Goal: Contribute content: Contribute content

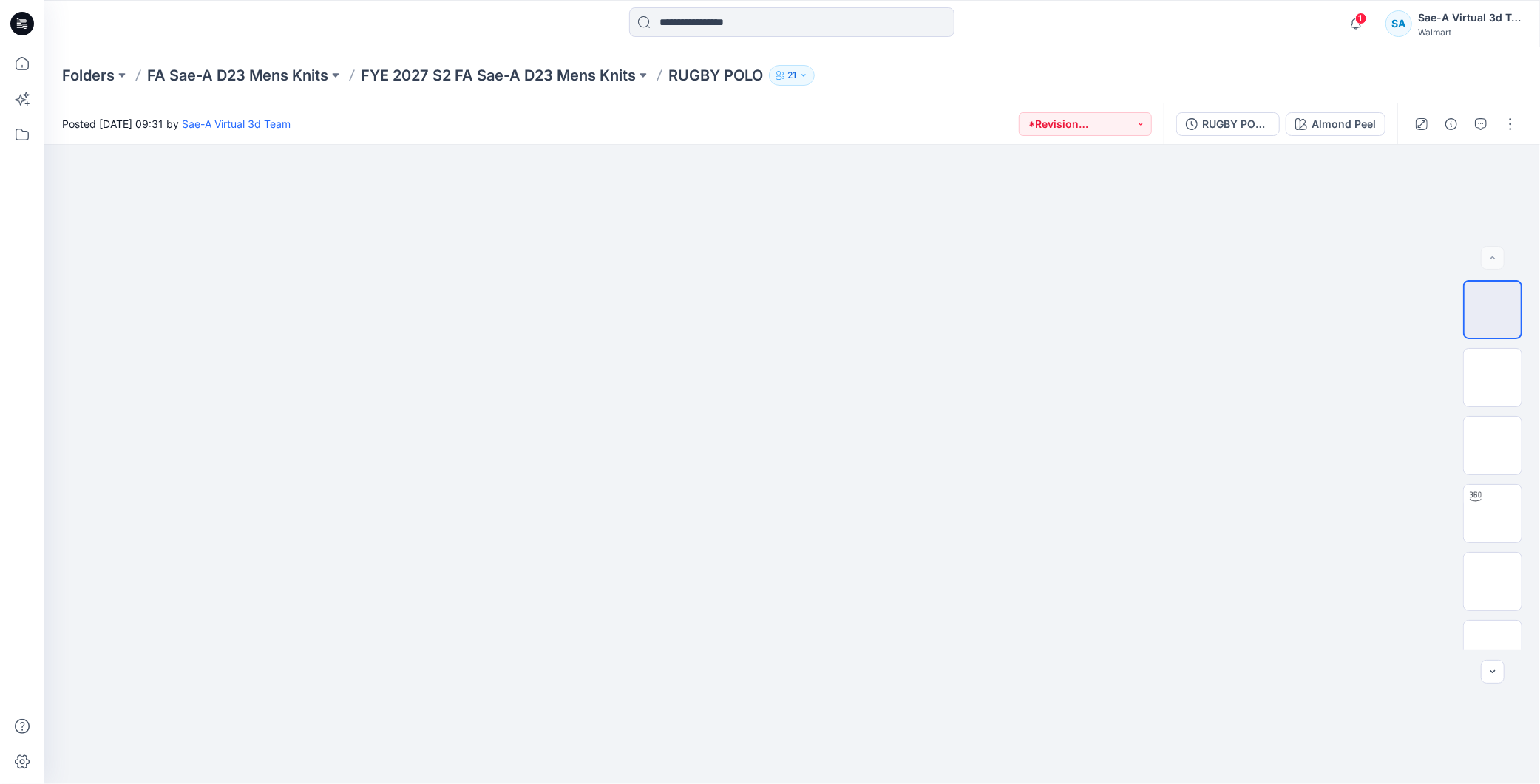
click at [34, 28] on div at bounding box center [22, 23] width 47 height 47
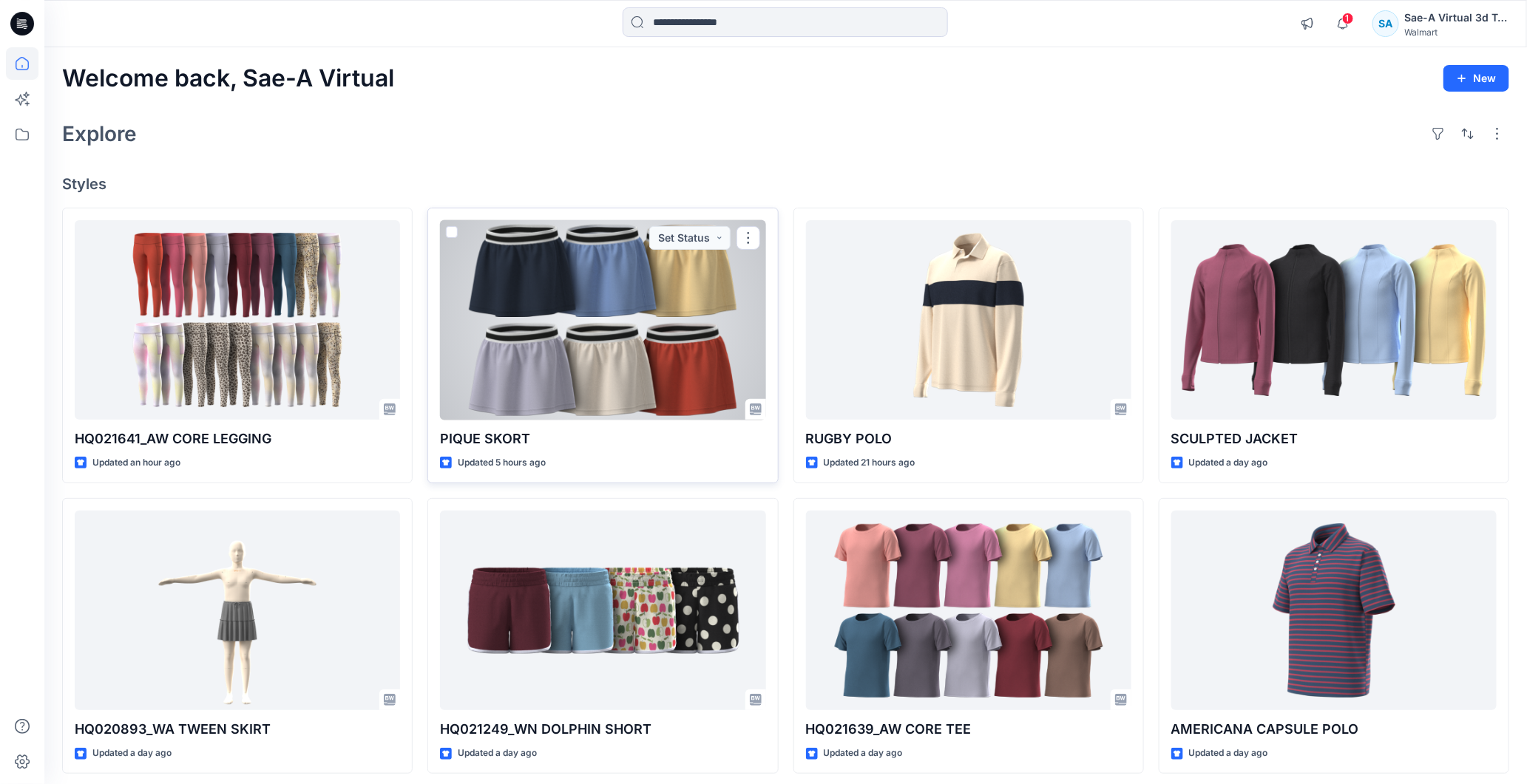
click at [589, 333] on div at bounding box center [602, 320] width 326 height 200
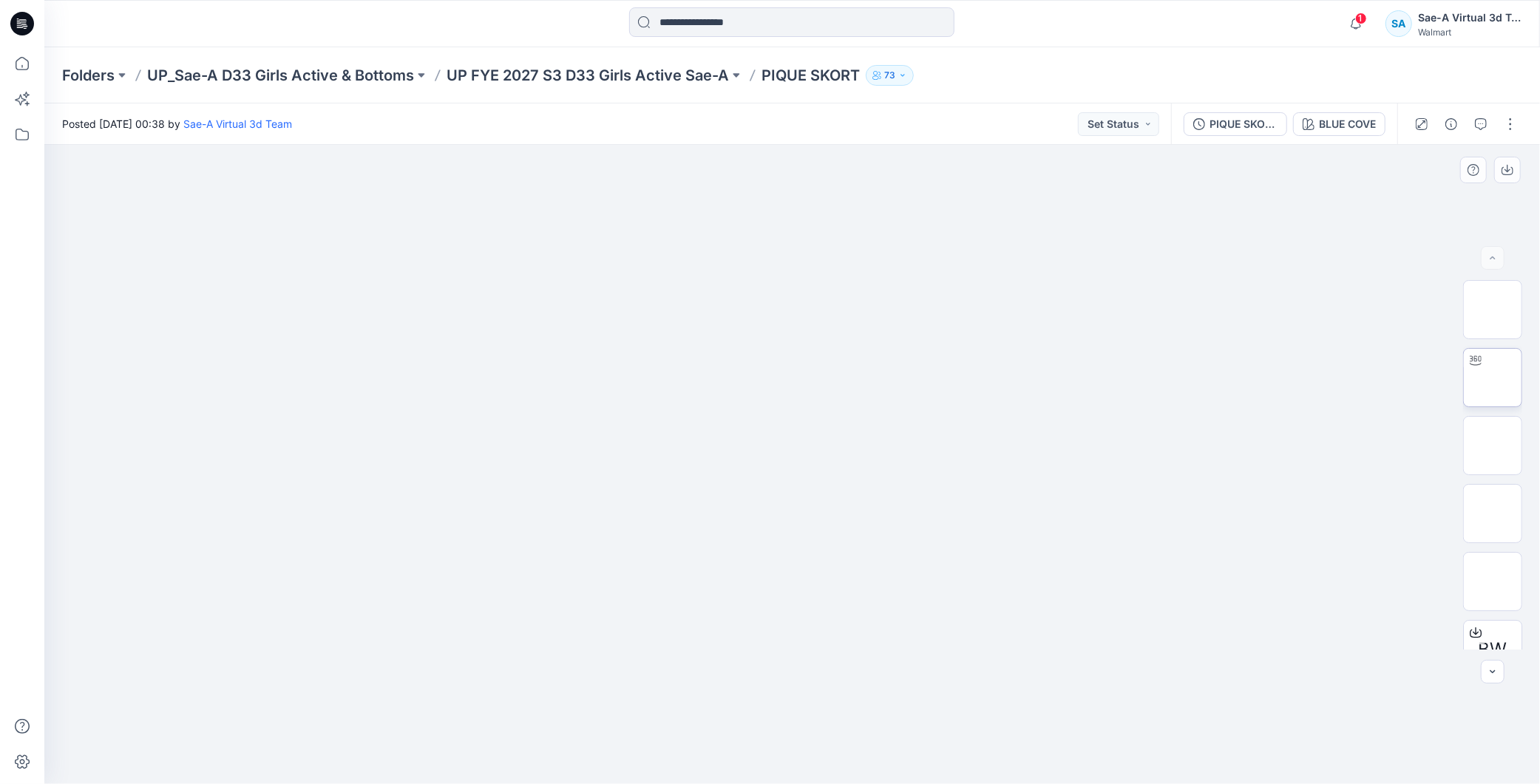
click at [1493, 378] on img at bounding box center [1493, 378] width 0 height 0
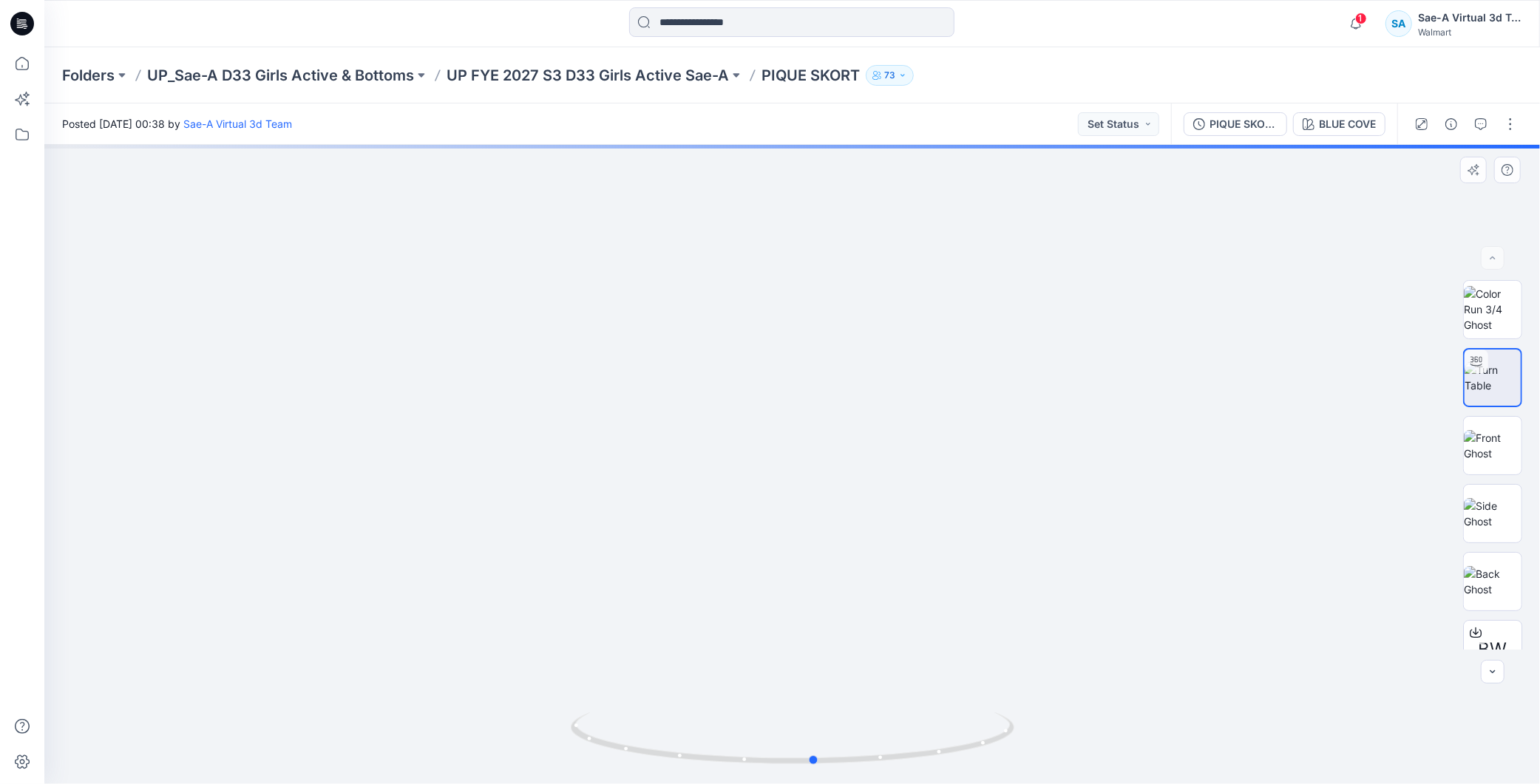
drag, startPoint x: 920, startPoint y: 759, endPoint x: 1386, endPoint y: 700, distance: 469.7
click at [1386, 700] on div at bounding box center [792, 464] width 1496 height 640
click at [693, 71] on p "UP FYE 2027 S3 D33 Girls Active Sae-A" at bounding box center [588, 76] width 282 height 21
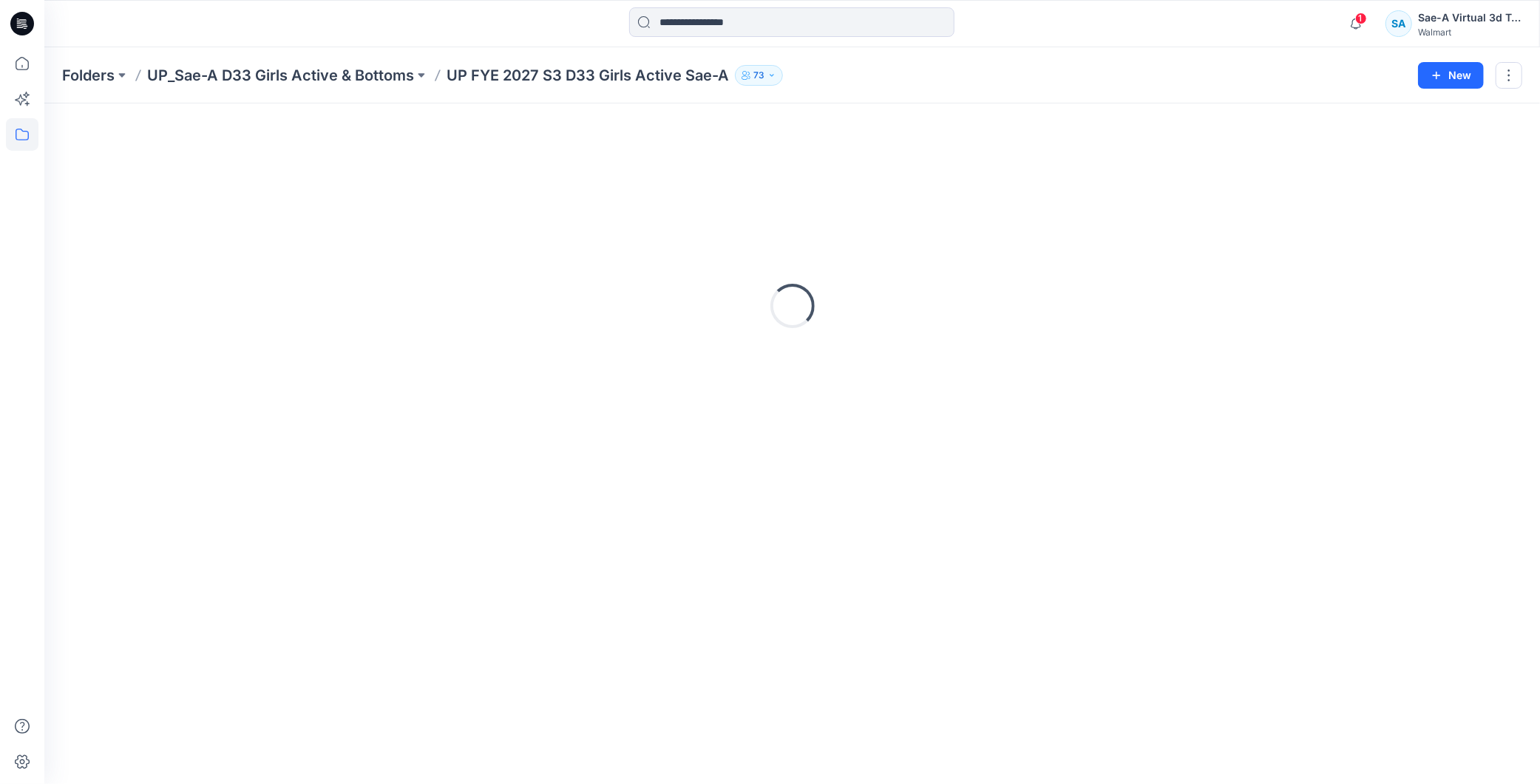
click at [32, 25] on icon at bounding box center [22, 23] width 24 height 23
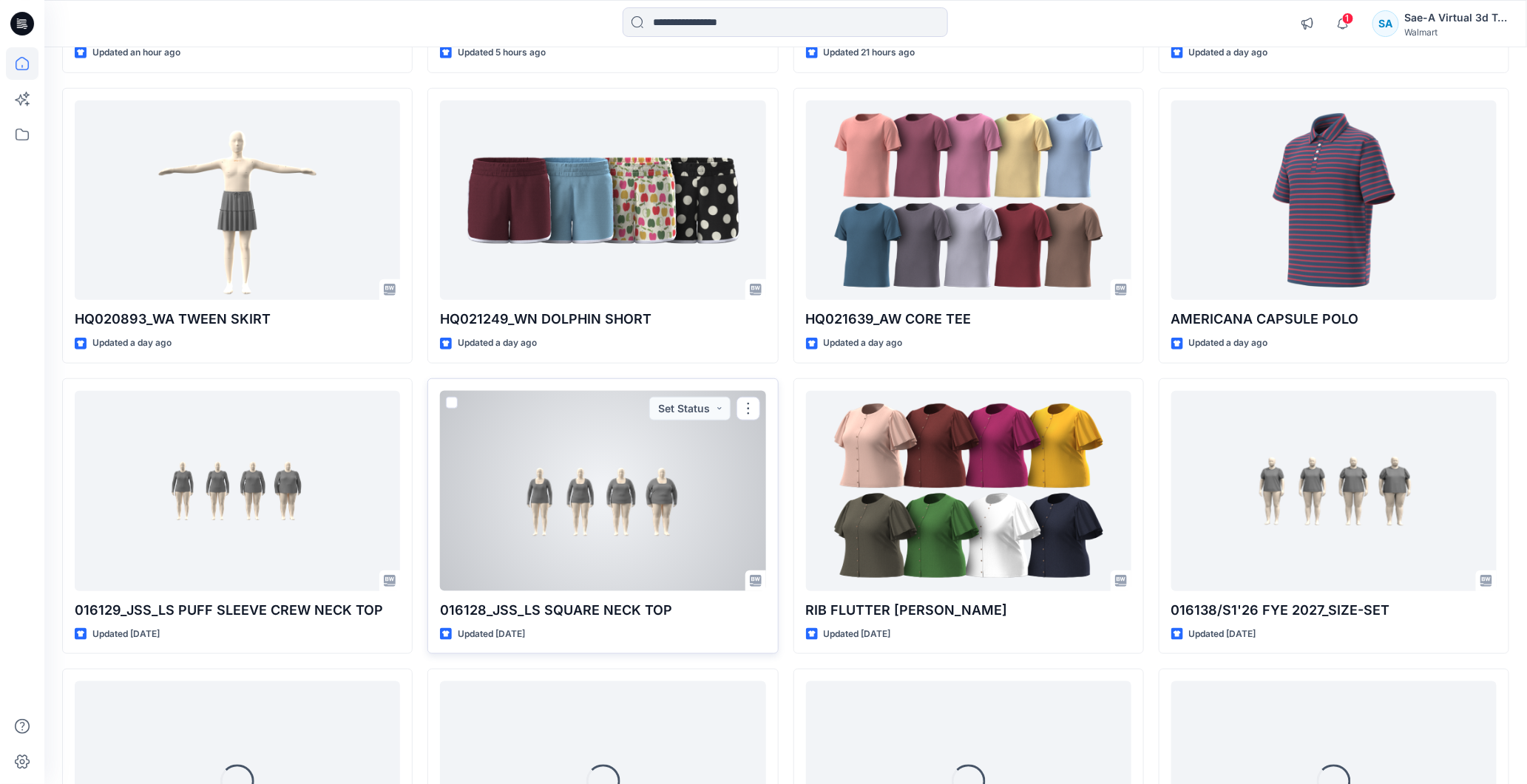
scroll to position [493, 0]
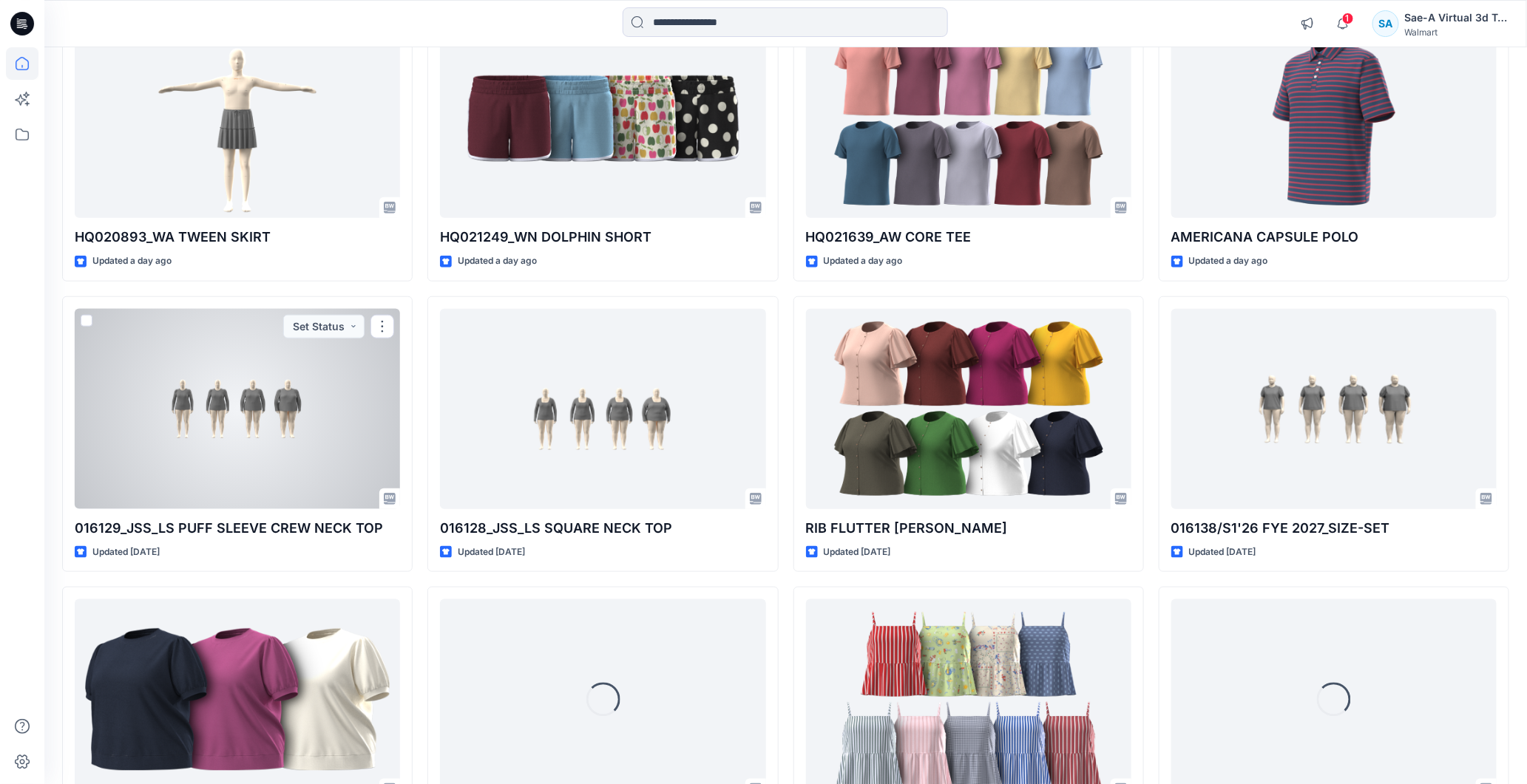
drag, startPoint x: 283, startPoint y: 433, endPoint x: 346, endPoint y: 455, distance: 66.7
click at [282, 433] on div at bounding box center [238, 409] width 326 height 200
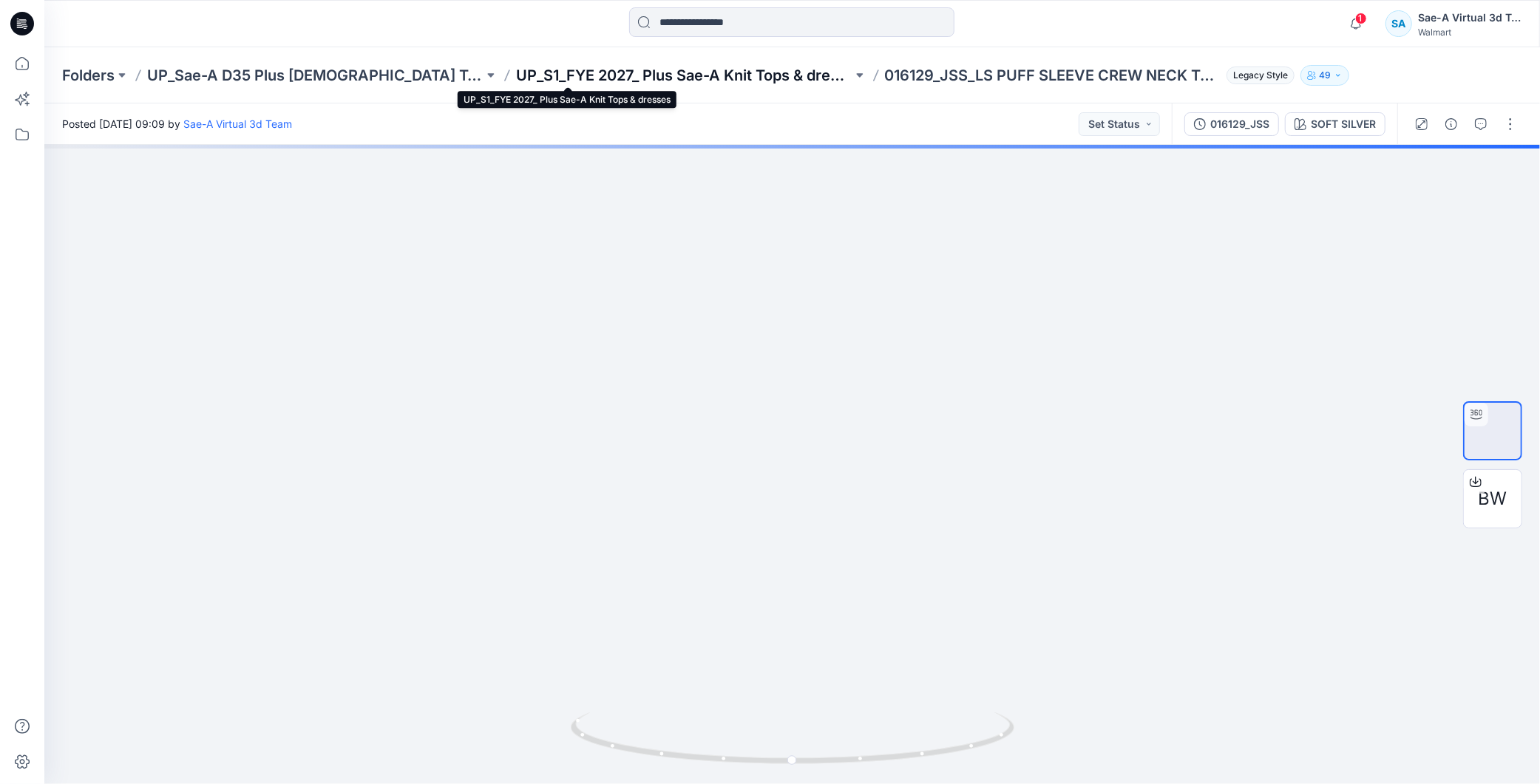
click at [705, 72] on p "UP_S1_FYE 2027_ Plus Sae-A Knit Tops & dresses" at bounding box center [684, 76] width 336 height 21
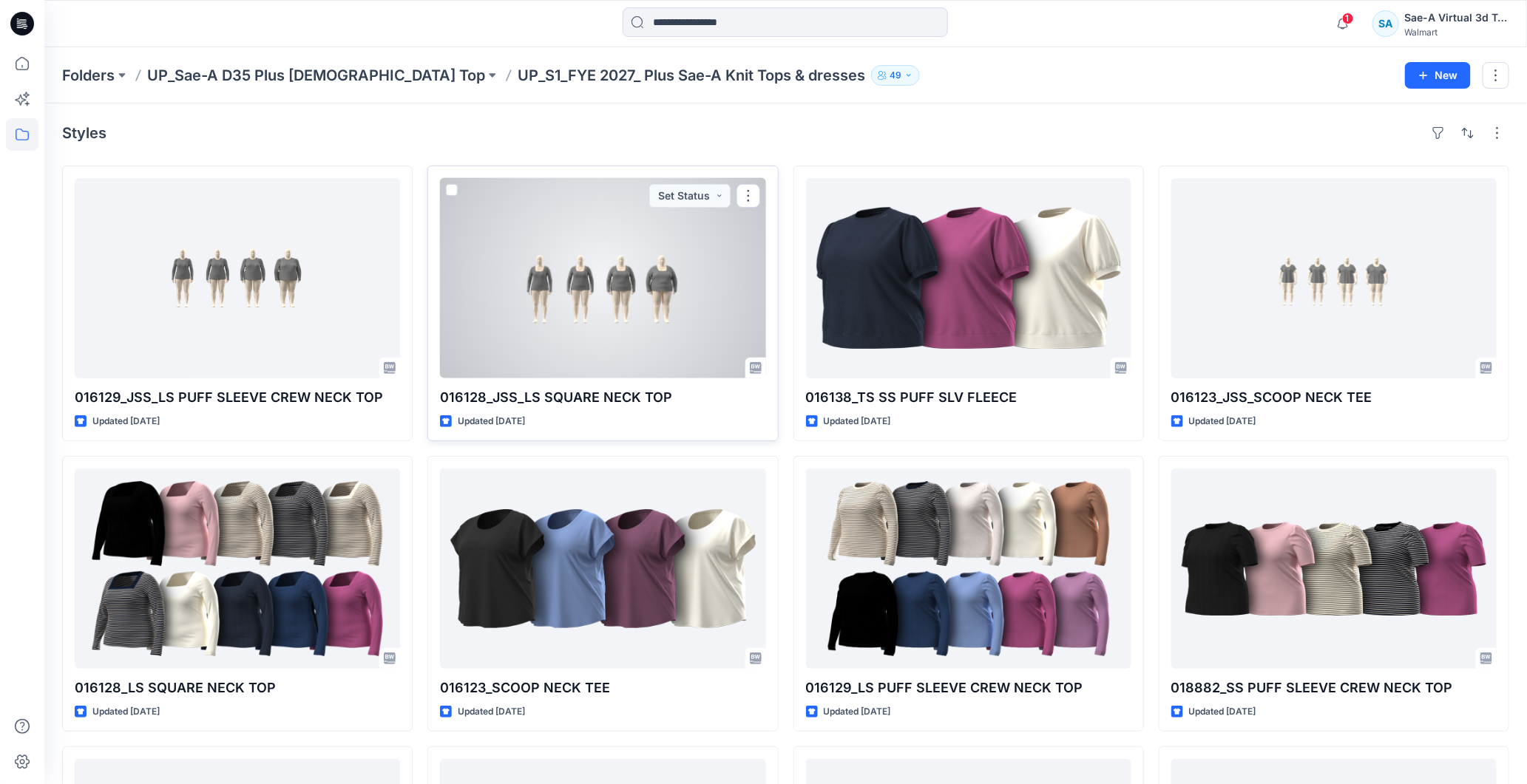
click at [582, 298] on div at bounding box center [602, 278] width 326 height 200
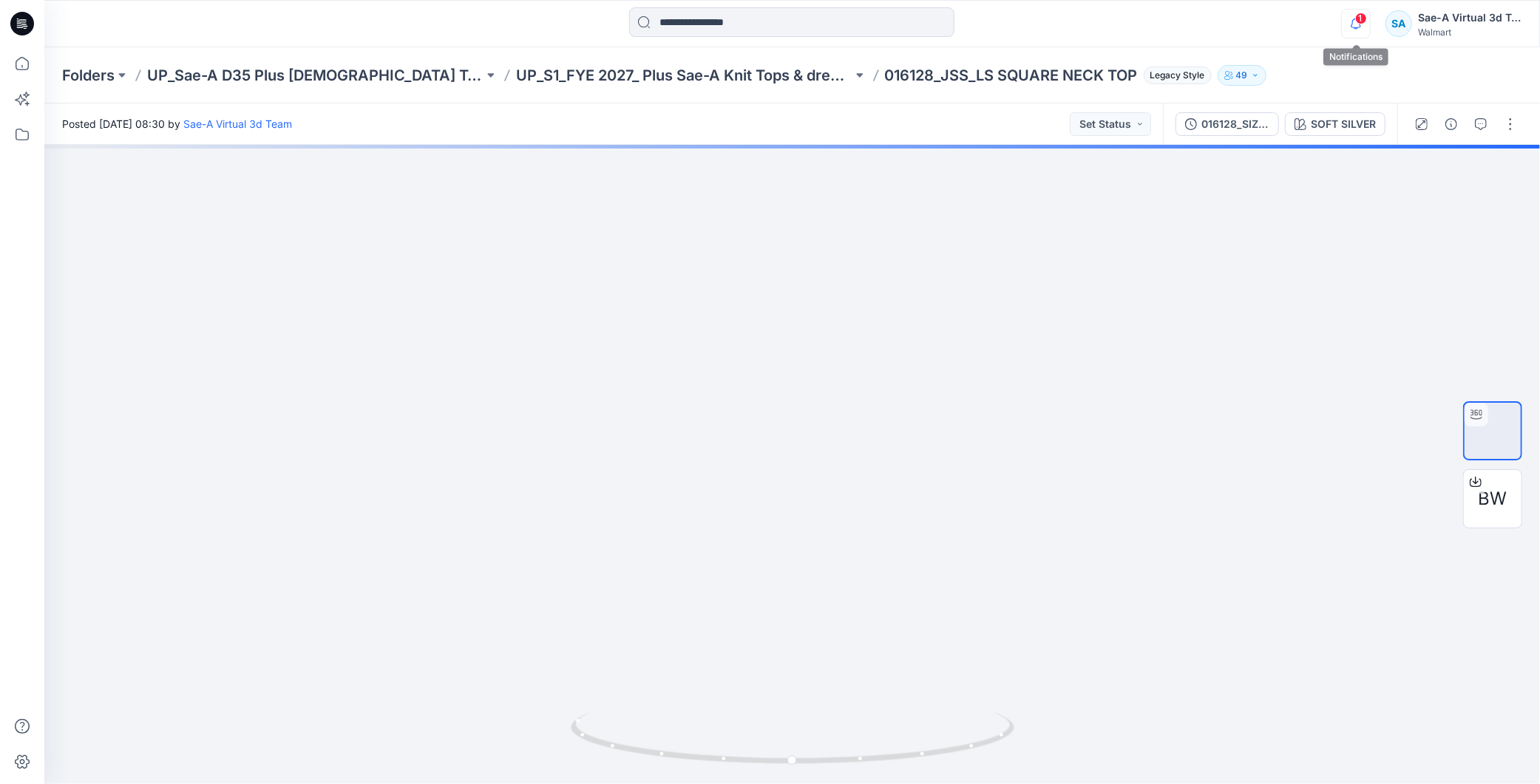
click at [1363, 25] on icon "button" at bounding box center [1356, 23] width 28 height 30
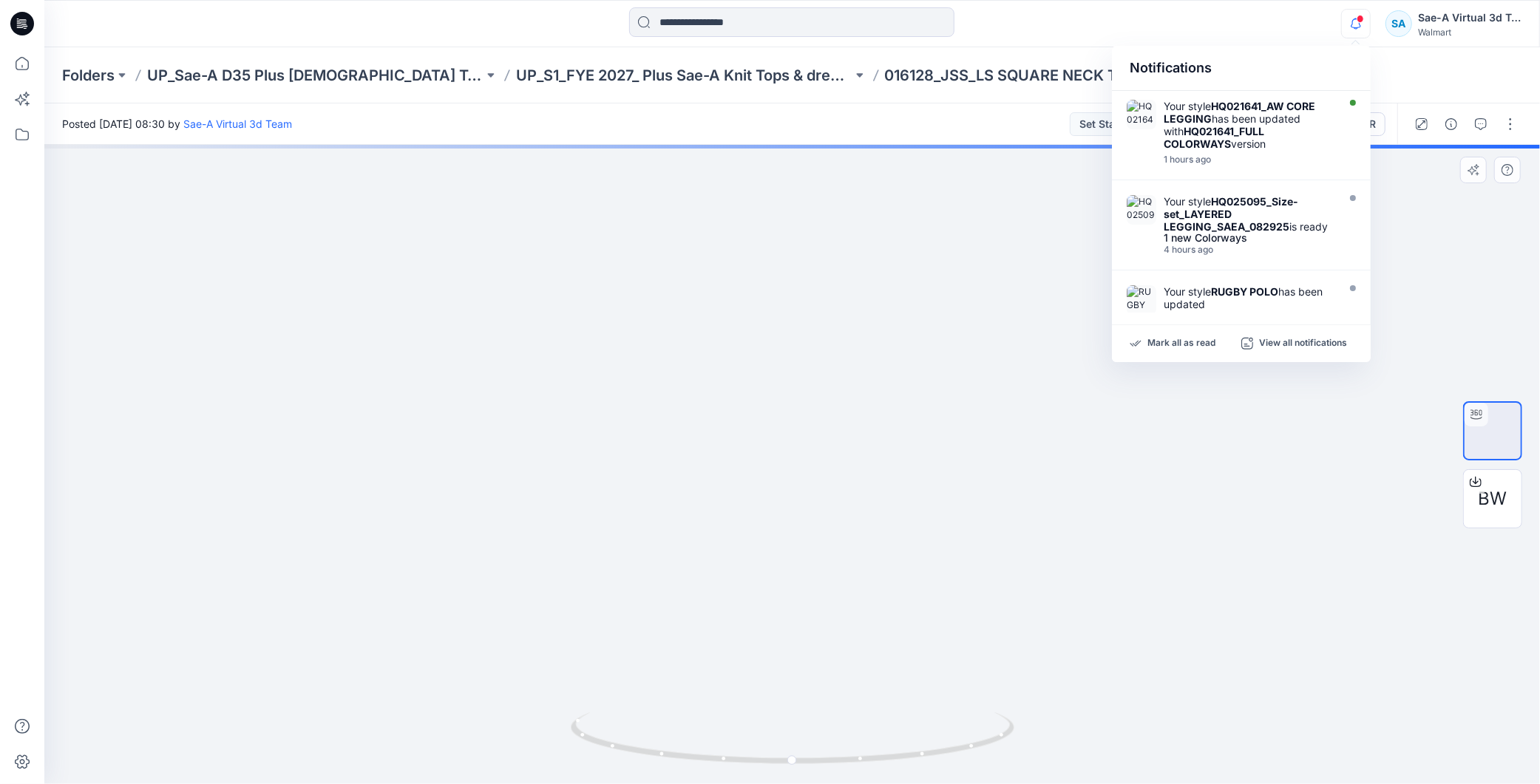
click at [1200, 499] on div at bounding box center [792, 464] width 1496 height 640
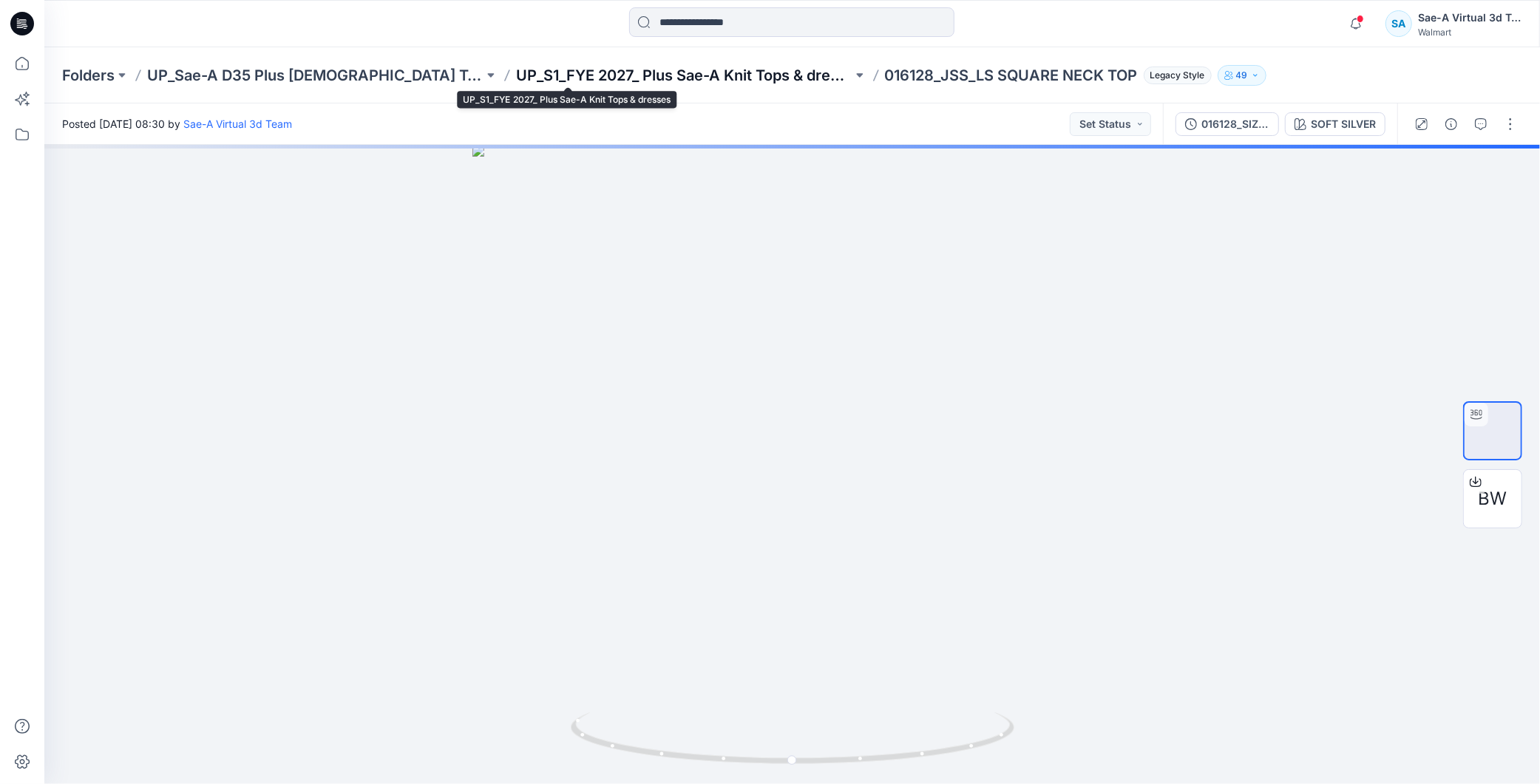
click at [635, 70] on p "UP_S1_FYE 2027_ Plus Sae-A Knit Tops & dresses" at bounding box center [684, 76] width 336 height 21
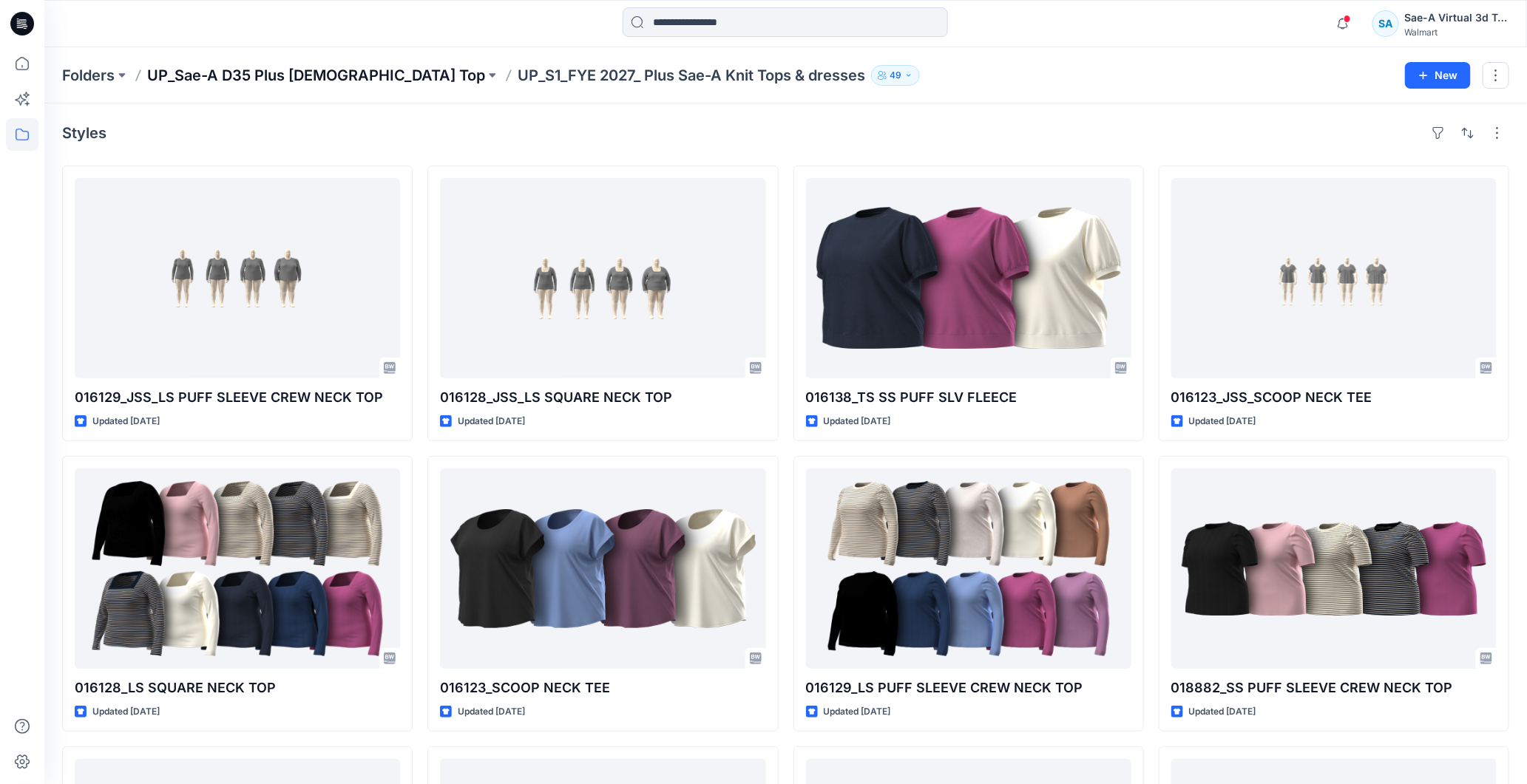
click at [322, 78] on p "UP_Sae-A D35 Plus Ladies Top" at bounding box center [316, 76] width 338 height 21
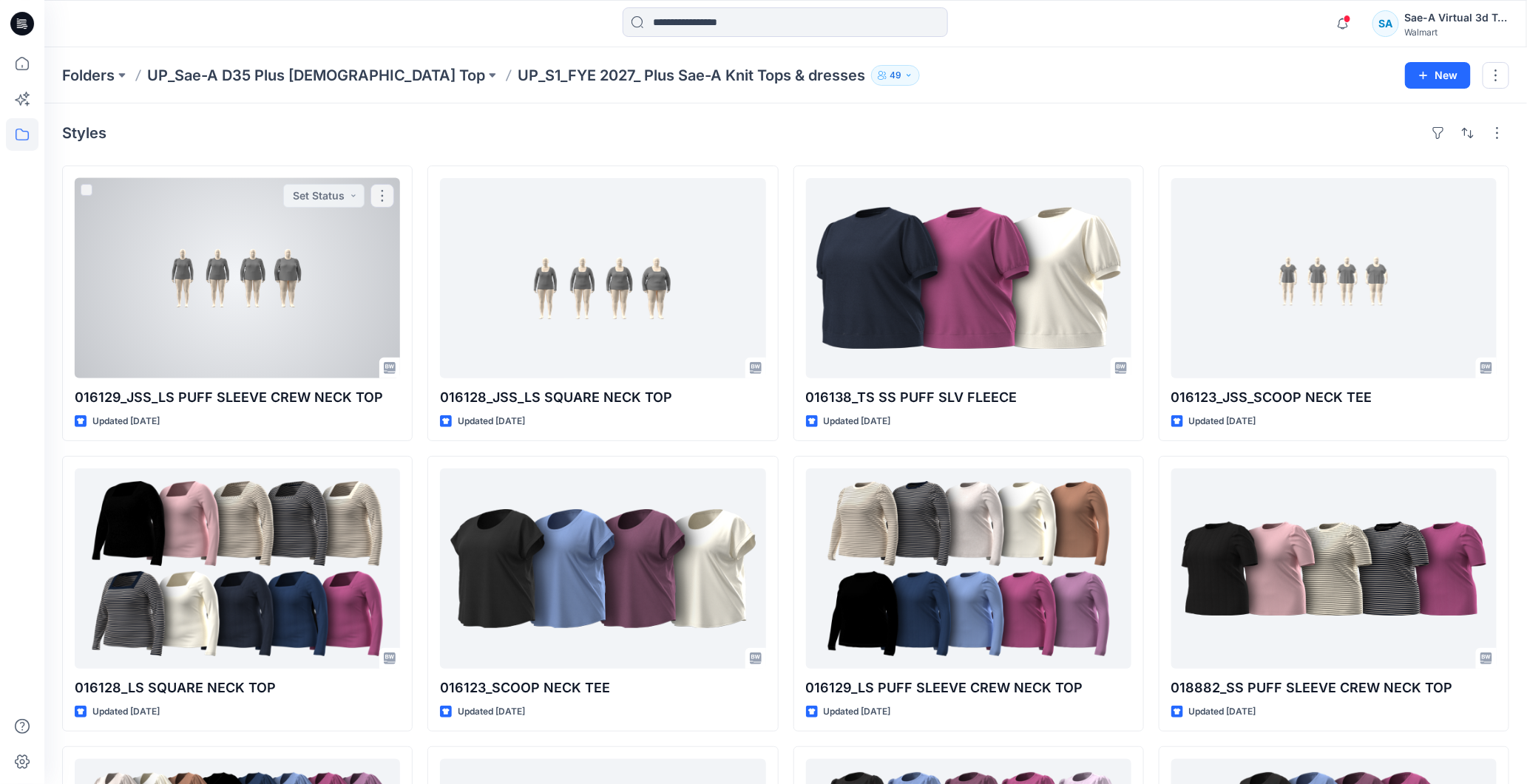
click at [279, 265] on div at bounding box center [238, 278] width 326 height 200
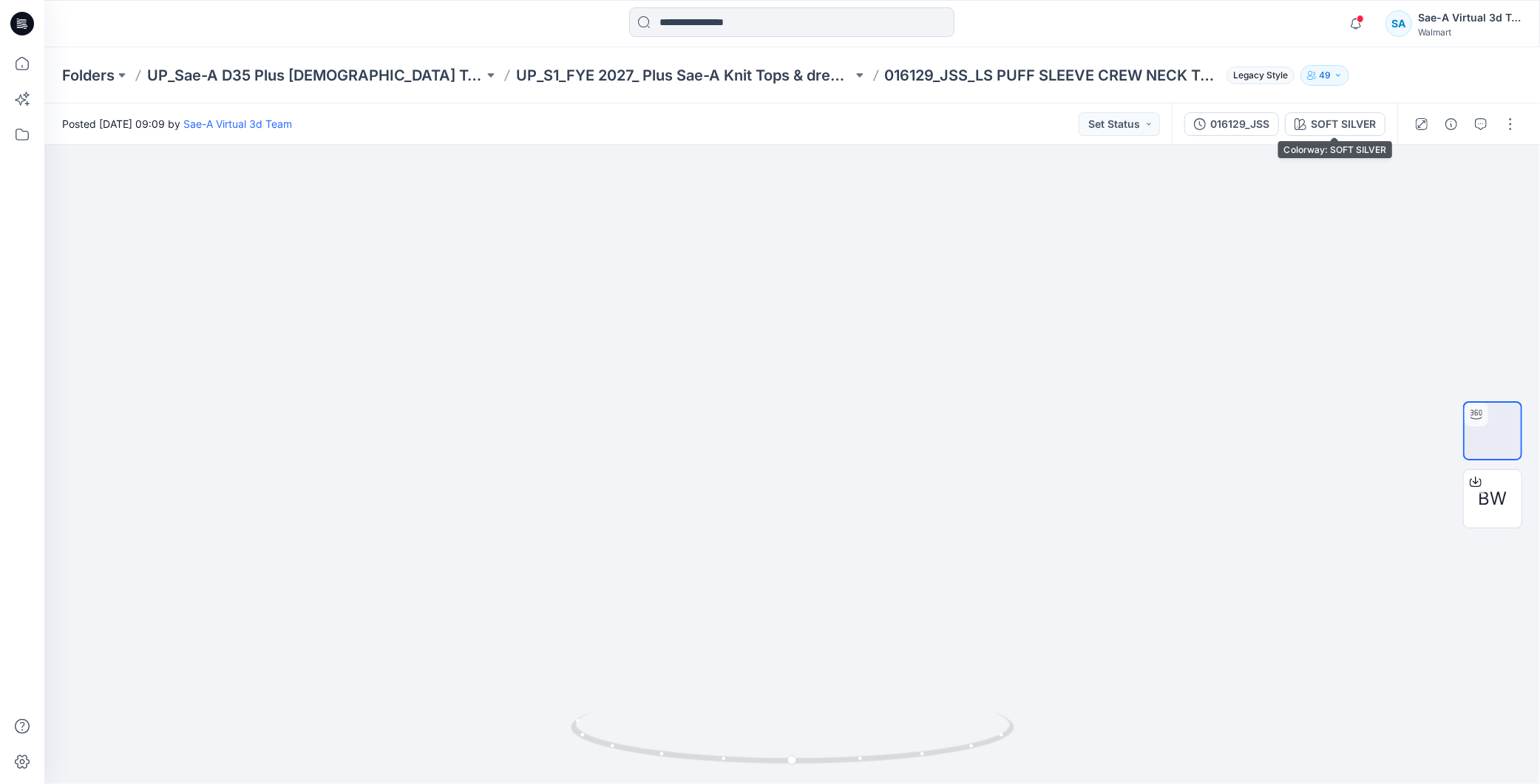
click at [1238, 127] on div "016129_JSS" at bounding box center [1241, 124] width 59 height 17
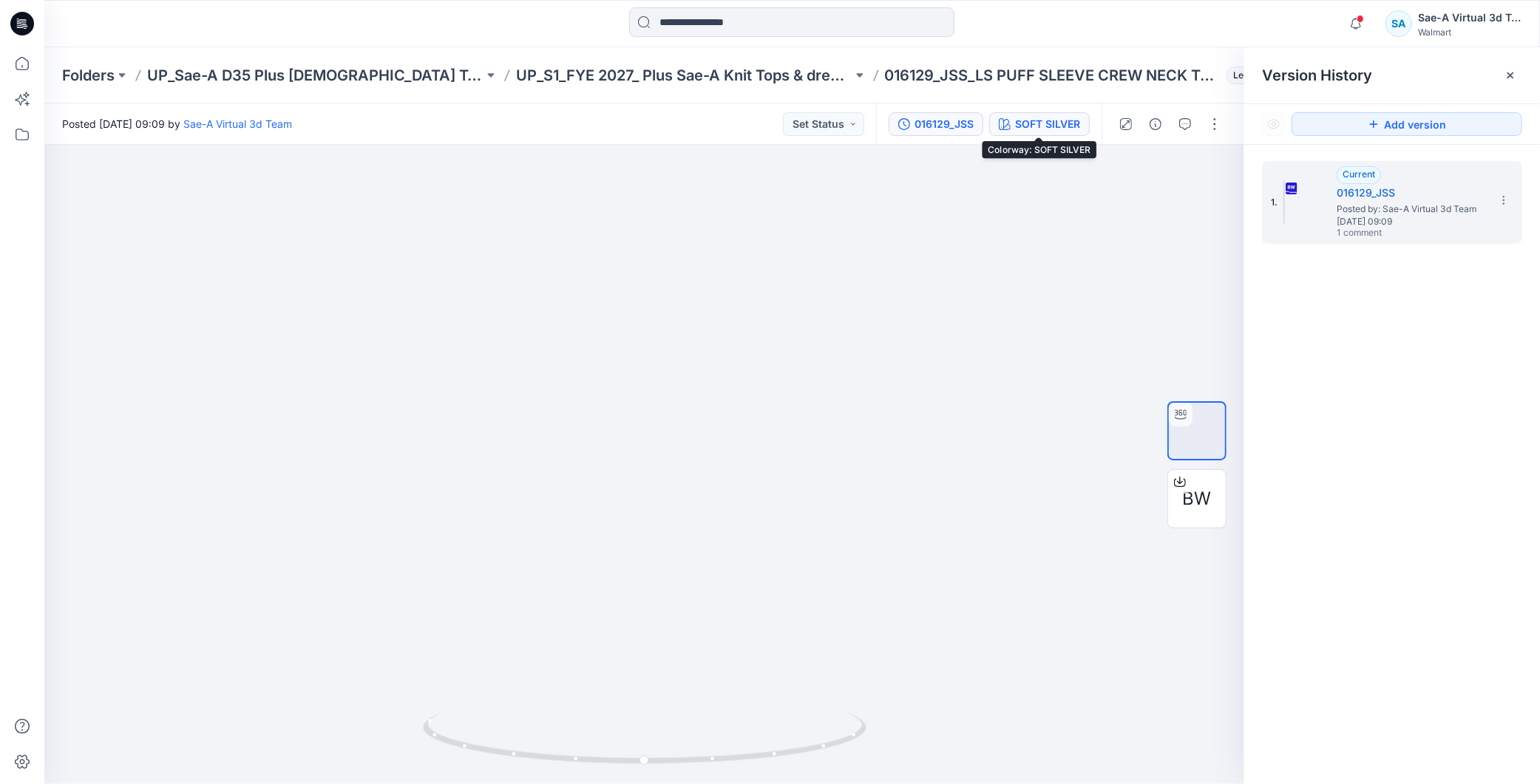
click at [1054, 123] on div "SOFT SILVER" at bounding box center [1047, 124] width 65 height 17
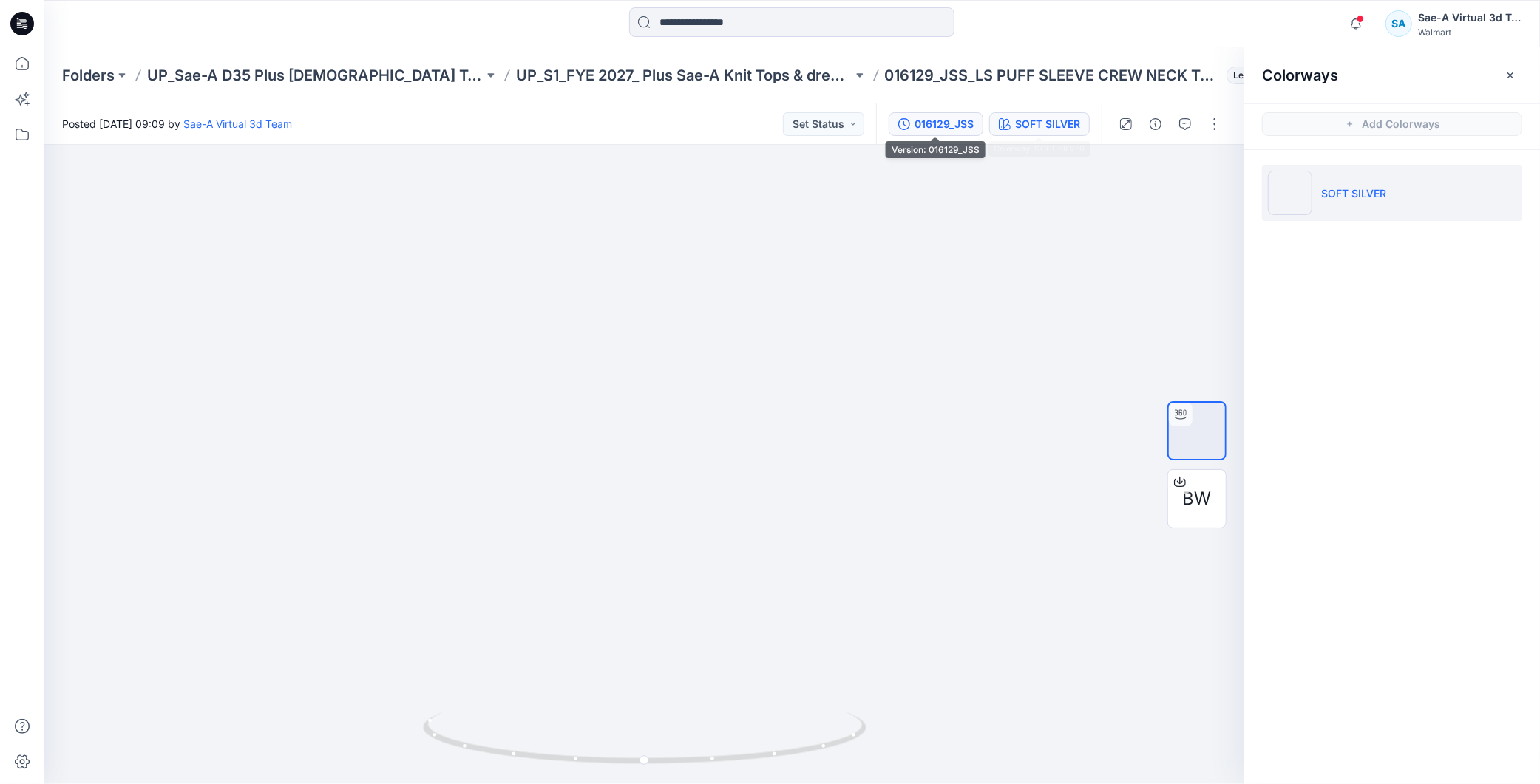
click at [918, 118] on div "016129_JSS" at bounding box center [945, 124] width 59 height 17
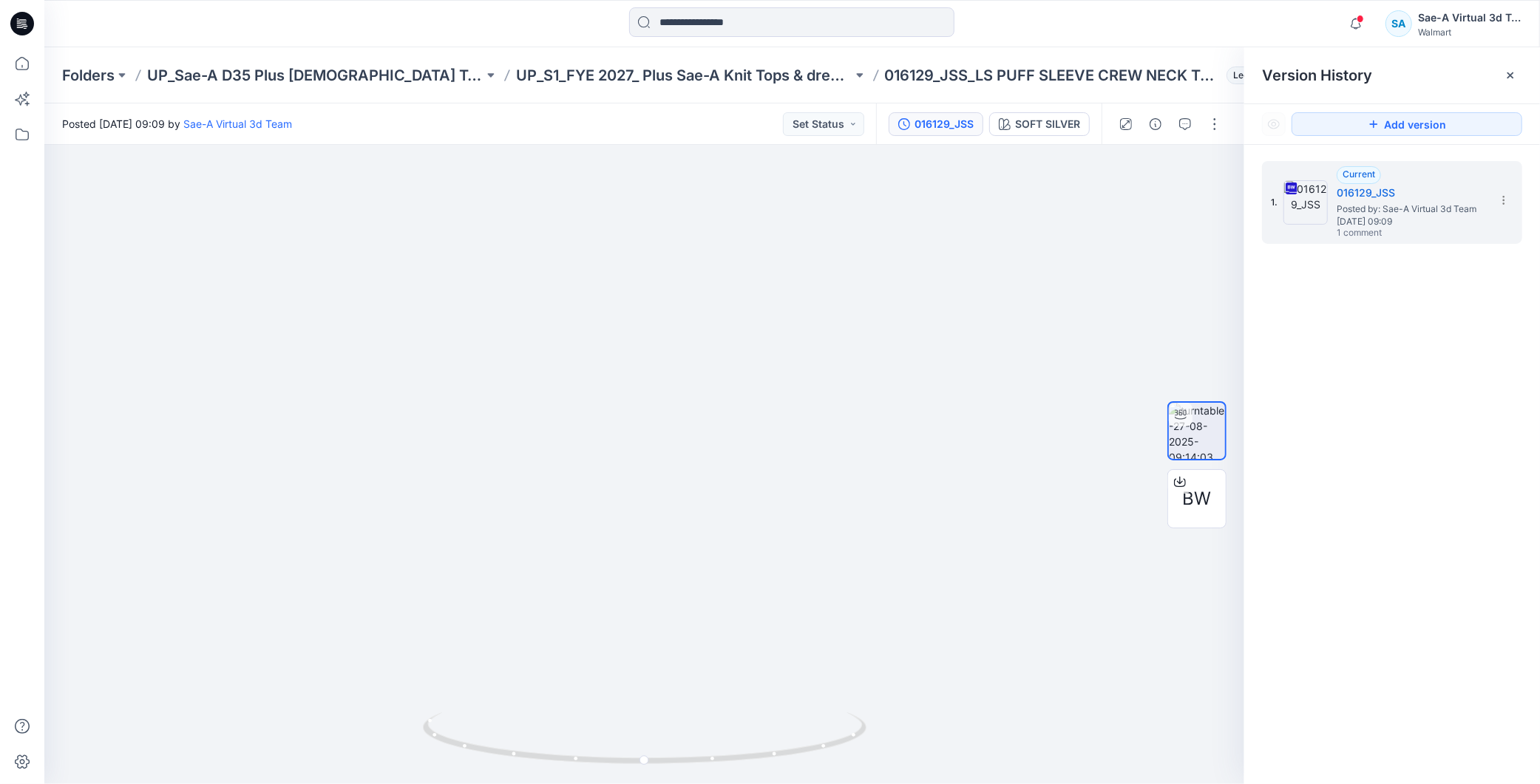
click at [639, 59] on div "Folders UP_Sae-A D35 Plus Ladies Top UP_S1_FYE 2027_ Plus Sae-A Knit Tops & dre…" at bounding box center [792, 75] width 1496 height 57
click at [637, 76] on p "UP_S1_FYE 2027_ Plus Sae-A Knit Tops & dresses" at bounding box center [684, 76] width 336 height 21
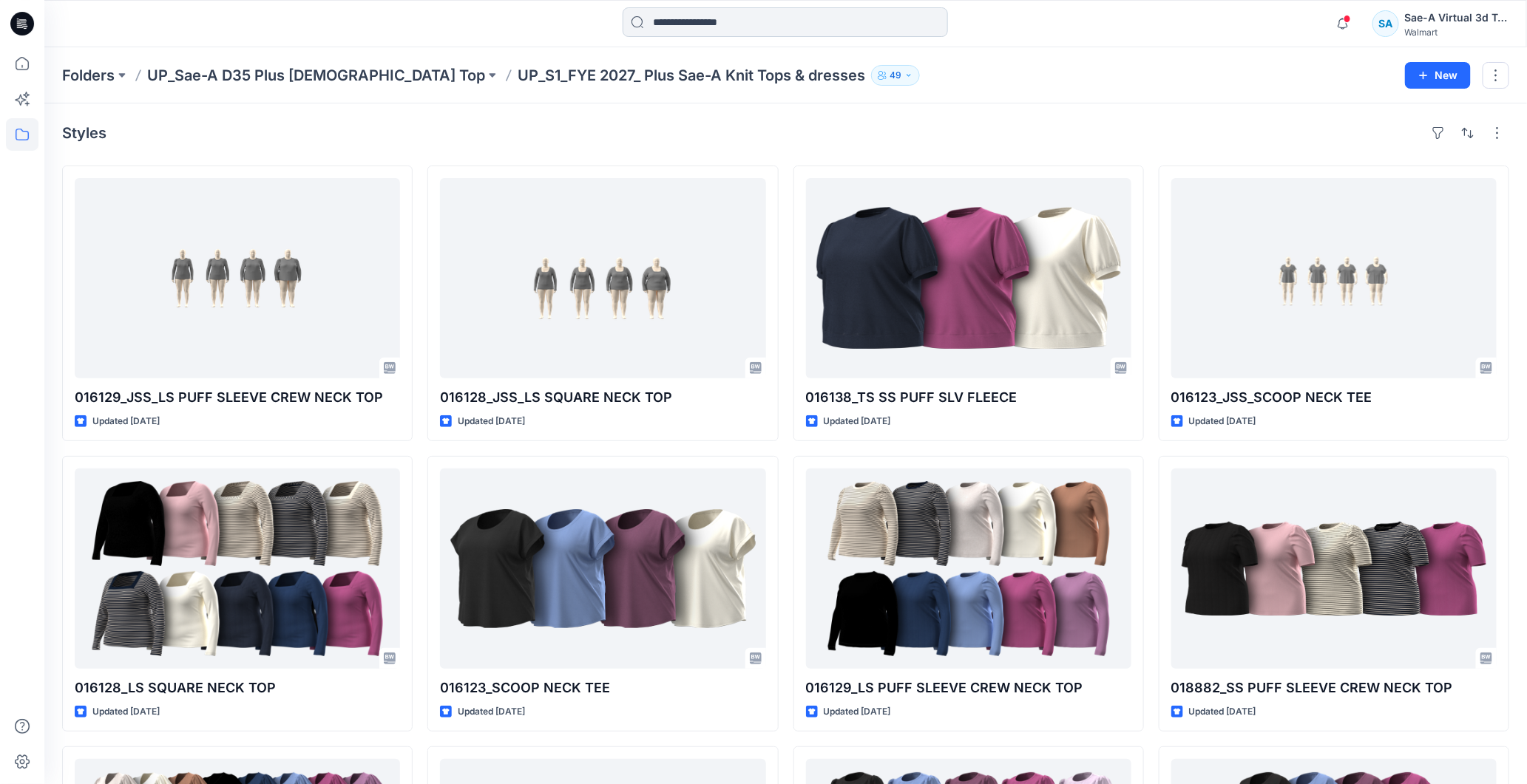
click at [703, 19] on input at bounding box center [785, 22] width 326 height 30
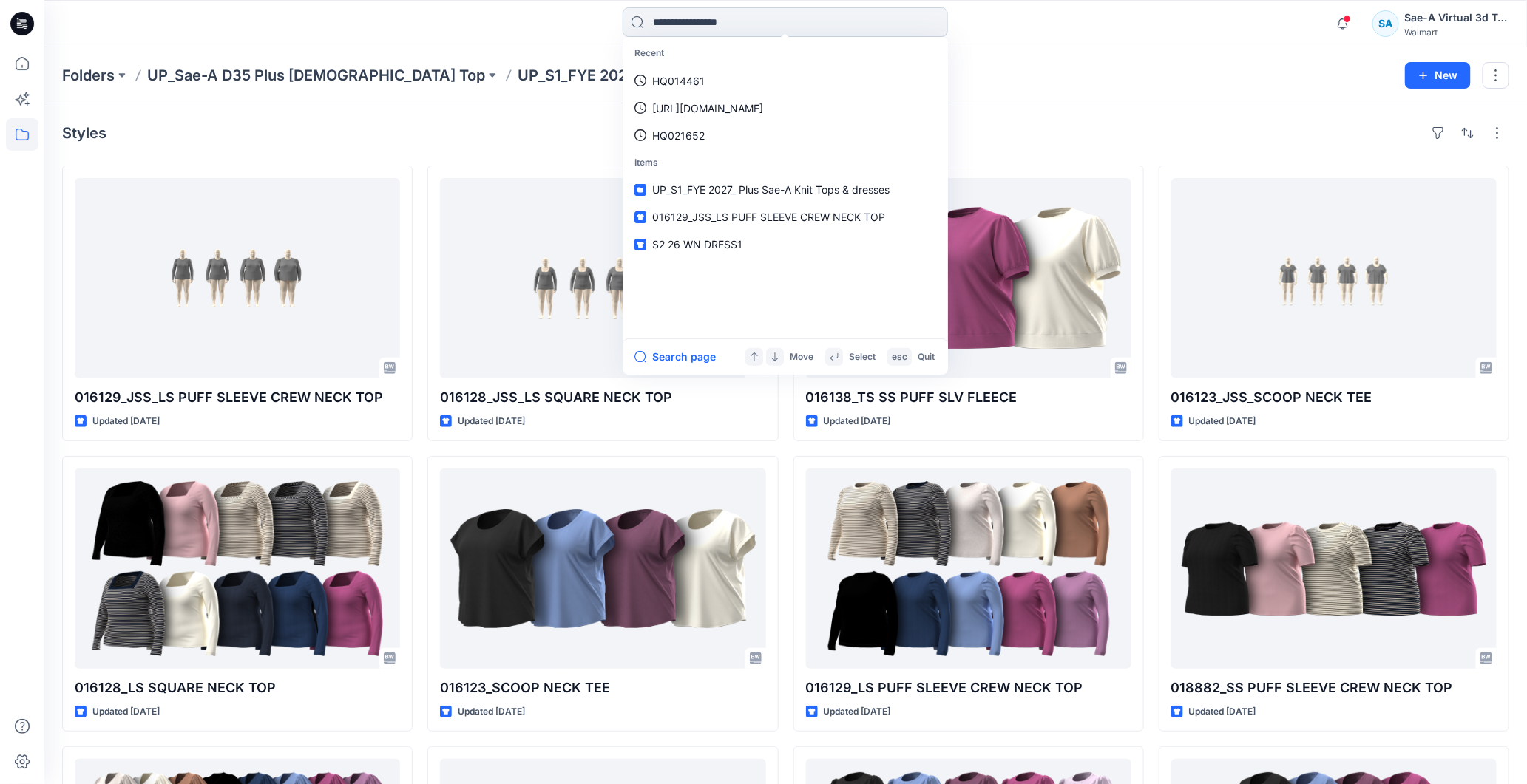
click at [720, 25] on input at bounding box center [785, 22] width 326 height 30
paste input "******"
type input "******"
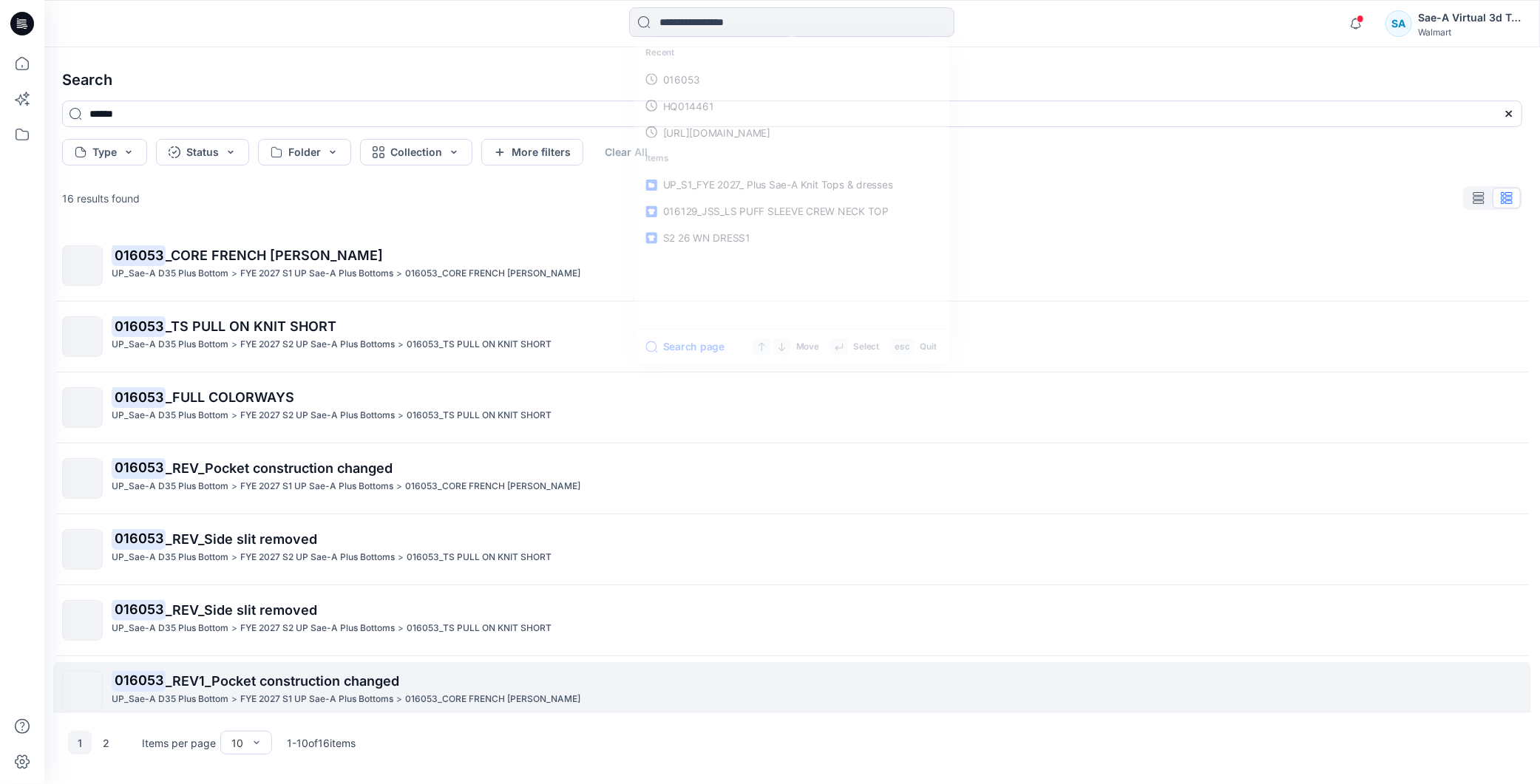
click at [317, 687] on span "_REV1_Pocket construction changed" at bounding box center [282, 681] width 233 height 16
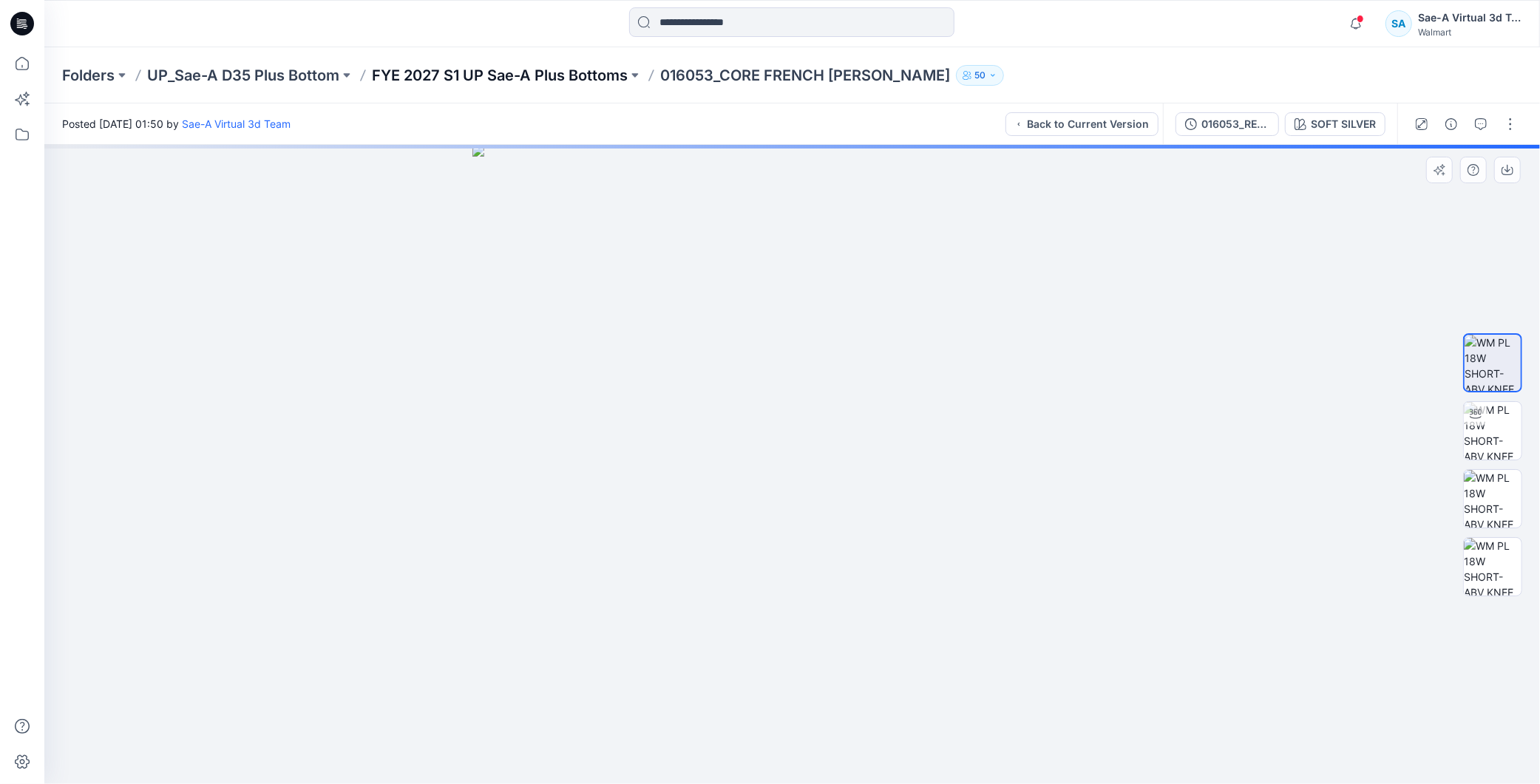
click at [564, 78] on p "FYE 2027 S1 UP Sae-A Plus Bottoms" at bounding box center [500, 76] width 256 height 21
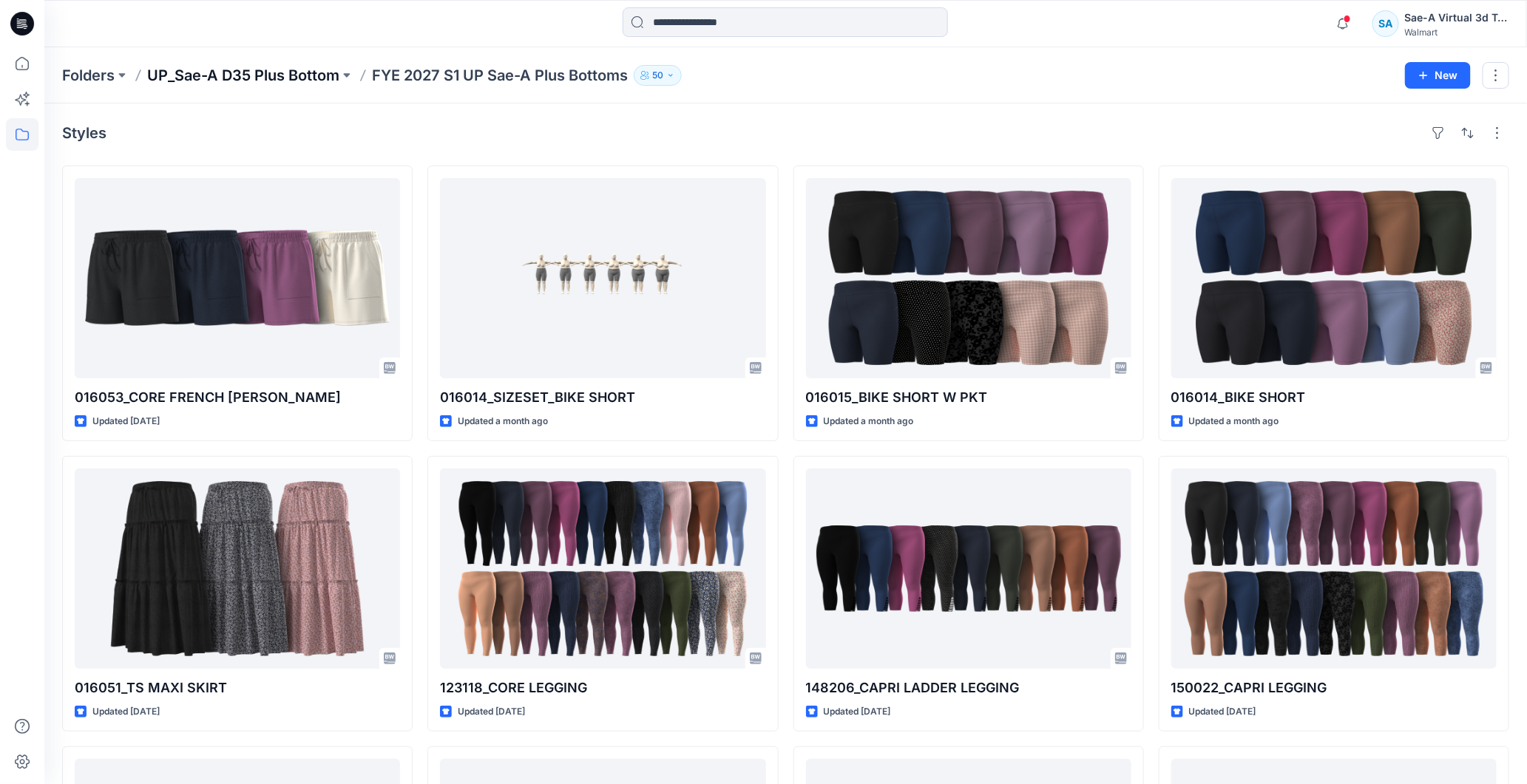
click at [312, 75] on p "UP_Sae-A D35 Plus Bottom" at bounding box center [243, 76] width 192 height 21
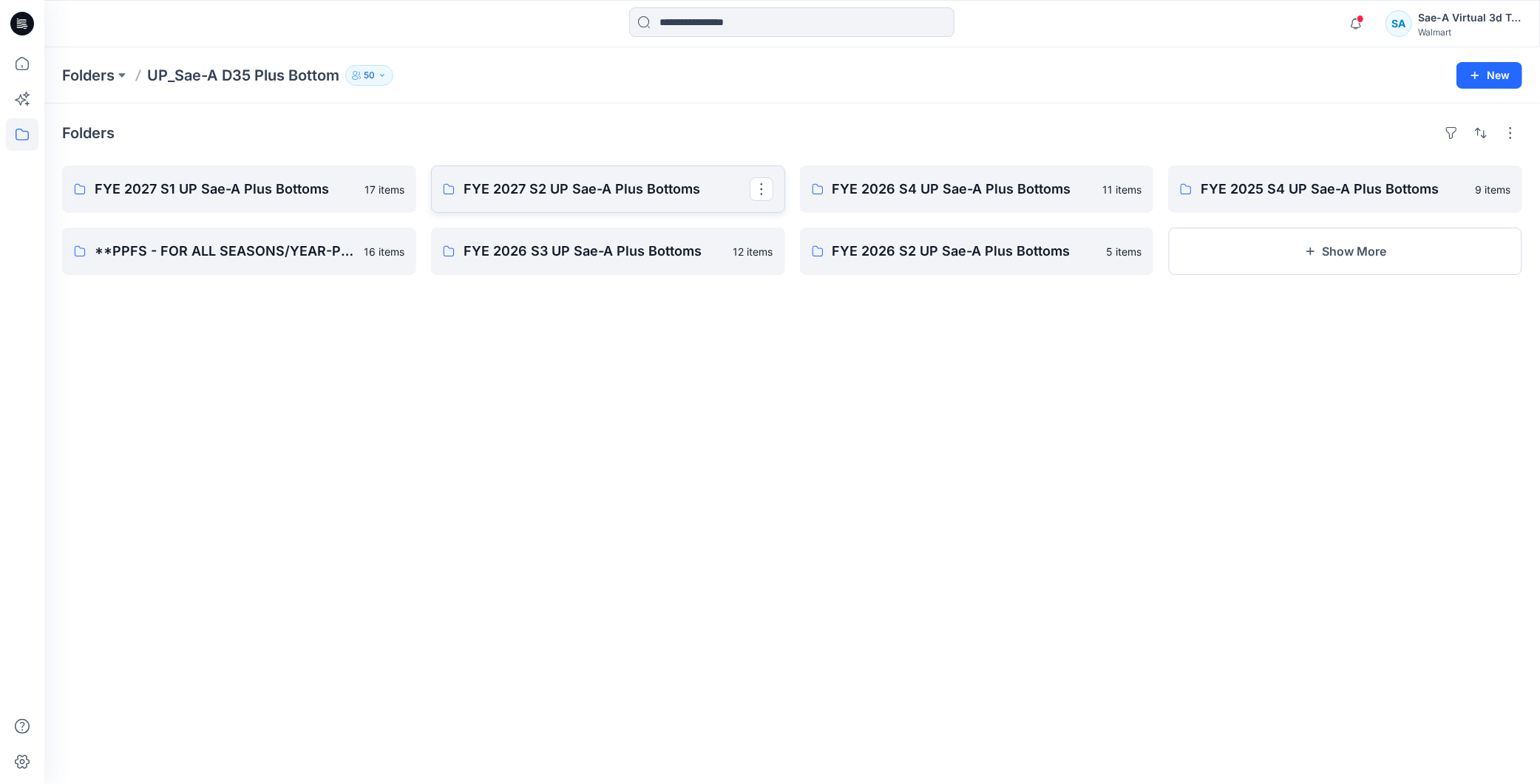
click at [570, 186] on p "FYE 2027 S2 UP Sae-A Plus Bottoms" at bounding box center [607, 190] width 286 height 21
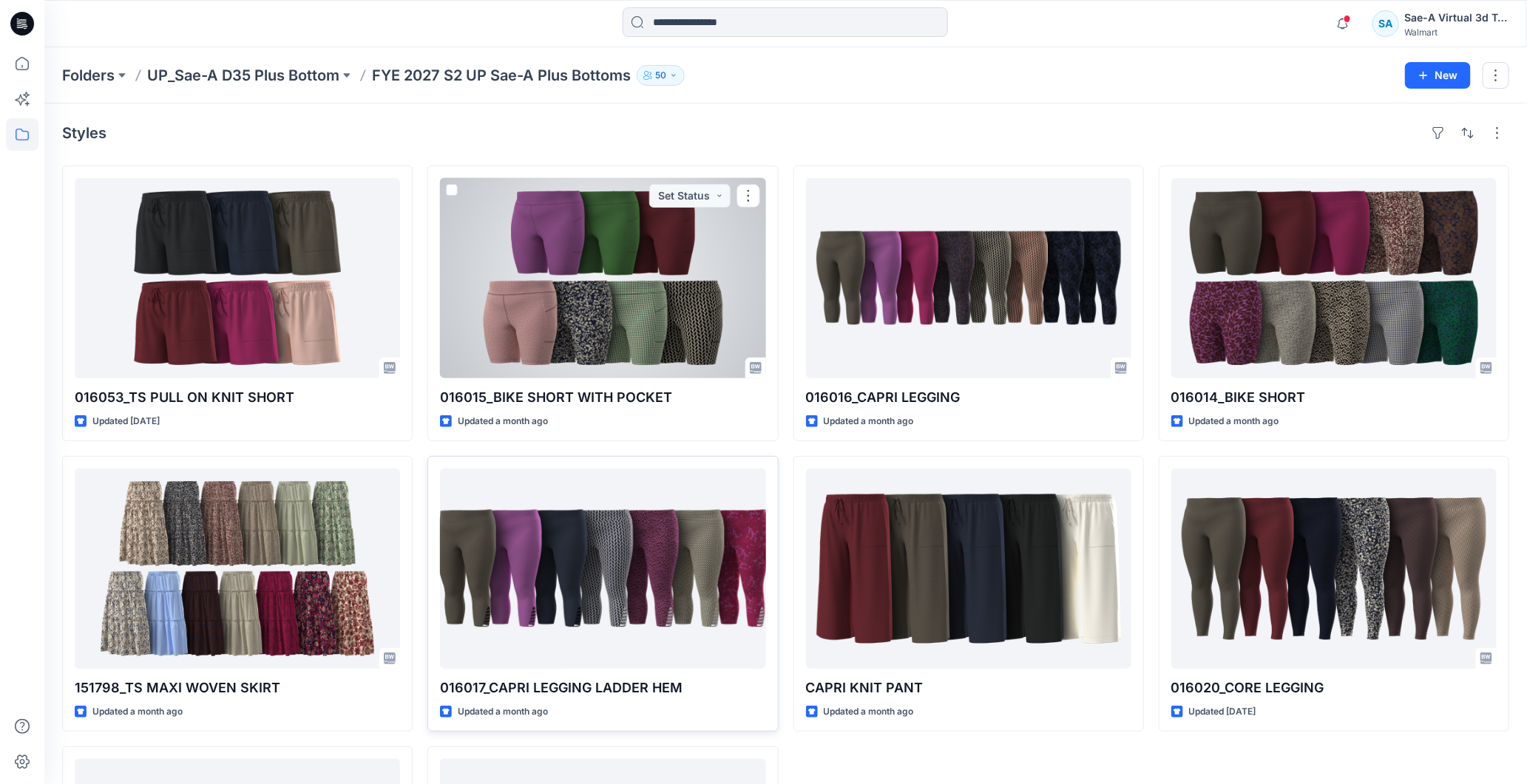
scroll to position [256, 0]
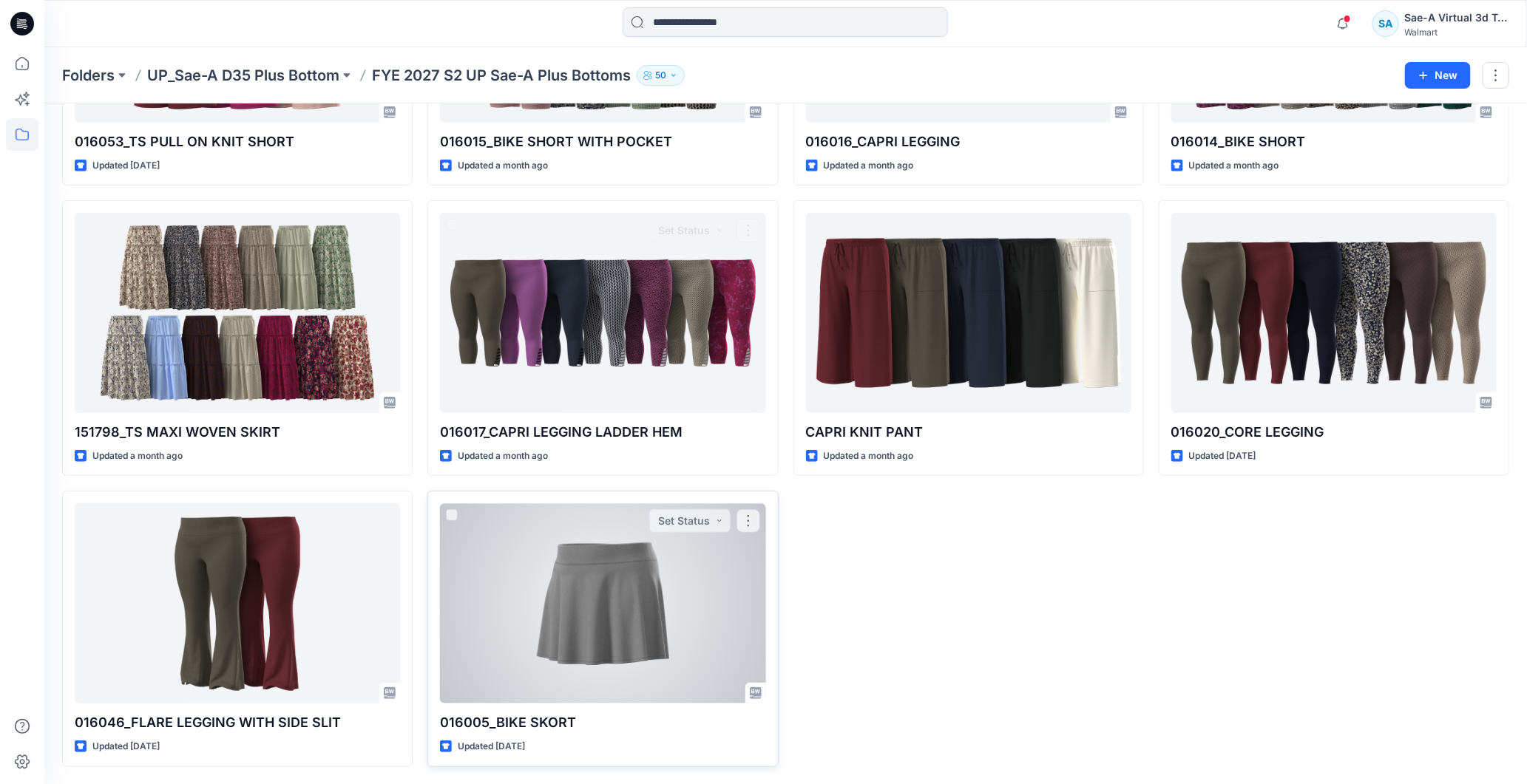
click at [610, 574] on div at bounding box center [602, 603] width 326 height 200
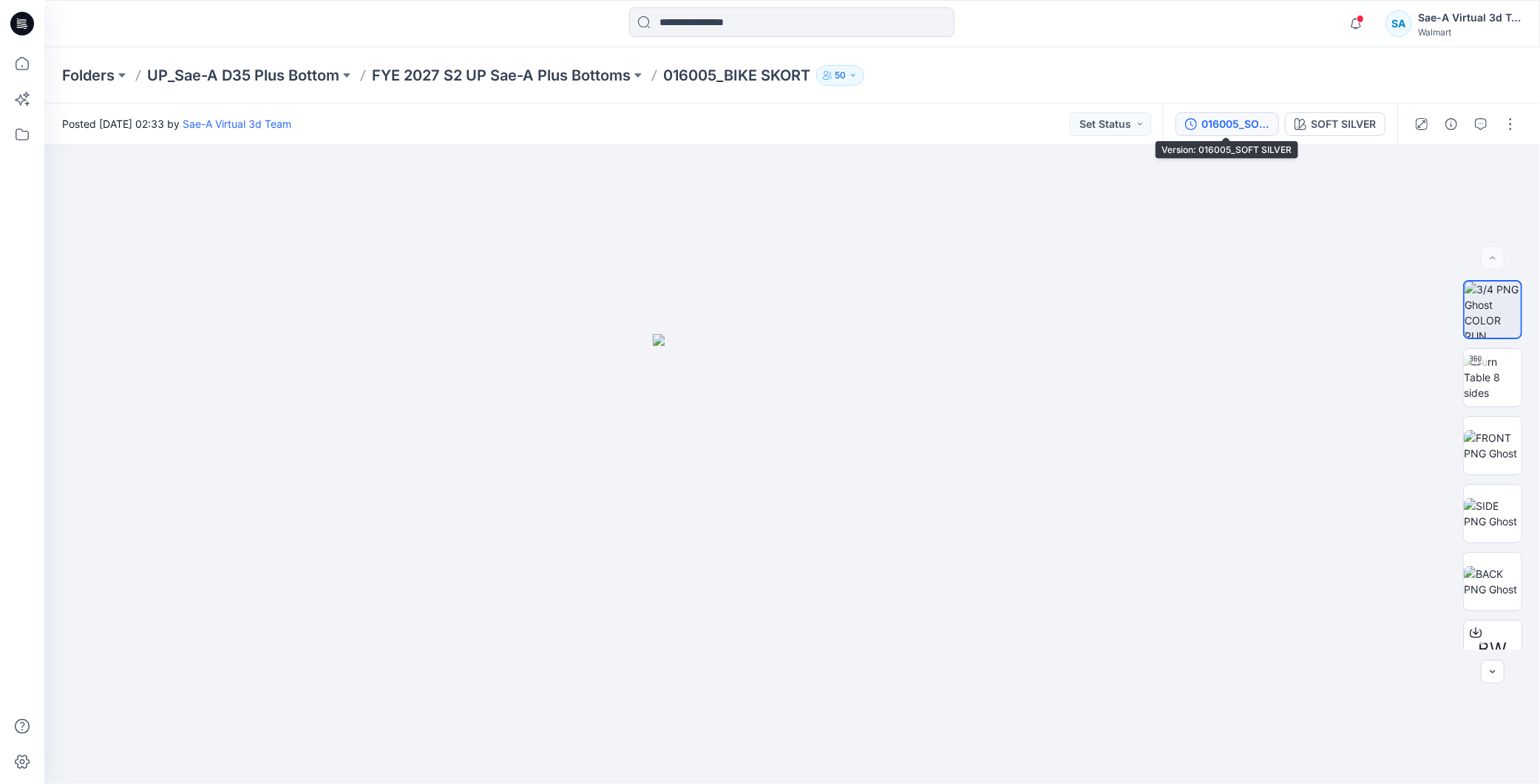
click at [1260, 121] on div "016005_SOFT SILVER" at bounding box center [1235, 124] width 68 height 17
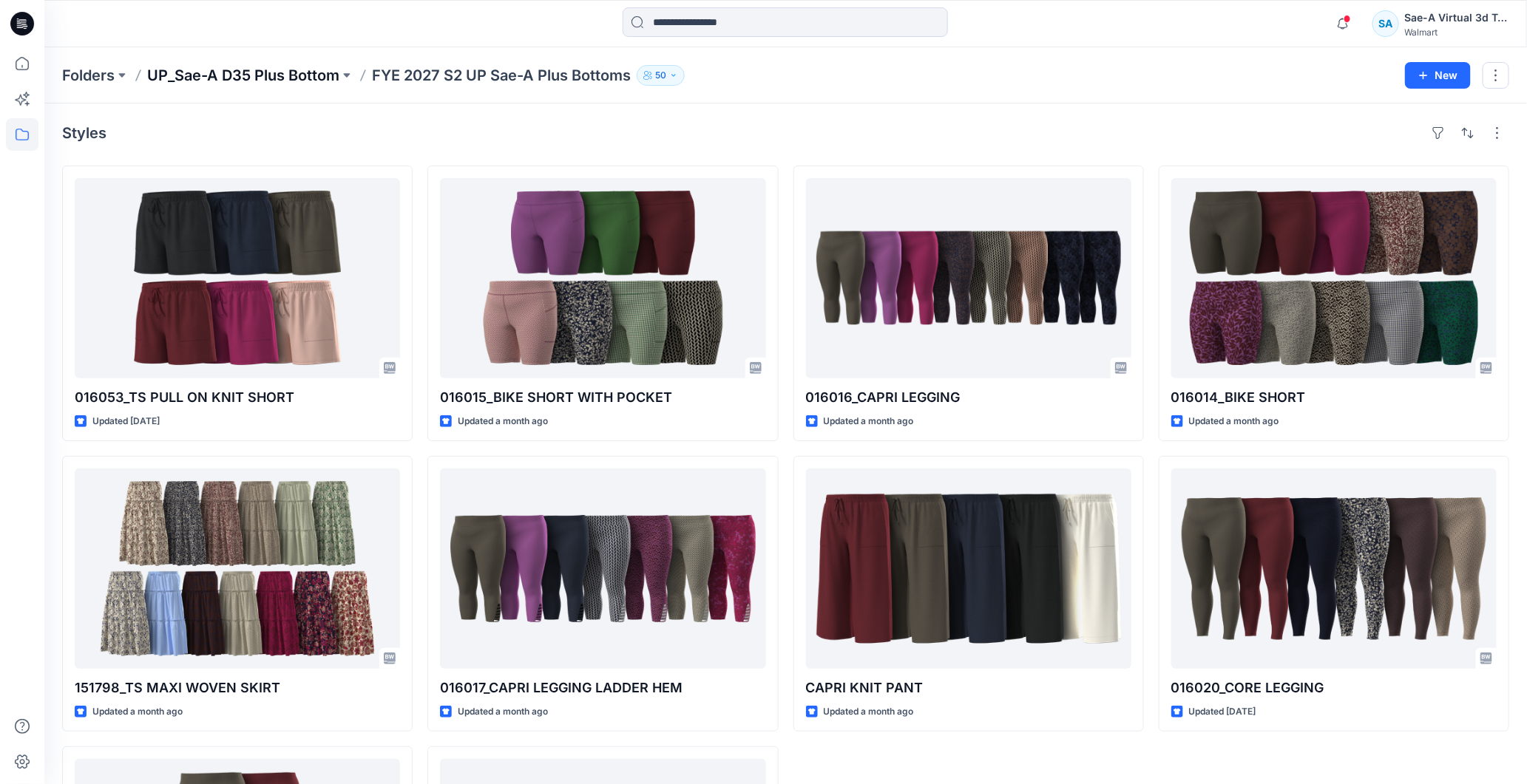
click at [297, 77] on p "UP_Sae-A D35 Plus Bottom" at bounding box center [243, 76] width 192 height 21
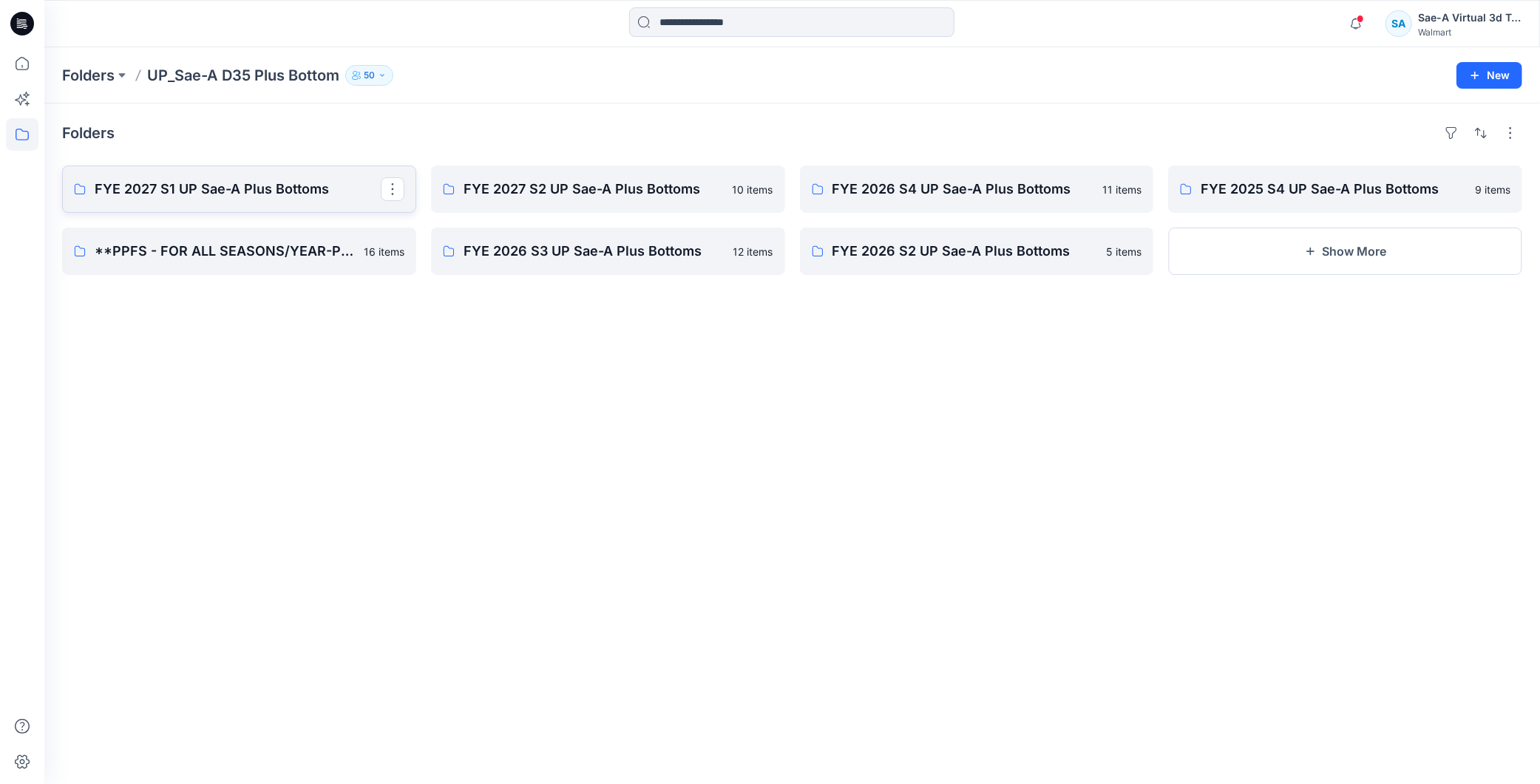
click at [283, 182] on p "FYE 2027 S1 UP Sae-A Plus Bottoms" at bounding box center [238, 190] width 286 height 21
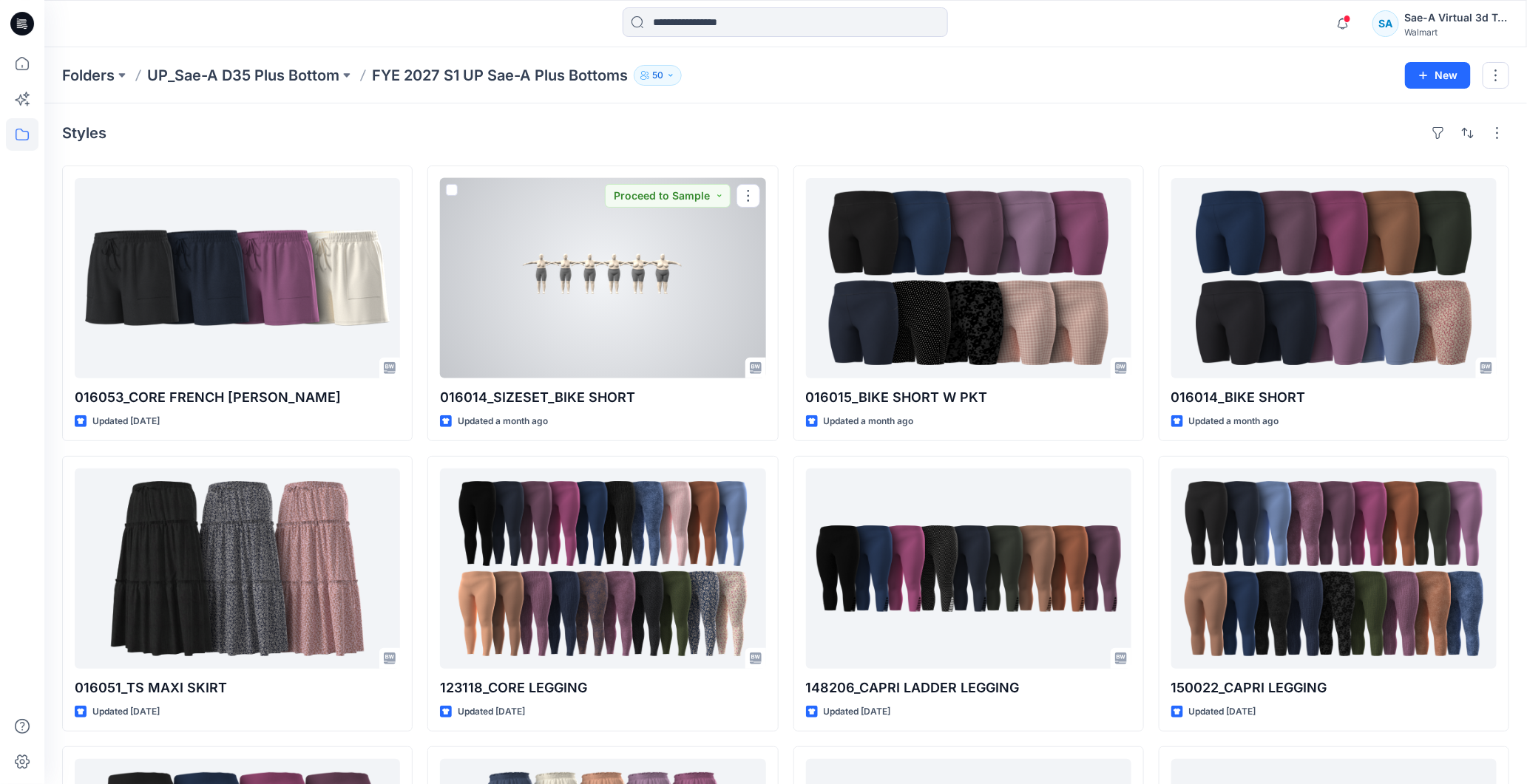
click at [545, 291] on div at bounding box center [602, 278] width 326 height 200
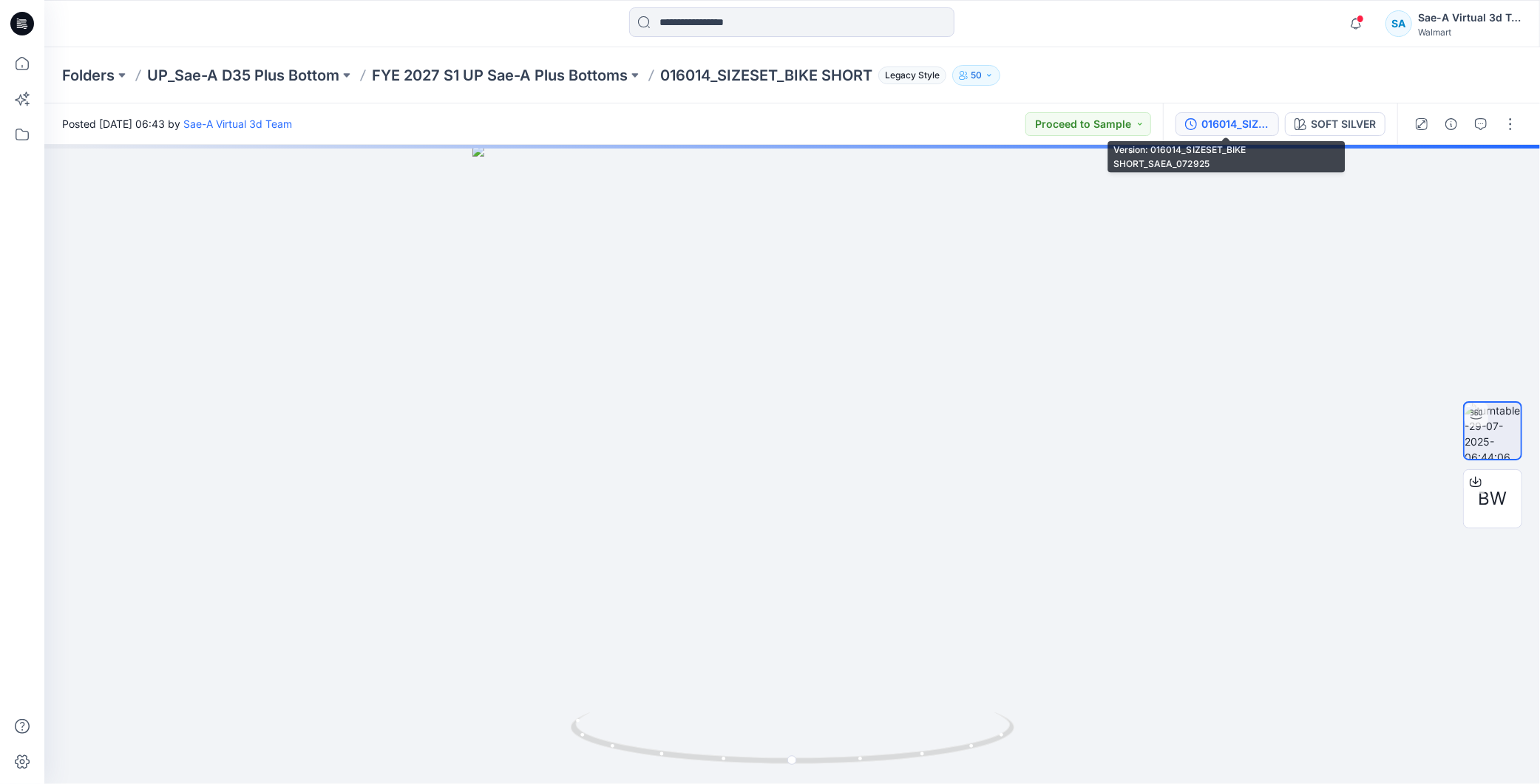
click at [1235, 120] on div "016014_SIZESET_BIKE SHORT_SAEA_072925" at bounding box center [1235, 124] width 68 height 17
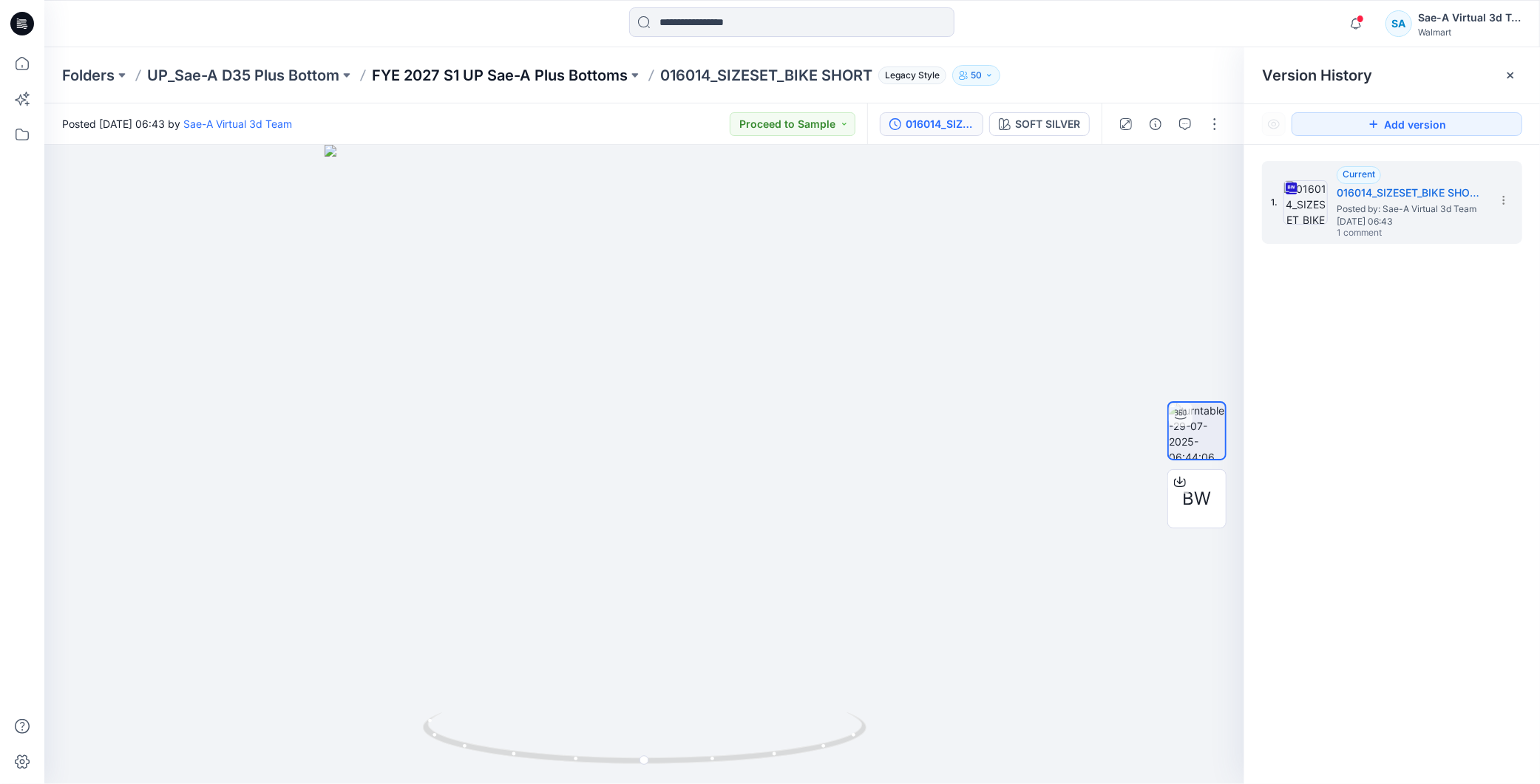
click at [570, 83] on p "FYE 2027 S1 UP Sae-A Plus Bottoms" at bounding box center [500, 76] width 256 height 21
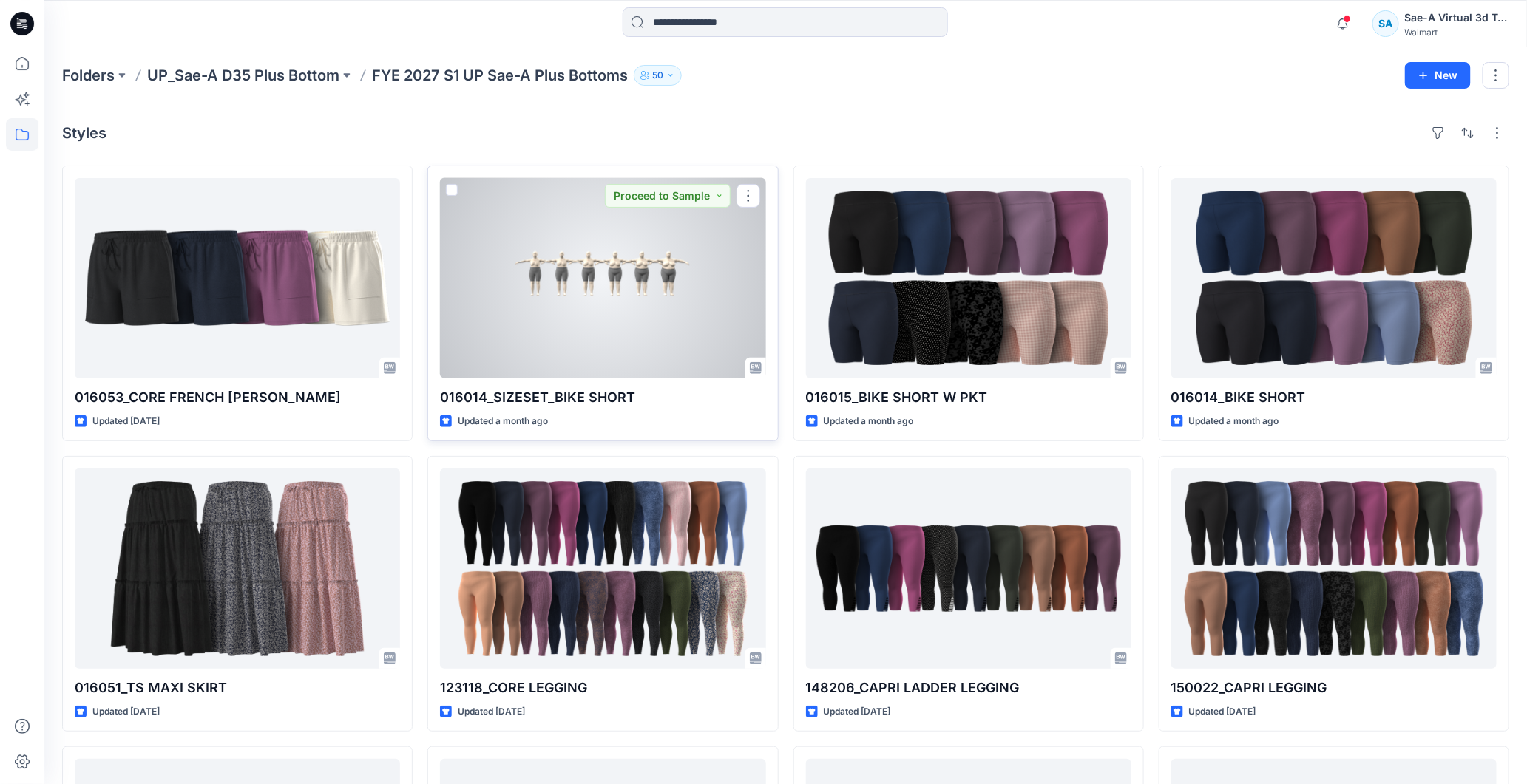
click at [595, 291] on div at bounding box center [602, 278] width 326 height 200
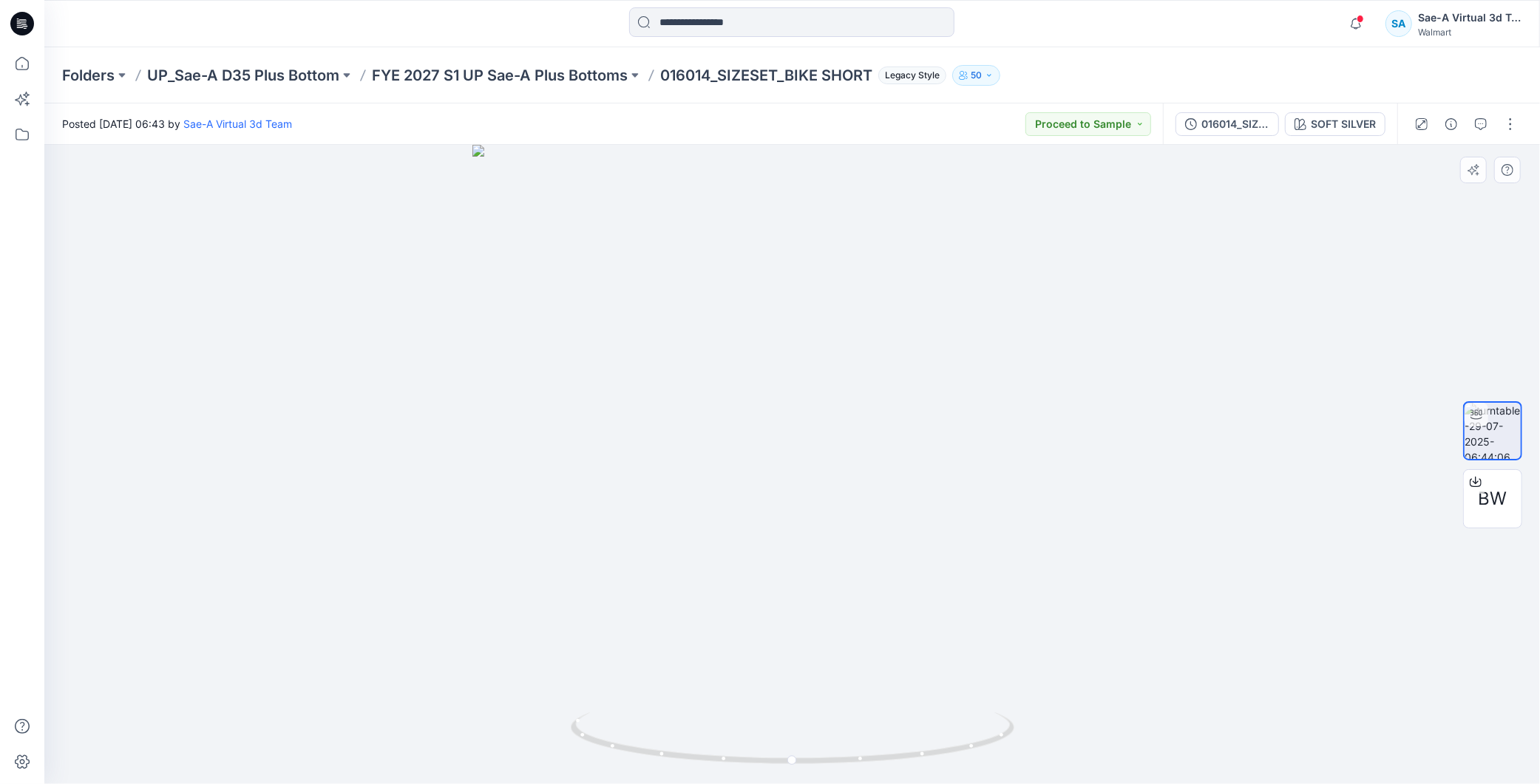
click at [1456, 234] on div at bounding box center [792, 464] width 1496 height 640
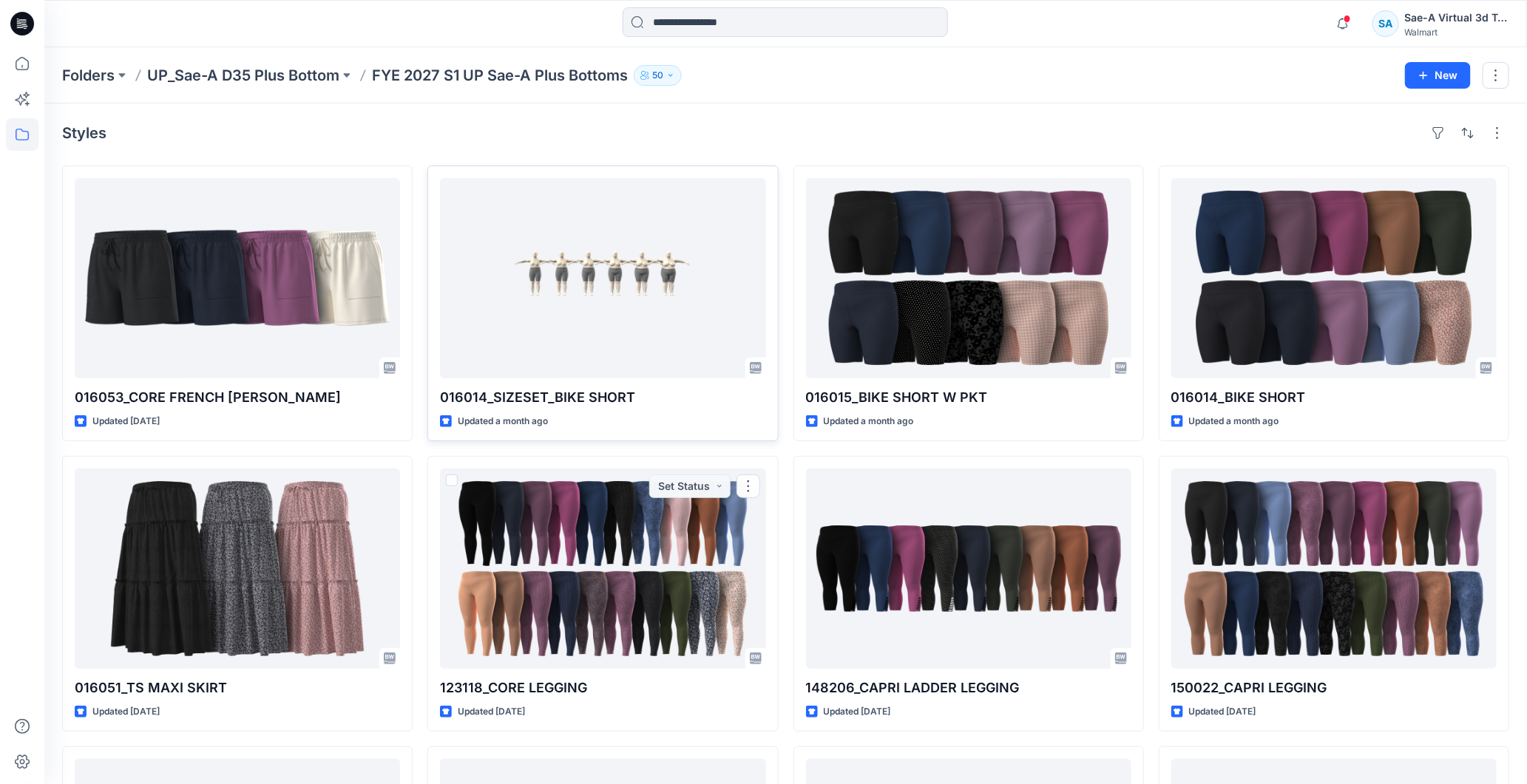
click at [575, 305] on div at bounding box center [602, 278] width 326 height 200
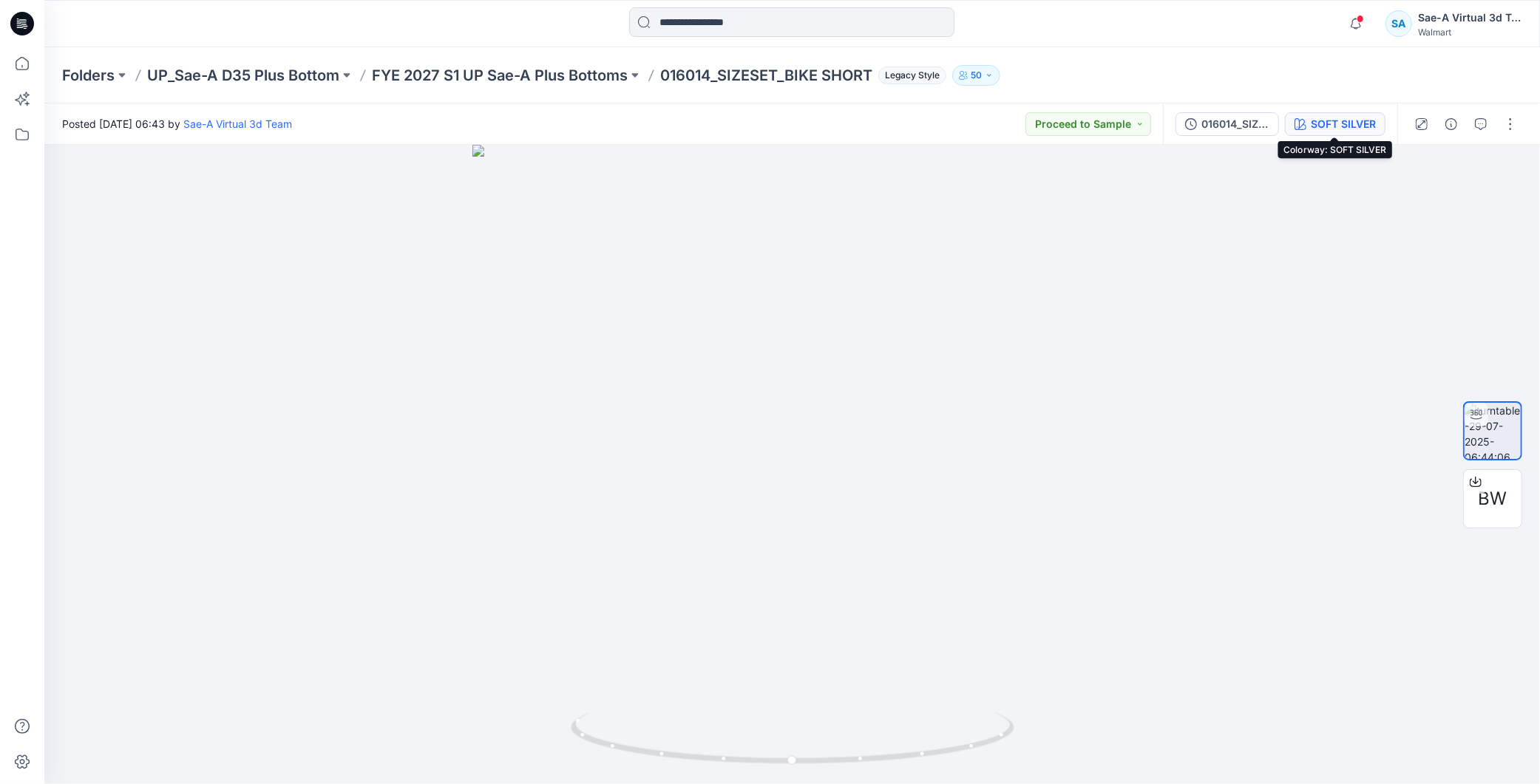
click at [1296, 127] on icon "button" at bounding box center [1301, 124] width 12 height 12
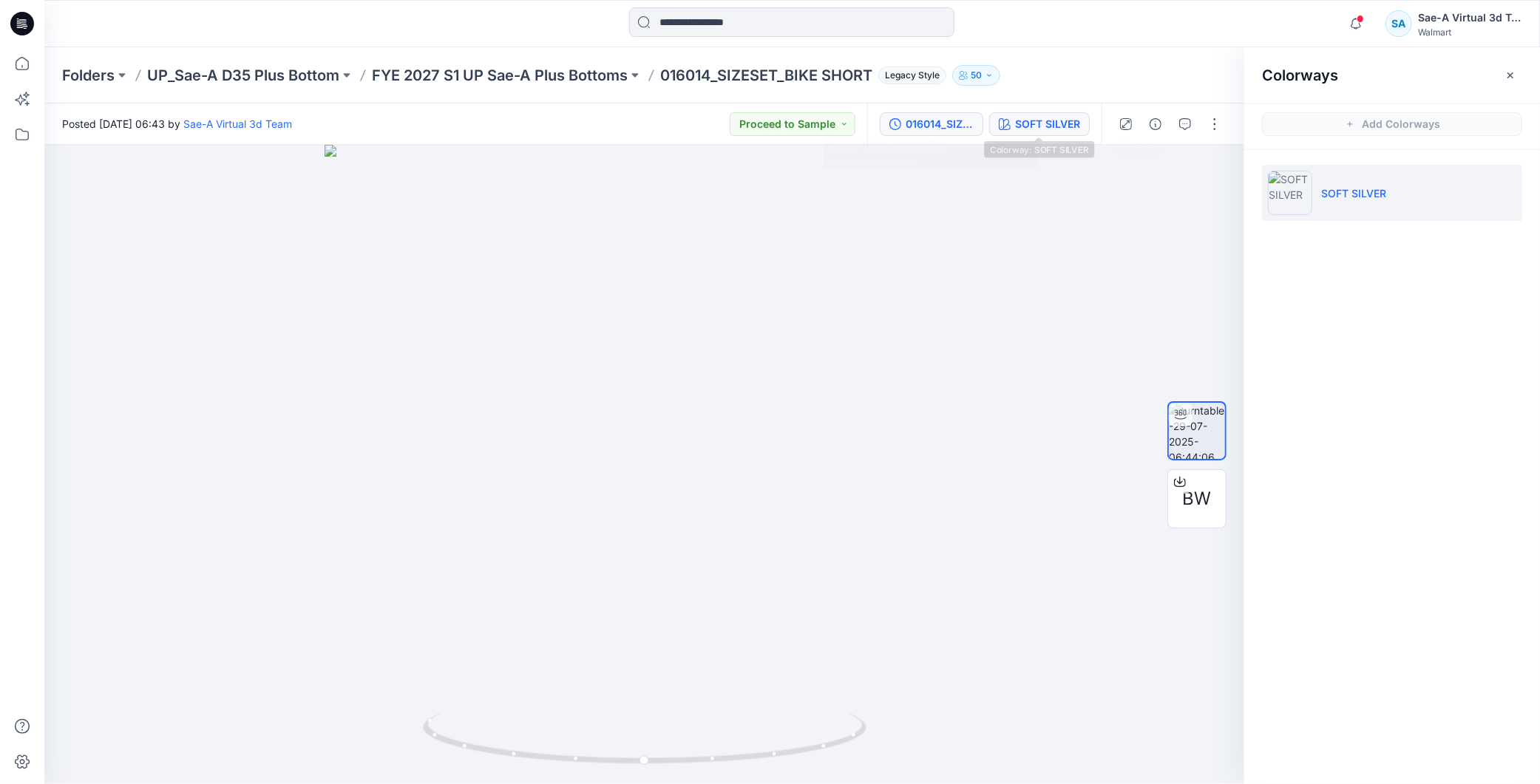
click at [897, 134] on button "016014_SIZESET_BIKE SHORT_SAEA_072925" at bounding box center [931, 124] width 104 height 23
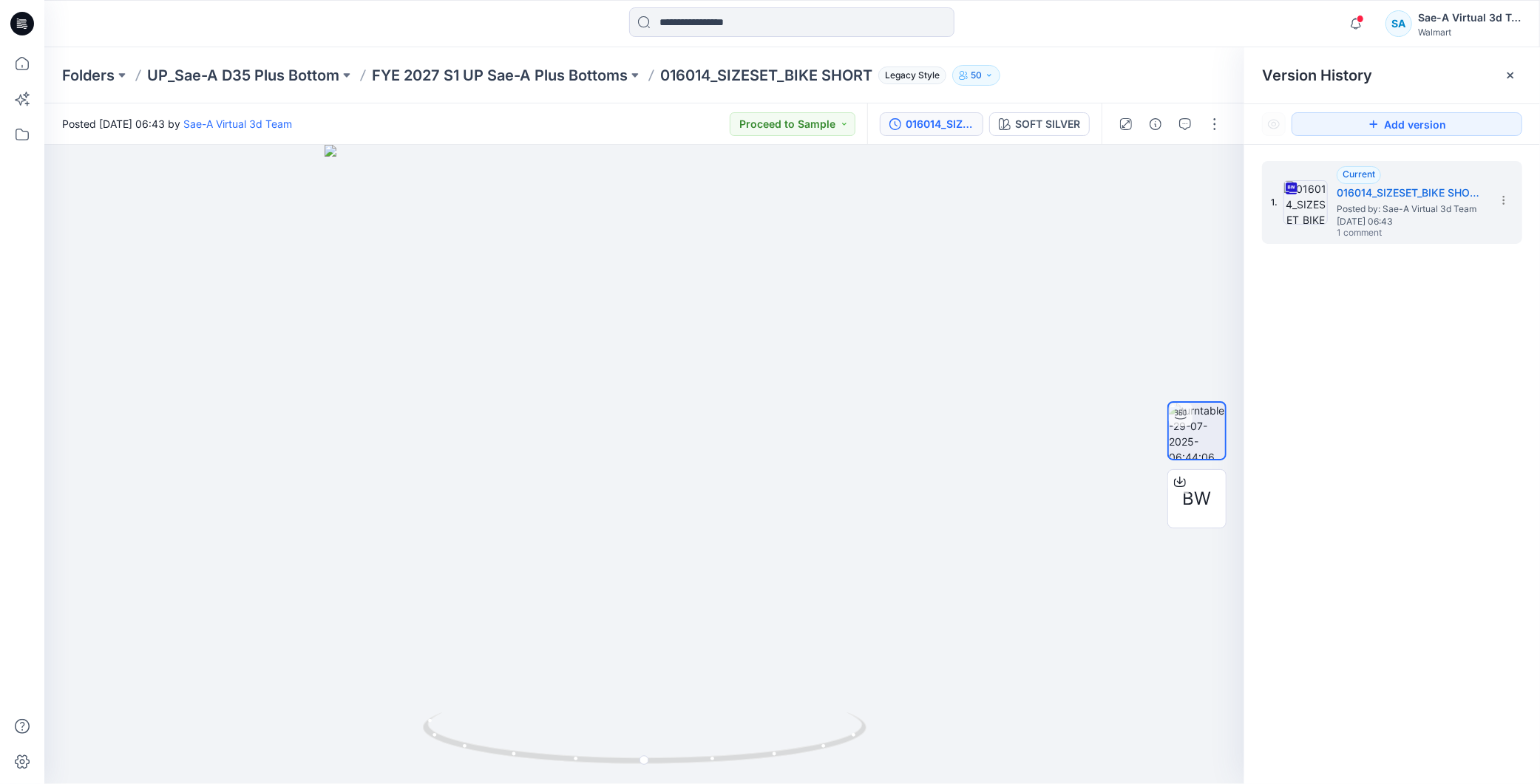
click at [960, 118] on div "016014_SIZESET_BIKE SHORT_SAEA_072925" at bounding box center [940, 124] width 68 height 17
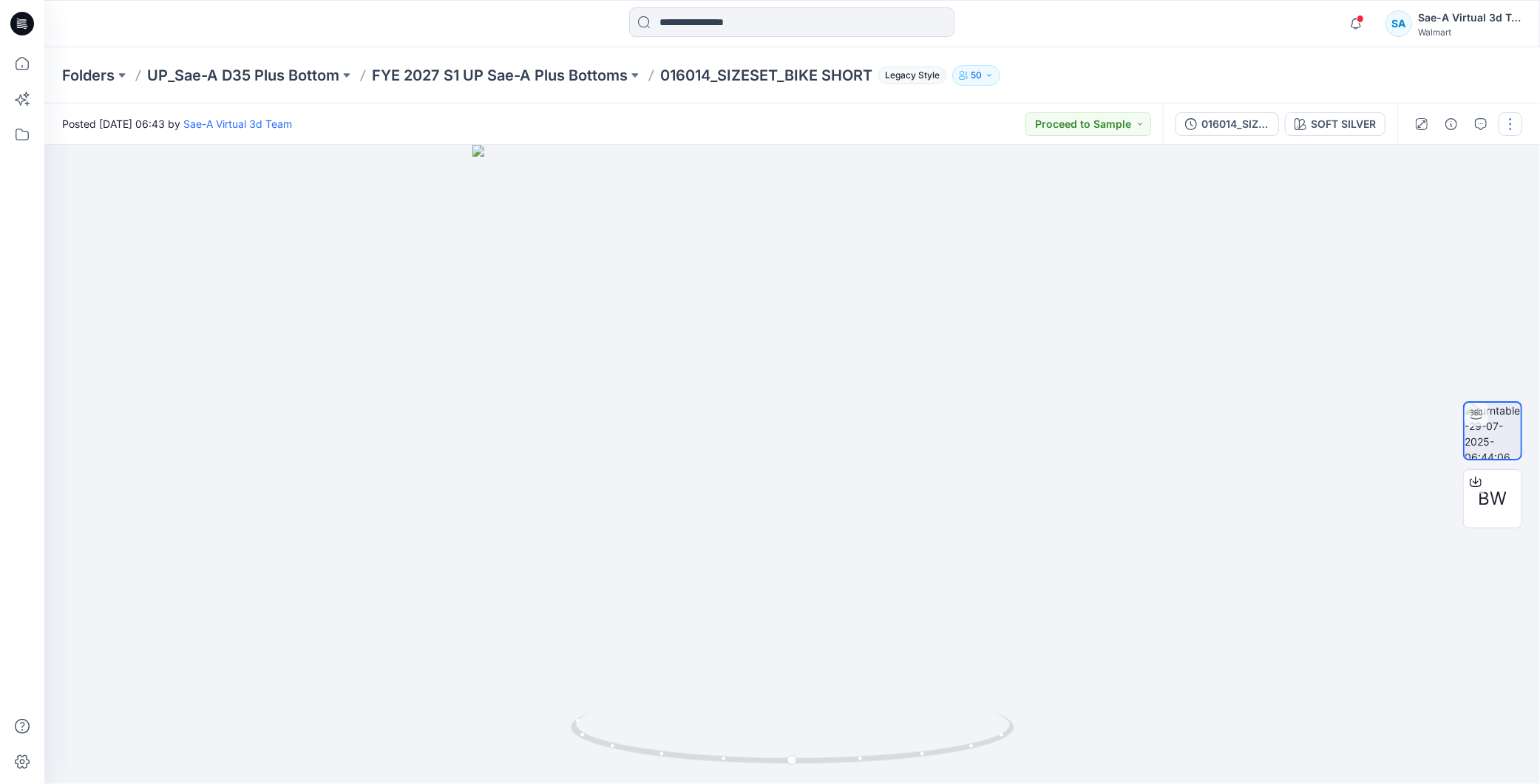
click at [1214, 128] on div "016014_SIZESET_BIKE SHORT_SAEA_072925" at bounding box center [1235, 124] width 68 height 17
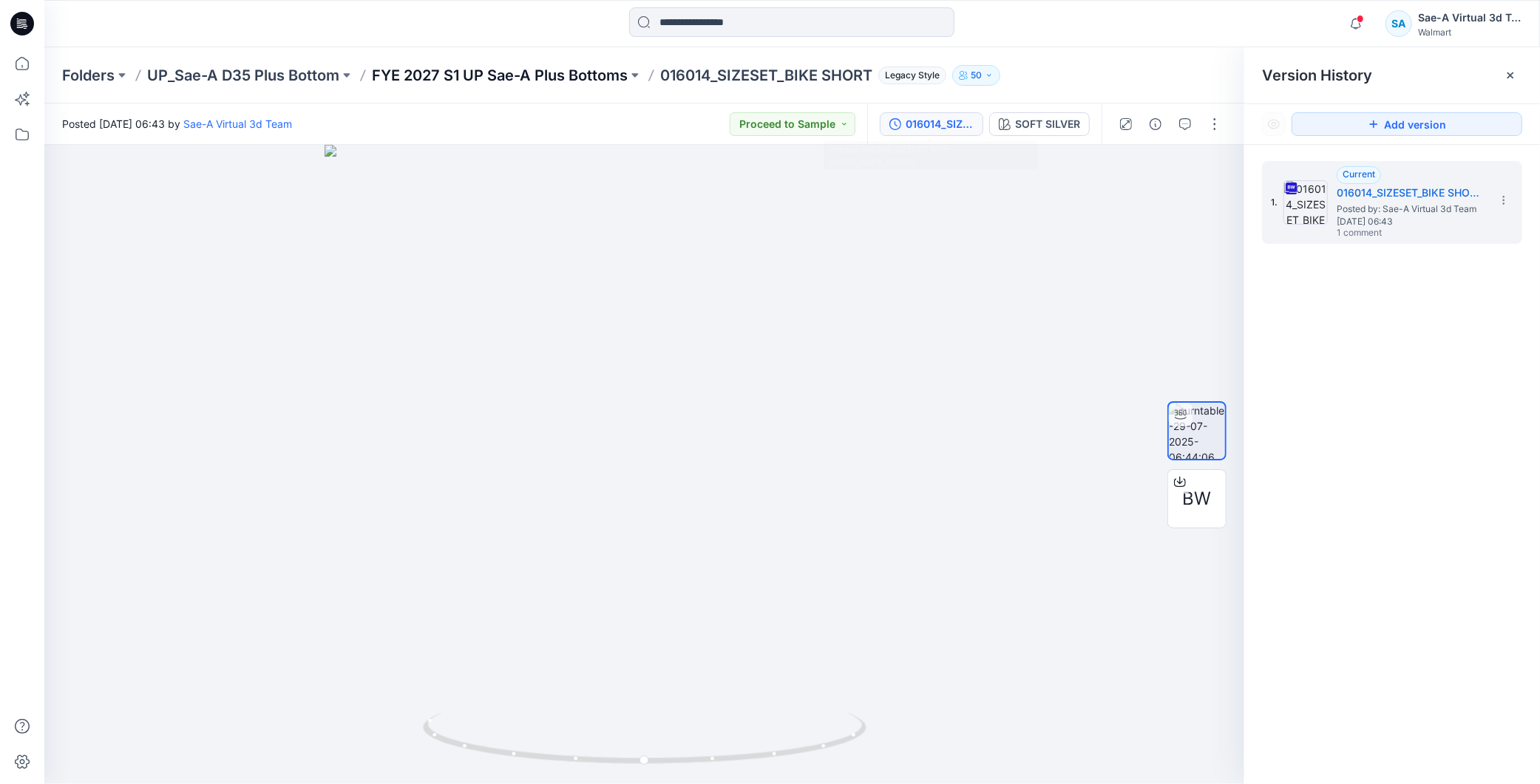
click at [584, 75] on p "FYE 2027 S1 UP Sae-A Plus Bottoms" at bounding box center [500, 76] width 256 height 21
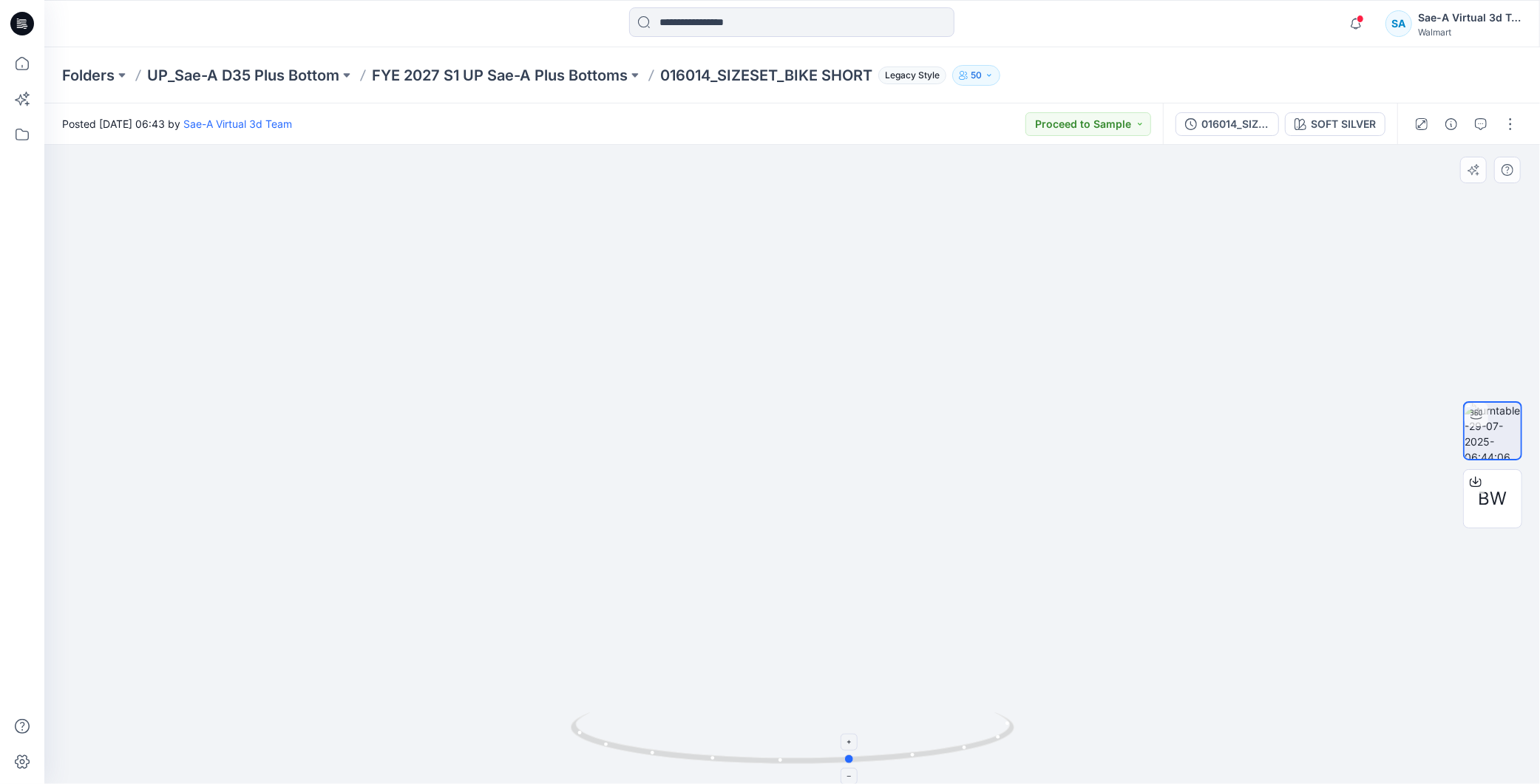
drag, startPoint x: 979, startPoint y: 739, endPoint x: 990, endPoint y: 740, distance: 11.0
click at [990, 740] on icon at bounding box center [795, 740] width 447 height 56
drag, startPoint x: 789, startPoint y: 763, endPoint x: 864, endPoint y: 772, distance: 75.5
click at [864, 772] on div at bounding box center [793, 747] width 444 height 74
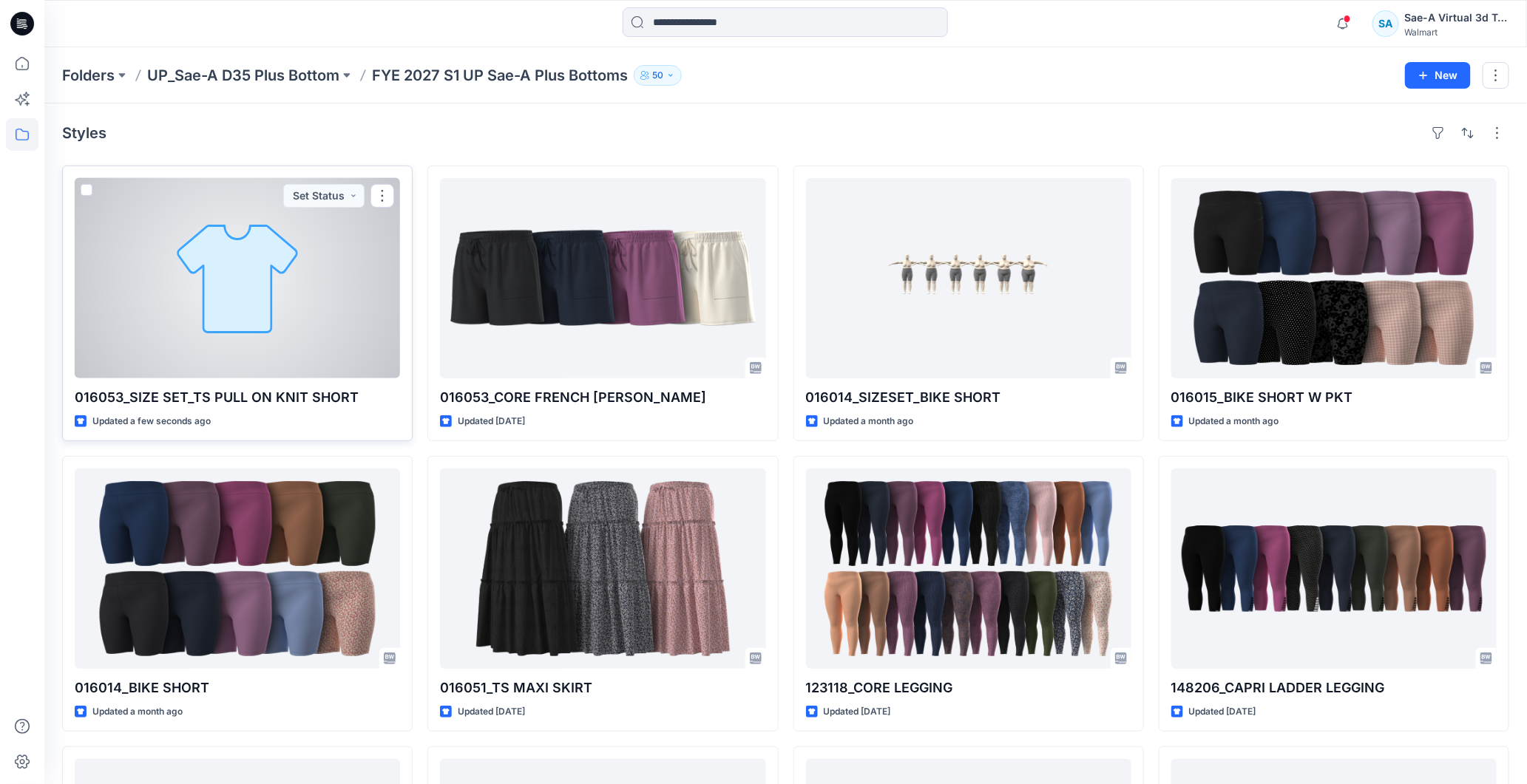
click at [277, 299] on div at bounding box center [238, 278] width 326 height 200
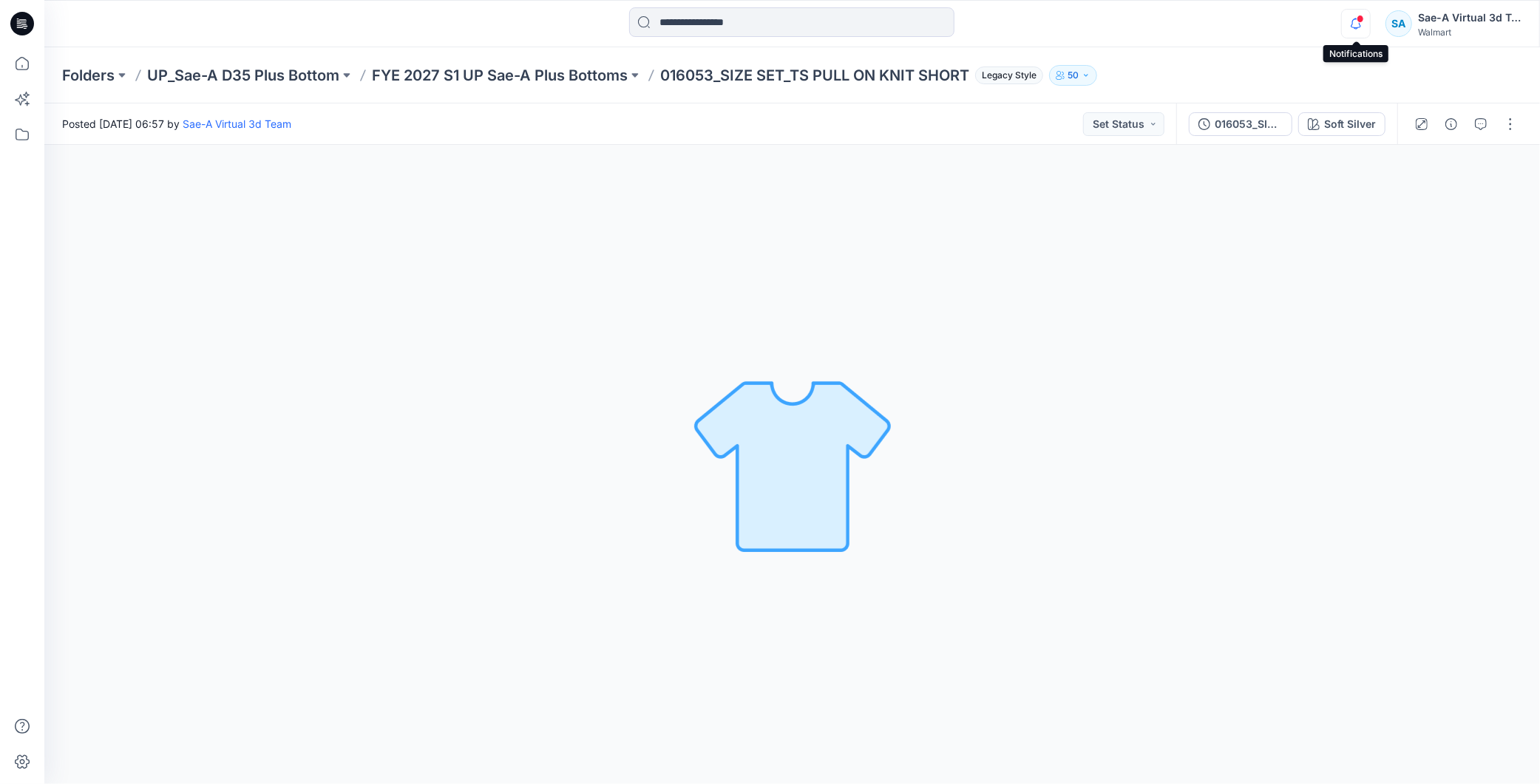
click at [1355, 27] on icon "button" at bounding box center [1356, 23] width 28 height 30
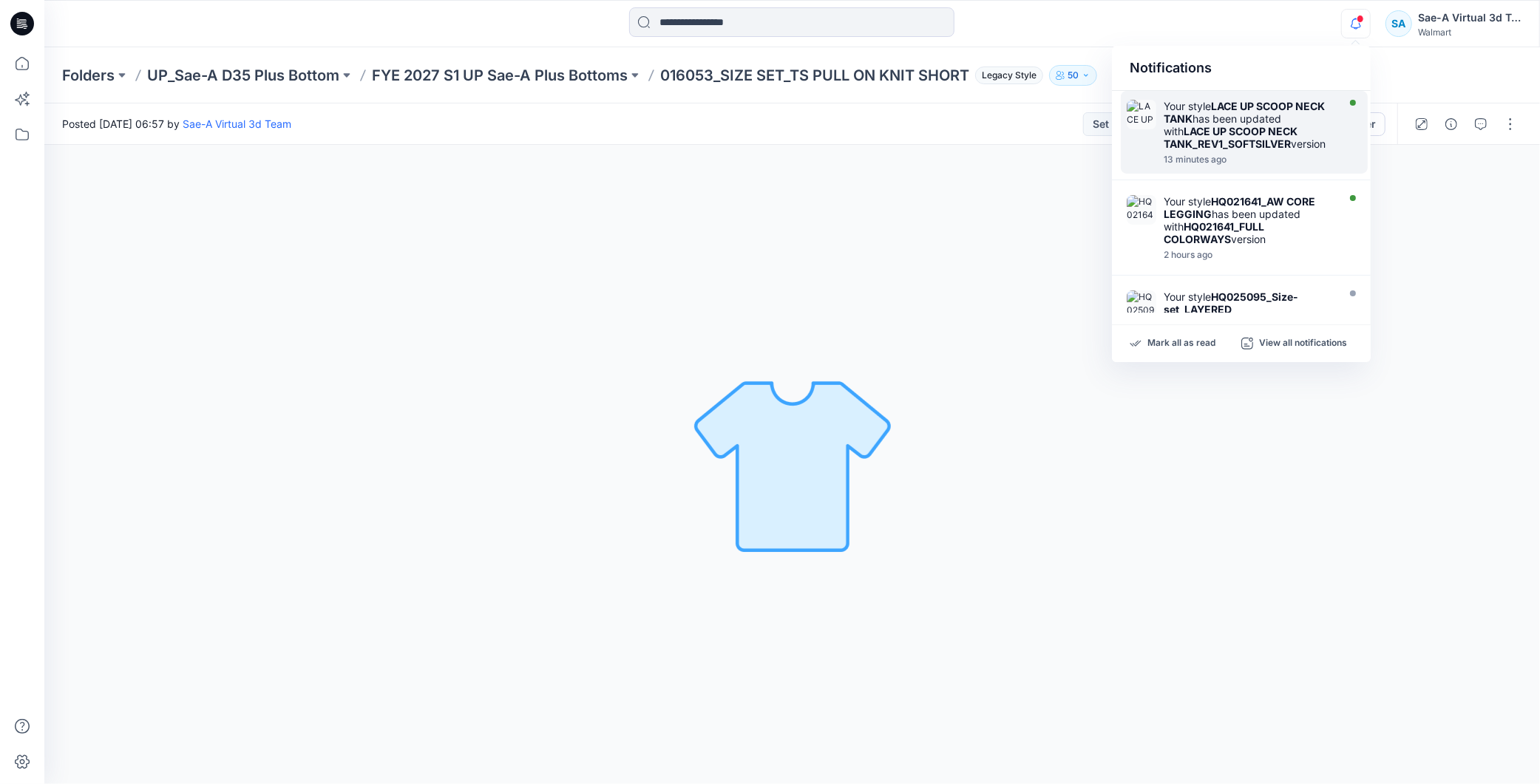
click at [1247, 139] on strong "LACE UP SCOOP NECK TANK_REV1_SOFTSILVER" at bounding box center [1231, 137] width 134 height 25
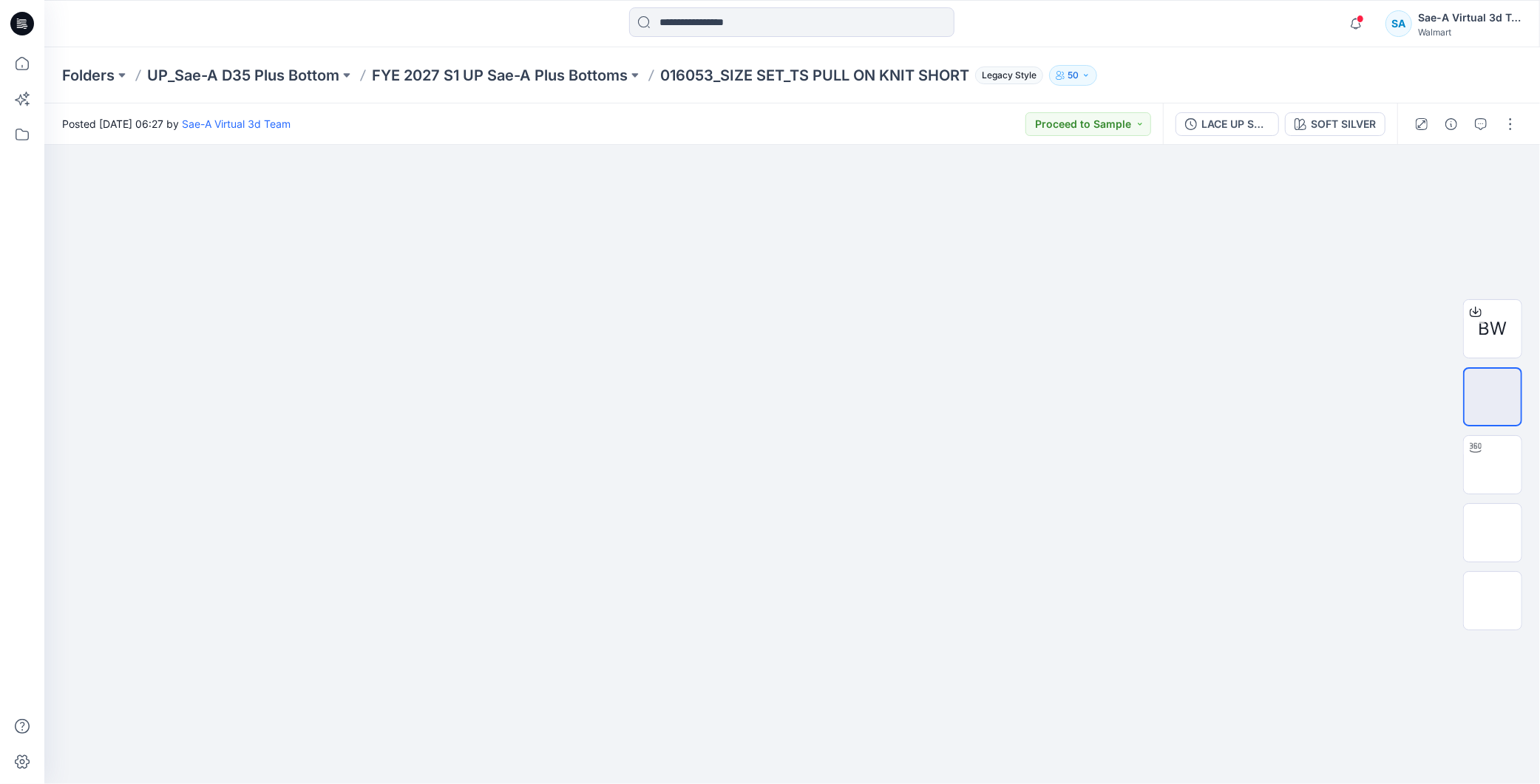
drag, startPoint x: 947, startPoint y: 542, endPoint x: 1215, endPoint y: 489, distance: 273.2
click at [989, 538] on div at bounding box center [792, 464] width 1496 height 640
click at [1505, 466] on img at bounding box center [1493, 465] width 57 height 47
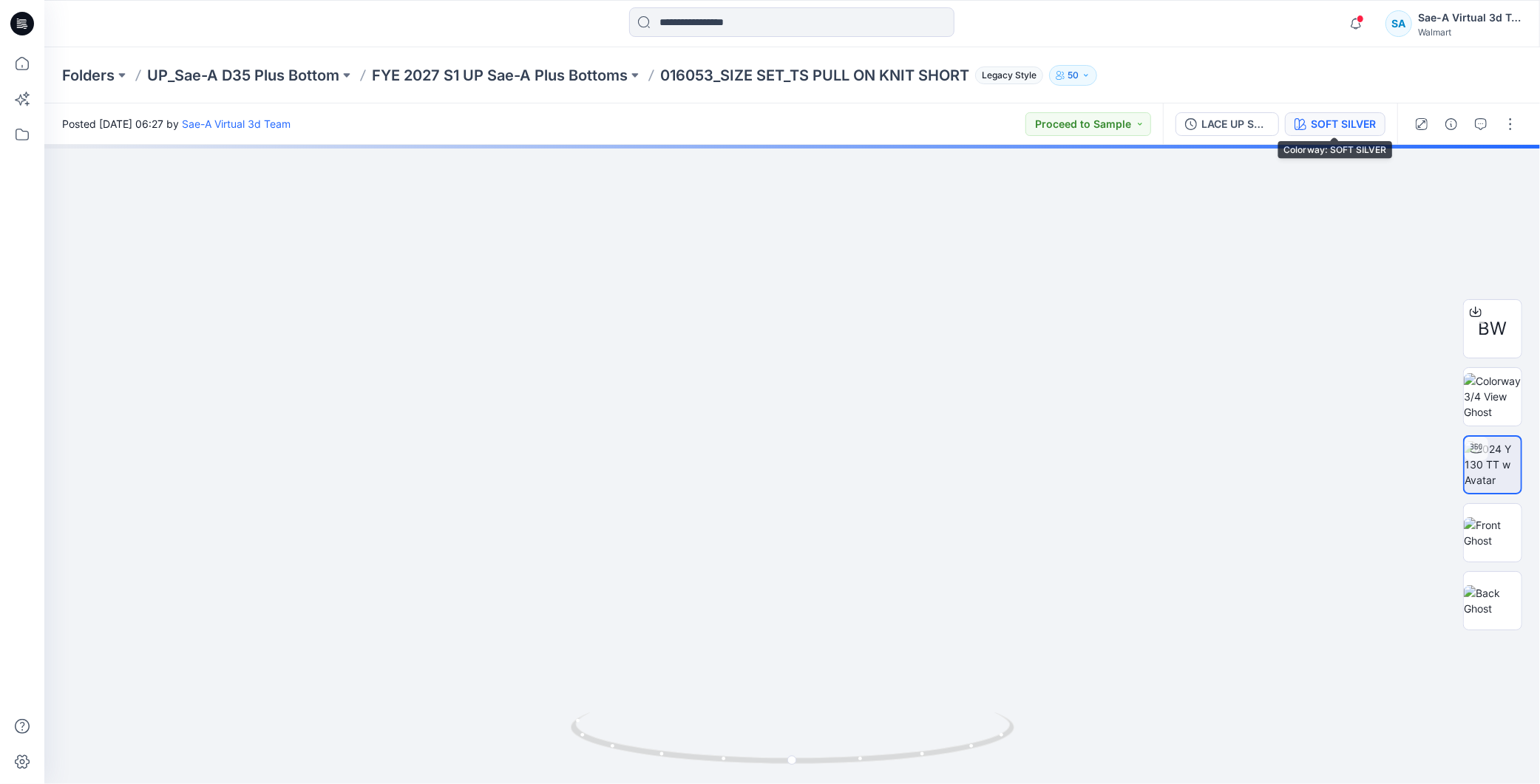
click at [1343, 135] on button "SOFT SILVER" at bounding box center [1335, 124] width 101 height 23
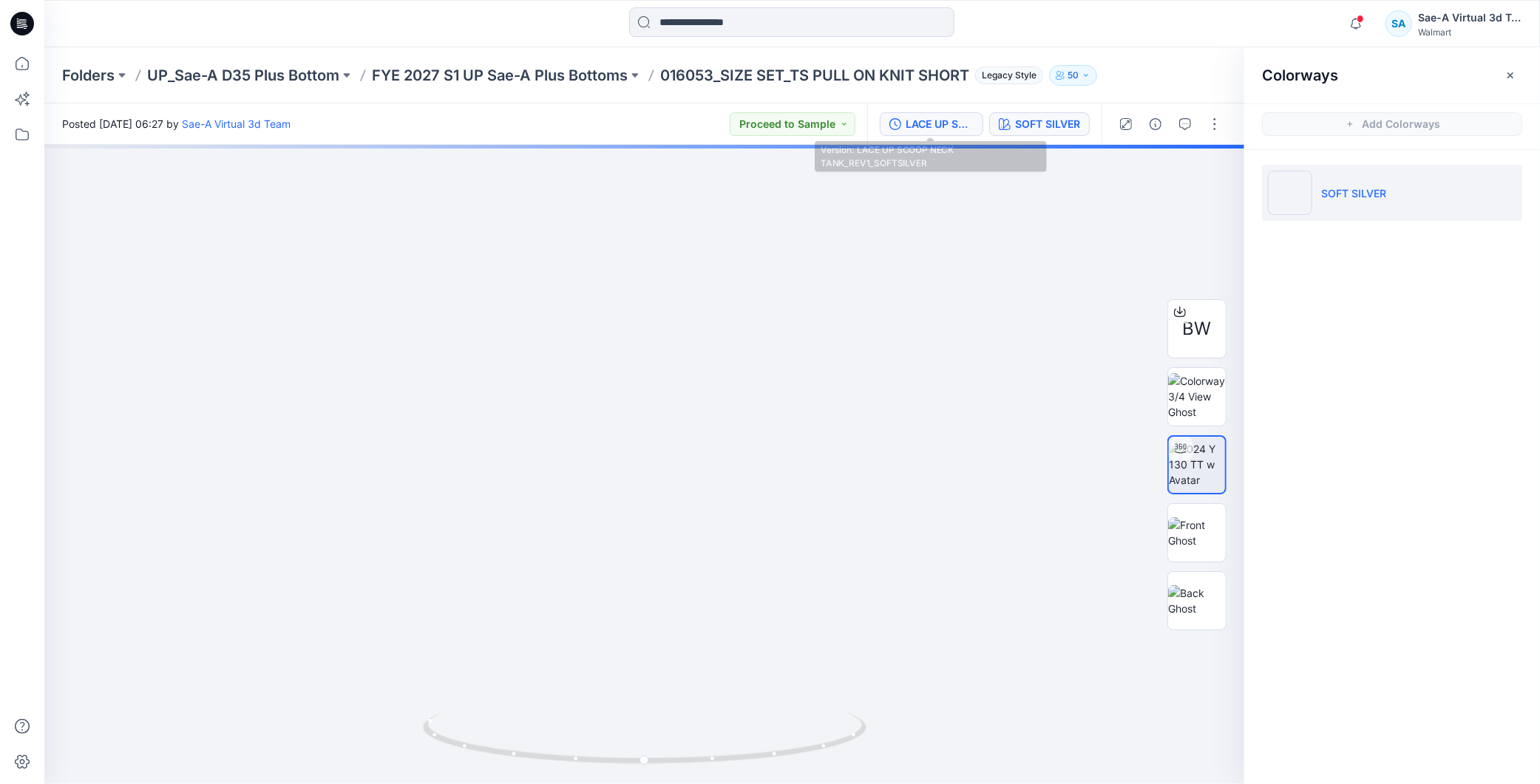
drag, startPoint x: 951, startPoint y: 130, endPoint x: 958, endPoint y: 126, distance: 8.1
click at [952, 128] on div "LACE UP SCOOP NECK TANK_REV1_SOFTSILVER" at bounding box center [940, 124] width 68 height 17
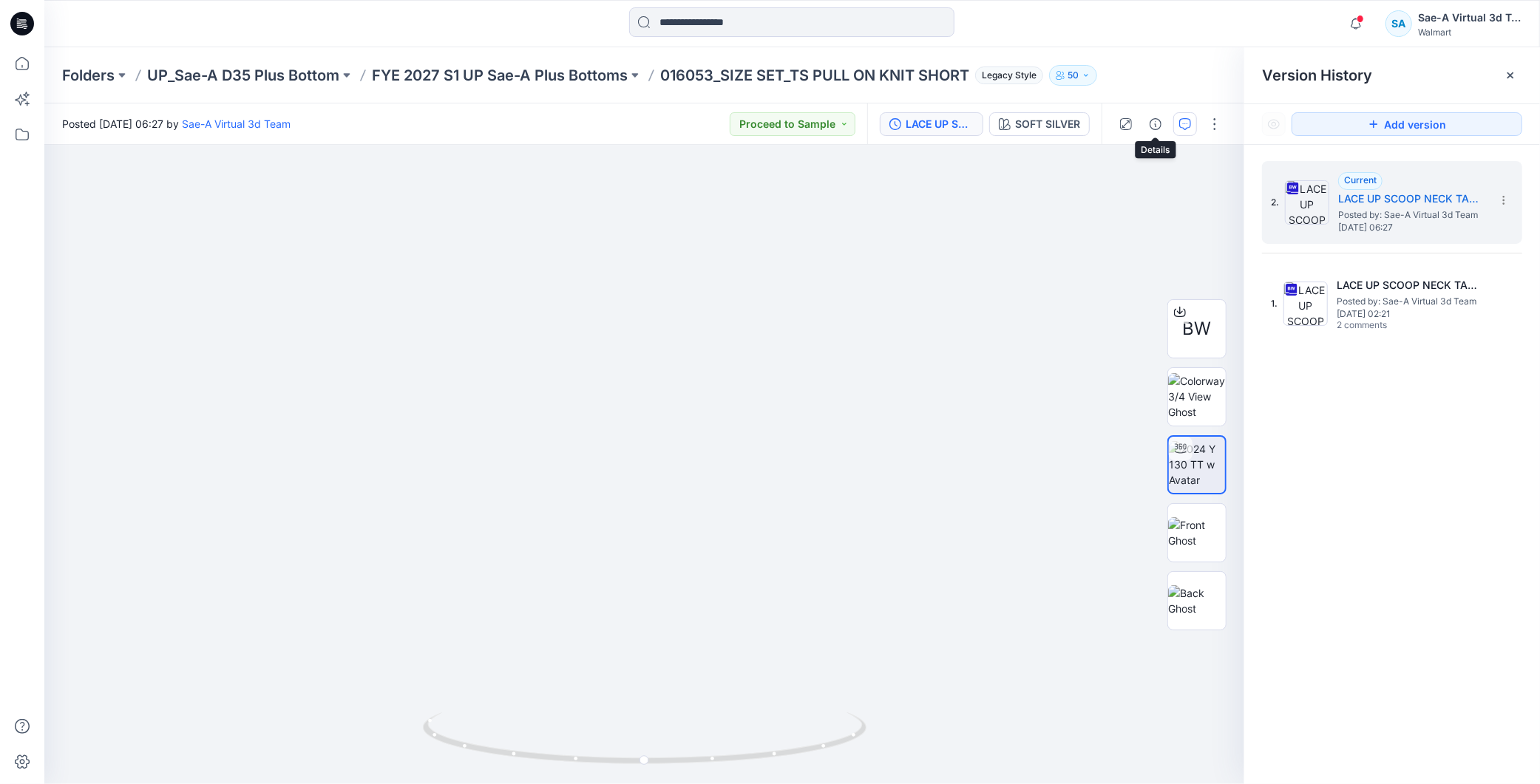
click at [1184, 124] on icon "button" at bounding box center [1186, 124] width 12 height 12
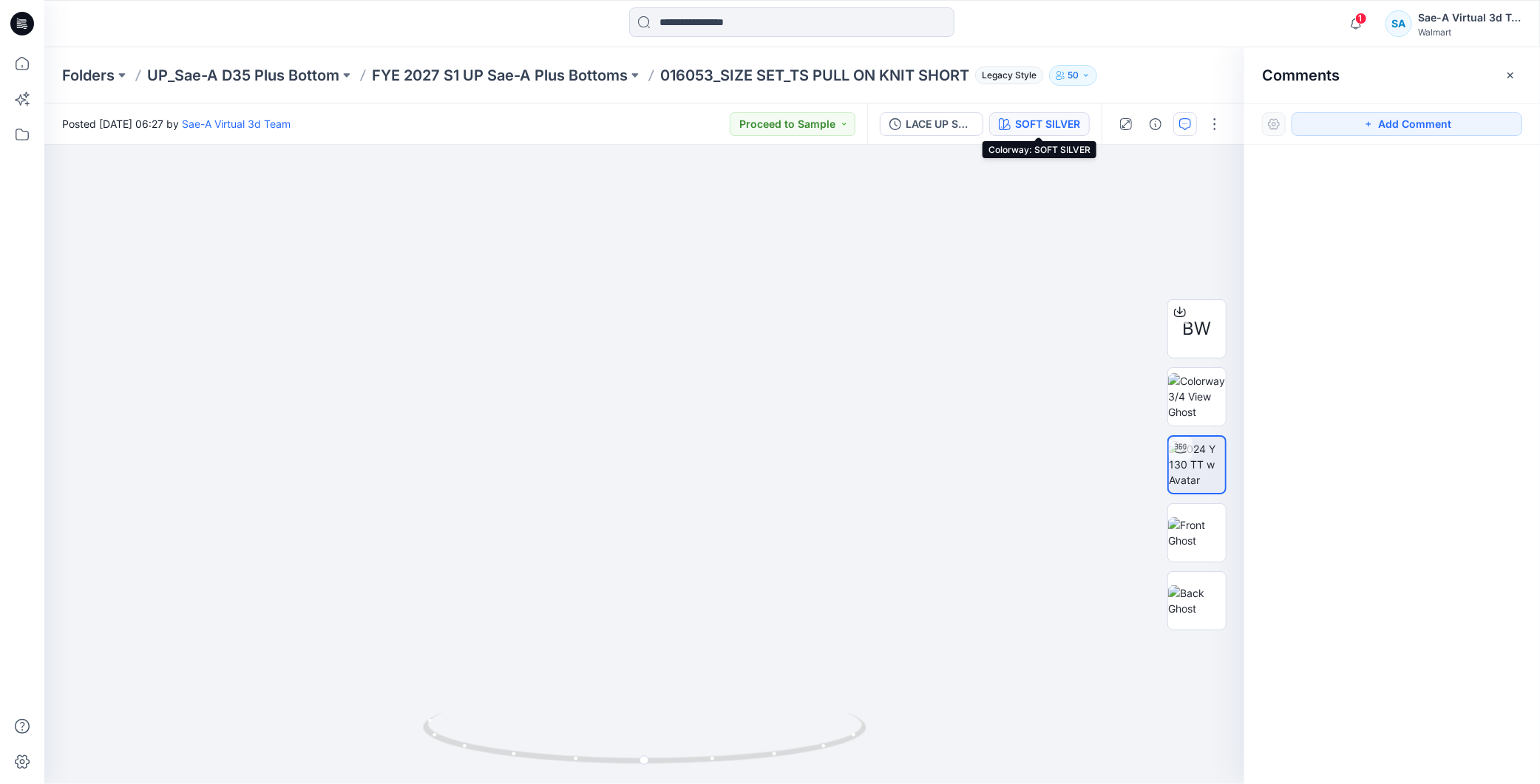
click at [1043, 124] on div "SOFT SILVER" at bounding box center [1047, 124] width 65 height 17
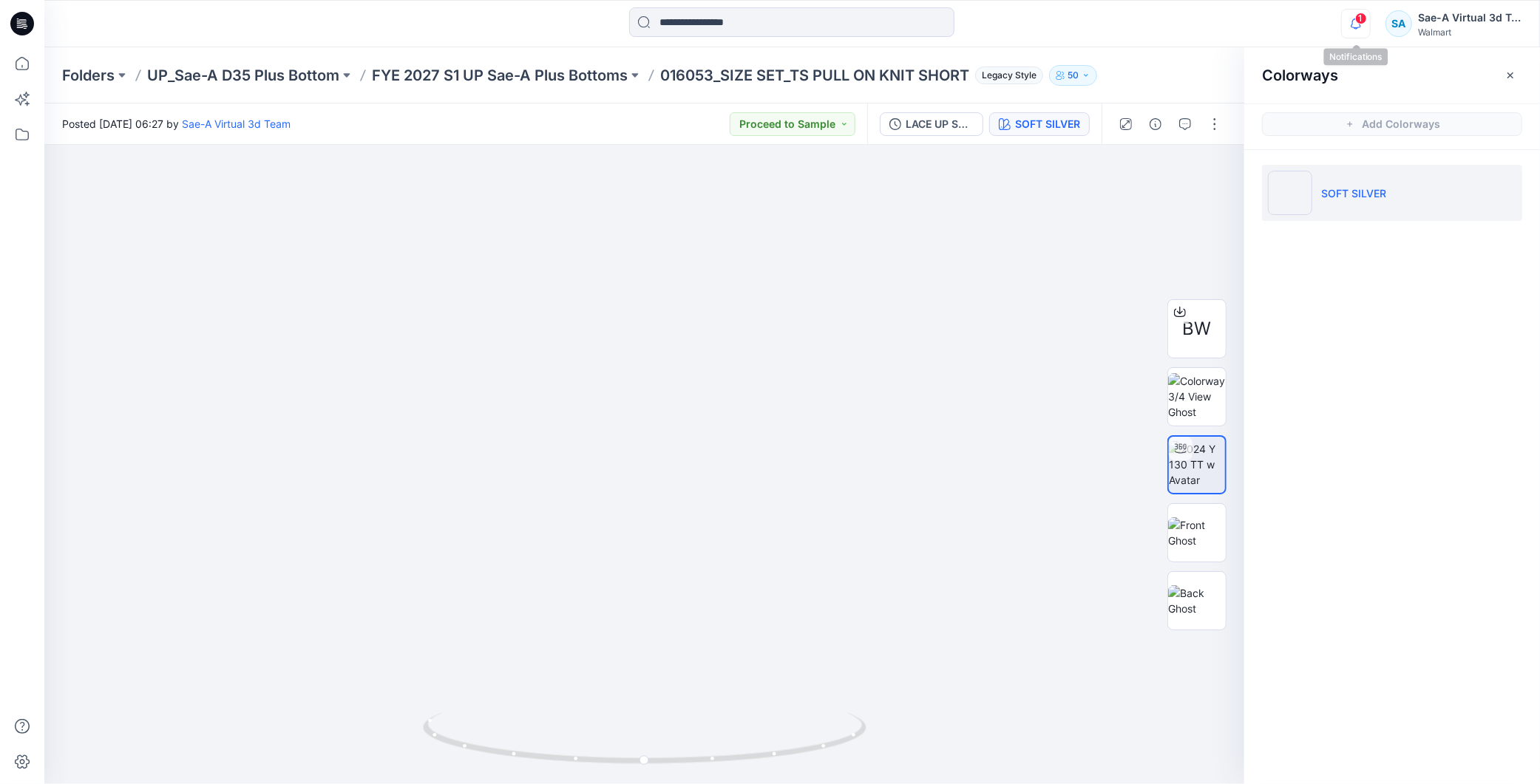
click at [1355, 22] on icon "button" at bounding box center [1356, 23] width 28 height 30
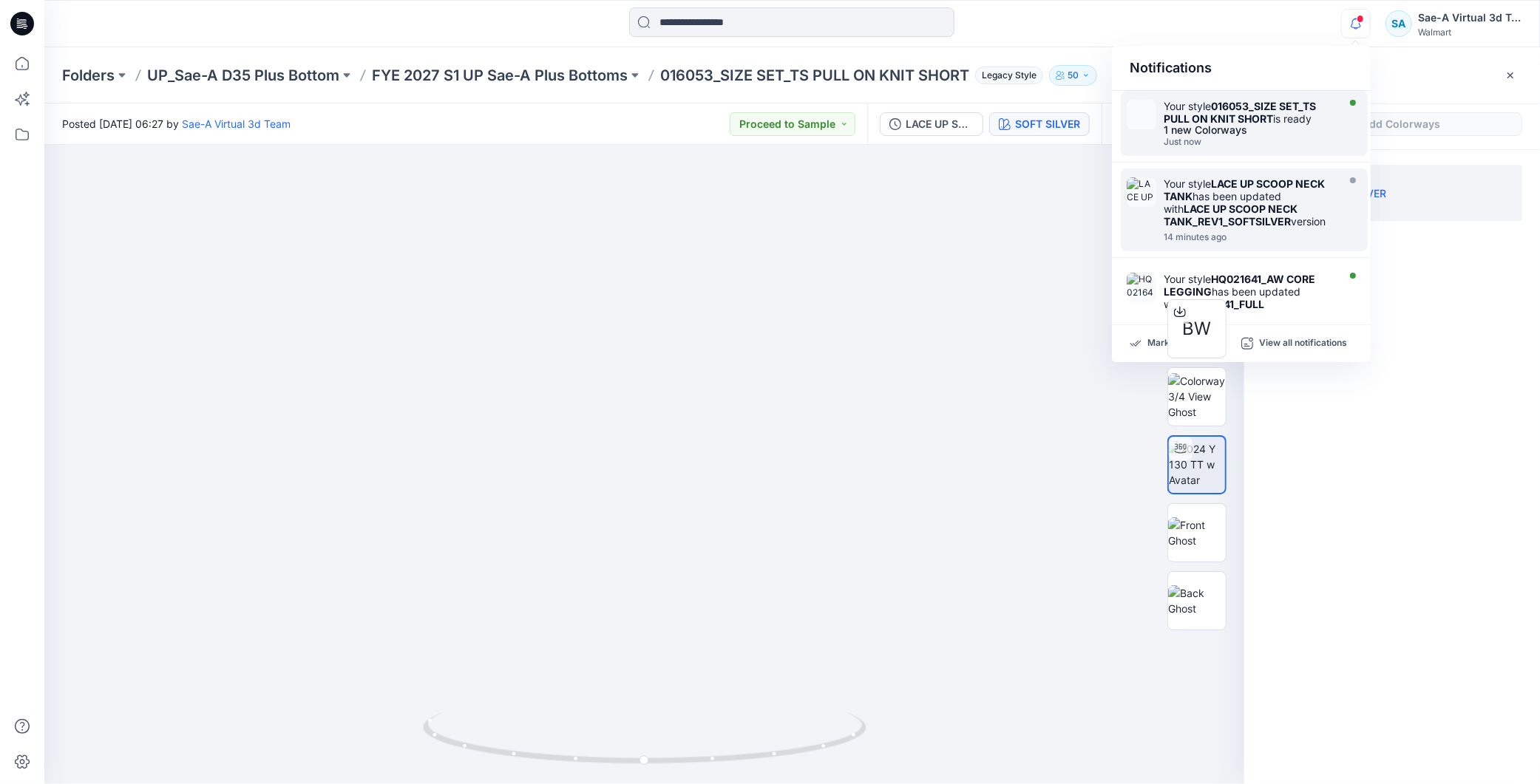
click at [1233, 138] on div "Just now" at bounding box center [1248, 142] width 170 height 10
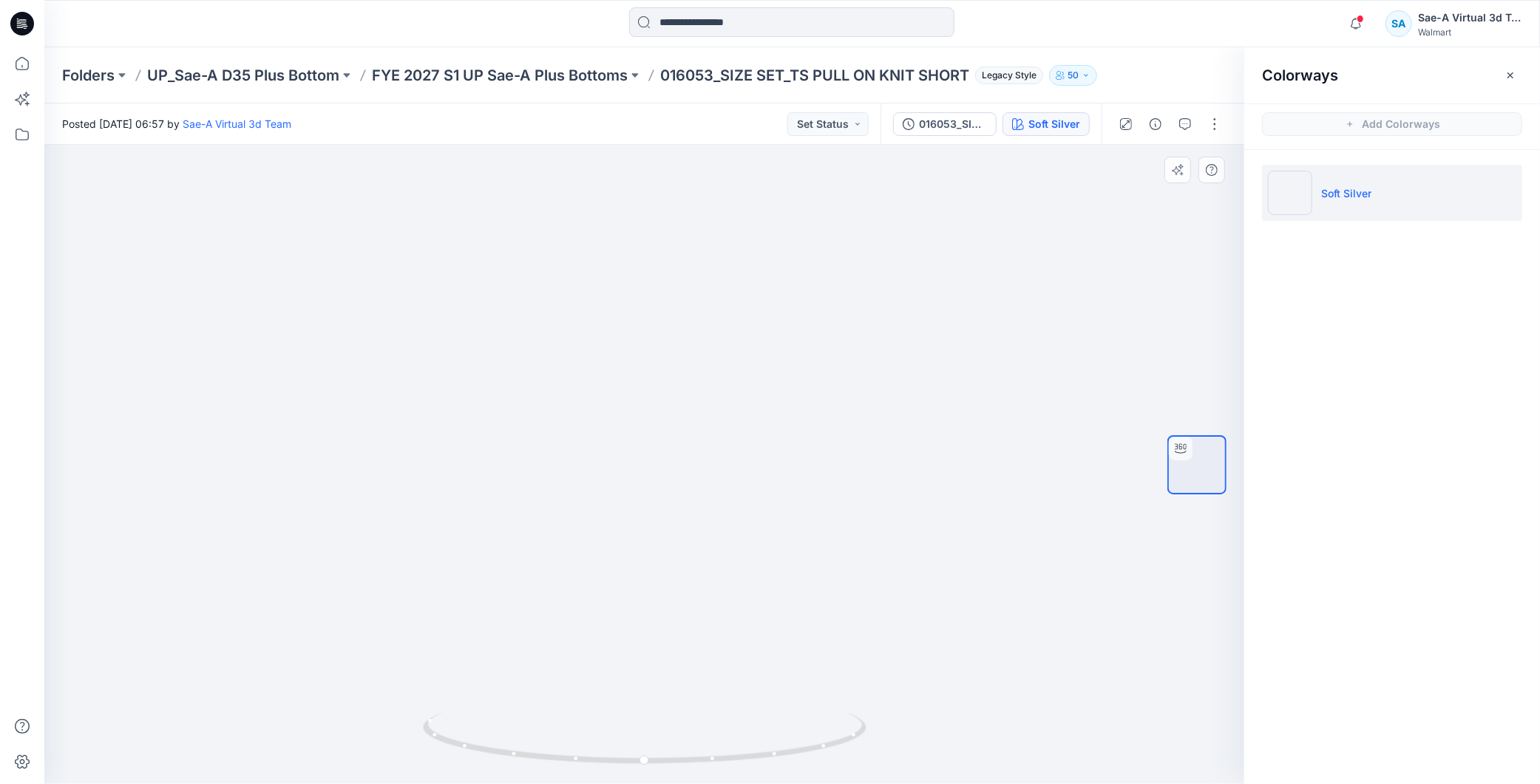
drag, startPoint x: 636, startPoint y: 513, endPoint x: 887, endPoint y: 513, distance: 251.0
drag, startPoint x: 1373, startPoint y: 17, endPoint x: 1362, endPoint y: 19, distance: 11.2
click at [1372, 18] on div "Notifications Your style 016053_SIZE SET_TS PULL ON KNIT SHORT is ready 1 new C…" at bounding box center [1431, 23] width 180 height 32
click at [1362, 19] on span at bounding box center [1361, 18] width 7 height 8
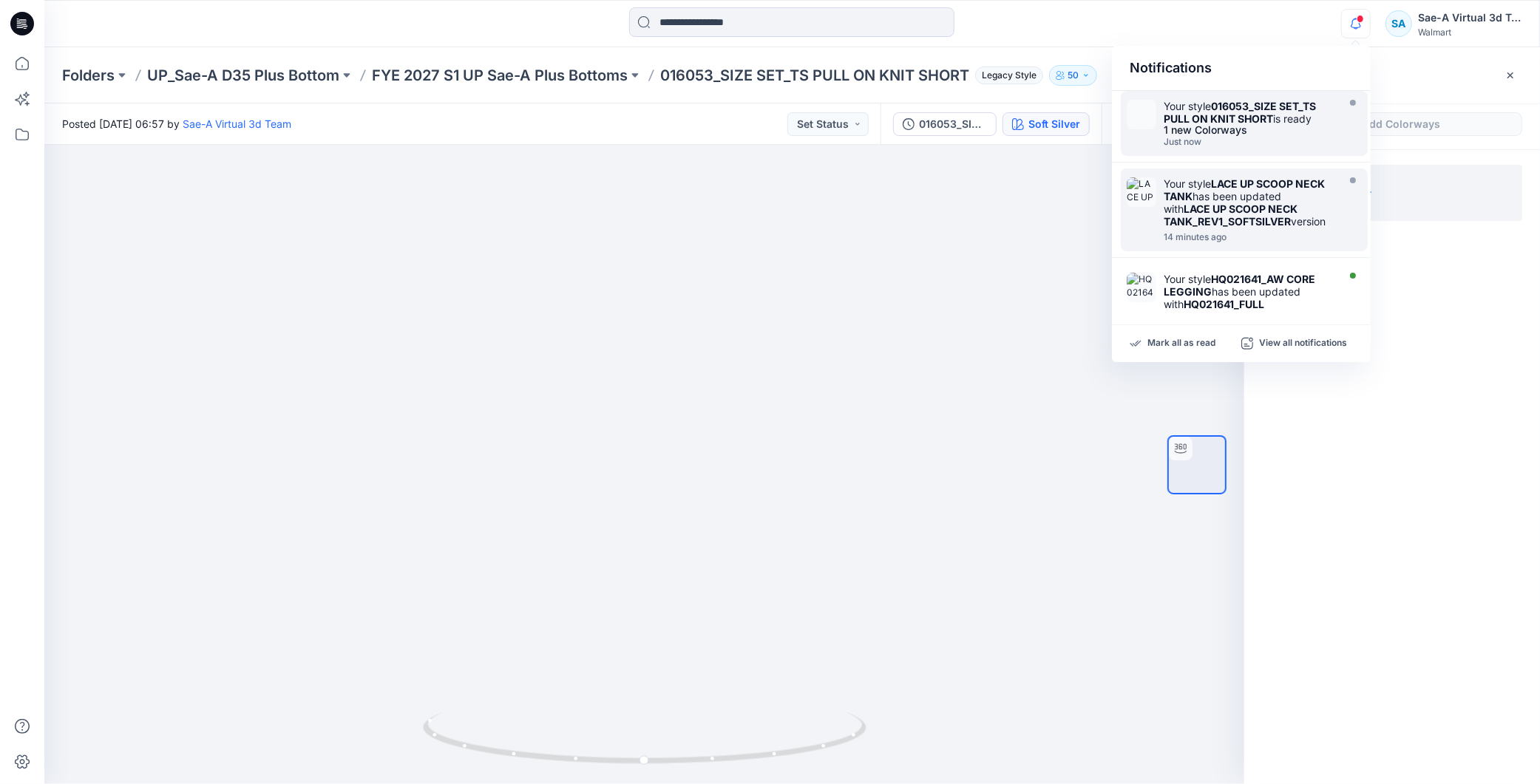
click at [1276, 129] on div "1 new Colorways" at bounding box center [1248, 131] width 170 height 10
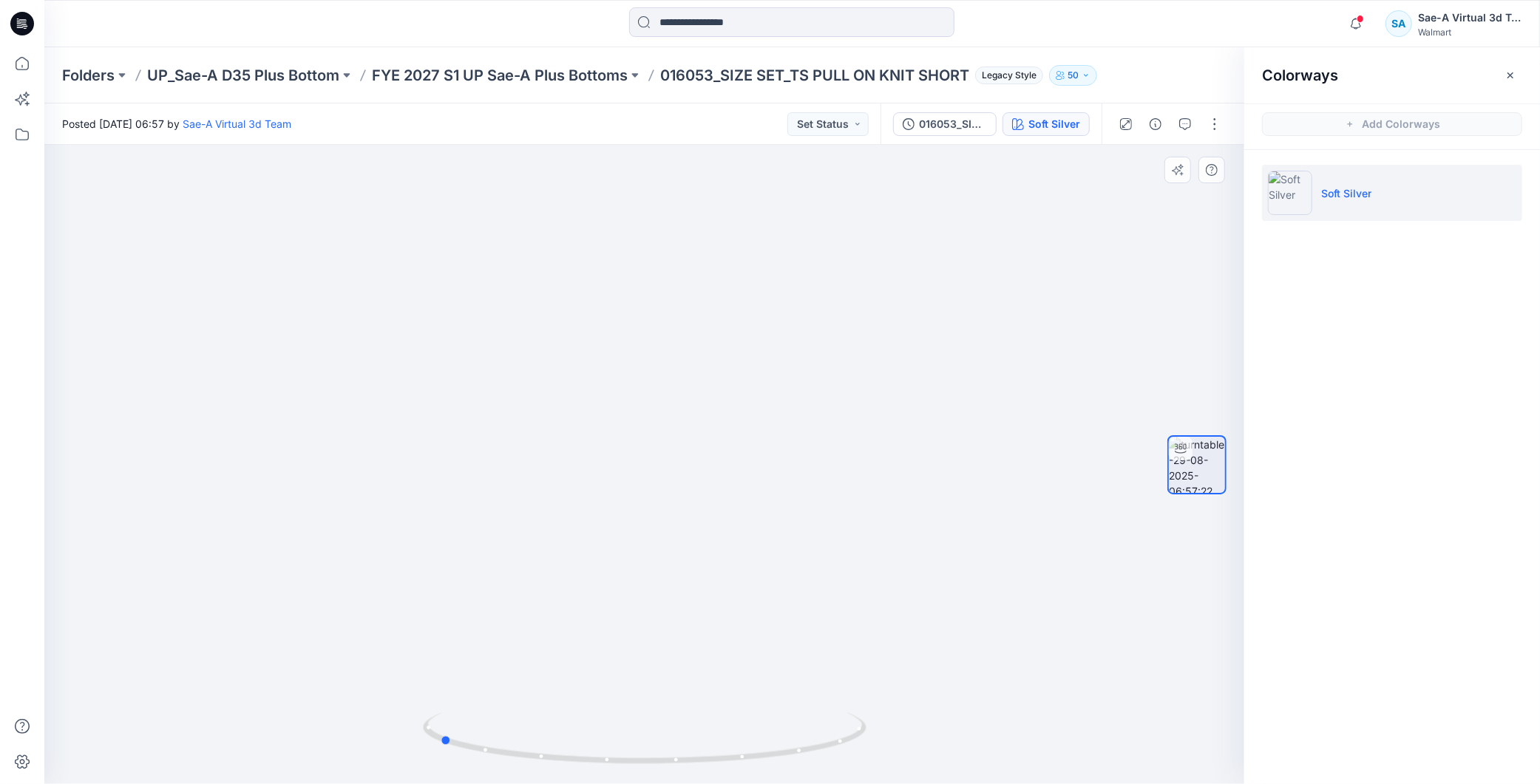
drag, startPoint x: 743, startPoint y: 747, endPoint x: 981, endPoint y: 749, distance: 238.0
click at [981, 749] on div at bounding box center [644, 464] width 1200 height 640
drag, startPoint x: 834, startPoint y: 741, endPoint x: 379, endPoint y: 742, distance: 455.0
click at [379, 742] on div at bounding box center [644, 464] width 1200 height 640
drag, startPoint x: 810, startPoint y: 720, endPoint x: 697, endPoint y: 728, distance: 113.3
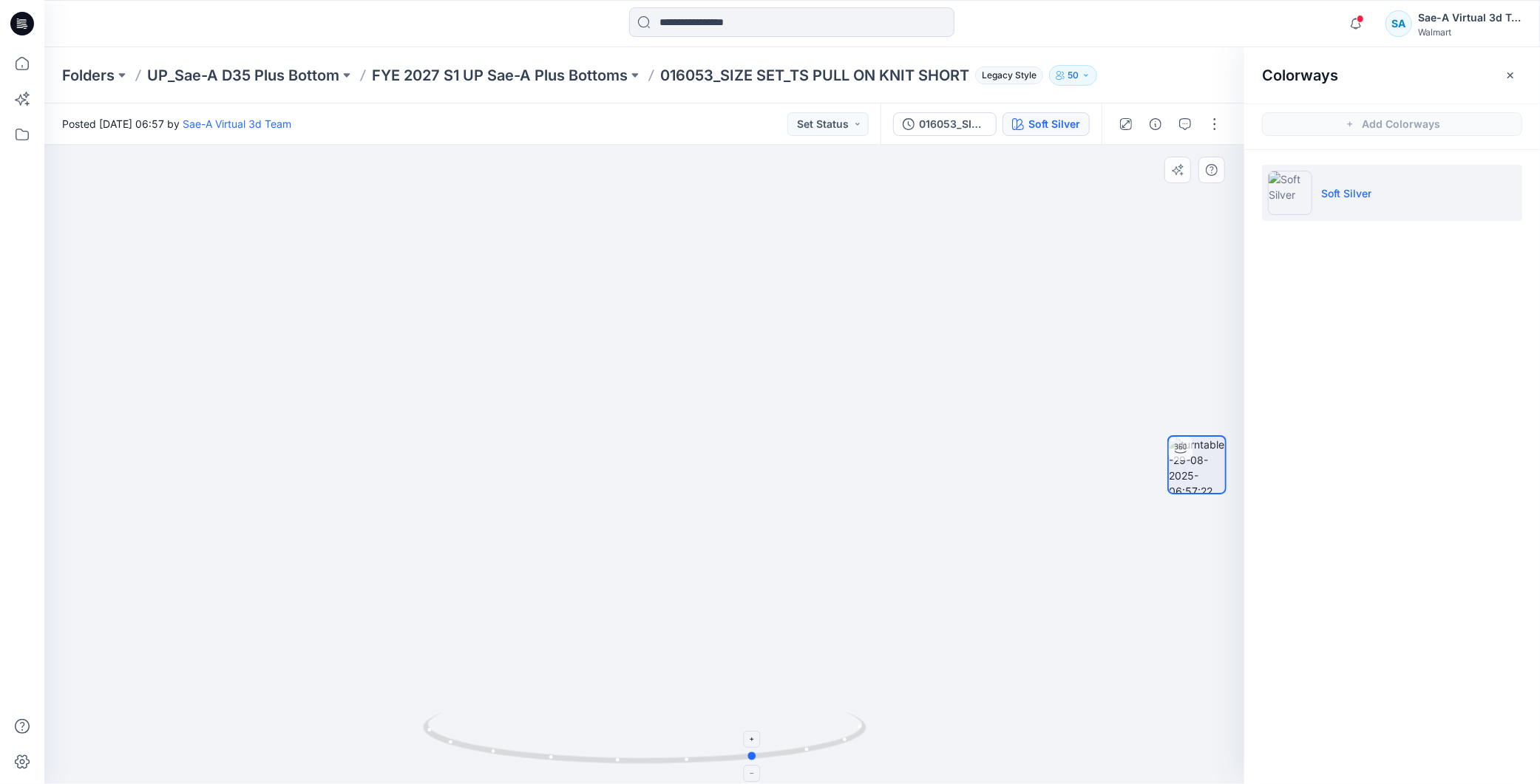
click at [697, 728] on icon at bounding box center [647, 740] width 447 height 56
drag, startPoint x: 811, startPoint y: 747, endPoint x: 774, endPoint y: 747, distance: 37.0
click at [774, 747] on icon at bounding box center [647, 740] width 447 height 56
drag, startPoint x: 803, startPoint y: 758, endPoint x: 536, endPoint y: 767, distance: 267.2
click at [536, 767] on icon at bounding box center [647, 740] width 447 height 56
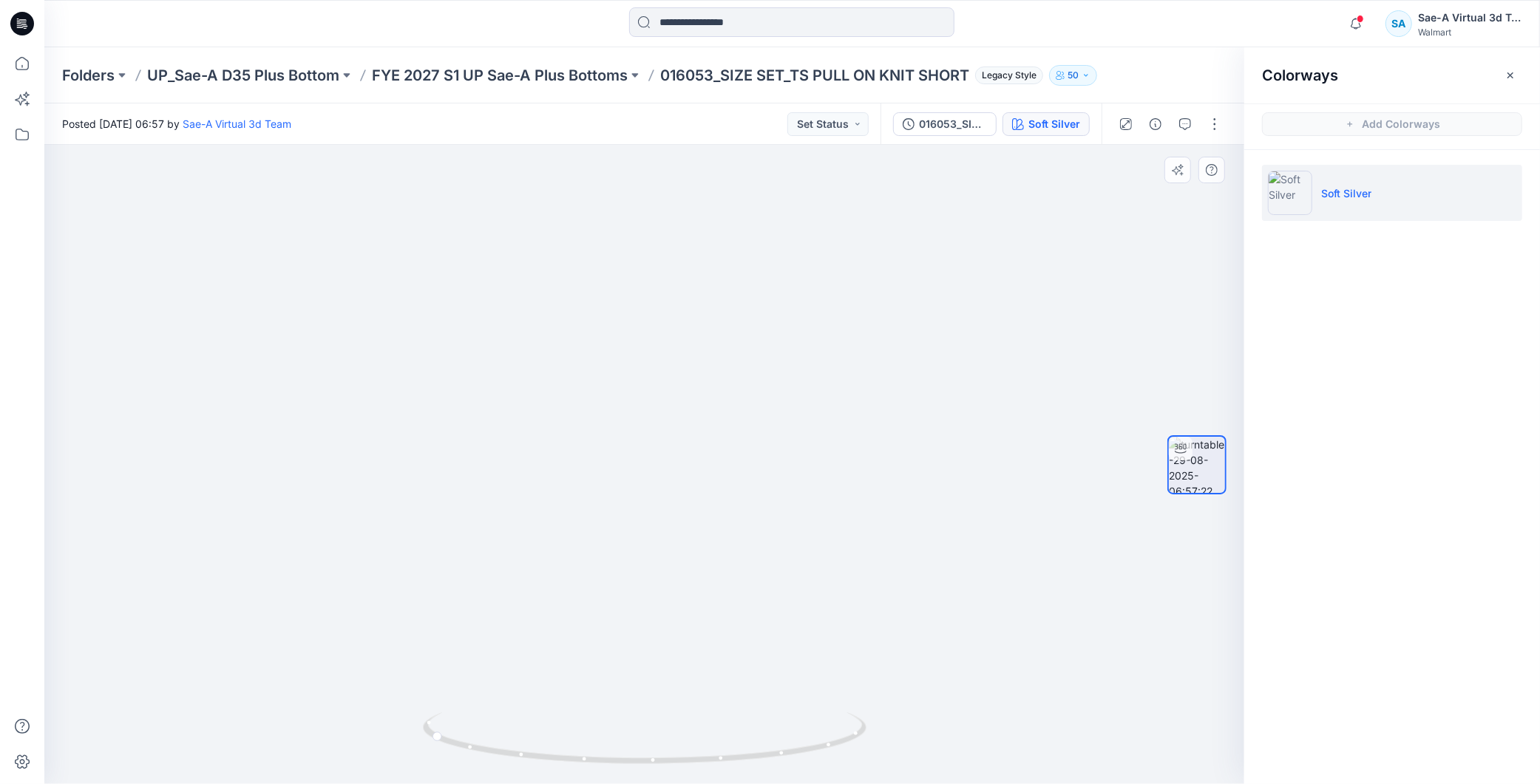
drag, startPoint x: 1060, startPoint y: 372, endPoint x: 1018, endPoint y: 315, distance: 70.8
drag, startPoint x: 723, startPoint y: 764, endPoint x: 832, endPoint y: 752, distance: 109.7
click at [832, 752] on icon at bounding box center [647, 740] width 447 height 56
drag, startPoint x: 313, startPoint y: 208, endPoint x: 898, endPoint y: 317, distance: 595.1
drag, startPoint x: 663, startPoint y: 392, endPoint x: 740, endPoint y: 285, distance: 131.8
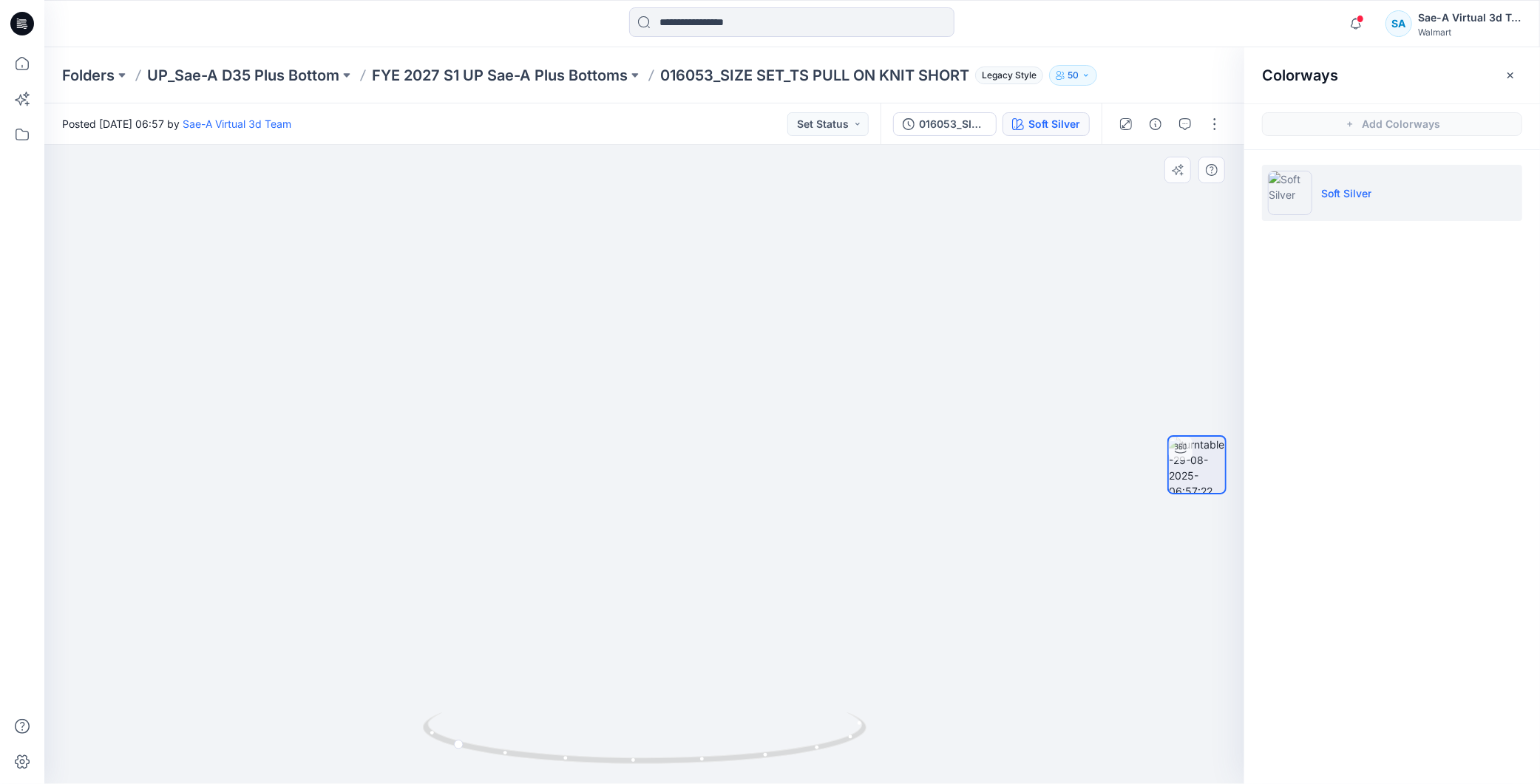
drag, startPoint x: 763, startPoint y: 725, endPoint x: 573, endPoint y: 705, distance: 191.0
click at [573, 705] on img at bounding box center [630, 314] width 1229 height 940
drag, startPoint x: 487, startPoint y: 713, endPoint x: 716, endPoint y: 740, distance: 230.6
click at [716, 740] on icon at bounding box center [647, 740] width 447 height 56
drag, startPoint x: 697, startPoint y: 762, endPoint x: 683, endPoint y: 759, distance: 14.3
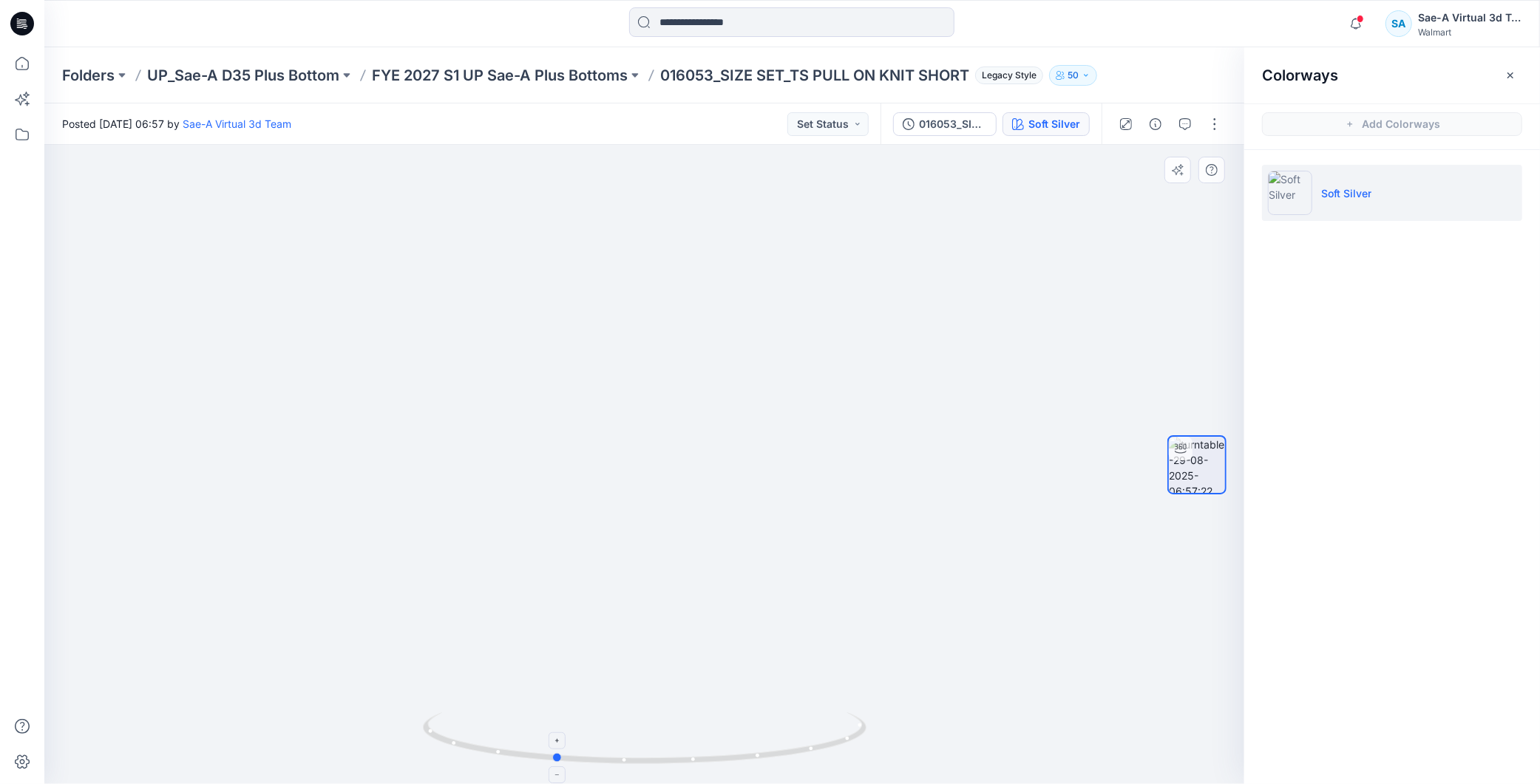
click at [683, 759] on icon at bounding box center [647, 740] width 447 height 56
drag, startPoint x: 831, startPoint y: 737, endPoint x: 741, endPoint y: 740, distance: 90.0
click at [741, 740] on icon at bounding box center [647, 740] width 447 height 56
drag, startPoint x: 494, startPoint y: 449, endPoint x: 640, endPoint y: 448, distance: 146.0
drag, startPoint x: 671, startPoint y: 763, endPoint x: 602, endPoint y: 759, distance: 69.1
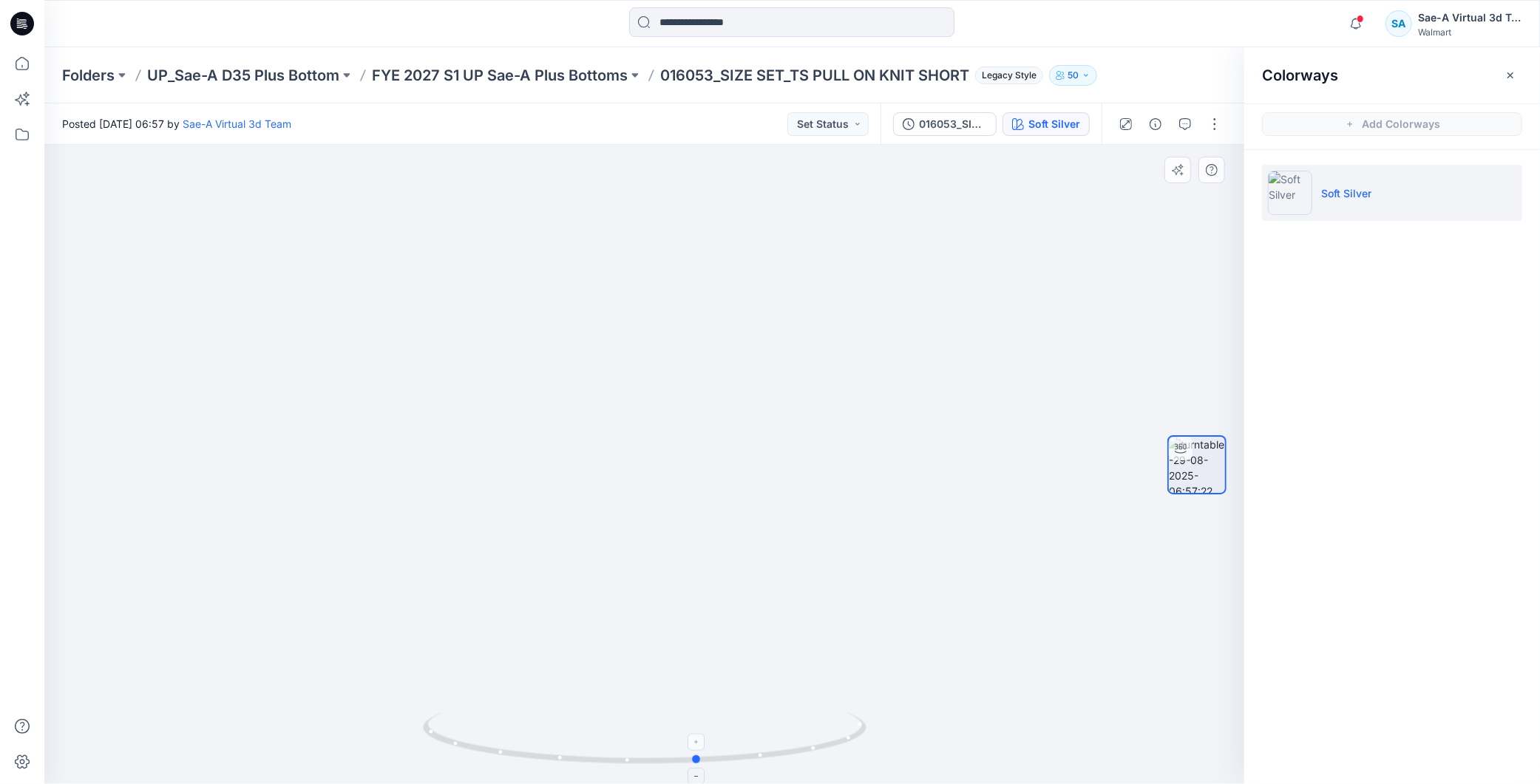
click at [602, 759] on icon at bounding box center [647, 740] width 447 height 56
click at [17, 21] on icon at bounding box center [22, 23] width 24 height 23
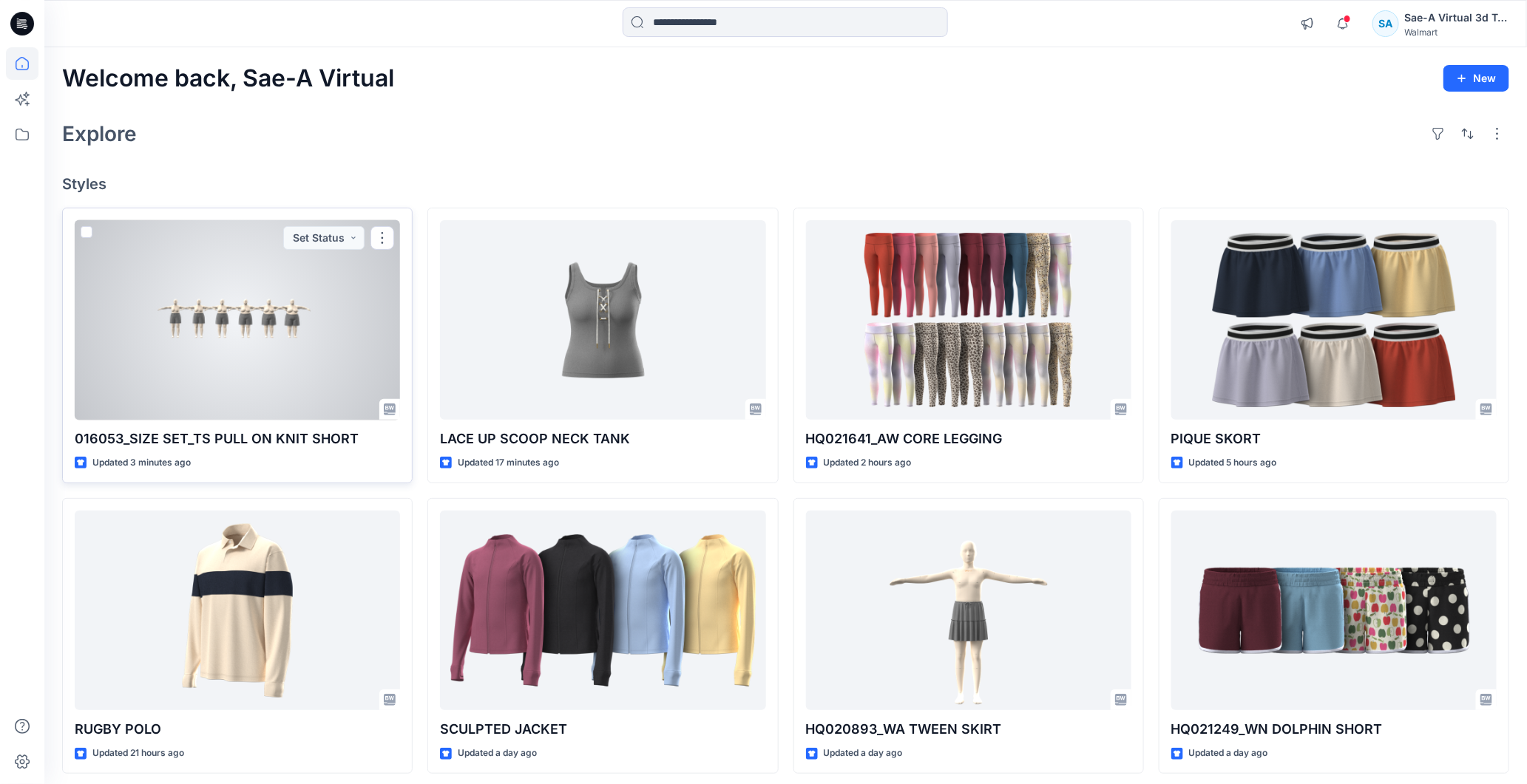
click at [297, 346] on div at bounding box center [238, 320] width 326 height 200
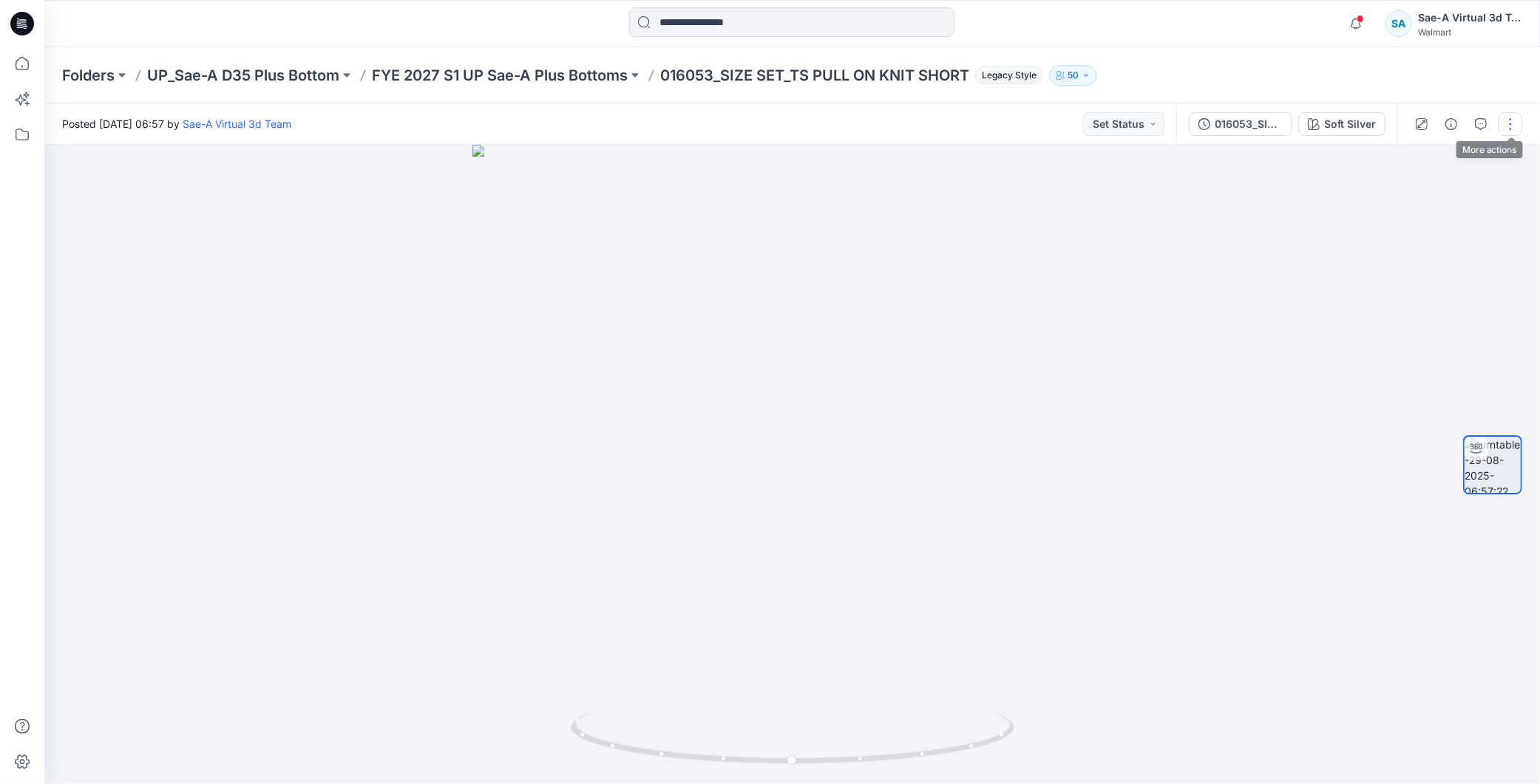
click at [1507, 128] on button "button" at bounding box center [1510, 124] width 24 height 23
click at [1425, 156] on p "Edit" at bounding box center [1416, 157] width 18 height 16
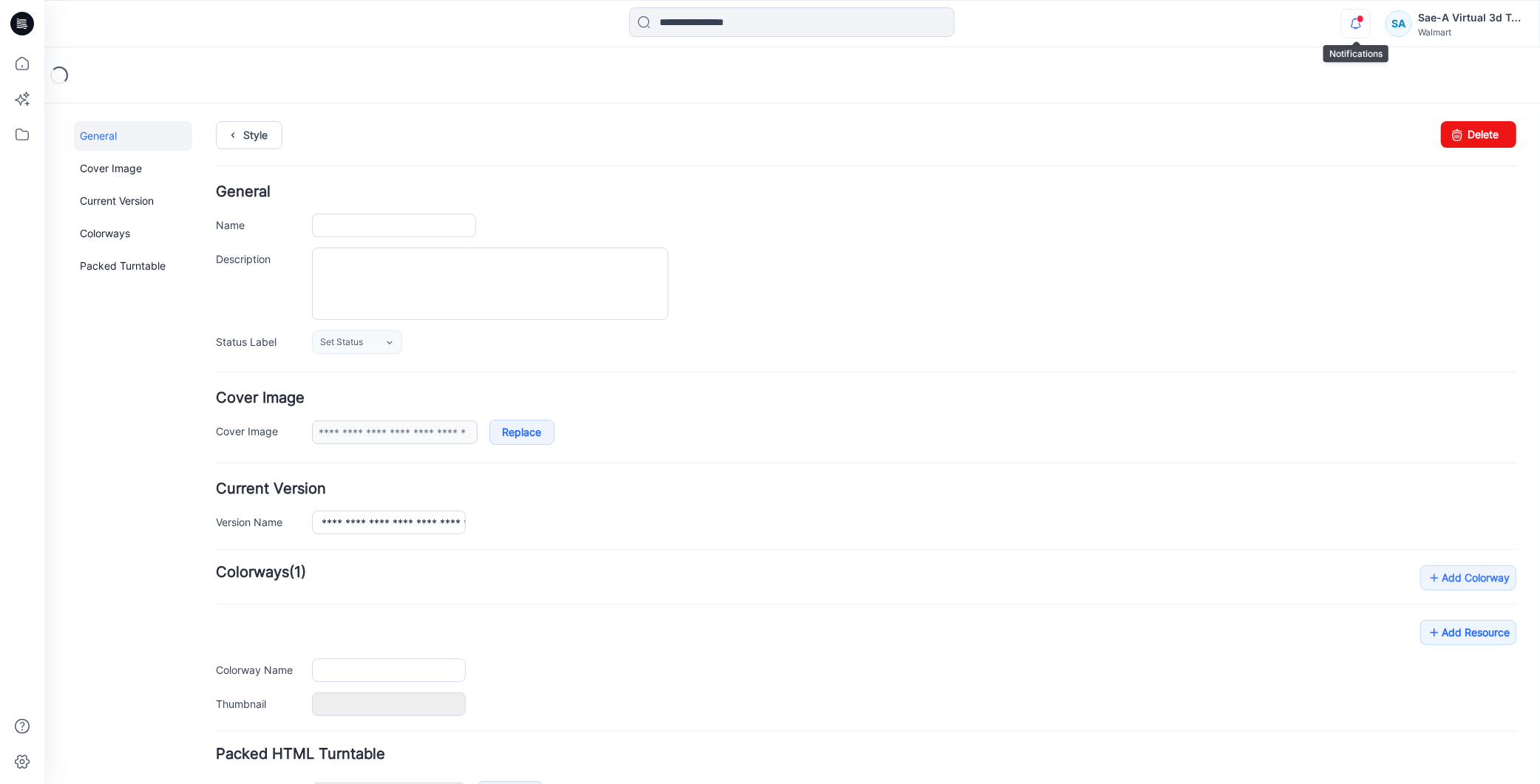
type input "**********"
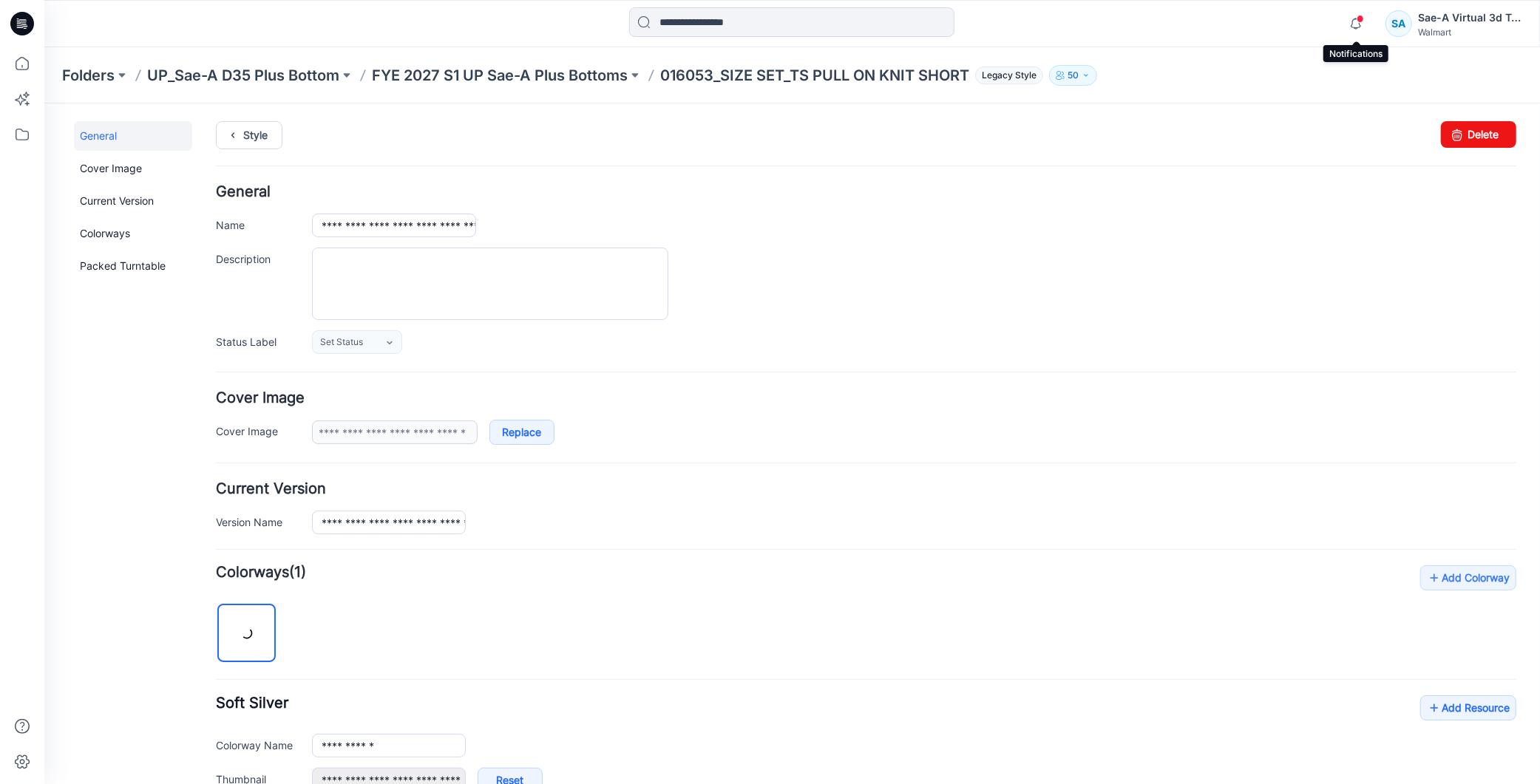
scroll to position [269, 0]
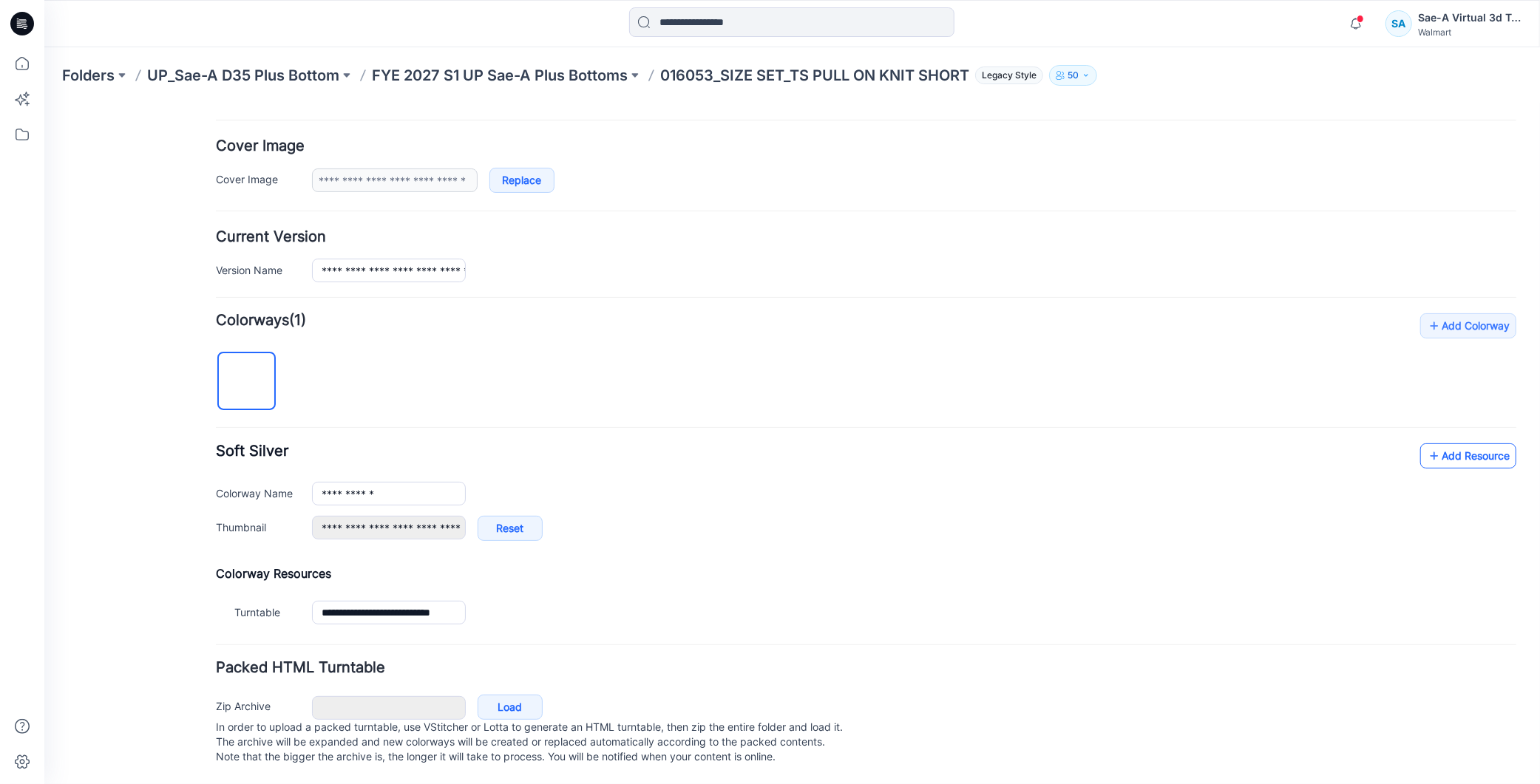
click at [1427, 444] on icon at bounding box center [1434, 455] width 15 height 23
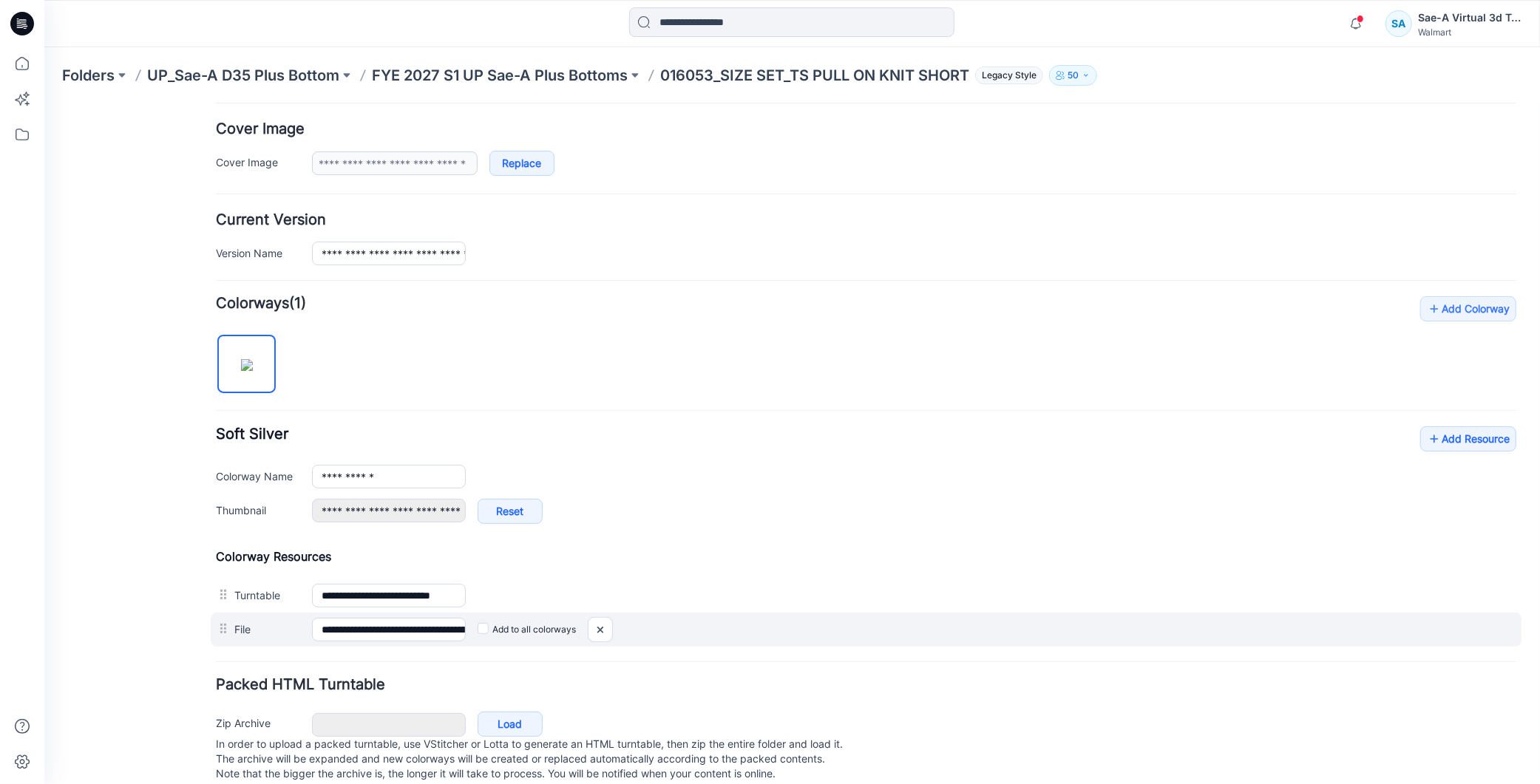
click at [44, 103] on label "Add to all colorways" at bounding box center [44, 103] width 0 height 0
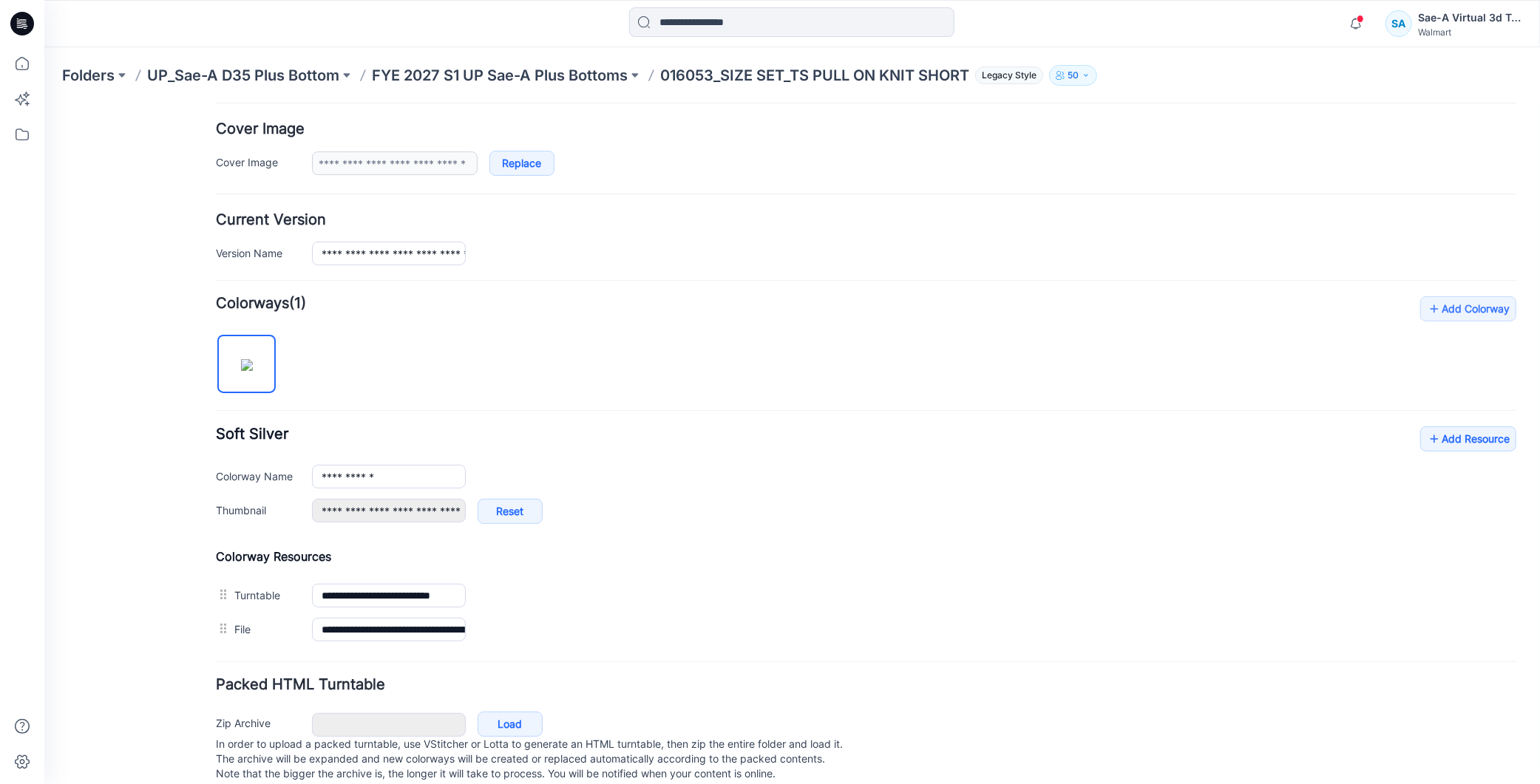
scroll to position [0, 0]
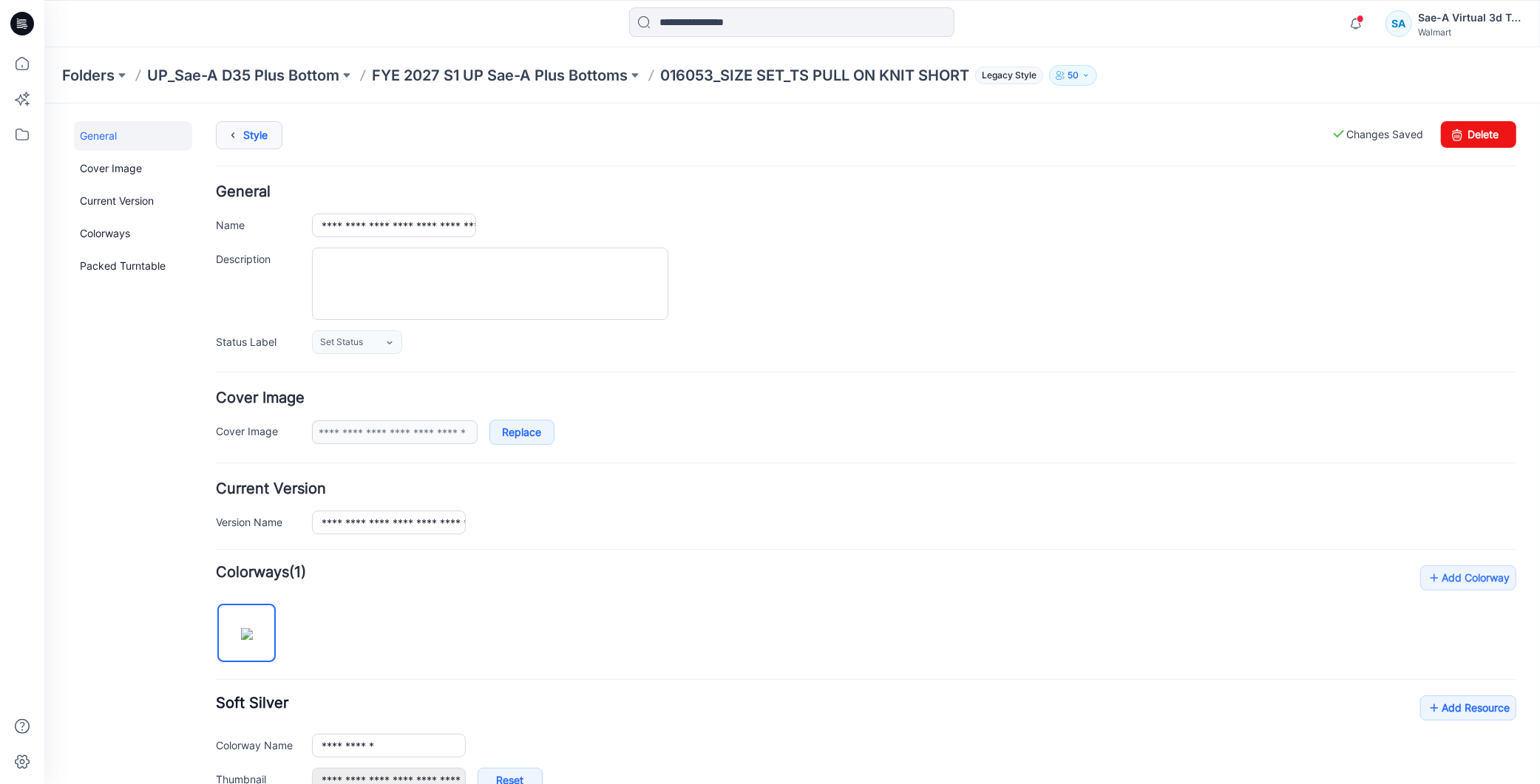
click at [245, 126] on link "Style" at bounding box center [248, 134] width 66 height 28
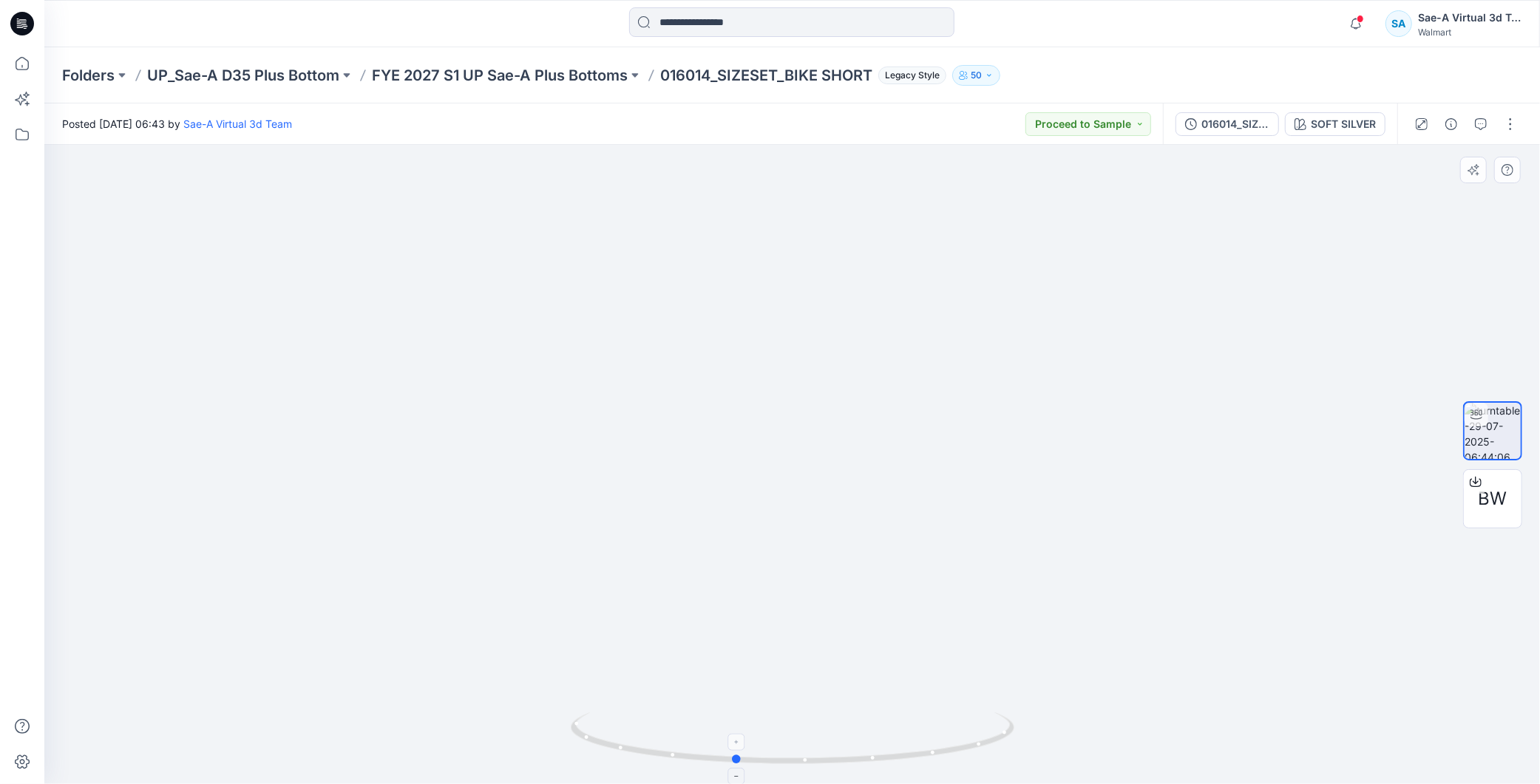
drag, startPoint x: 799, startPoint y: 749, endPoint x: 734, endPoint y: 759, distance: 65.8
click at [734, 759] on icon at bounding box center [795, 740] width 447 height 56
drag, startPoint x: 929, startPoint y: 762, endPoint x: 1133, endPoint y: 706, distance: 211.5
click at [1120, 722] on div at bounding box center [792, 464] width 1496 height 640
click at [1244, 604] on img at bounding box center [791, 464] width 1049 height 1049
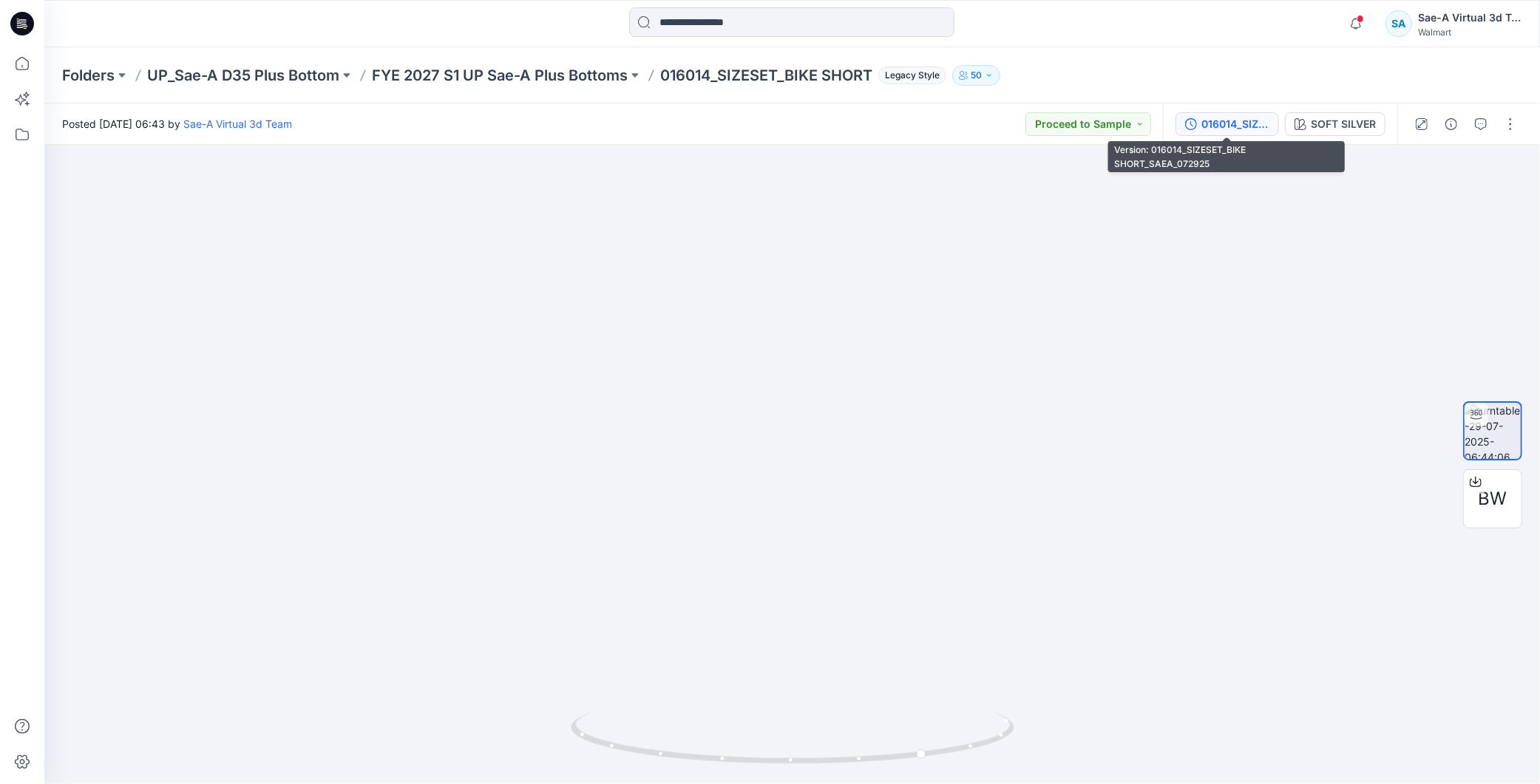
click at [1218, 112] on button "016014_SIZESET_BIKE SHORT_SAEA_072925" at bounding box center [1227, 124] width 104 height 23
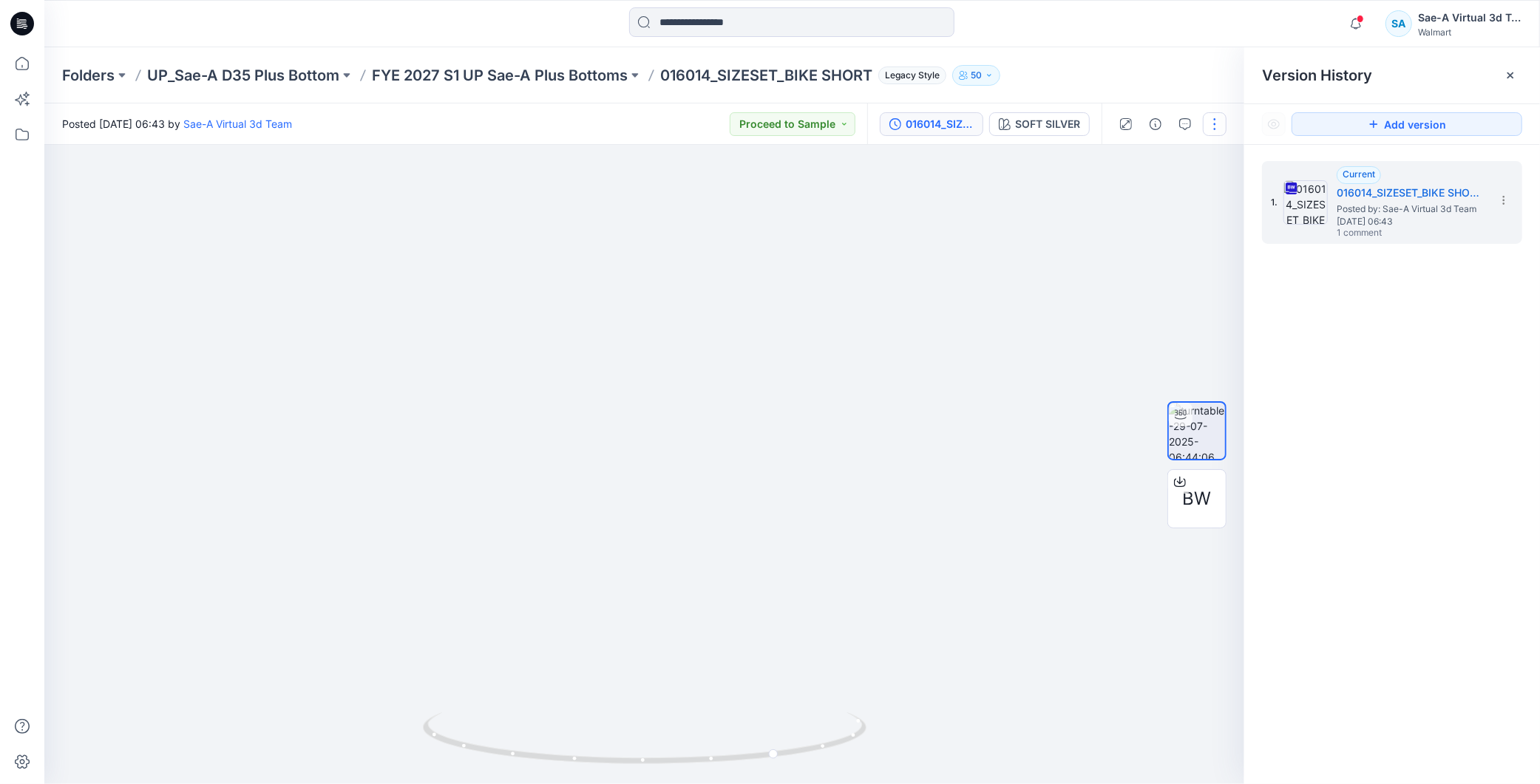
click at [1221, 118] on button "button" at bounding box center [1214, 124] width 24 height 23
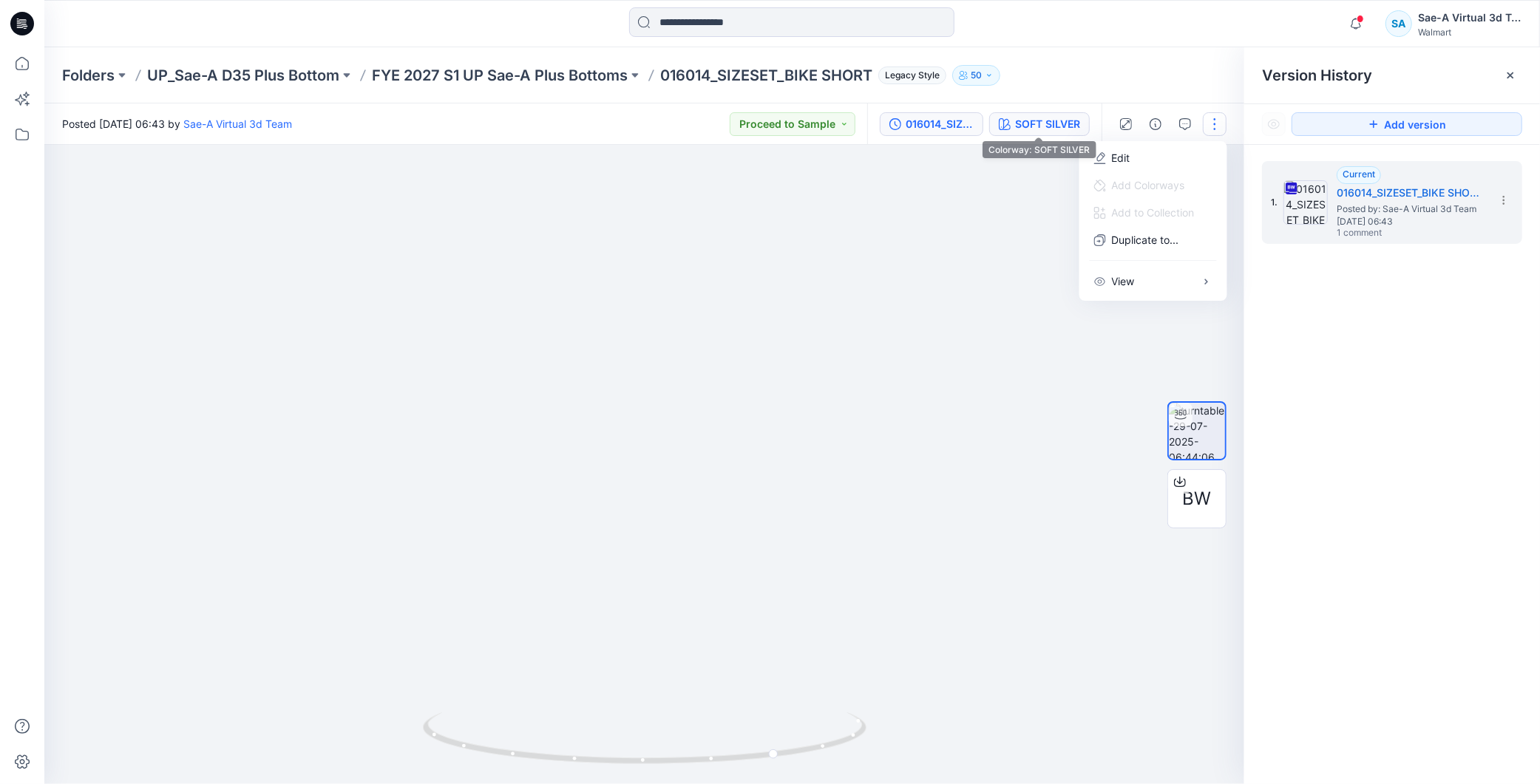
click at [1068, 122] on div "SOFT SILVER" at bounding box center [1047, 124] width 65 height 17
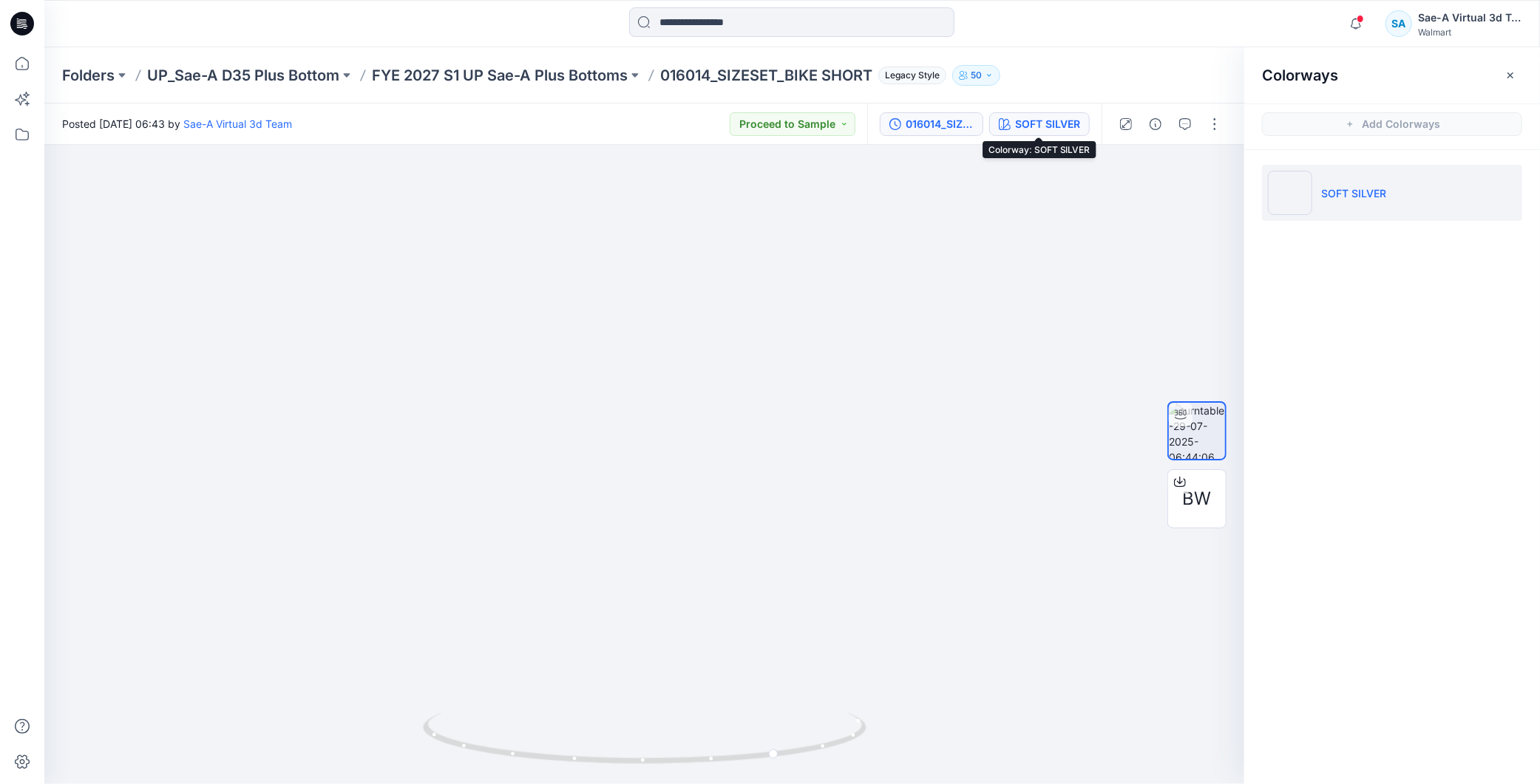
click at [980, 126] on button "016014_SIZESET_BIKE SHORT_SAEA_072925" at bounding box center [931, 124] width 104 height 23
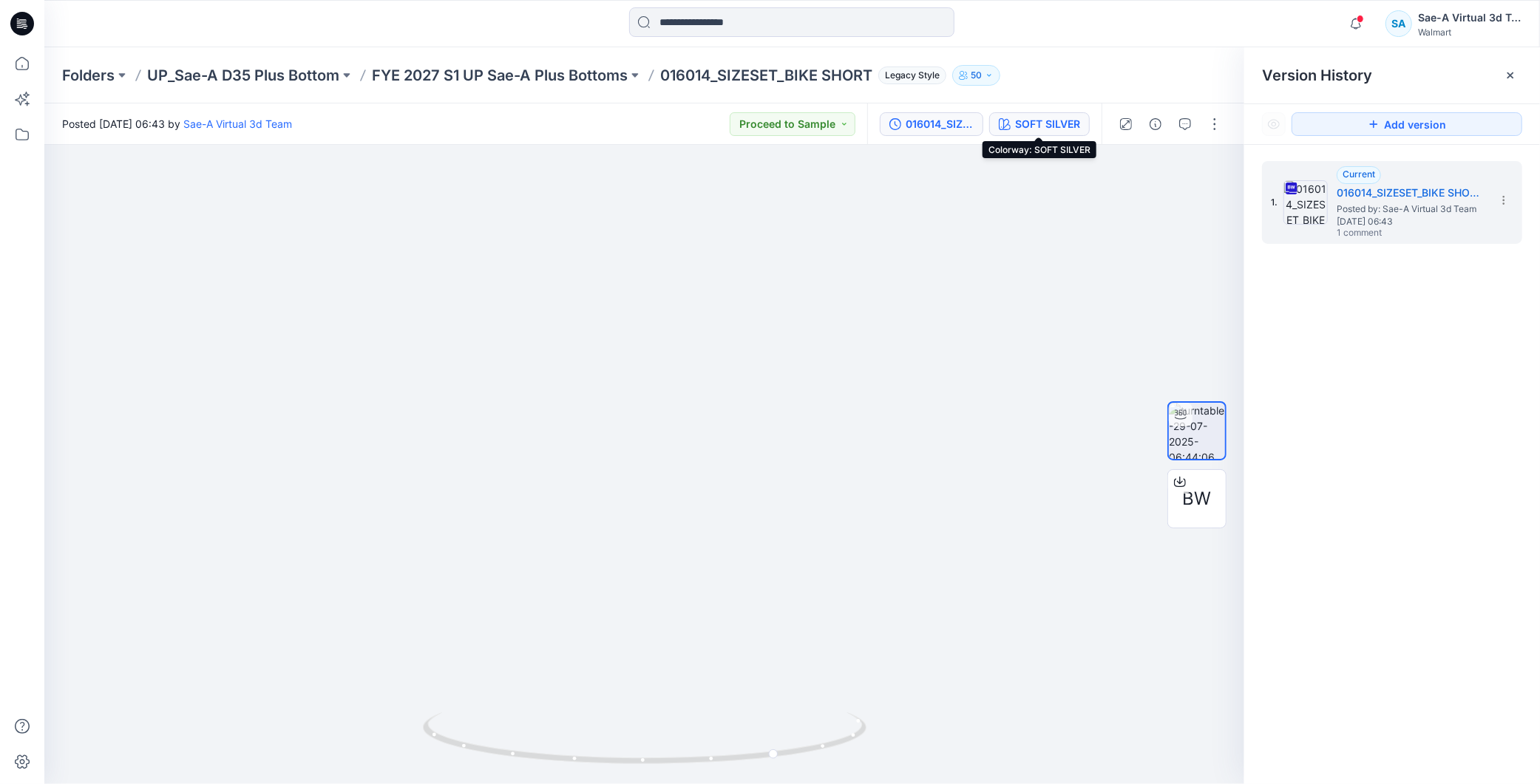
click at [1035, 124] on div "SOFT SILVER" at bounding box center [1047, 124] width 65 height 17
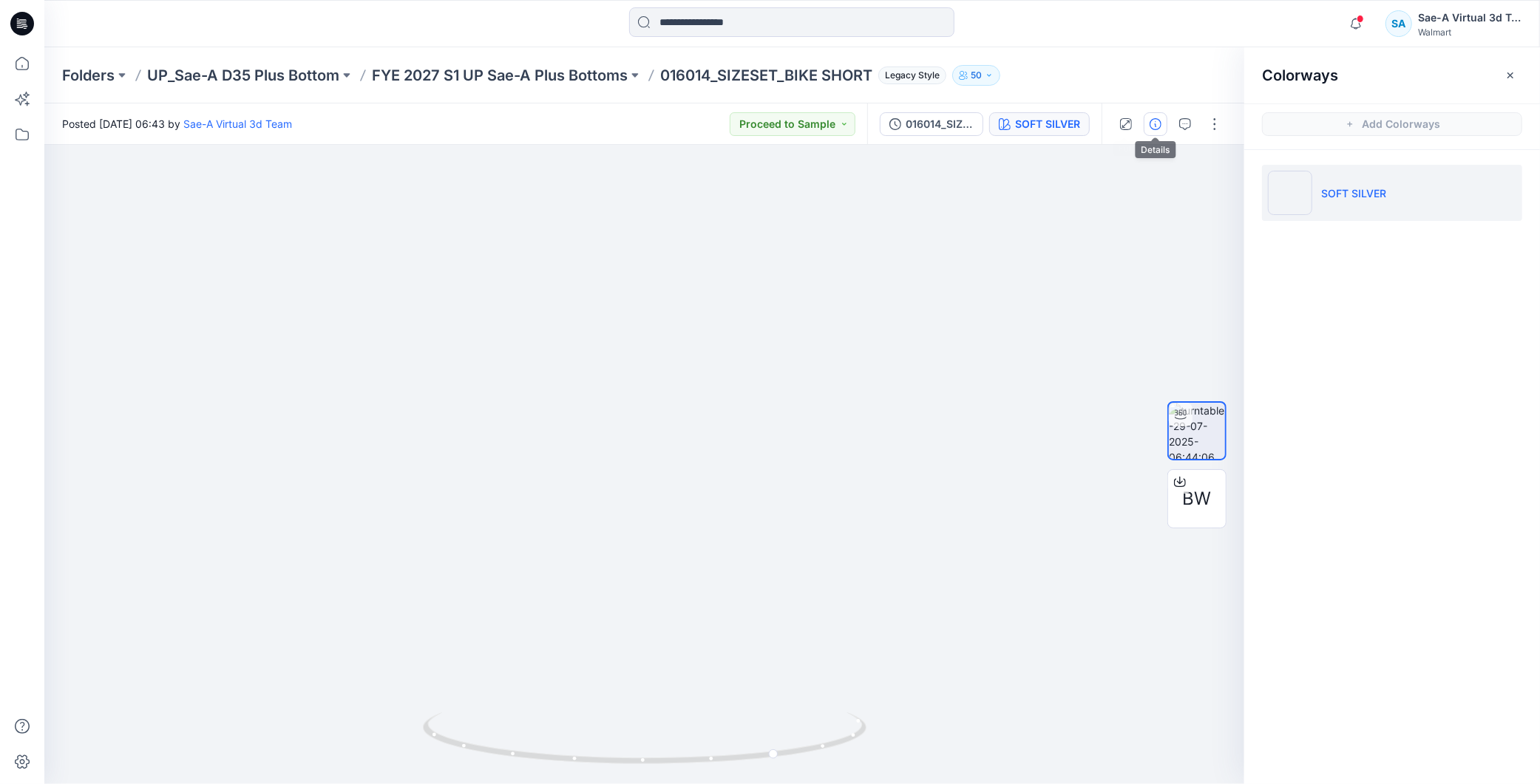
click at [1157, 126] on icon "button" at bounding box center [1156, 124] width 12 height 12
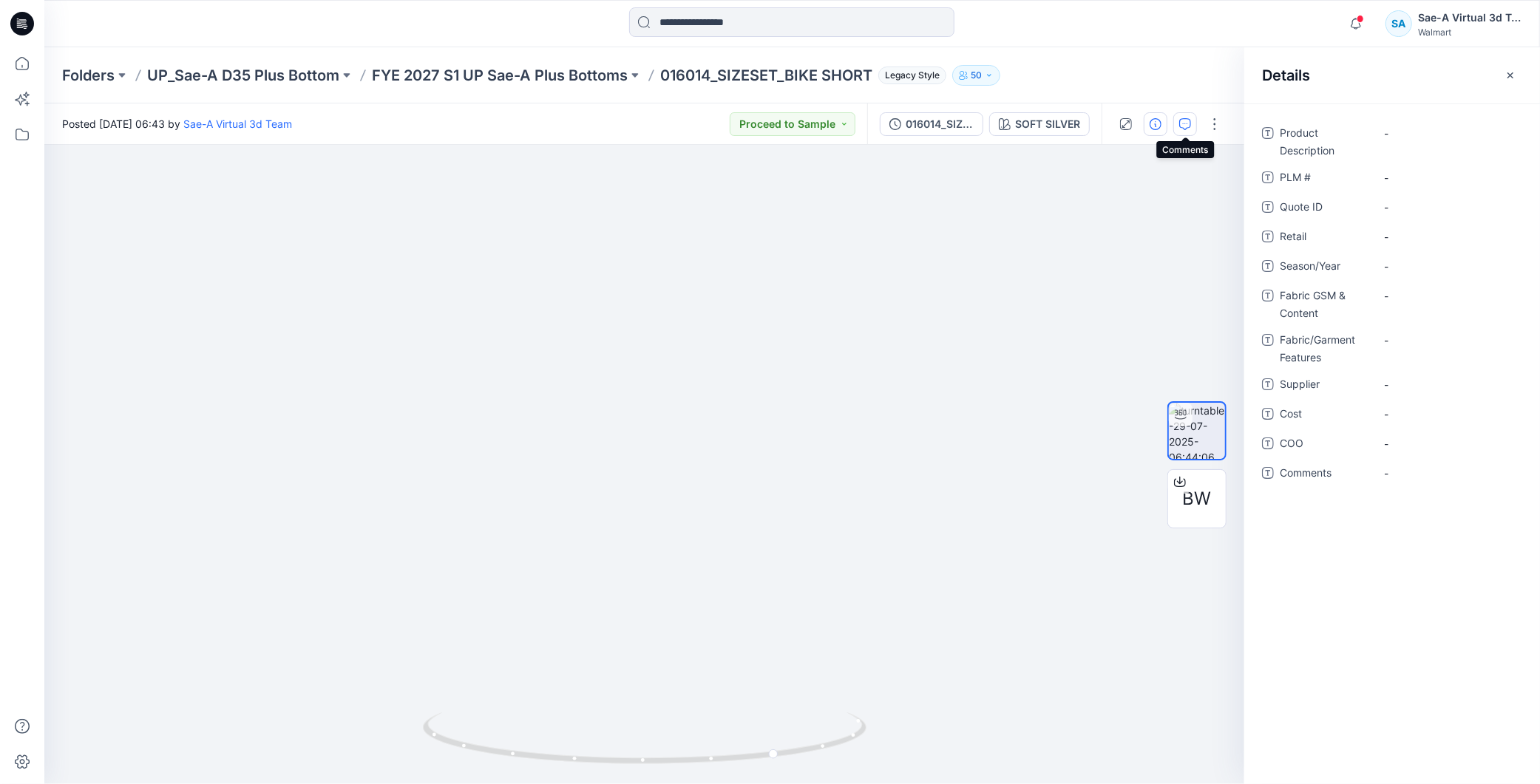
click at [1186, 120] on icon "button" at bounding box center [1186, 124] width 12 height 12
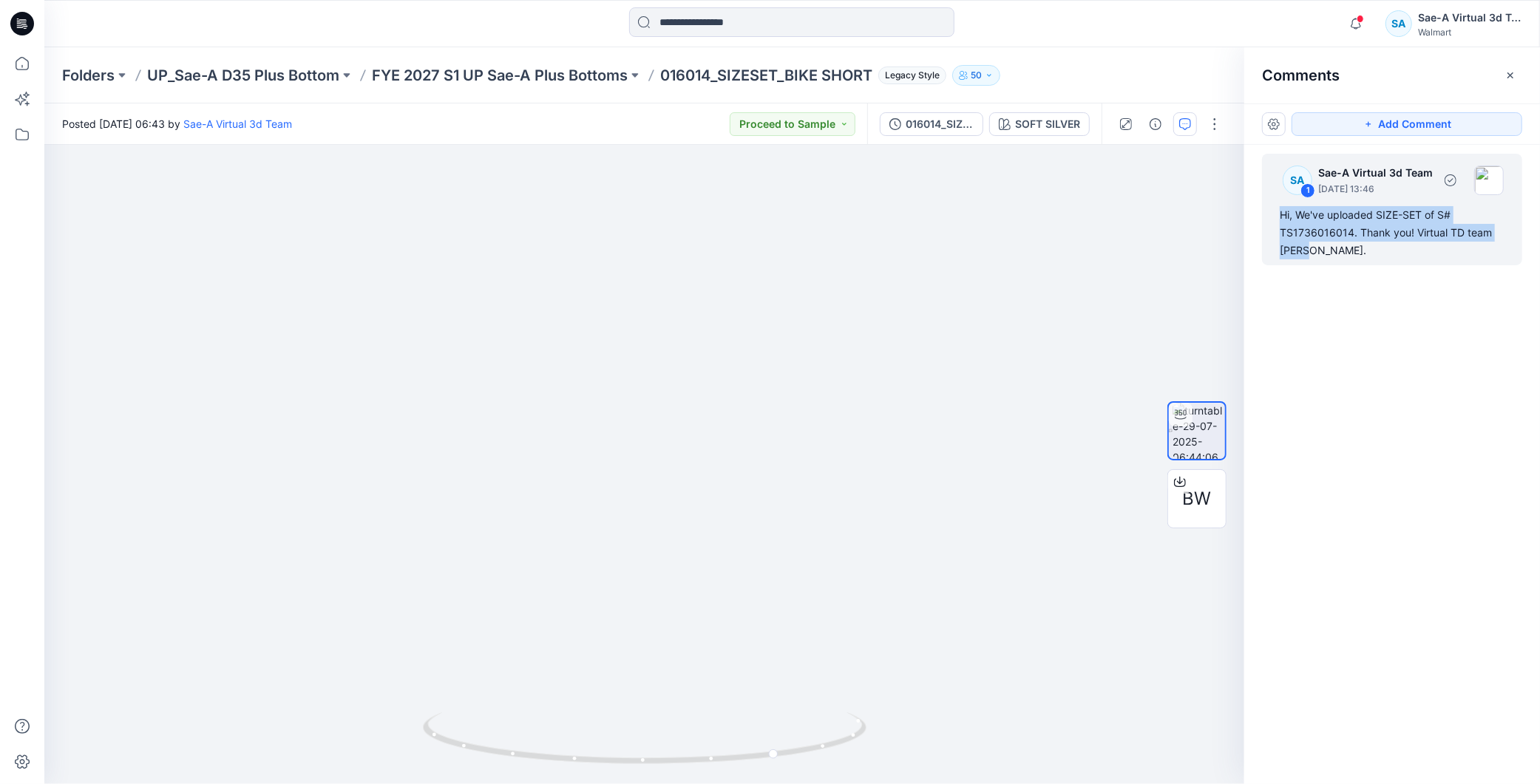
drag, startPoint x: 1307, startPoint y: 255, endPoint x: 1267, endPoint y: 218, distance: 54.5
click at [1267, 218] on div "SA 1 Sae-A Virtual 3d Team July 29, 2025 13:46 Hi, We've uploaded SIZE-SET of S…" at bounding box center [1392, 210] width 260 height 111
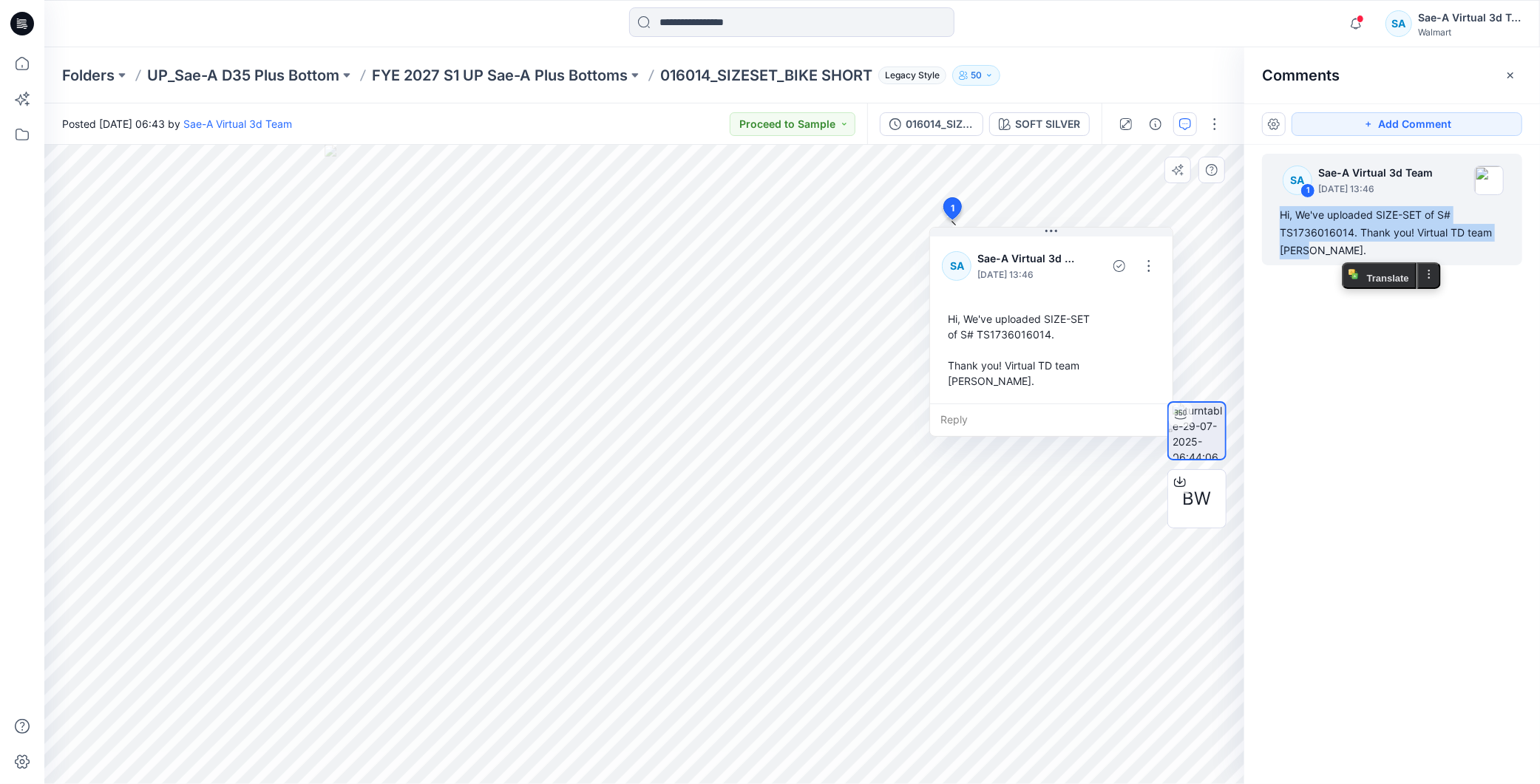
copy div "Hi, We've uploaded SIZE-SET of S# TS1736016014. Thank you! Virtual TD team Sonia"
click at [1221, 286] on div "BW" at bounding box center [1197, 465] width 59 height 370
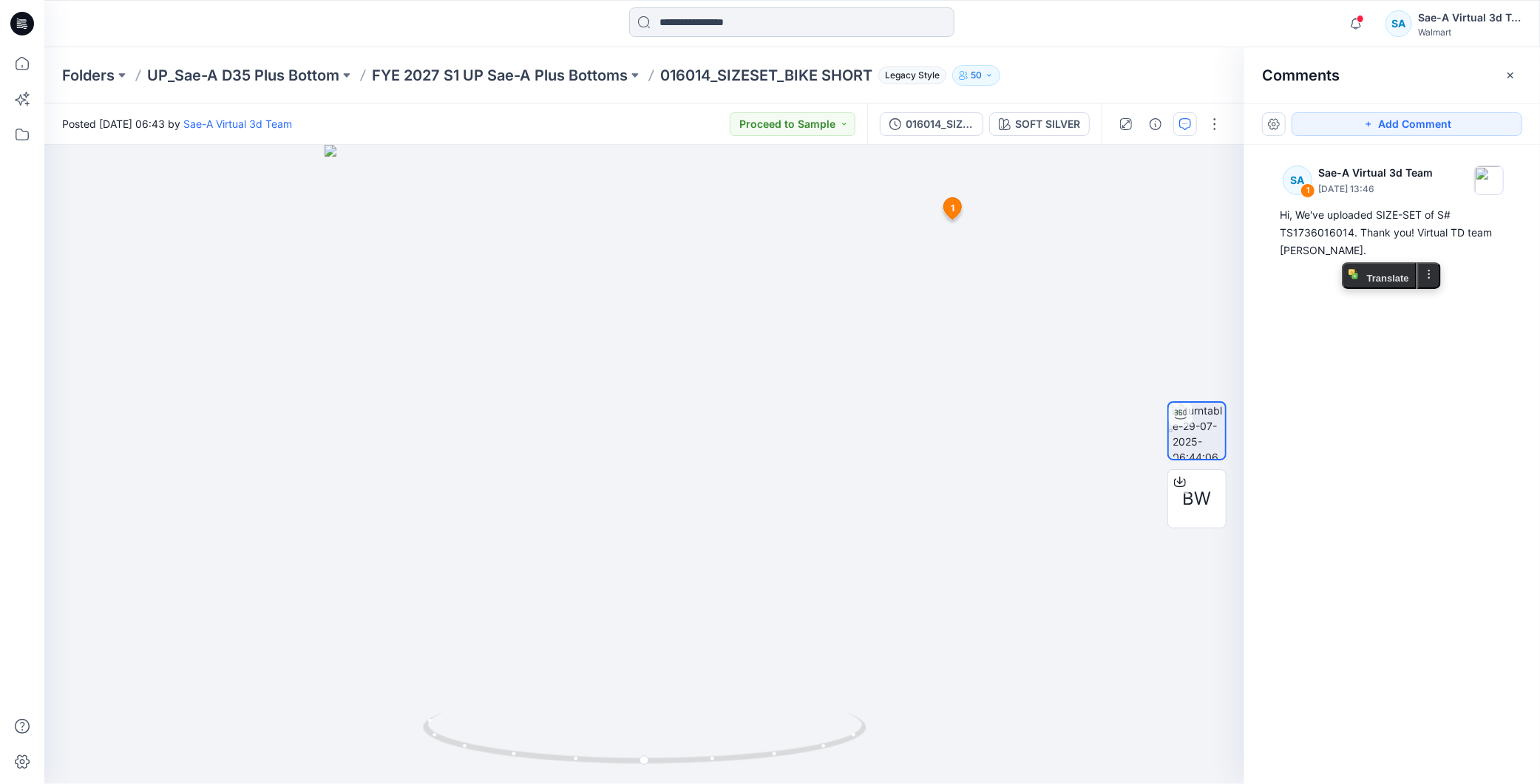
click at [726, 20] on input at bounding box center [792, 22] width 326 height 30
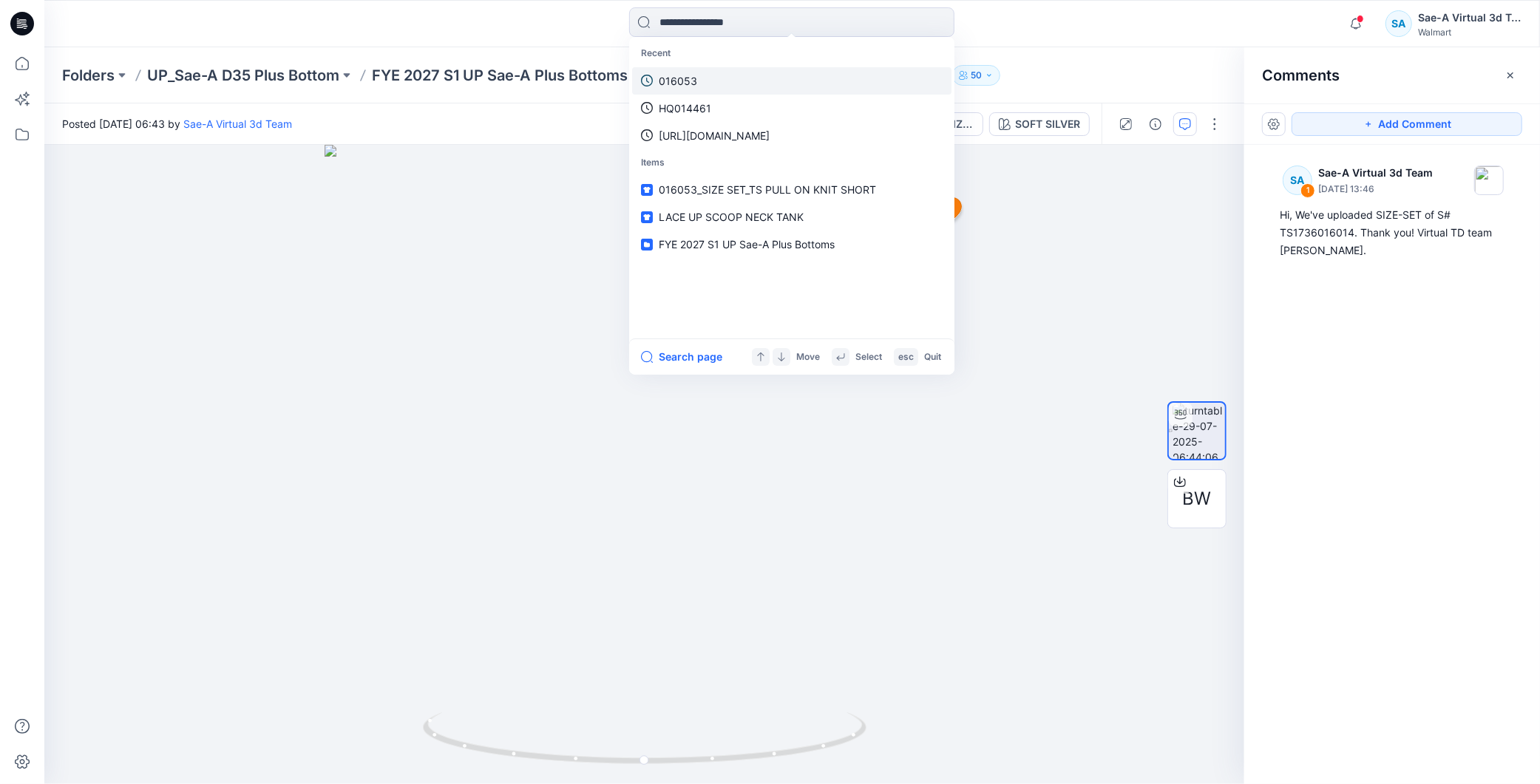
click at [710, 90] on link "016053" at bounding box center [791, 80] width 319 height 27
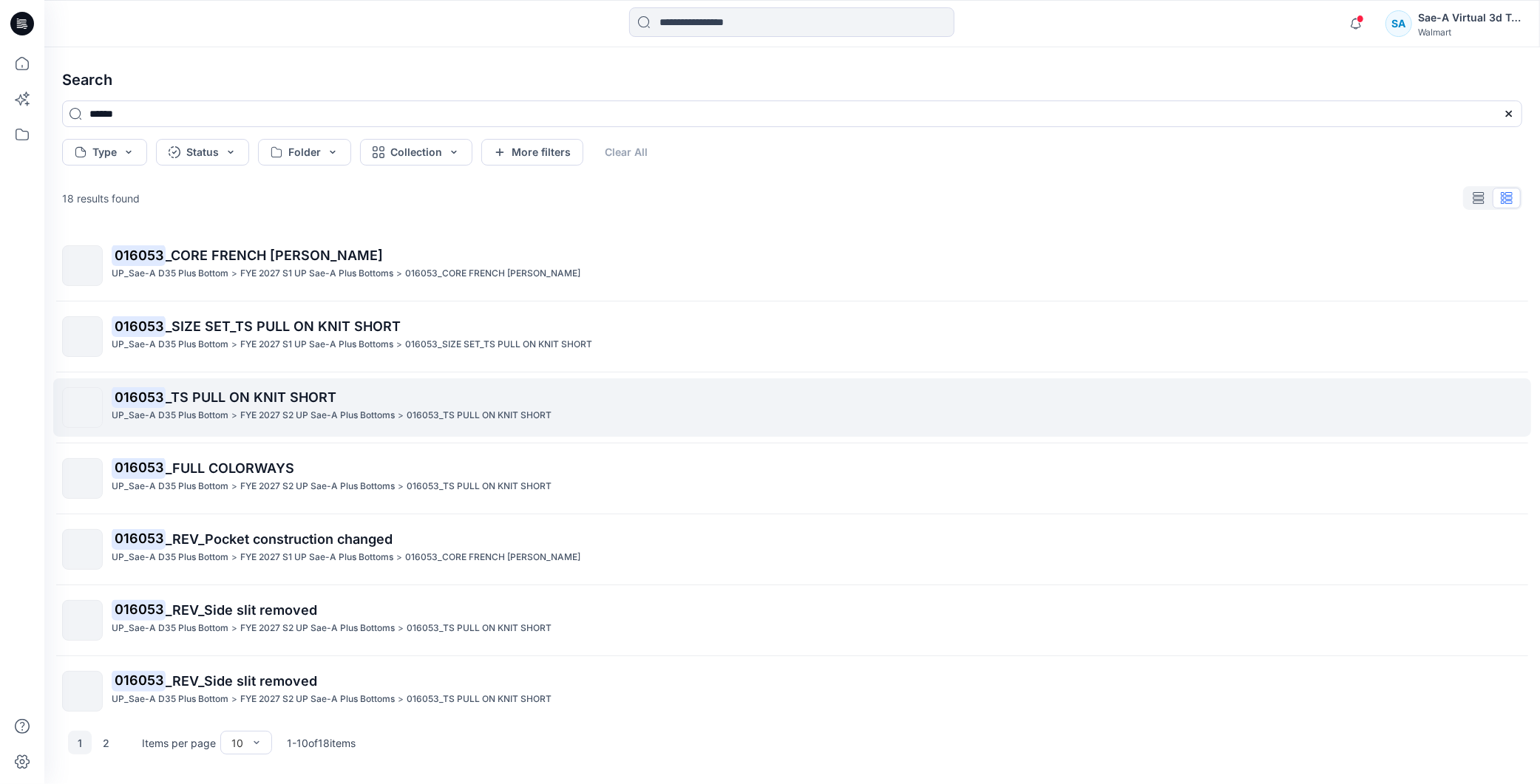
click at [268, 405] on span "_TS PULL ON KNIT SHORT" at bounding box center [251, 398] width 171 height 16
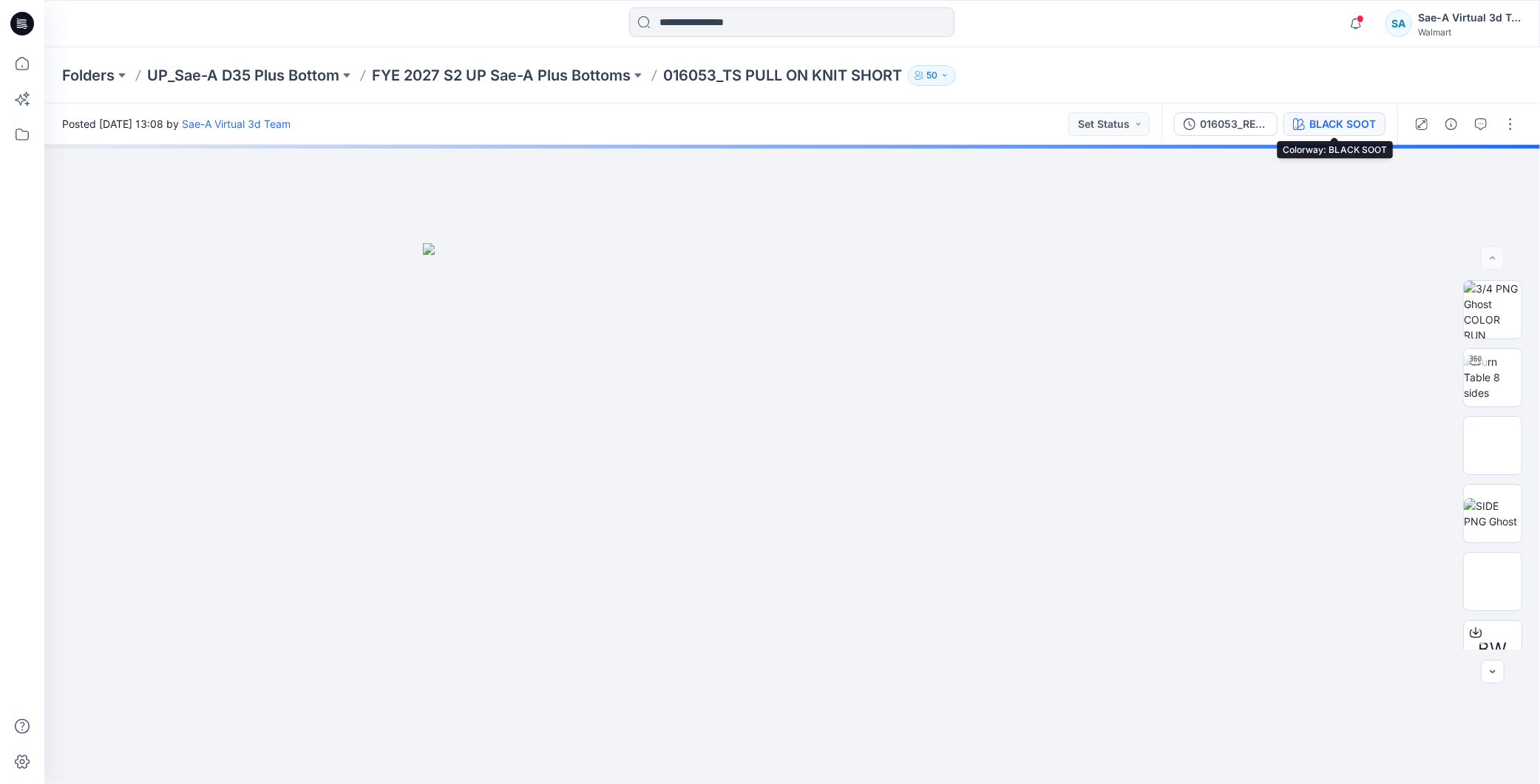
click at [1337, 120] on div "BLACK SOOT" at bounding box center [1342, 124] width 66 height 17
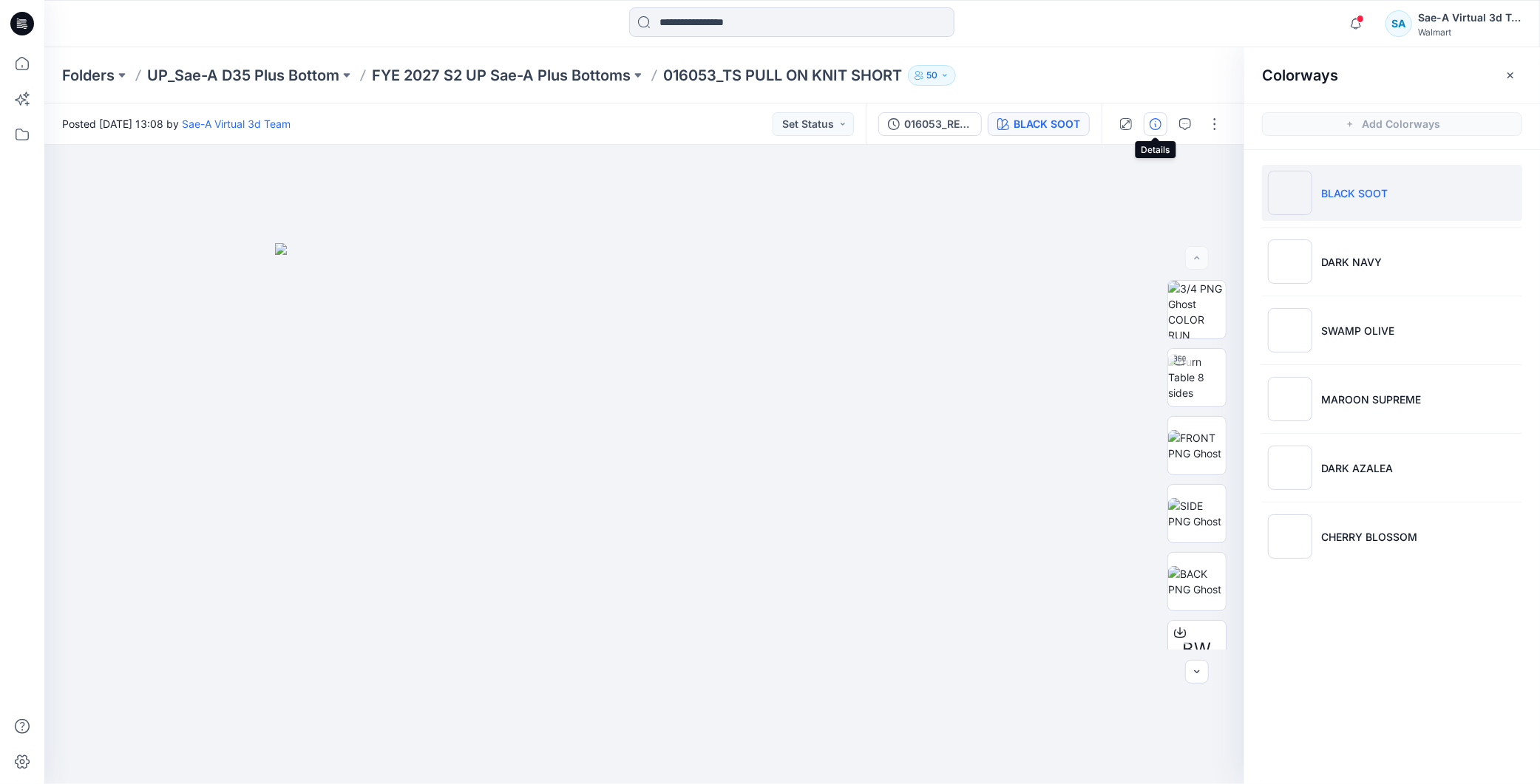
click at [1165, 125] on button "button" at bounding box center [1155, 124] width 24 height 23
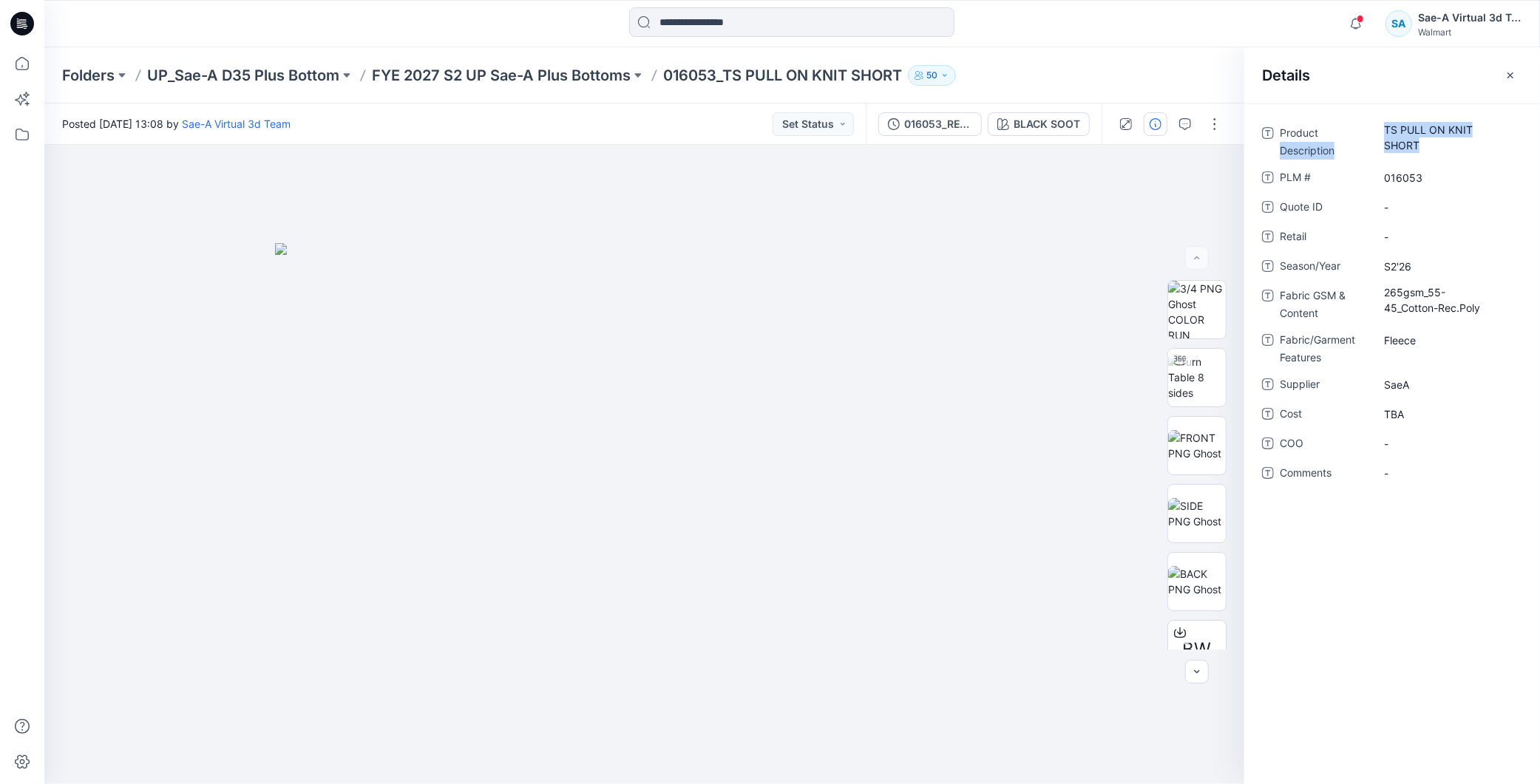
drag, startPoint x: 1432, startPoint y: 140, endPoint x: 1347, endPoint y: 124, distance: 86.5
click at [1347, 124] on div "Product Description TS PULL ON KNIT SHORT" at bounding box center [1392, 140] width 260 height 38
click at [1451, 138] on Description "TS PULL ON KNIT SHORT" at bounding box center [1449, 137] width 129 height 31
click at [1436, 184] on \ "016053" at bounding box center [1449, 178] width 129 height 16
click at [1422, 267] on span "S2'26" at bounding box center [1449, 266] width 129 height 16
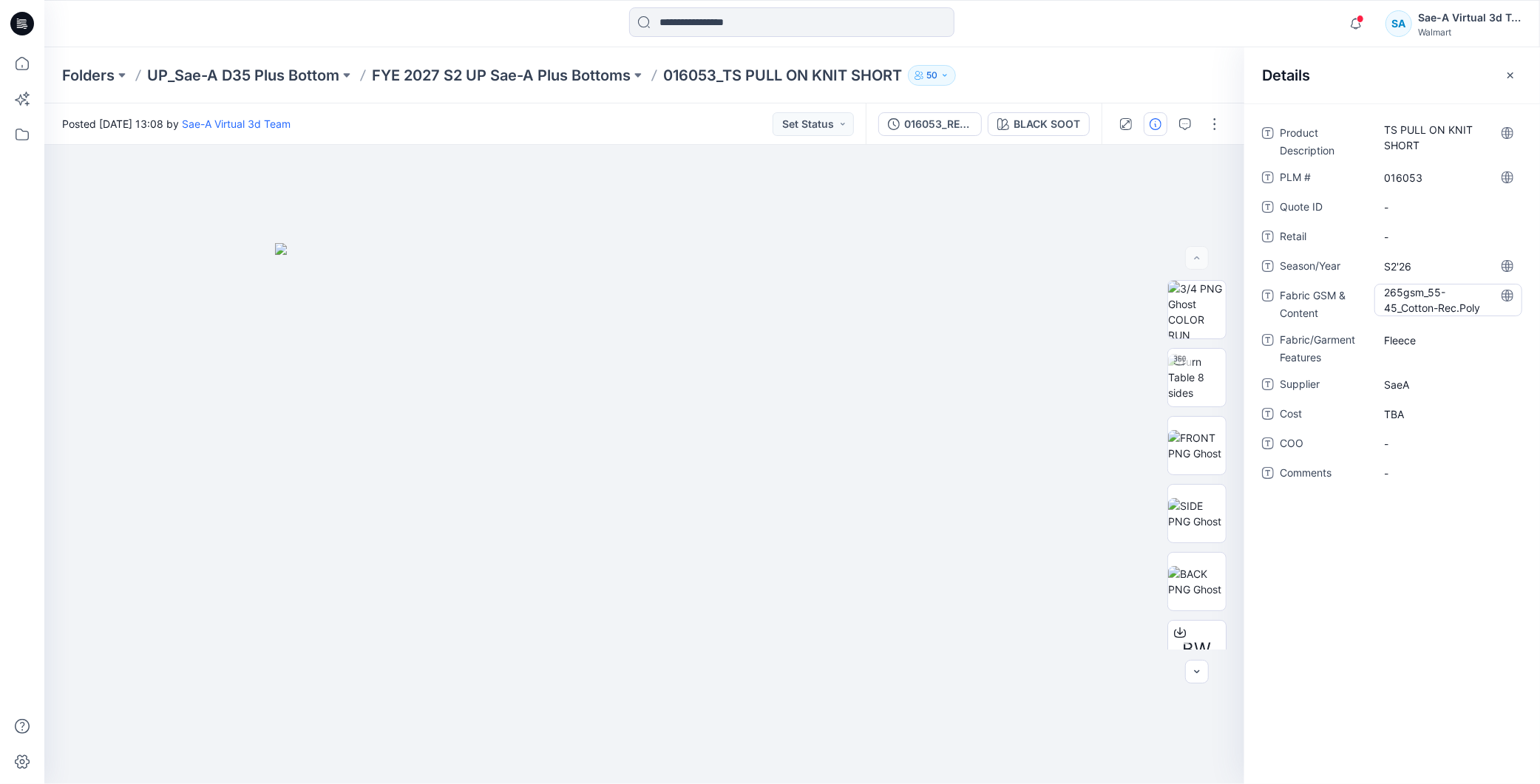
click at [1453, 305] on Content "265gsm_55-45_Cotton-Rec.Poly" at bounding box center [1449, 300] width 129 height 31
click at [1424, 341] on Features "Fleece" at bounding box center [1449, 340] width 129 height 16
click at [1421, 379] on span "SaeA" at bounding box center [1449, 385] width 129 height 16
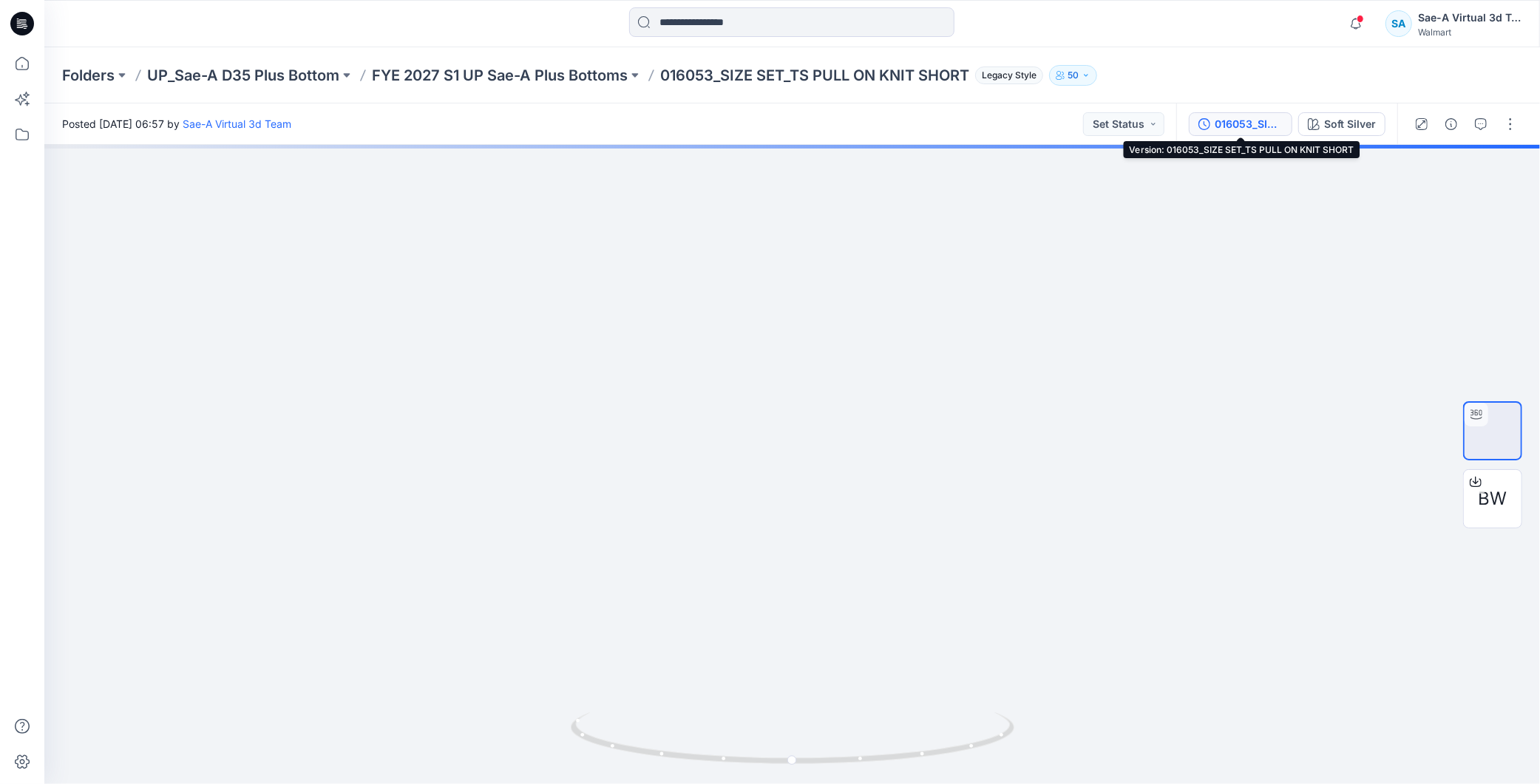
click at [1234, 127] on div "016053_SIZE SET_TS PULL ON KNIT SHORT" at bounding box center [1249, 124] width 68 height 17
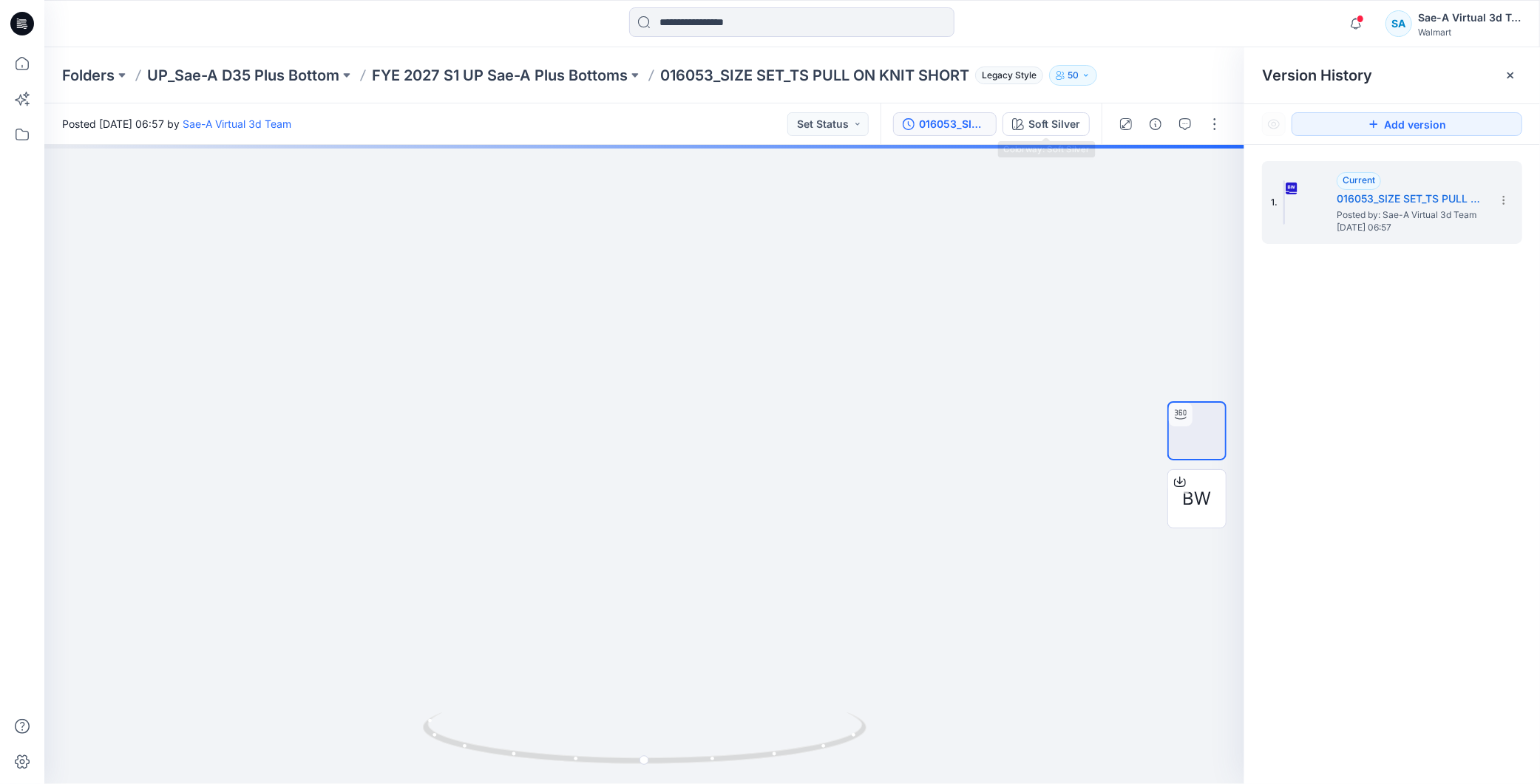
drag, startPoint x: 1061, startPoint y: 118, endPoint x: 1173, endPoint y: 112, distance: 112.2
click at [1060, 118] on div "Soft Silver" at bounding box center [1054, 124] width 51 height 17
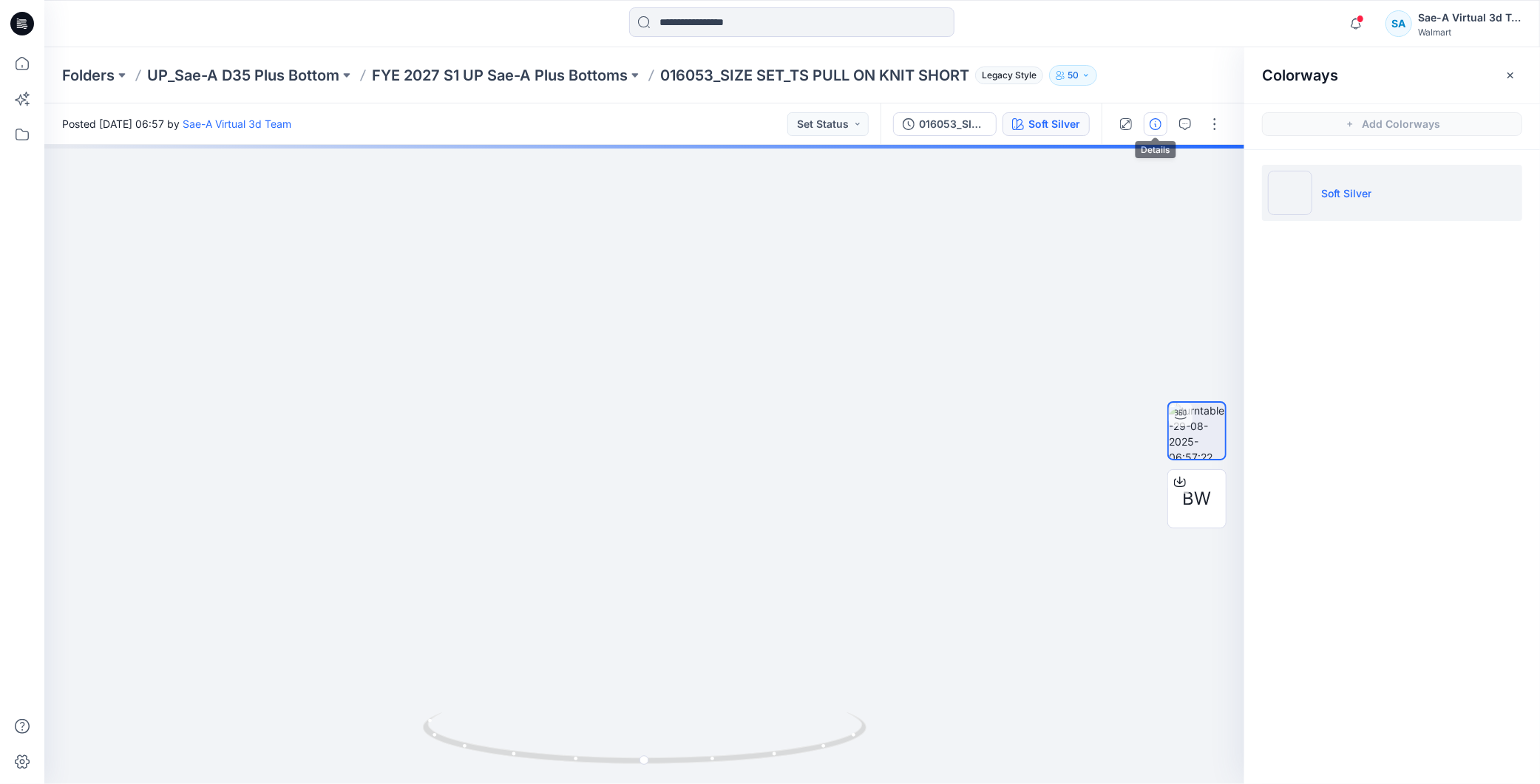
click at [1160, 122] on icon "button" at bounding box center [1156, 124] width 12 height 12
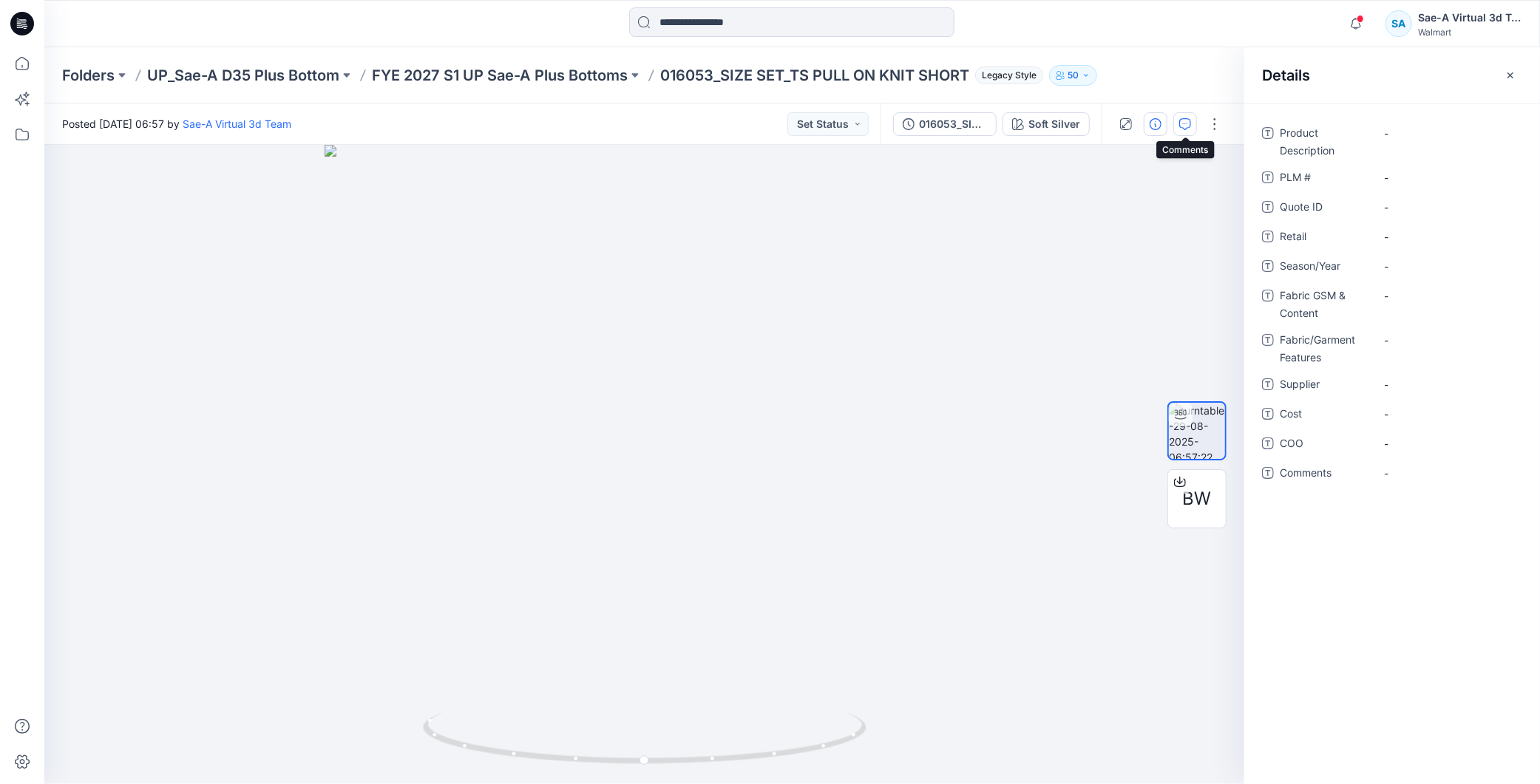
click at [1187, 124] on icon "button" at bounding box center [1186, 124] width 12 height 12
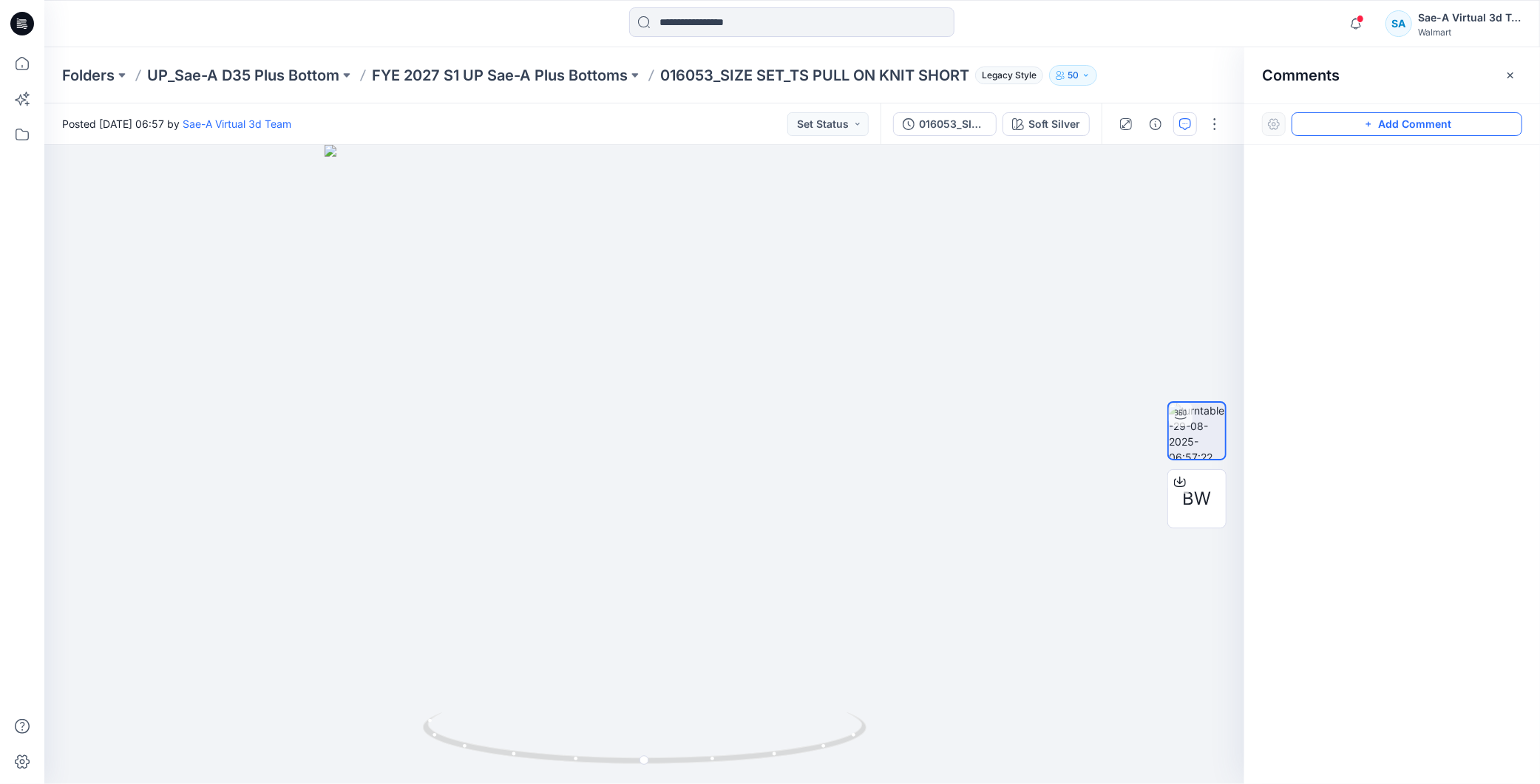
click at [1433, 124] on button "Add Comment" at bounding box center [1407, 124] width 231 height 23
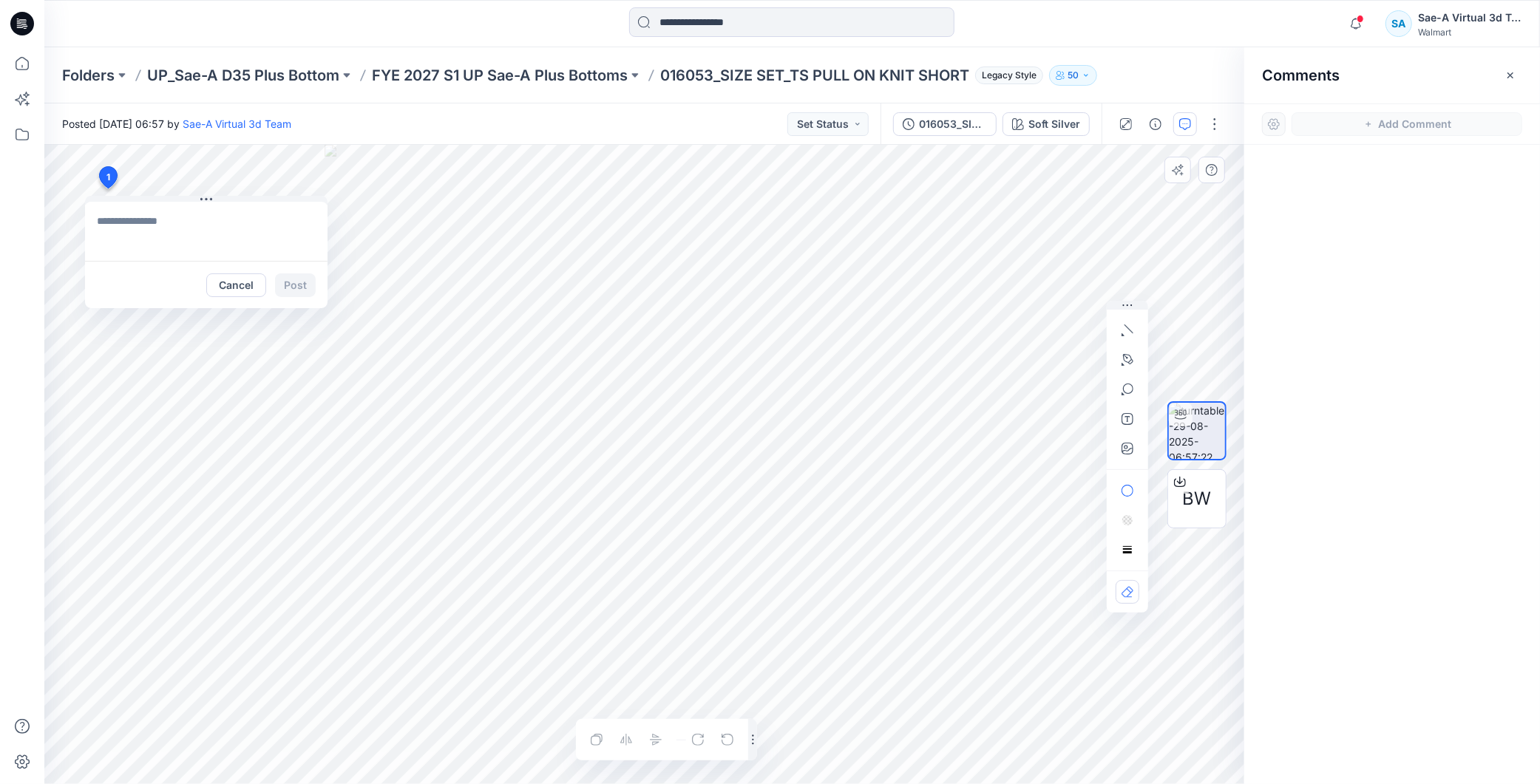
click at [107, 189] on div "1 Cancel Post Layer 1" at bounding box center [644, 464] width 1200 height 640
click at [717, 75] on p "016053_SIZE SET_TS PULL ON KNIT SHORT" at bounding box center [815, 76] width 309 height 21
click at [215, 234] on textarea "**********" at bounding box center [206, 231] width 243 height 59
click at [116, 220] on textarea "**********" at bounding box center [206, 231] width 243 height 59
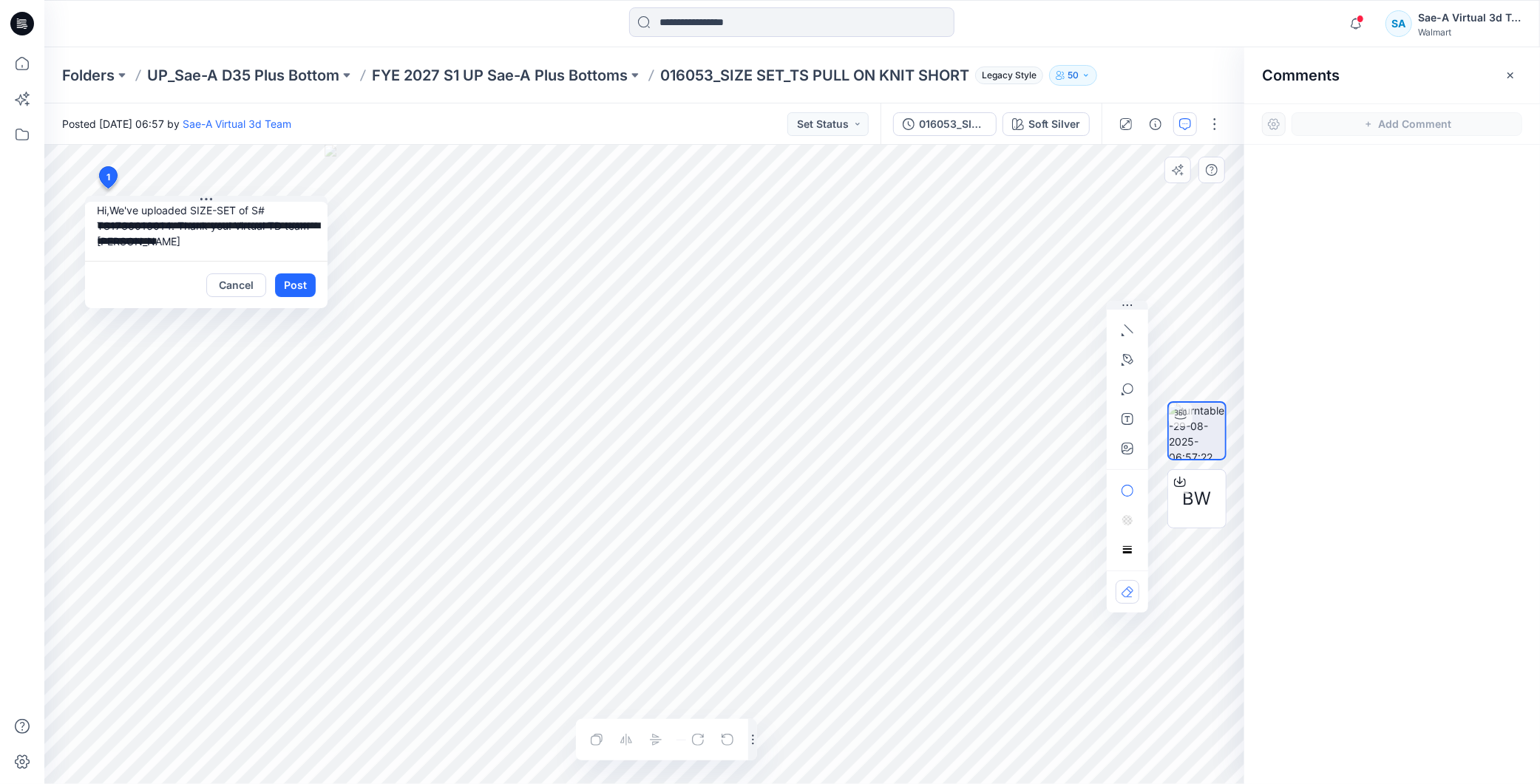
drag, startPoint x: 171, startPoint y: 224, endPoint x: 97, endPoint y: 226, distance: 74.0
click at [97, 226] on textarea "**********" at bounding box center [206, 231] width 243 height 59
paste textarea
drag, startPoint x: 269, startPoint y: 253, endPoint x: 233, endPoint y: 255, distance: 36.1
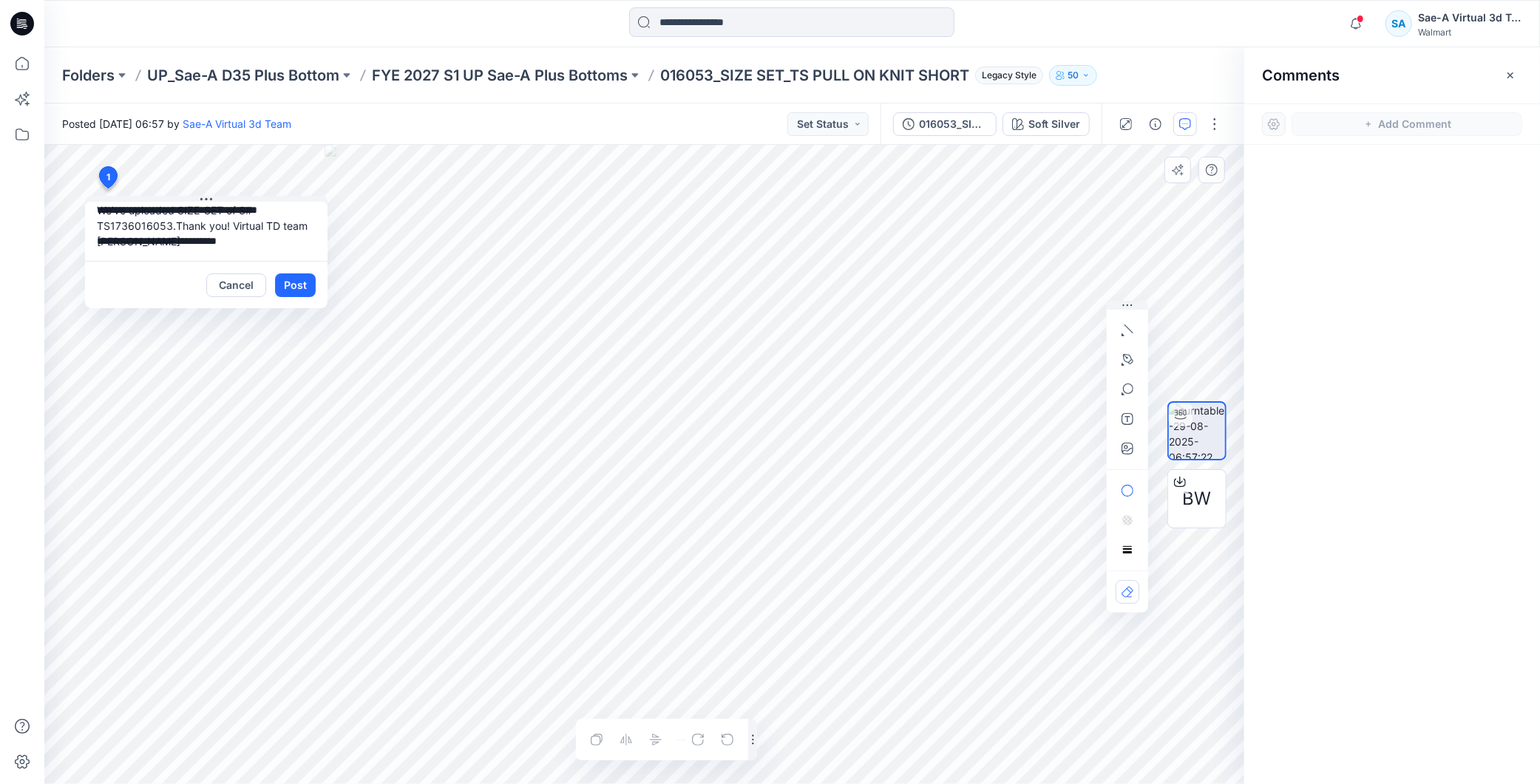
click at [233, 255] on textarea "**********" at bounding box center [206, 231] width 243 height 59
type textarea "**********"
click at [306, 283] on button "Post" at bounding box center [295, 285] width 41 height 23
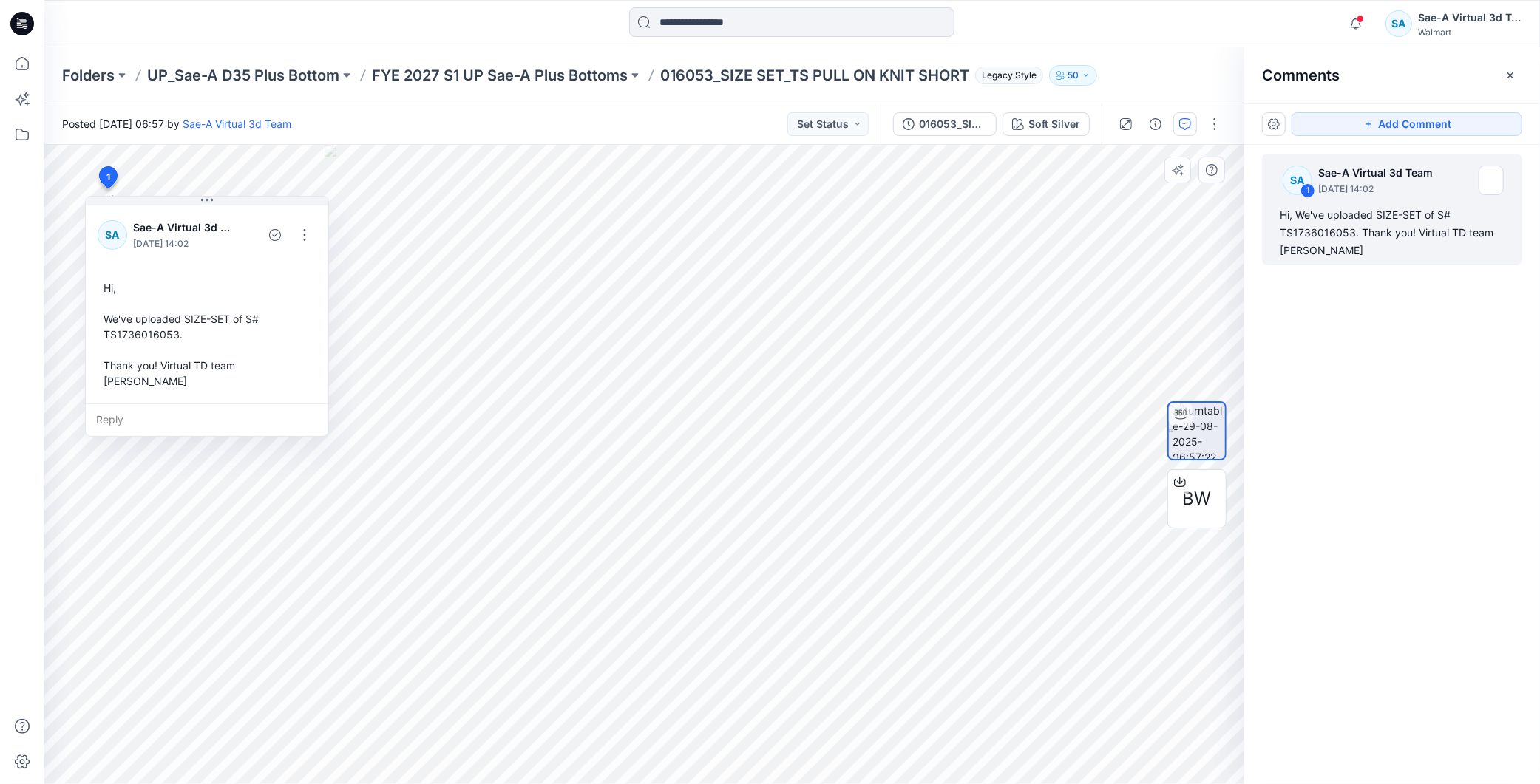
click at [1395, 380] on div "SA 1 Sae-A Virtual 3d Team [DATE] 14:02 Hi, We've uploaded SIZE-SET of S# TS173…" at bounding box center [1393, 437] width 296 height 585
click at [1159, 123] on icon "button" at bounding box center [1156, 124] width 12 height 12
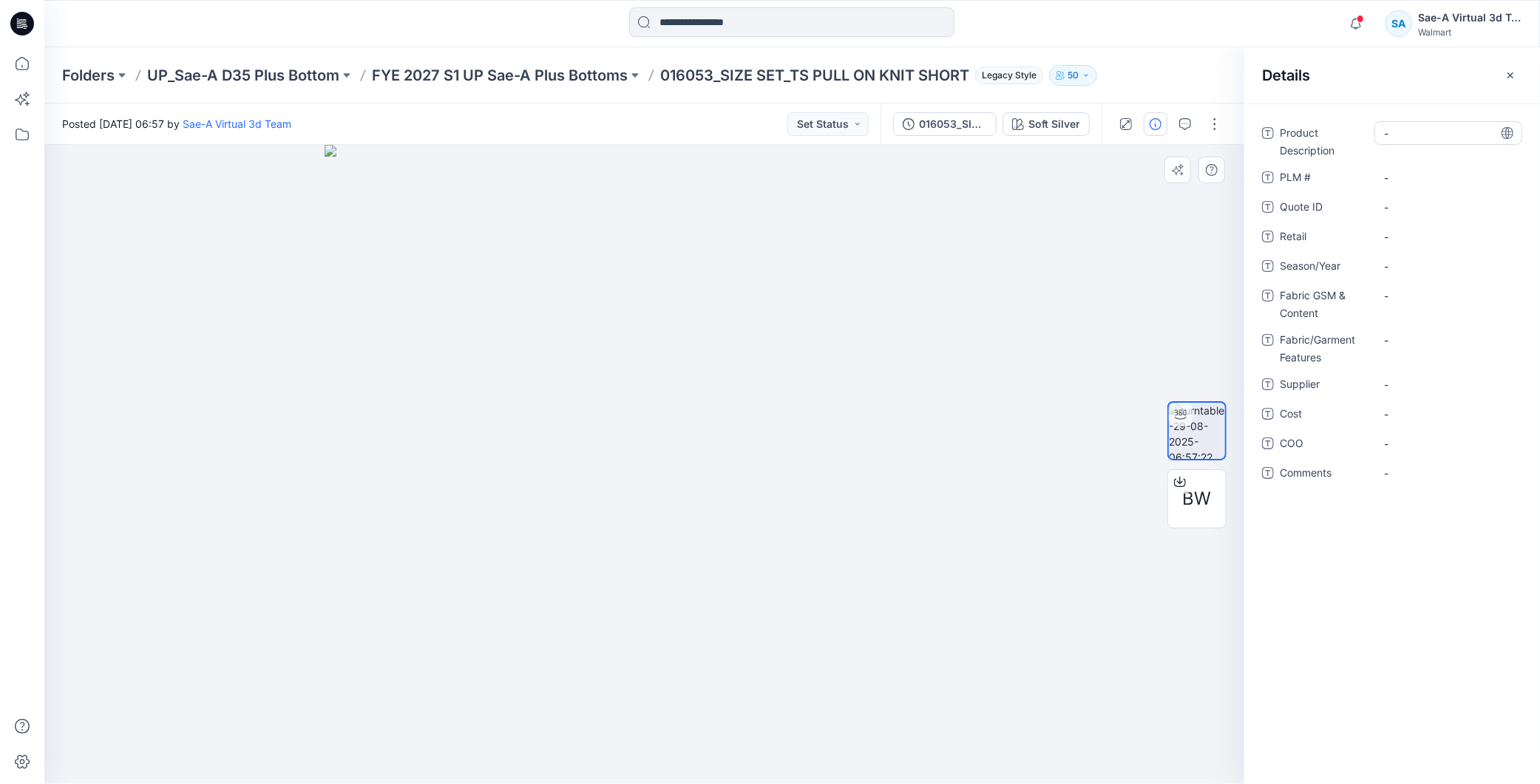
click at [1413, 139] on Description "-" at bounding box center [1449, 133] width 129 height 16
type textarea "**********"
drag, startPoint x: 1377, startPoint y: 655, endPoint x: 1331, endPoint y: 562, distance: 103.8
click at [1377, 655] on div "**********" at bounding box center [1393, 444] width 296 height 680
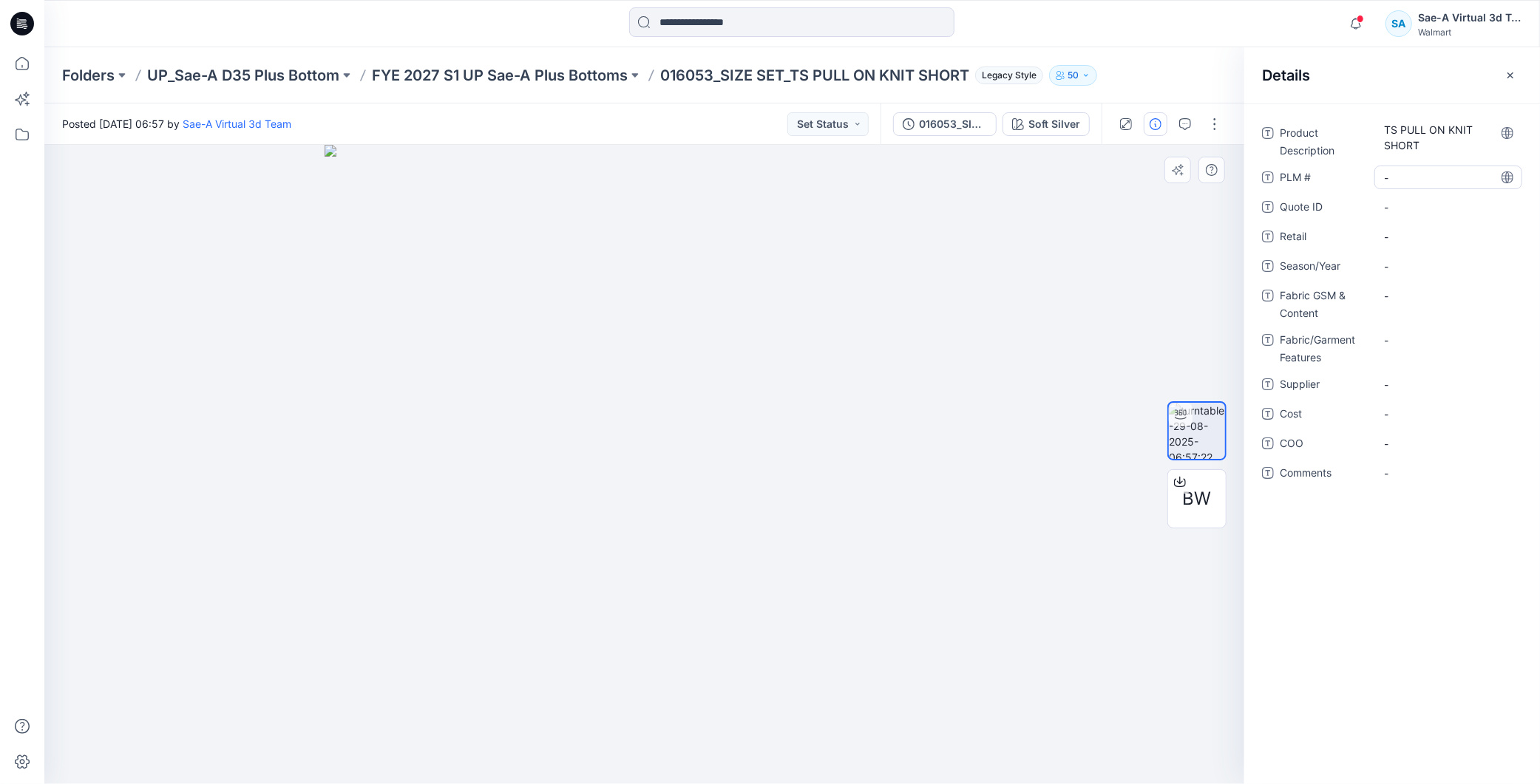
click at [1402, 170] on \ "-" at bounding box center [1449, 178] width 129 height 16
type textarea "******"
click at [1431, 574] on div "Product Description TS PULL ON KNIT SHORT PLM # ****** Quote ID - Retail - Seas…" at bounding box center [1393, 444] width 296 height 680
click at [1438, 260] on span "-" at bounding box center [1449, 266] width 129 height 16
click at [1392, 265] on textarea "*****" at bounding box center [1449, 265] width 148 height 23
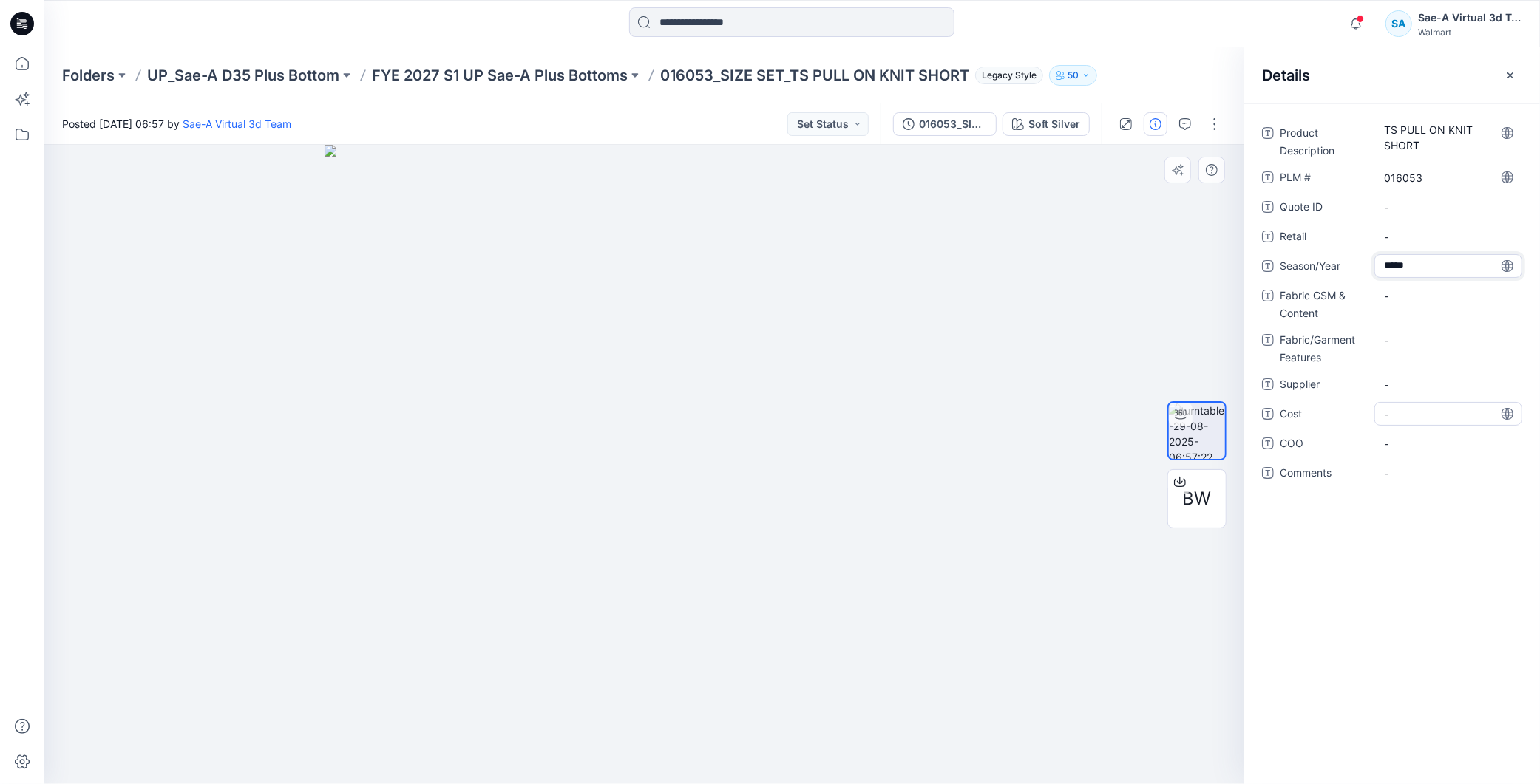
type textarea "*****"
click at [1431, 513] on div "Product Description TS PULL ON KNIT SHORT PLM # 016053 Quote ID - Retail - Seas…" at bounding box center [1393, 444] width 296 height 680
click at [1424, 272] on span "S1'26" at bounding box center [1449, 266] width 129 height 16
click at [1412, 291] on Content "-" at bounding box center [1449, 296] width 129 height 16
type textarea "**********"
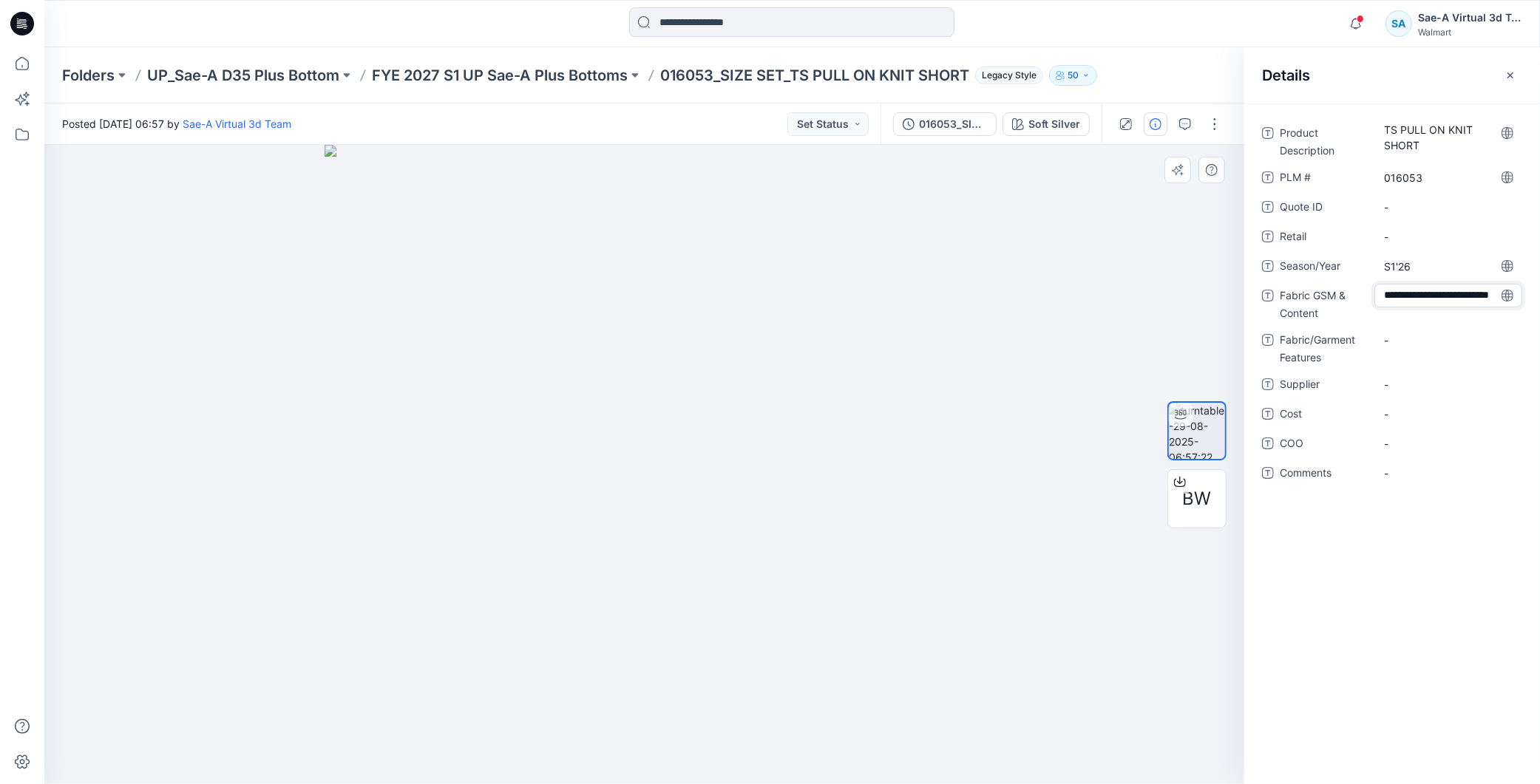
click at [1357, 533] on div "**********" at bounding box center [1393, 444] width 296 height 680
click at [1415, 336] on Features "-" at bounding box center [1449, 340] width 129 height 16
type textarea "******"
click at [1395, 573] on div "Product Description TS PULL ON KNIT SHORT PLM # 016053 Quote ID - Retail - Seas…" at bounding box center [1393, 444] width 296 height 680
click at [1396, 381] on span "-" at bounding box center [1449, 385] width 129 height 16
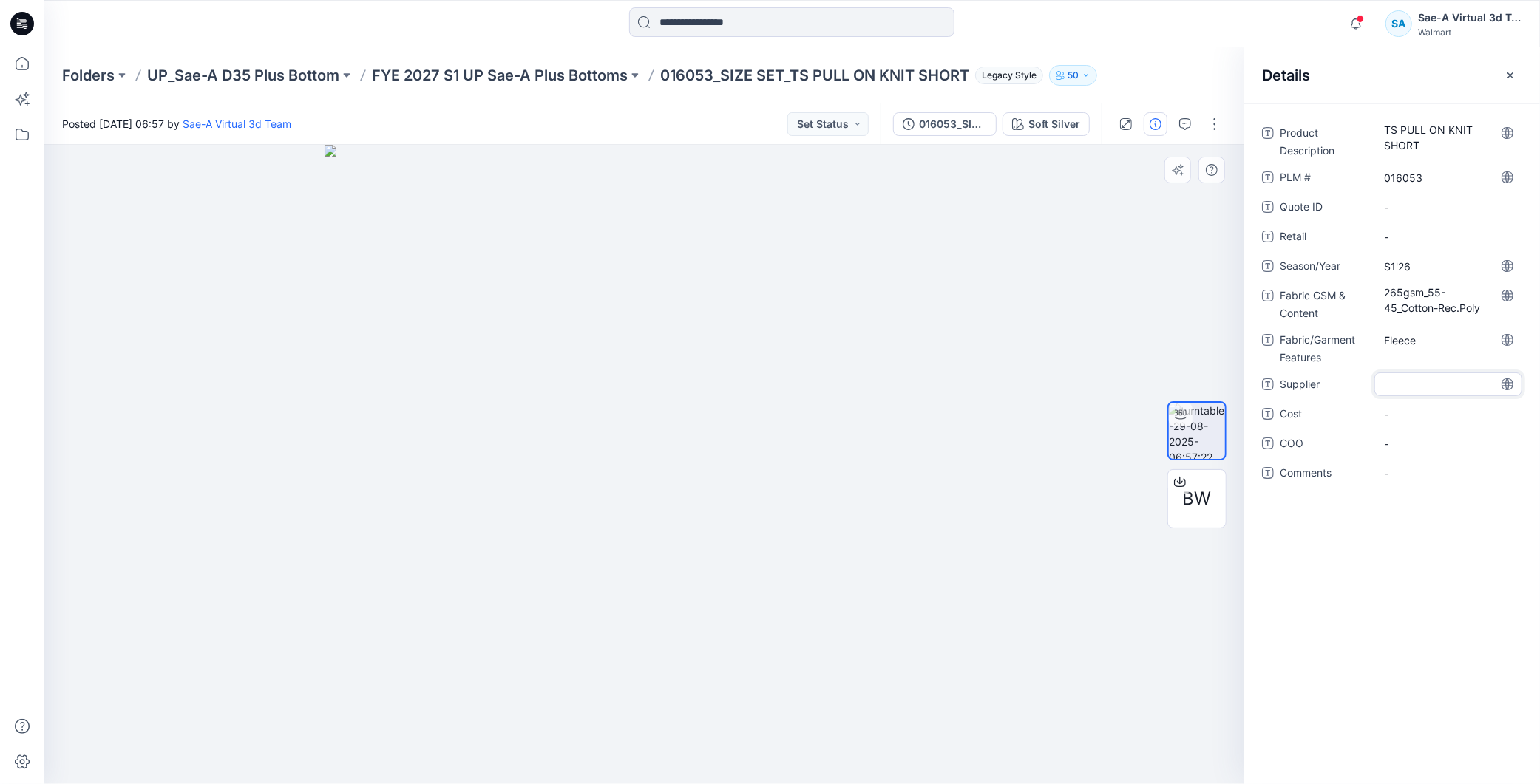
type textarea "****"
drag, startPoint x: 1414, startPoint y: 615, endPoint x: 1414, endPoint y: 553, distance: 62.0
click at [1414, 606] on div "Product Description TS PULL ON KNIT SHORT PLM # 016053 Quote ID - Retail - Seas…" at bounding box center [1393, 444] width 296 height 680
click at [1402, 419] on span "-" at bounding box center [1449, 414] width 129 height 16
type textarea "***"
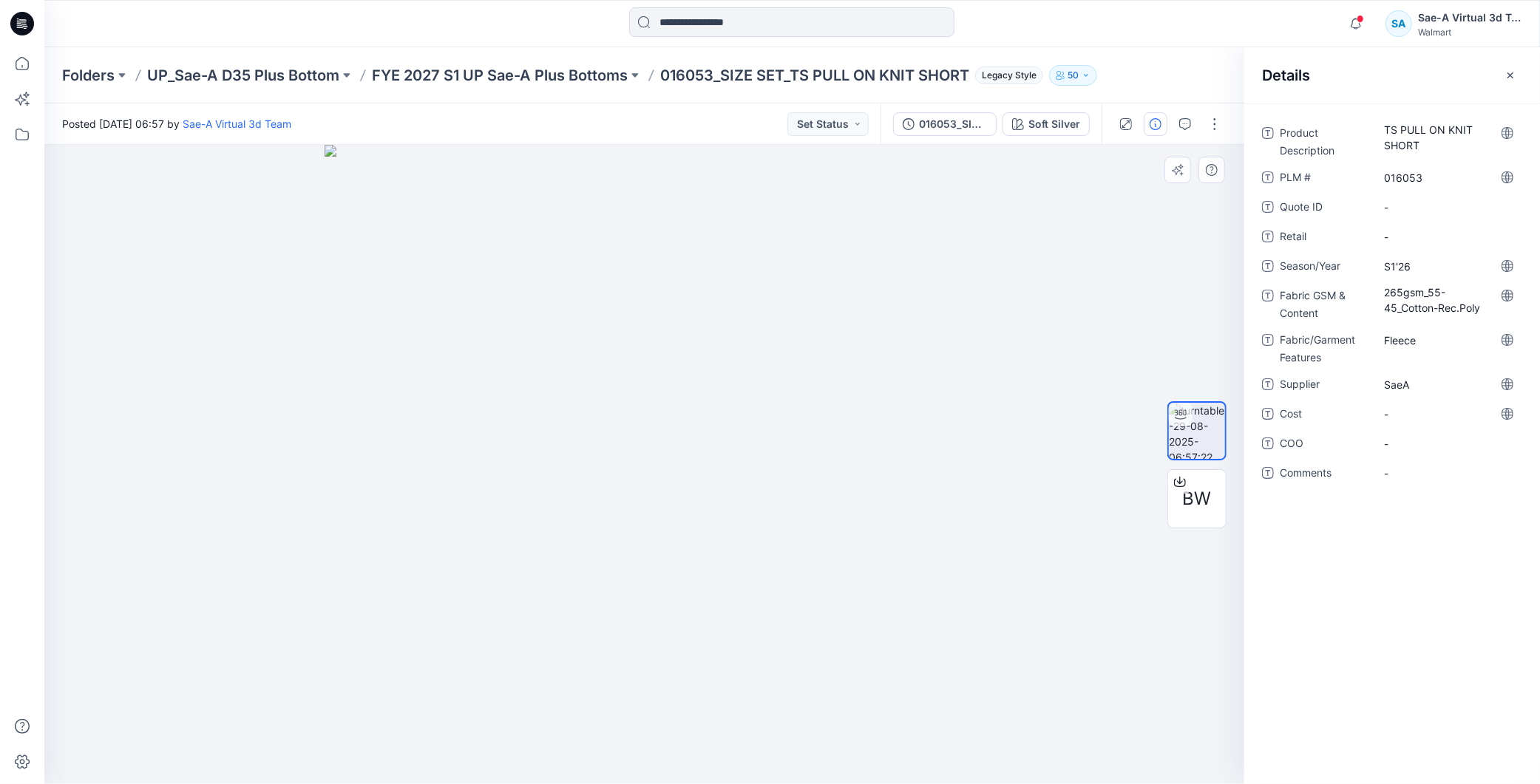
click at [1427, 578] on div "Product Description TS PULL ON KNIT SHORT PLM # 016053 Quote ID - Retail - Seas…" at bounding box center [1393, 444] width 296 height 680
click at [1403, 395] on div "SaeA" at bounding box center [1449, 384] width 148 height 23
click at [1410, 410] on span "-" at bounding box center [1449, 414] width 129 height 16
type textarea "***"
click at [1446, 545] on div "Product Description TS PULL ON KNIT SHORT PLM # 016053 Quote ID - Retail - Seas…" at bounding box center [1393, 444] width 296 height 680
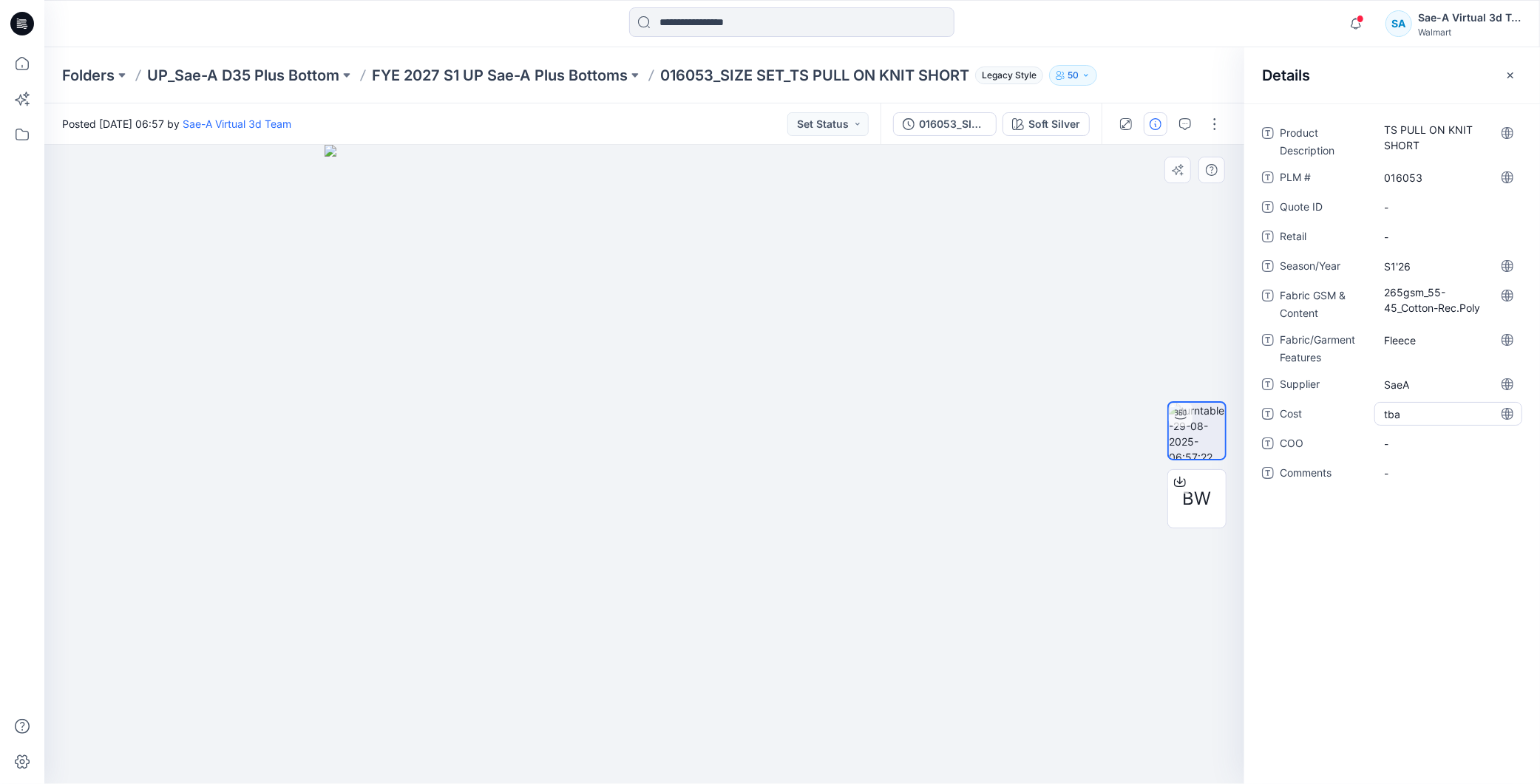
click at [1436, 406] on span "tba" at bounding box center [1449, 414] width 129 height 16
click at [1348, 411] on div "Cost ***" at bounding box center [1392, 413] width 260 height 23
type textarea "***"
click at [1387, 499] on div "Product Description TS PULL ON KNIT SHORT PLM # 016053 Quote ID - Retail - Seas…" at bounding box center [1392, 312] width 260 height 381
click at [550, 50] on div "Folders UP_Sae-A D35 Plus Bottom FYE 2027 S1 UP Sae-A Plus Bottoms 016053_SIZE …" at bounding box center [792, 75] width 1496 height 57
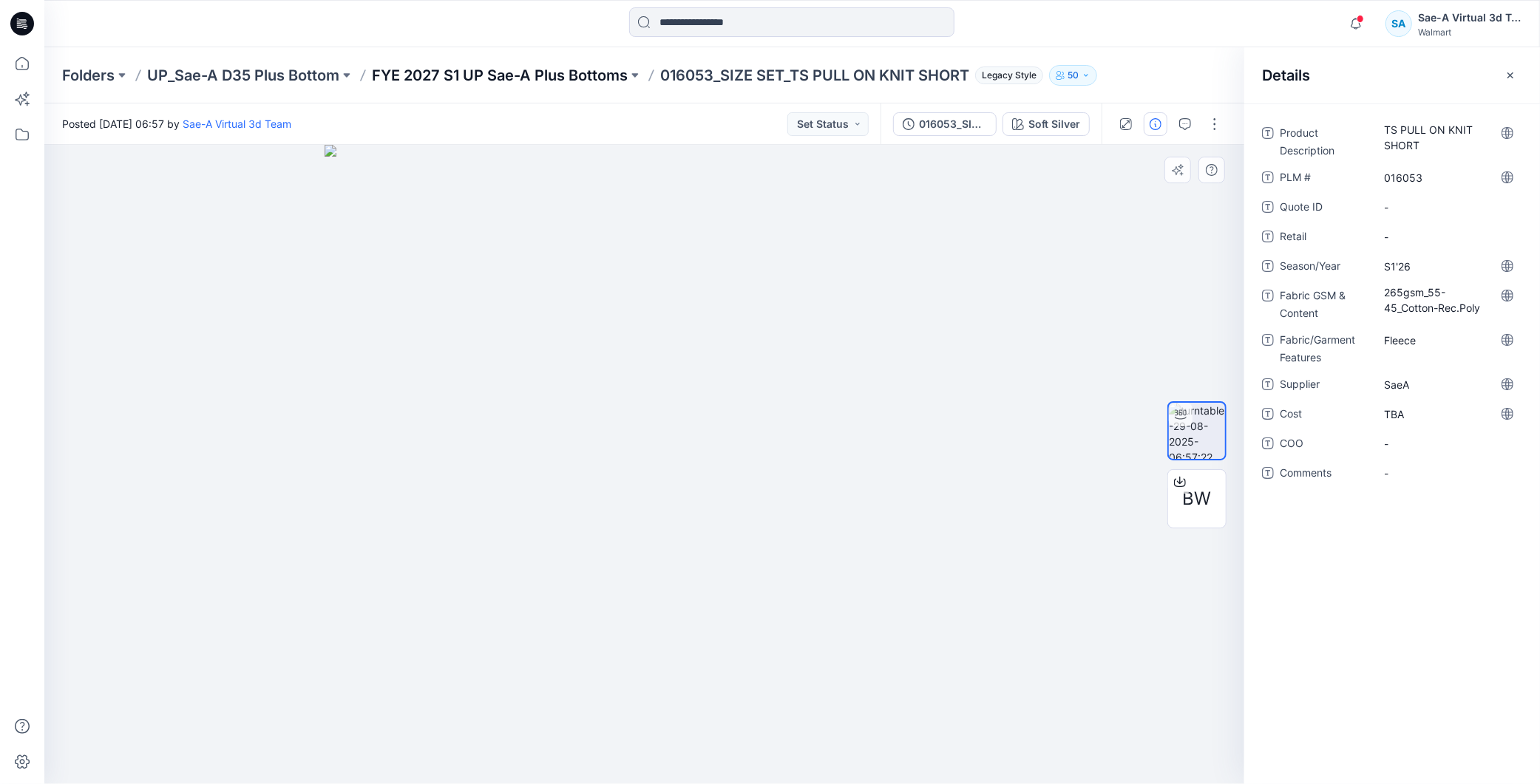
click at [557, 71] on p "FYE 2027 S1 UP Sae-A Plus Bottoms" at bounding box center [500, 76] width 256 height 21
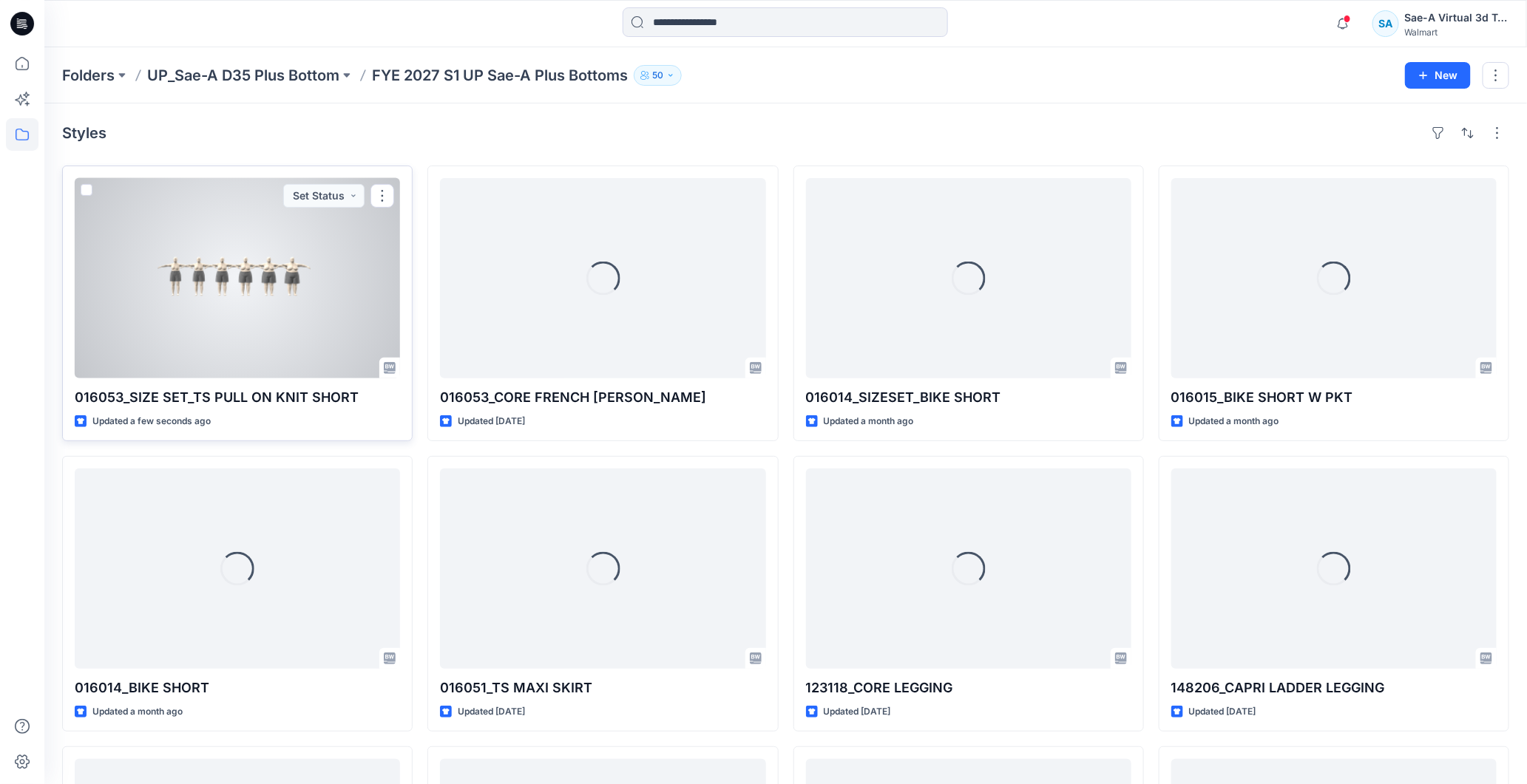
click at [283, 297] on div at bounding box center [238, 278] width 326 height 200
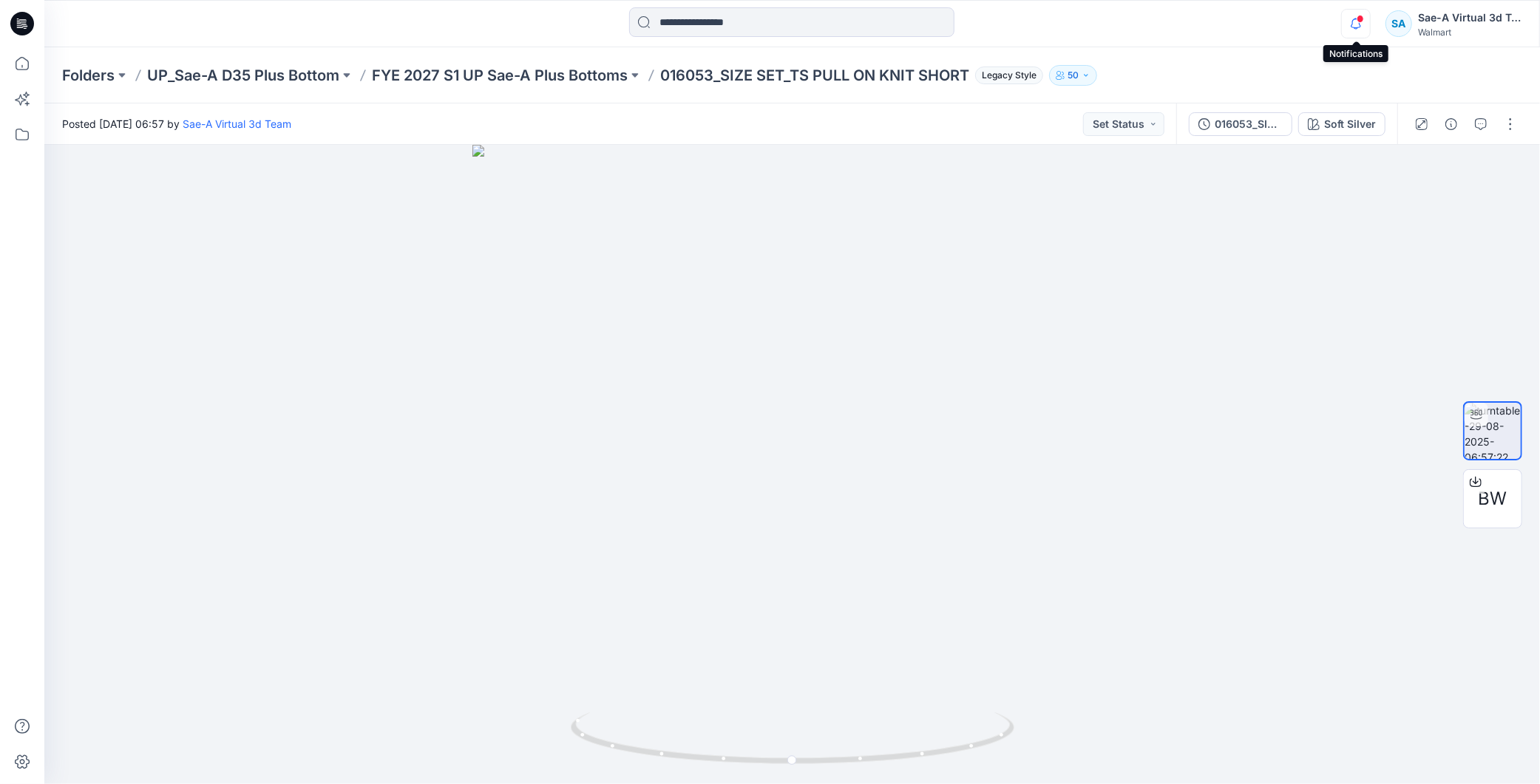
click at [1344, 21] on icon "button" at bounding box center [1356, 23] width 28 height 30
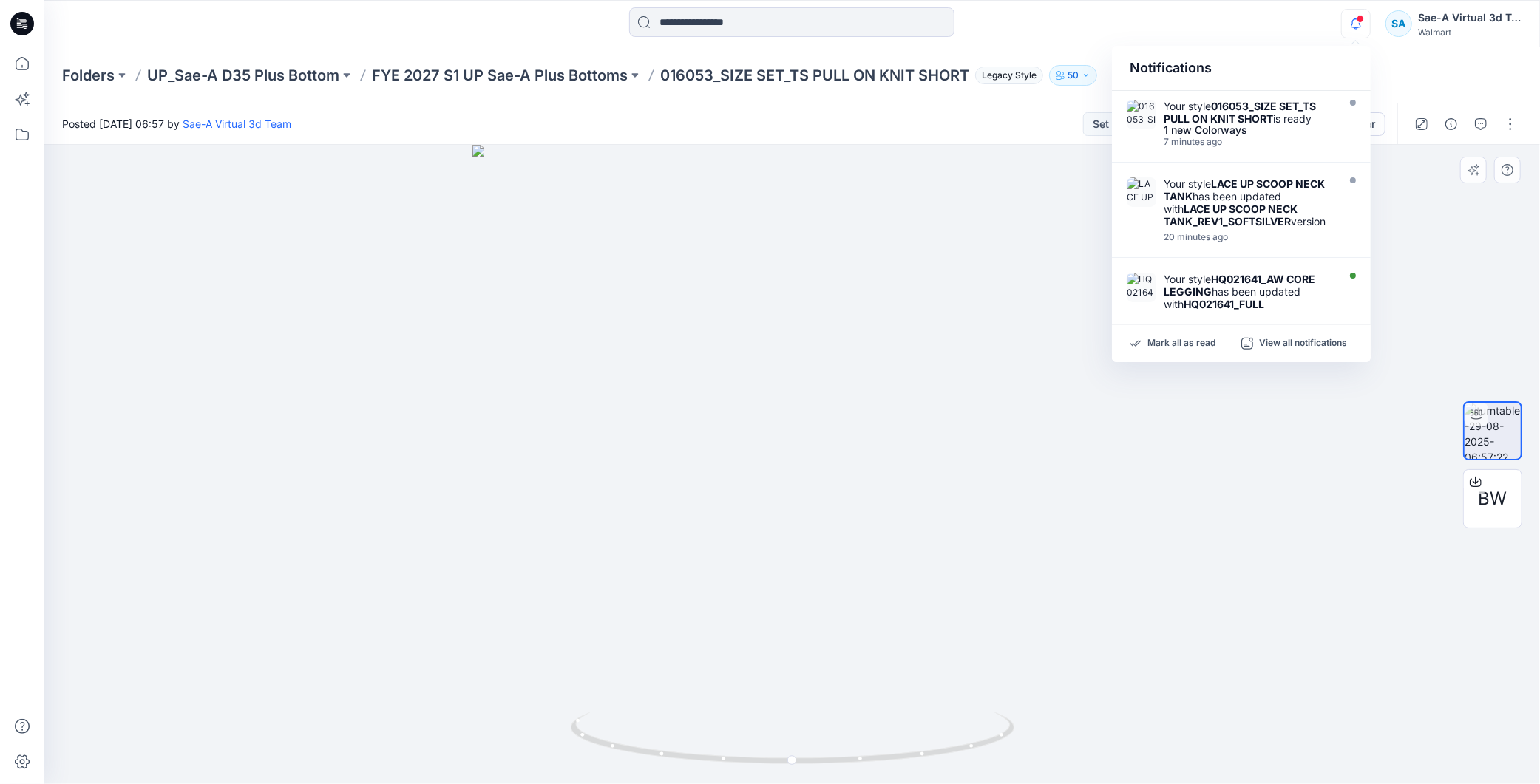
click at [1206, 585] on div at bounding box center [792, 464] width 1496 height 640
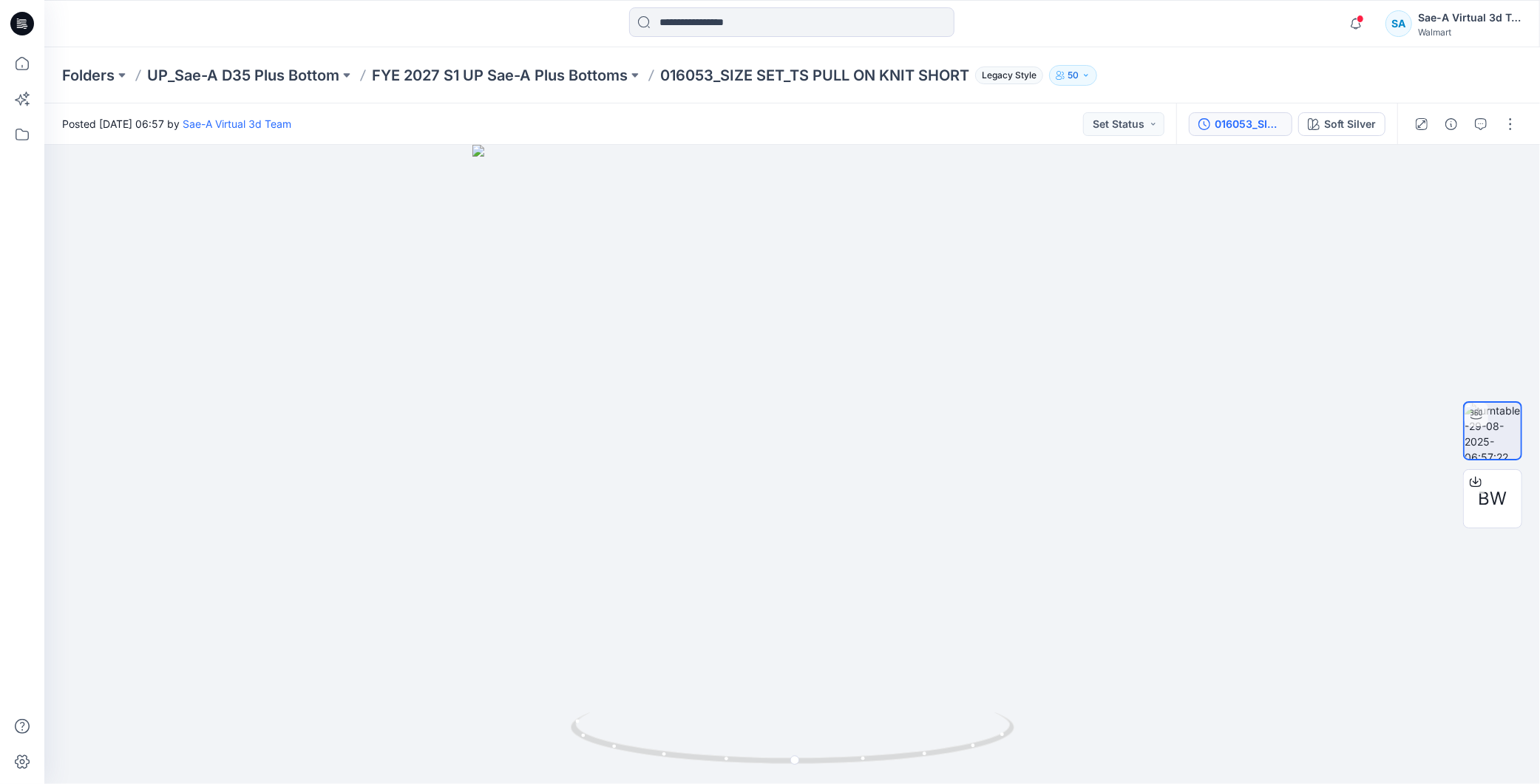
click at [1216, 121] on div "016053_SIZE SET_TS PULL ON KNIT SHORT" at bounding box center [1249, 124] width 68 height 17
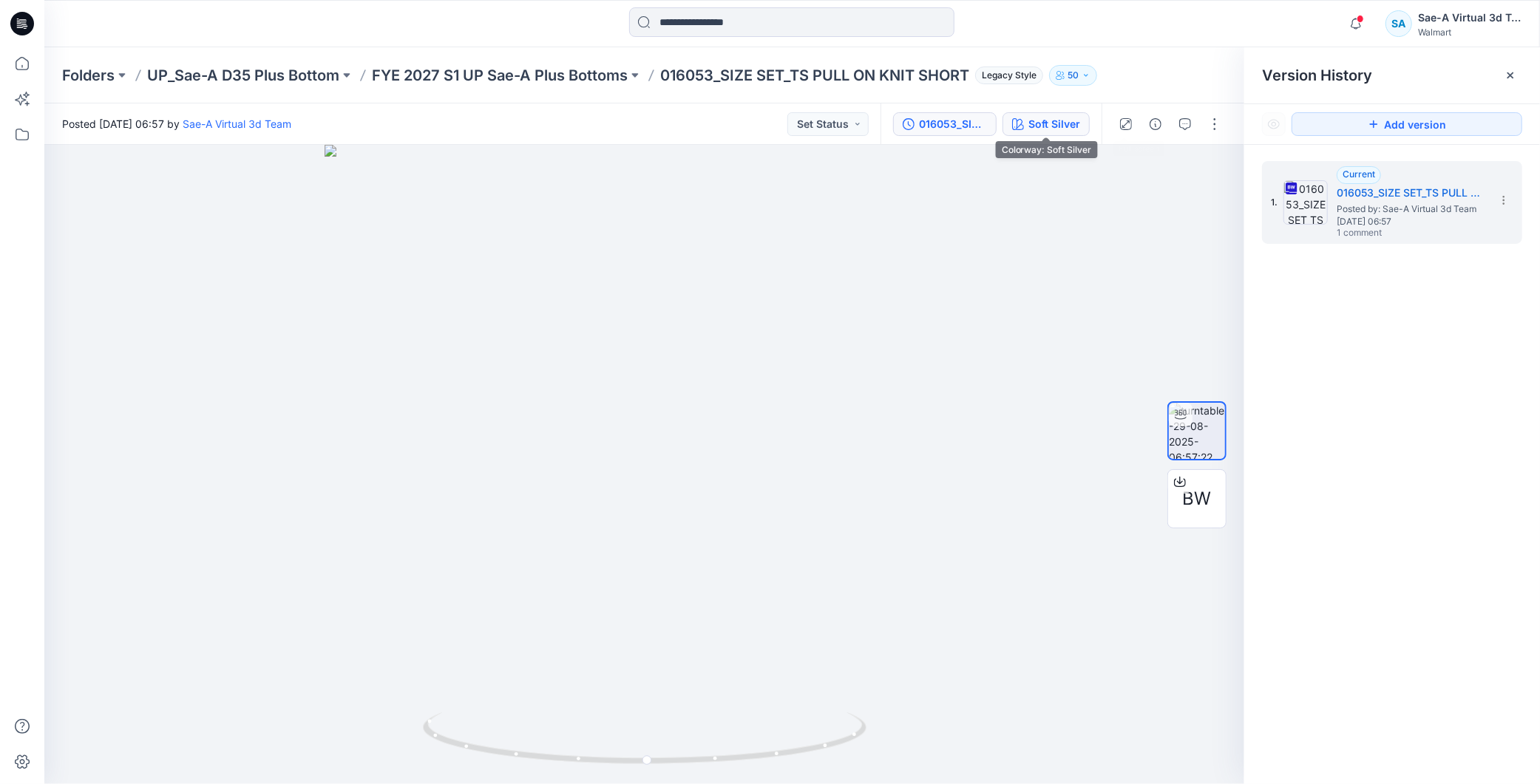
click at [1052, 120] on div "Soft Silver" at bounding box center [1054, 124] width 51 height 17
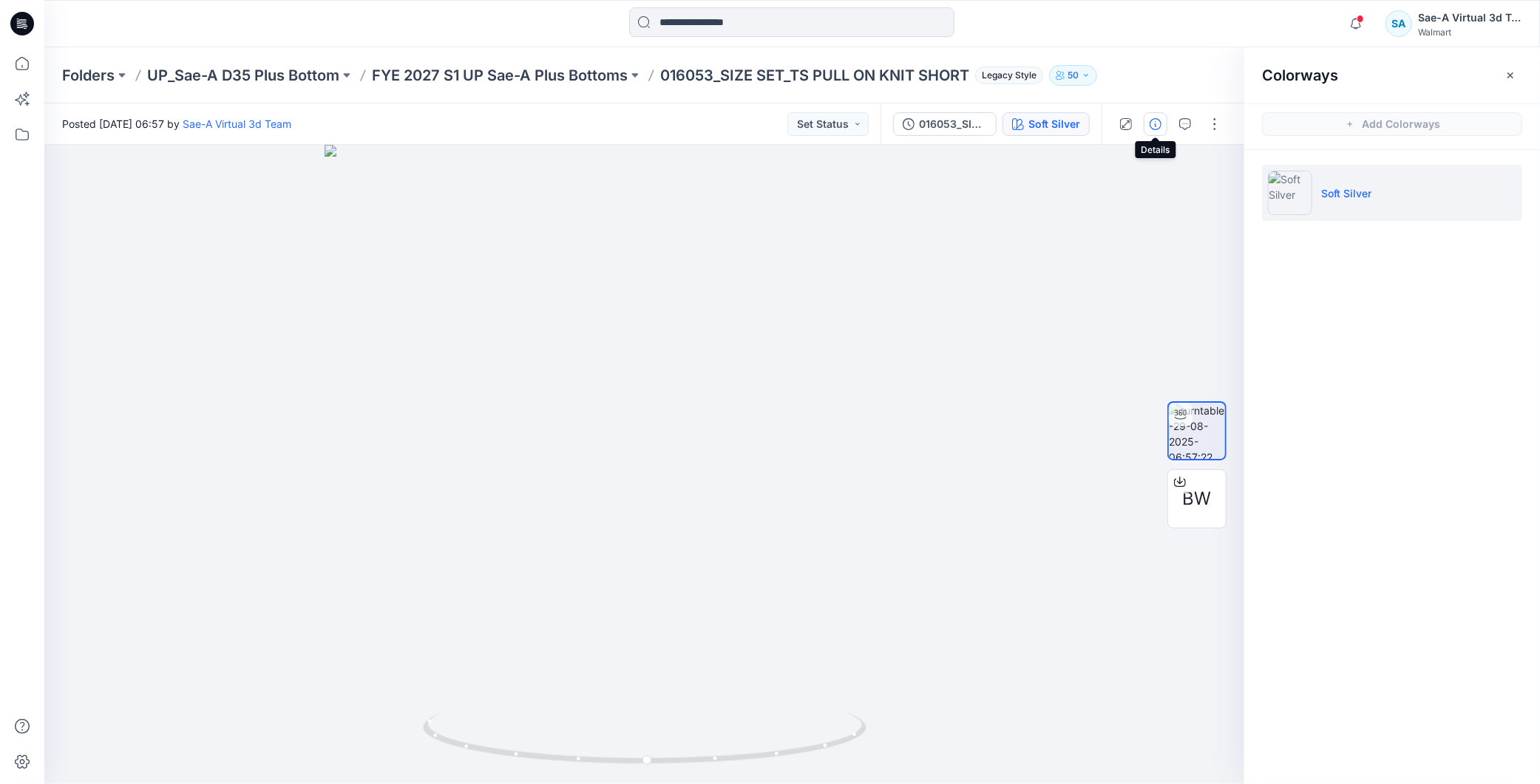
click at [1147, 123] on button "button" at bounding box center [1155, 124] width 24 height 23
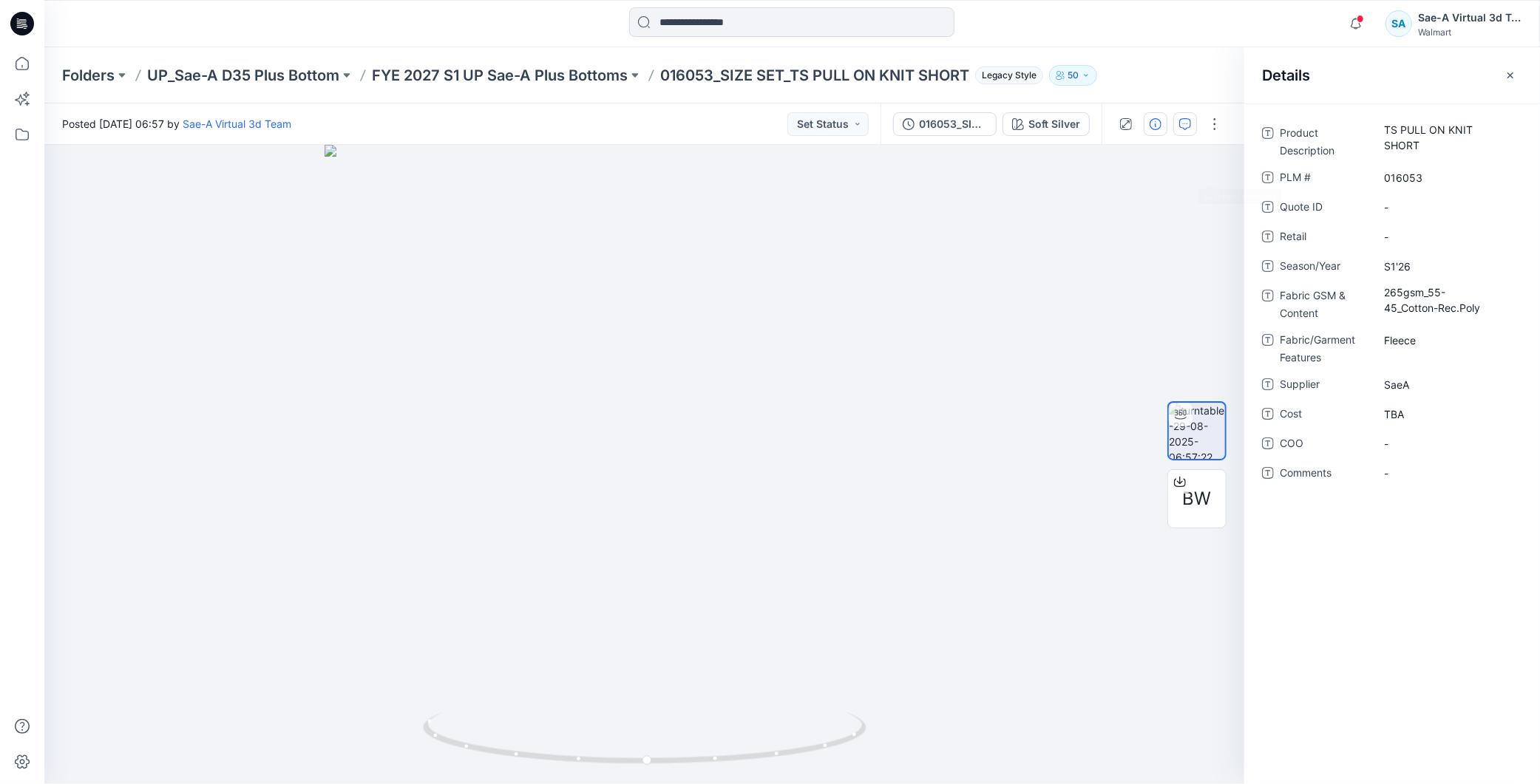
click at [1179, 131] on button "button" at bounding box center [1185, 124] width 24 height 23
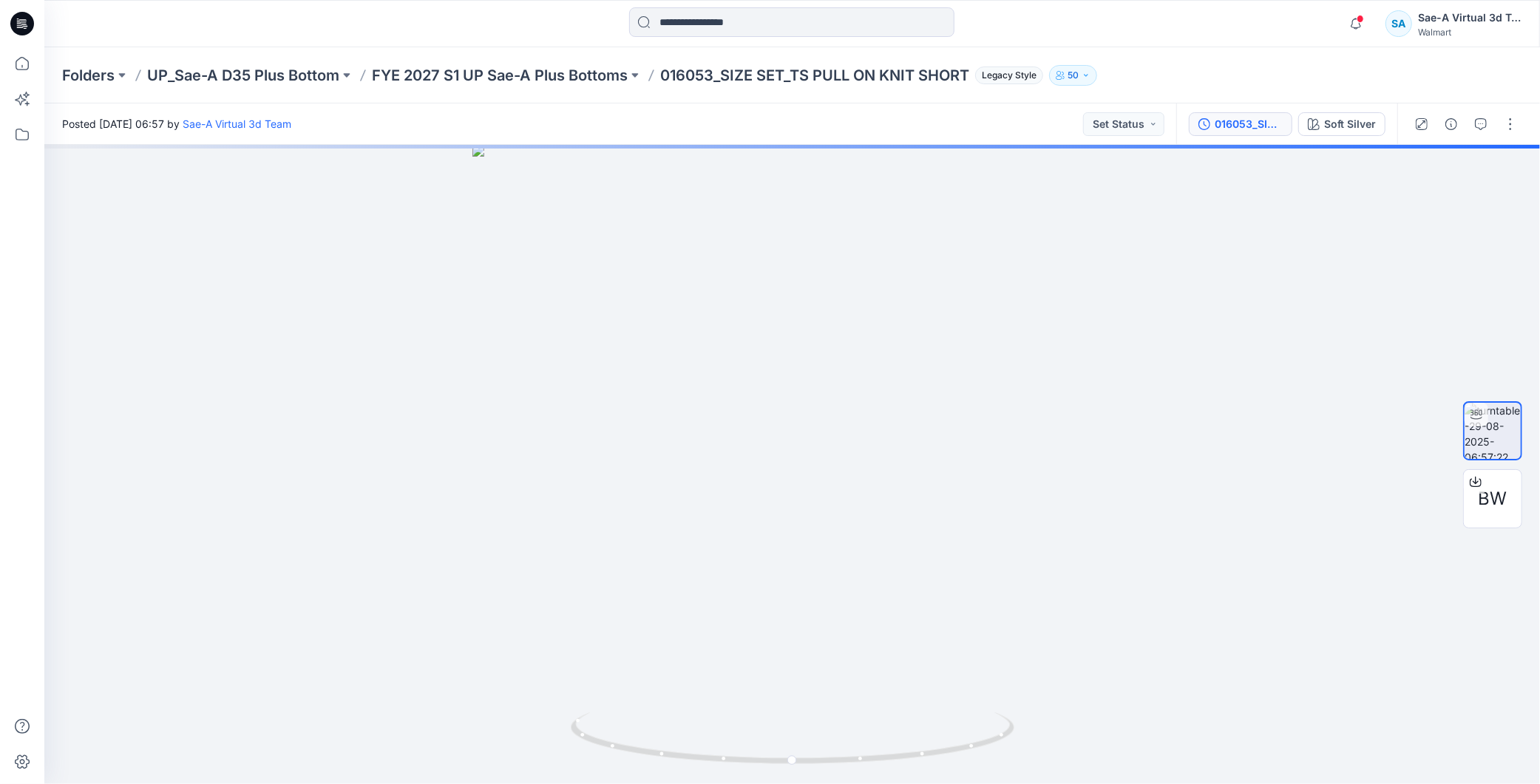
click at [1259, 134] on button "016053_SIZE SET_TS PULL ON KNIT SHORT" at bounding box center [1241, 124] width 104 height 23
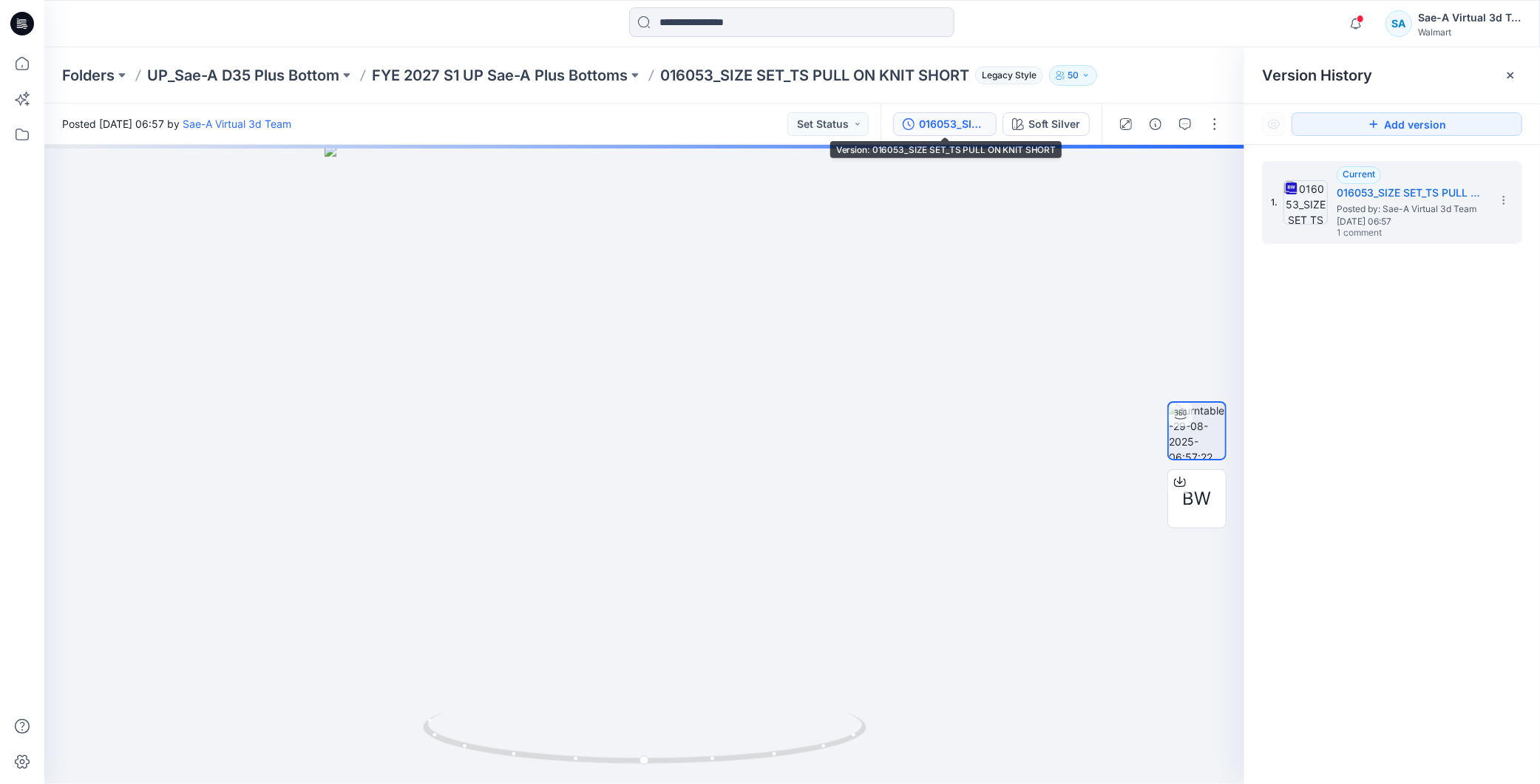
click at [24, 30] on icon at bounding box center [22, 23] width 24 height 23
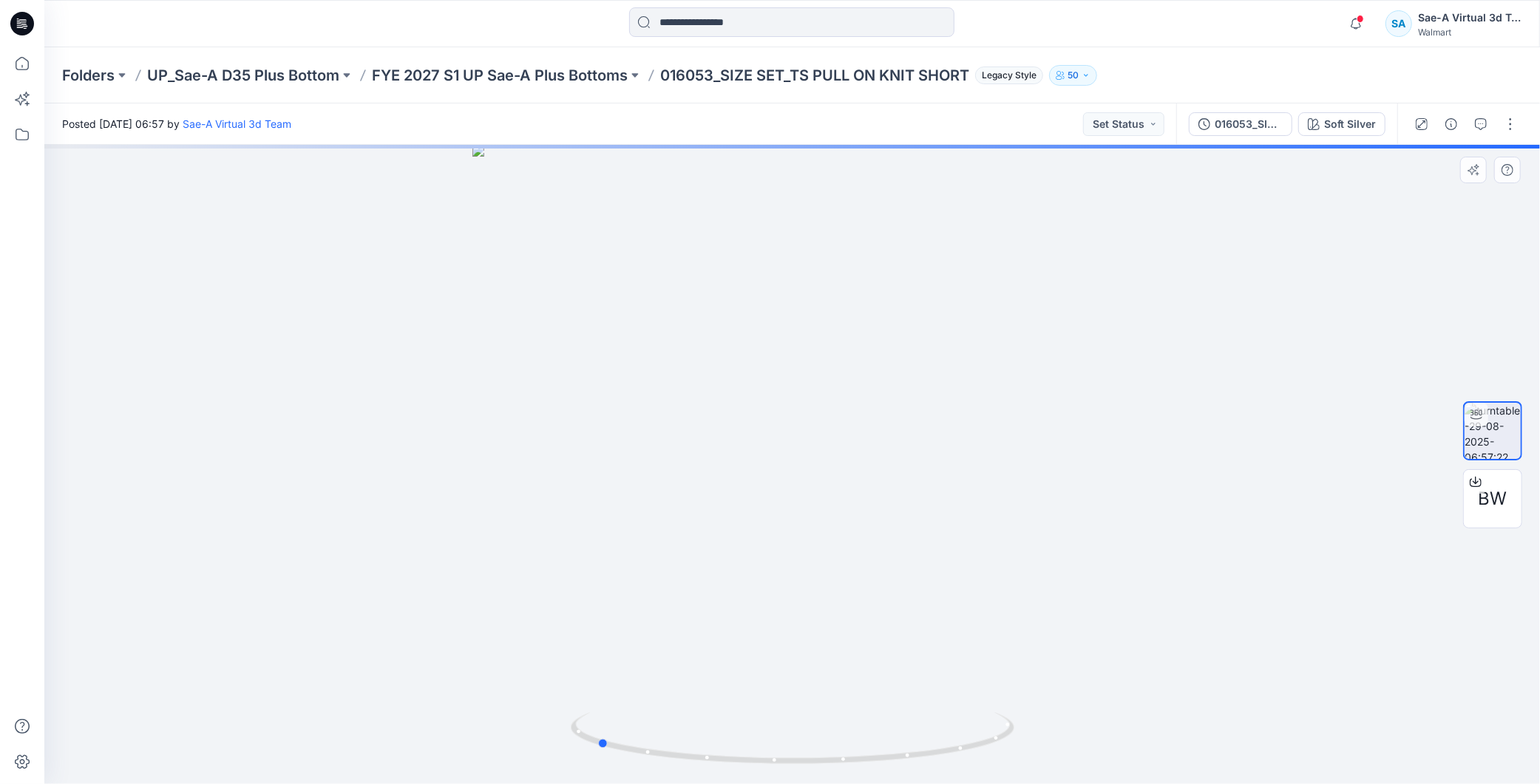
drag, startPoint x: 901, startPoint y: 737, endPoint x: 1148, endPoint y: 740, distance: 247.0
click at [1148, 740] on div at bounding box center [792, 464] width 1496 height 640
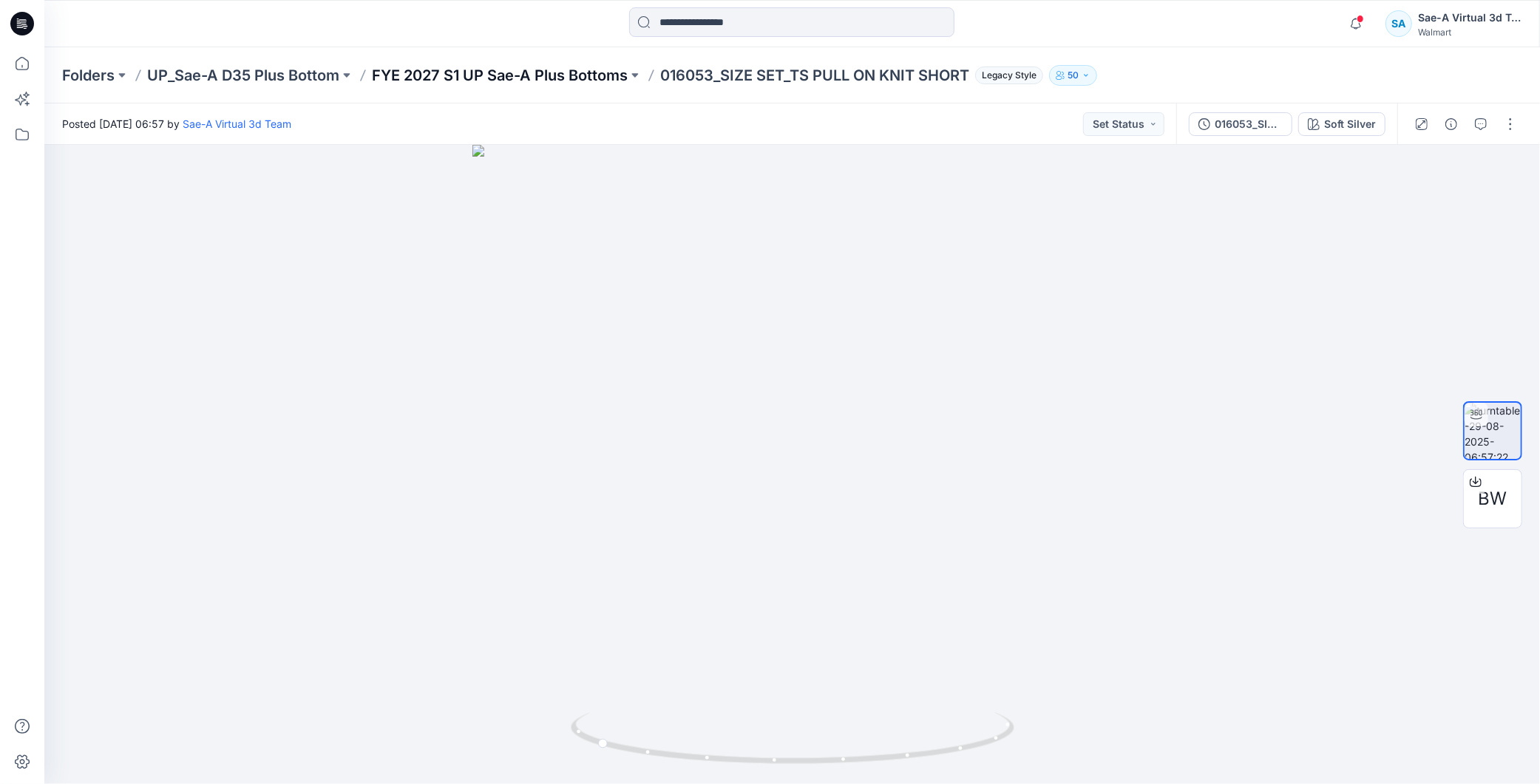
click at [548, 74] on p "FYE 2027 S1 UP Sae-A Plus Bottoms" at bounding box center [500, 76] width 256 height 21
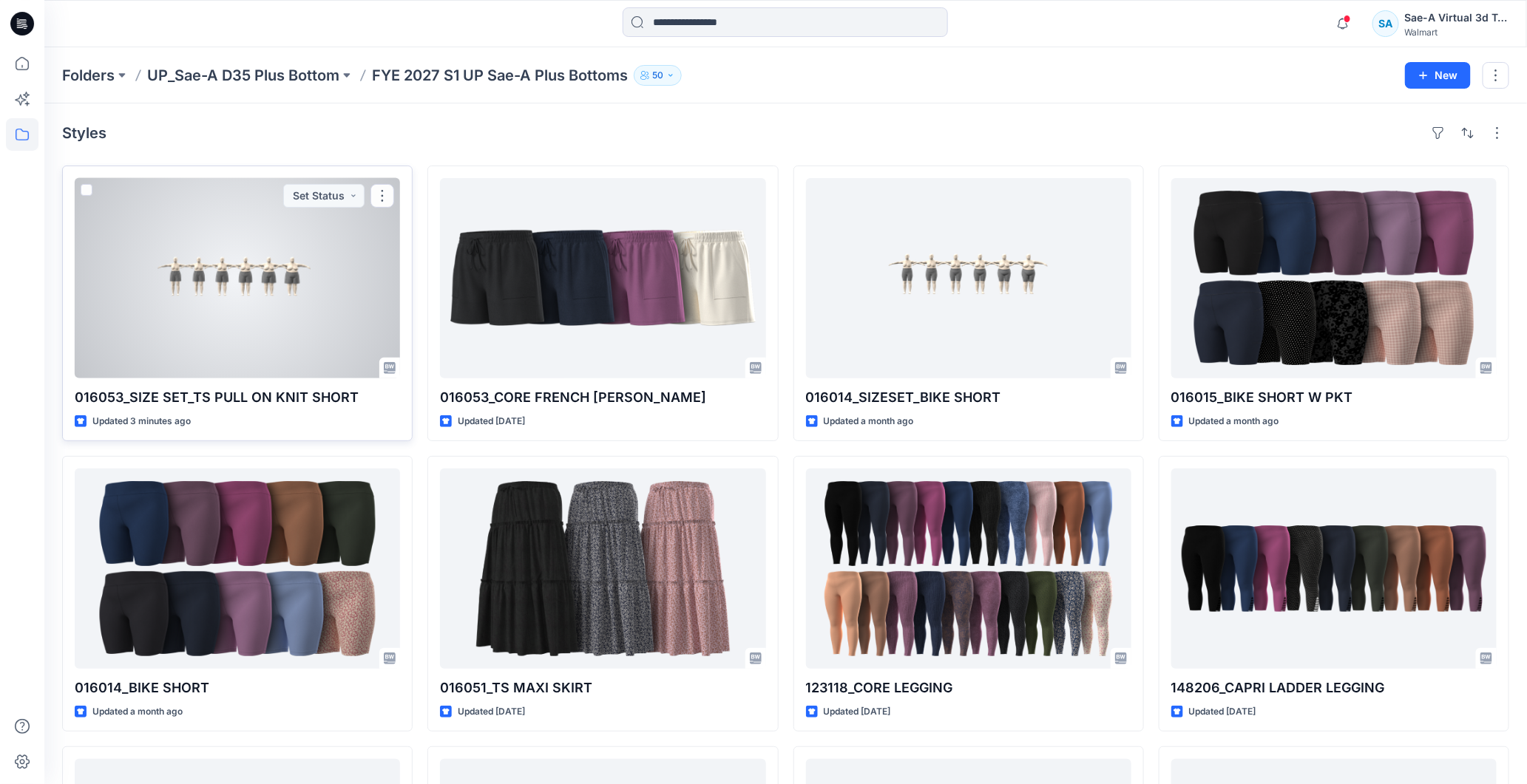
click at [288, 233] on div at bounding box center [238, 278] width 326 height 200
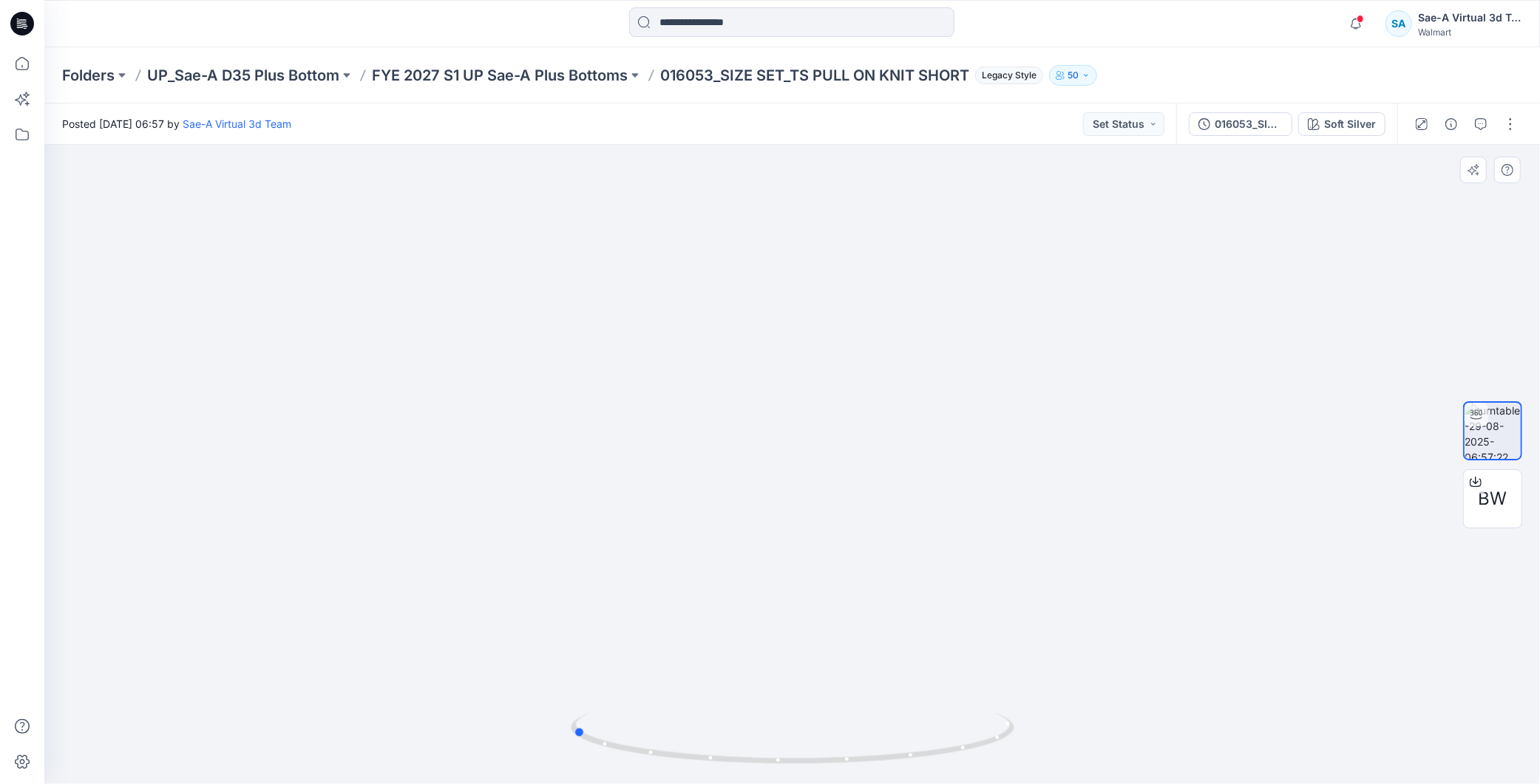
drag, startPoint x: 851, startPoint y: 757, endPoint x: 1073, endPoint y: 725, distance: 224.3
click at [1073, 725] on div at bounding box center [792, 464] width 1496 height 640
click at [601, 82] on p "FYE 2027 S1 UP Sae-A Plus Bottoms" at bounding box center [500, 76] width 256 height 21
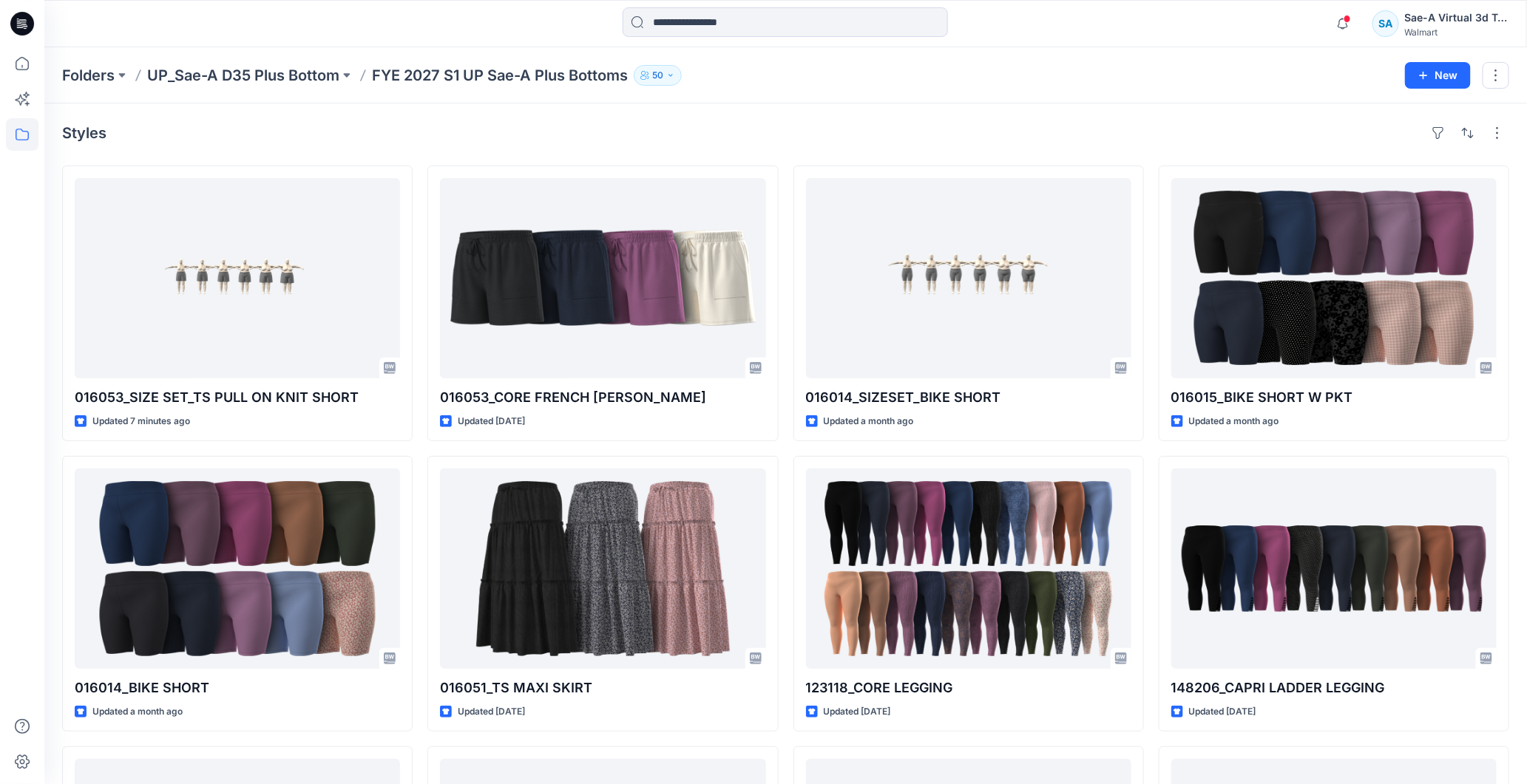
click at [16, 26] on icon at bounding box center [22, 23] width 24 height 23
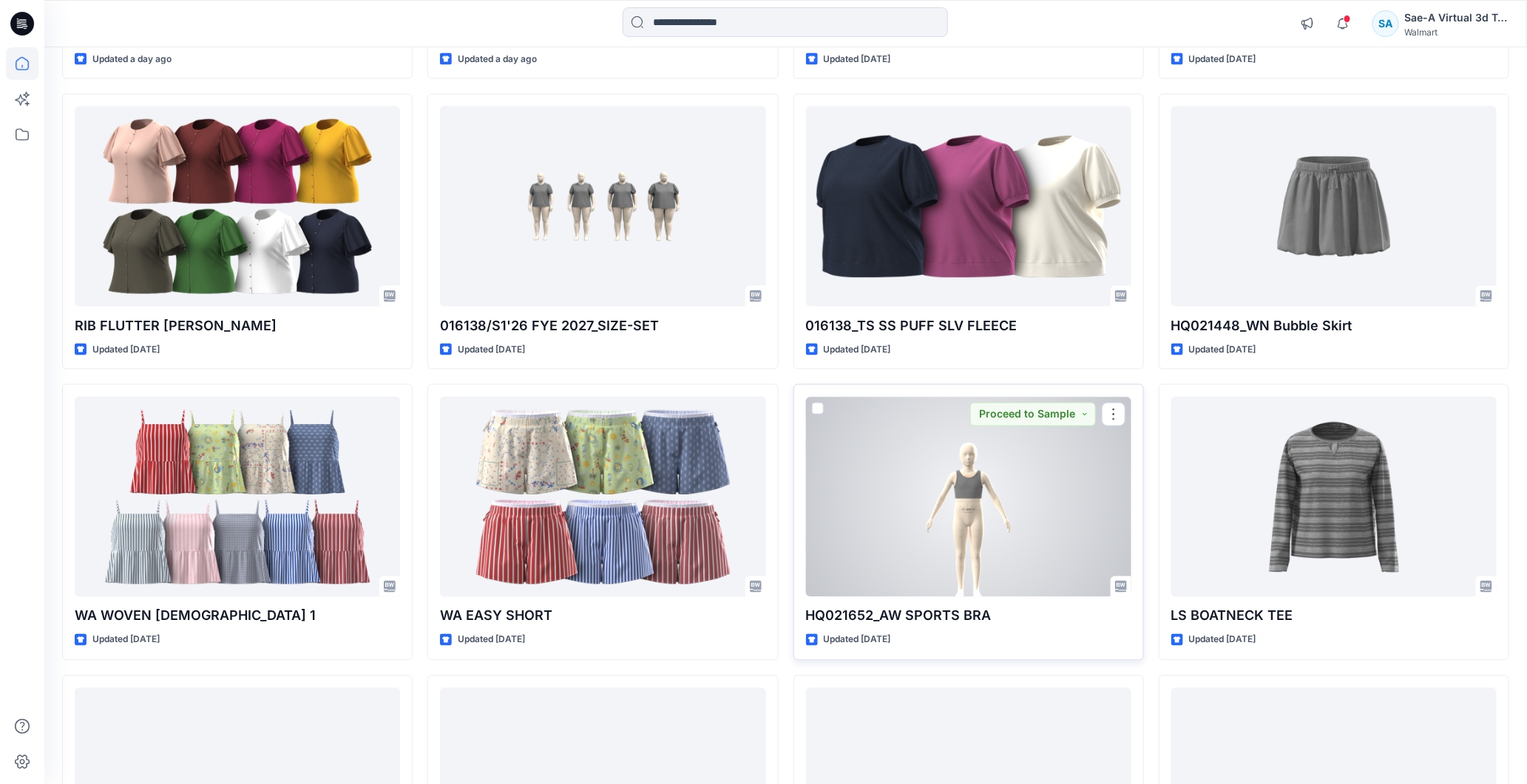
scroll to position [1068, 0]
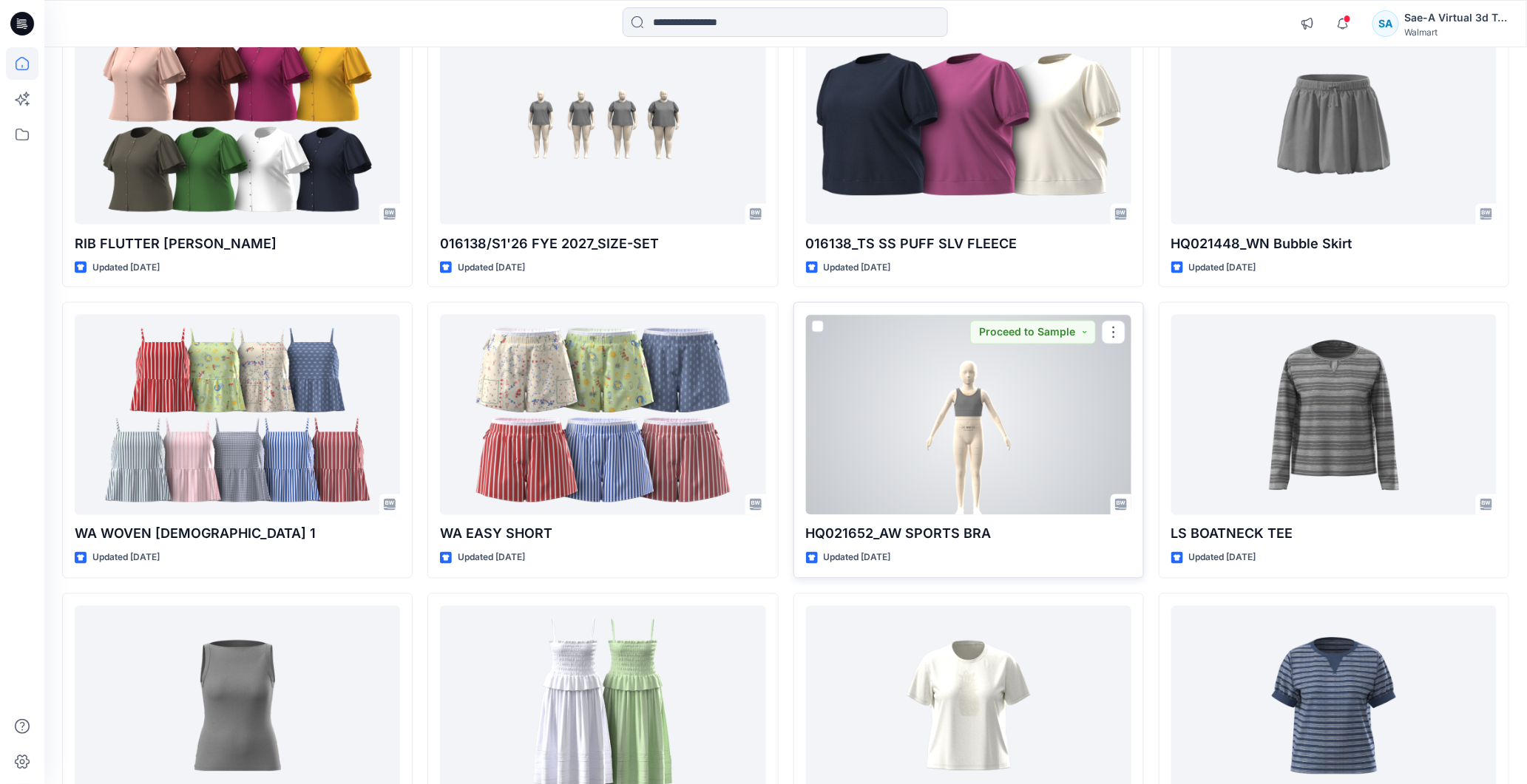
click at [980, 459] on div at bounding box center [969, 415] width 326 height 200
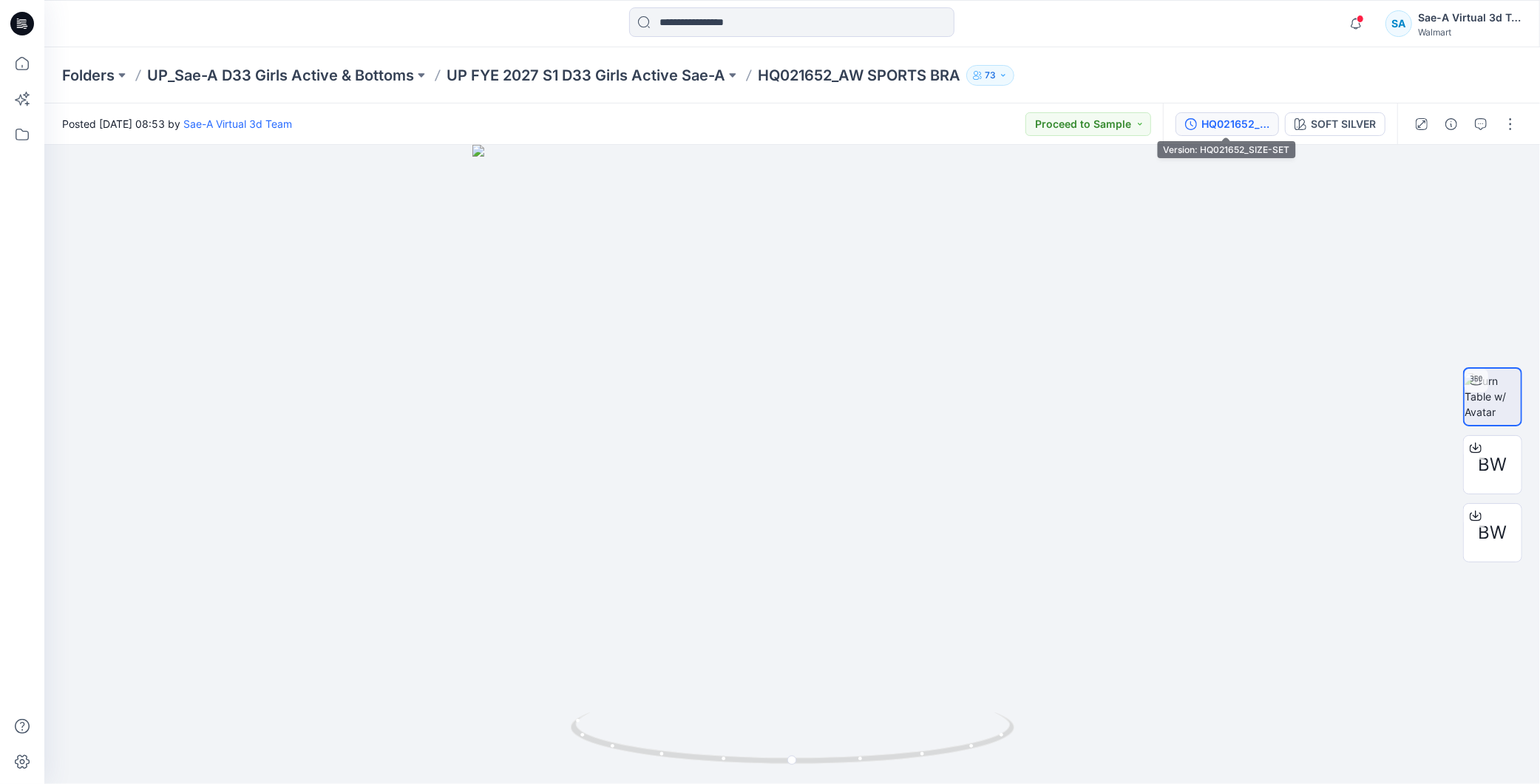
click at [1222, 131] on div "HQ021652_SIZE-SET" at bounding box center [1235, 124] width 68 height 17
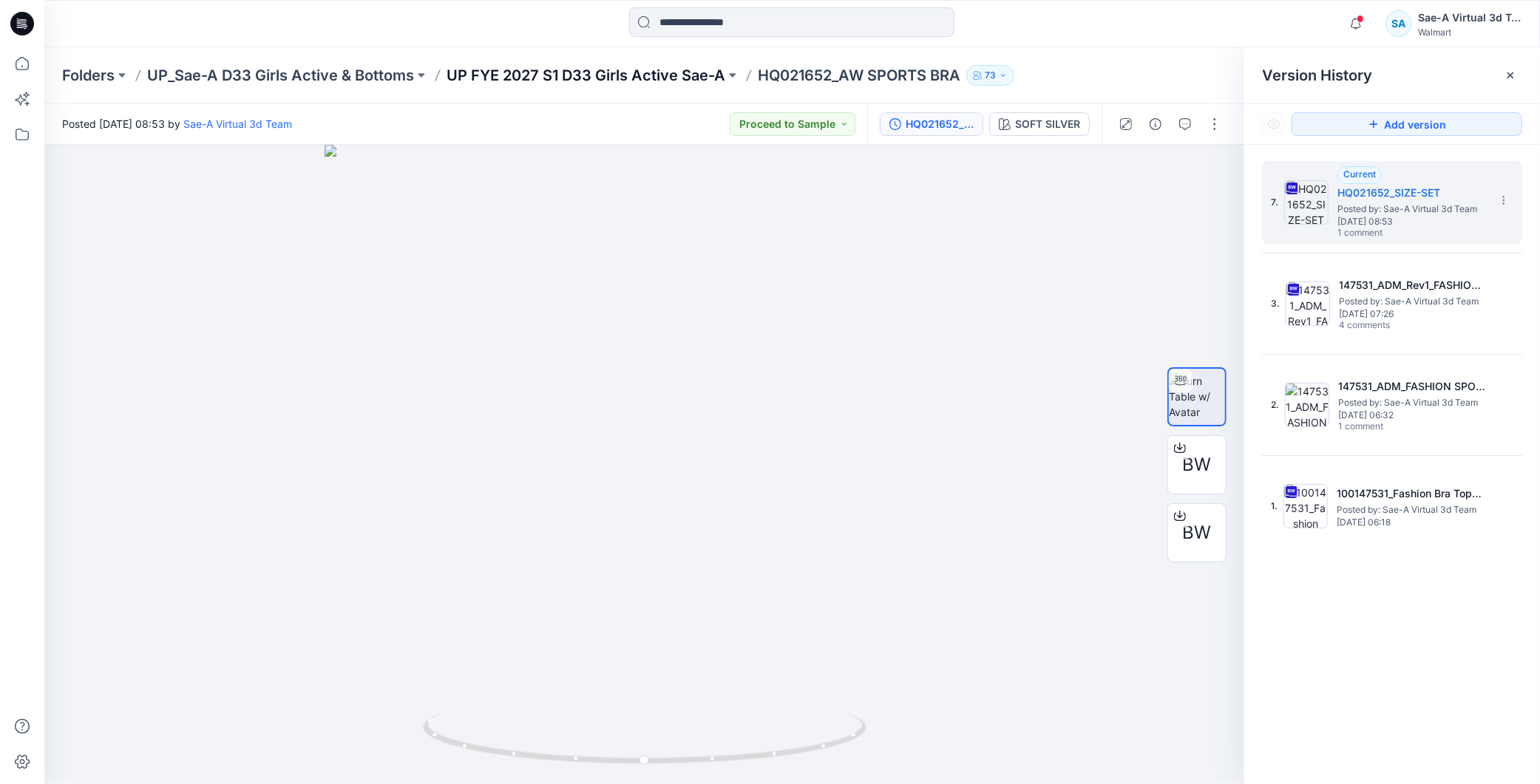
click at [615, 78] on p "UP FYE 2027 S1 D33 Girls Active Sae-A" at bounding box center [586, 76] width 279 height 21
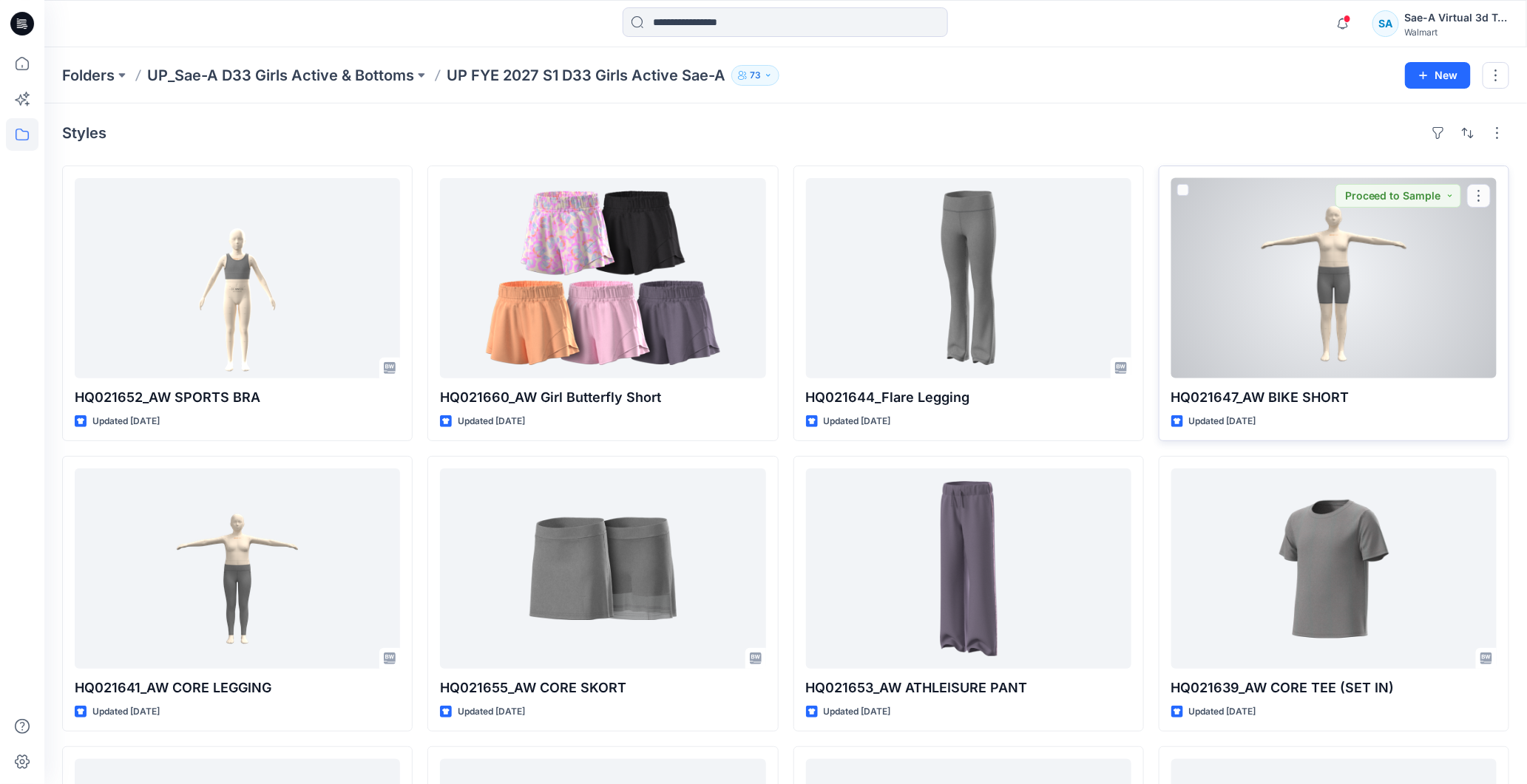
click at [1427, 250] on div at bounding box center [1334, 278] width 326 height 200
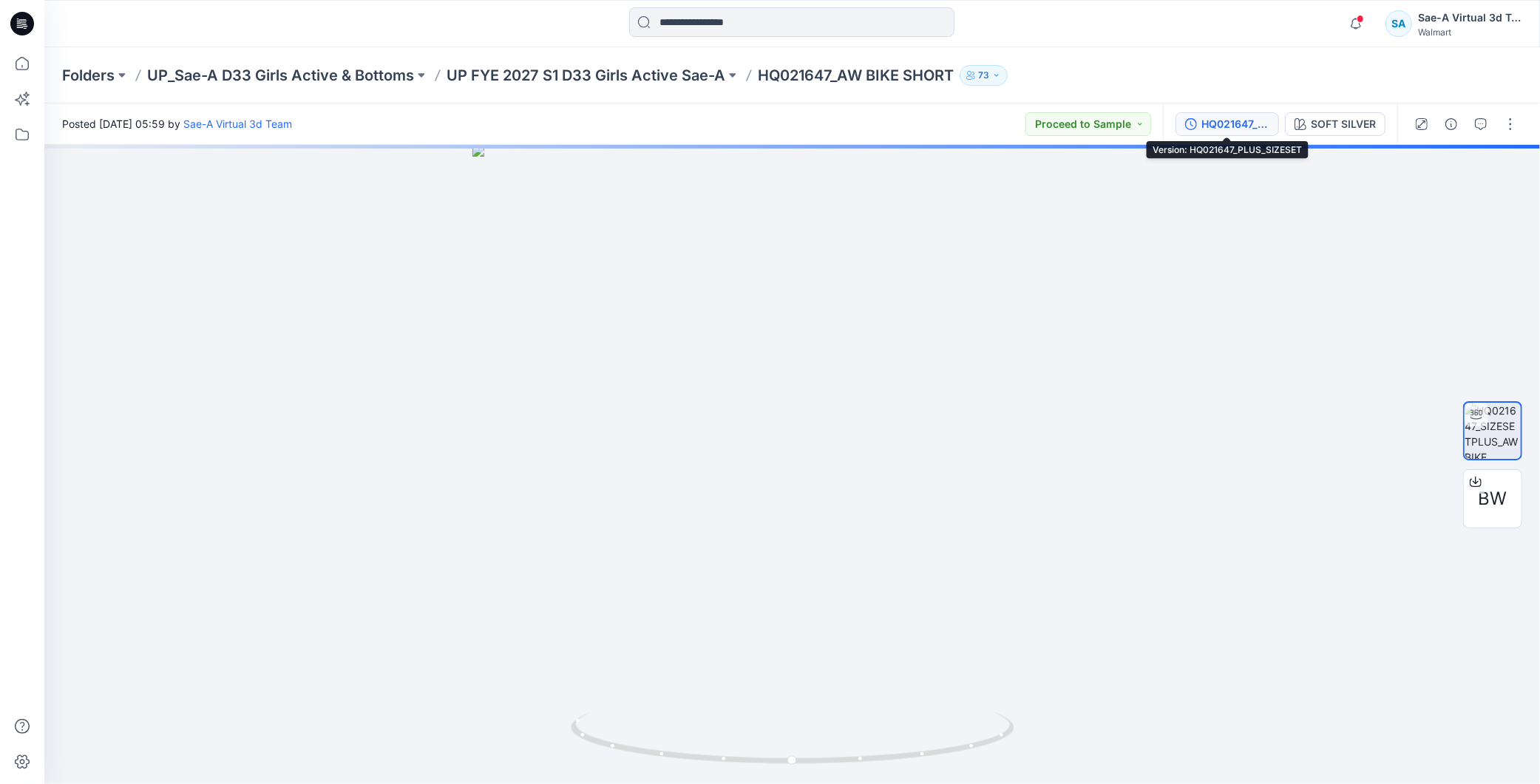
click at [1230, 121] on div "HQ021647_PLUS_SIZESET" at bounding box center [1235, 124] width 68 height 17
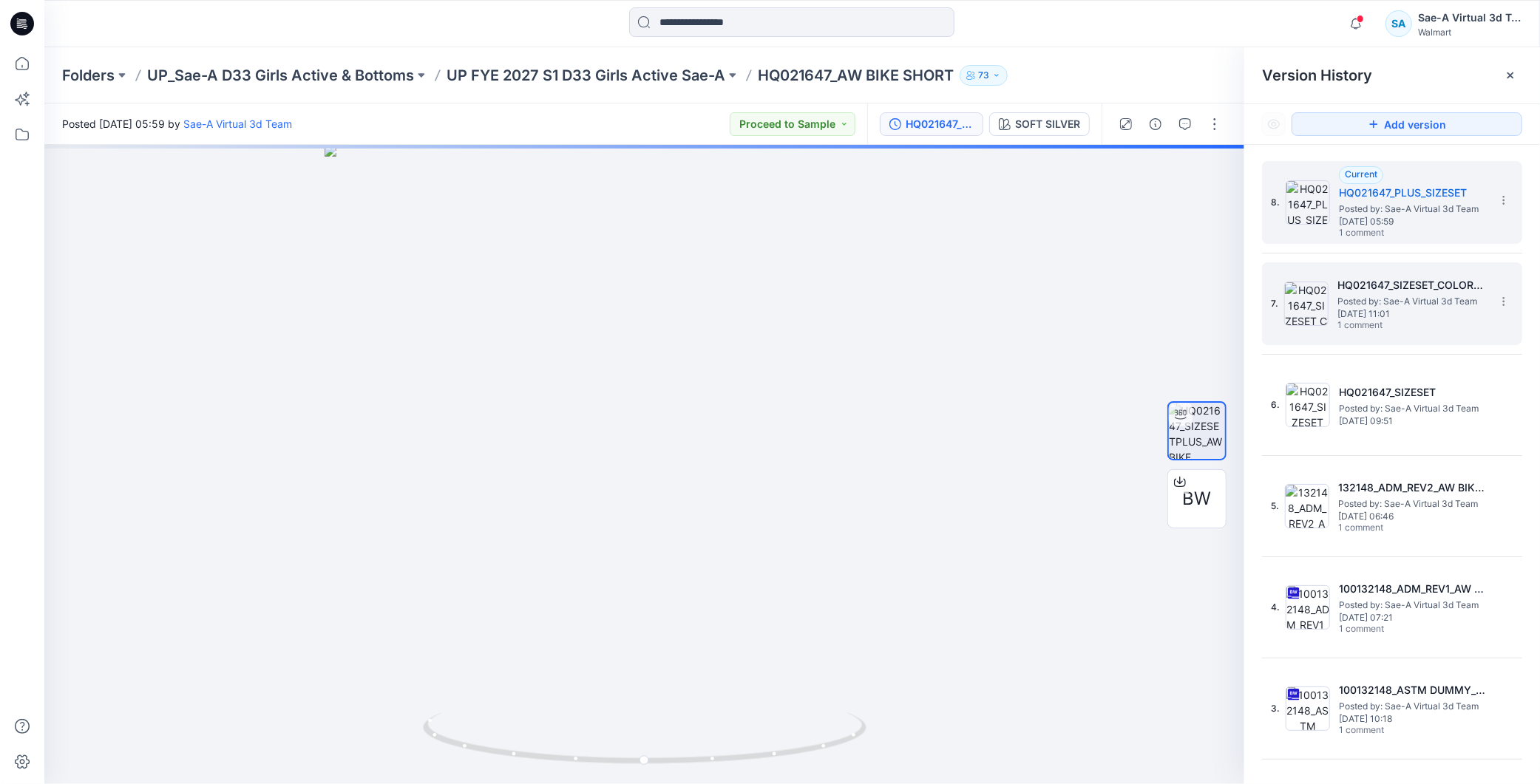
click at [1445, 289] on h5 "HQ021647_SIZESET_COLORWAYS" at bounding box center [1412, 285] width 148 height 17
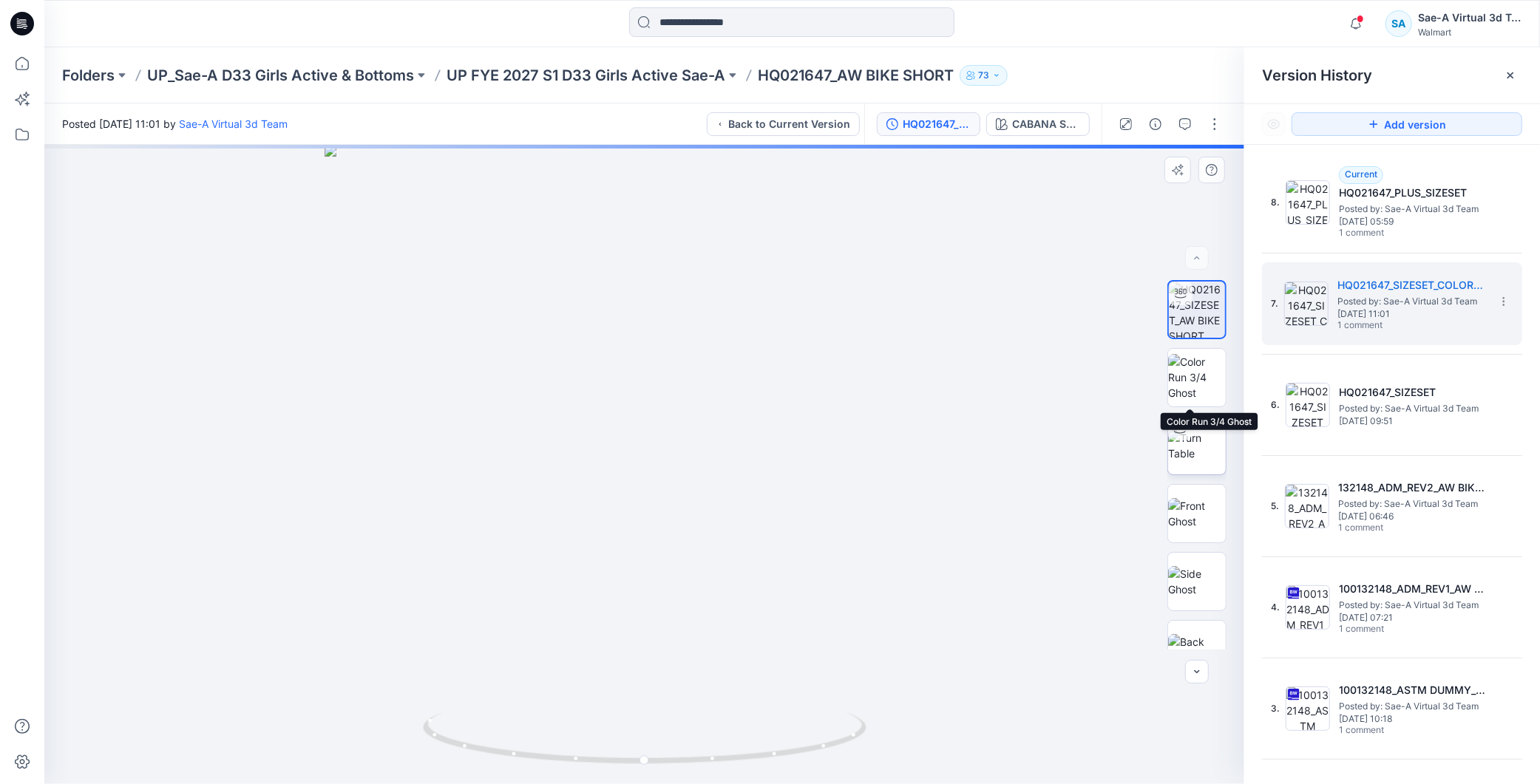
click at [1200, 430] on img at bounding box center [1197, 446] width 57 height 31
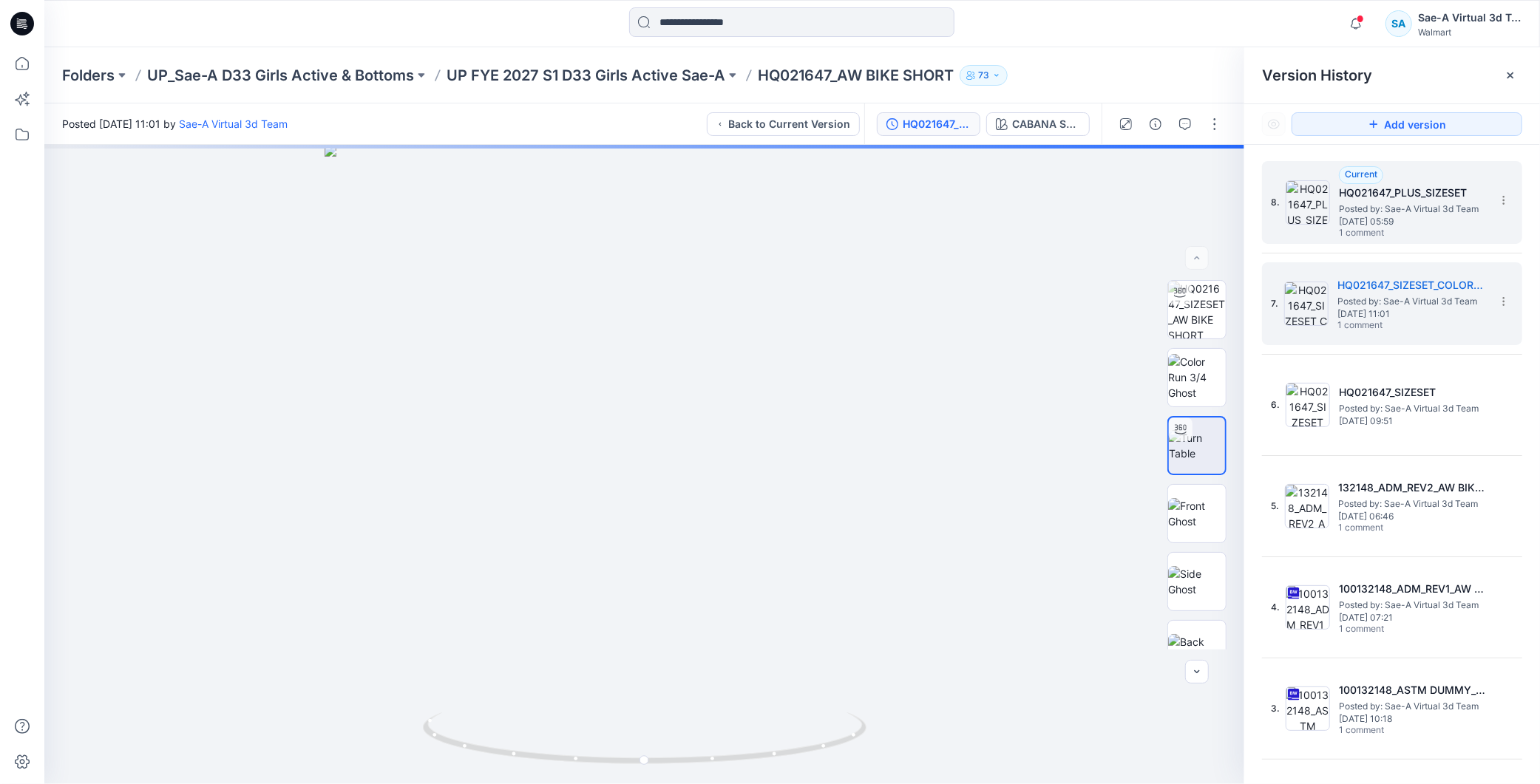
click at [1410, 217] on span "Monday, August 25, 2025 05:59" at bounding box center [1413, 222] width 148 height 10
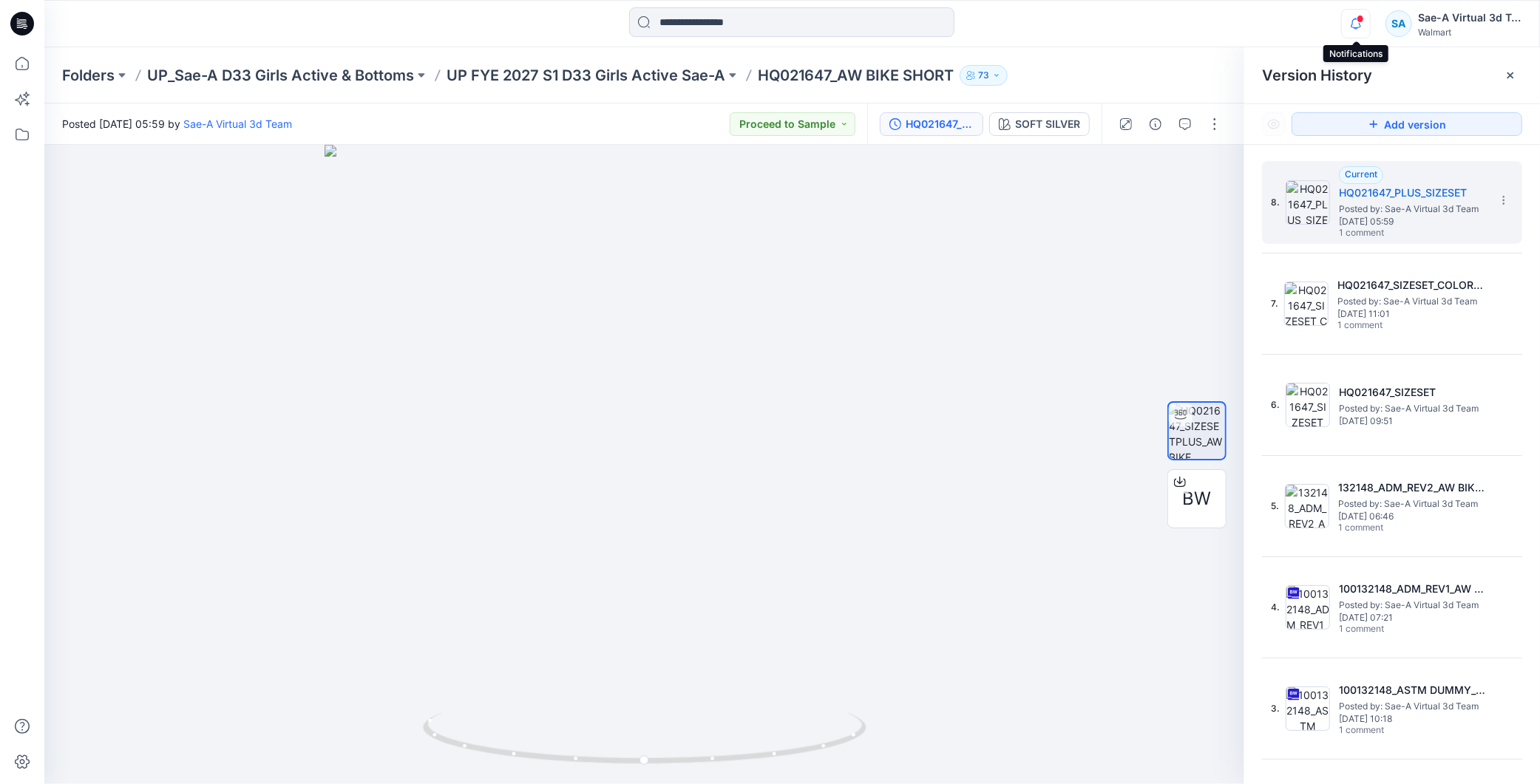
click at [1367, 23] on icon "button" at bounding box center [1356, 23] width 28 height 30
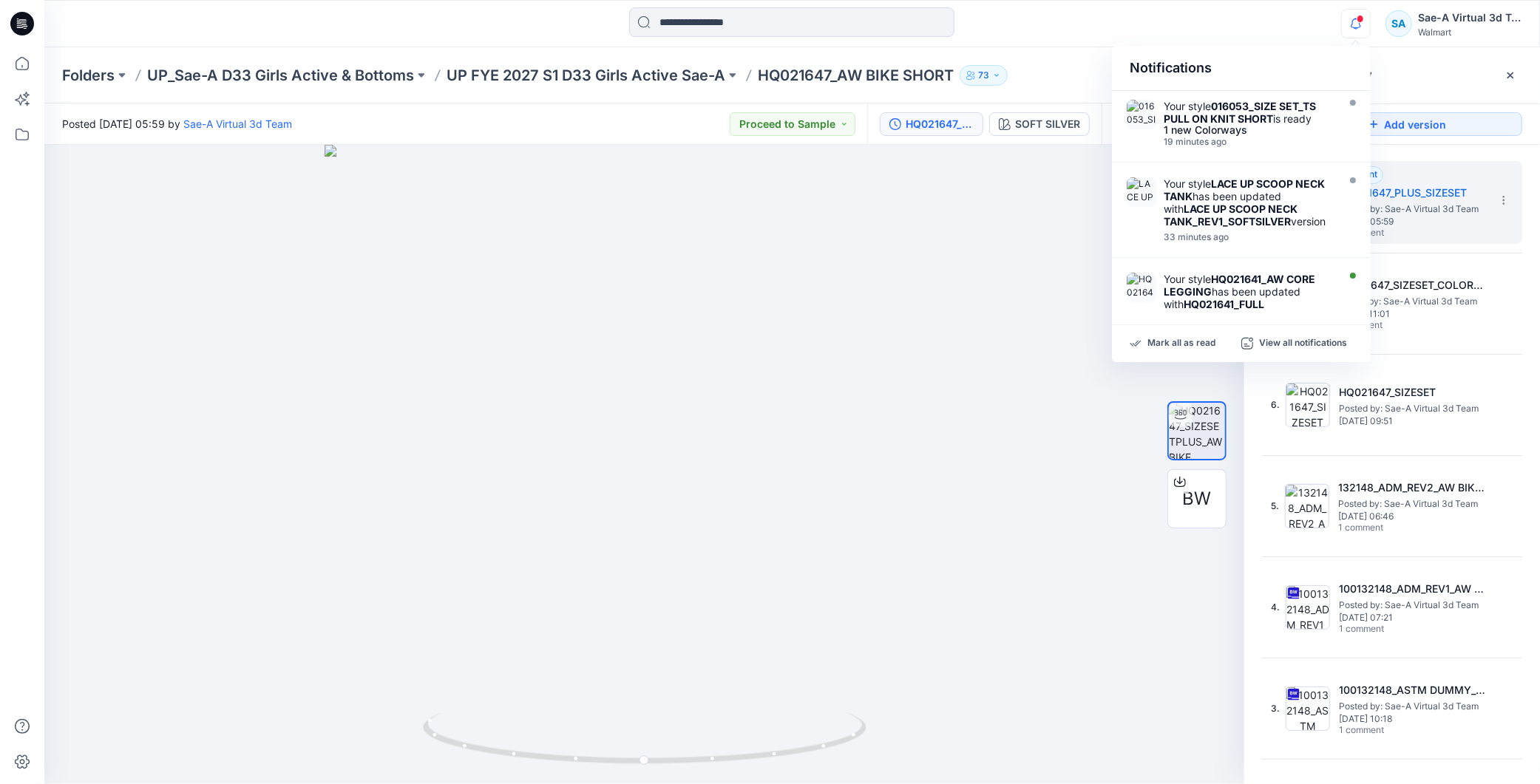
click at [27, 25] on icon at bounding box center [22, 23] width 24 height 23
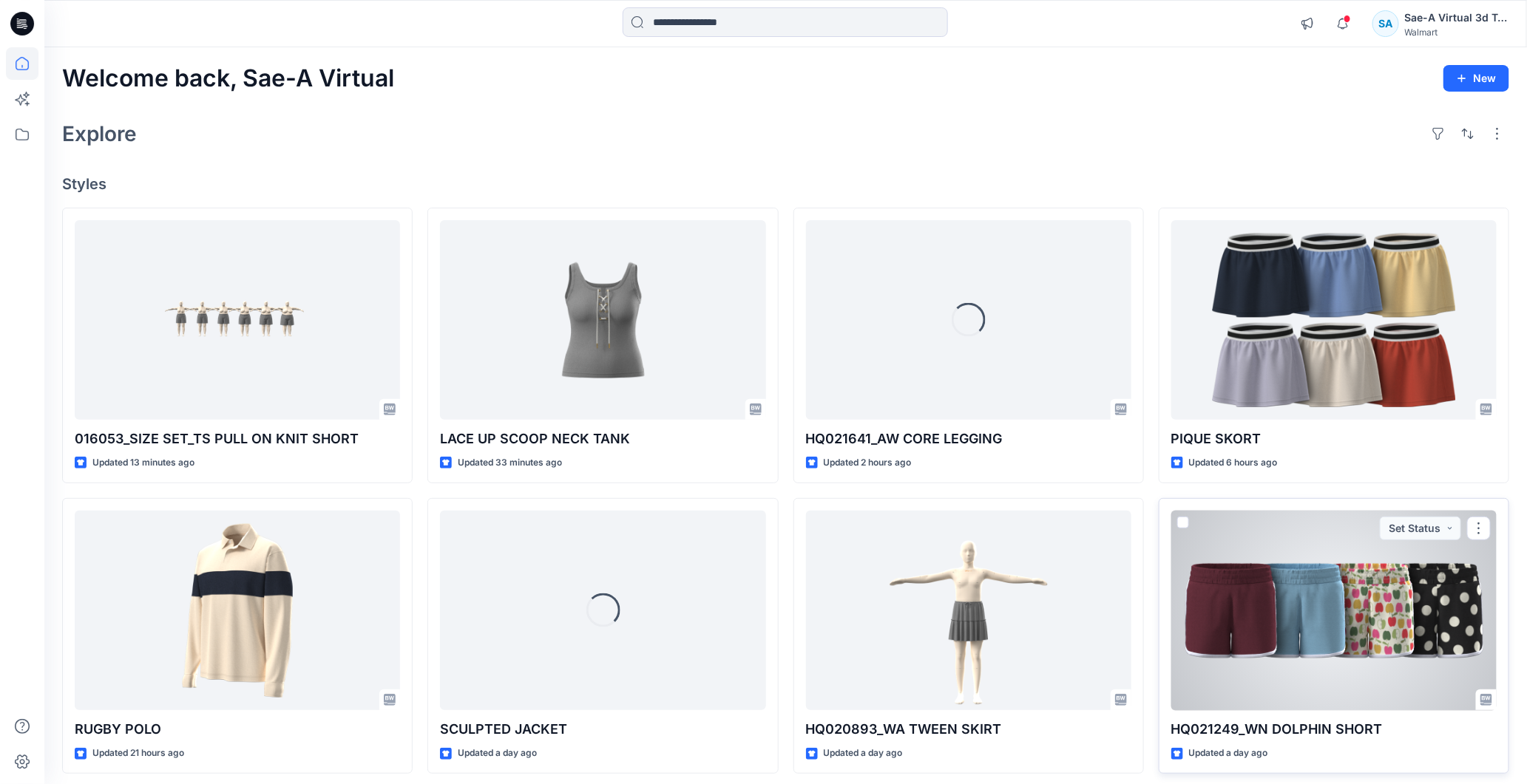
click at [1390, 599] on div at bounding box center [1334, 611] width 326 height 200
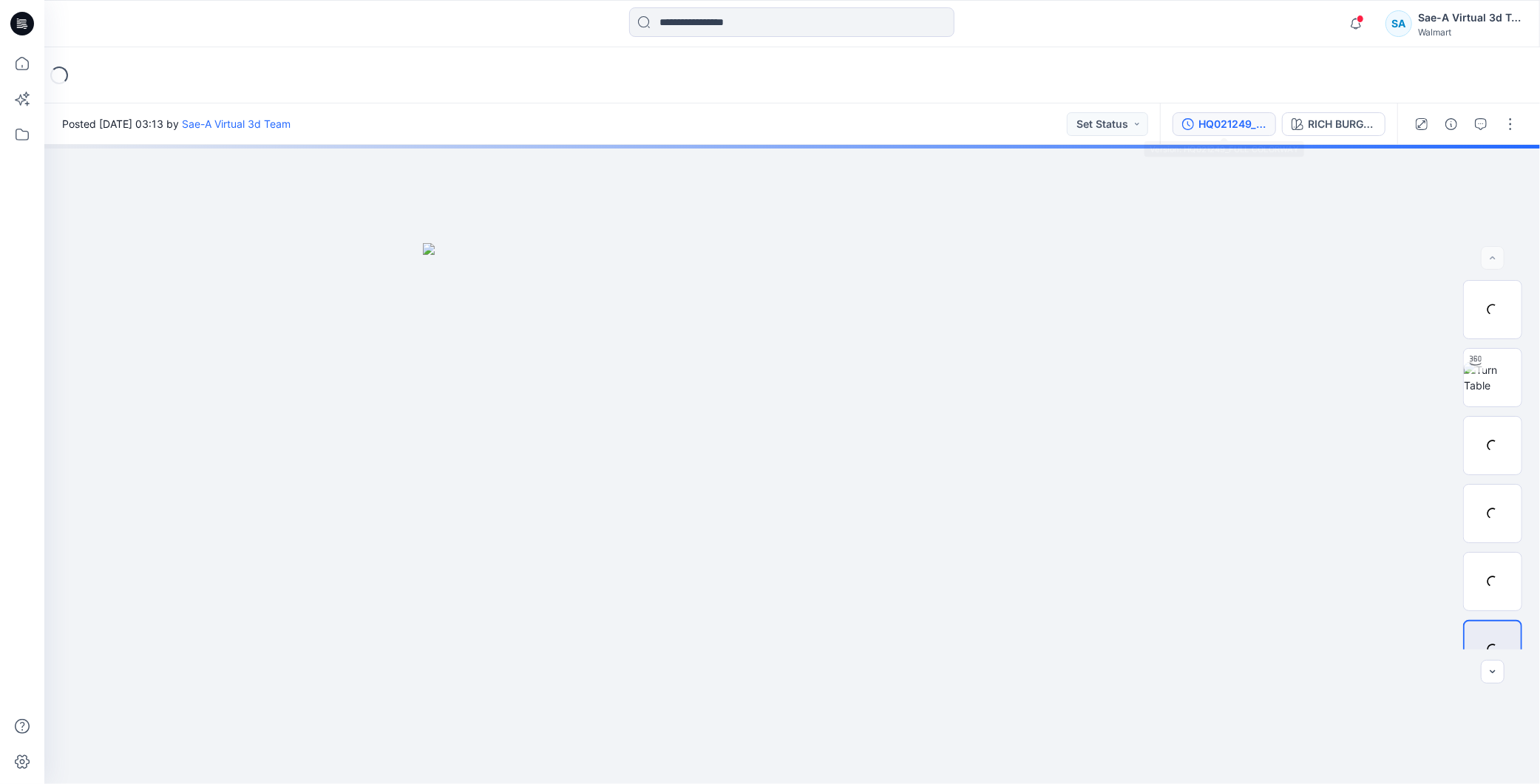
click at [1237, 119] on div "HQ021249_FULL COLORWAY" at bounding box center [1233, 124] width 68 height 17
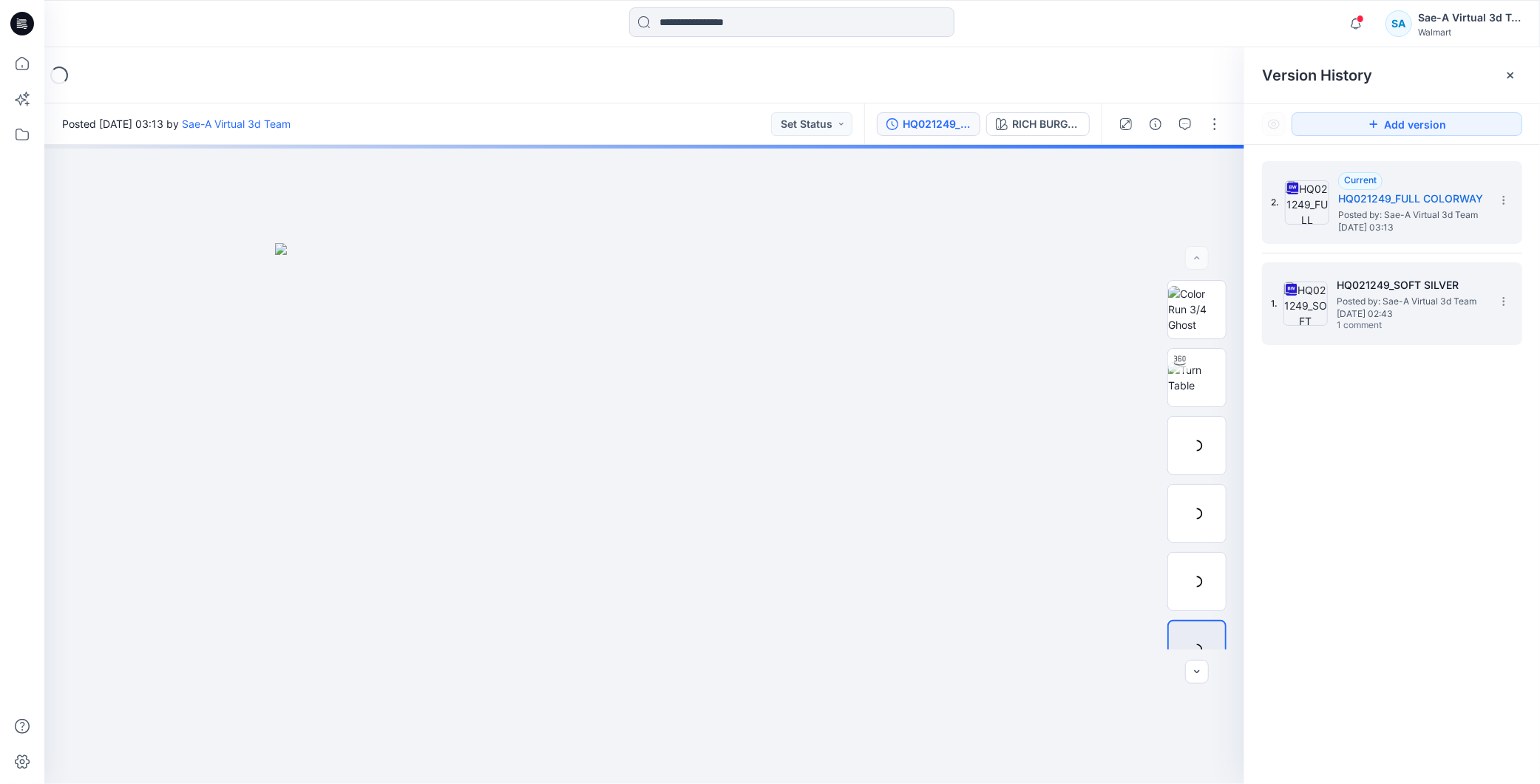
click at [1382, 297] on span "Posted by: Sae-A Virtual 3d Team" at bounding box center [1411, 301] width 148 height 15
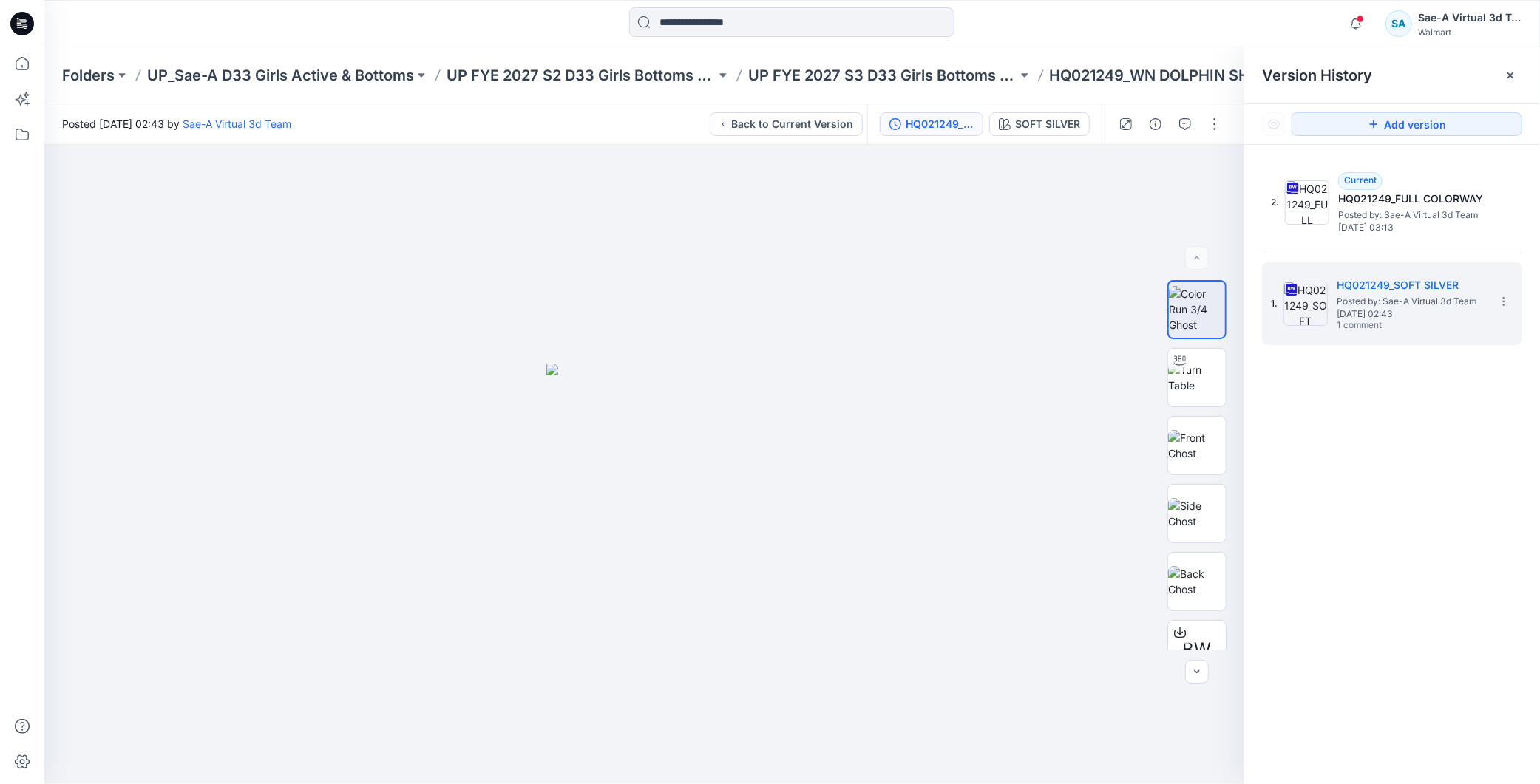
click at [23, 20] on icon at bounding box center [22, 23] width 24 height 23
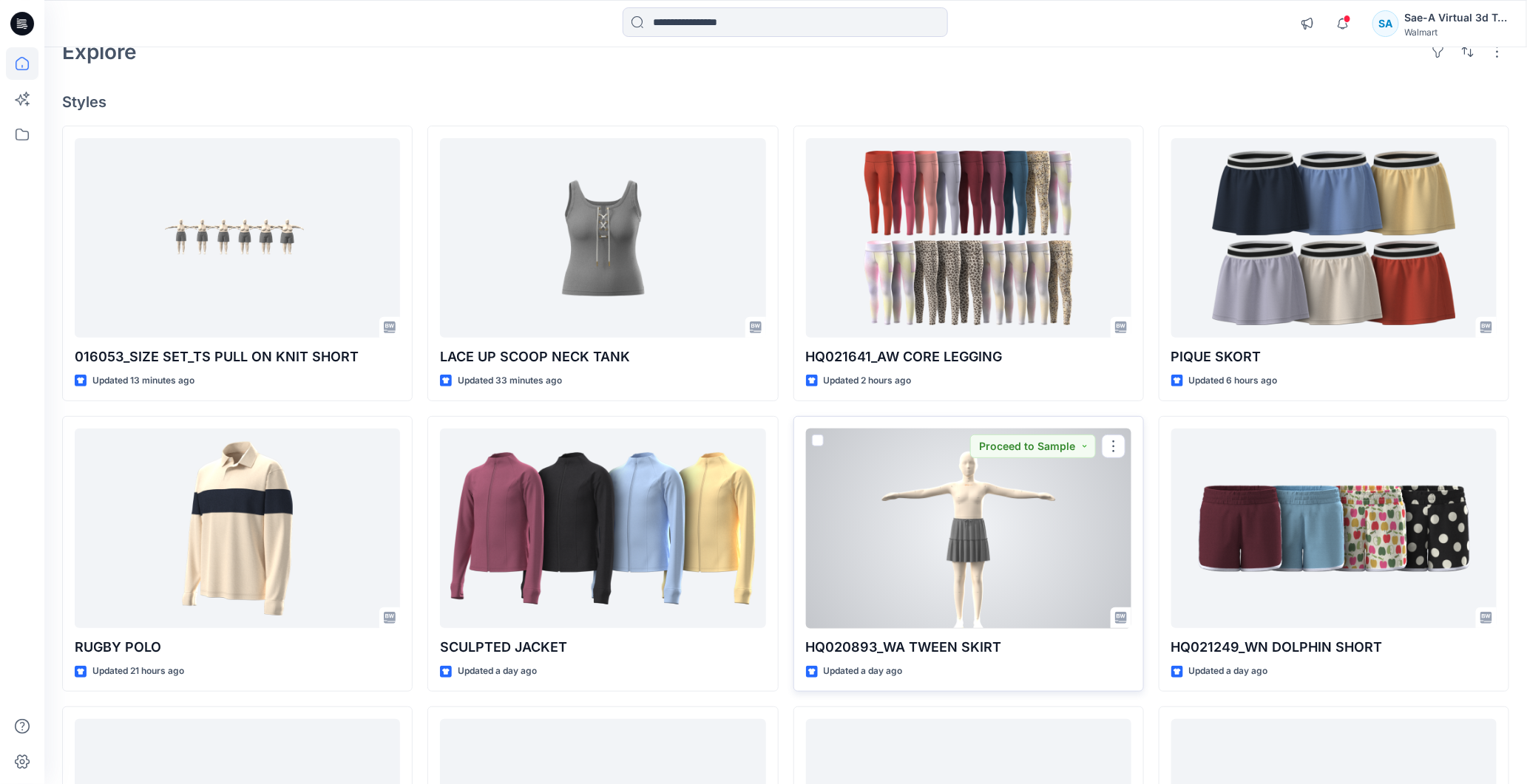
scroll to position [328, 0]
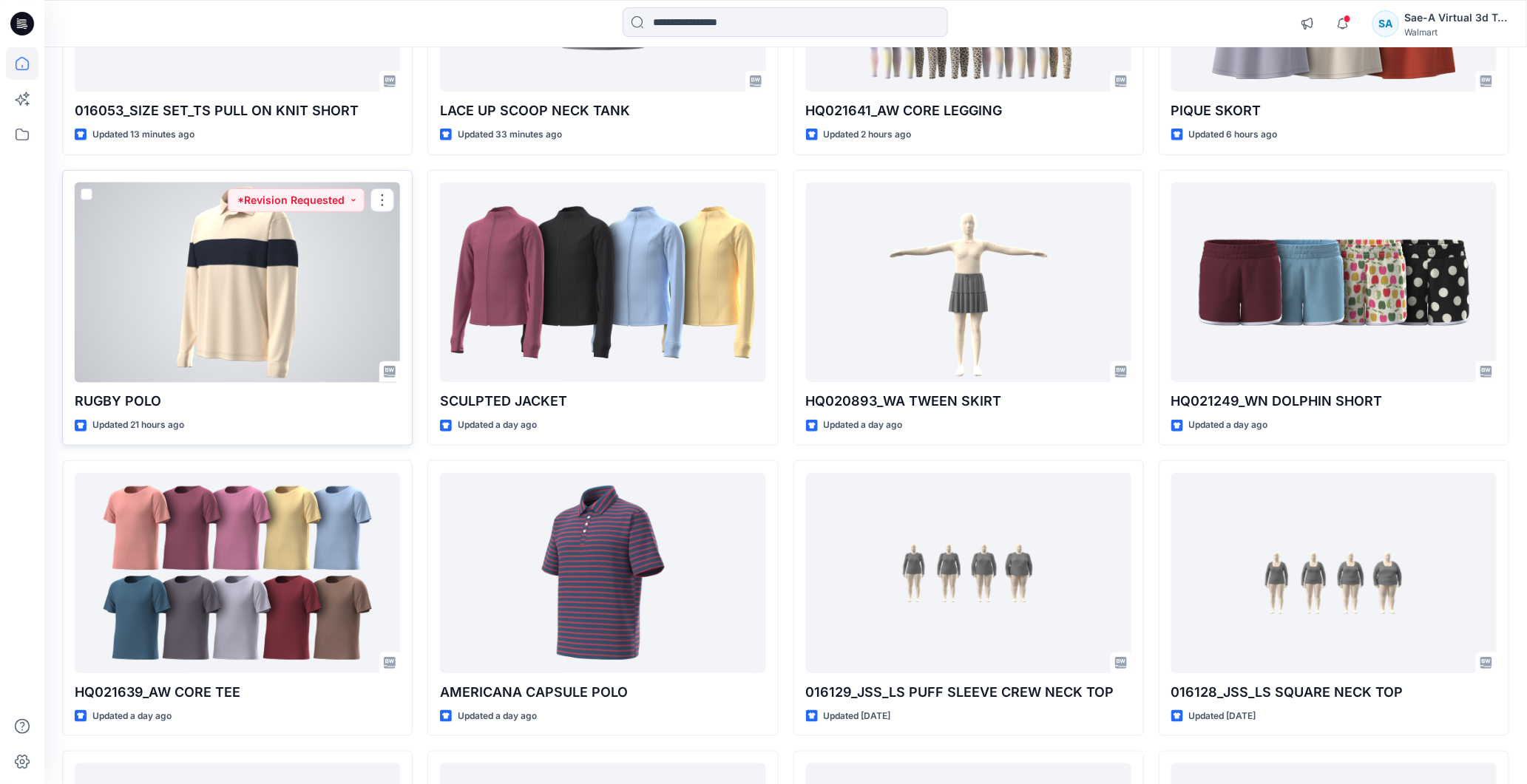
click at [335, 272] on div at bounding box center [238, 283] width 326 height 200
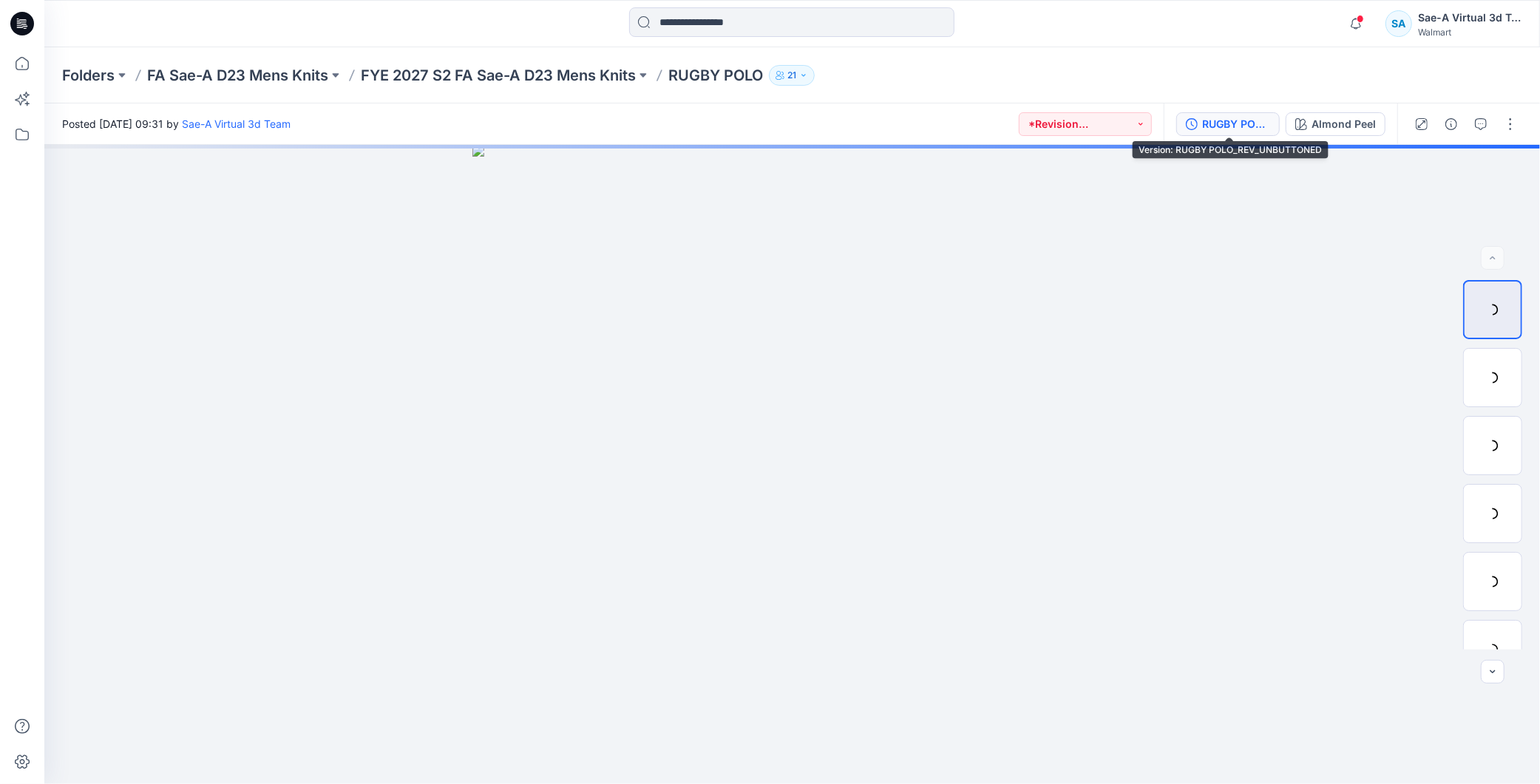
click at [1231, 129] on div "RUGBY POLO_REV_UNBUTTONED" at bounding box center [1236, 124] width 68 height 17
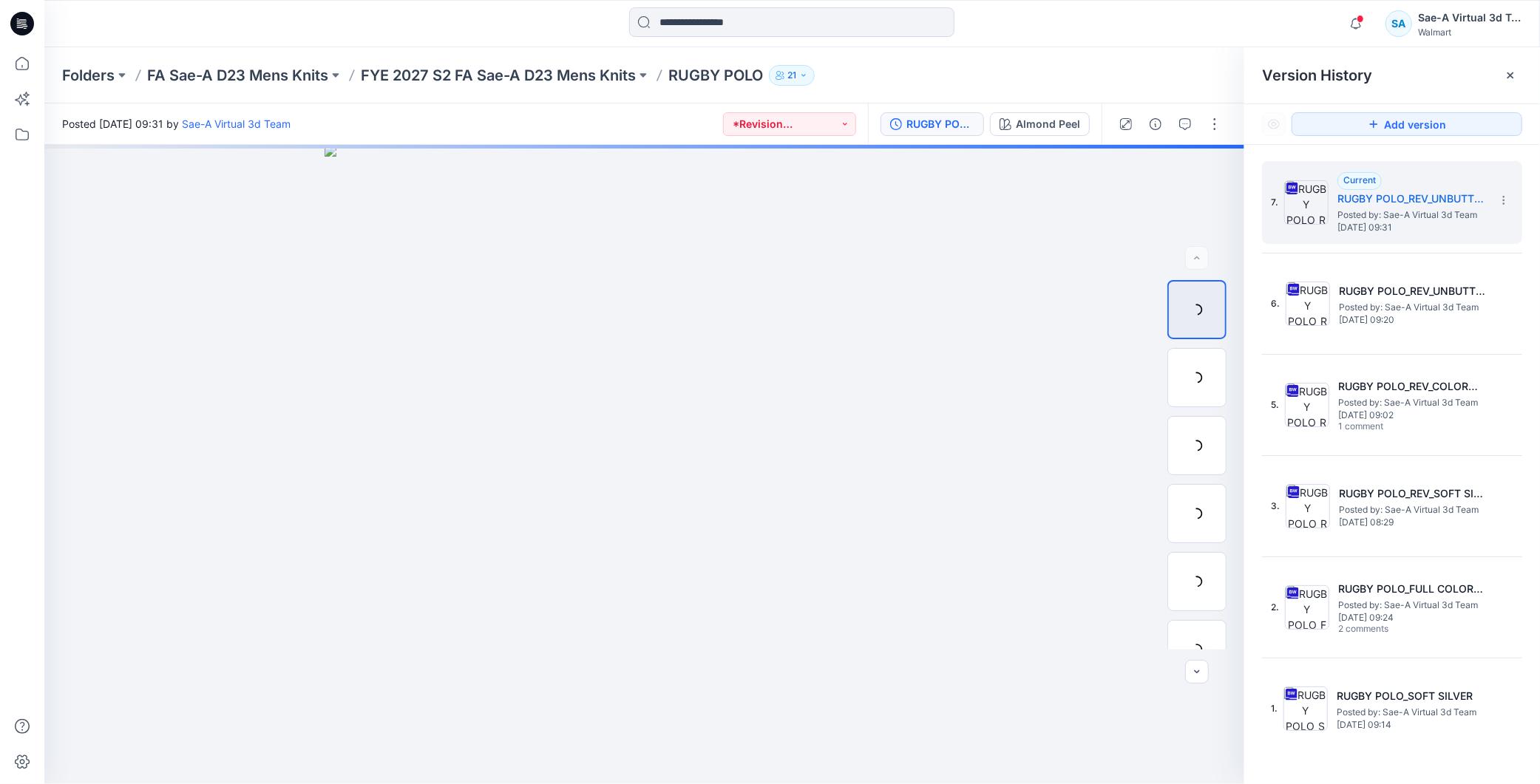
click at [27, 23] on icon at bounding box center [22, 23] width 24 height 23
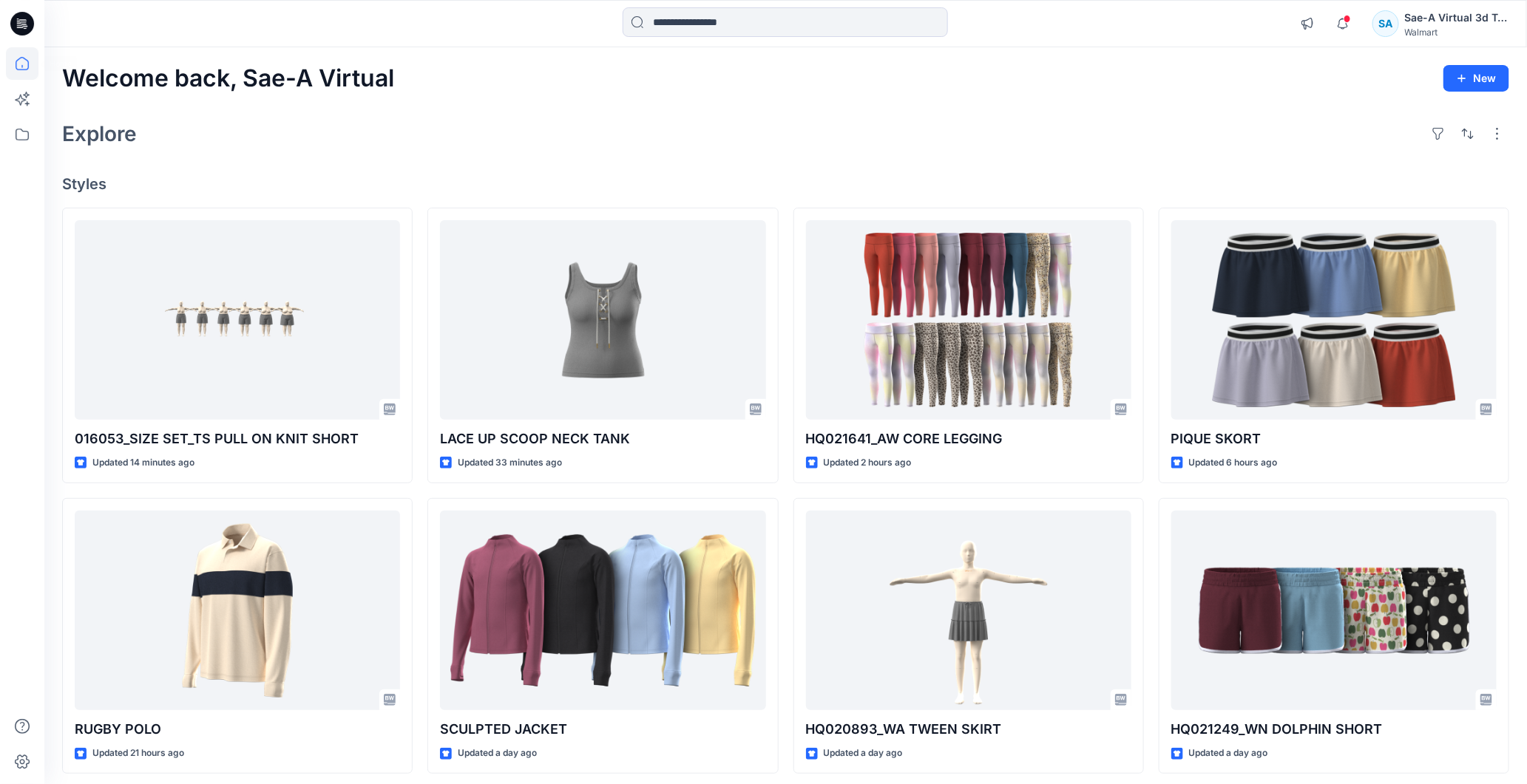
click at [26, 17] on icon at bounding box center [22, 23] width 24 height 23
click at [34, 24] on div at bounding box center [22, 23] width 47 height 47
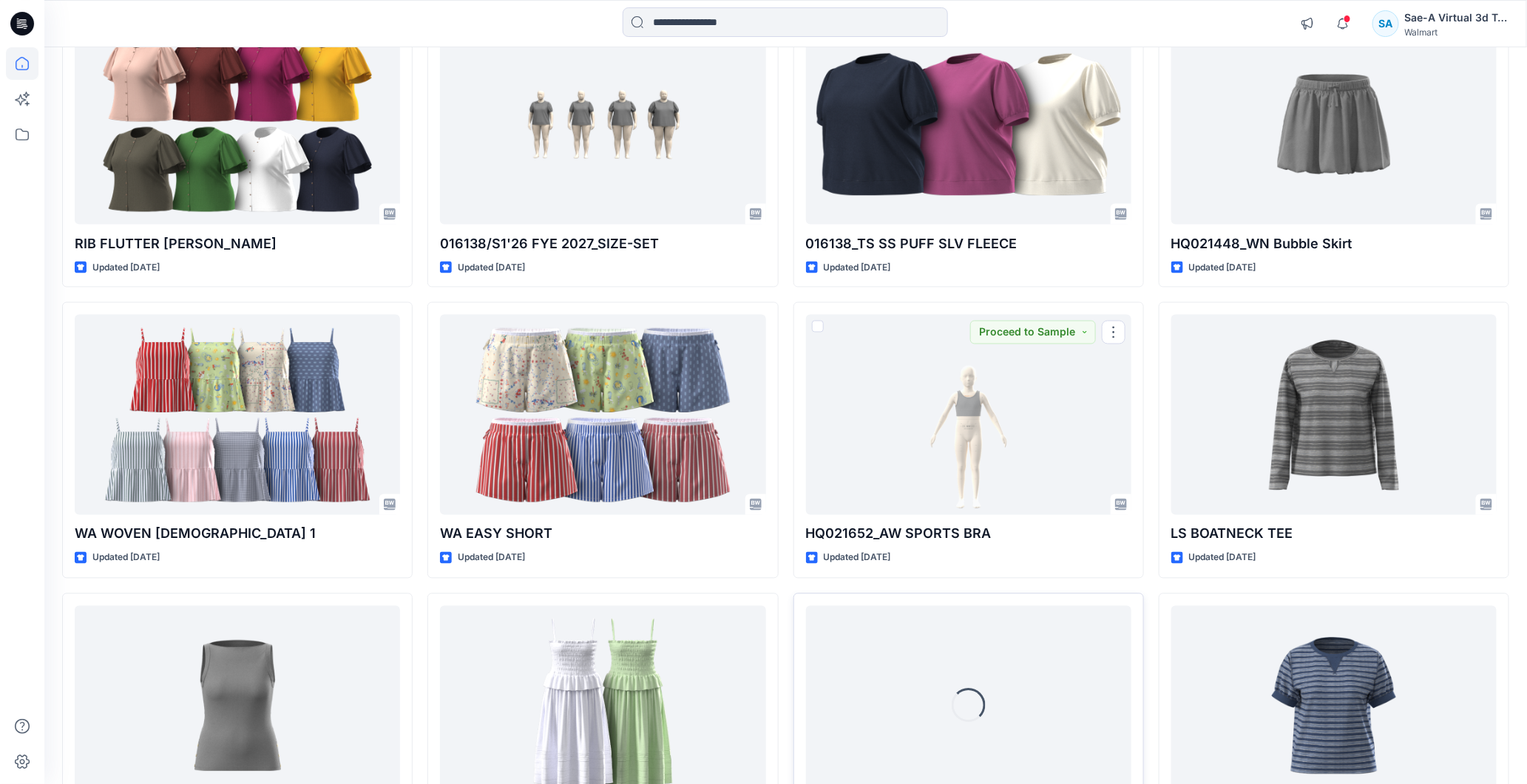
scroll to position [1223, 0]
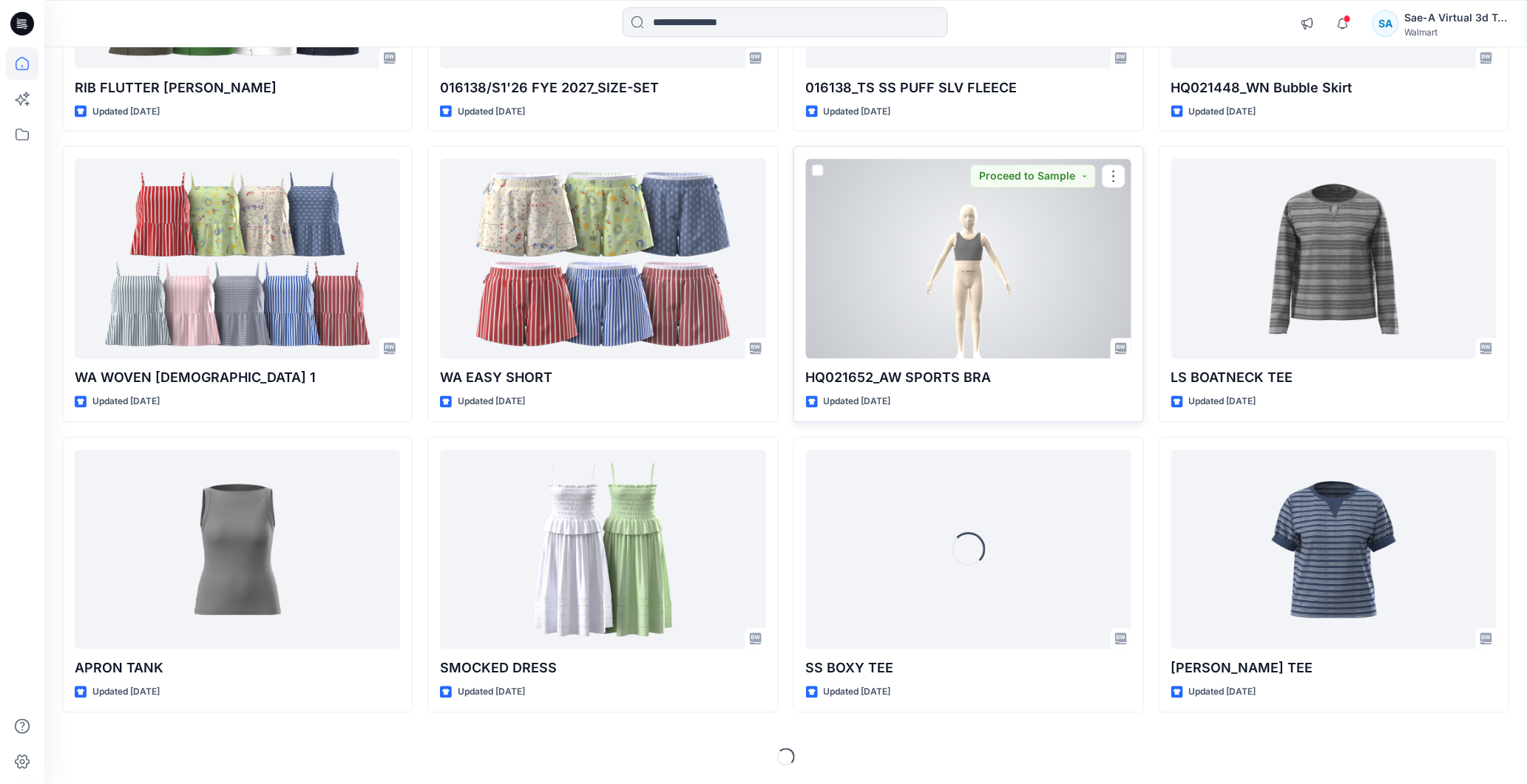
click at [1016, 298] on div at bounding box center [969, 259] width 326 height 200
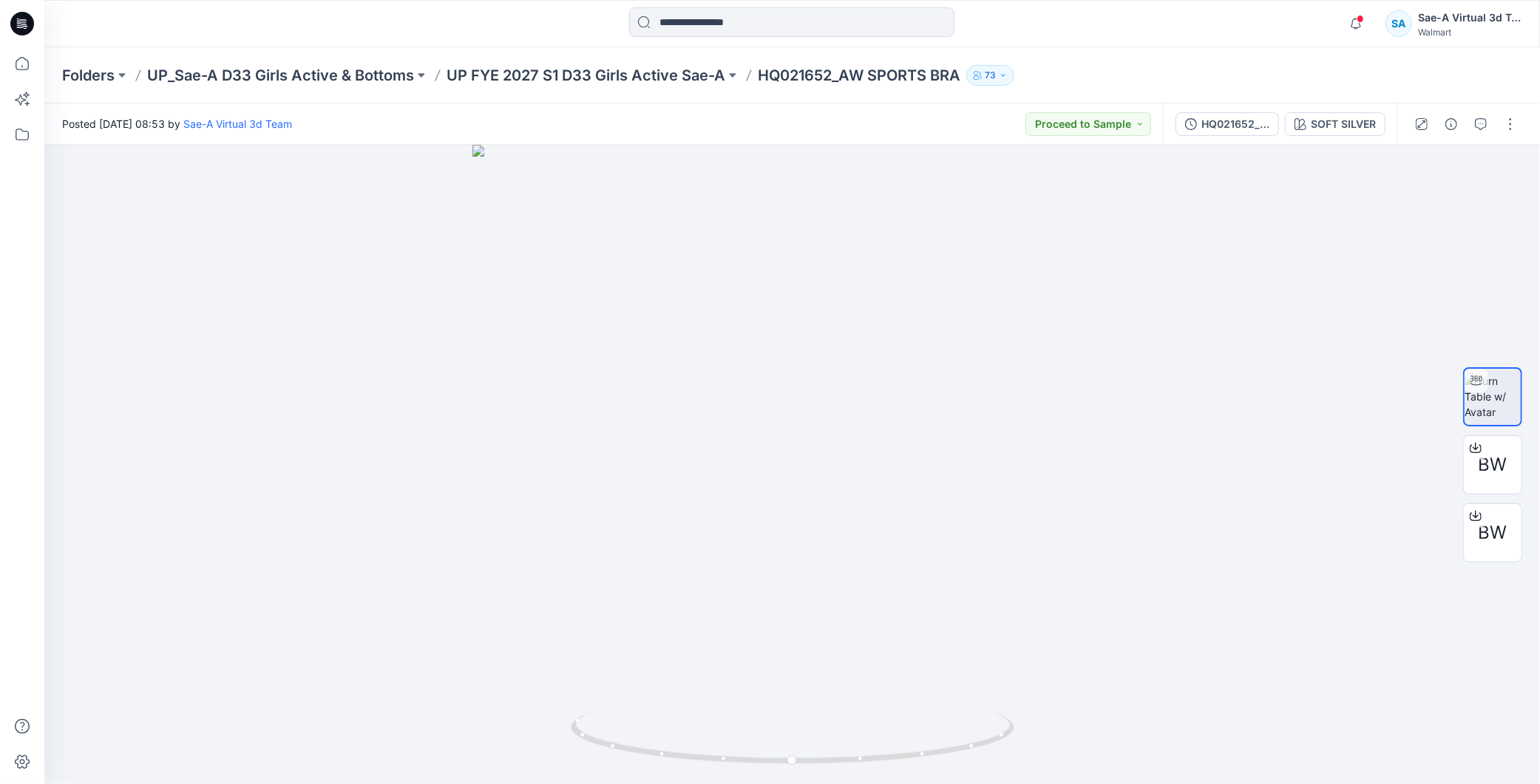
click at [23, 17] on icon at bounding box center [22, 23] width 24 height 23
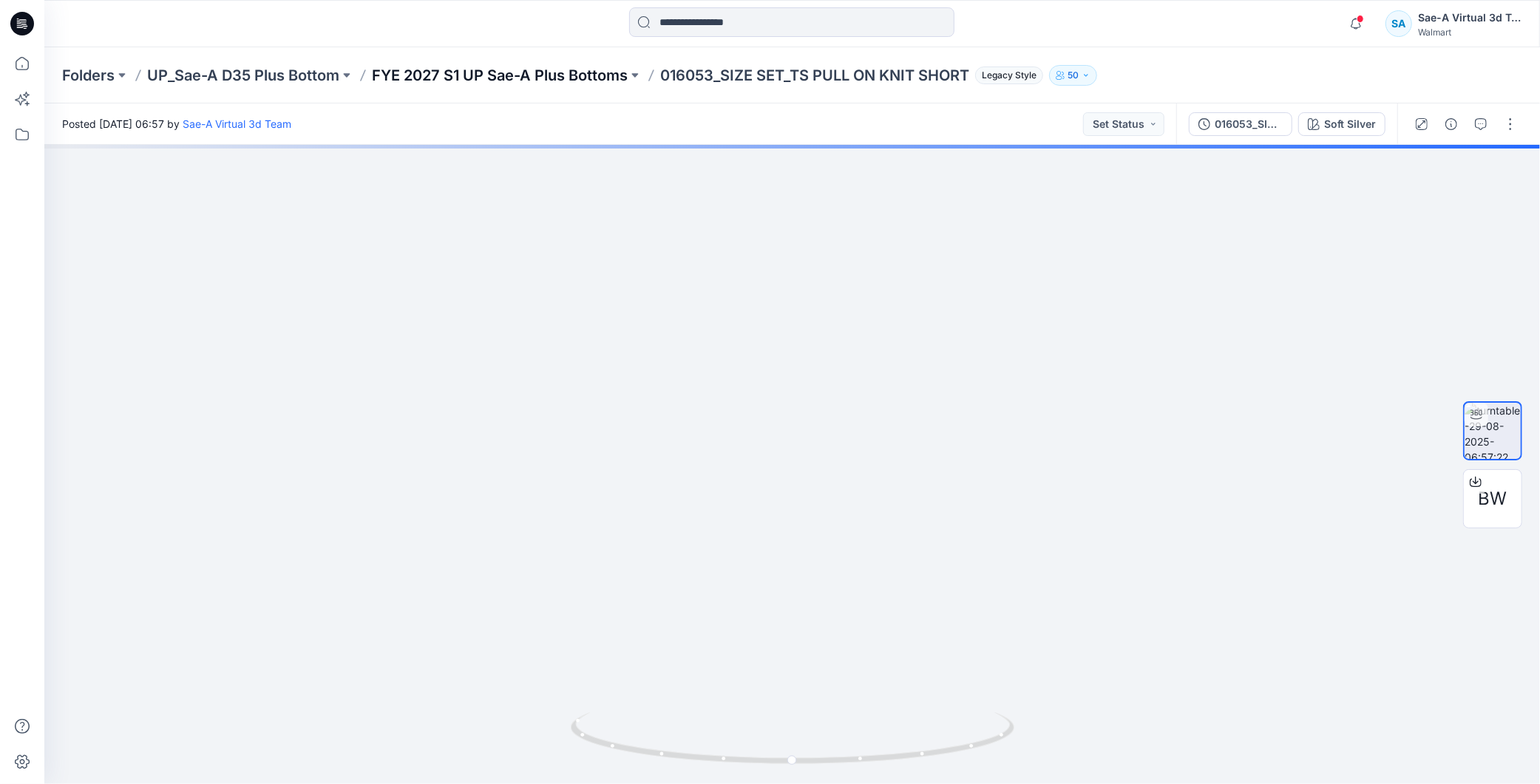
click at [593, 79] on p "FYE 2027 S1 UP Sae-A Plus Bottoms" at bounding box center [500, 76] width 256 height 21
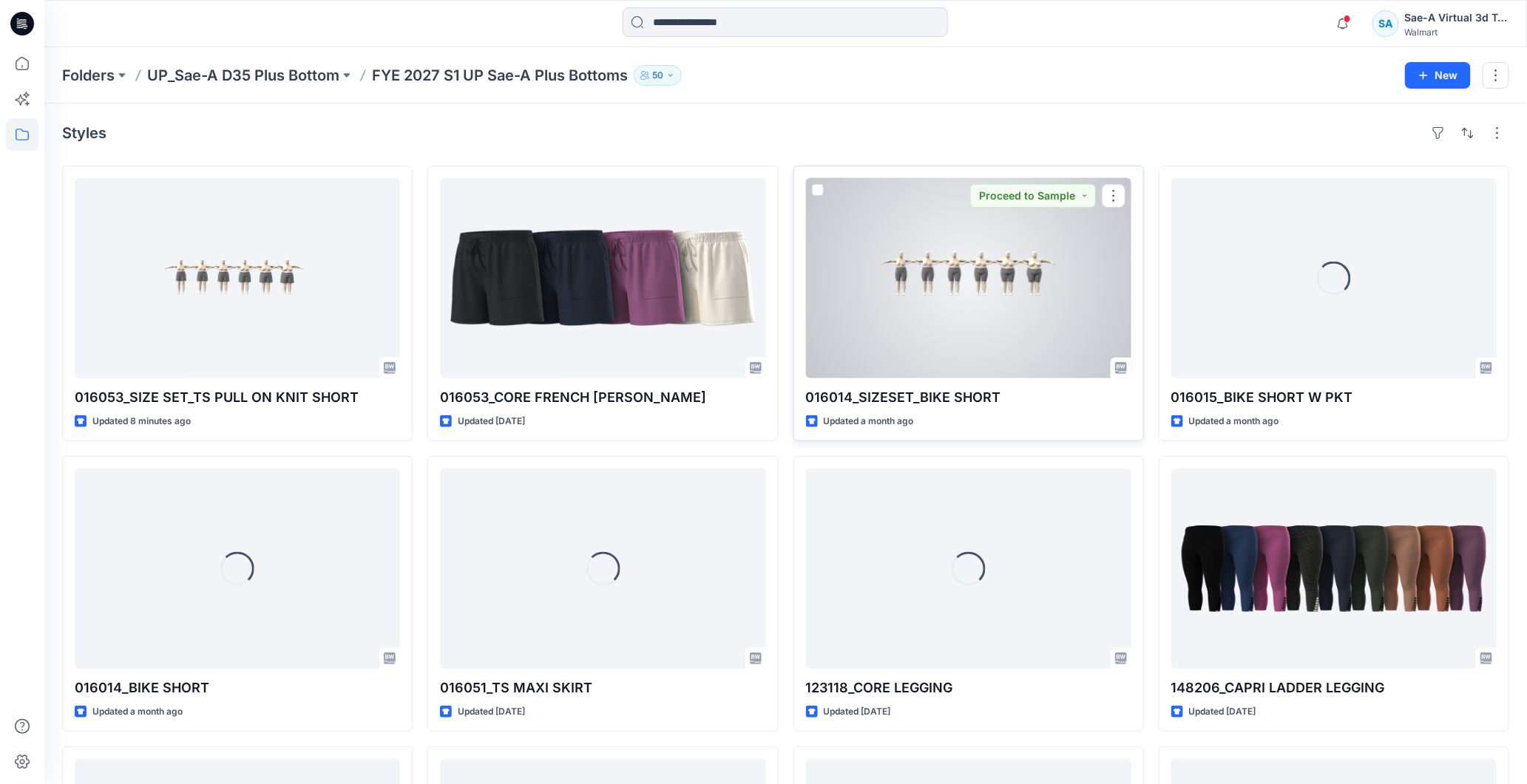
click at [979, 278] on div at bounding box center [969, 278] width 326 height 200
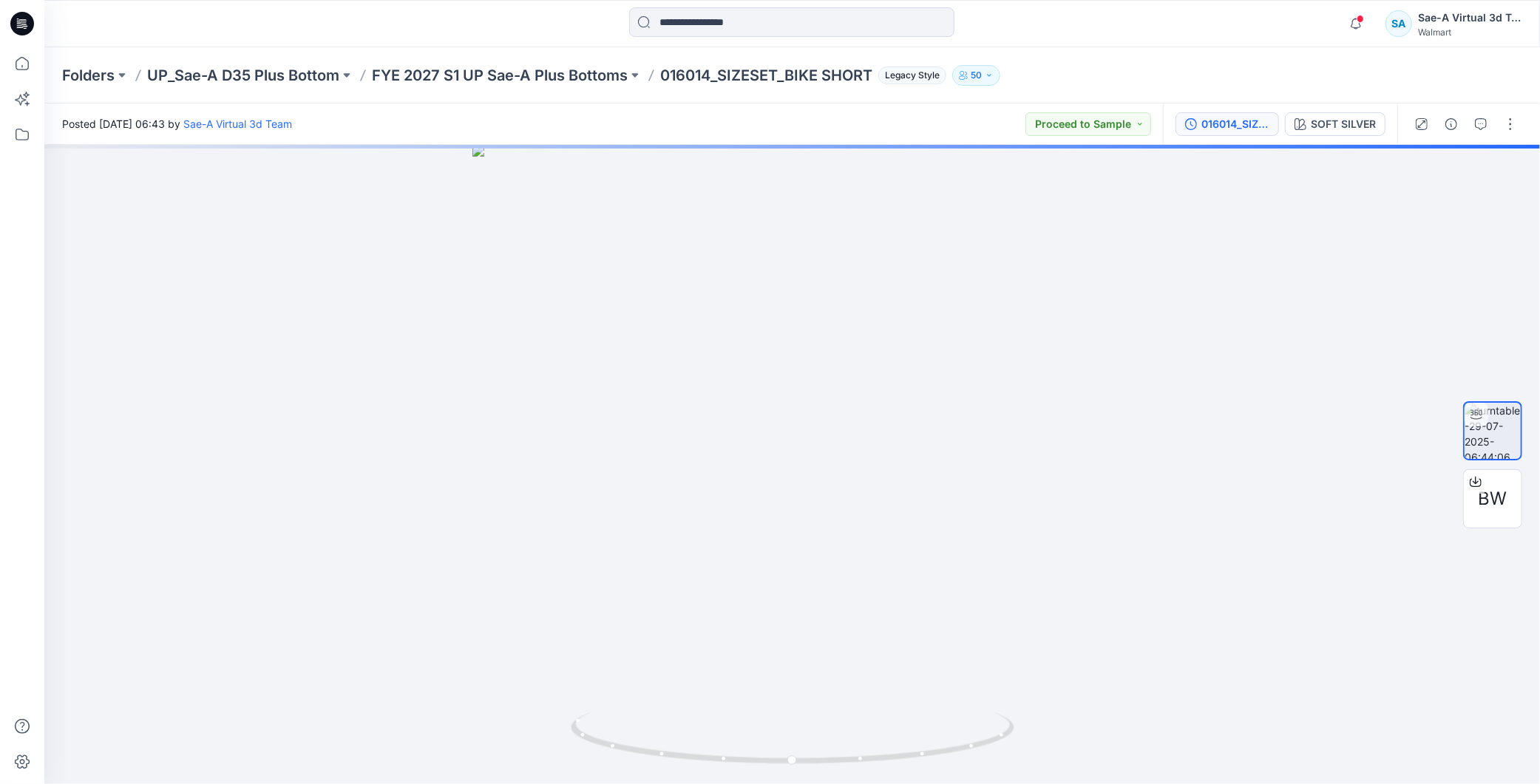
drag, startPoint x: 1265, startPoint y: 144, endPoint x: 1218, endPoint y: 125, distance: 50.7
click at [1260, 143] on div "Posted [DATE] 06:43 by Sae-A Virtual 3d Team Proceed to Sample 016014_SIZESET_B…" at bounding box center [792, 444] width 1496 height 680
click at [1218, 125] on div "016014_SIZESET_BIKE SHORT_SAEA_072925" at bounding box center [1235, 124] width 68 height 17
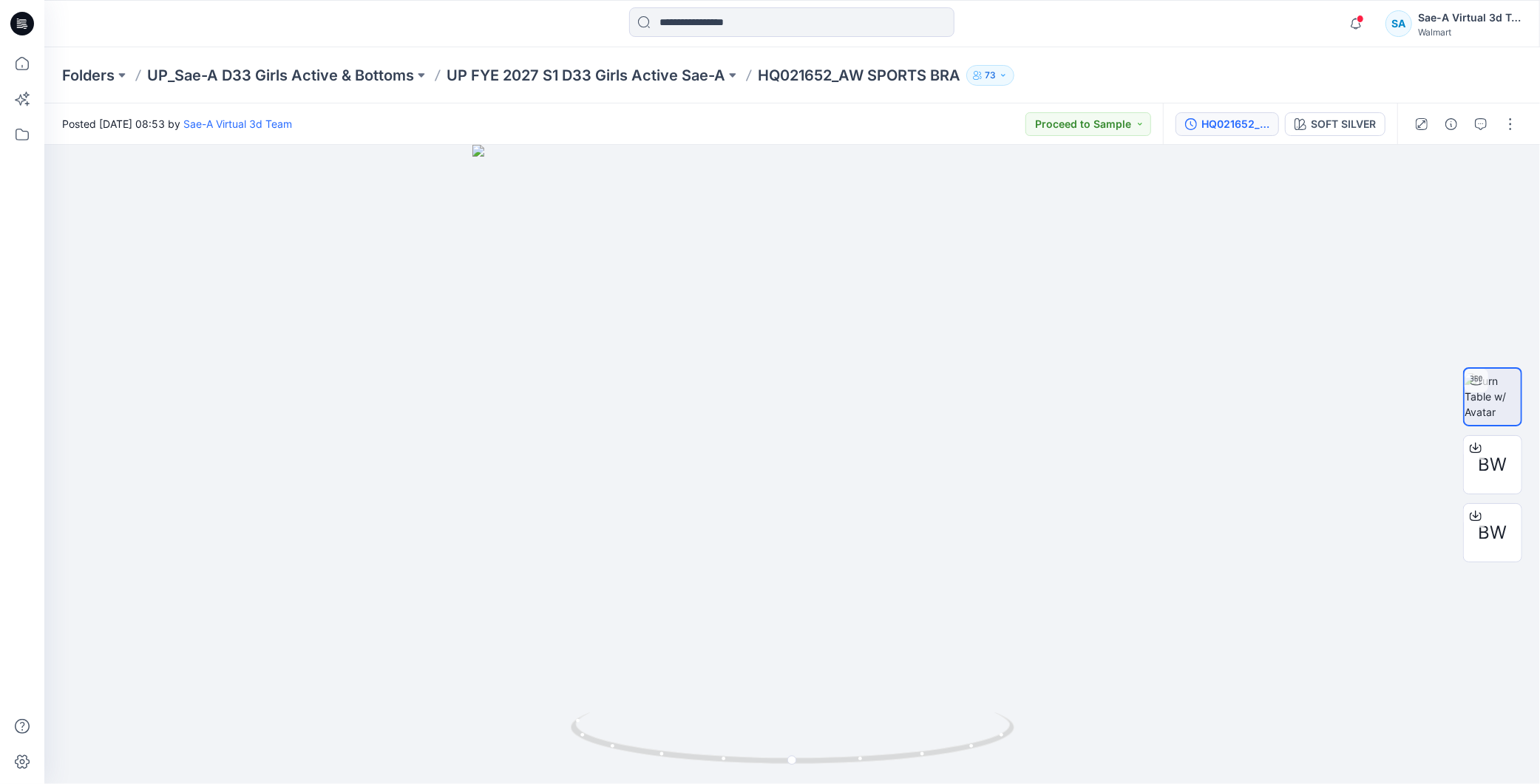
click at [1211, 124] on div "HQ021652_SIZE-SET" at bounding box center [1235, 124] width 68 height 17
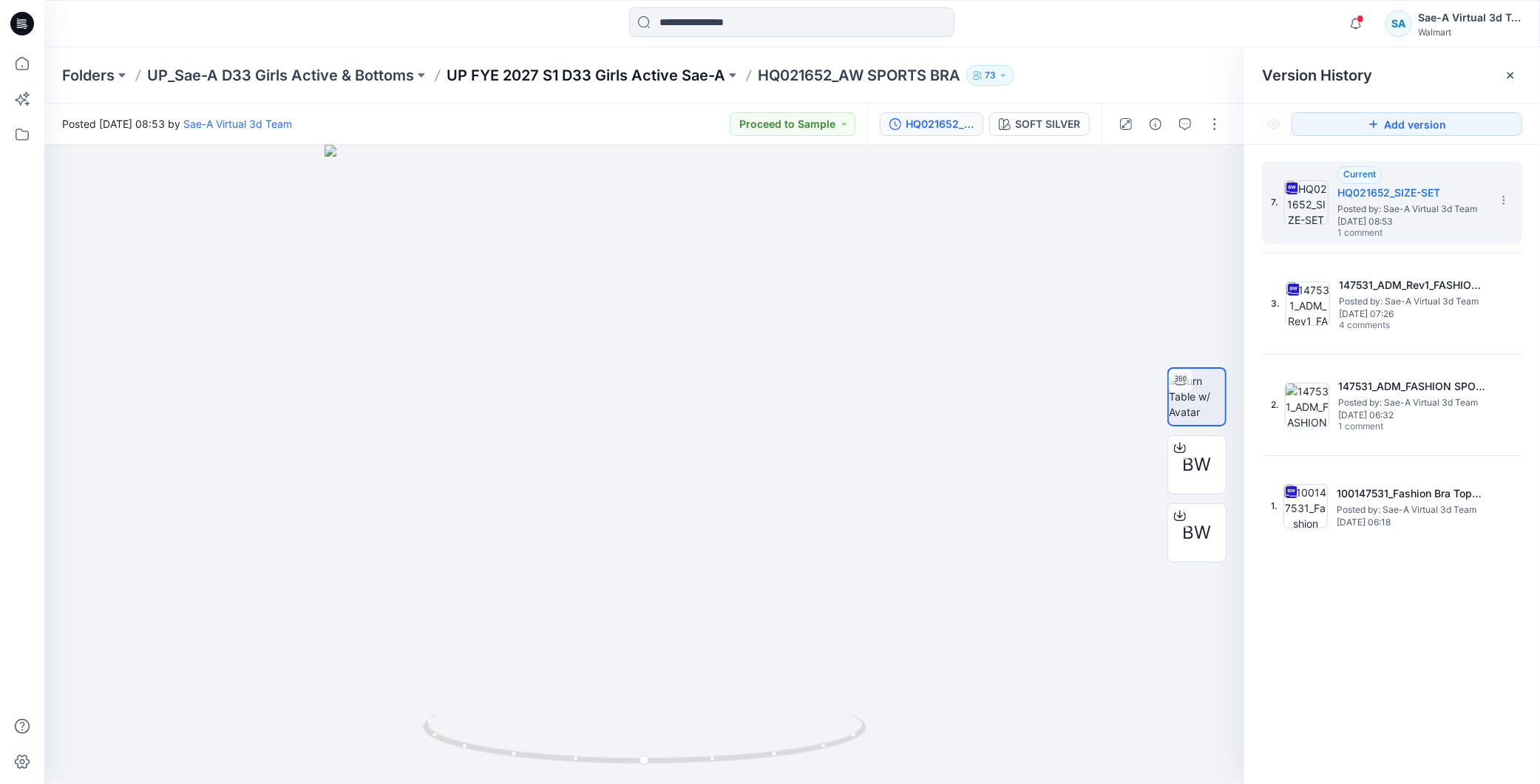
click at [592, 76] on p "UP FYE 2027 S1 D33 Girls Active Sae-A" at bounding box center [586, 76] width 279 height 21
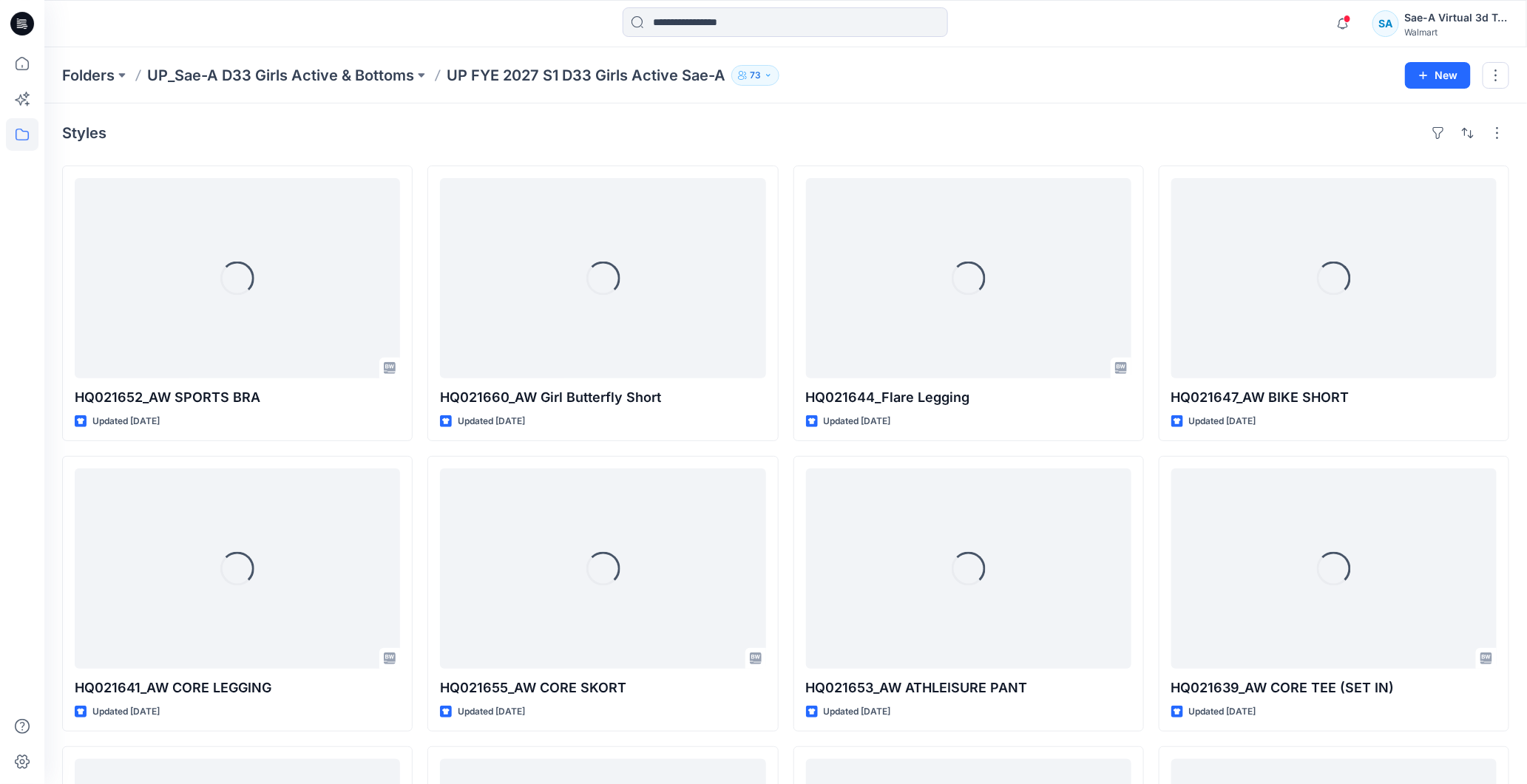
click at [27, 16] on icon at bounding box center [22, 23] width 24 height 23
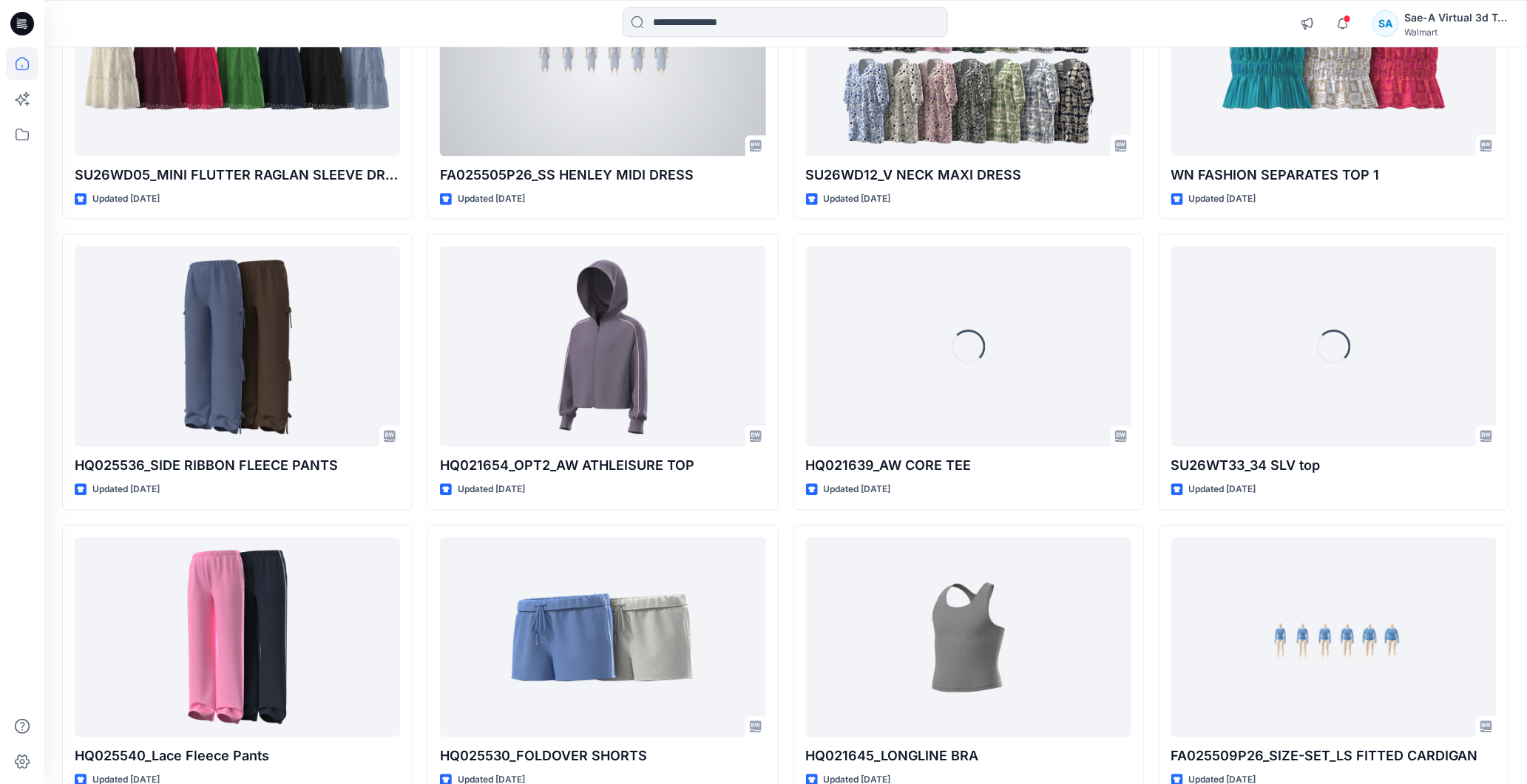
scroll to position [4415, 0]
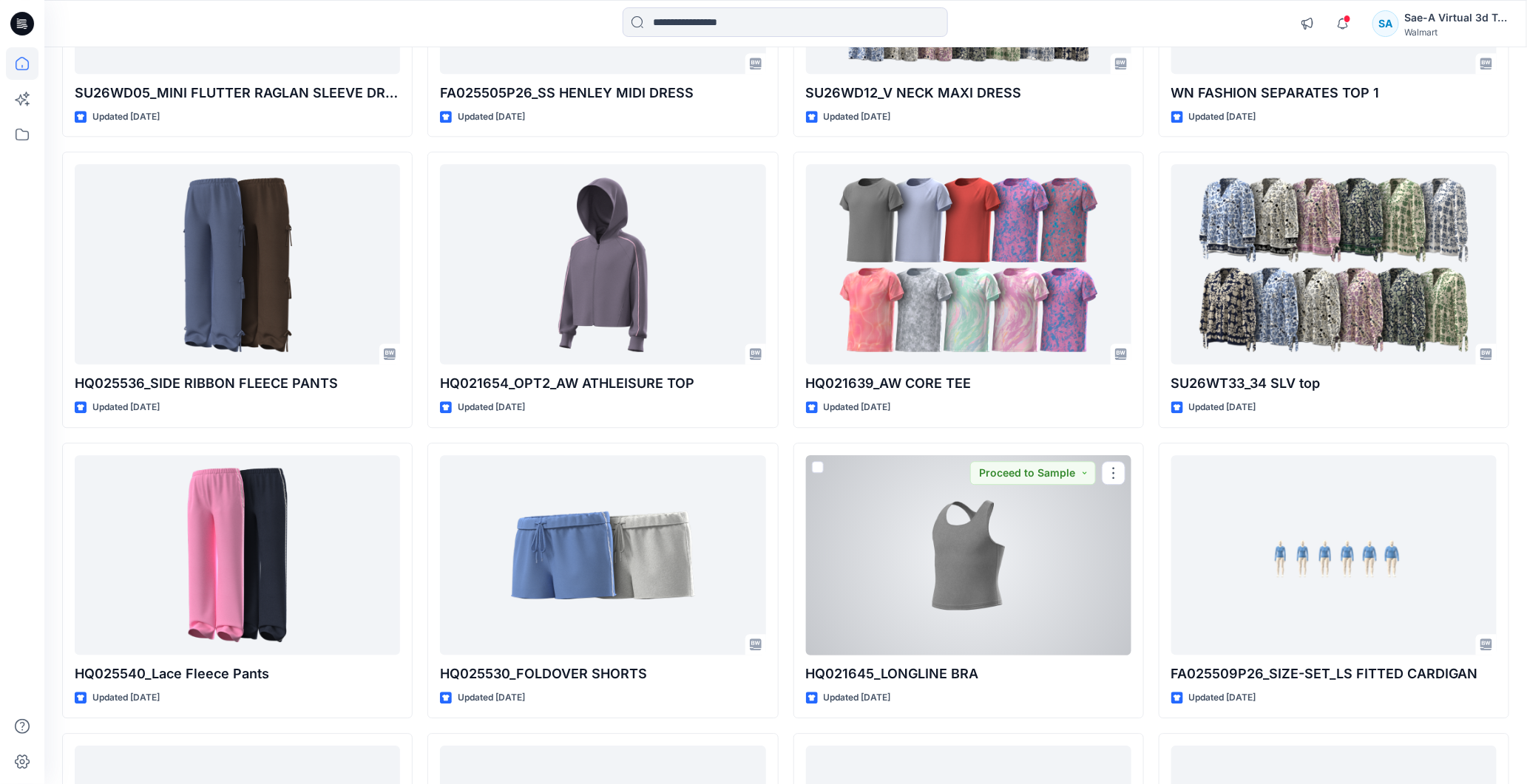
click at [936, 523] on div at bounding box center [969, 555] width 326 height 200
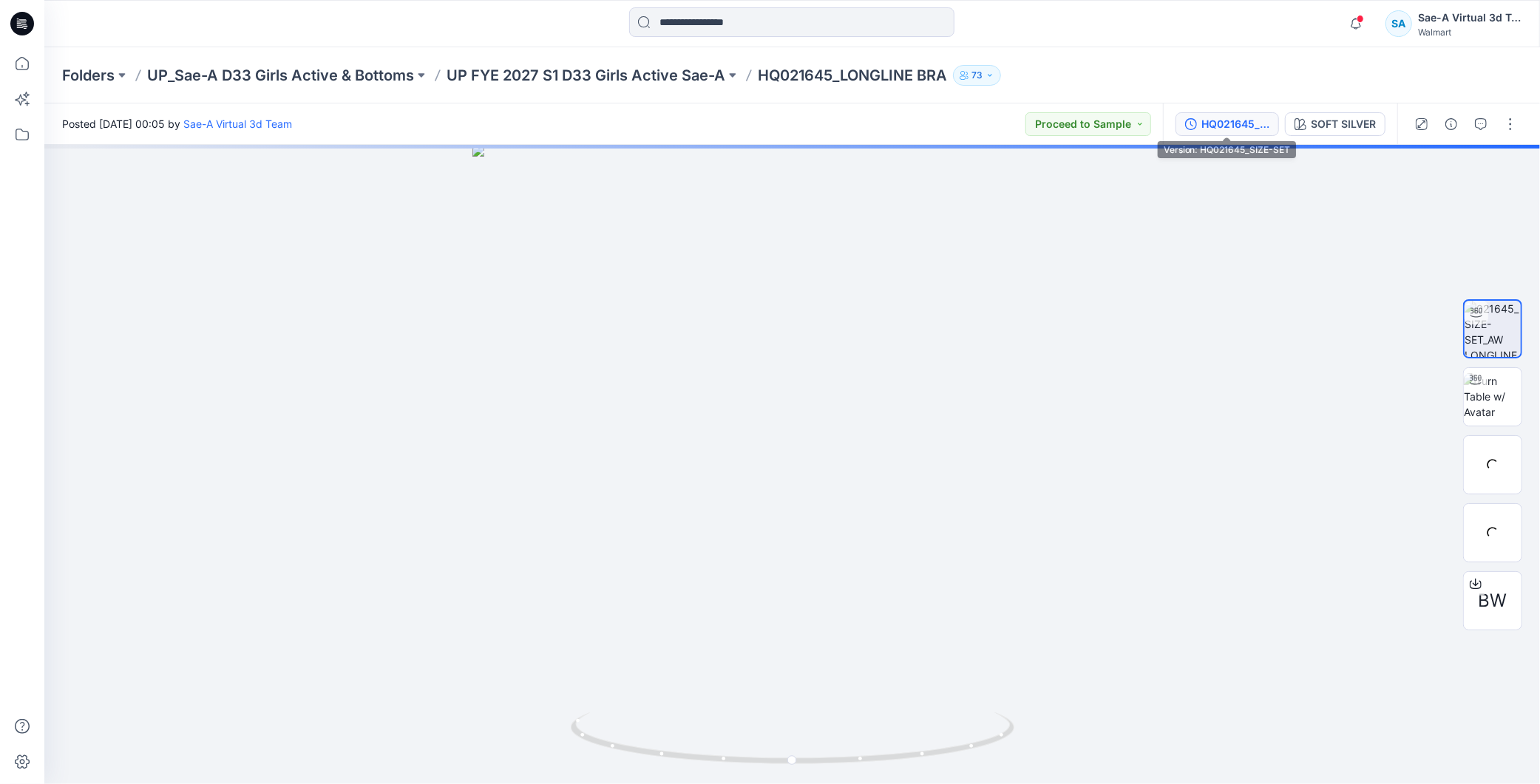
click at [1226, 122] on div "HQ021645_SIZE-SET" at bounding box center [1235, 124] width 68 height 17
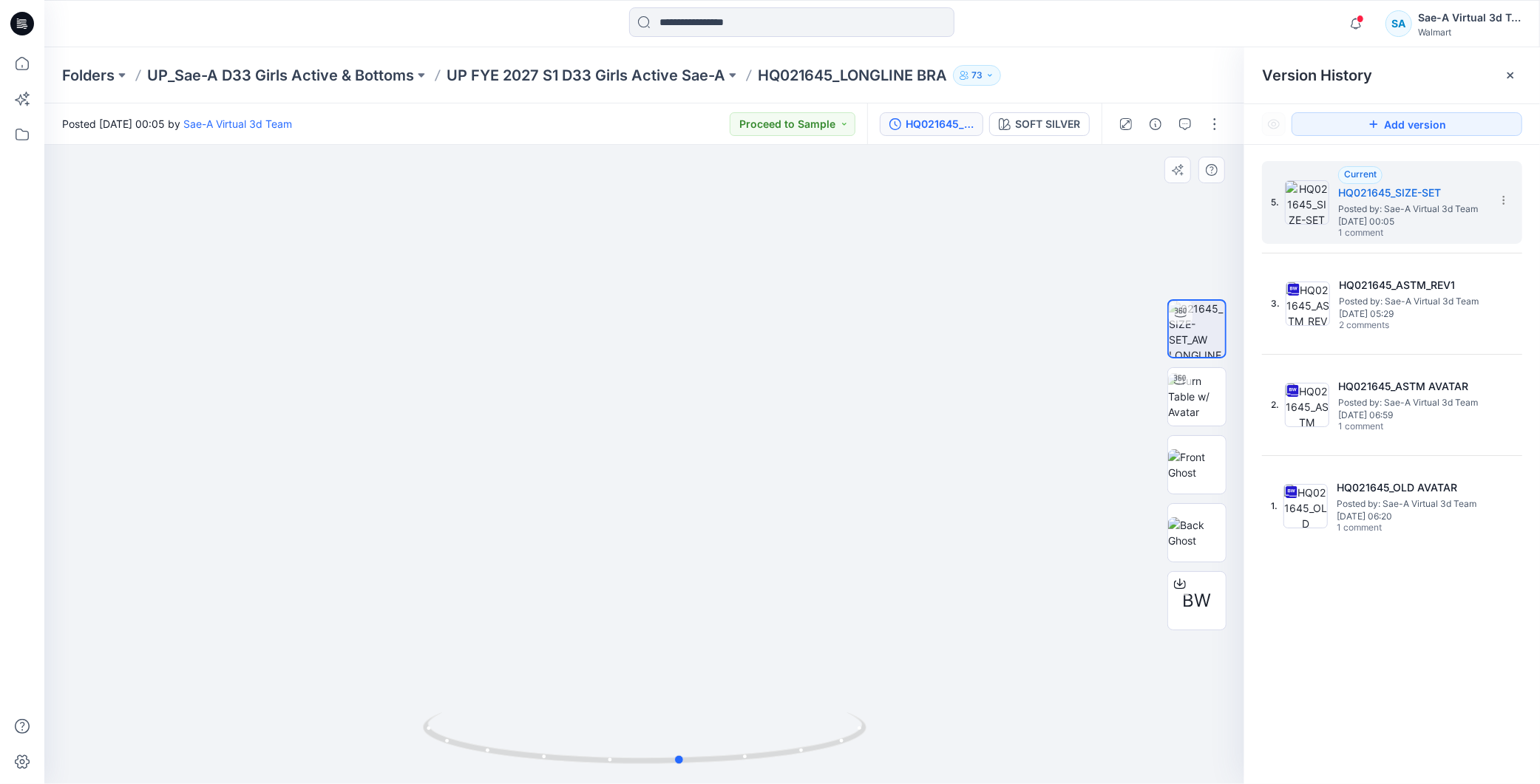
drag, startPoint x: 774, startPoint y: 715, endPoint x: 810, endPoint y: 699, distance: 39.4
click at [810, 699] on div at bounding box center [644, 464] width 1200 height 640
click at [521, 762] on icon at bounding box center [647, 740] width 447 height 56
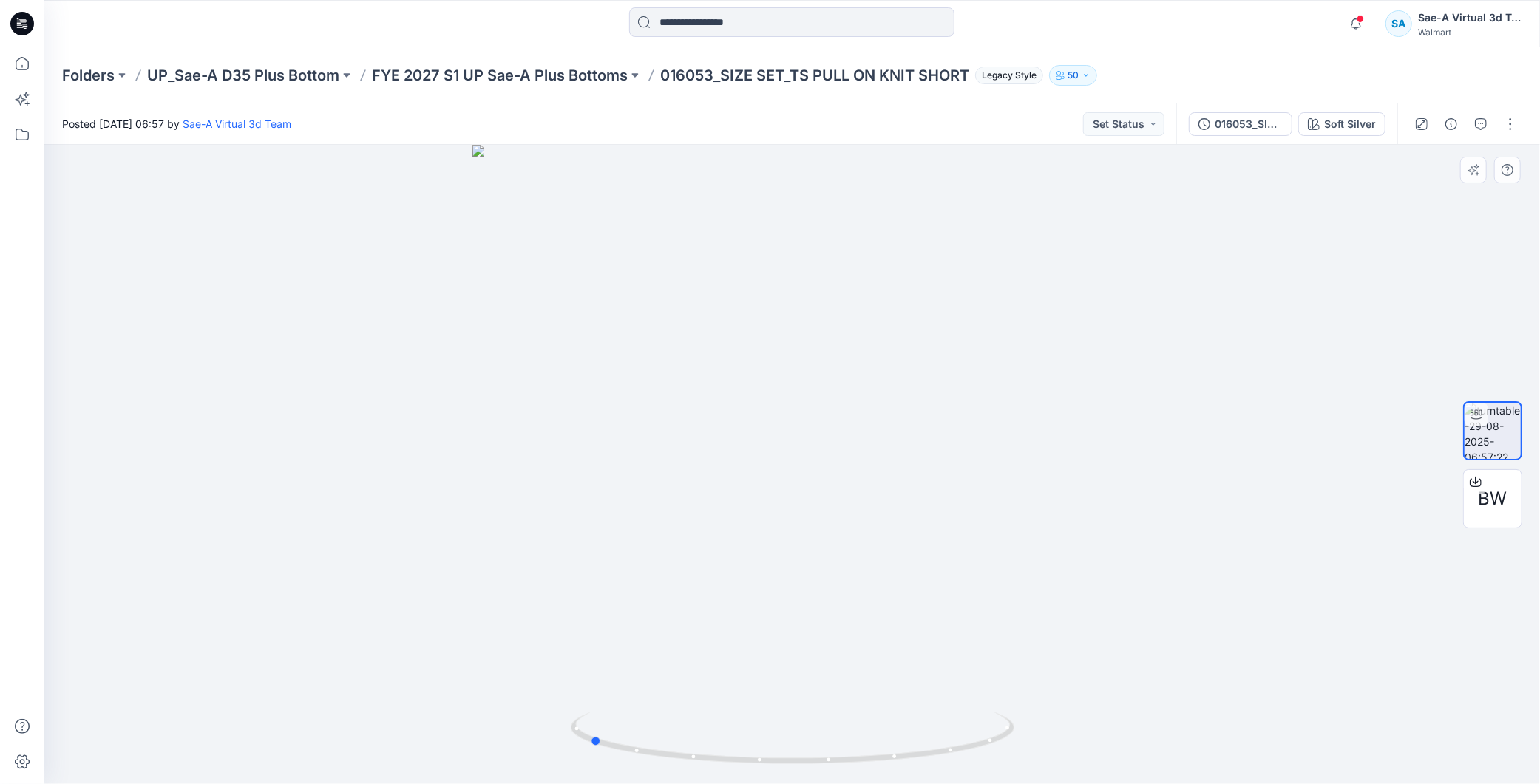
drag, startPoint x: 870, startPoint y: 755, endPoint x: 1107, endPoint y: 702, distance: 242.9
click at [1107, 702] on div at bounding box center [792, 464] width 1496 height 640
click at [544, 81] on p "FYE 2027 S1 UP Sae-A Plus Bottoms" at bounding box center [500, 76] width 256 height 21
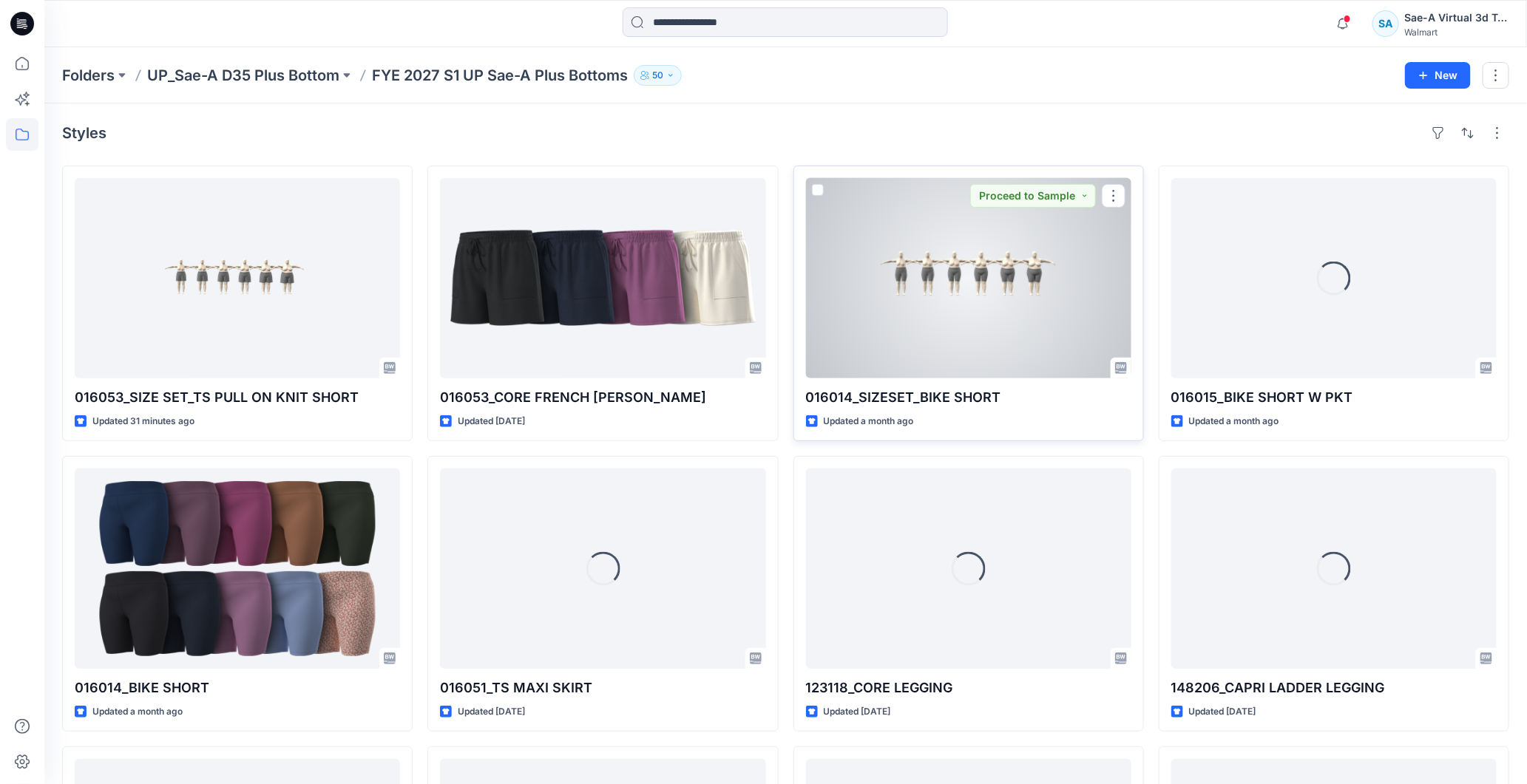
click at [970, 318] on div at bounding box center [969, 278] width 326 height 200
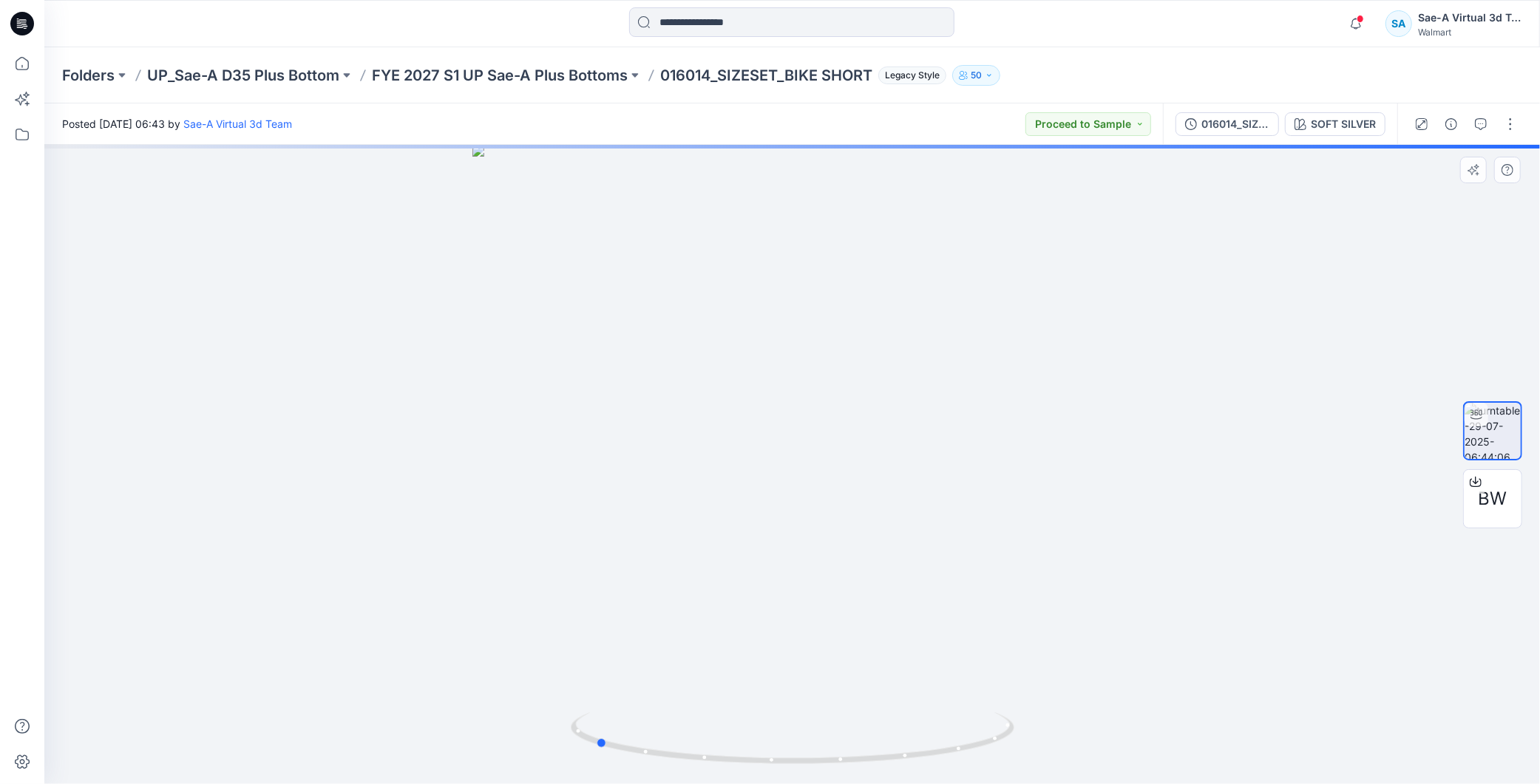
drag, startPoint x: 916, startPoint y: 733, endPoint x: 1161, endPoint y: 723, distance: 245.2
click at [1161, 723] on div at bounding box center [792, 464] width 1496 height 640
click at [543, 83] on p "FYE 2027 S1 UP Sae-A Plus Bottoms" at bounding box center [500, 76] width 256 height 21
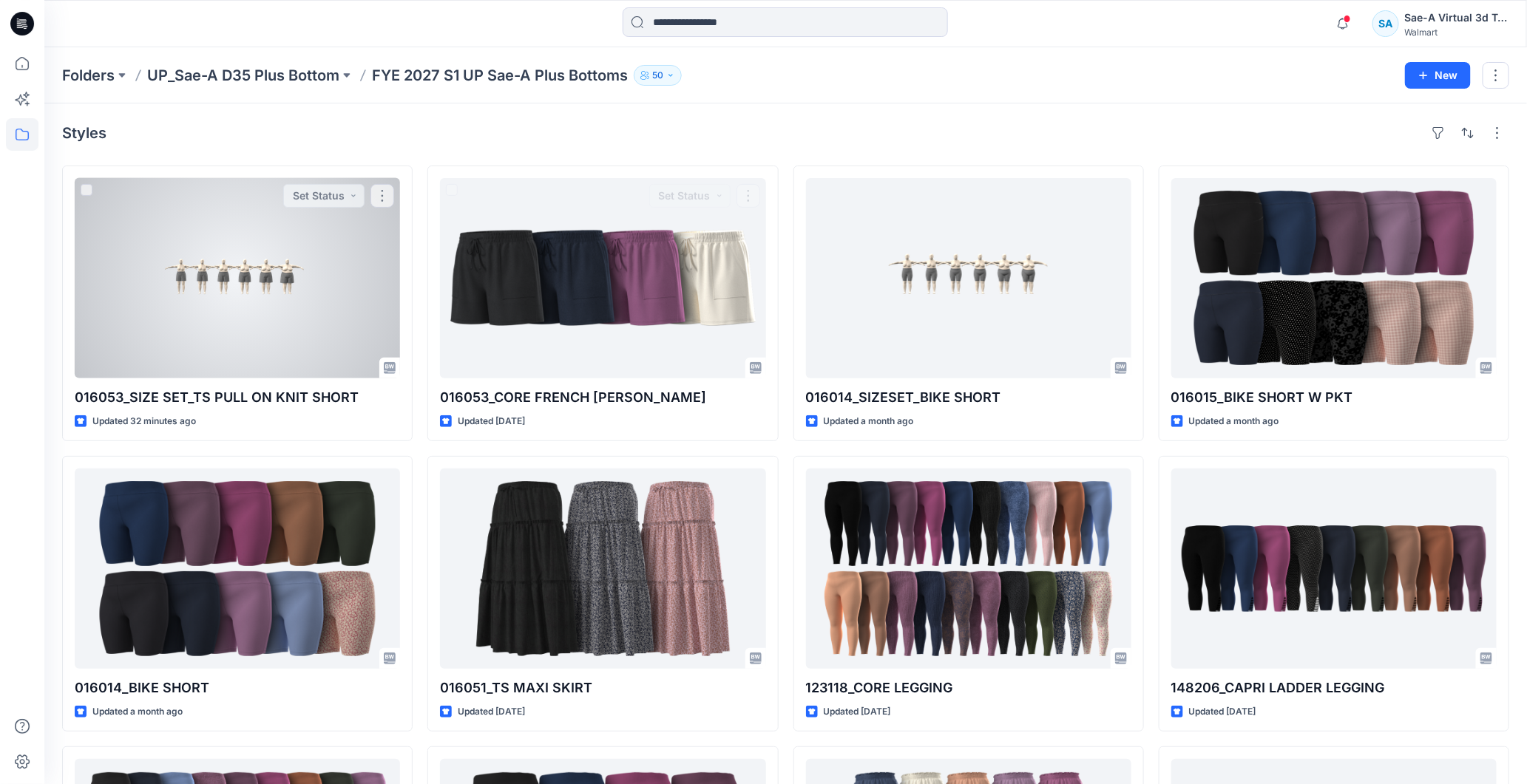
click at [241, 351] on div at bounding box center [238, 278] width 326 height 200
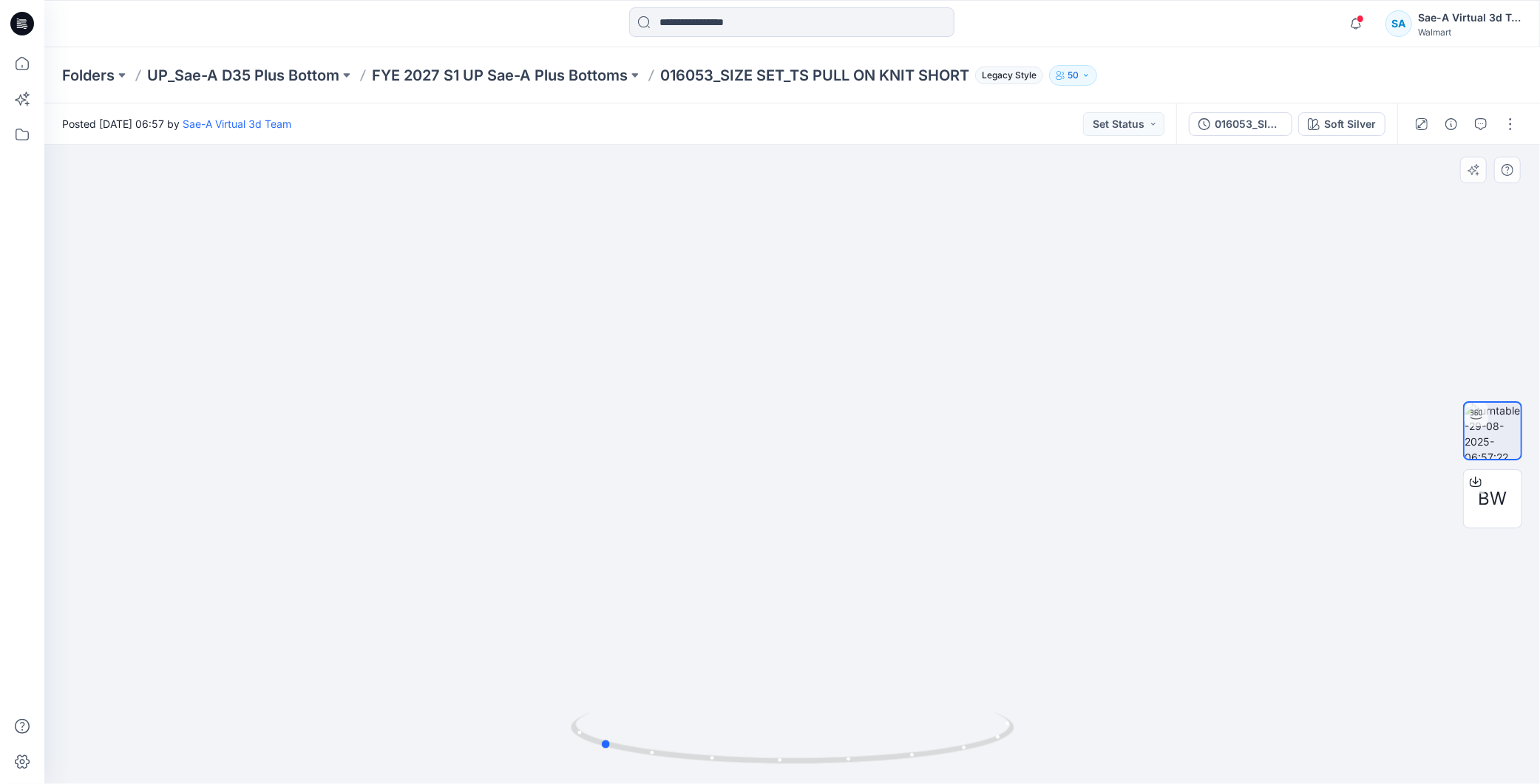
drag, startPoint x: 913, startPoint y: 750, endPoint x: 1164, endPoint y: 722, distance: 252.6
click at [1164, 722] on div at bounding box center [792, 464] width 1496 height 640
click at [415, 650] on img at bounding box center [792, 265] width 1442 height 1041
drag, startPoint x: 989, startPoint y: 510, endPoint x: 988, endPoint y: 692, distance: 182.0
drag, startPoint x: 810, startPoint y: 762, endPoint x: 840, endPoint y: 766, distance: 30.3
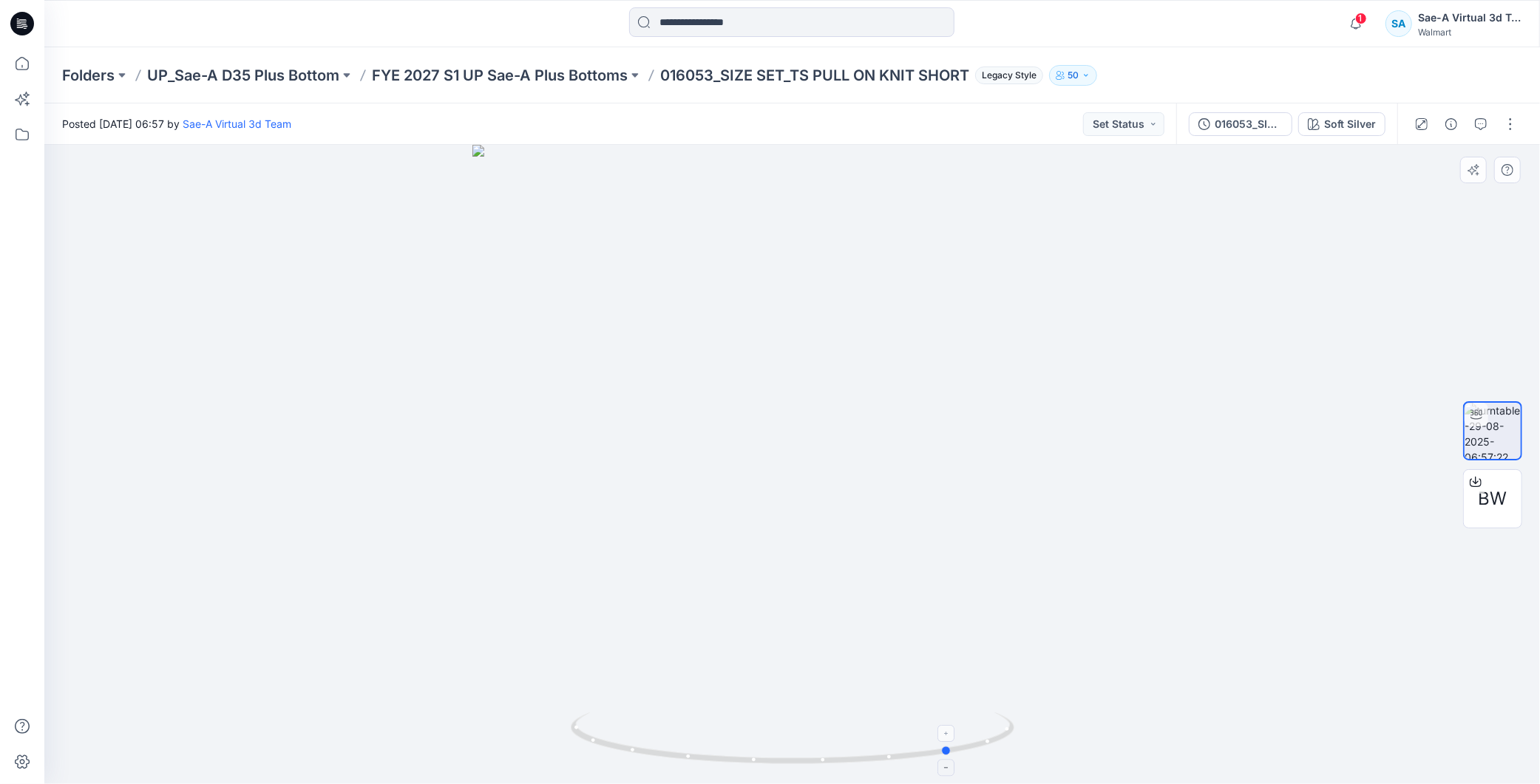
click at [840, 766] on icon at bounding box center [795, 740] width 447 height 56
click at [529, 71] on p "FYE 2027 S1 UP Sae-A Plus Bottoms" at bounding box center [500, 76] width 256 height 21
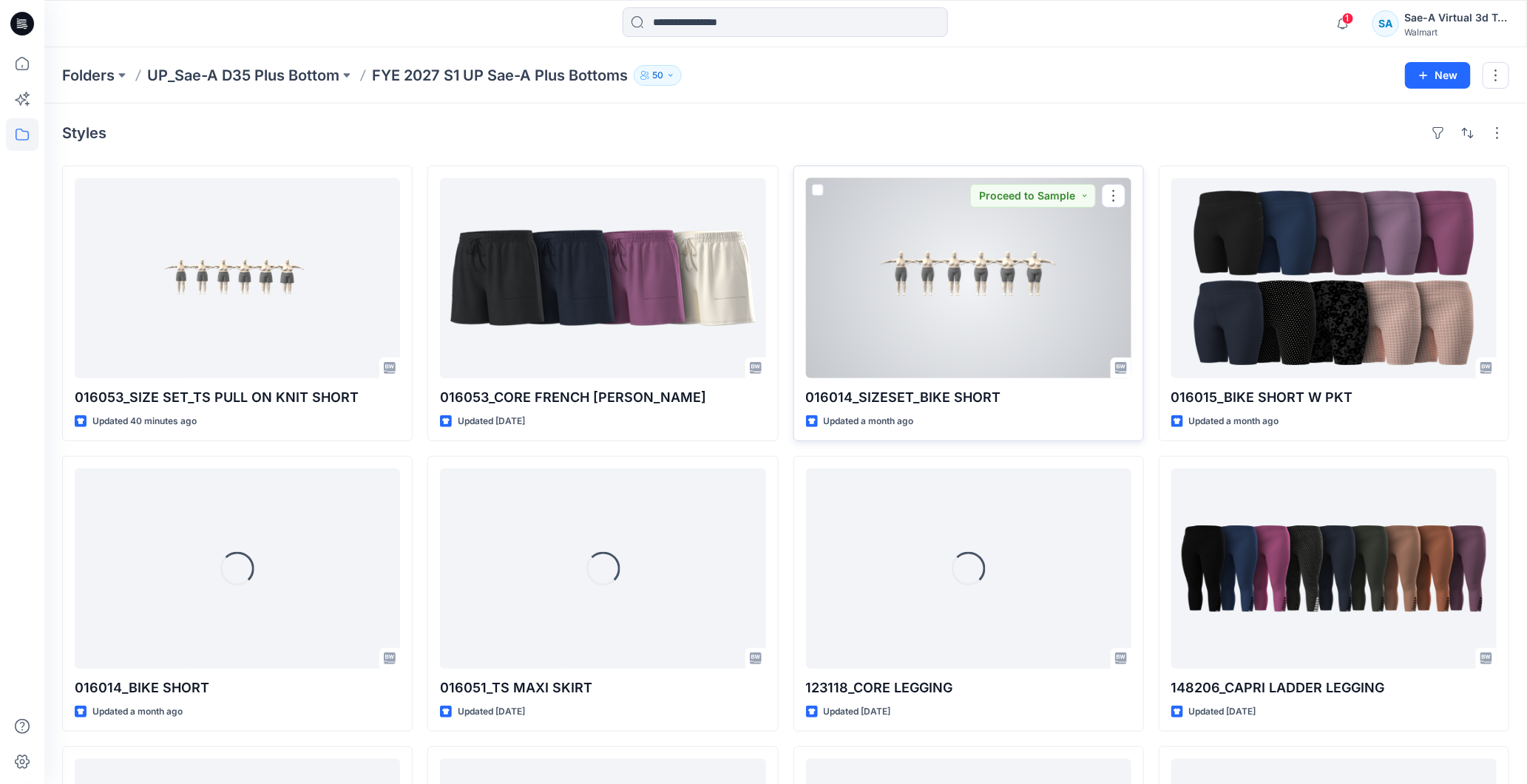
click at [928, 352] on div at bounding box center [969, 278] width 326 height 200
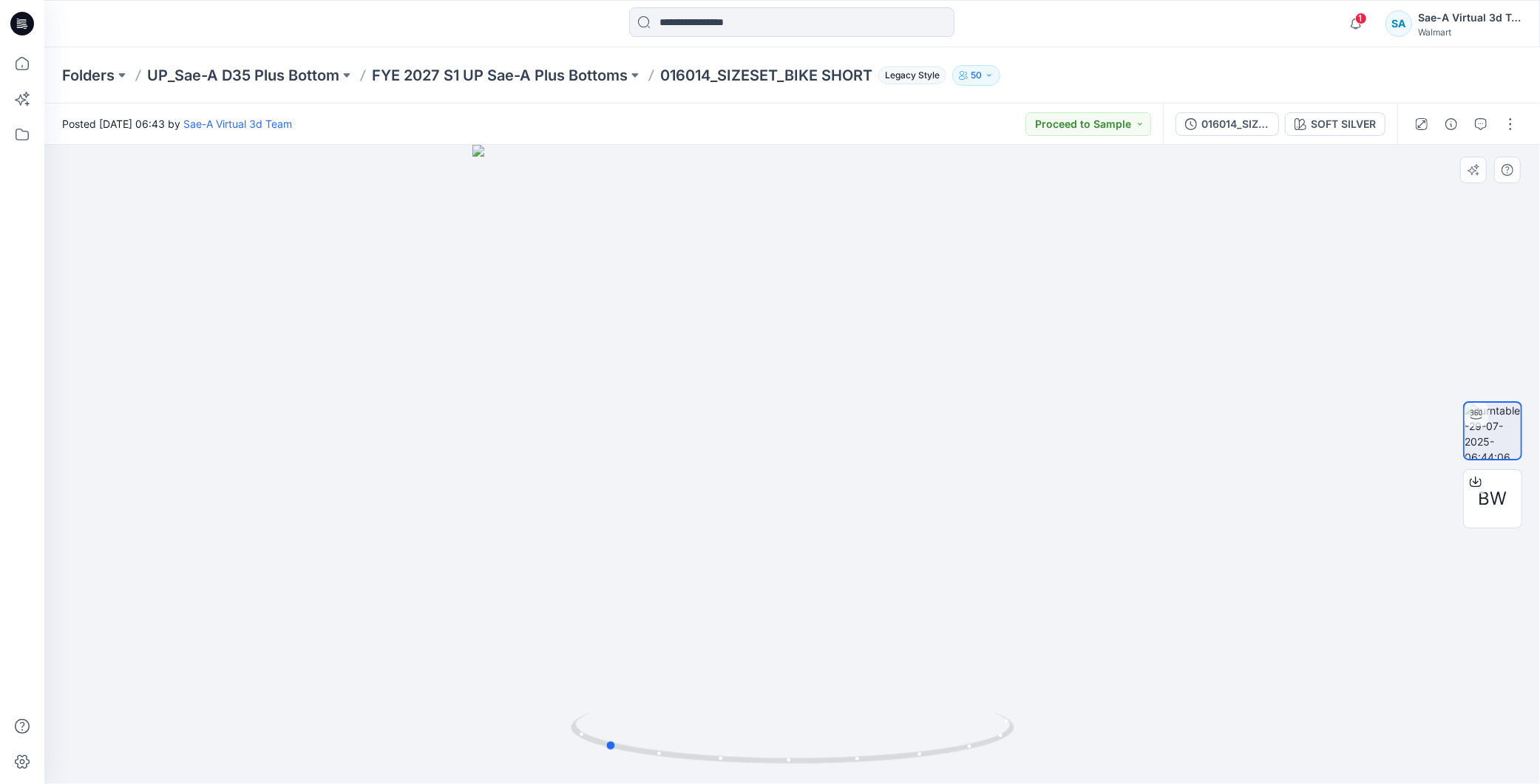
drag, startPoint x: 898, startPoint y: 744, endPoint x: 1130, endPoint y: 734, distance: 232.2
click at [1130, 734] on div at bounding box center [792, 464] width 1496 height 640
click at [566, 68] on p "FYE 2027 S1 UP Sae-A Plus Bottoms" at bounding box center [500, 76] width 256 height 21
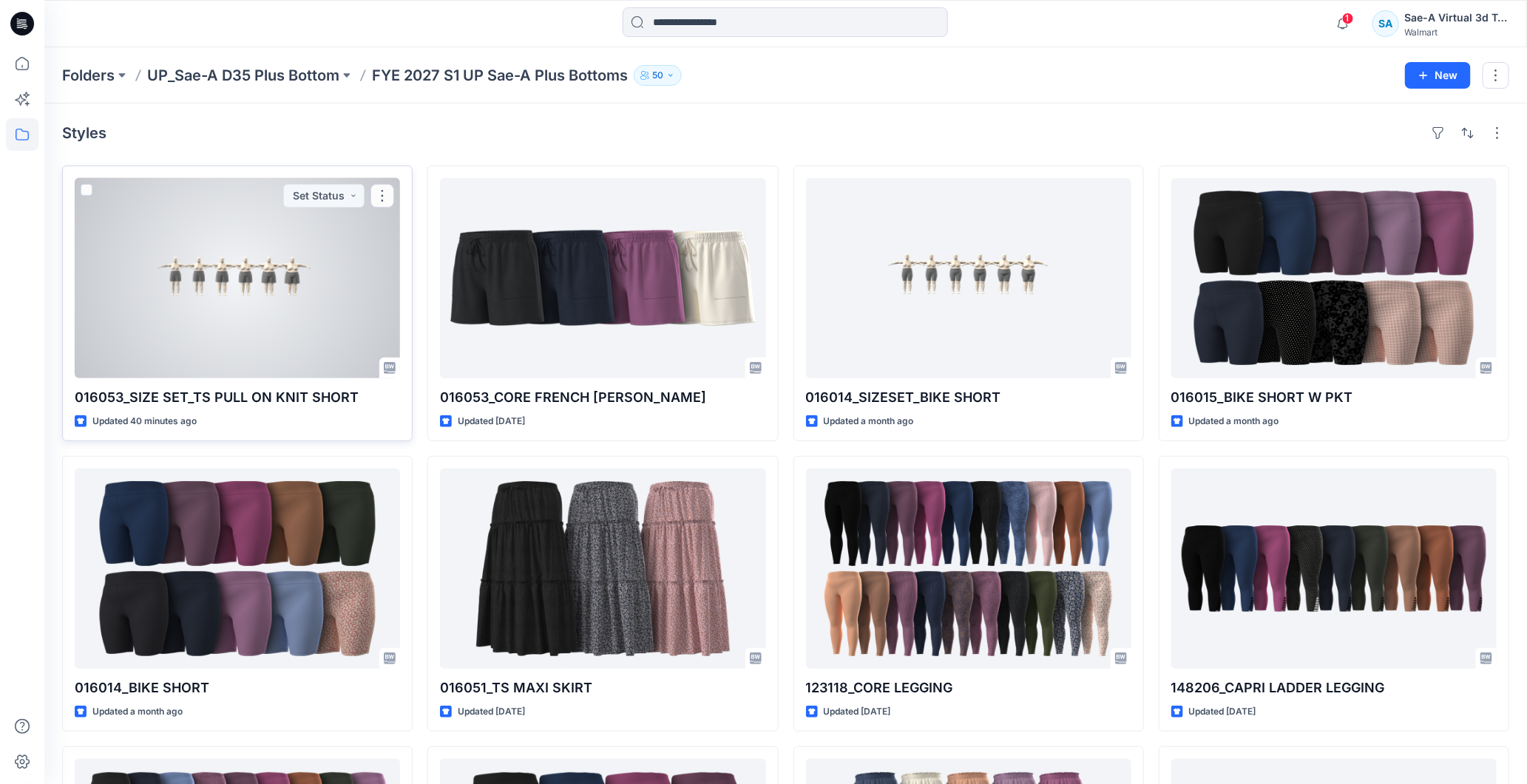
click at [242, 224] on div at bounding box center [238, 278] width 326 height 200
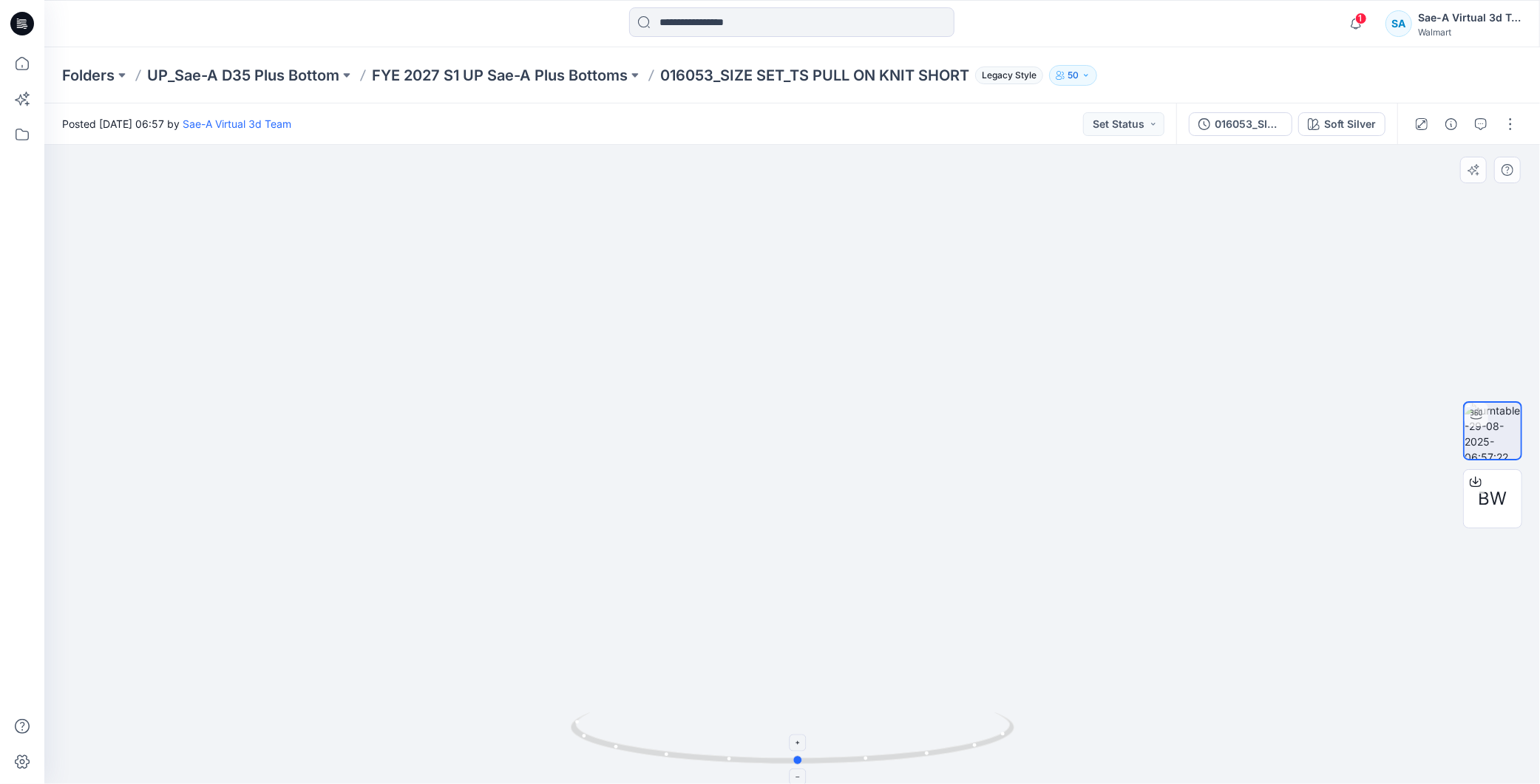
drag, startPoint x: 949, startPoint y: 747, endPoint x: 955, endPoint y: 761, distance: 15.2
click at [955, 761] on icon at bounding box center [795, 740] width 447 height 56
drag, startPoint x: 969, startPoint y: 744, endPoint x: 786, endPoint y: 753, distance: 183.2
click at [786, 753] on icon at bounding box center [795, 740] width 447 height 56
click at [1382, 15] on div "1 Notifications Your style 016053_SIZE SET_TS PULL ON KNIT SHORT is ready 1 new…" at bounding box center [1431, 23] width 180 height 32
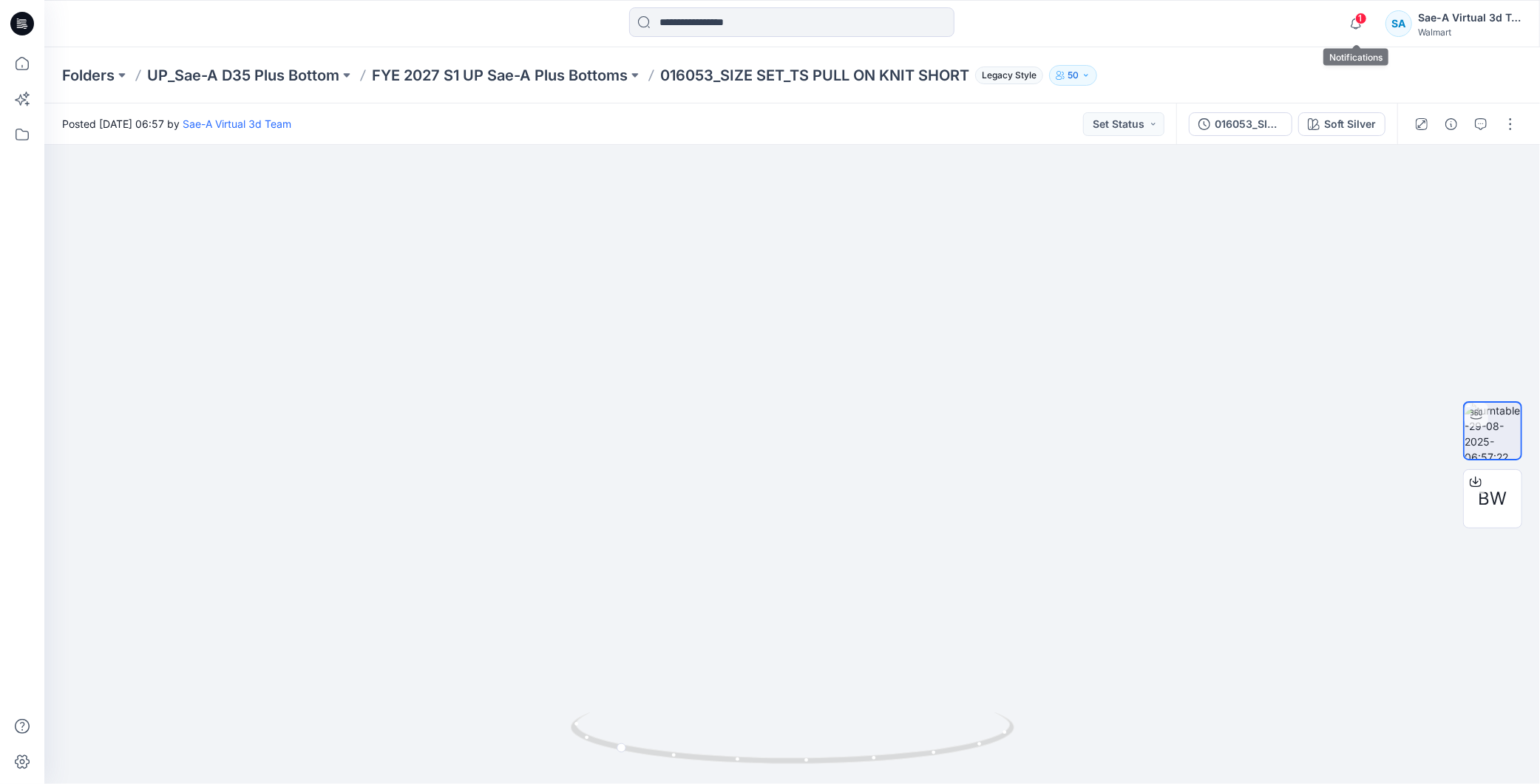
click at [1364, 17] on span "1" at bounding box center [1362, 18] width 12 height 12
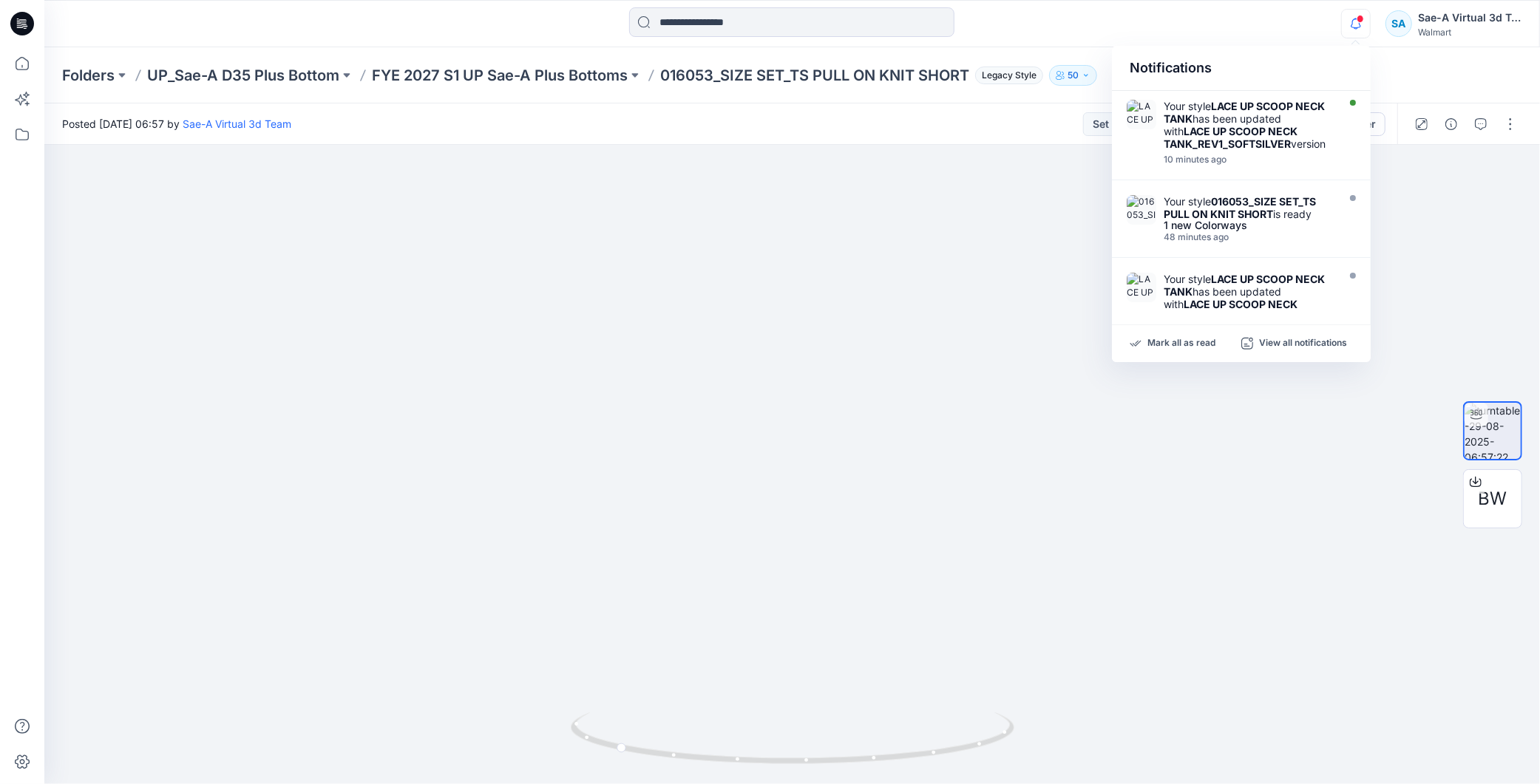
click at [30, 27] on icon at bounding box center [22, 23] width 24 height 23
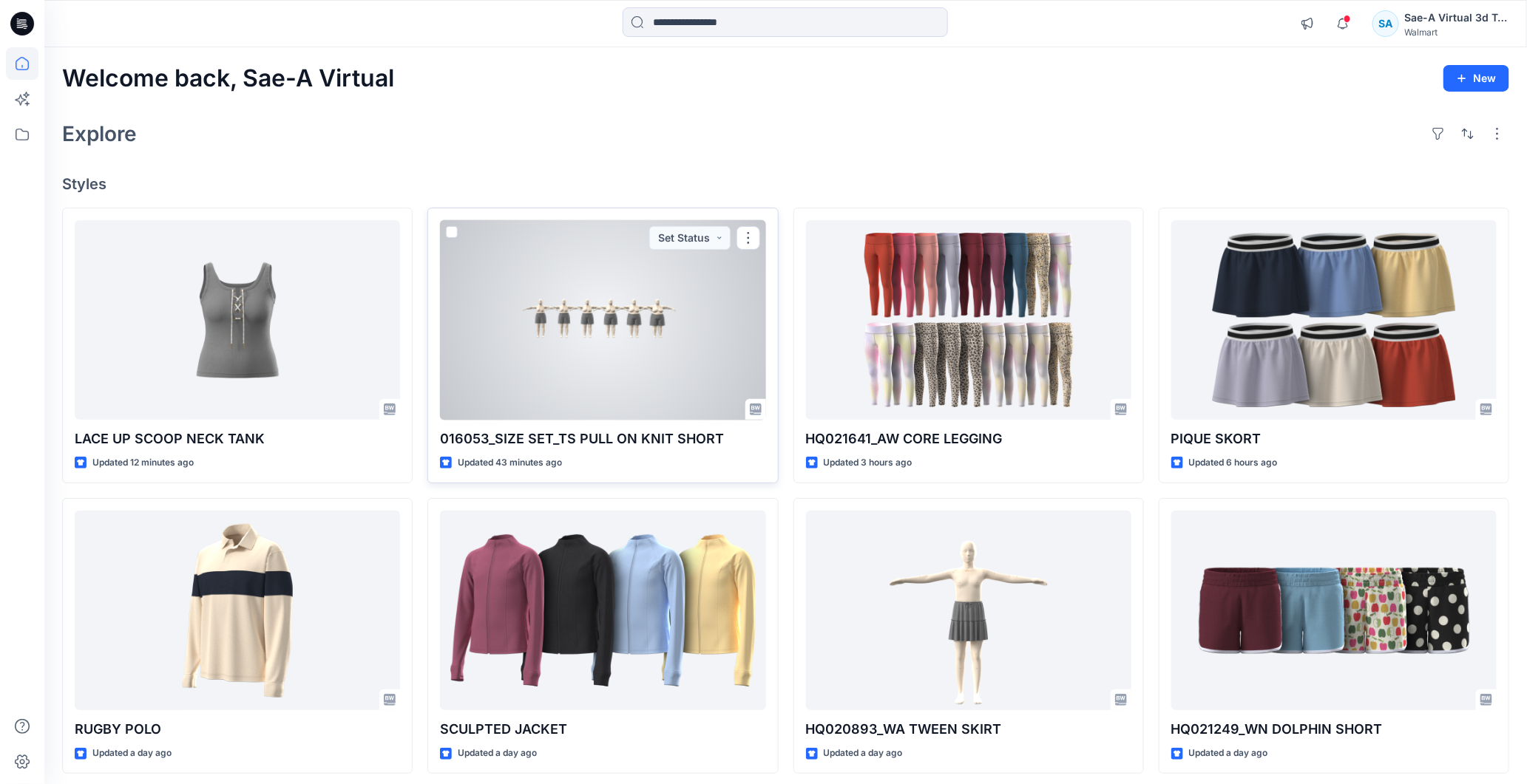
click at [584, 327] on div at bounding box center [602, 320] width 326 height 200
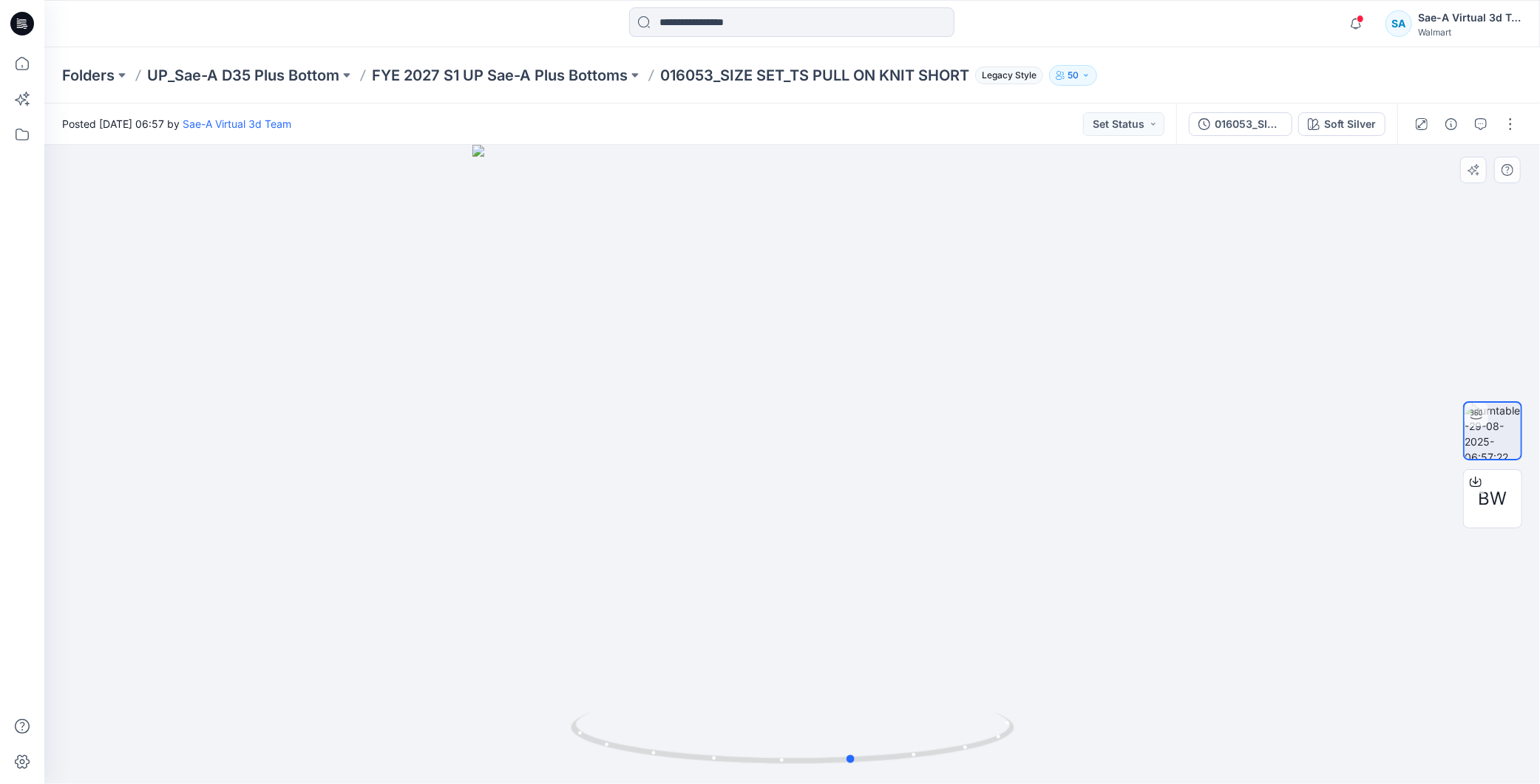
drag, startPoint x: 961, startPoint y: 734, endPoint x: 1039, endPoint y: 714, distance: 80.5
click at [1039, 714] on div at bounding box center [792, 464] width 1496 height 640
drag, startPoint x: 976, startPoint y: 700, endPoint x: 884, endPoint y: 726, distance: 95.6
click at [884, 726] on div at bounding box center [792, 464] width 1496 height 640
drag, startPoint x: 922, startPoint y: 759, endPoint x: 658, endPoint y: 748, distance: 264.2
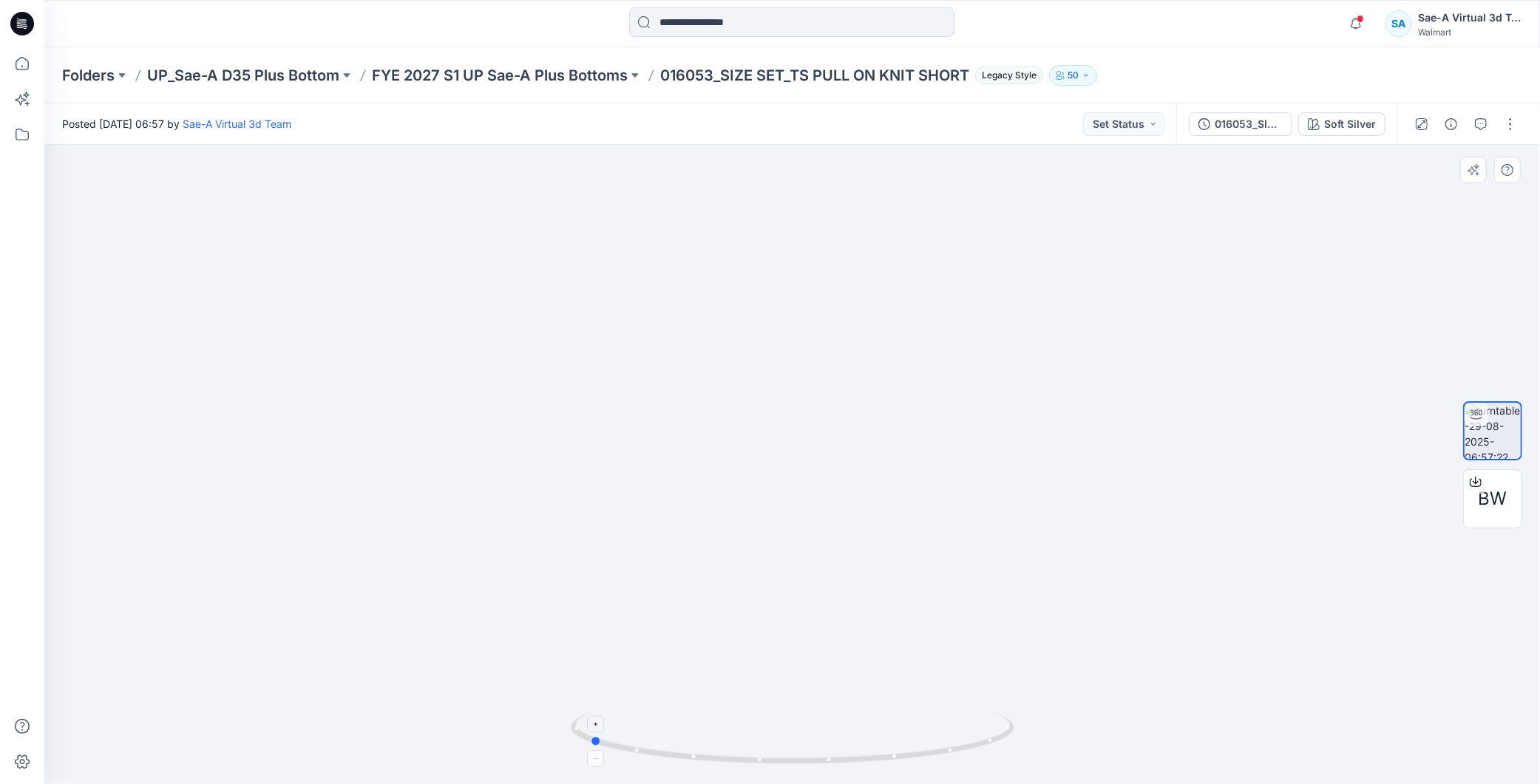
click at [658, 748] on icon at bounding box center [795, 740] width 447 height 56
drag, startPoint x: 765, startPoint y: 356, endPoint x: 803, endPoint y: 224, distance: 137.4
drag, startPoint x: 930, startPoint y: 285, endPoint x: 912, endPoint y: 411, distance: 127.3
drag, startPoint x: 842, startPoint y: 481, endPoint x: 857, endPoint y: 504, distance: 27.5
click at [857, 504] on div at bounding box center [792, 464] width 1496 height 640
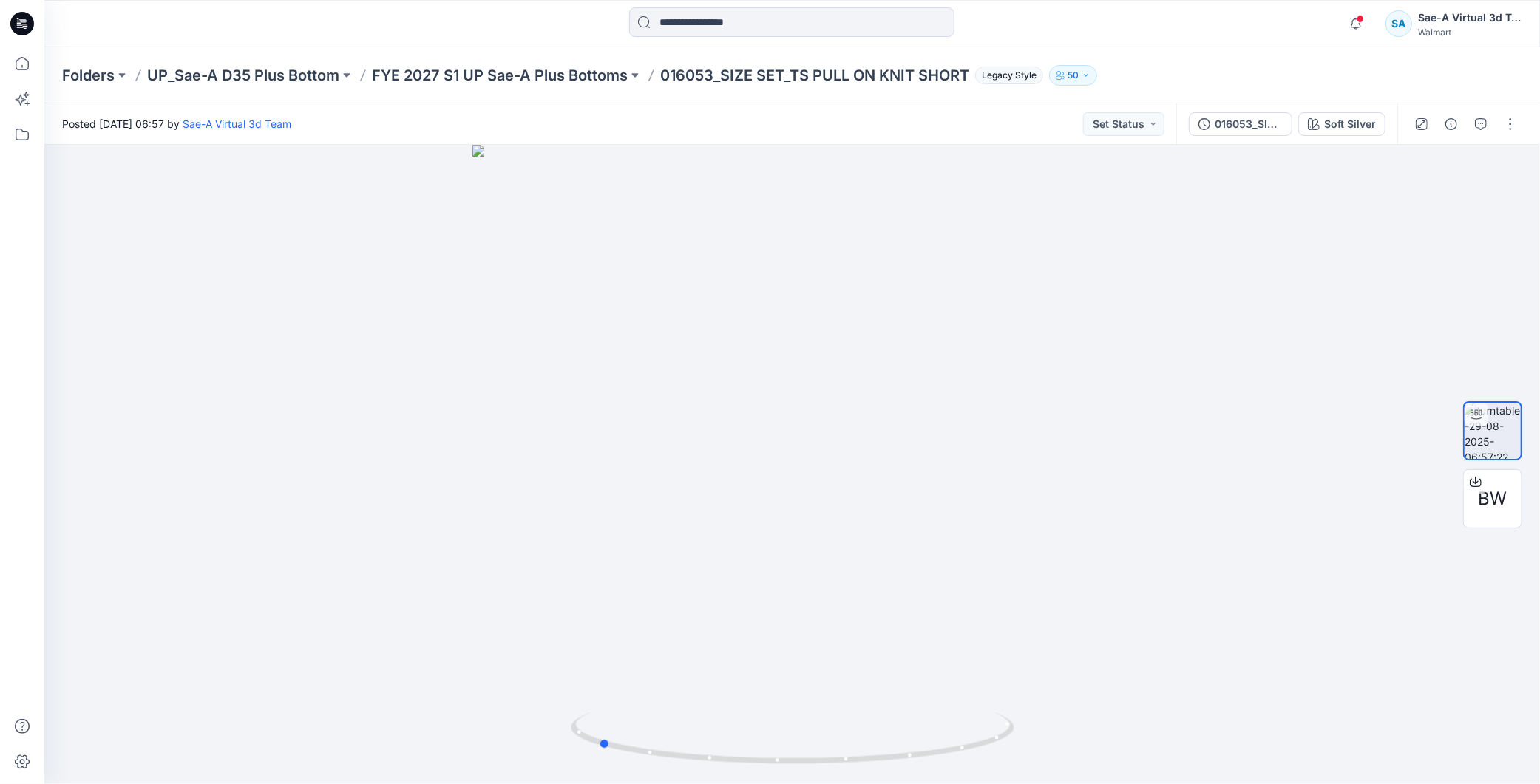
drag, startPoint x: 809, startPoint y: 432, endPoint x: 26, endPoint y: 415, distance: 783.2
click at [1298, 299] on div at bounding box center [792, 464] width 1496 height 640
drag, startPoint x: 939, startPoint y: 740, endPoint x: 706, endPoint y: 740, distance: 233.0
click at [706, 740] on icon at bounding box center [795, 740] width 447 height 56
click at [988, 729] on icon at bounding box center [795, 740] width 447 height 56
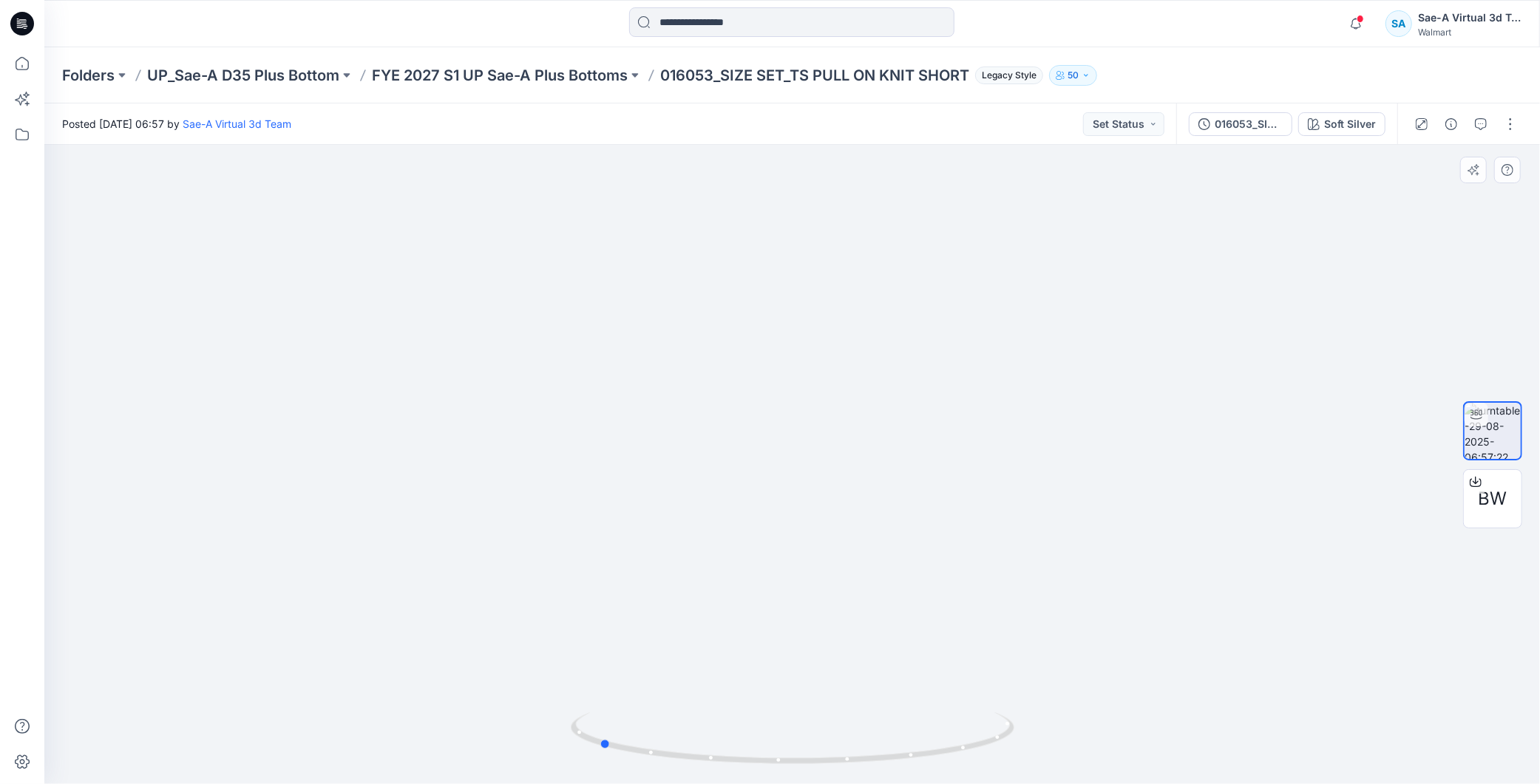
click at [783, 781] on div at bounding box center [793, 747] width 444 height 74
drag, startPoint x: 959, startPoint y: 739, endPoint x: 759, endPoint y: 748, distance: 200.2
click at [759, 748] on icon at bounding box center [795, 740] width 447 height 56
click at [1364, 27] on icon "button" at bounding box center [1356, 23] width 28 height 30
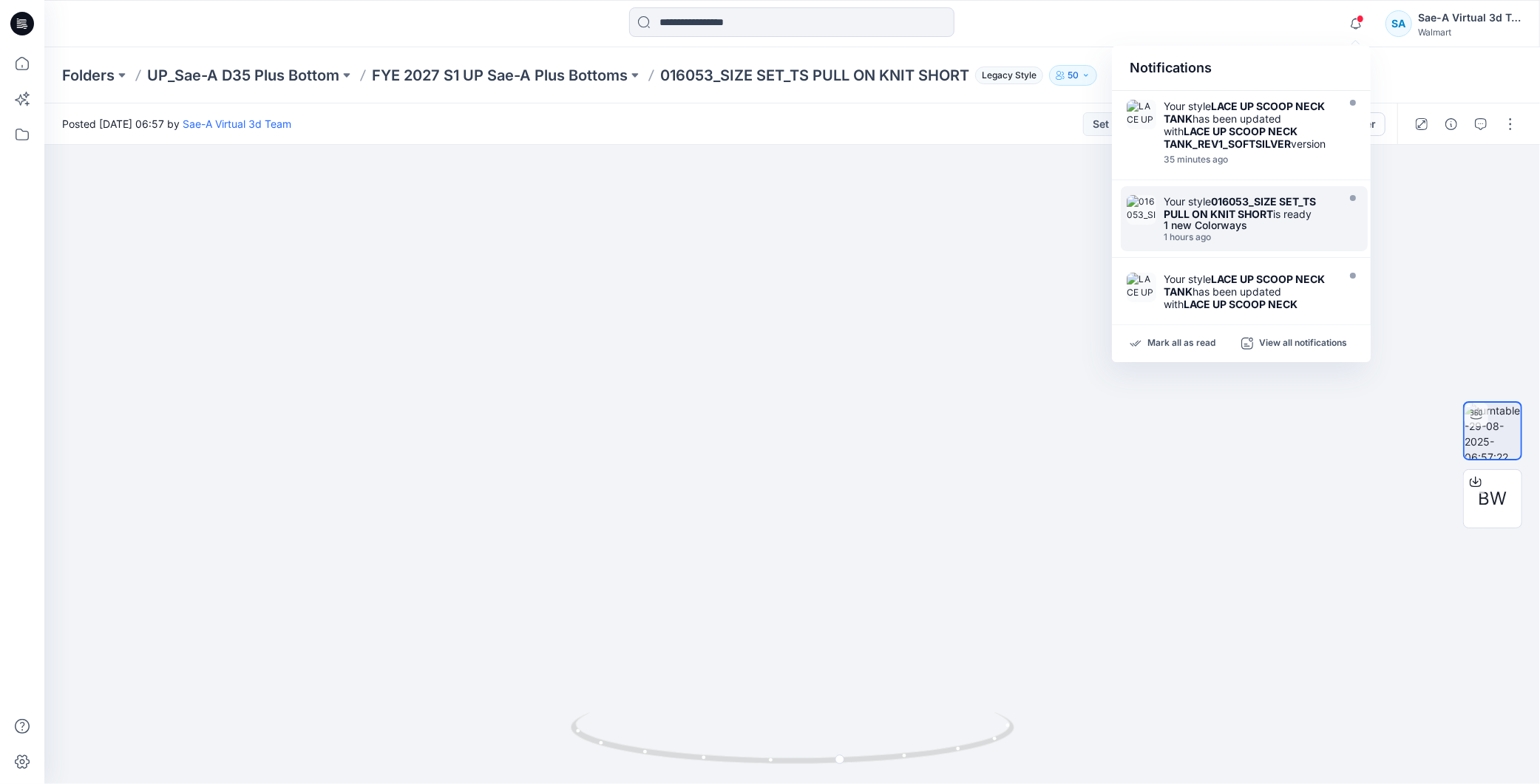
click at [1200, 220] on div "1 new Colorways" at bounding box center [1248, 225] width 170 height 10
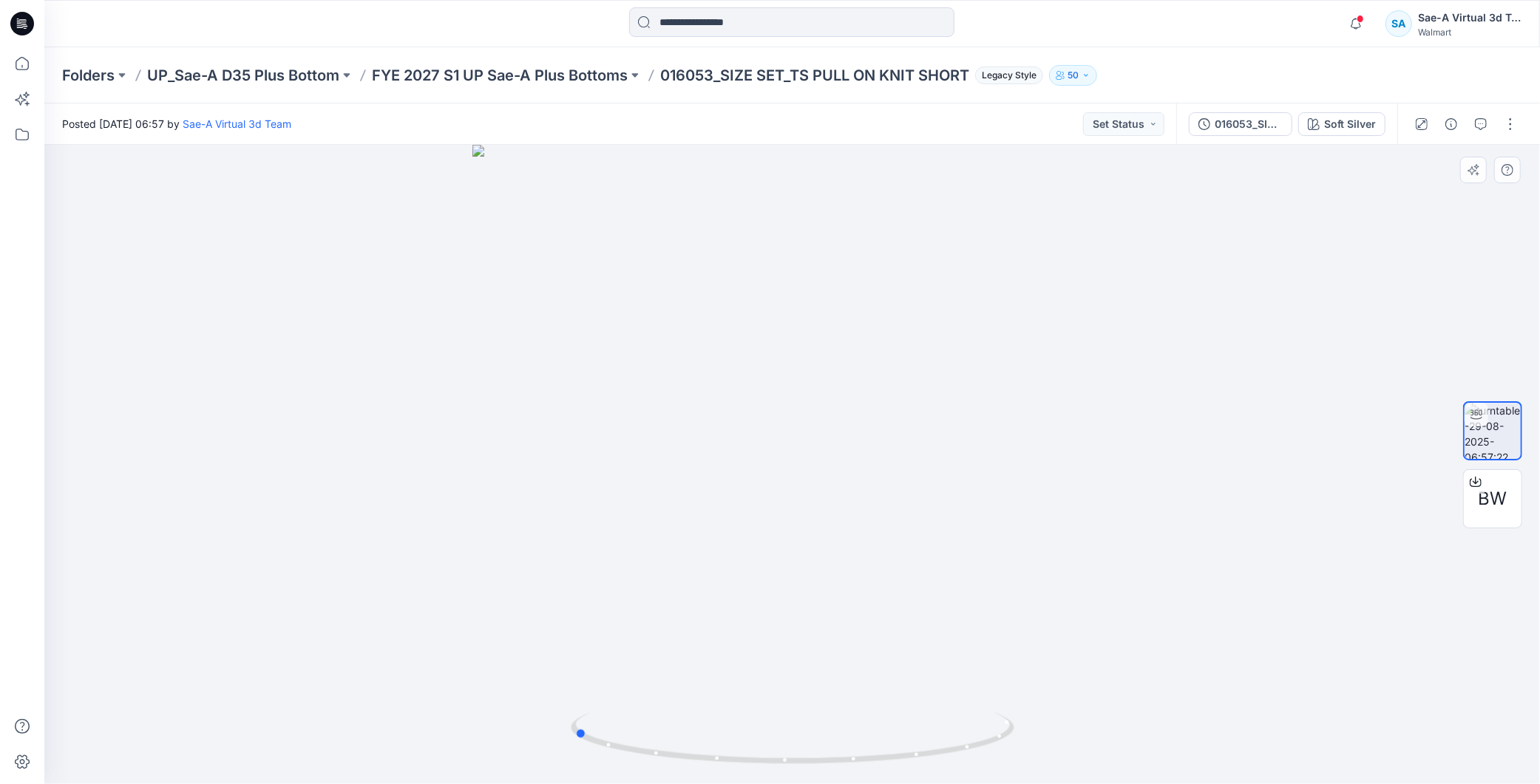
drag, startPoint x: 900, startPoint y: 752, endPoint x: 1125, endPoint y: 743, distance: 225.2
click at [1125, 743] on div at bounding box center [792, 464] width 1496 height 640
drag, startPoint x: 865, startPoint y: 748, endPoint x: 913, endPoint y: 738, distance: 49.0
click at [913, 738] on icon at bounding box center [795, 740] width 447 height 56
click at [1510, 122] on button "button" at bounding box center [1510, 124] width 24 height 23
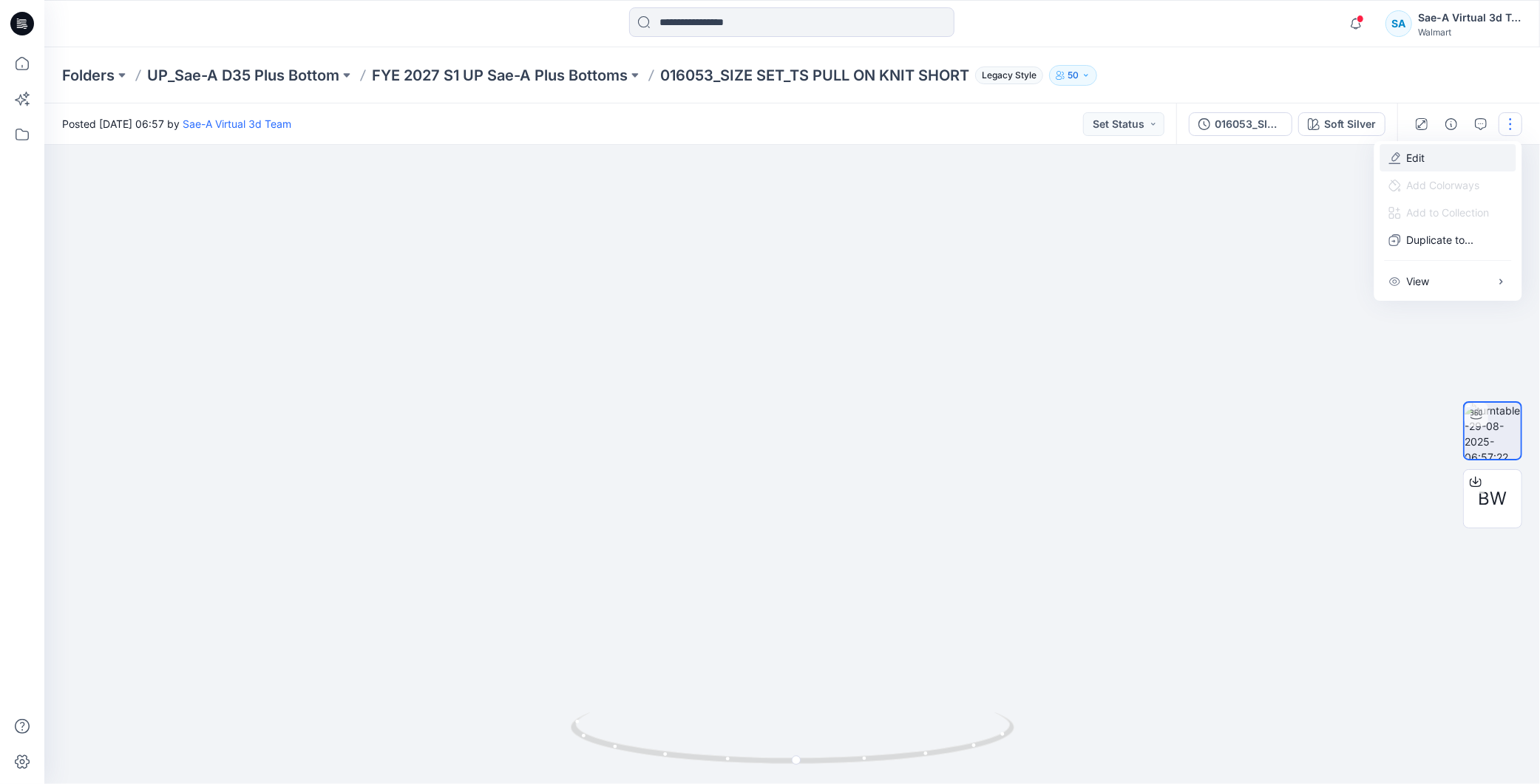
click at [1436, 154] on button "Edit" at bounding box center [1449, 157] width 136 height 27
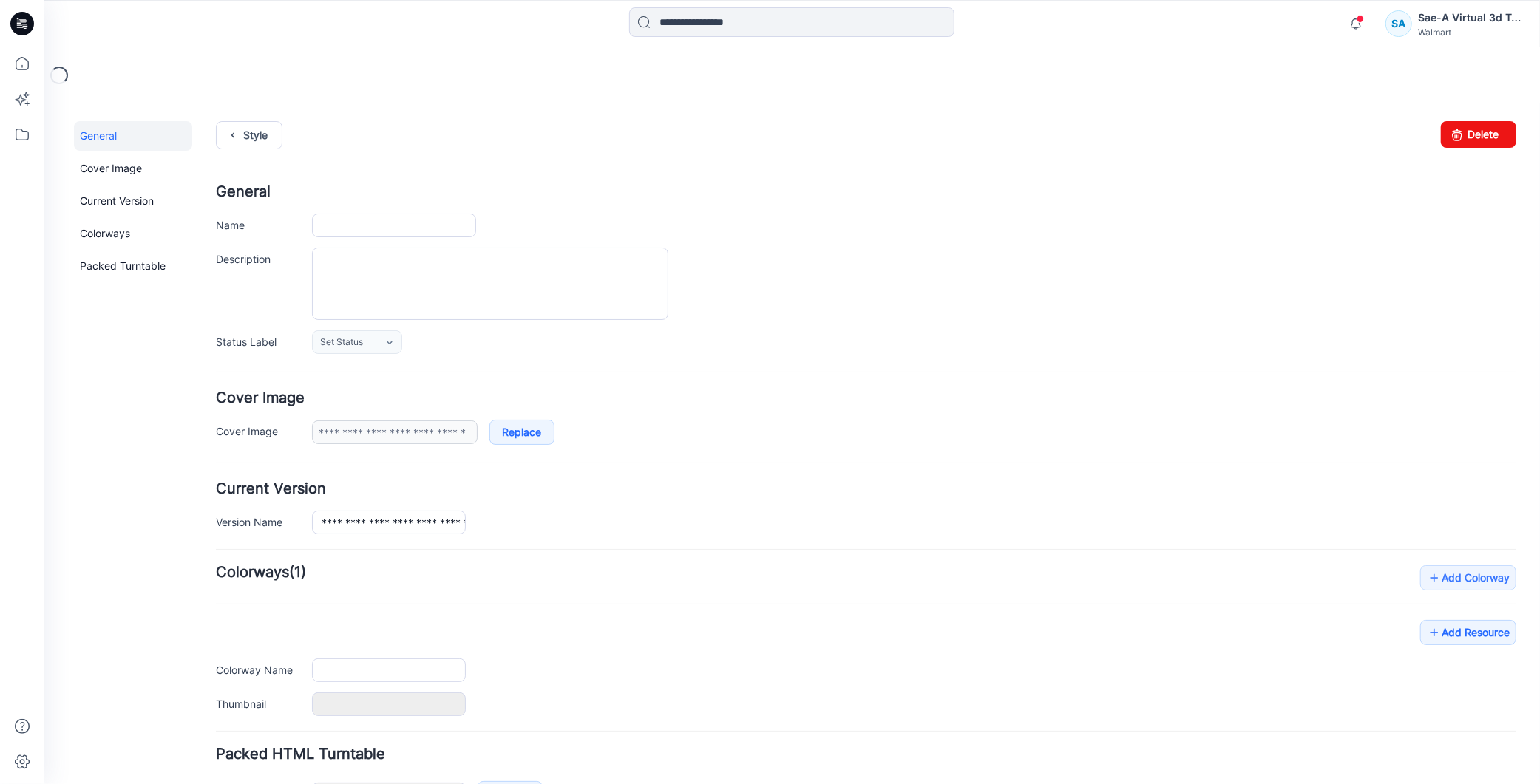
type input "**********"
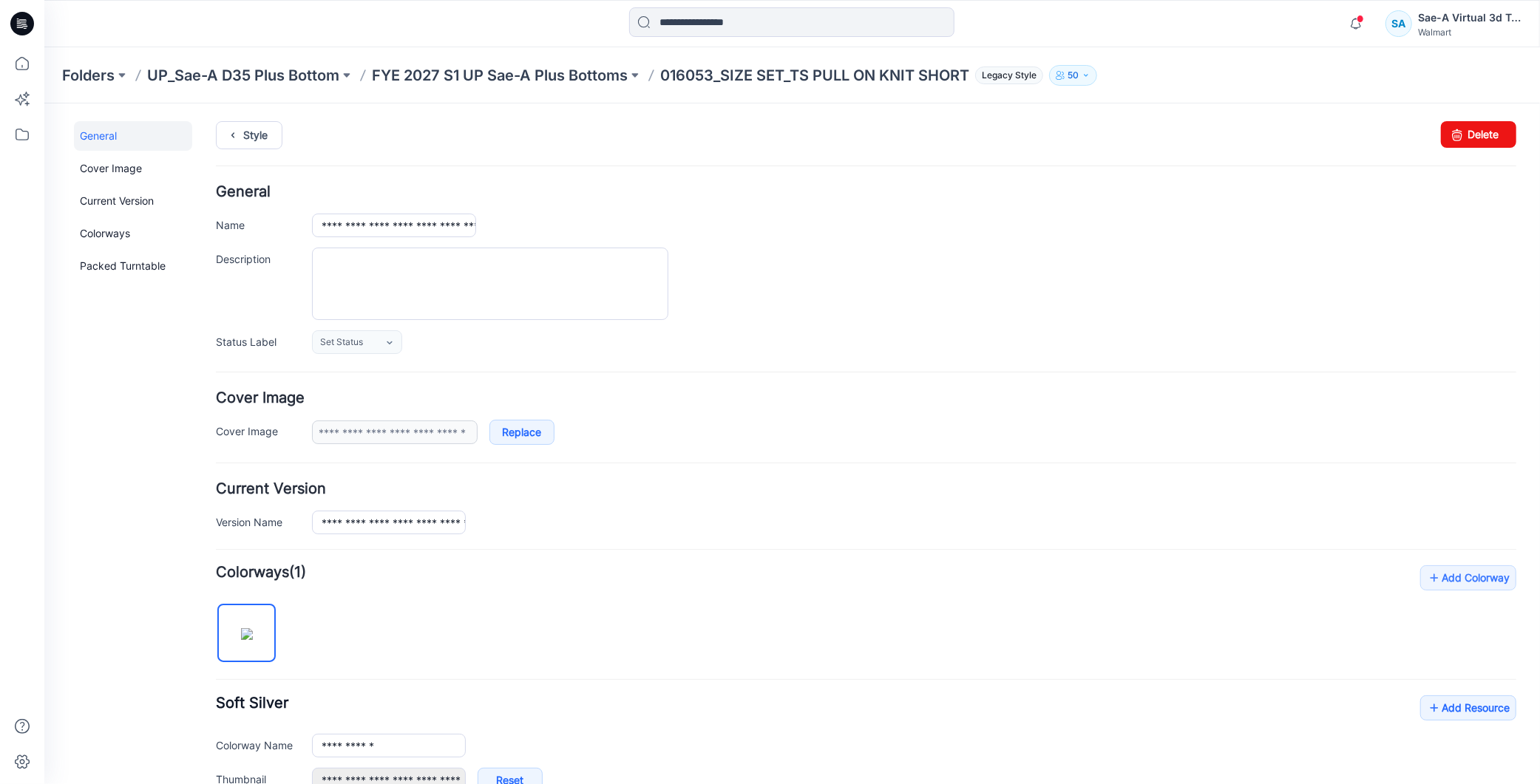
scroll to position [304, 0]
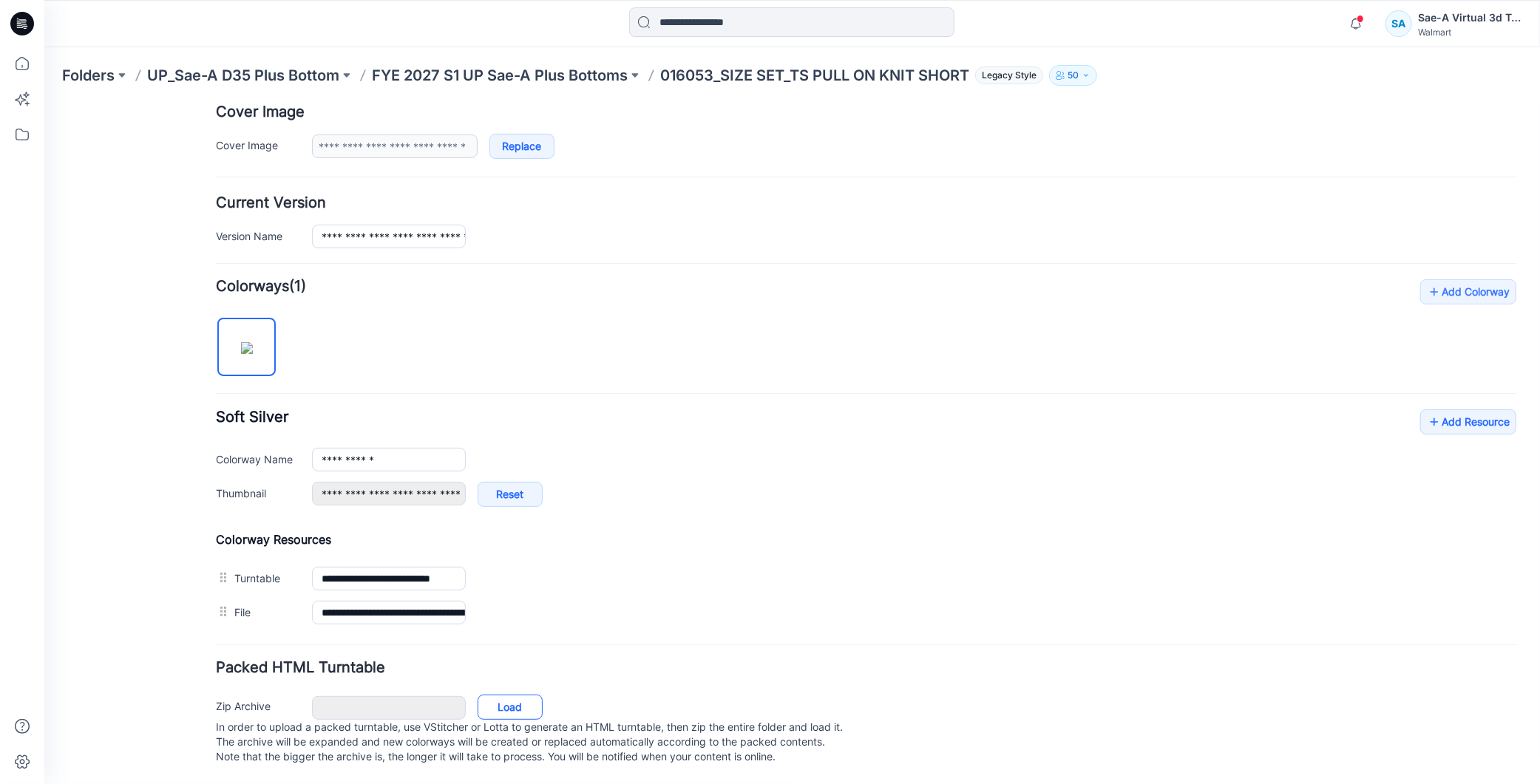
click at [507, 694] on link "Load" at bounding box center [509, 707] width 65 height 25
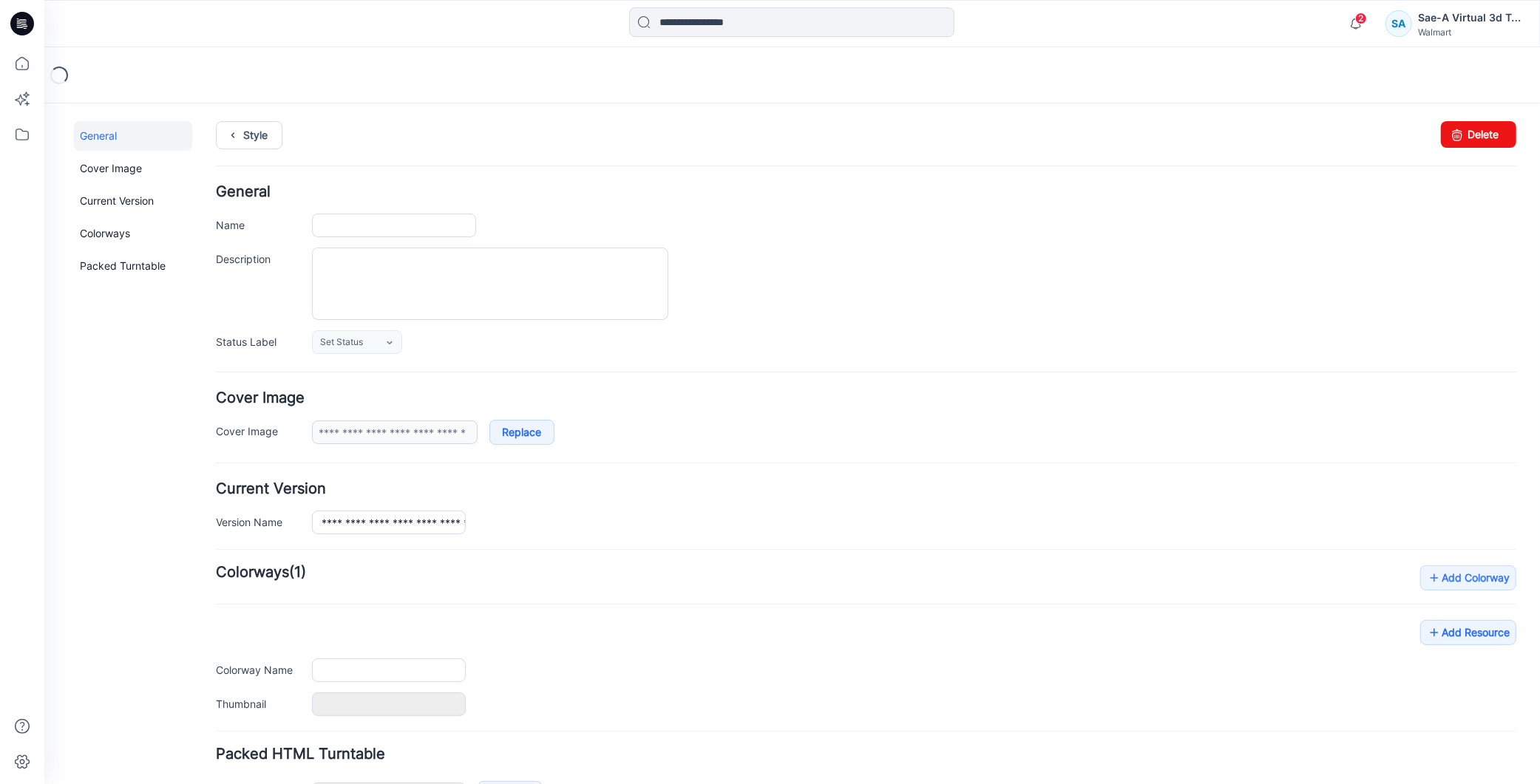
type input "**********"
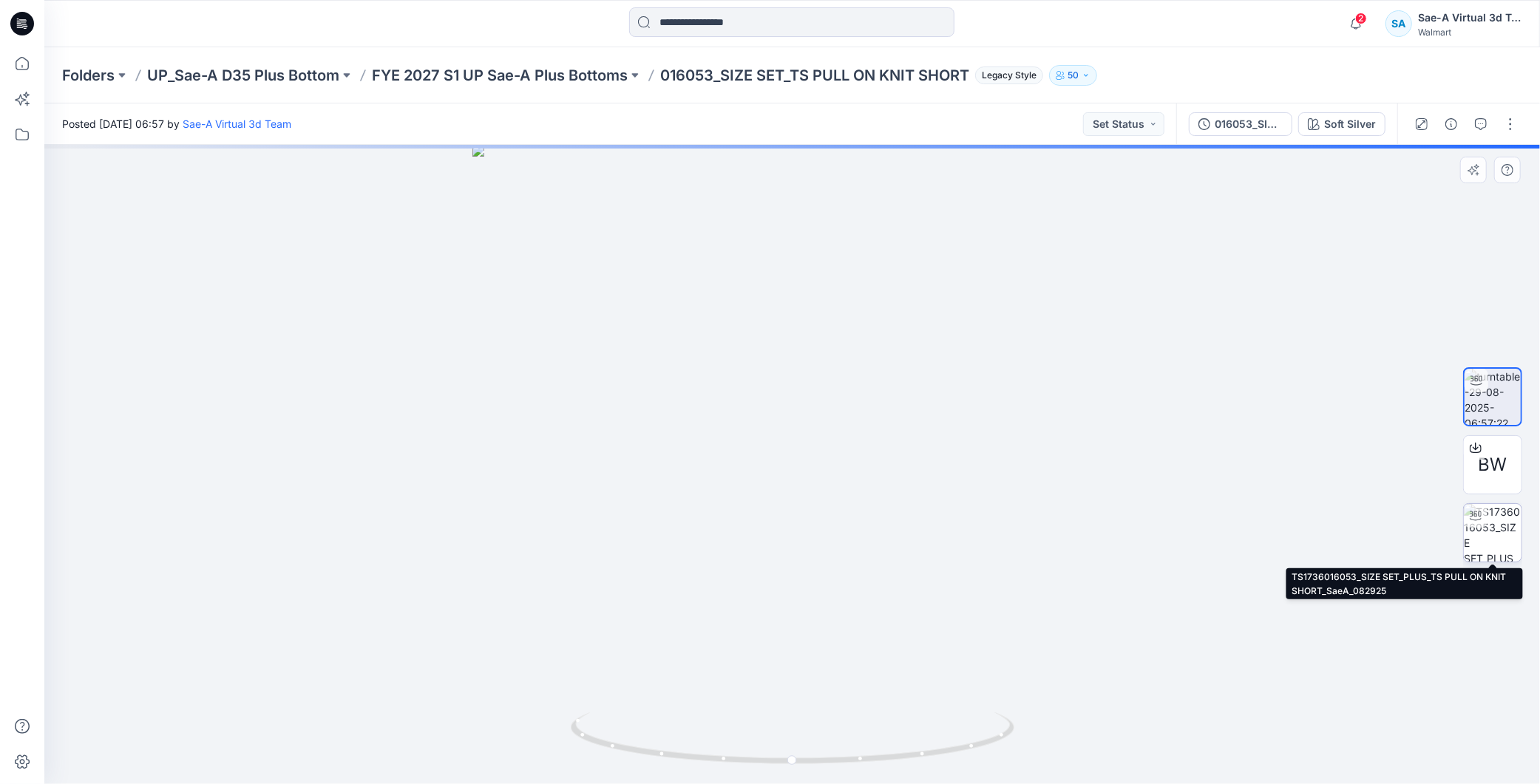
click at [1491, 527] on img at bounding box center [1493, 533] width 57 height 57
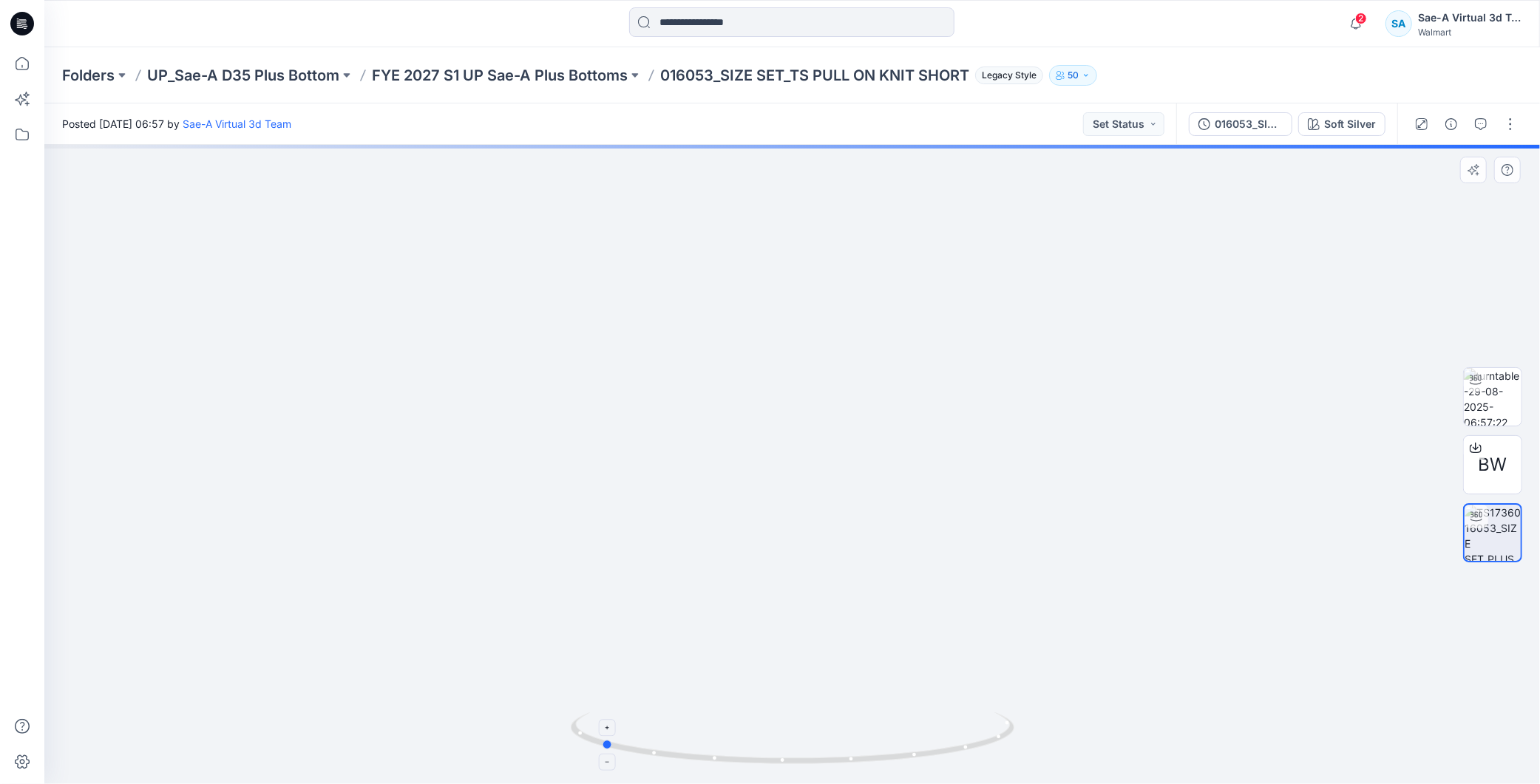
drag, startPoint x: 978, startPoint y: 754, endPoint x: 786, endPoint y: 763, distance: 192.2
click at [786, 763] on icon at bounding box center [795, 740] width 447 height 56
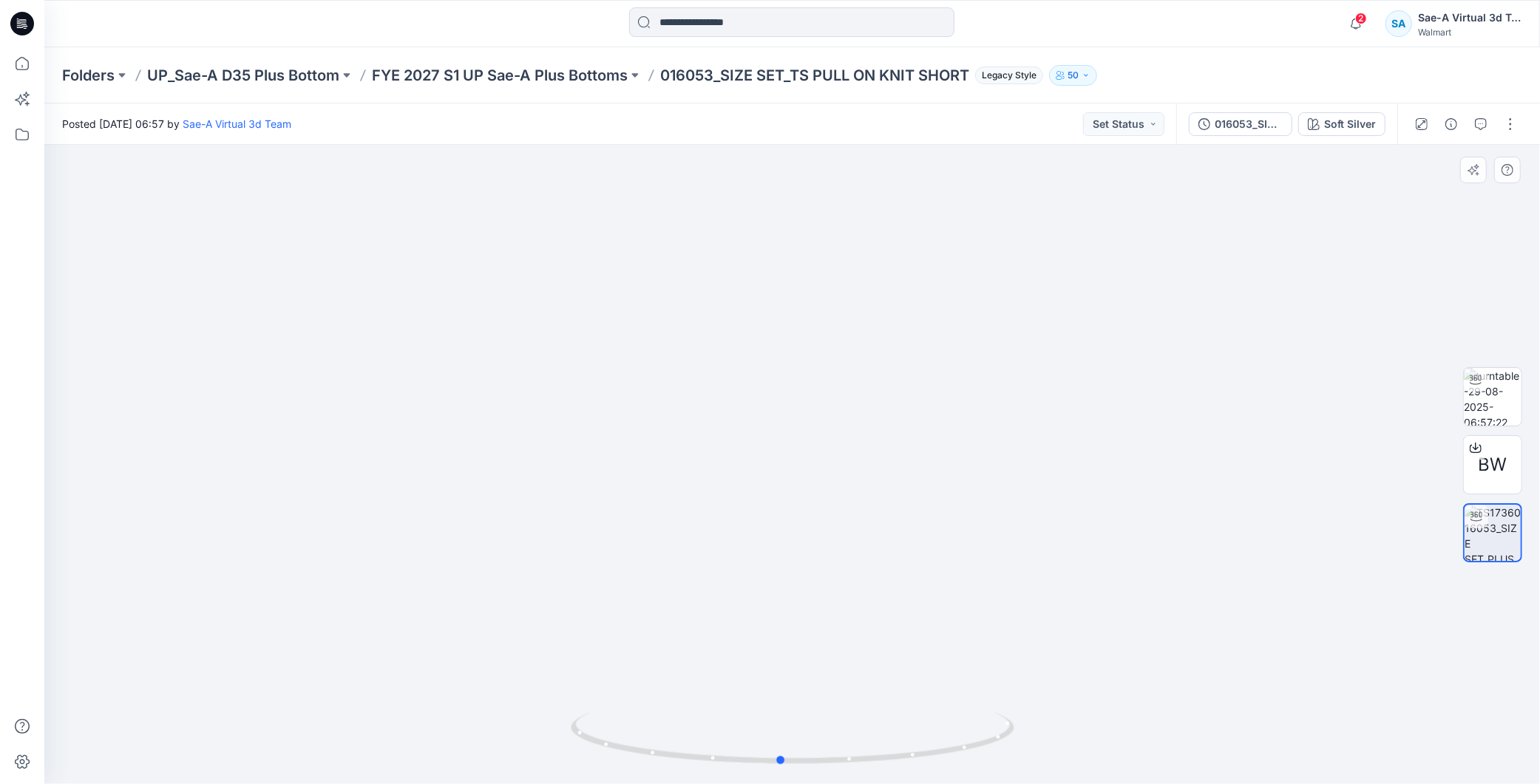
drag, startPoint x: 882, startPoint y: 729, endPoint x: 1061, endPoint y: 715, distance: 179.5
click at [1061, 715] on div at bounding box center [792, 464] width 1496 height 640
click at [1519, 388] on img at bounding box center [1493, 397] width 57 height 57
drag, startPoint x: 954, startPoint y: 744, endPoint x: 759, endPoint y: 762, distance: 195.8
click at [759, 762] on icon at bounding box center [795, 740] width 447 height 56
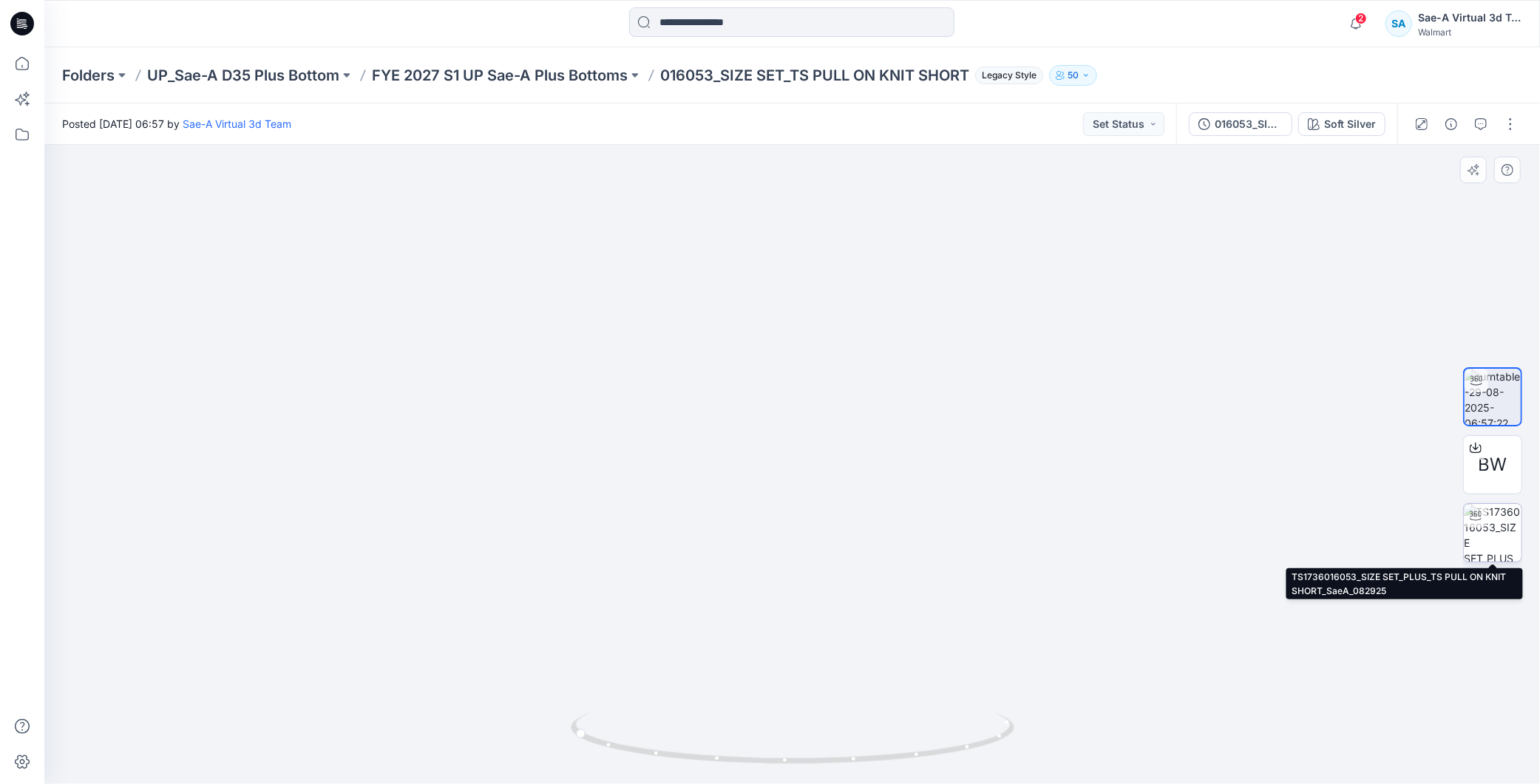
click at [1498, 542] on img at bounding box center [1493, 533] width 57 height 57
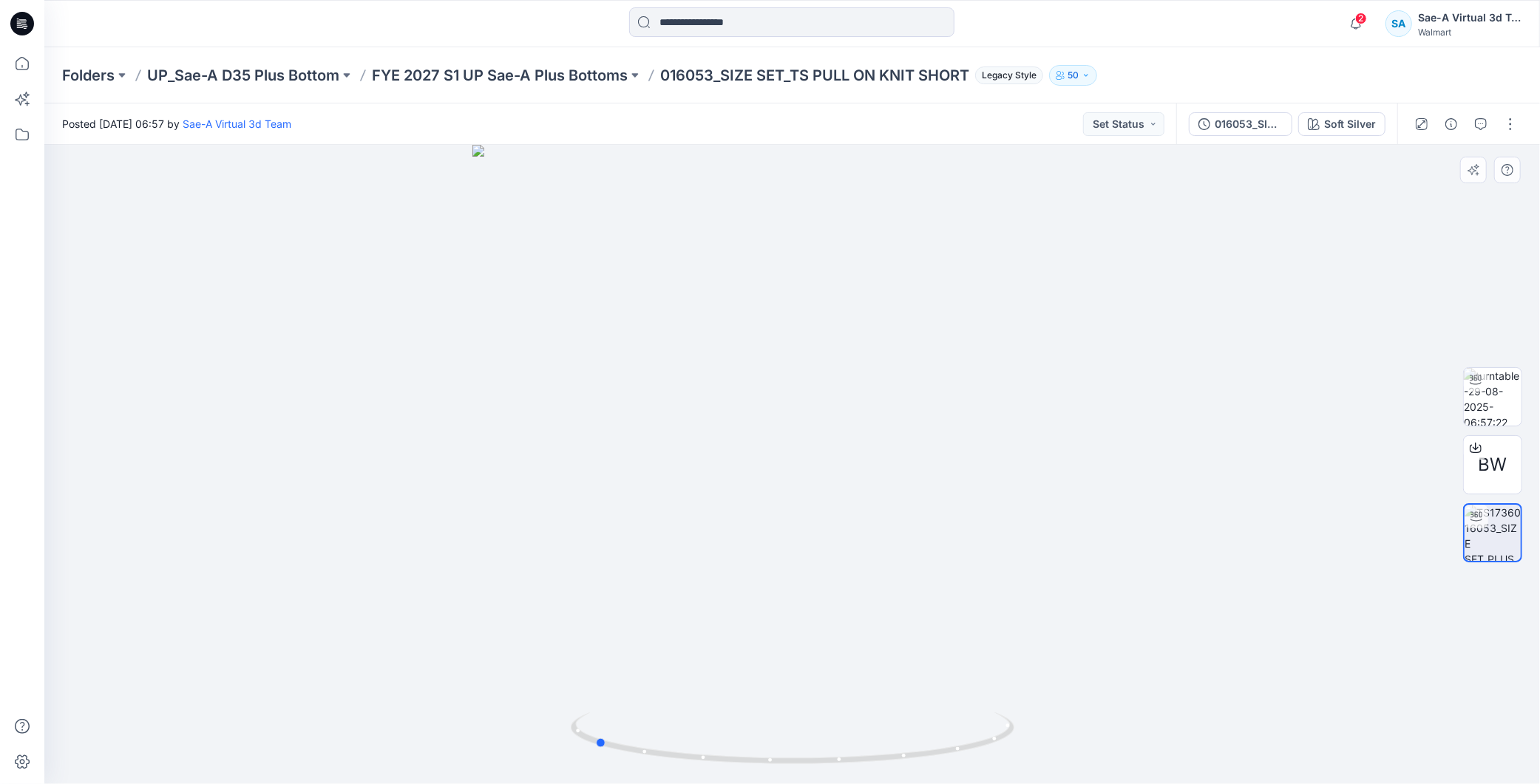
drag, startPoint x: 976, startPoint y: 743, endPoint x: 1221, endPoint y: 689, distance: 250.9
click at [1221, 689] on div at bounding box center [792, 464] width 1496 height 640
drag, startPoint x: 1002, startPoint y: 741, endPoint x: 999, endPoint y: 733, distance: 8.5
click at [999, 733] on icon at bounding box center [795, 740] width 447 height 56
drag, startPoint x: 965, startPoint y: 748, endPoint x: 762, endPoint y: 752, distance: 203.0
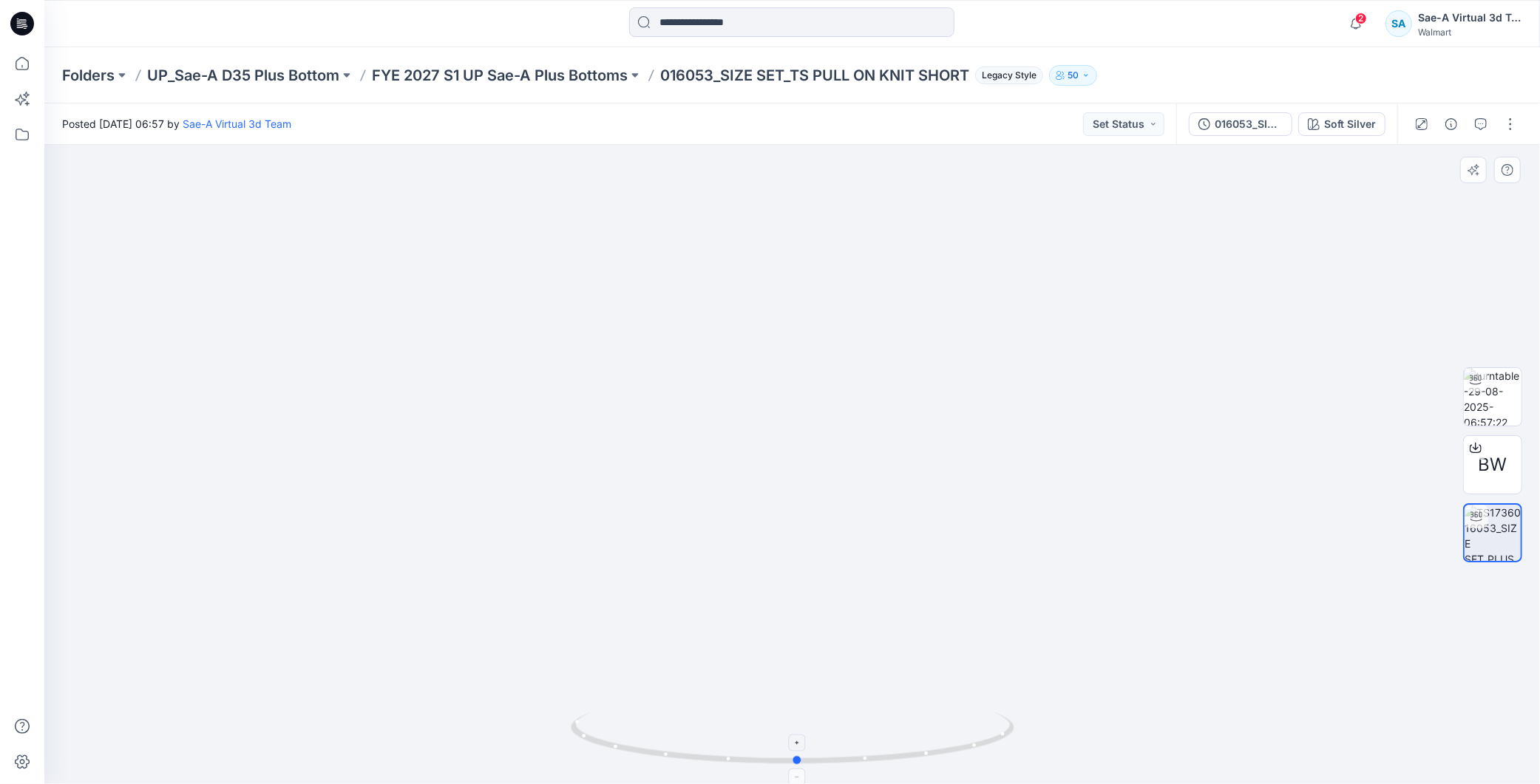
click at [762, 752] on icon at bounding box center [795, 740] width 447 height 56
click at [1514, 125] on button "button" at bounding box center [1510, 124] width 24 height 23
click at [1274, 307] on div at bounding box center [792, 464] width 1496 height 640
click at [1518, 124] on button "button" at bounding box center [1510, 124] width 24 height 23
click at [1422, 161] on p "Edit" at bounding box center [1416, 157] width 18 height 16
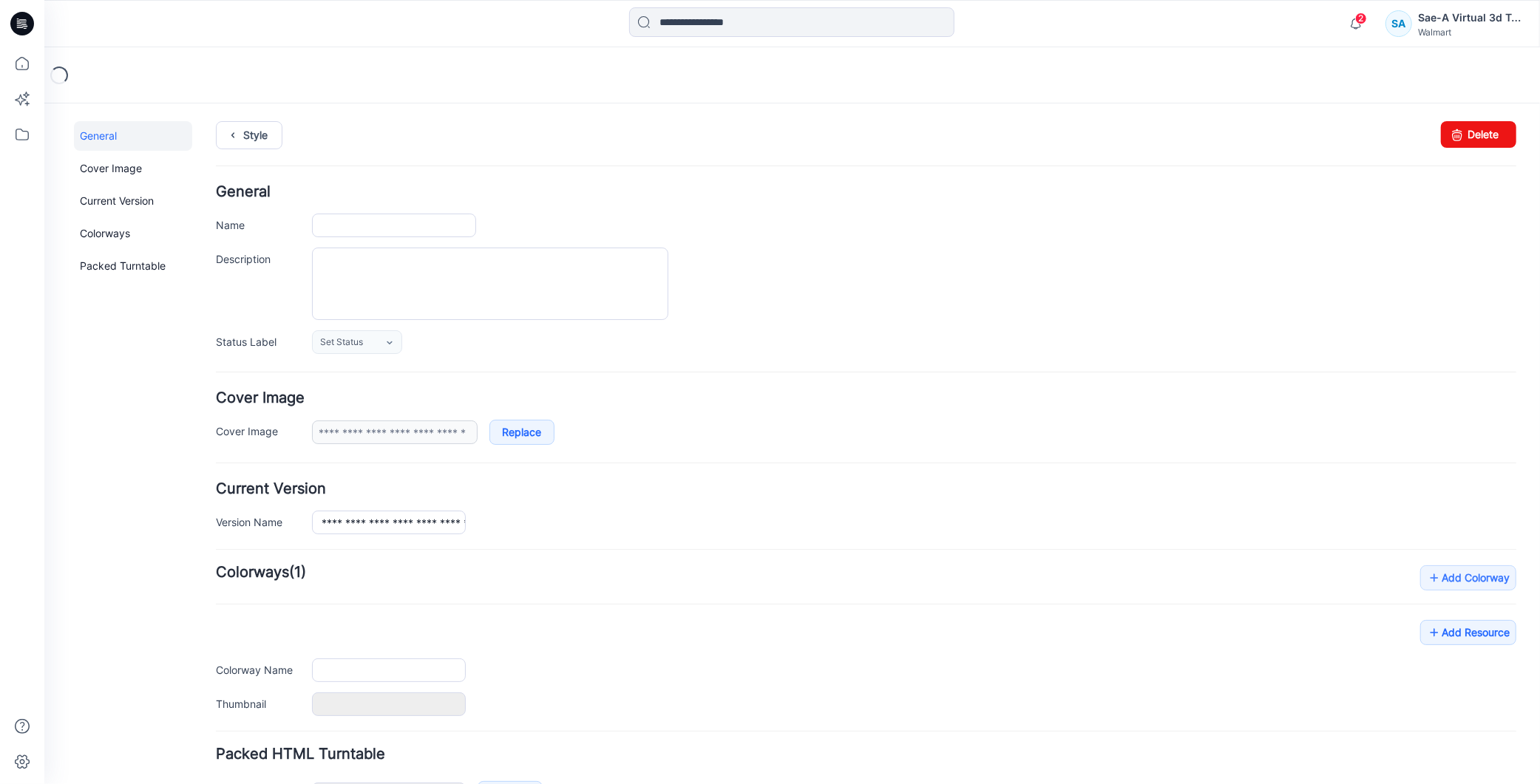
type input "**********"
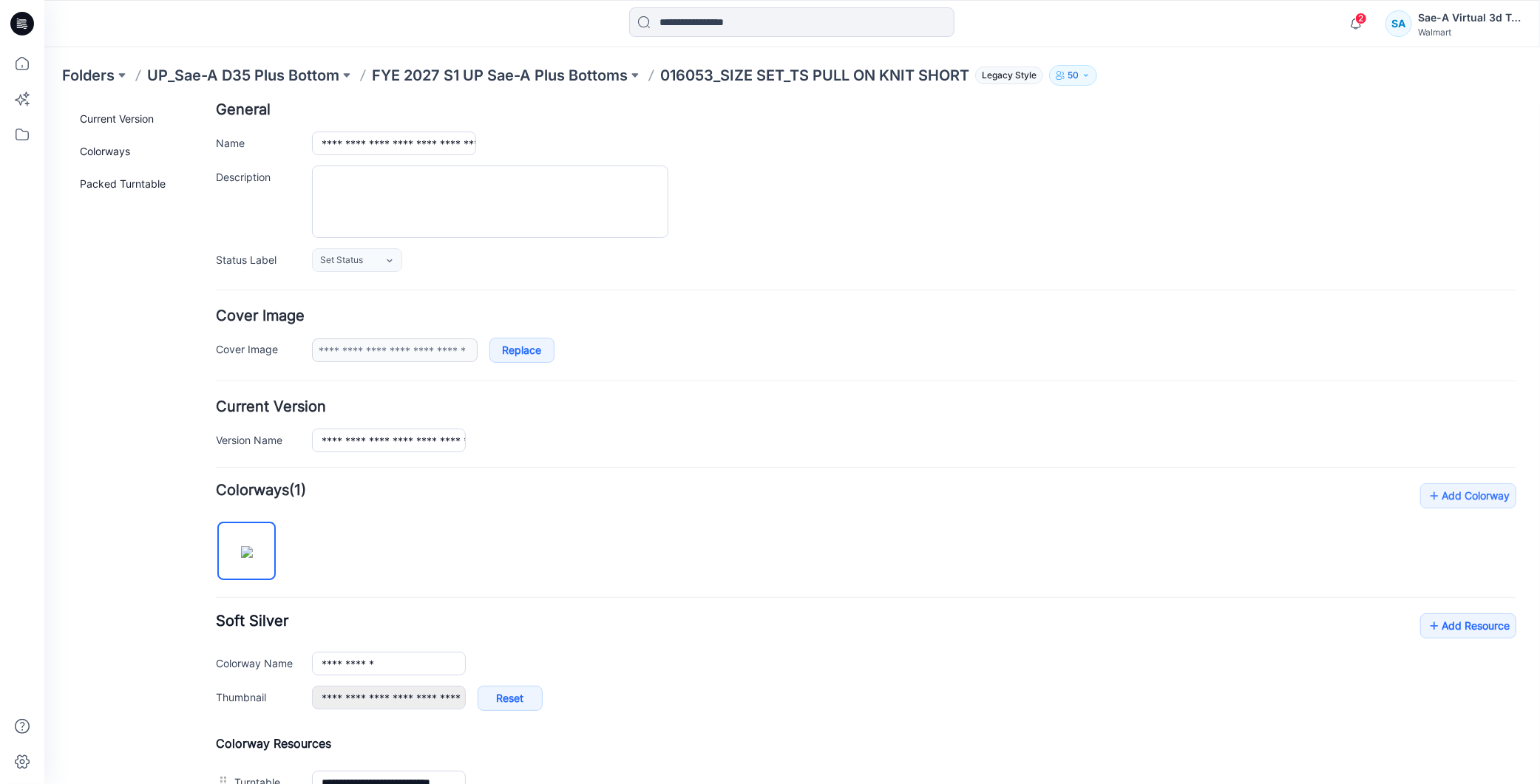
scroll to position [337, 0]
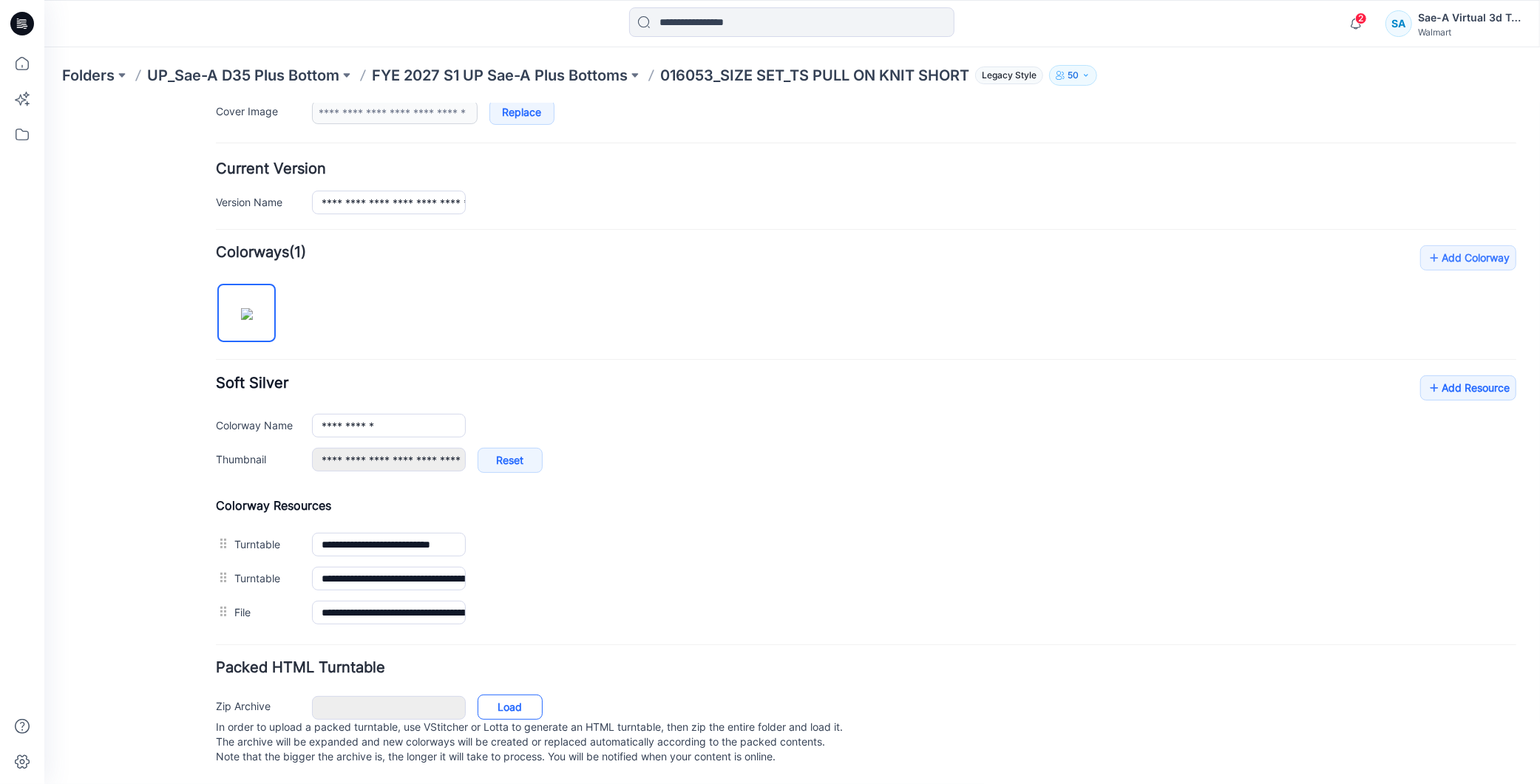
click at [513, 694] on link "Load" at bounding box center [509, 707] width 65 height 25
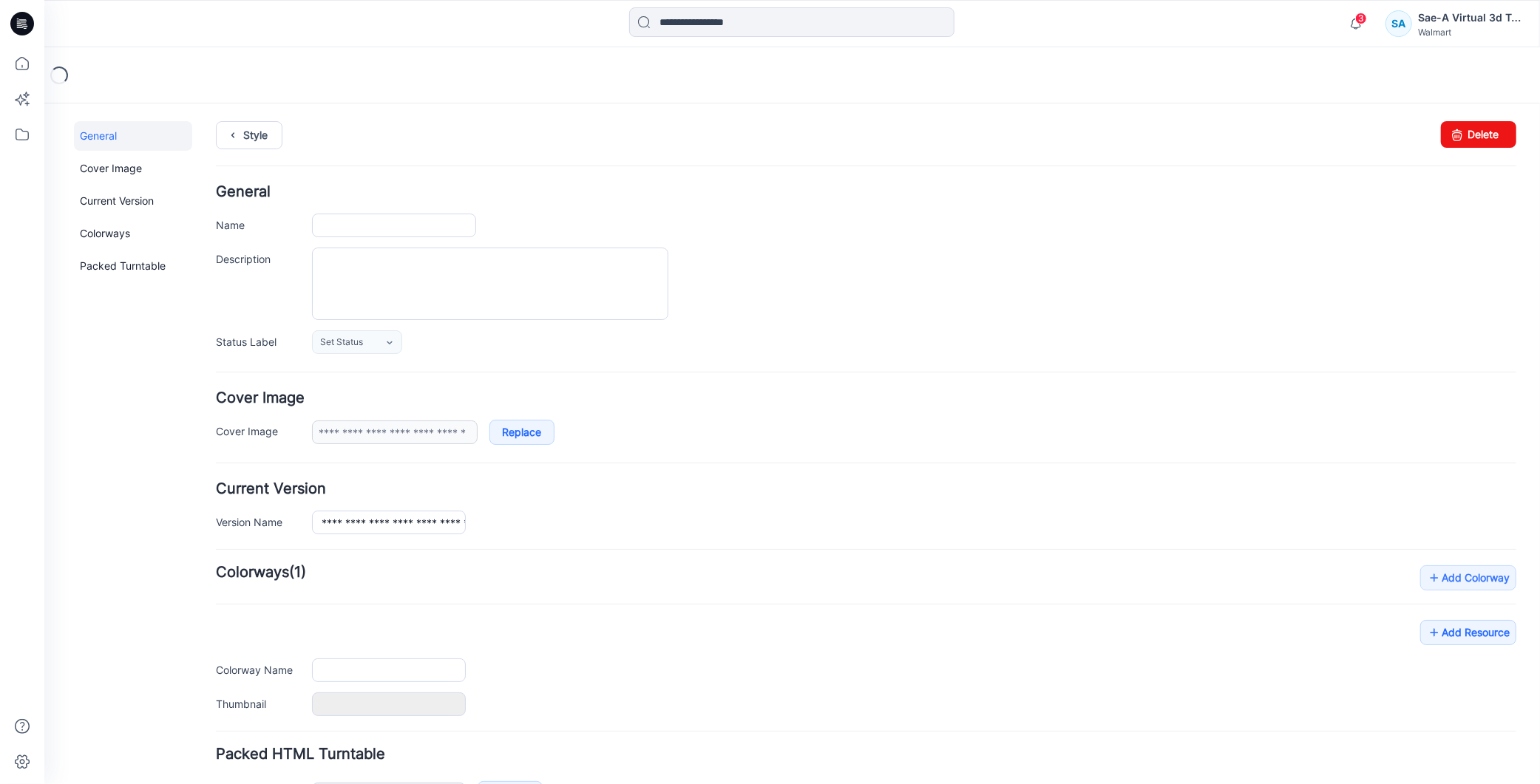
type input "**********"
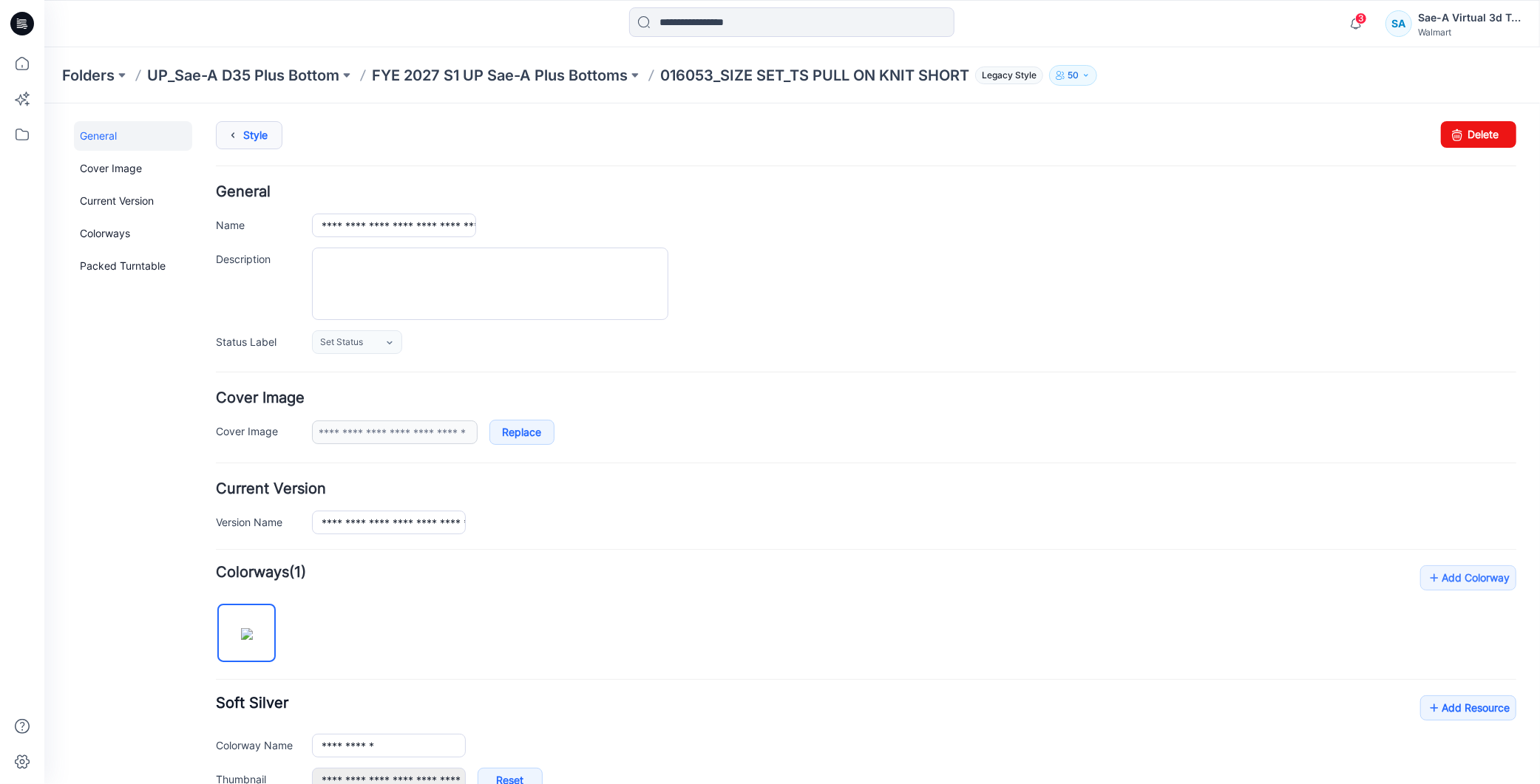
click at [239, 134] on icon at bounding box center [232, 134] width 21 height 27
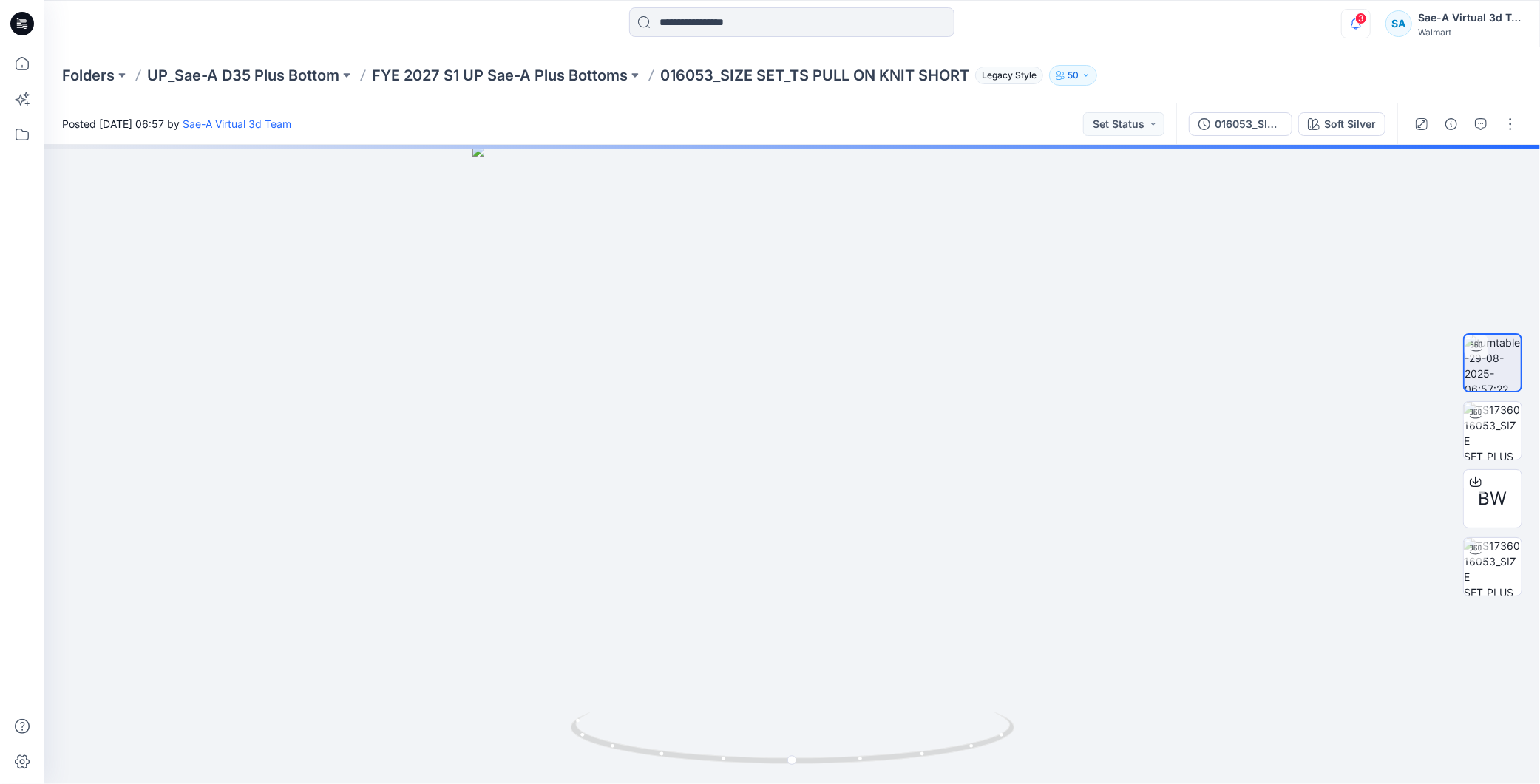
click at [1355, 23] on icon "button" at bounding box center [1356, 23] width 28 height 30
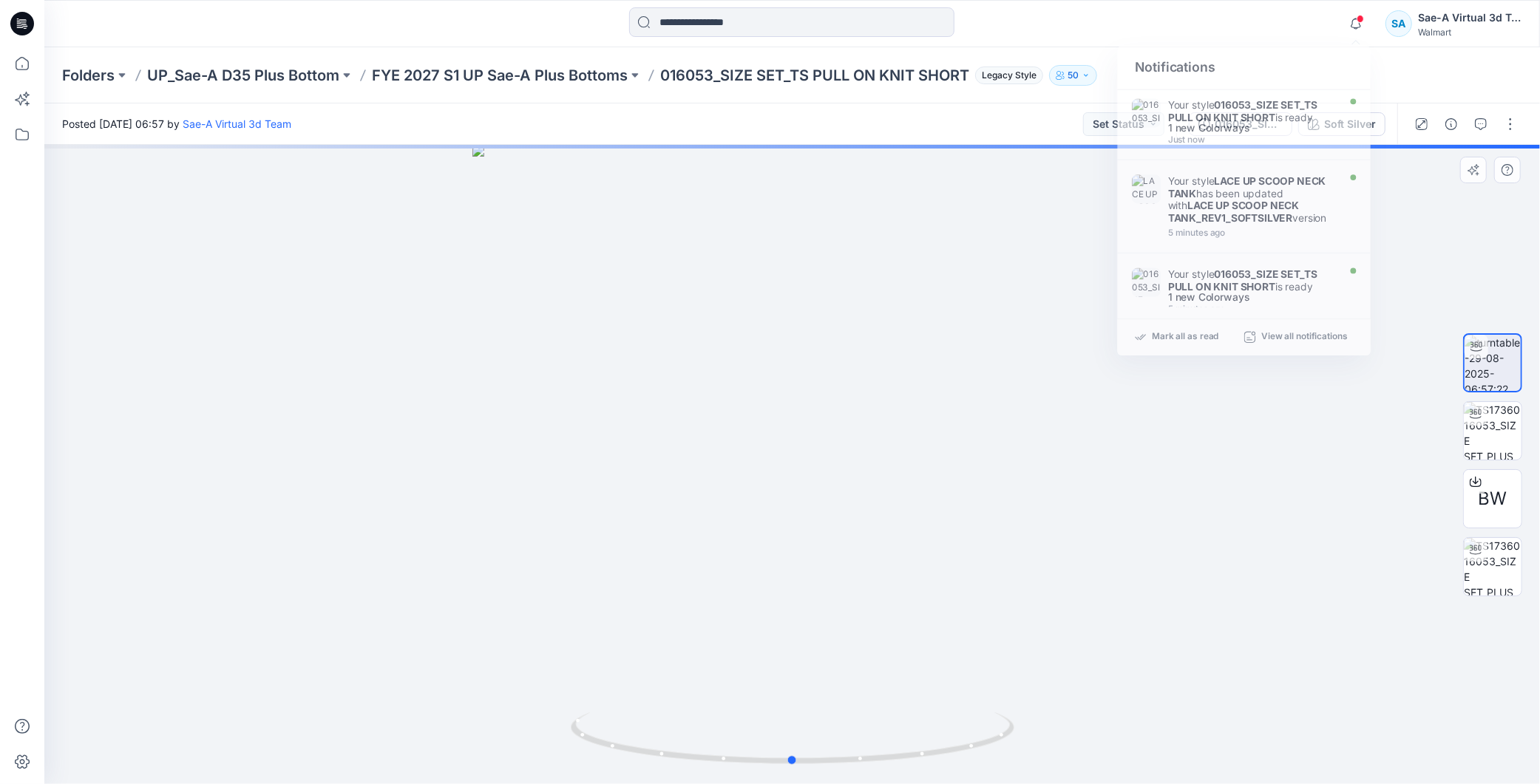
click at [1096, 585] on div at bounding box center [792, 464] width 1496 height 640
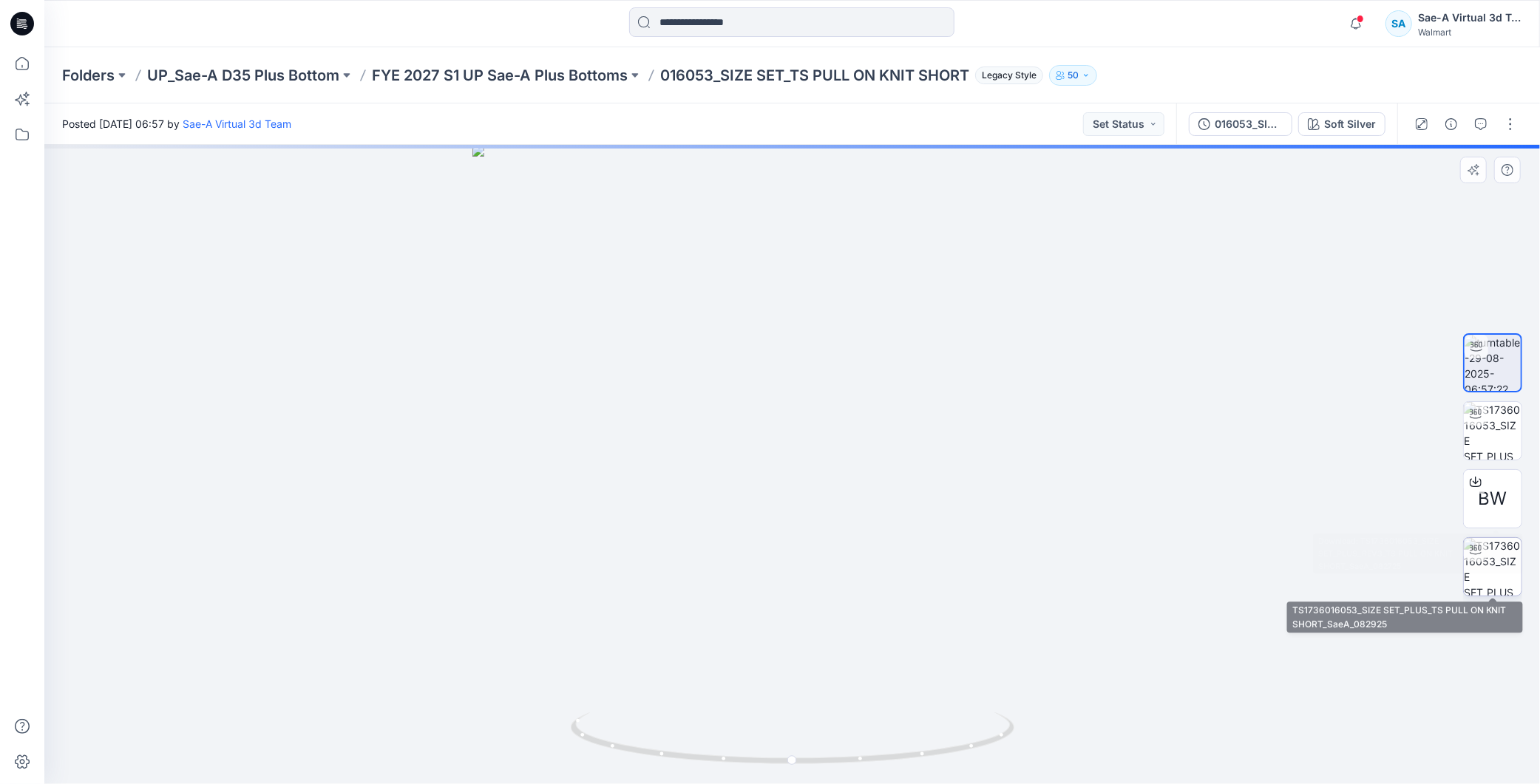
click at [1505, 572] on img at bounding box center [1493, 566] width 57 height 57
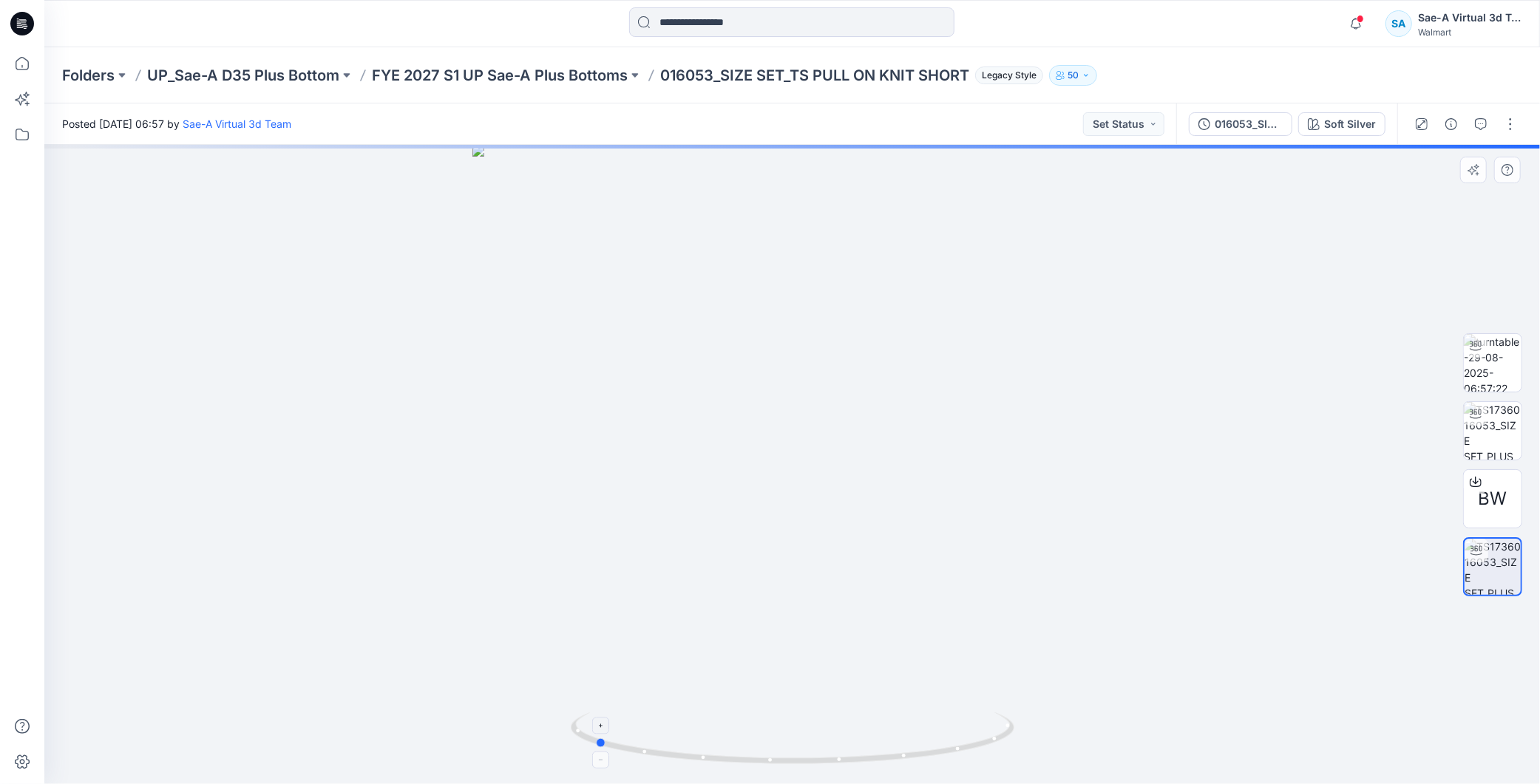
drag, startPoint x: 958, startPoint y: 730, endPoint x: 777, endPoint y: 754, distance: 182.6
click at [777, 754] on icon at bounding box center [795, 740] width 447 height 56
click at [1502, 418] on img at bounding box center [1493, 431] width 57 height 57
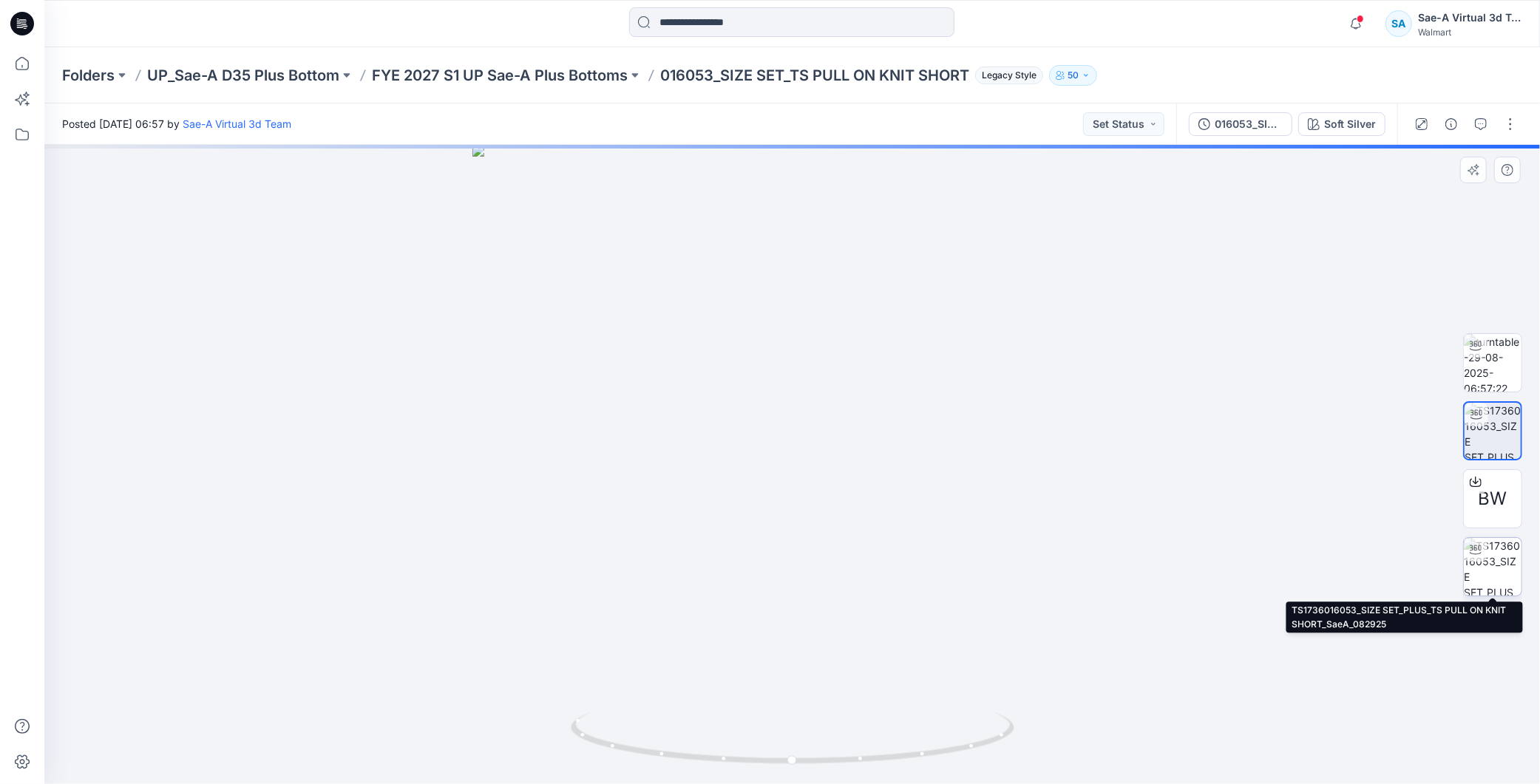
click at [1480, 575] on img at bounding box center [1493, 566] width 57 height 57
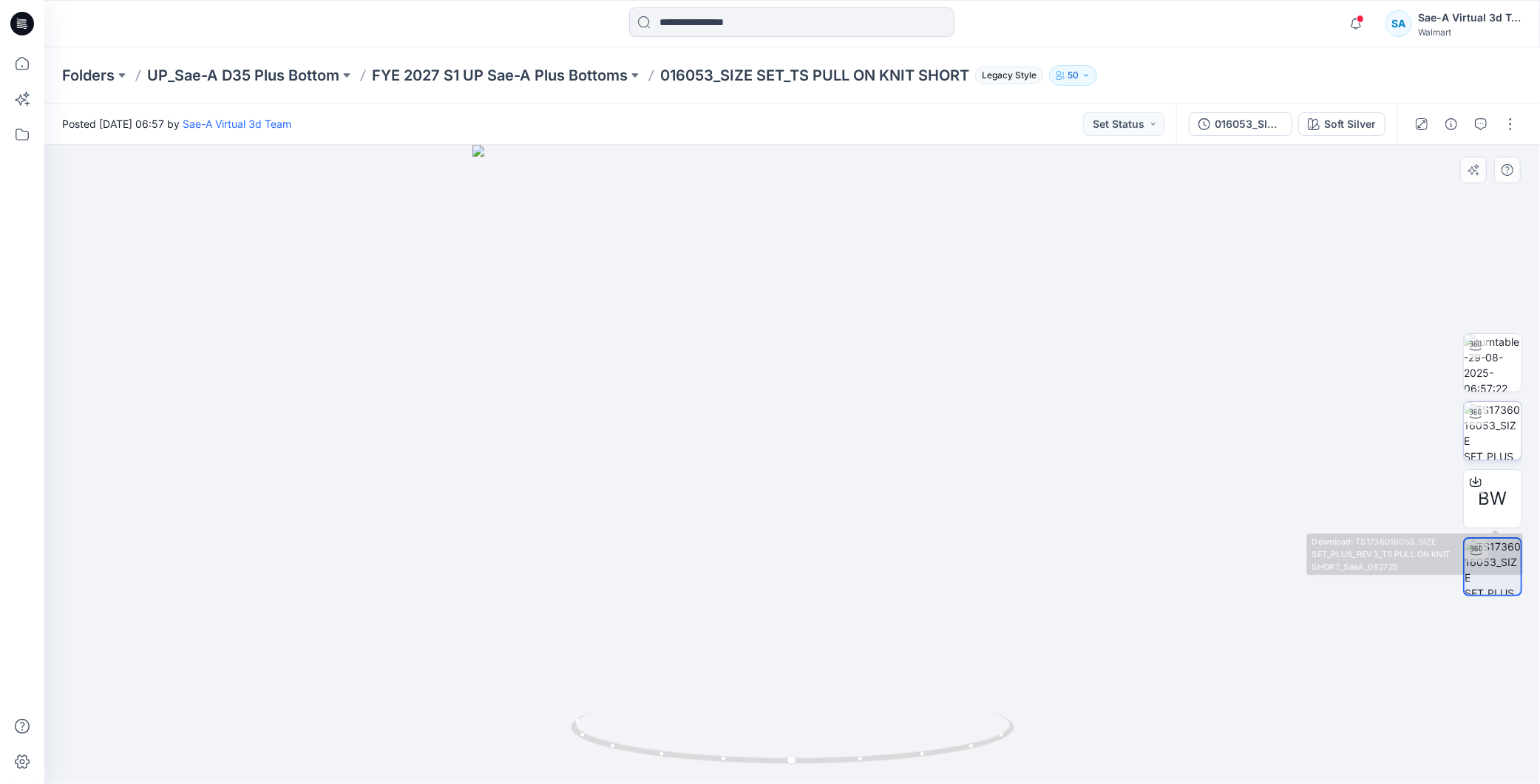
click at [1510, 426] on img at bounding box center [1493, 431] width 57 height 57
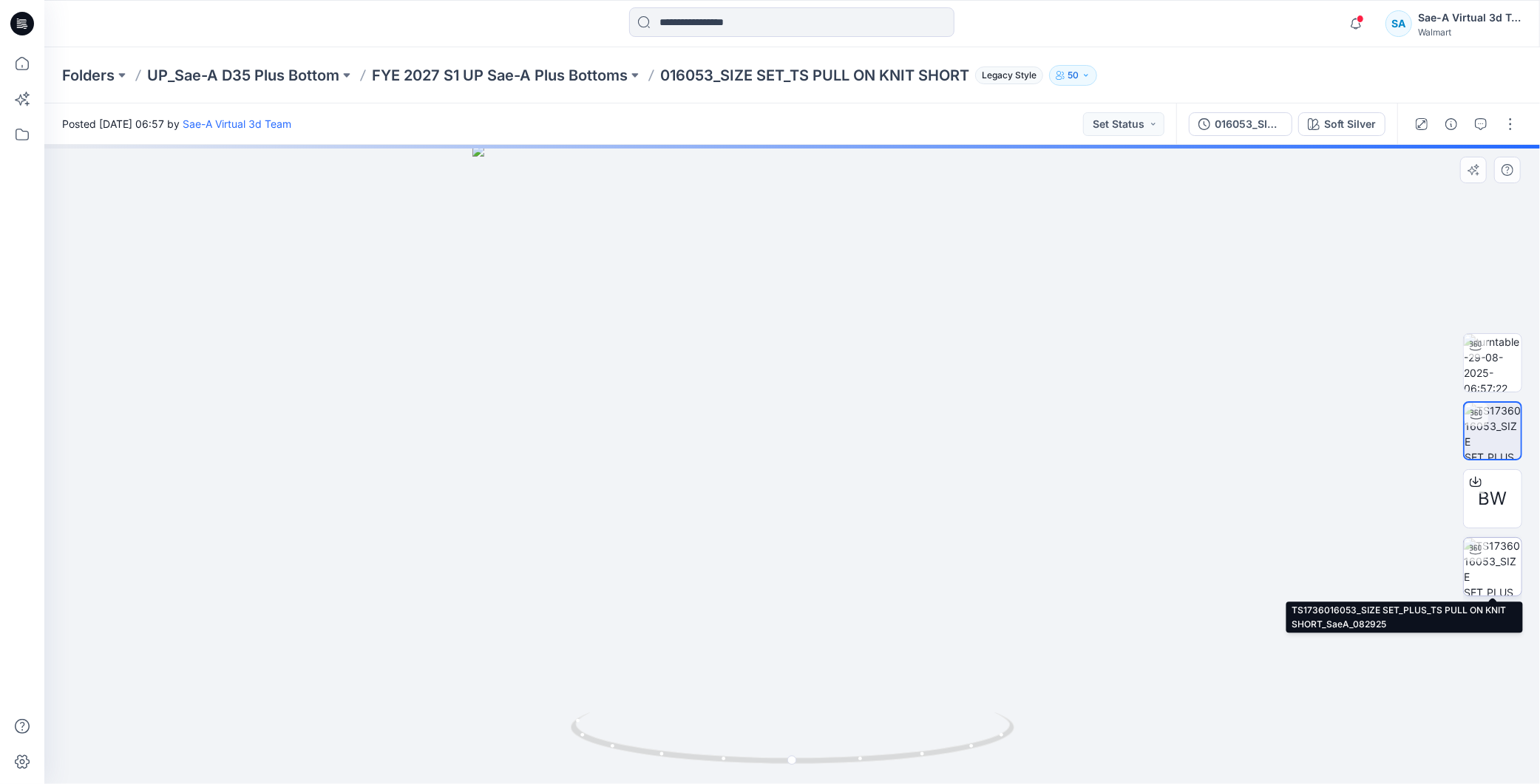
click at [1488, 560] on img at bounding box center [1493, 566] width 57 height 57
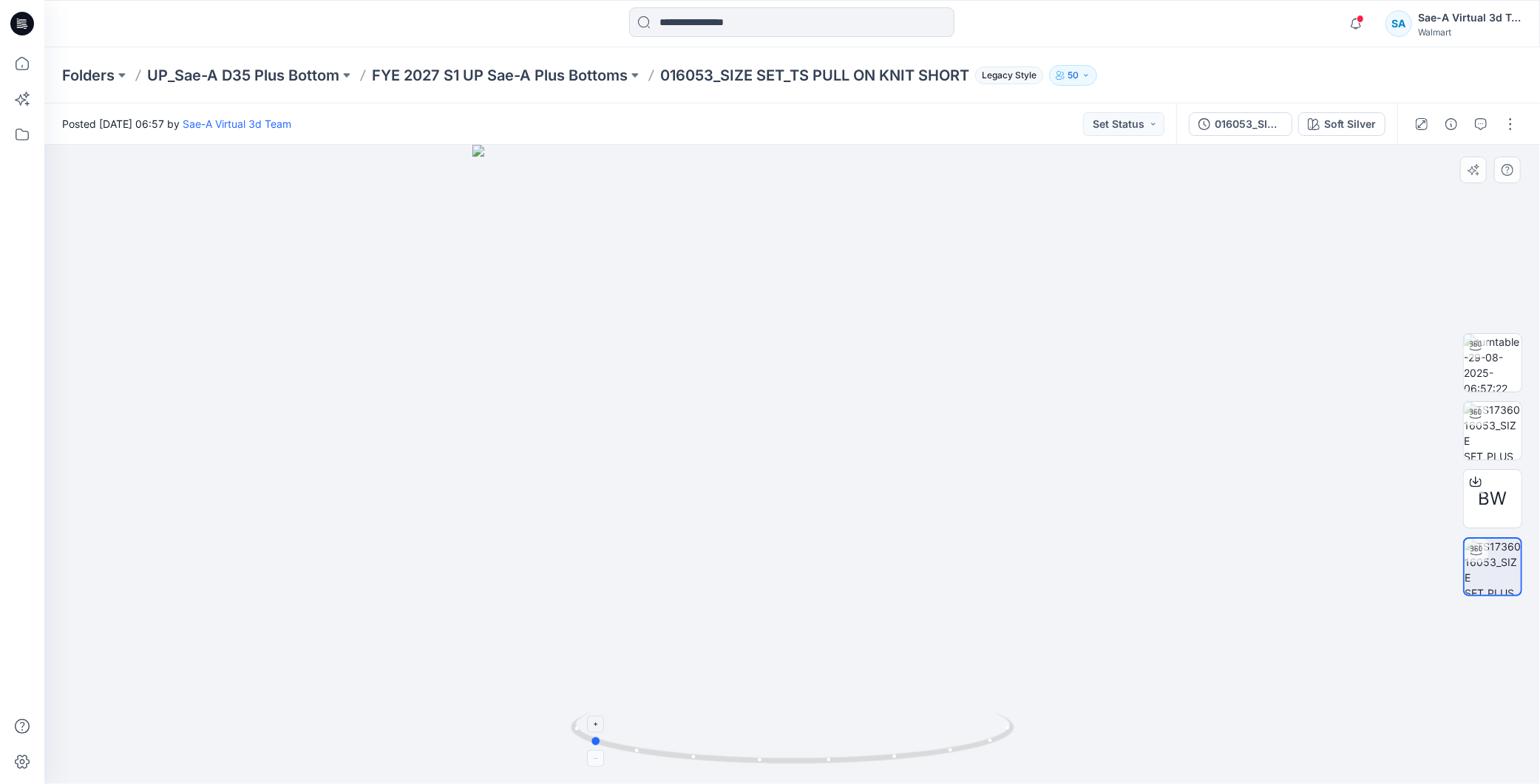
drag, startPoint x: 946, startPoint y: 748, endPoint x: 743, endPoint y: 756, distance: 203.2
click at [743, 756] on icon at bounding box center [795, 740] width 447 height 56
click at [1509, 130] on button "button" at bounding box center [1510, 124] width 24 height 23
click at [1422, 155] on p "Edit" at bounding box center [1416, 157] width 18 height 16
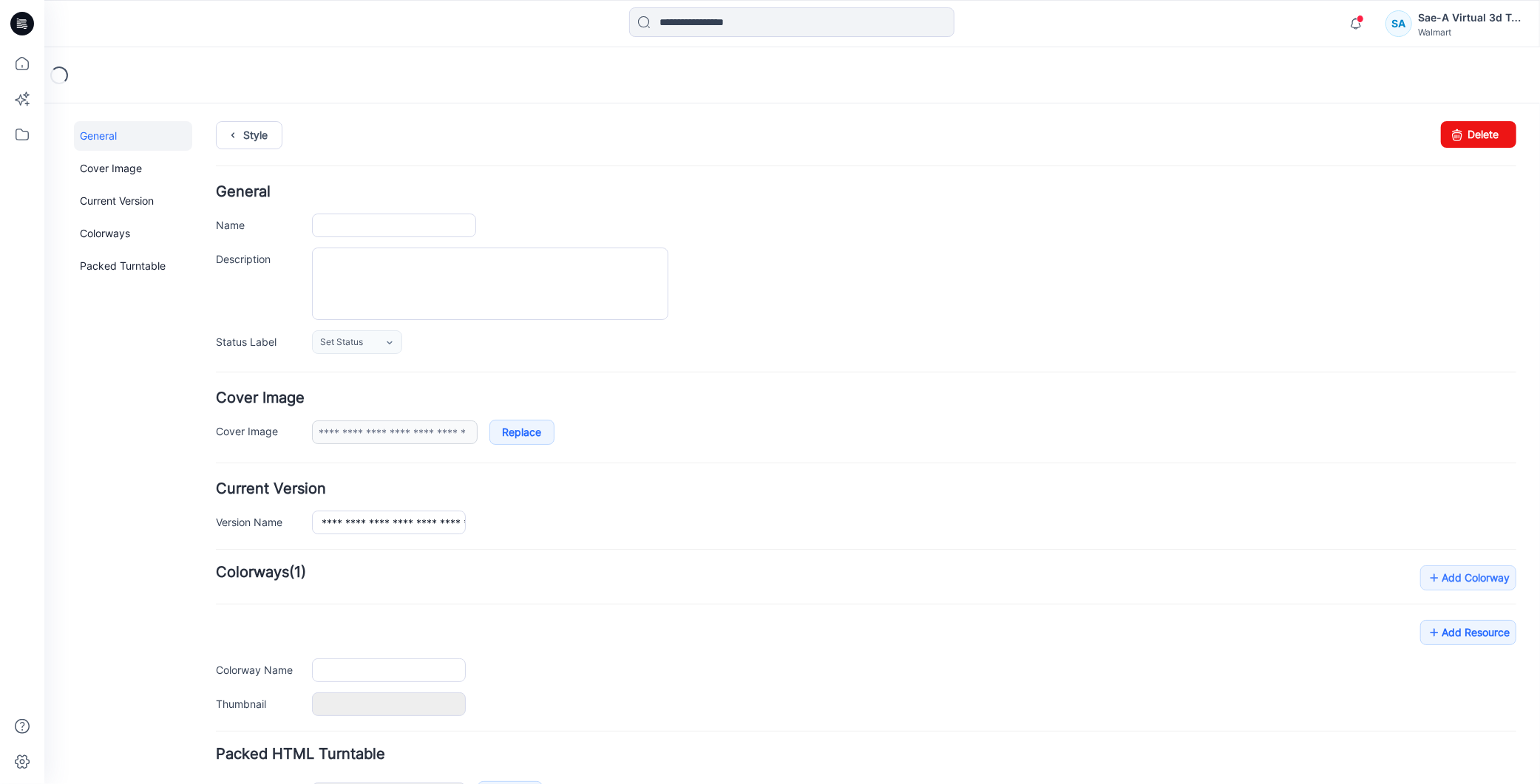
type input "**********"
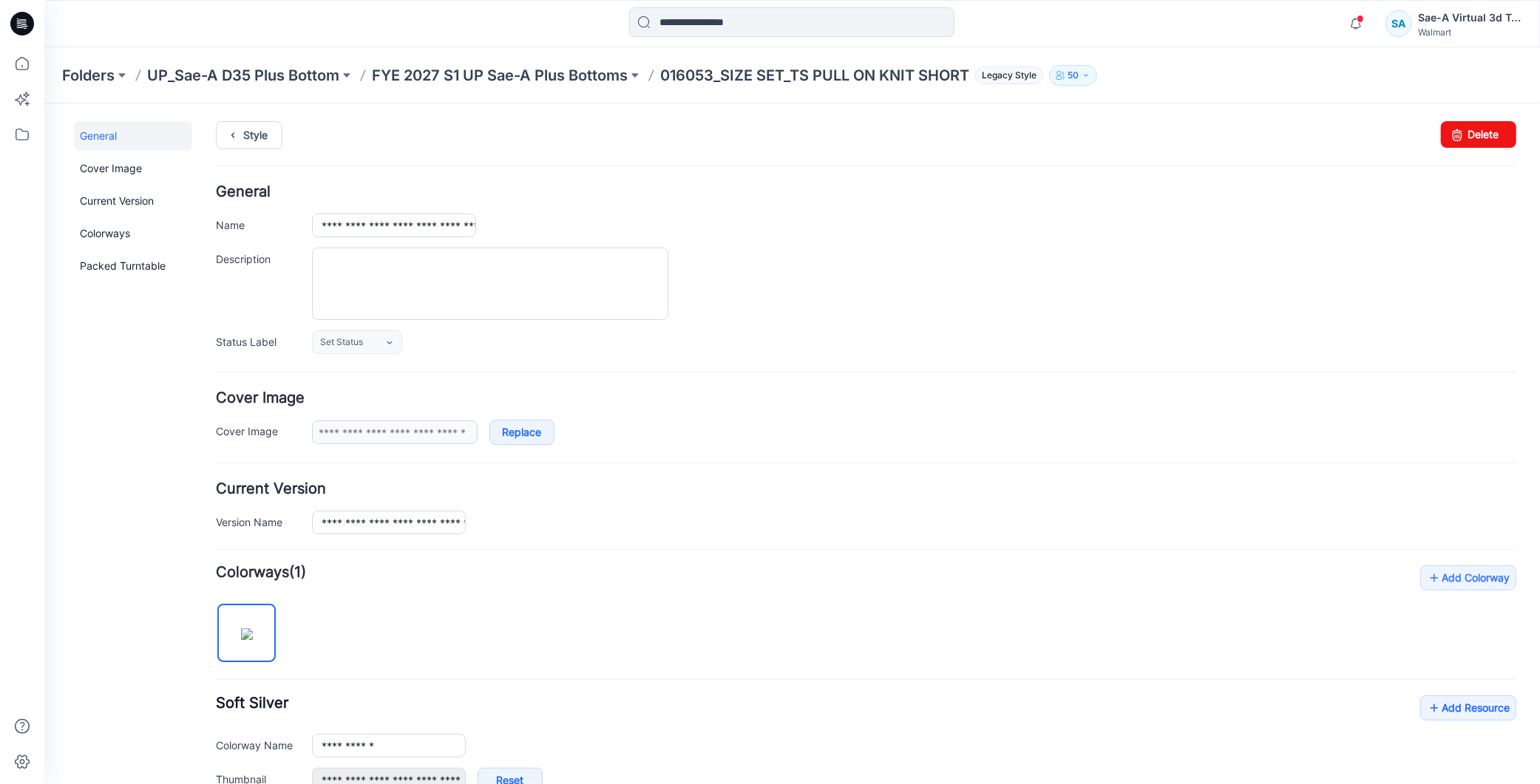
scroll to position [372, 0]
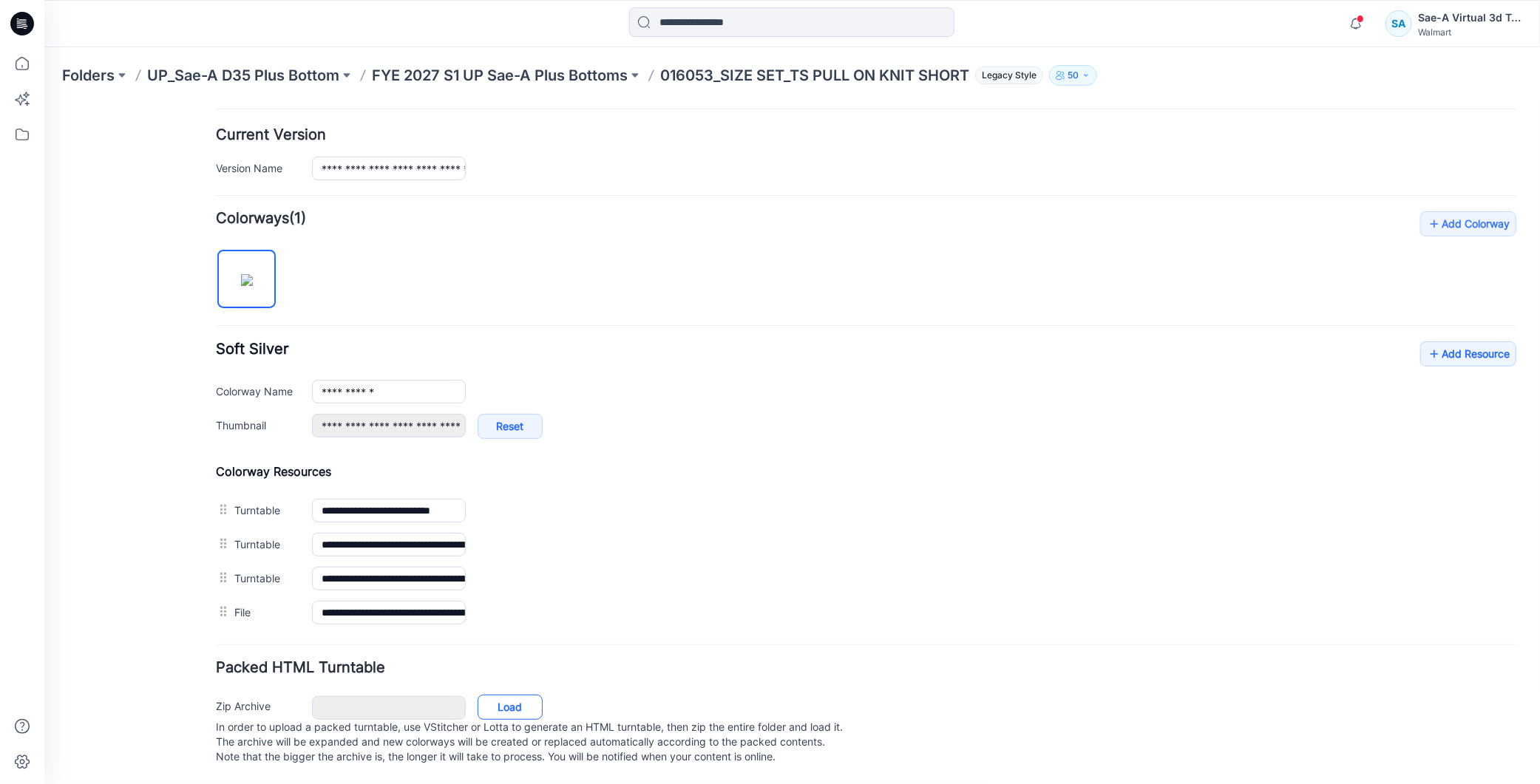
click at [521, 694] on link "Load" at bounding box center [509, 707] width 65 height 25
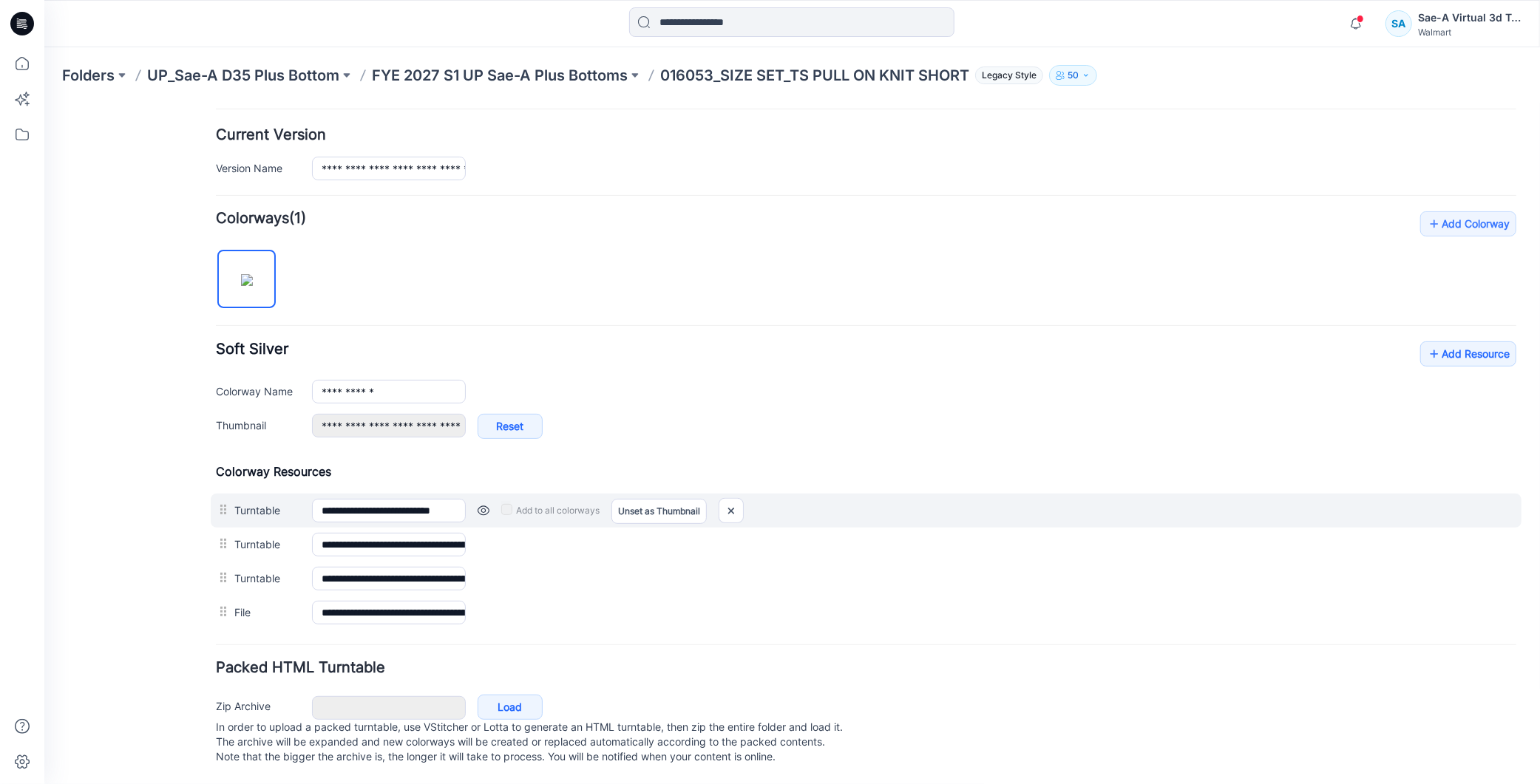
drag, startPoint x: 1409, startPoint y: 446, endPoint x: 1067, endPoint y: 483, distance: 344.0
click at [1409, 446] on div "**********" at bounding box center [865, 419] width 1301 height 419
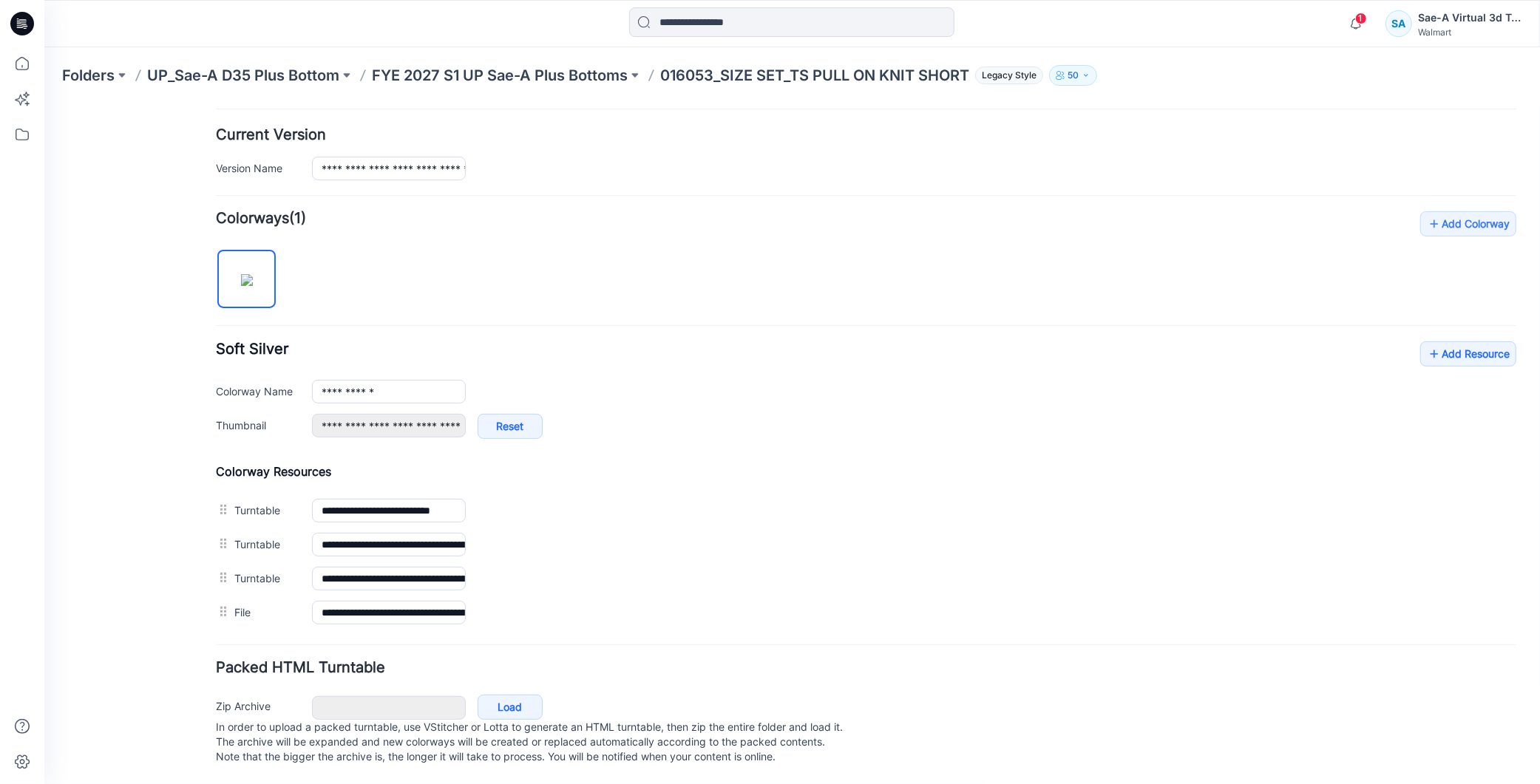
scroll to position [288, 0]
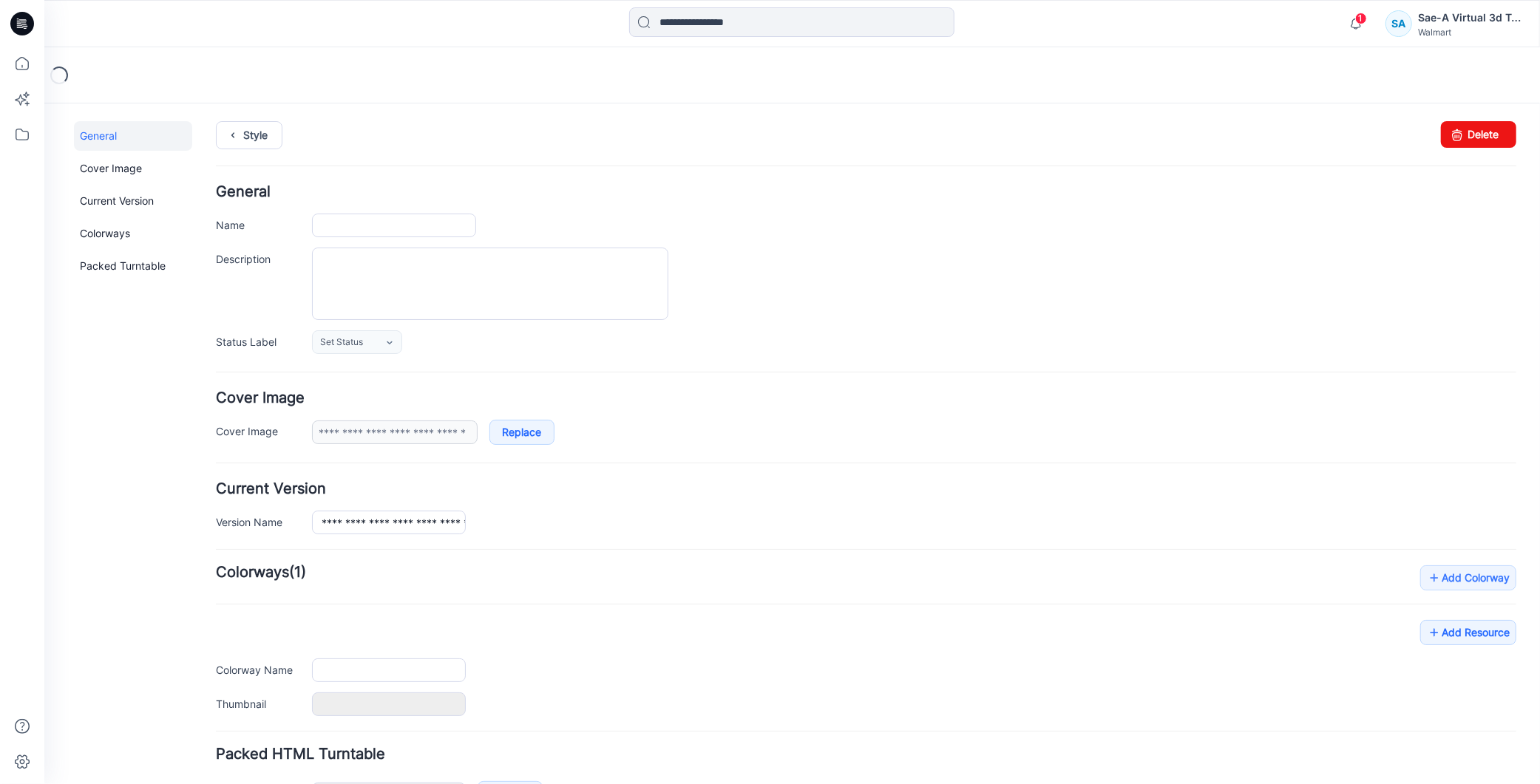
type input "**********"
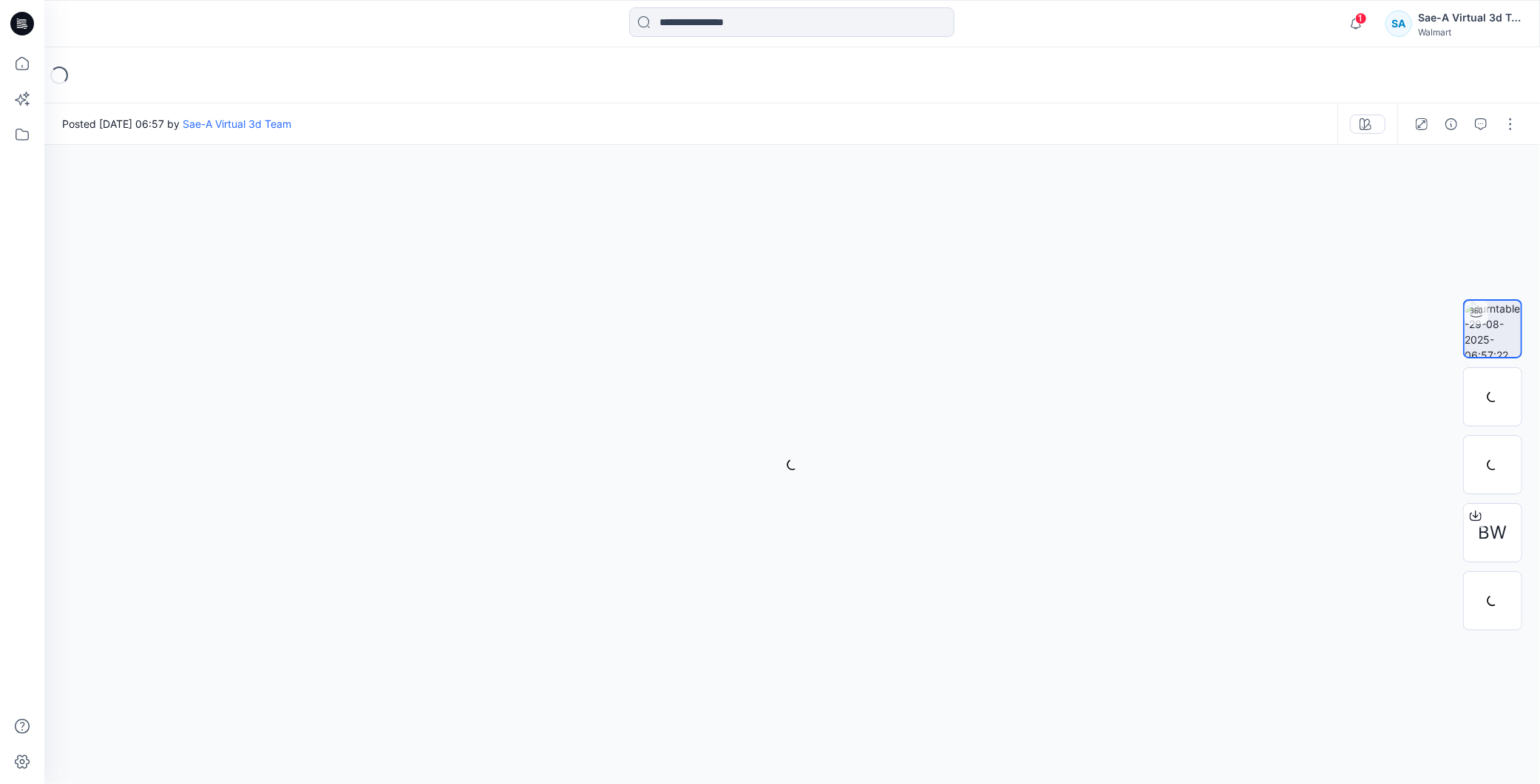
click at [1362, 19] on span "1" at bounding box center [1362, 18] width 12 height 12
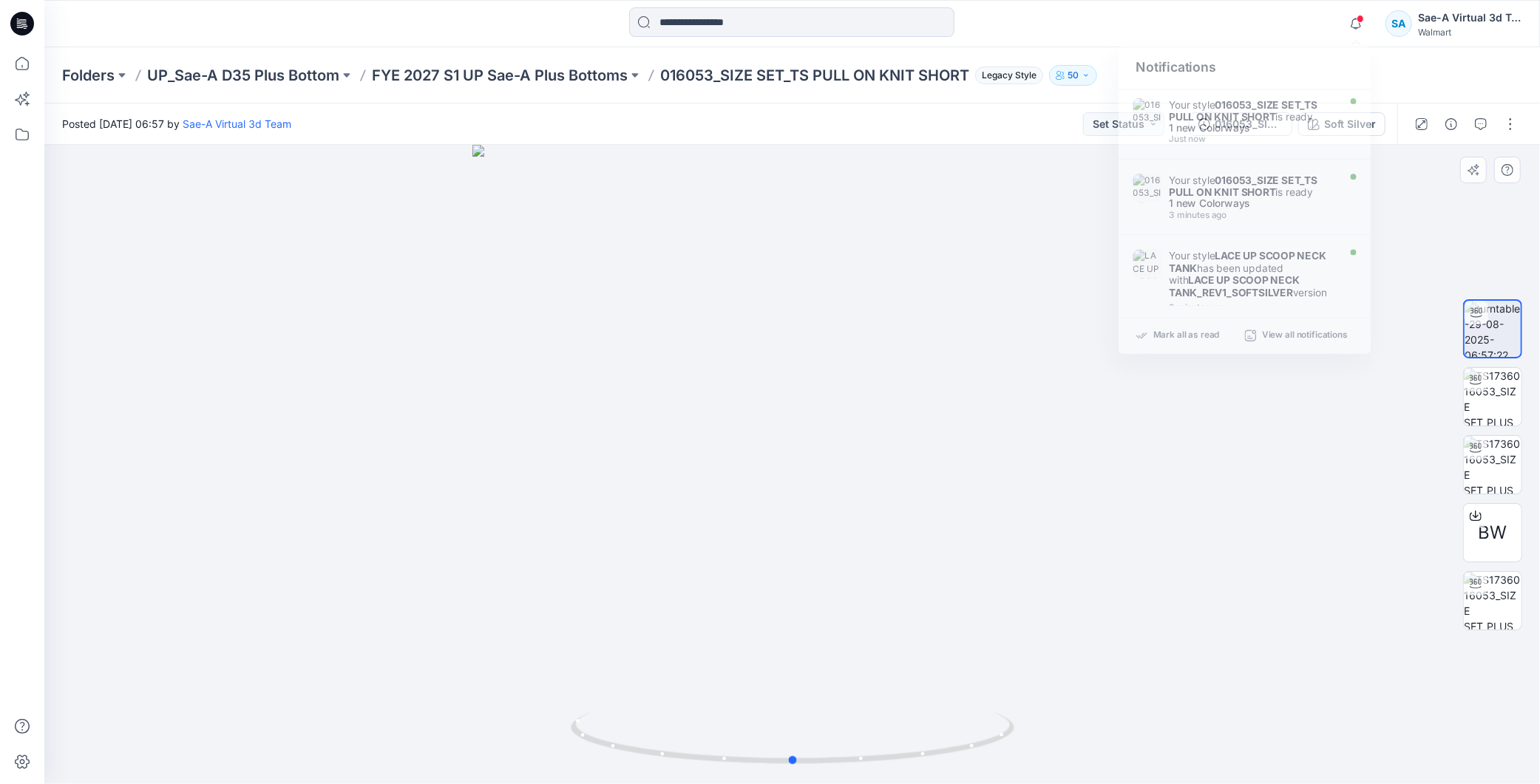
click at [1039, 647] on div at bounding box center [792, 464] width 1496 height 640
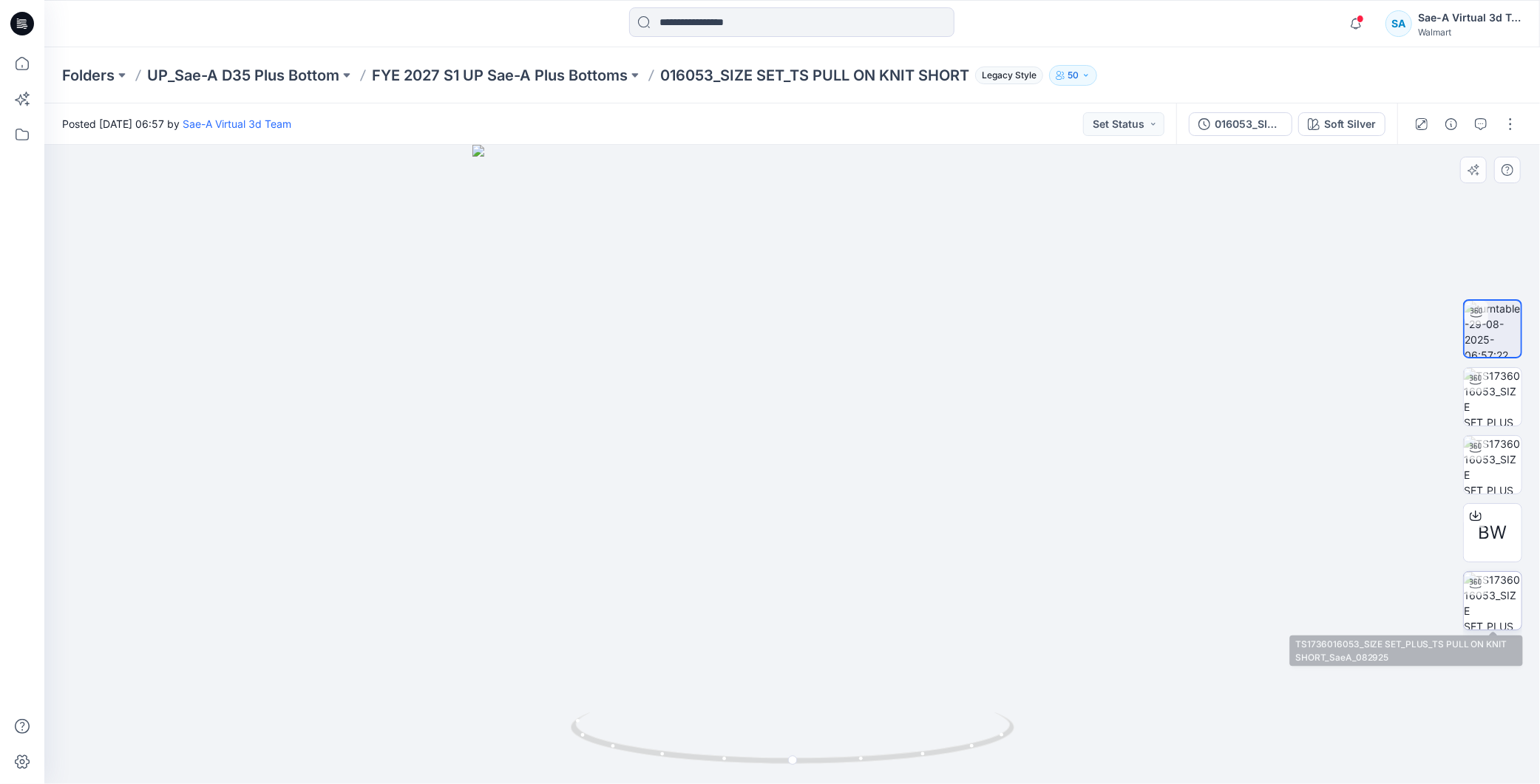
click at [1519, 614] on img at bounding box center [1493, 600] width 57 height 57
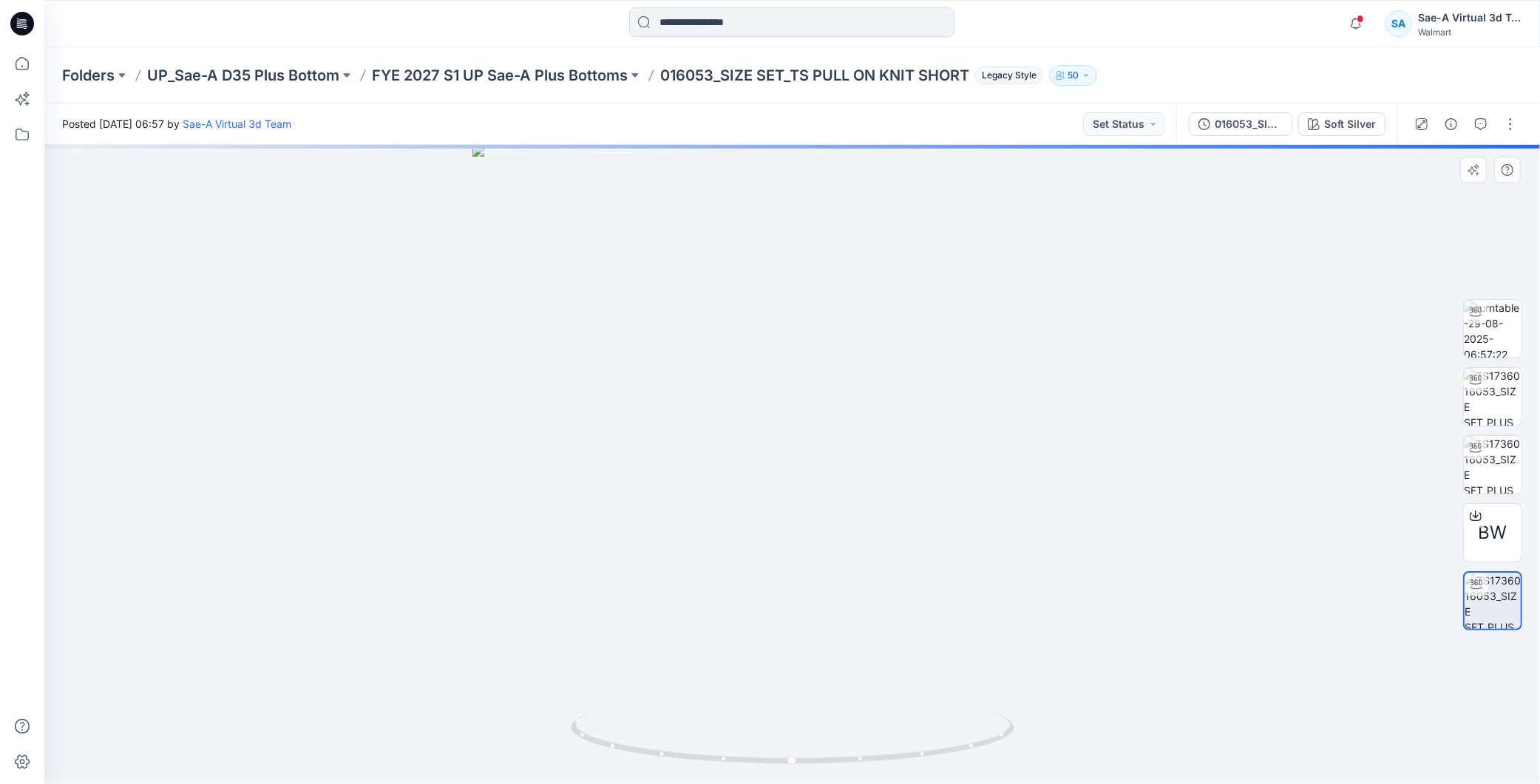
click at [1511, 611] on img at bounding box center [1493, 600] width 57 height 57
drag, startPoint x: 961, startPoint y: 736, endPoint x: 773, endPoint y: 739, distance: 188.0
click at [773, 739] on icon at bounding box center [795, 740] width 447 height 56
drag, startPoint x: 911, startPoint y: 572, endPoint x: 938, endPoint y: 312, distance: 261.4
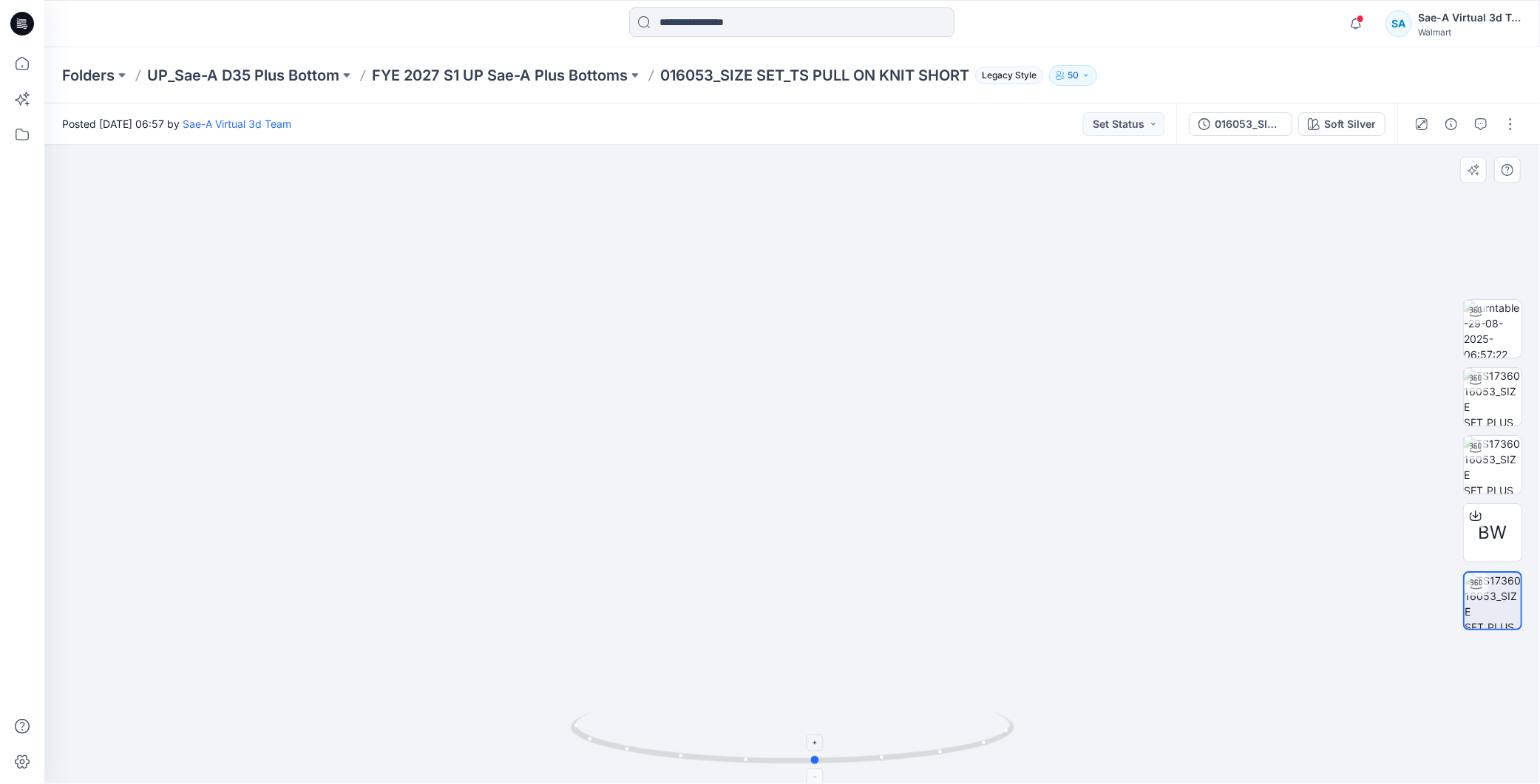
drag, startPoint x: 1014, startPoint y: 738, endPoint x: 803, endPoint y: 740, distance: 211.0
click at [803, 740] on icon at bounding box center [795, 740] width 447 height 56
click at [611, 71] on p "FYE 2027 S1 UP Sae-A Plus Bottoms" at bounding box center [500, 76] width 256 height 21
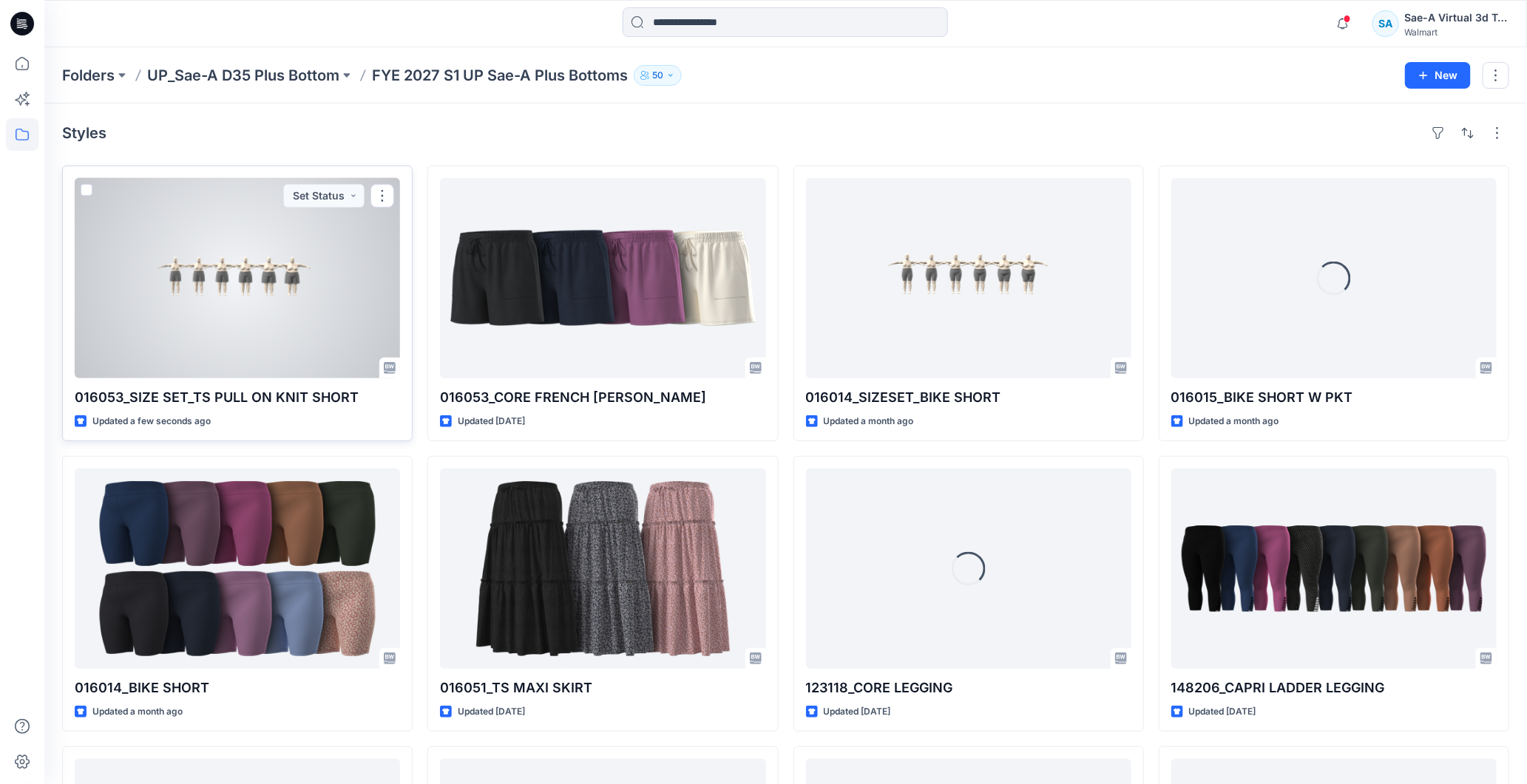
click at [300, 287] on div at bounding box center [238, 278] width 326 height 200
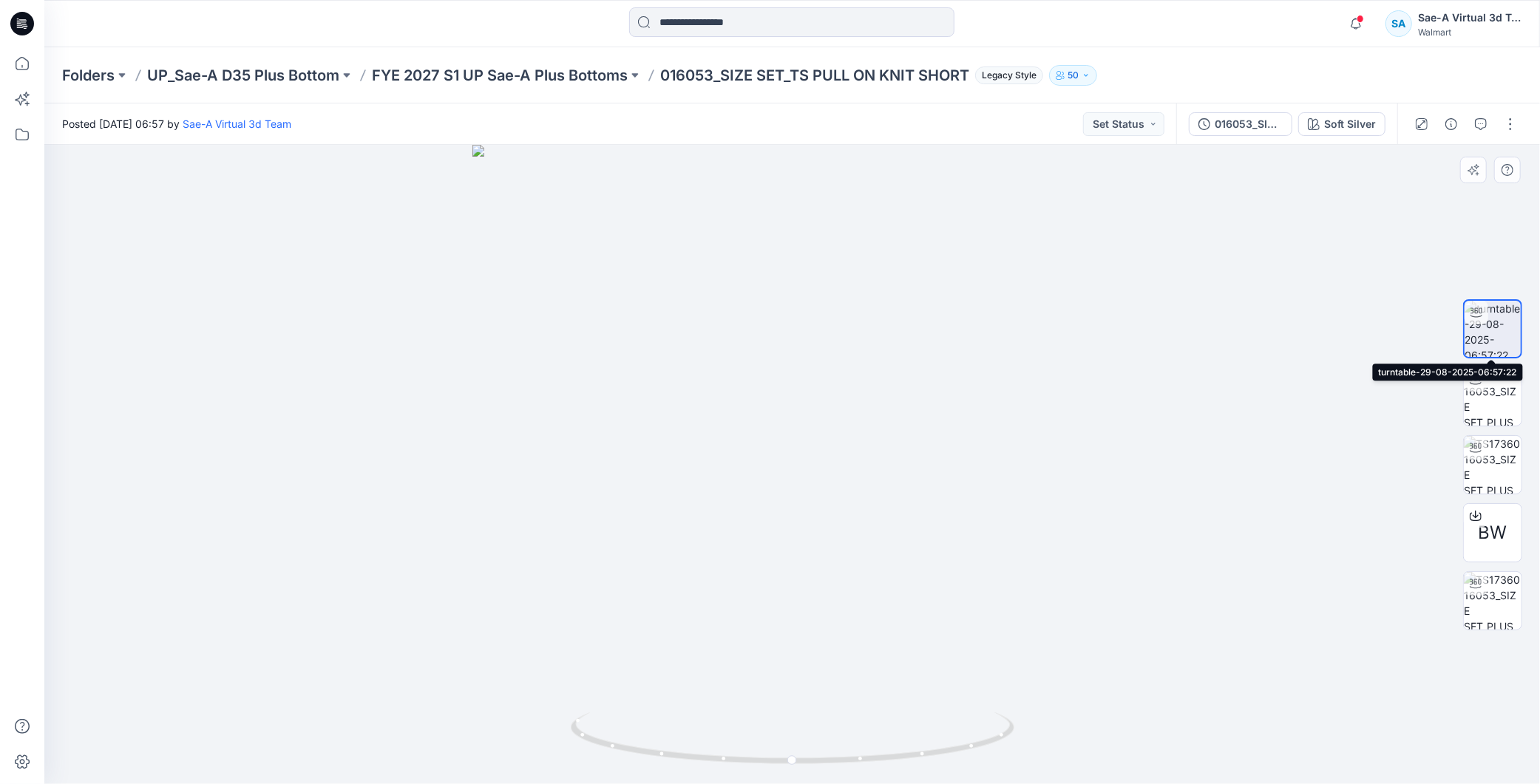
click at [1487, 328] on img at bounding box center [1493, 329] width 57 height 57
drag, startPoint x: 1009, startPoint y: 757, endPoint x: 824, endPoint y: 761, distance: 185.0
click at [824, 761] on icon at bounding box center [795, 740] width 447 height 56
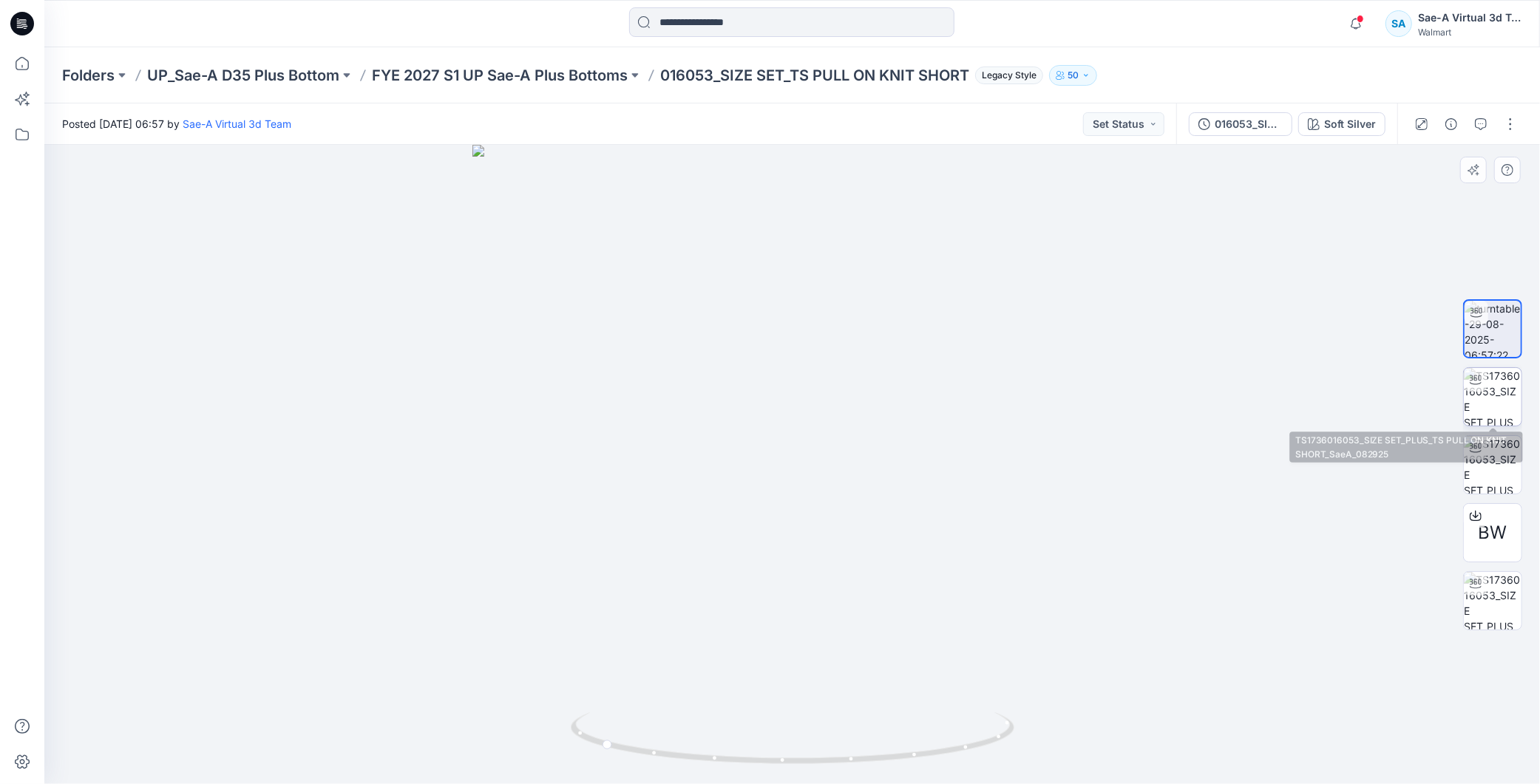
click at [1491, 400] on img at bounding box center [1493, 397] width 57 height 57
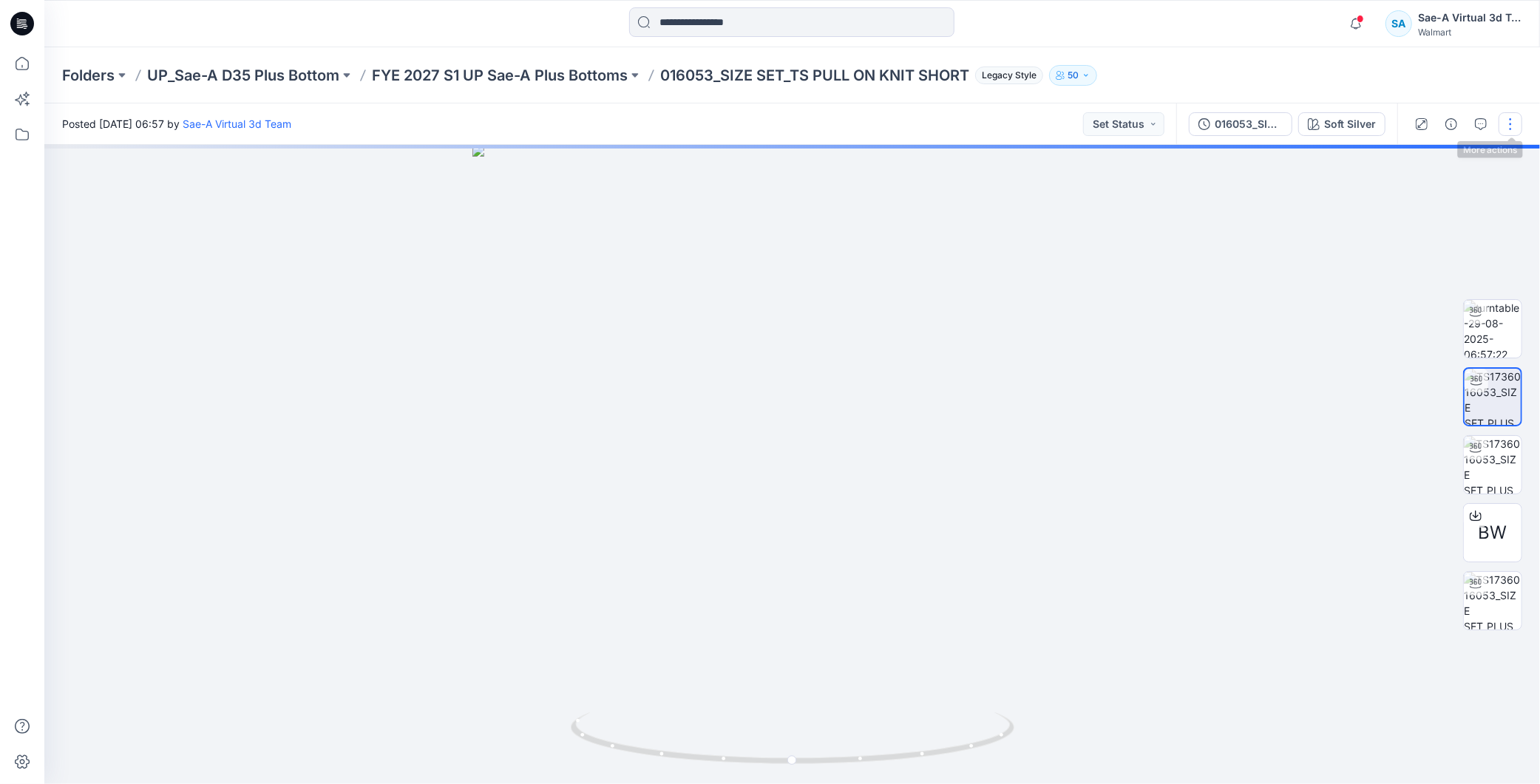
click at [1510, 130] on button "button" at bounding box center [1510, 124] width 24 height 23
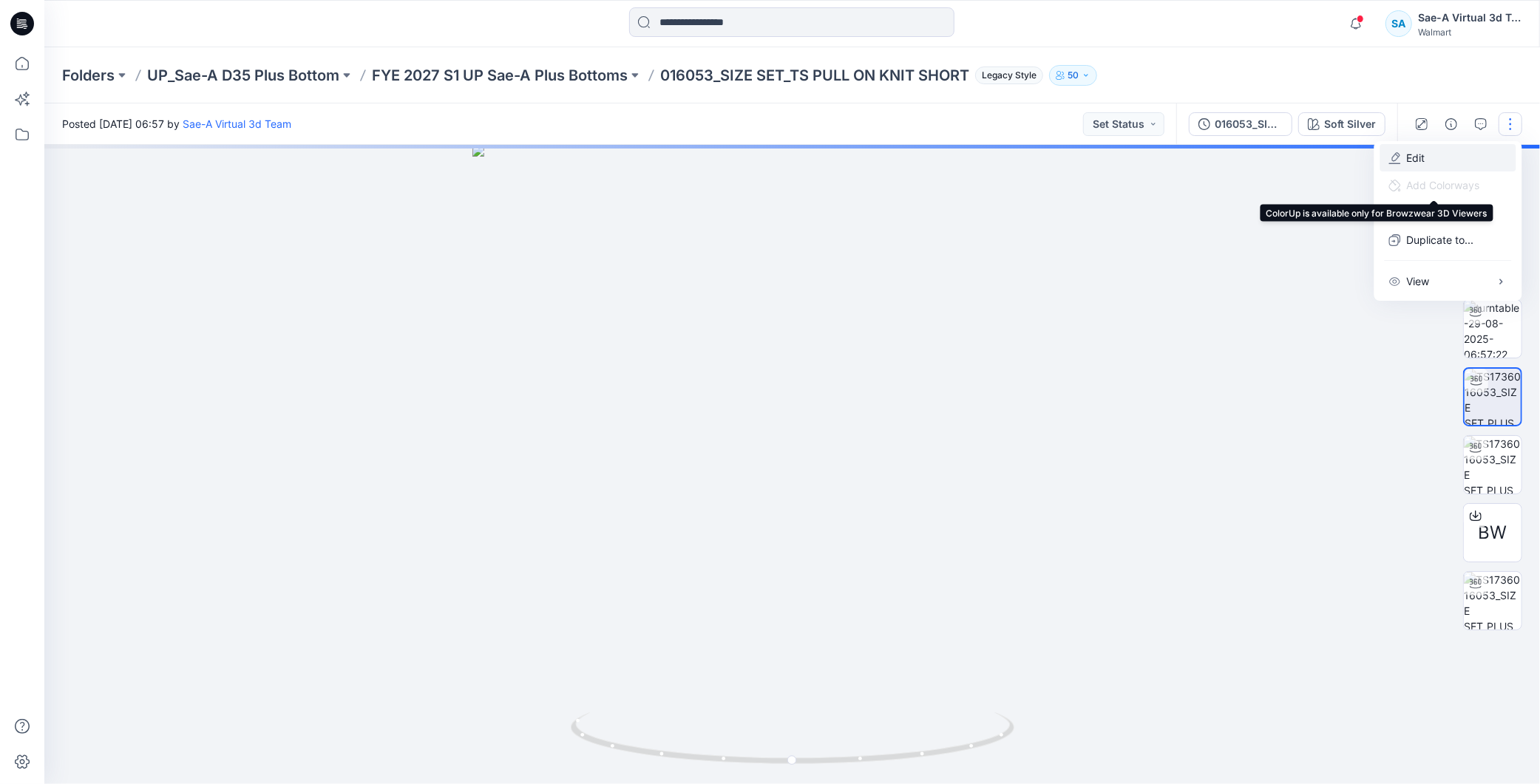
click at [1436, 161] on button "Edit" at bounding box center [1449, 157] width 136 height 27
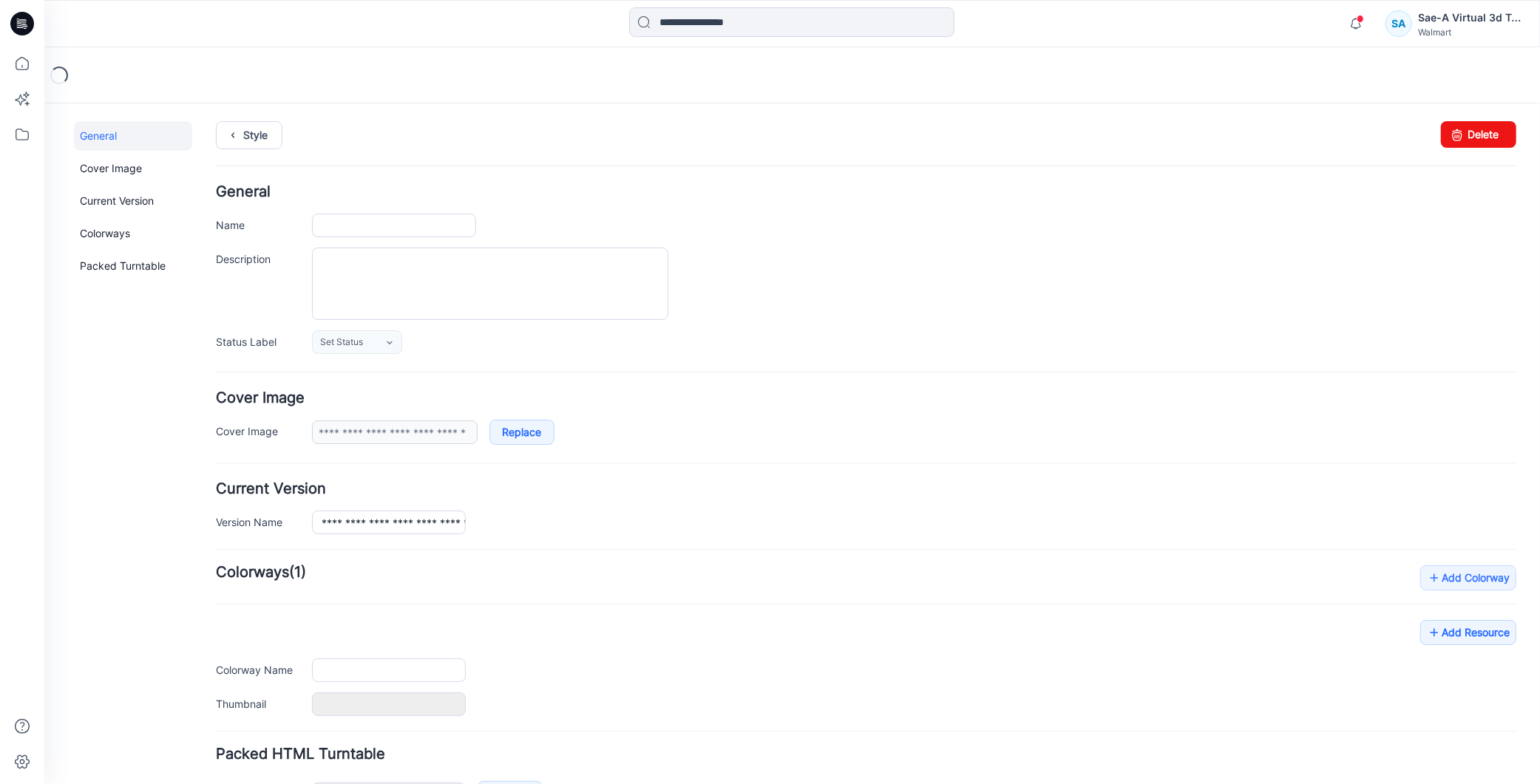
type input "**********"
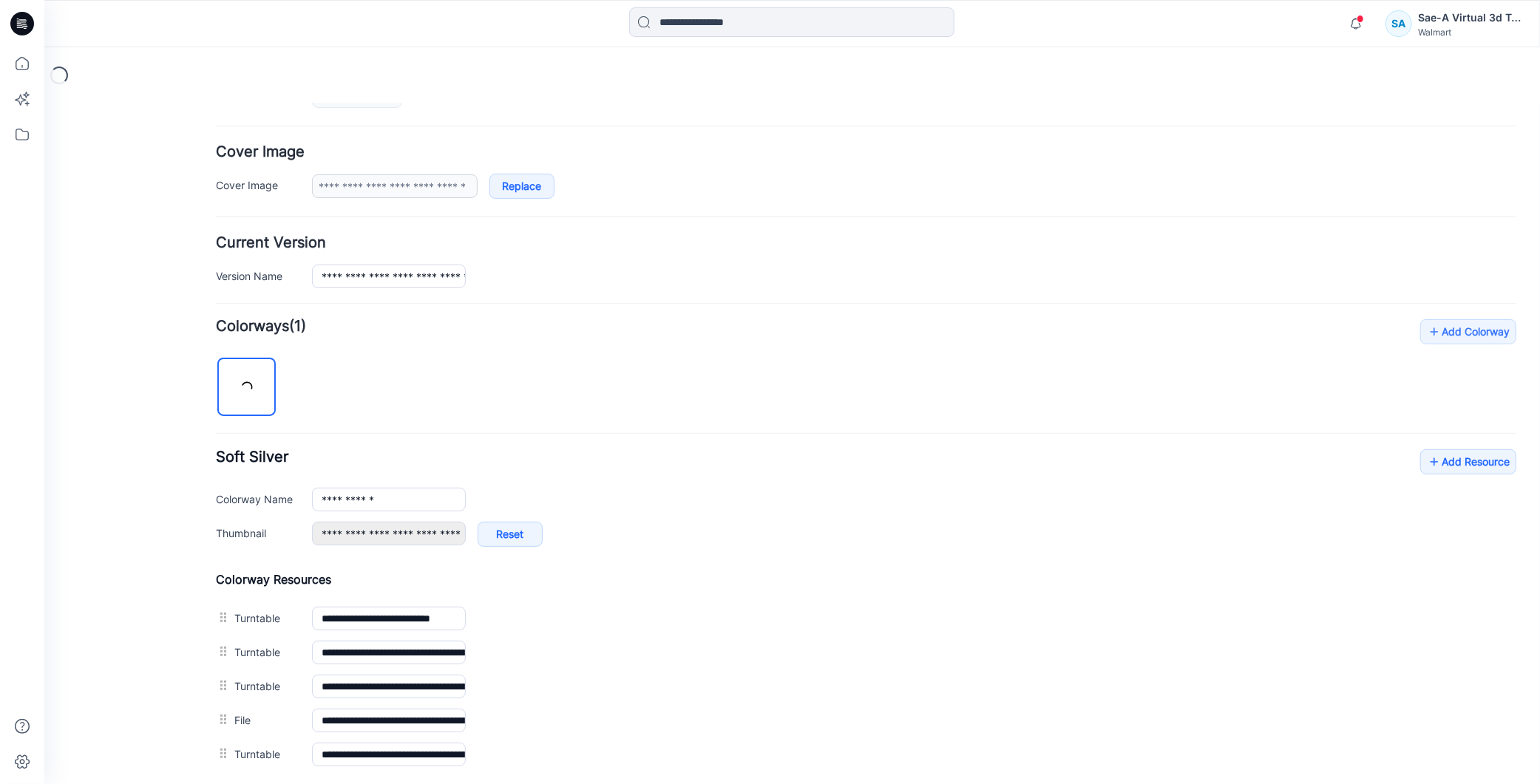
scroll to position [405, 0]
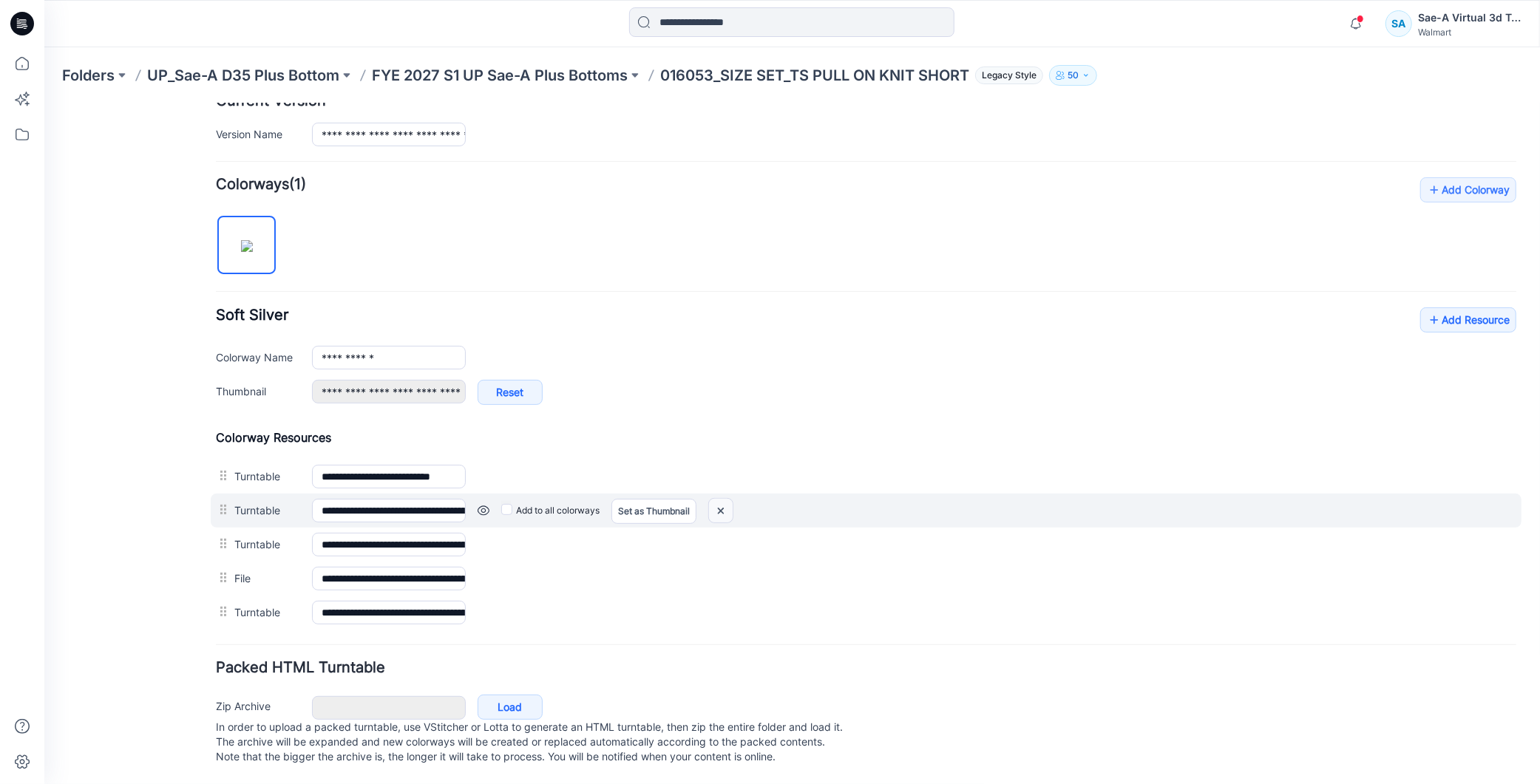
drag, startPoint x: 720, startPoint y: 493, endPoint x: 881, endPoint y: 198, distance: 336.1
click at [44, 103] on img at bounding box center [44, 103] width 0 height 0
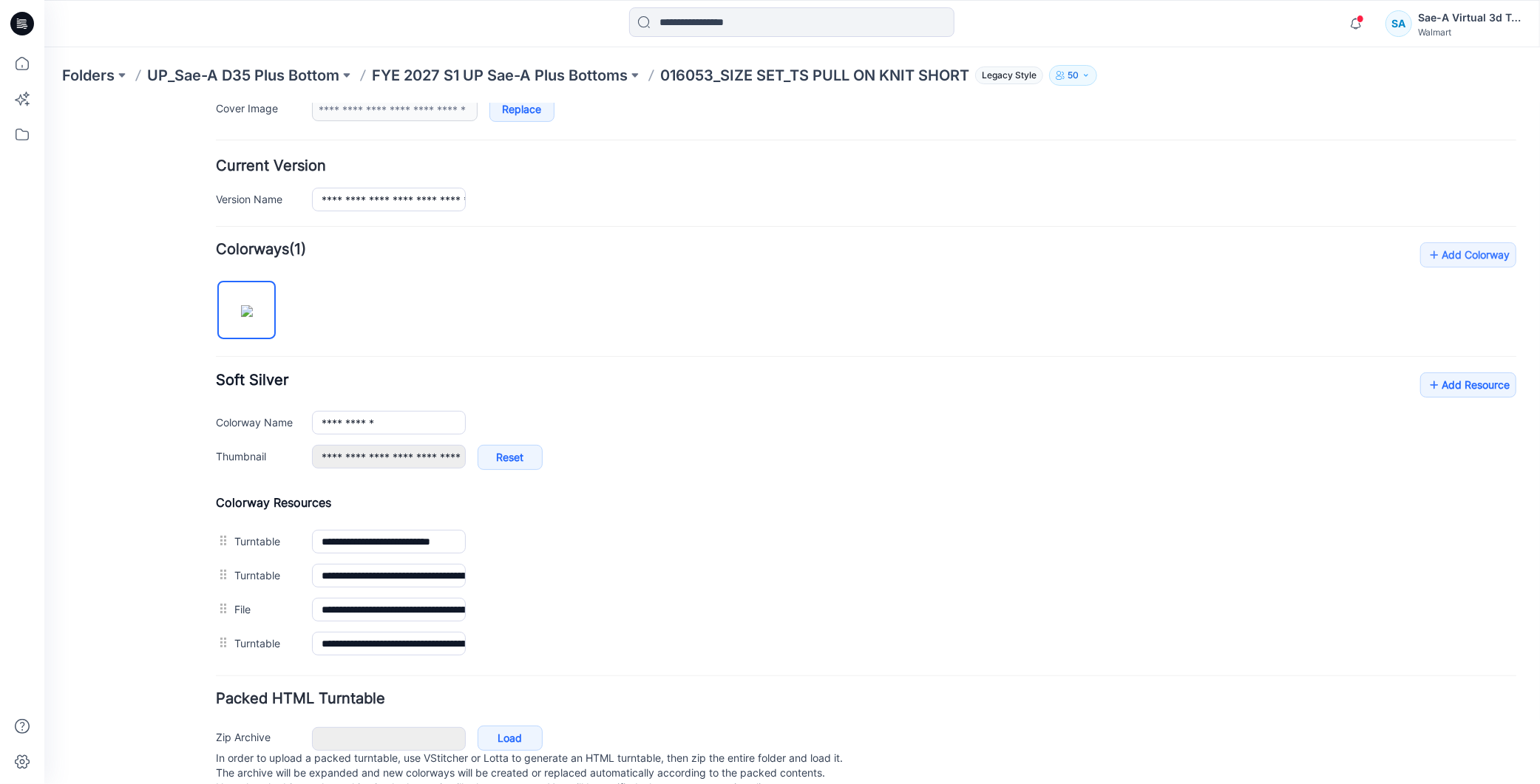
scroll to position [0, 0]
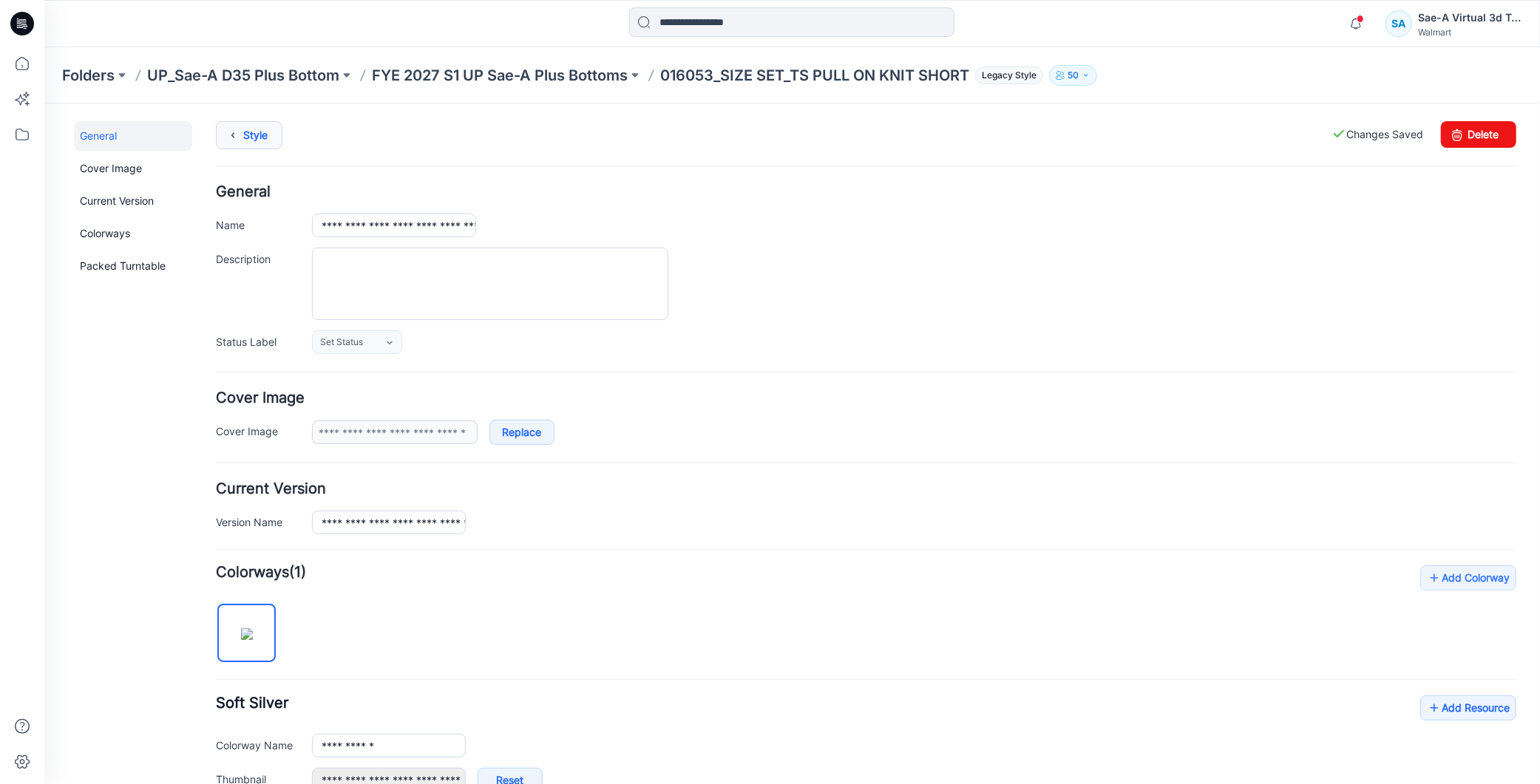
click at [254, 131] on link "Style" at bounding box center [248, 134] width 66 height 28
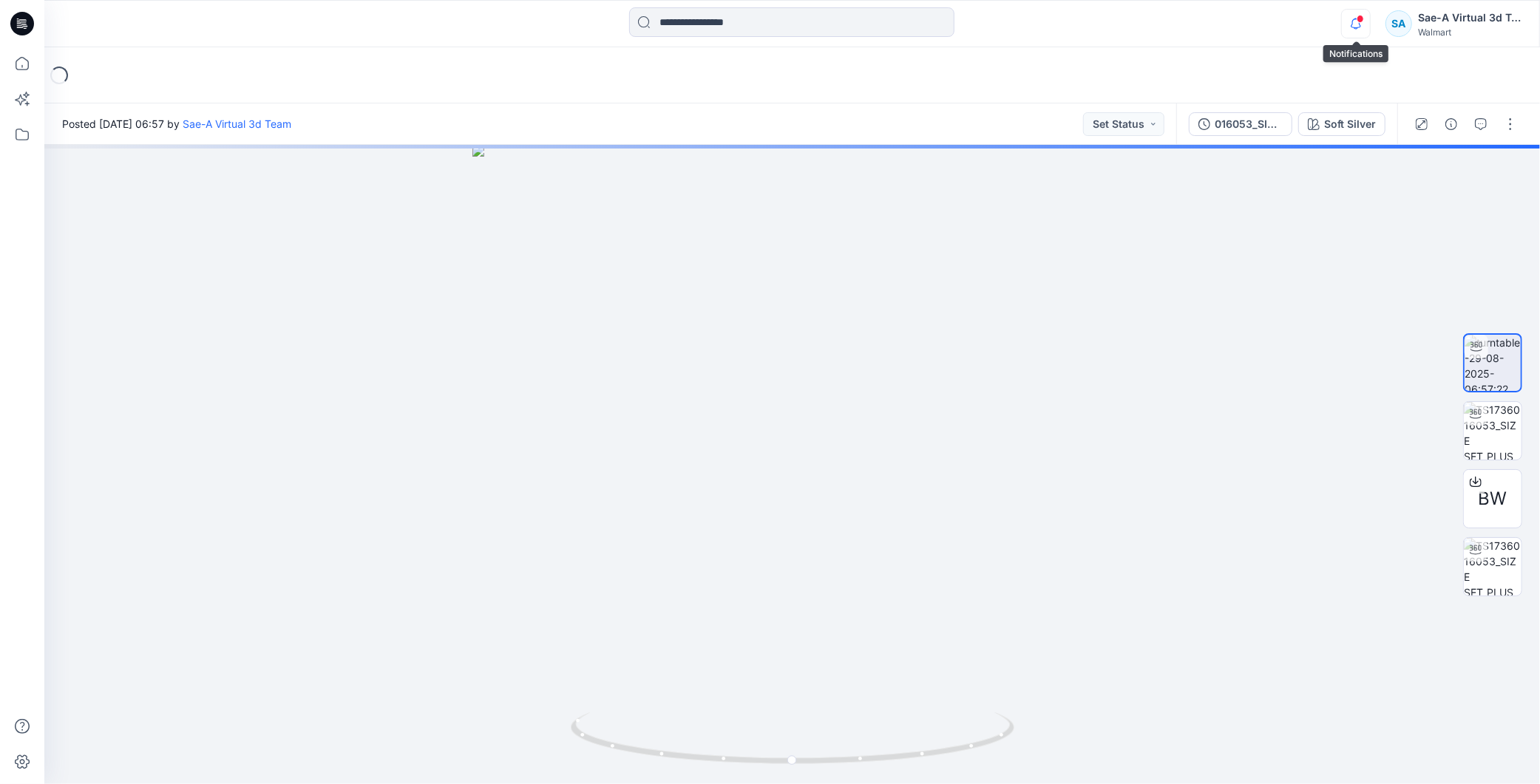
click at [1369, 27] on icon "button" at bounding box center [1356, 23] width 28 height 30
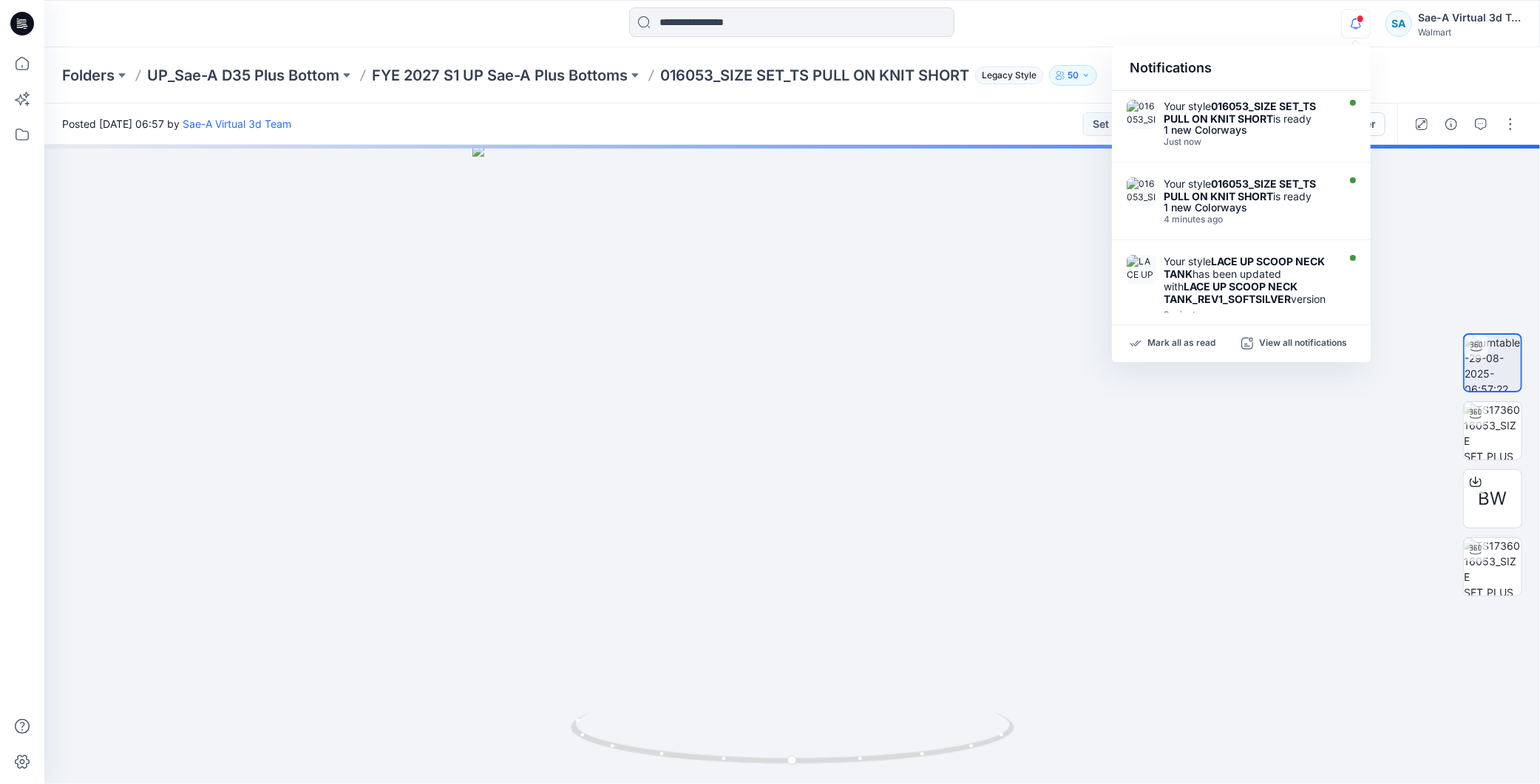
scroll to position [82, 0]
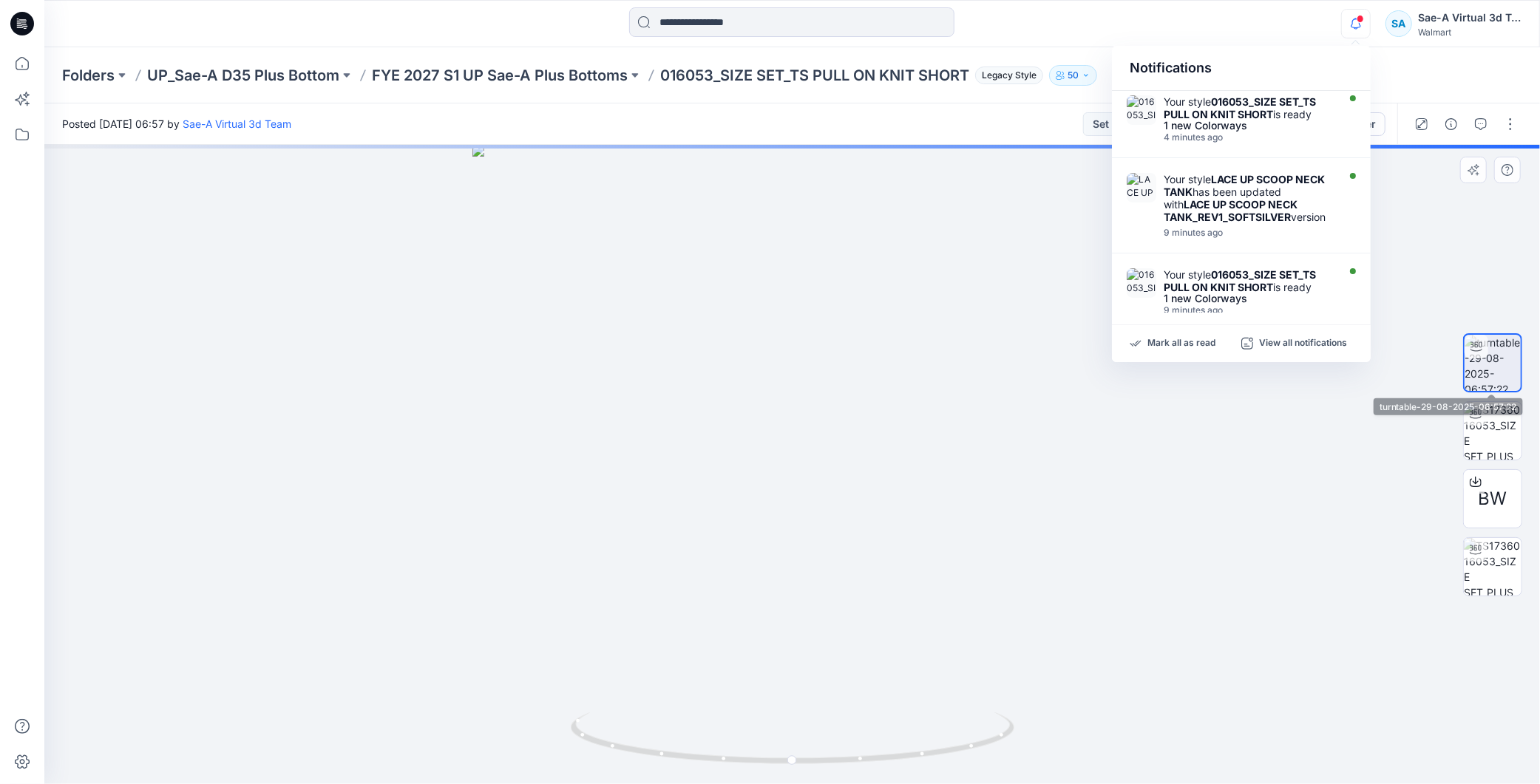
click at [1497, 359] on img at bounding box center [1493, 363] width 57 height 57
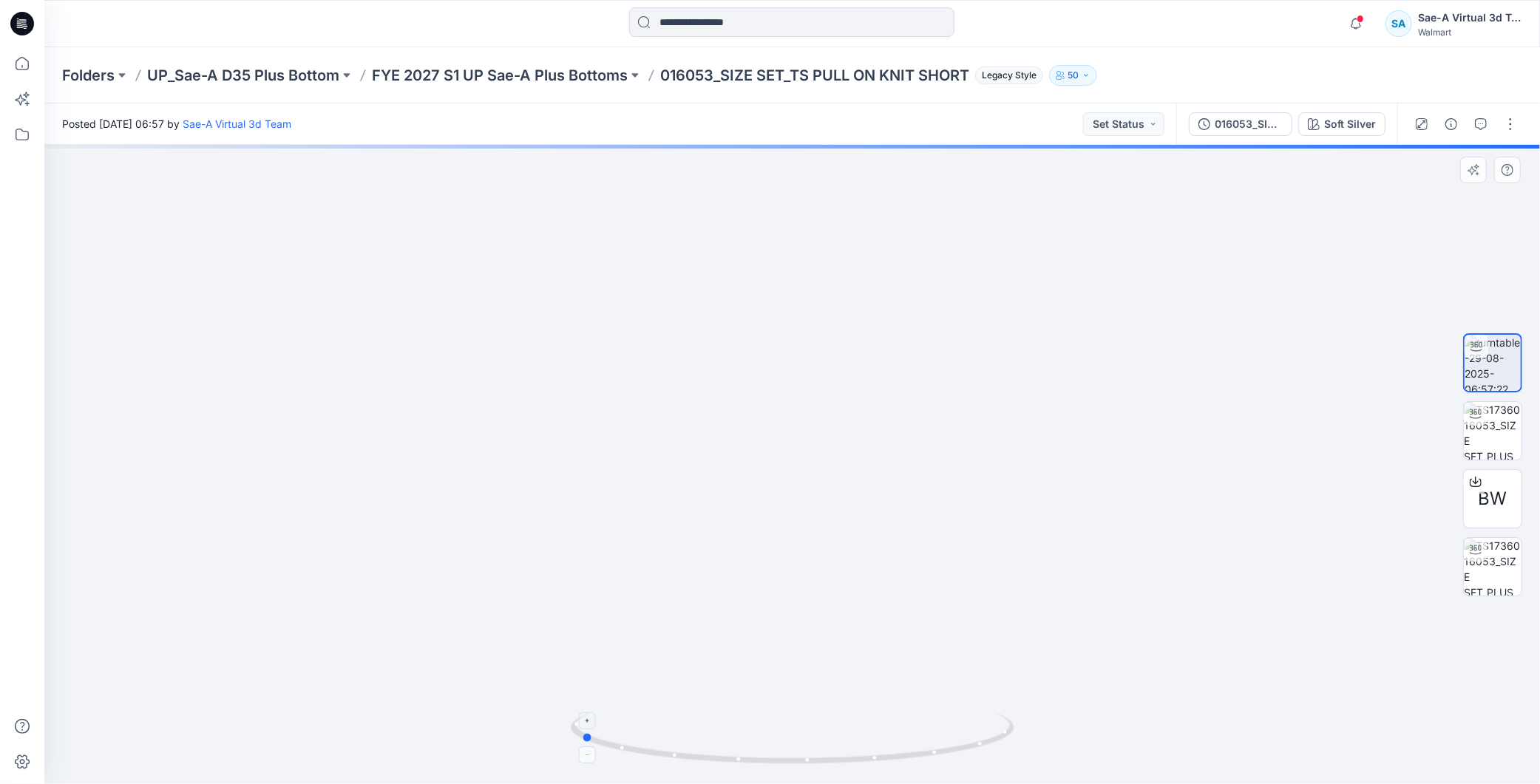
drag, startPoint x: 980, startPoint y: 735, endPoint x: 775, endPoint y: 744, distance: 205.2
click at [775, 744] on icon at bounding box center [795, 740] width 447 height 56
click at [1506, 426] on img at bounding box center [1493, 431] width 57 height 57
drag, startPoint x: 928, startPoint y: 738, endPoint x: 806, endPoint y: 707, distance: 125.9
click at [806, 707] on div at bounding box center [792, 464] width 1496 height 640
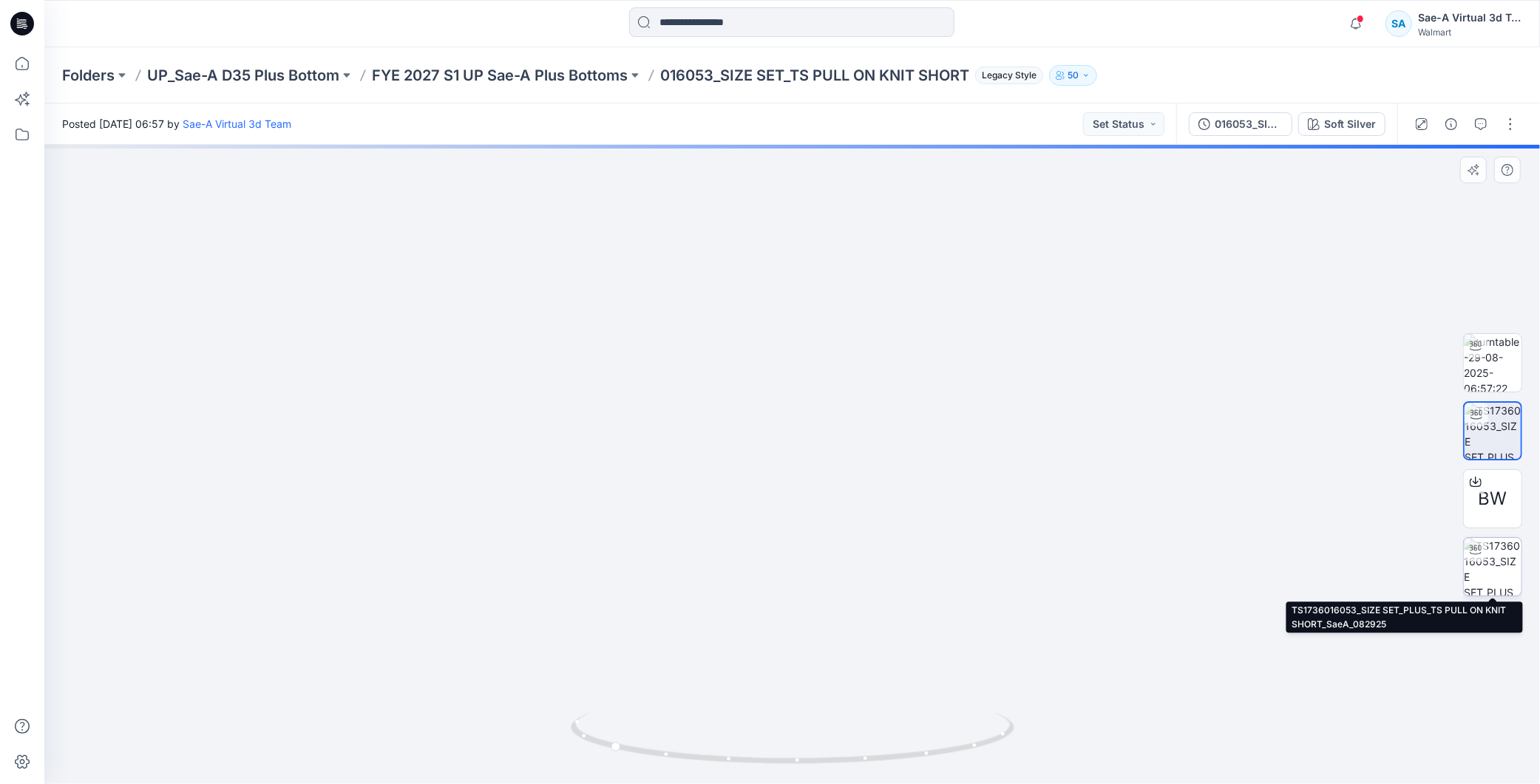
click at [1505, 567] on img at bounding box center [1493, 566] width 57 height 57
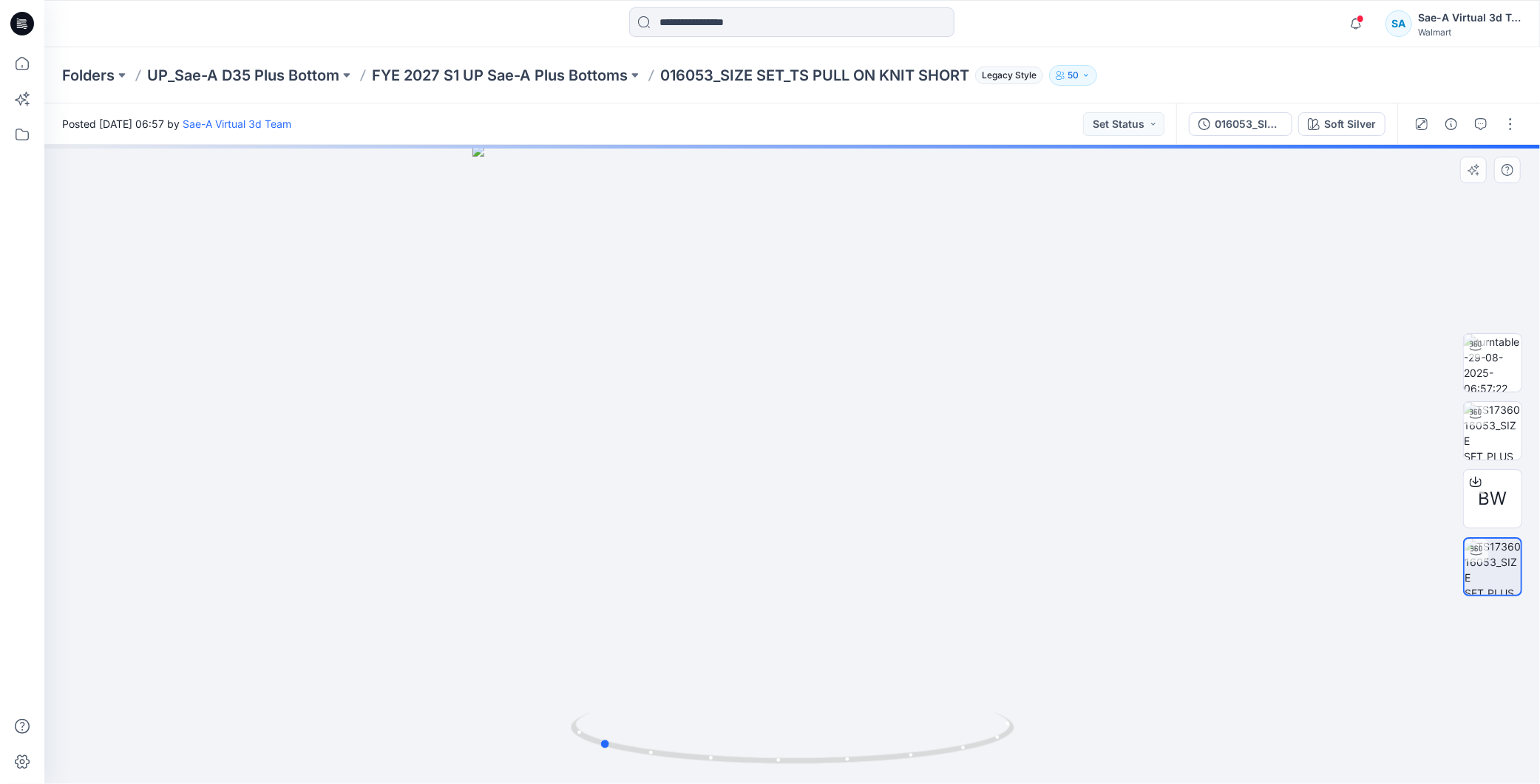
drag, startPoint x: 985, startPoint y: 729, endPoint x: 792, endPoint y: 684, distance: 198.2
click at [792, 684] on div at bounding box center [792, 464] width 1496 height 640
drag, startPoint x: 1063, startPoint y: 537, endPoint x: 1089, endPoint y: 361, distance: 177.9
drag, startPoint x: 1160, startPoint y: 419, endPoint x: 1154, endPoint y: 460, distance: 41.4
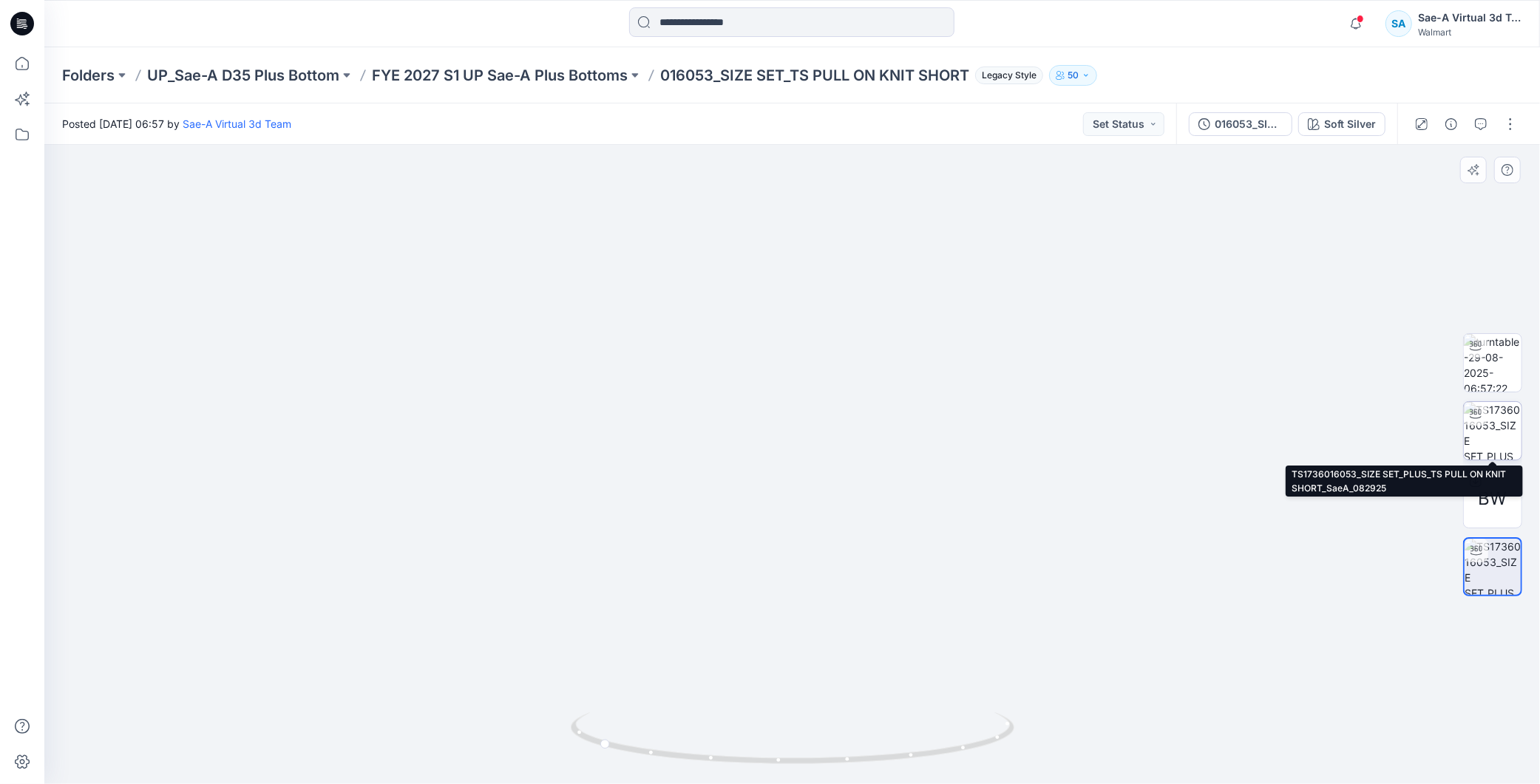
click at [1514, 439] on img at bounding box center [1493, 431] width 57 height 57
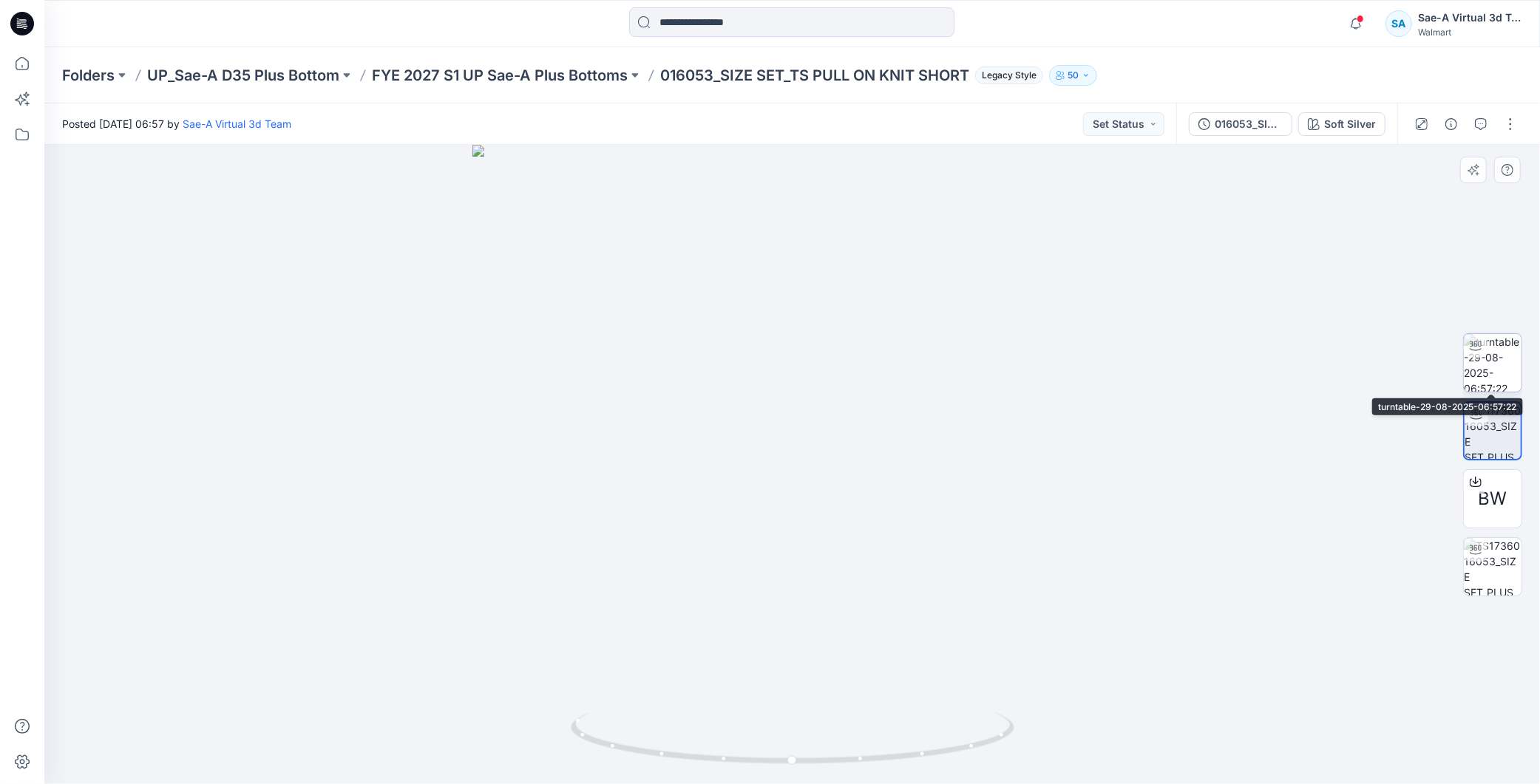
click at [1498, 353] on img at bounding box center [1493, 363] width 57 height 57
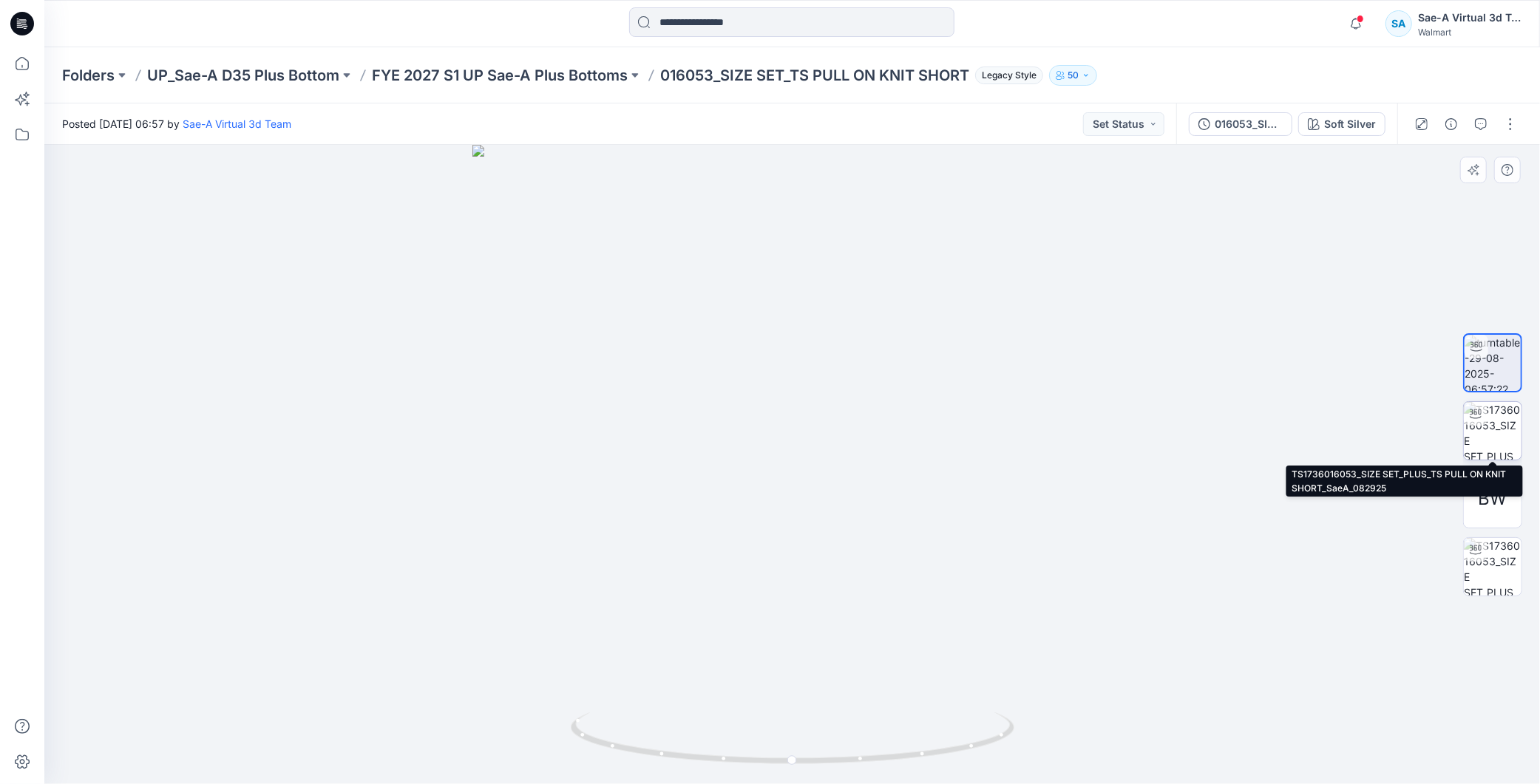
click at [1497, 415] on img at bounding box center [1493, 431] width 57 height 57
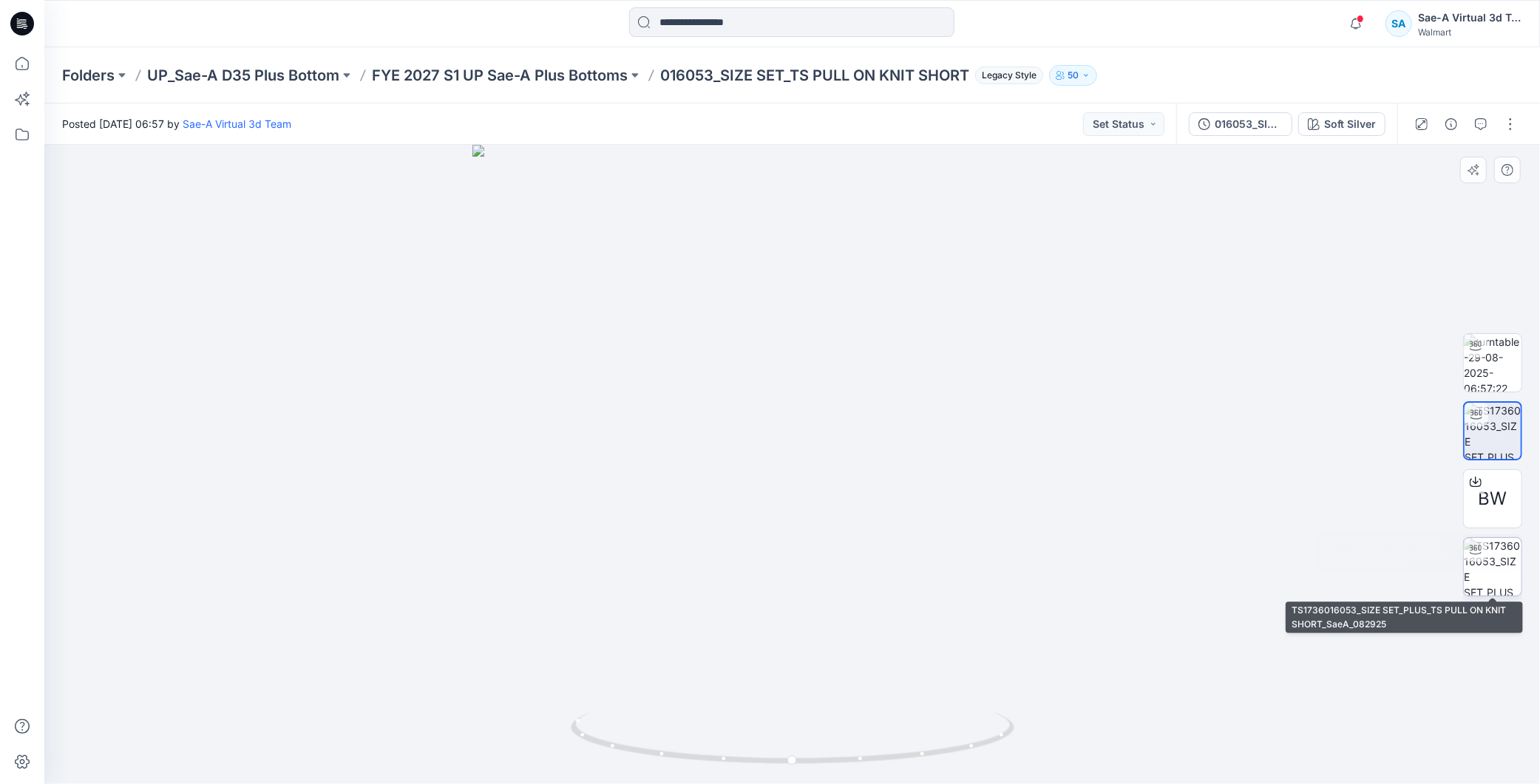
click at [1498, 582] on img at bounding box center [1493, 566] width 57 height 57
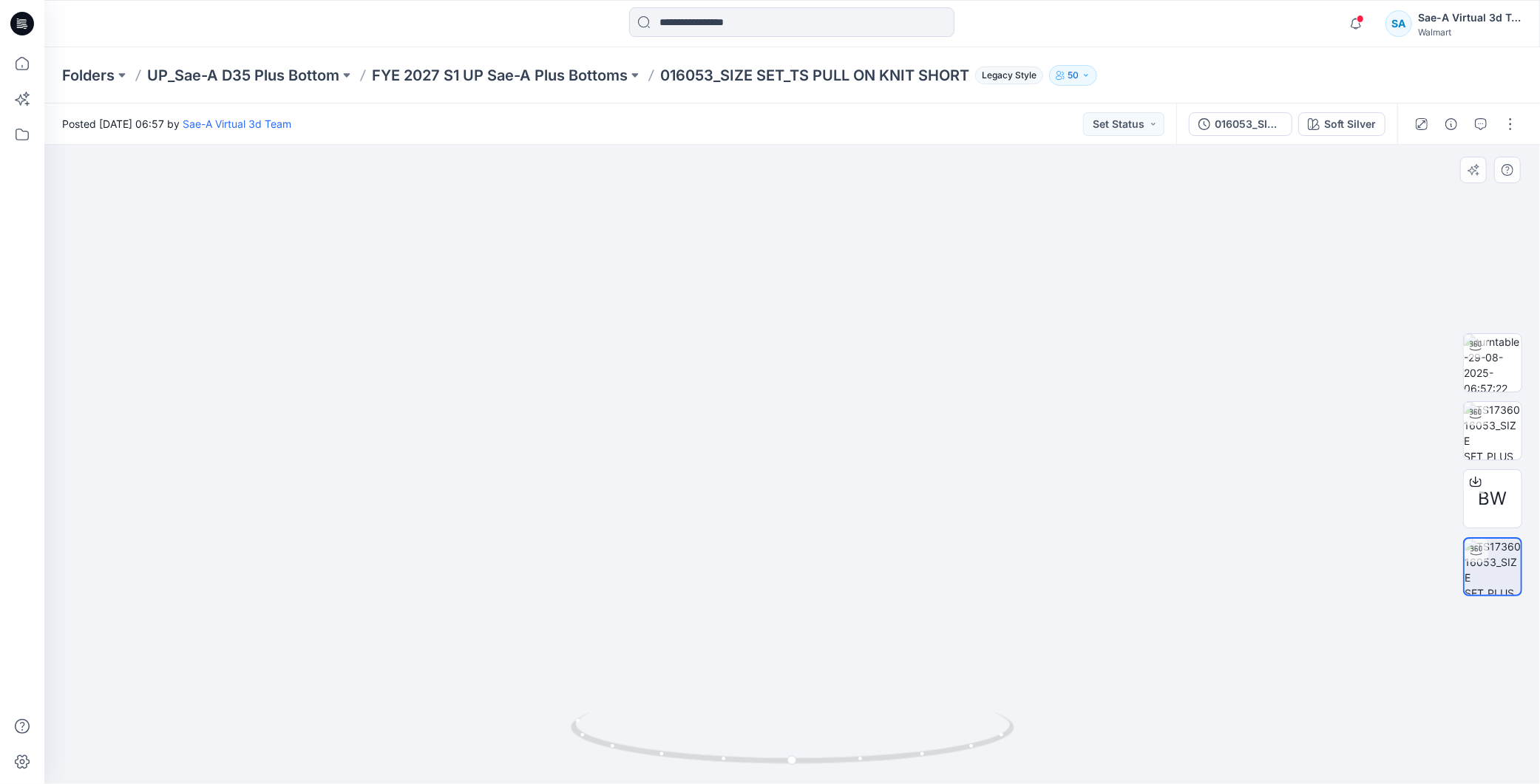
drag, startPoint x: 911, startPoint y: 664, endPoint x: 922, endPoint y: 516, distance: 148.4
drag, startPoint x: 974, startPoint y: 451, endPoint x: 986, endPoint y: 535, distance: 84.9
drag, startPoint x: 799, startPoint y: 766, endPoint x: 807, endPoint y: 723, distance: 43.7
click at [807, 723] on icon at bounding box center [795, 740] width 447 height 56
click at [1490, 355] on img at bounding box center [1493, 363] width 57 height 57
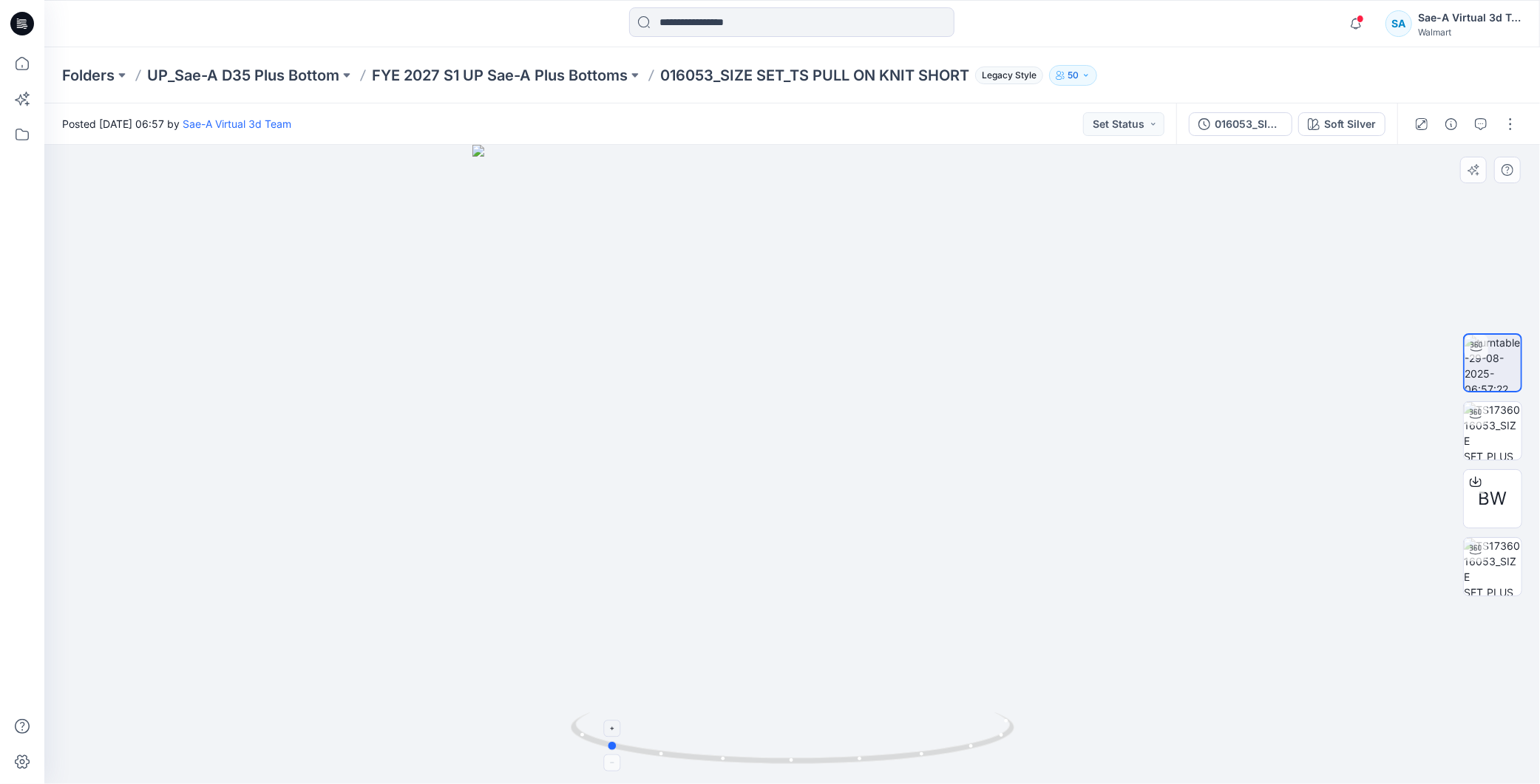
drag, startPoint x: 709, startPoint y: 738, endPoint x: 965, endPoint y: 757, distance: 256.7
click at [965, 757] on icon at bounding box center [795, 740] width 447 height 56
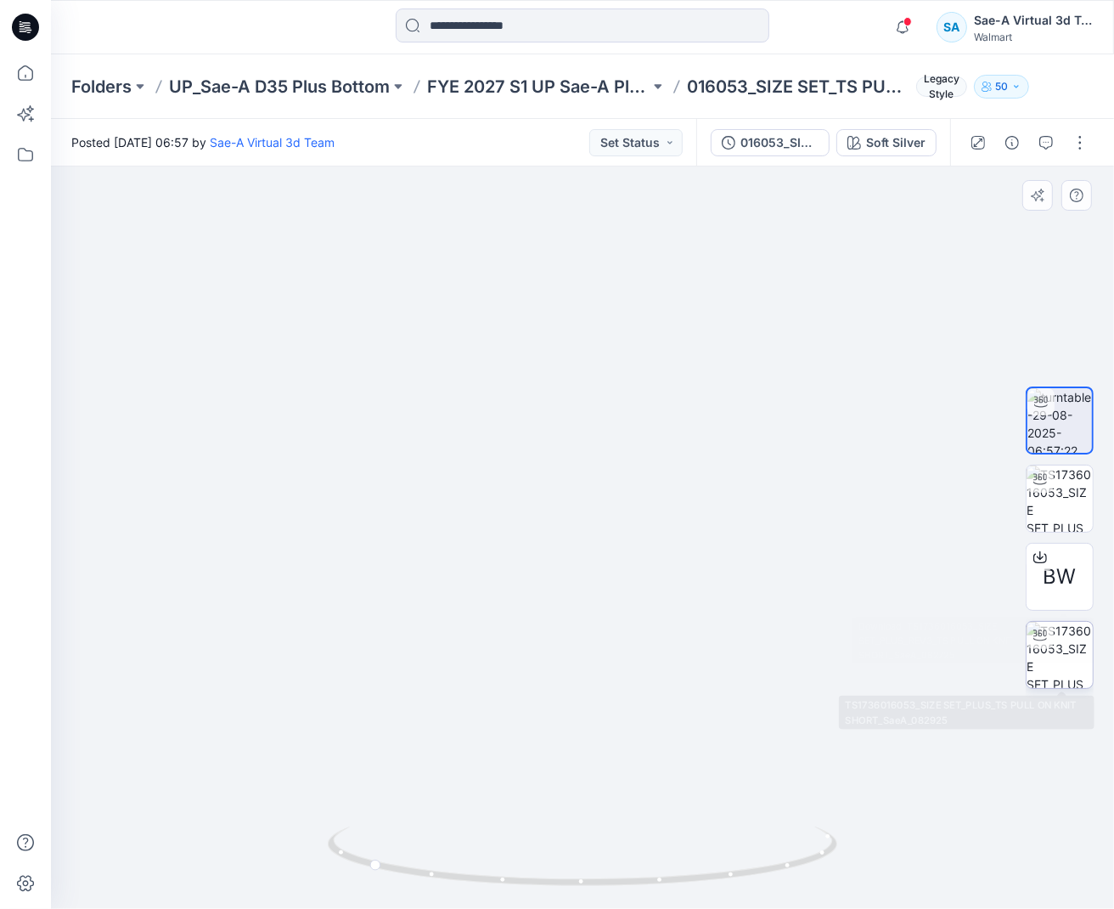
click at [1069, 675] on img at bounding box center [1060, 655] width 66 height 66
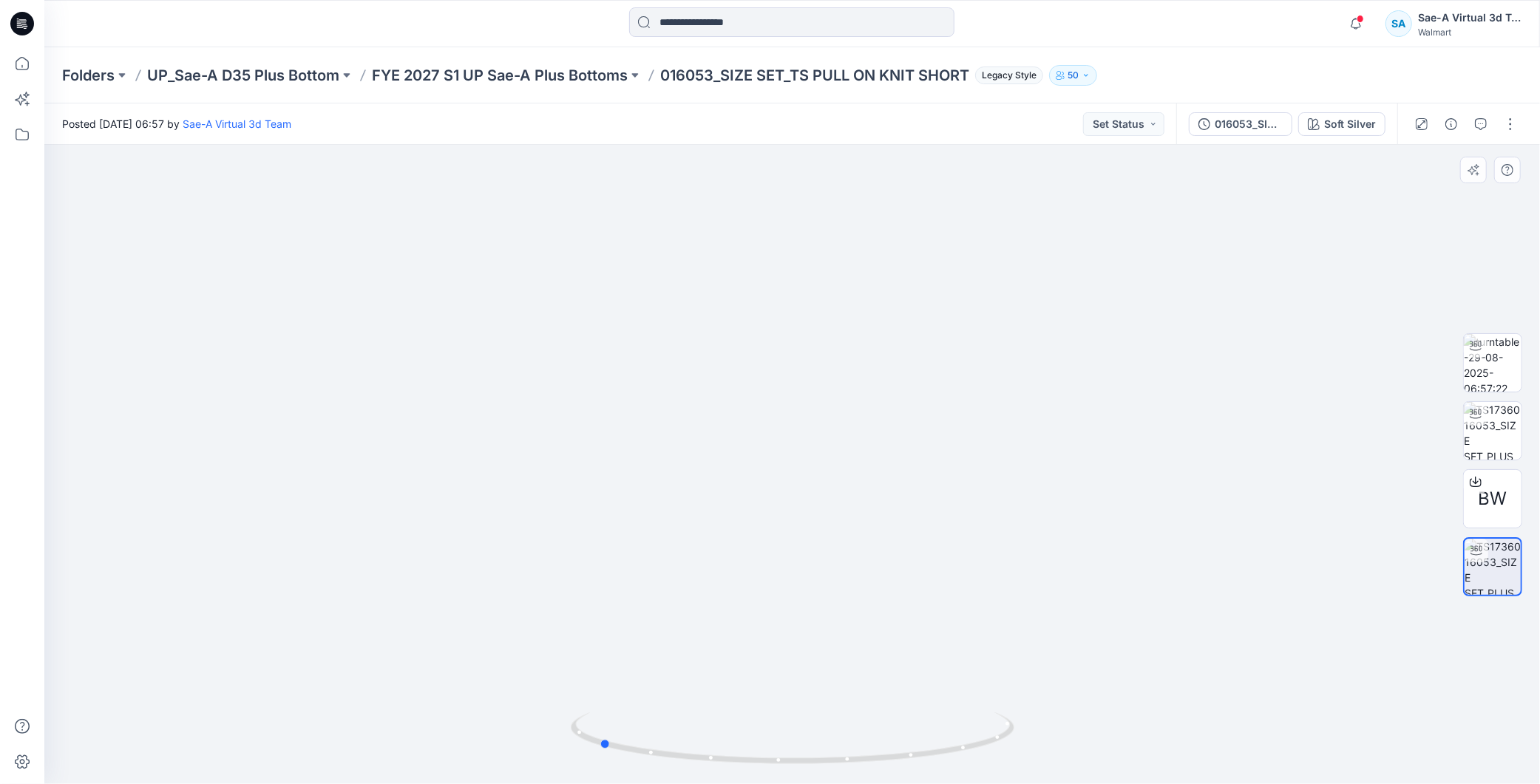
drag, startPoint x: 841, startPoint y: 759, endPoint x: 1091, endPoint y: 729, distance: 251.8
click at [1091, 729] on div at bounding box center [792, 464] width 1496 height 640
drag, startPoint x: 878, startPoint y: 761, endPoint x: 993, endPoint y: 673, distance: 144.8
click at [965, 739] on icon at bounding box center [795, 740] width 447 height 56
click at [1364, 233] on div at bounding box center [792, 464] width 1496 height 640
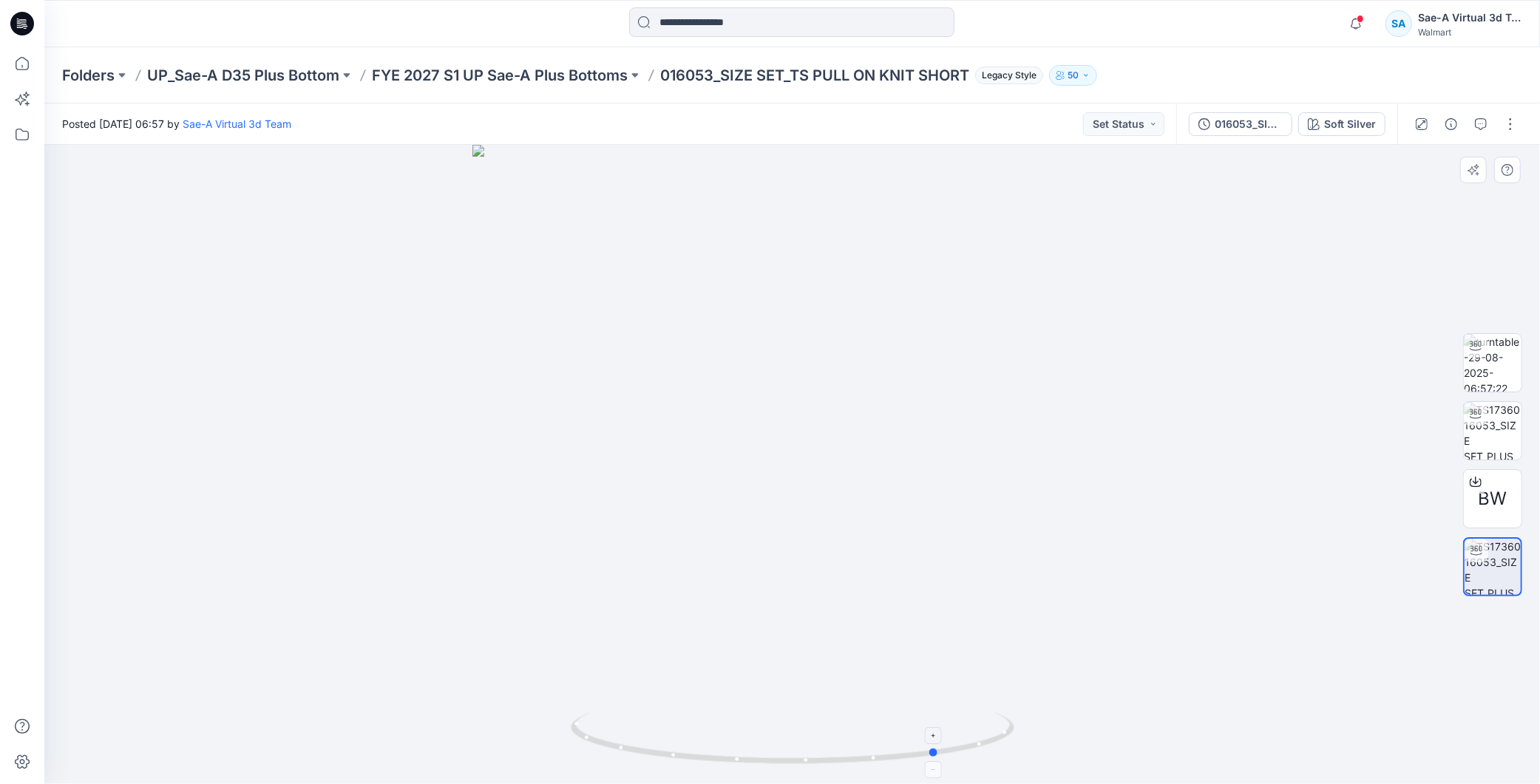
drag, startPoint x: 940, startPoint y: 757, endPoint x: 859, endPoint y: 766, distance: 81.5
click at [859, 766] on icon at bounding box center [795, 740] width 447 height 56
click at [1506, 126] on button "button" at bounding box center [1510, 124] width 24 height 23
drag, startPoint x: 1318, startPoint y: 469, endPoint x: 1424, endPoint y: 471, distance: 106.0
click at [1317, 470] on div at bounding box center [792, 464] width 1496 height 640
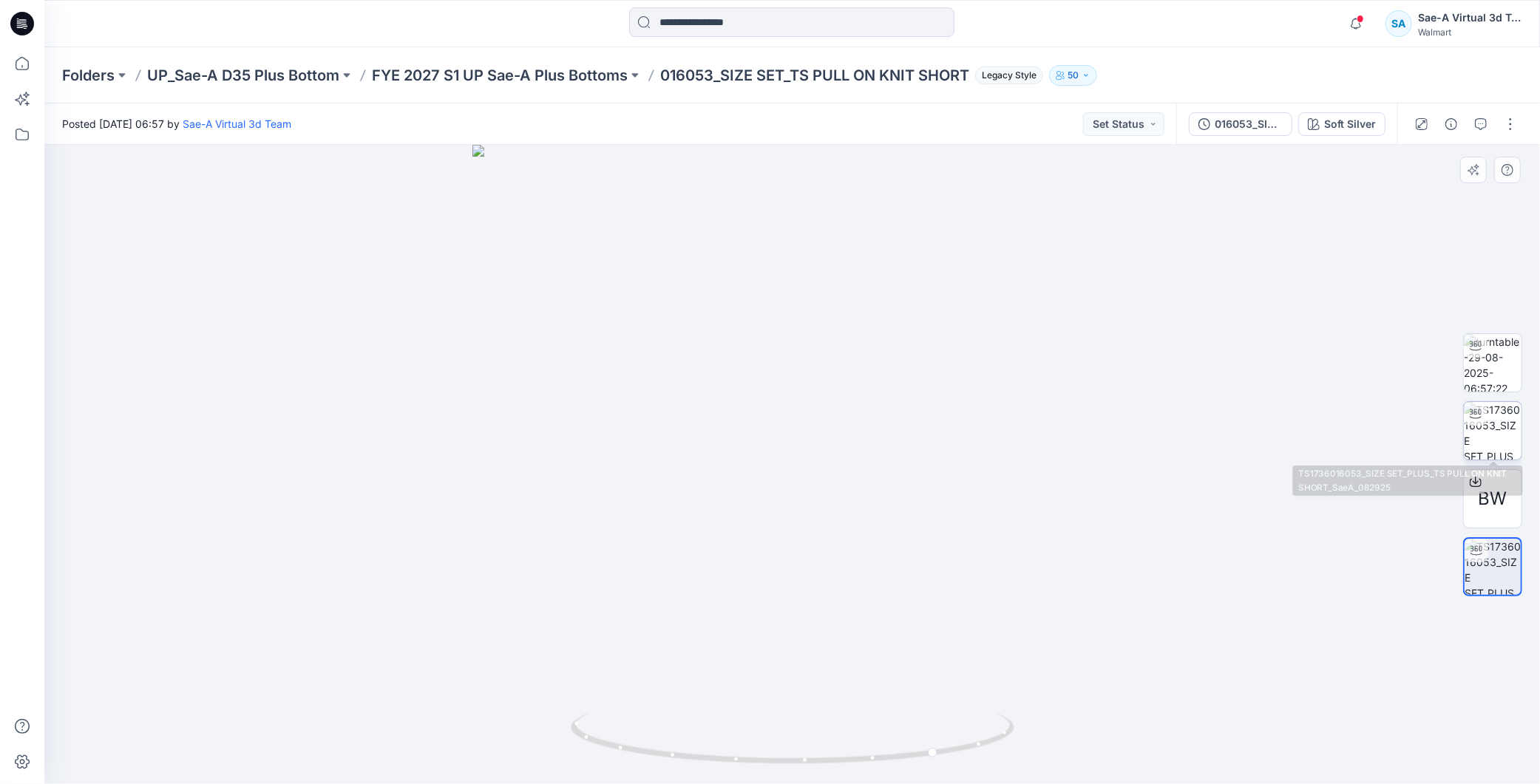
click at [1486, 438] on img at bounding box center [1493, 431] width 57 height 57
drag, startPoint x: 994, startPoint y: 727, endPoint x: 788, endPoint y: 773, distance: 211.1
click at [788, 773] on div at bounding box center [792, 464] width 1496 height 640
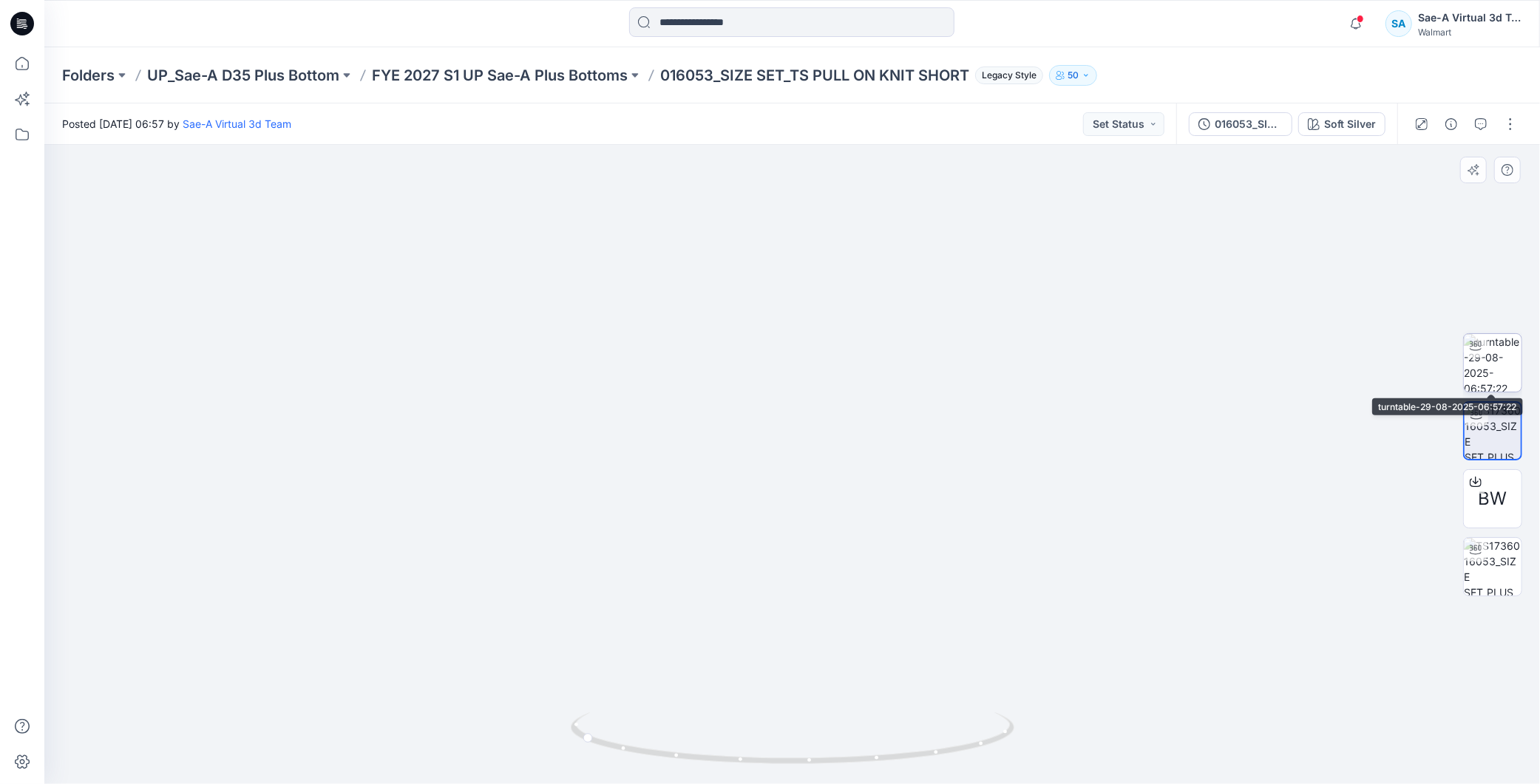
click at [1480, 379] on img at bounding box center [1493, 363] width 57 height 57
drag, startPoint x: 939, startPoint y: 727, endPoint x: 772, endPoint y: 715, distance: 167.4
click at [772, 715] on icon at bounding box center [795, 740] width 447 height 56
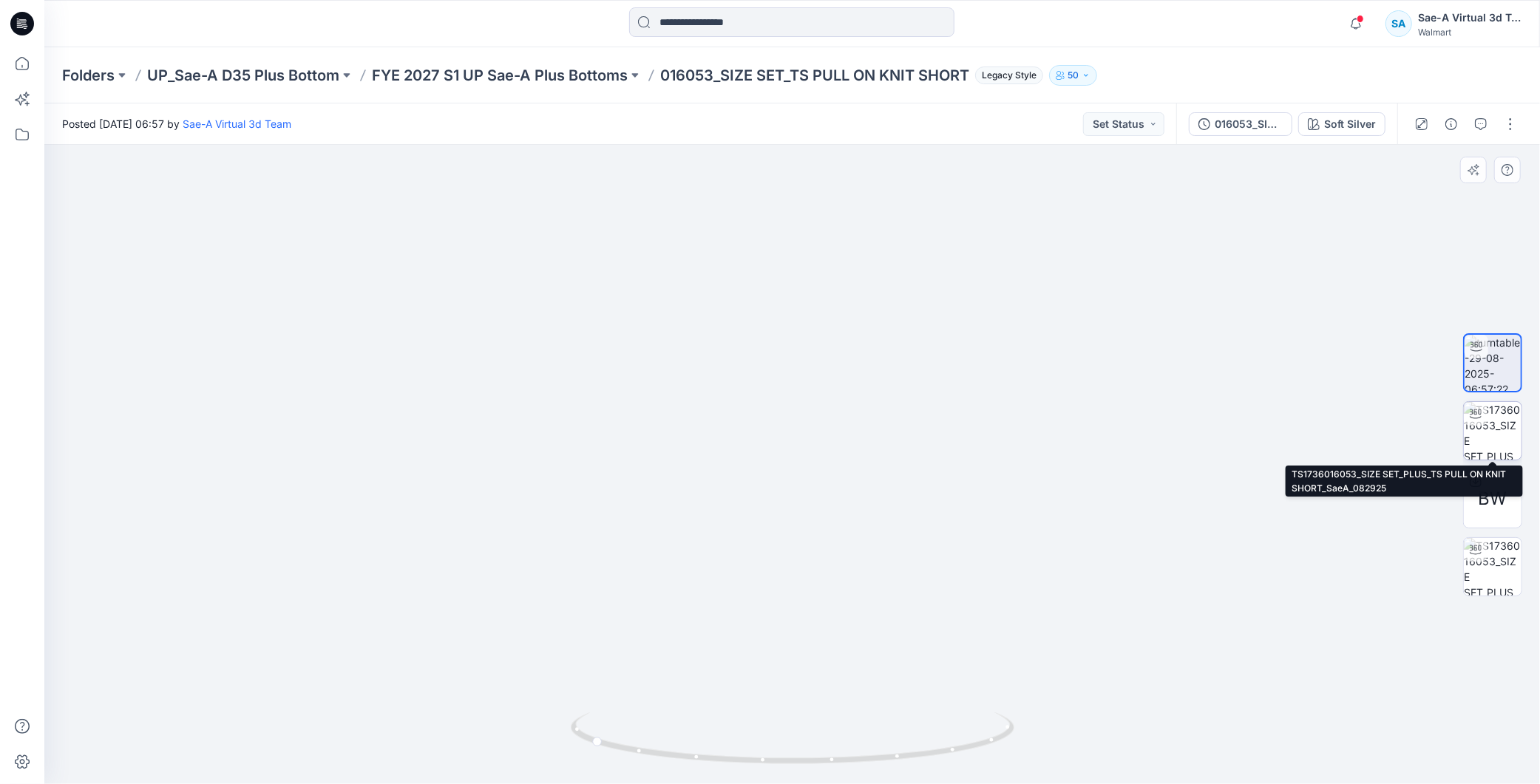
click at [1482, 432] on img at bounding box center [1493, 431] width 57 height 57
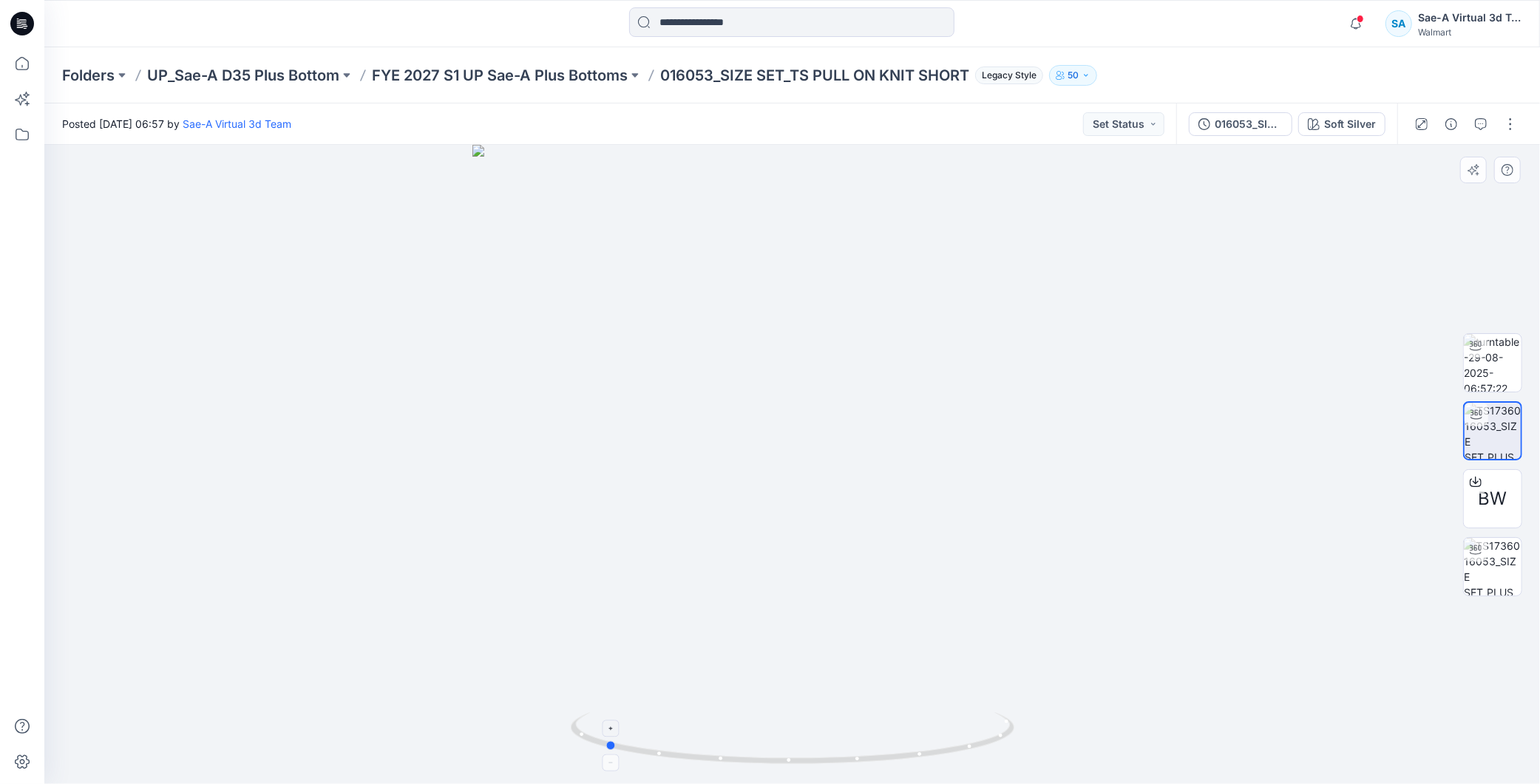
drag, startPoint x: 981, startPoint y: 754, endPoint x: 793, endPoint y: 767, distance: 188.4
click at [793, 767] on icon at bounding box center [795, 740] width 447 height 56
drag, startPoint x: 1003, startPoint y: 738, endPoint x: 907, endPoint y: 778, distance: 104.0
click at [907, 778] on div at bounding box center [792, 464] width 1496 height 640
click at [1483, 567] on img at bounding box center [1493, 566] width 57 height 57
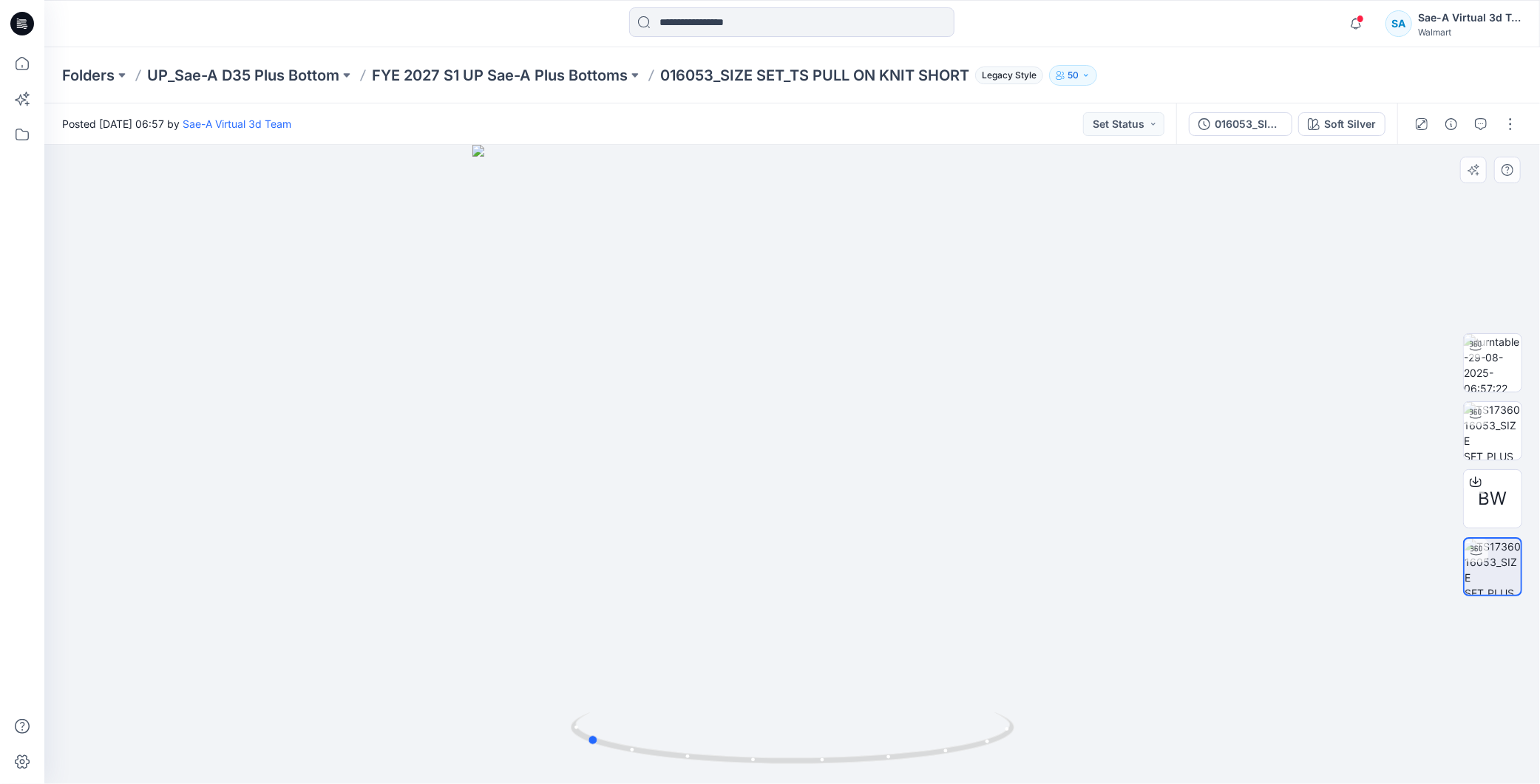
drag, startPoint x: 911, startPoint y: 761, endPoint x: 1148, endPoint y: 719, distance: 240.7
click at [1148, 719] on div at bounding box center [792, 464] width 1496 height 640
drag, startPoint x: 944, startPoint y: 782, endPoint x: 790, endPoint y: 774, distance: 154.2
click at [790, 774] on img at bounding box center [793, 748] width 444 height 71
drag, startPoint x: 921, startPoint y: 749, endPoint x: 900, endPoint y: 768, distance: 28.3
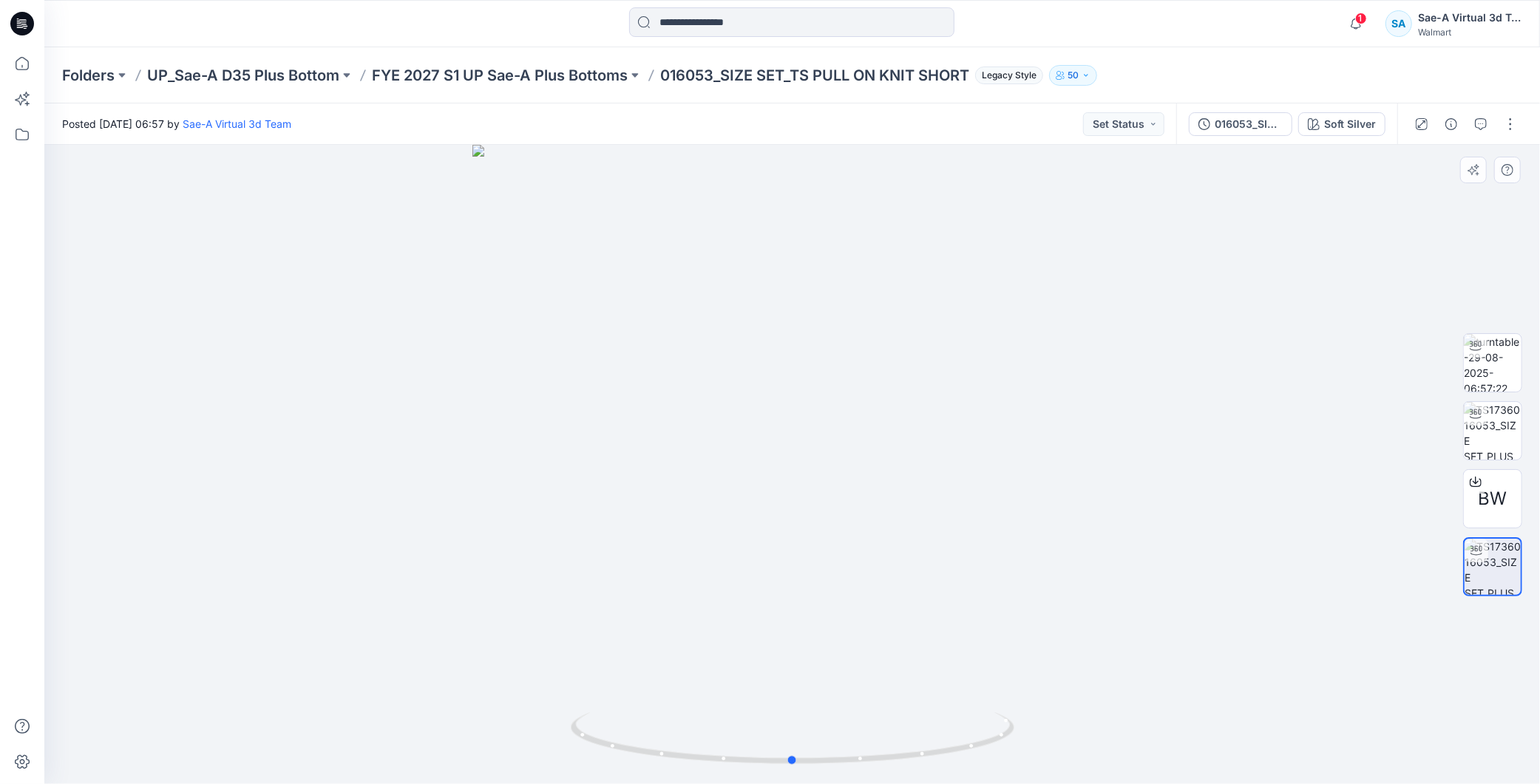
click at [900, 768] on div at bounding box center [792, 464] width 1496 height 640
click at [1510, 357] on img at bounding box center [1493, 363] width 57 height 57
click at [1492, 361] on img at bounding box center [1493, 363] width 57 height 57
drag, startPoint x: 965, startPoint y: 762, endPoint x: 757, endPoint y: 768, distance: 208.1
click at [757, 768] on div at bounding box center [792, 464] width 1496 height 640
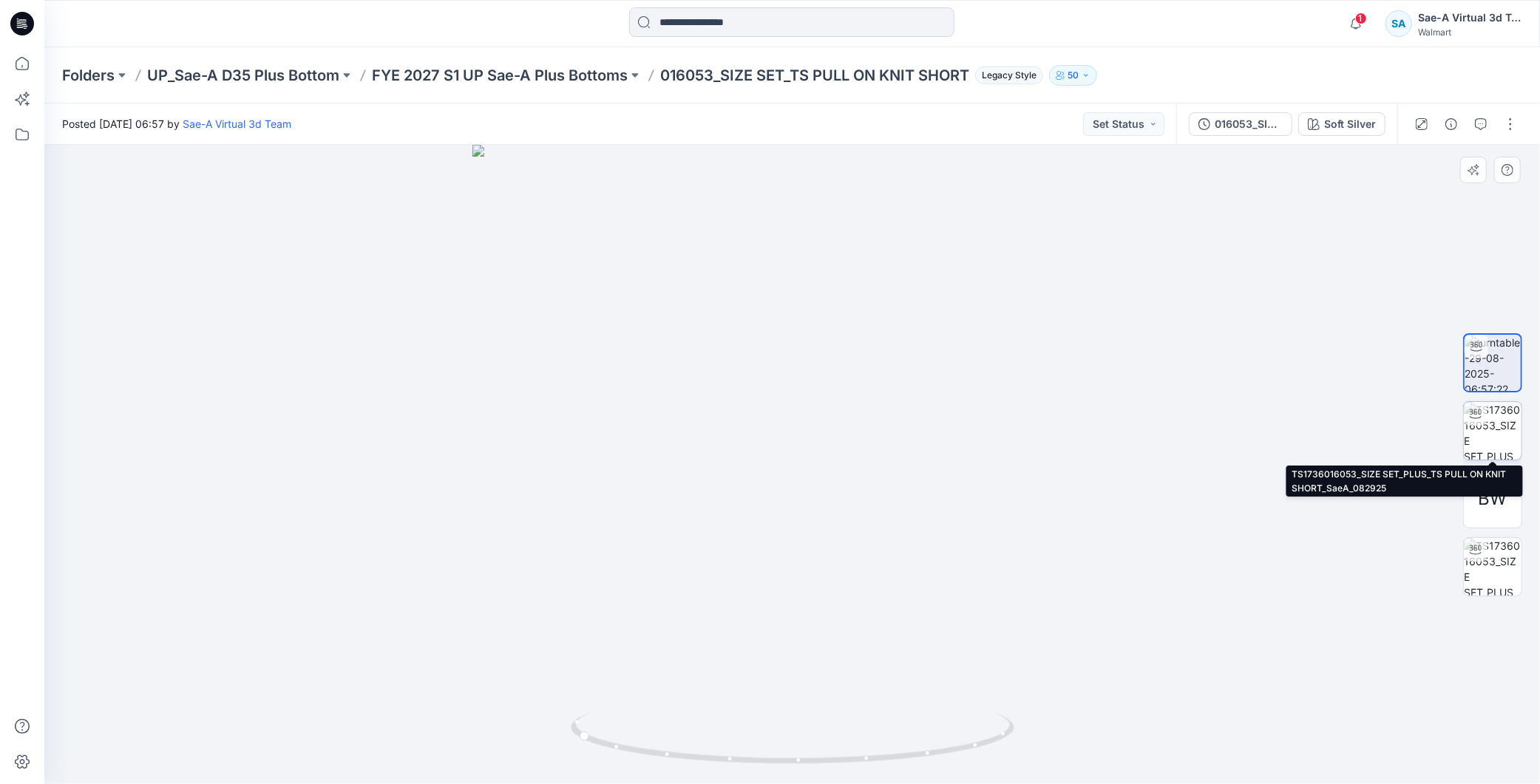
click at [1497, 426] on img at bounding box center [1493, 431] width 57 height 57
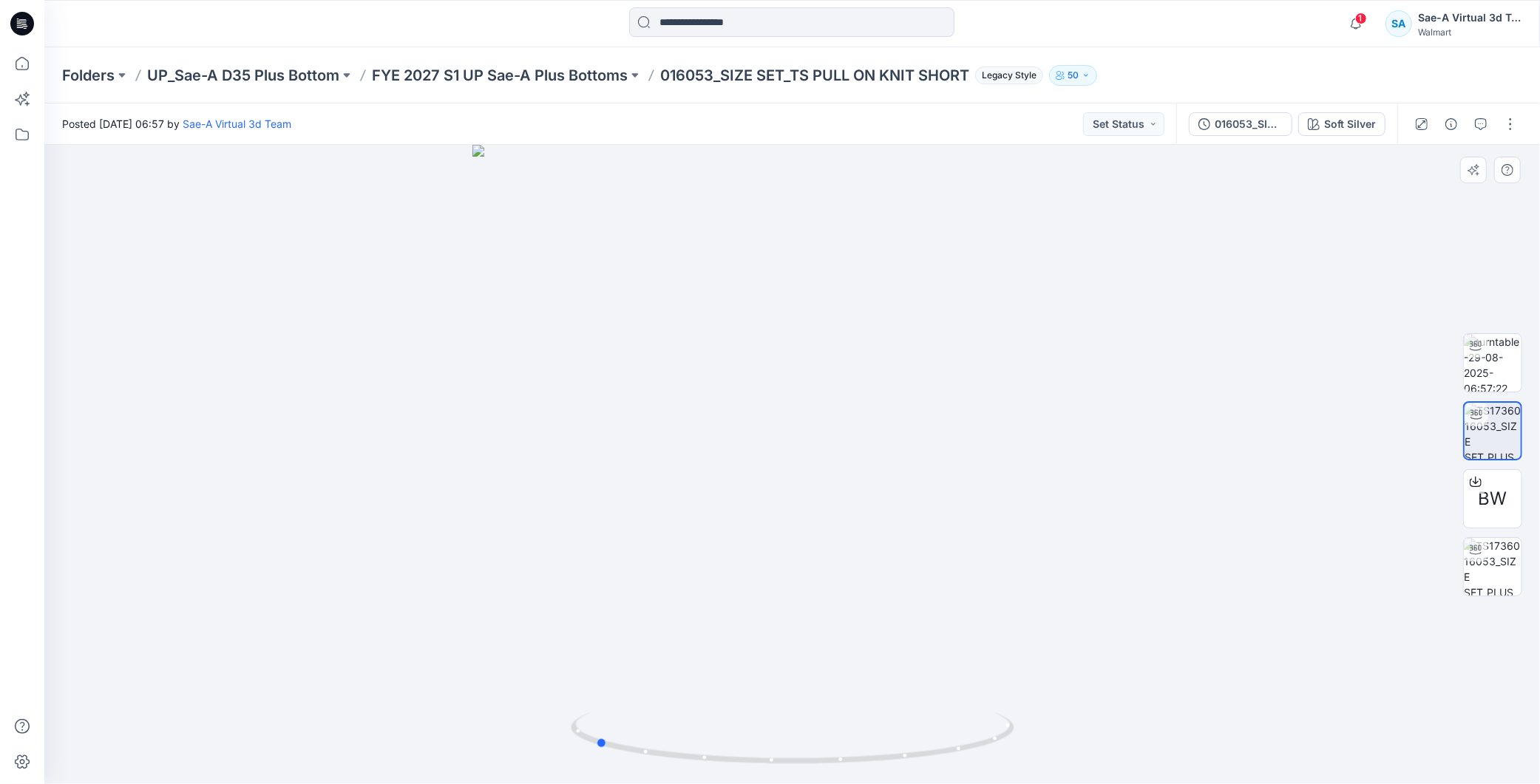
drag, startPoint x: 862, startPoint y: 763, endPoint x: 745, endPoint y: 769, distance: 117.2
click at [745, 769] on div at bounding box center [792, 464] width 1496 height 640
click at [1505, 580] on img at bounding box center [1493, 566] width 57 height 57
drag, startPoint x: 905, startPoint y: 767, endPoint x: 782, endPoint y: 774, distance: 123.2
click at [782, 774] on div at bounding box center [792, 464] width 1496 height 640
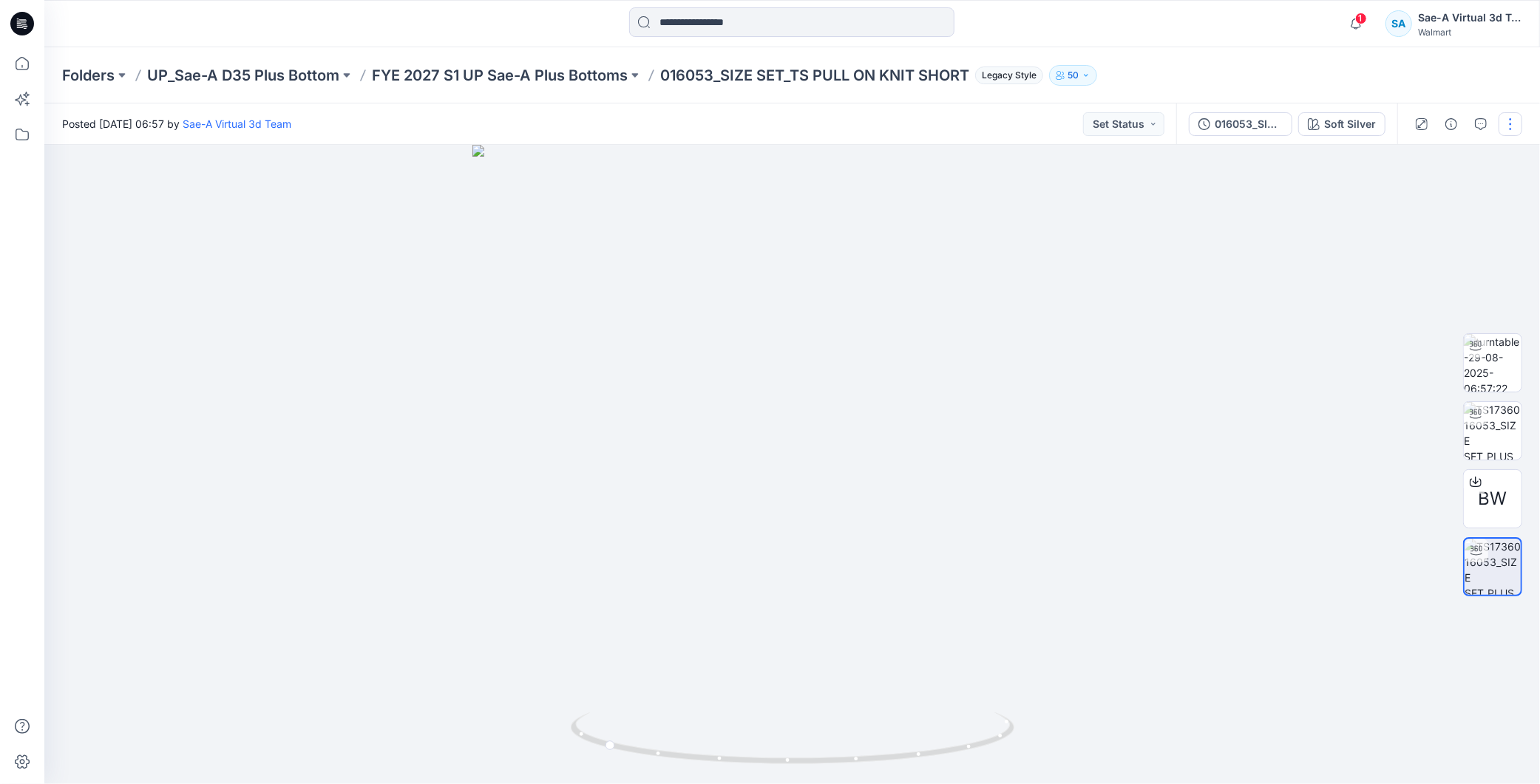
click at [1517, 124] on button "button" at bounding box center [1510, 124] width 24 height 23
click at [1436, 156] on button "Edit" at bounding box center [1449, 157] width 136 height 27
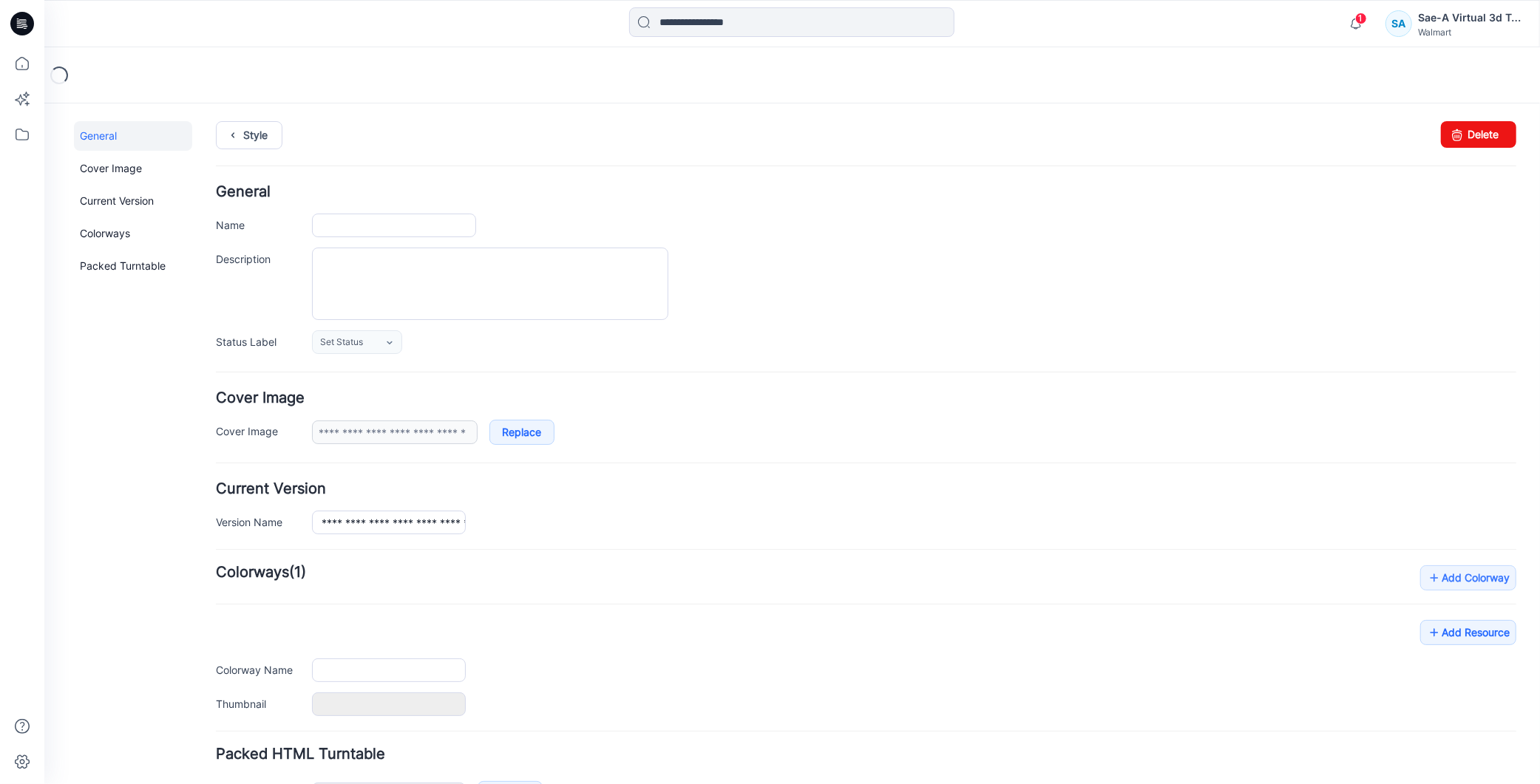
type input "**********"
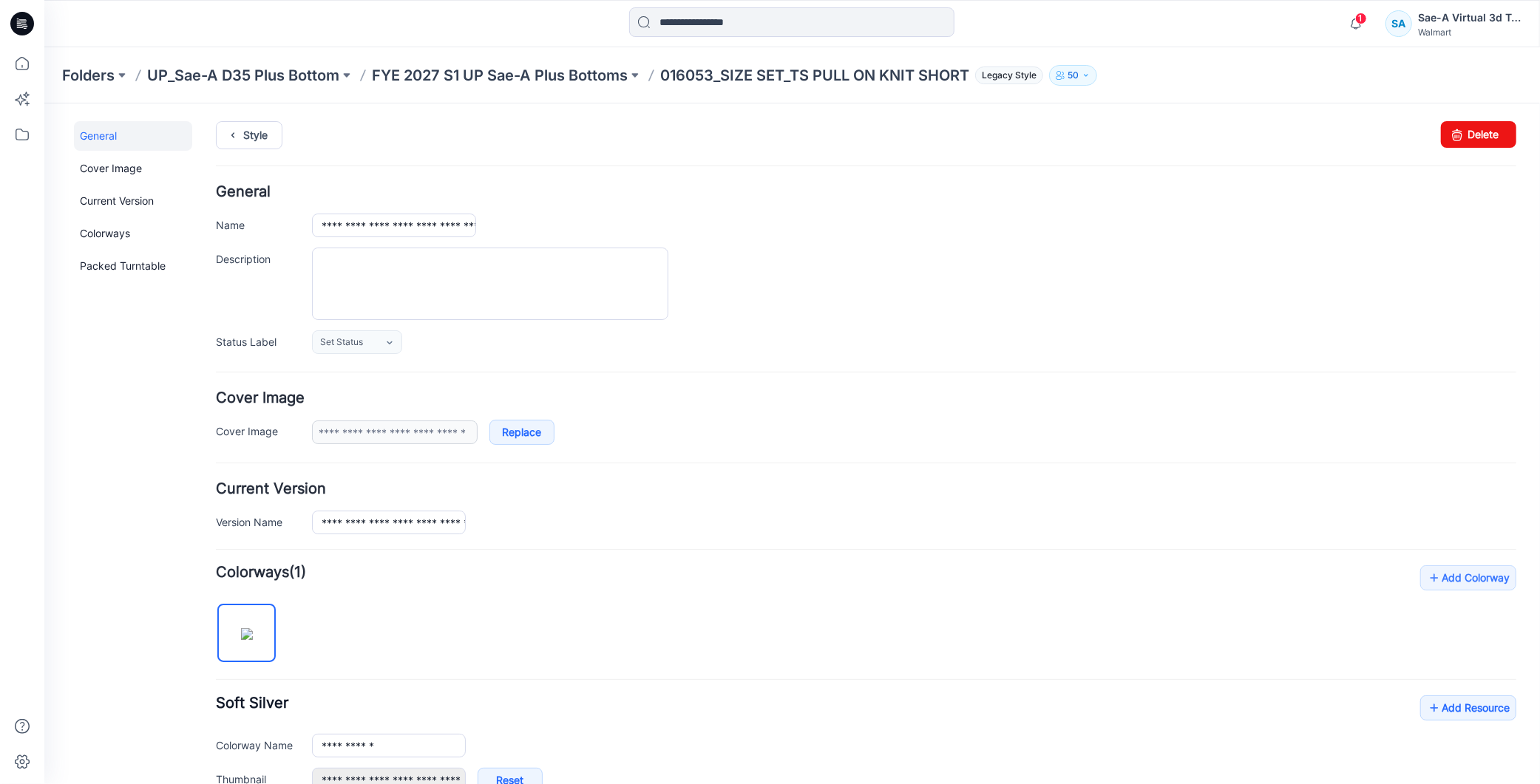
scroll to position [372, 0]
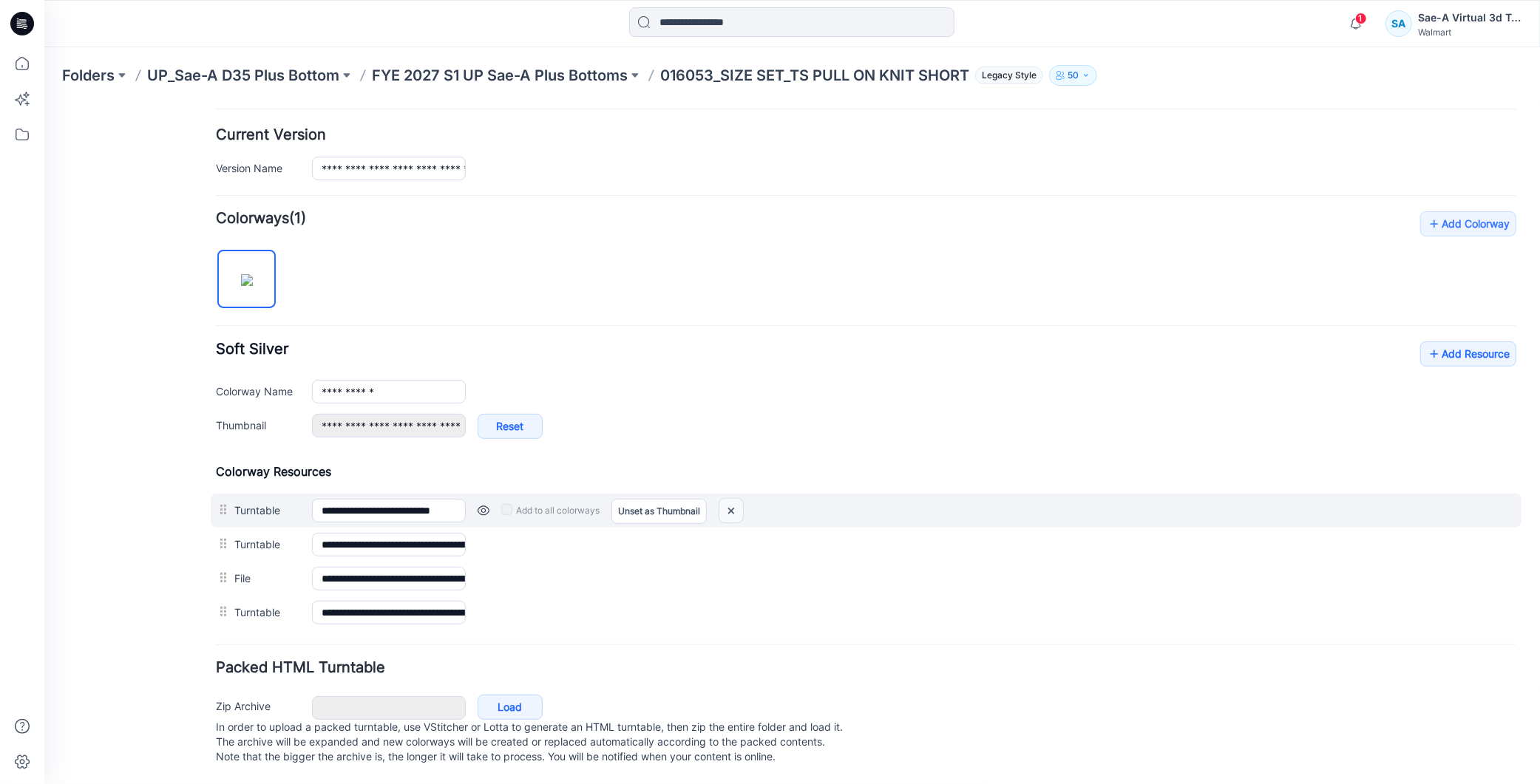
click at [734, 499] on img at bounding box center [730, 511] width 24 height 24
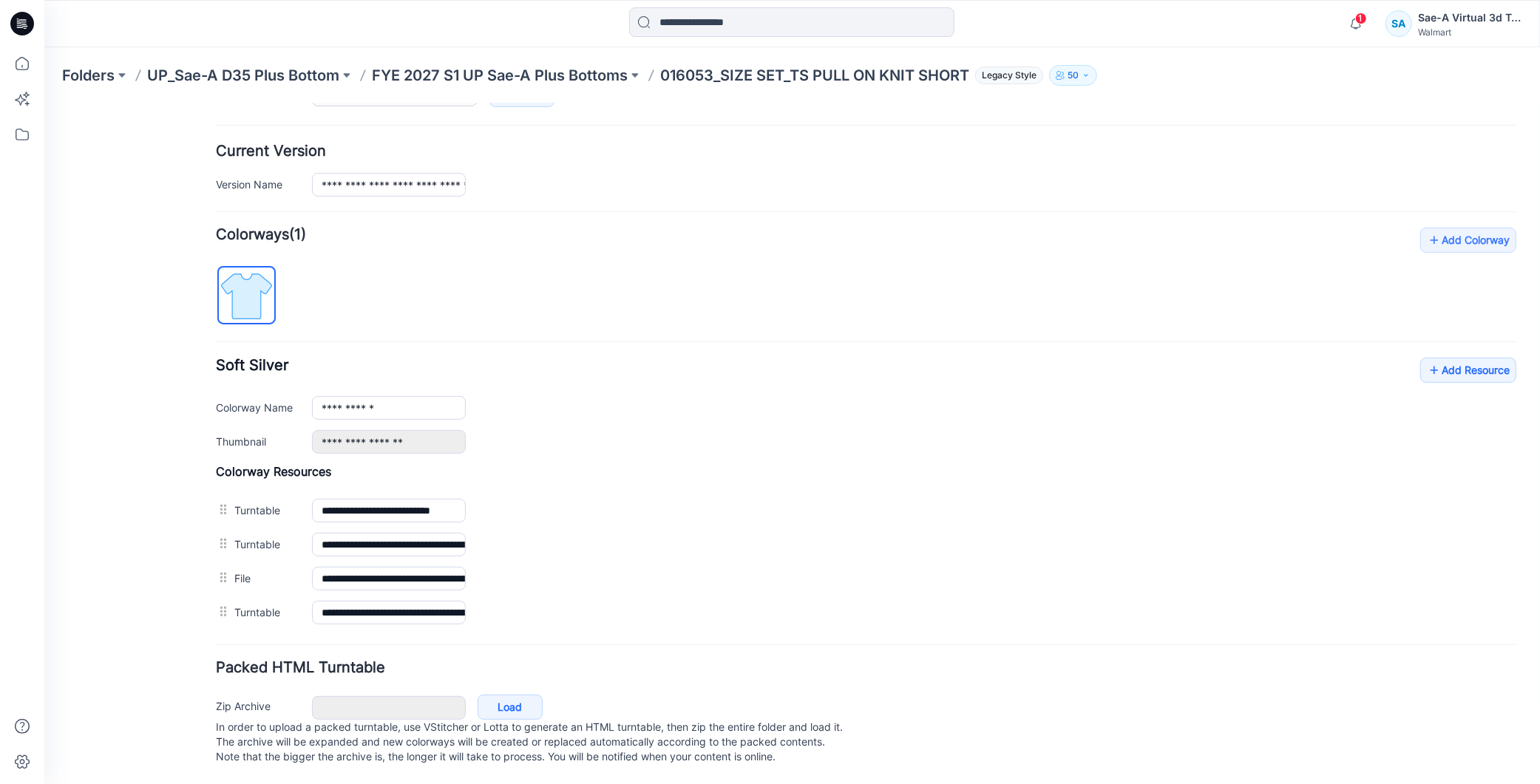
scroll to position [322, 0]
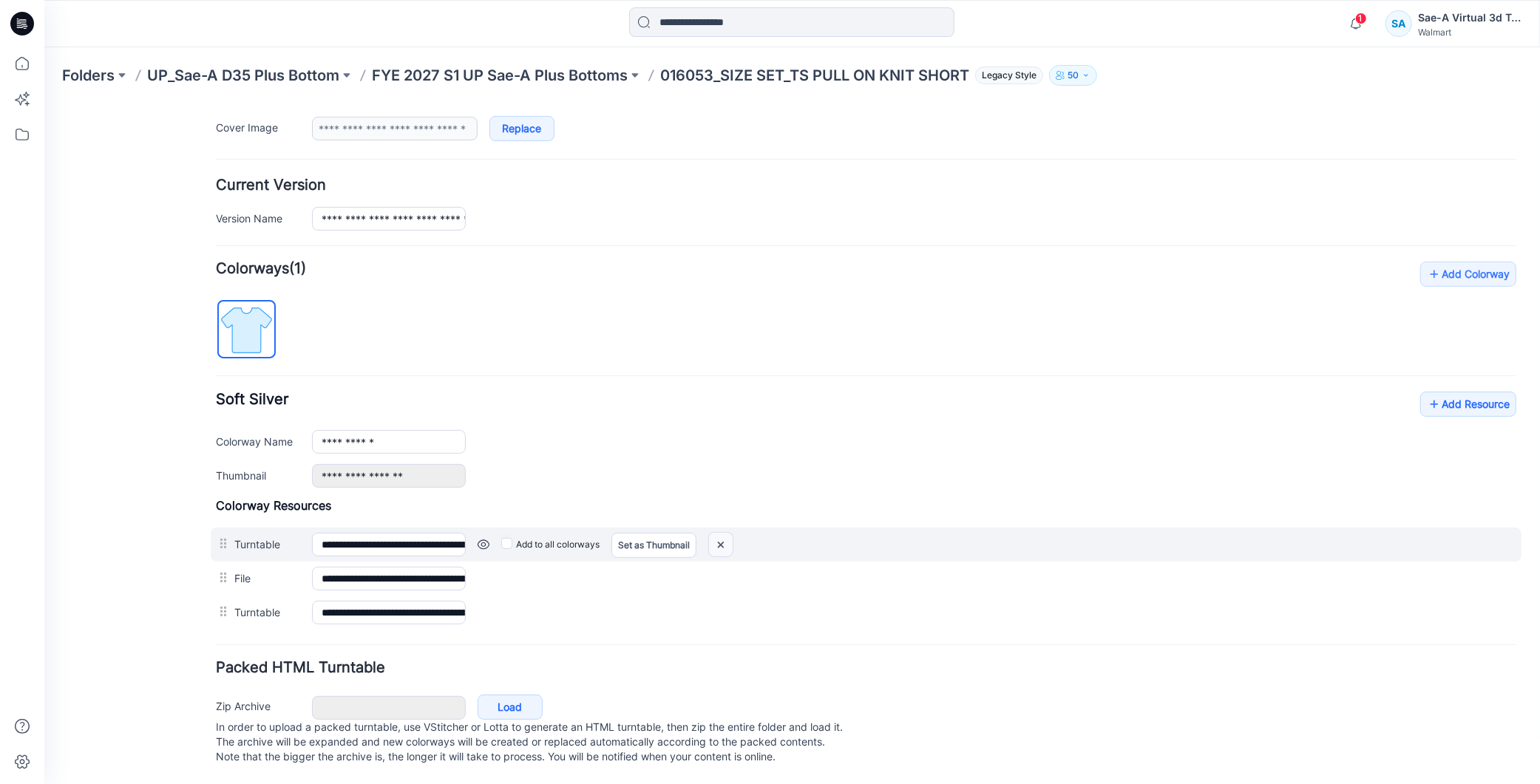
drag, startPoint x: 721, startPoint y: 526, endPoint x: 907, endPoint y: 194, distance: 380.6
click at [44, 103] on img at bounding box center [44, 103] width 0 height 0
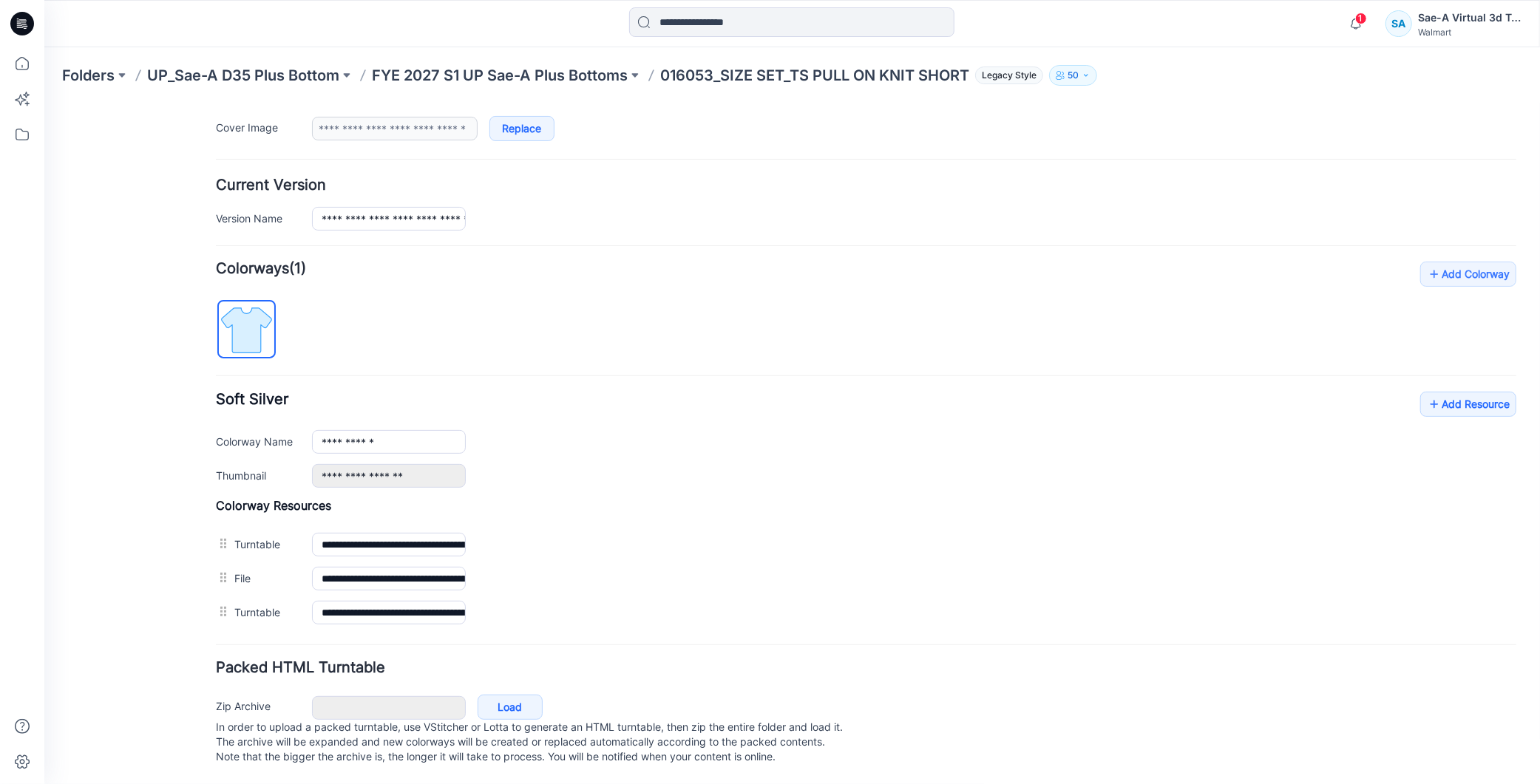
scroll to position [287, 0]
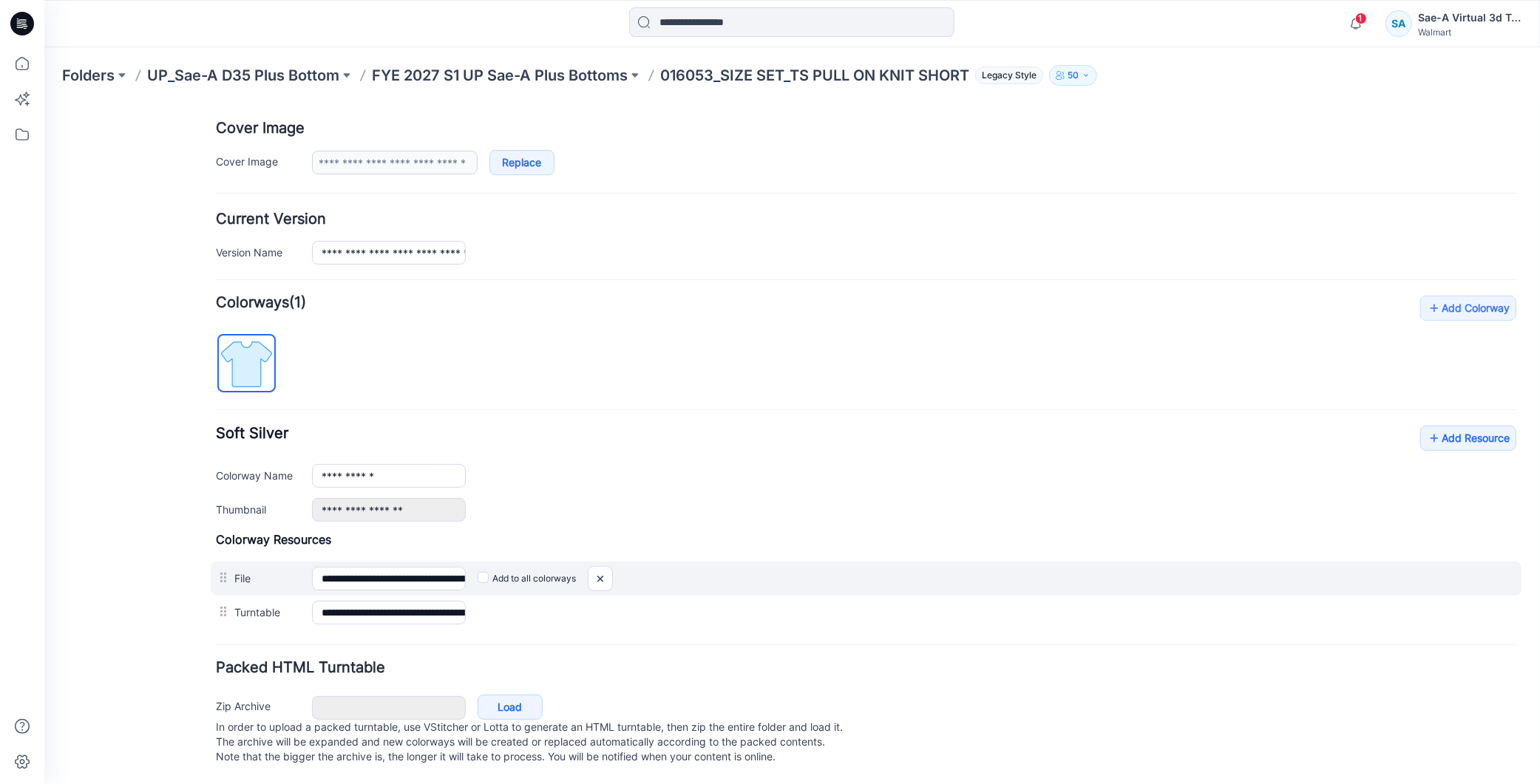
click at [240, 548] on div "**********" at bounding box center [865, 580] width 1301 height 97
click at [651, 572] on div "Set as Thumbnail" at bounding box center [654, 578] width 85 height 23
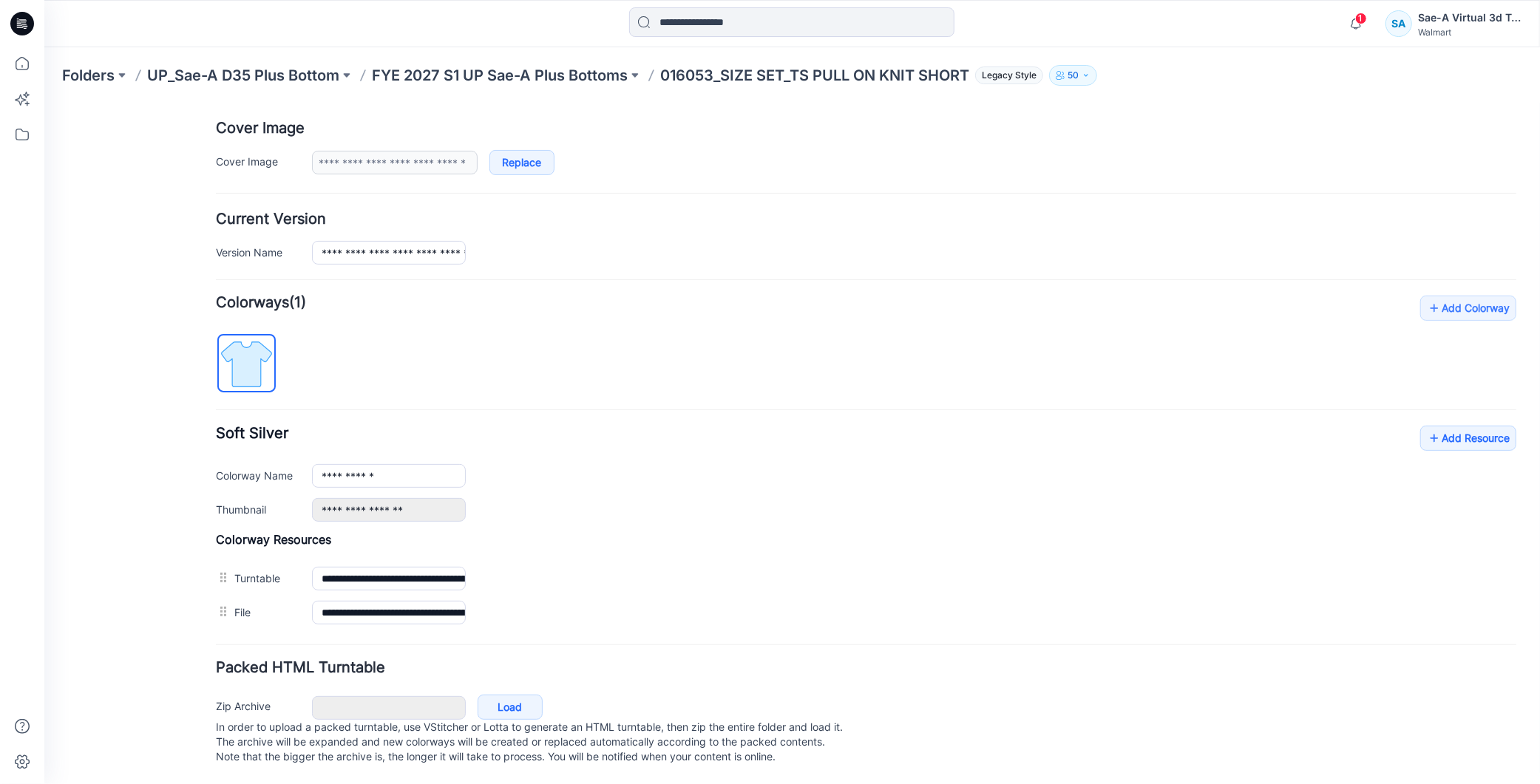
click at [44, 103] on link "Set as Thumbnail" at bounding box center [44, 103] width 0 height 0
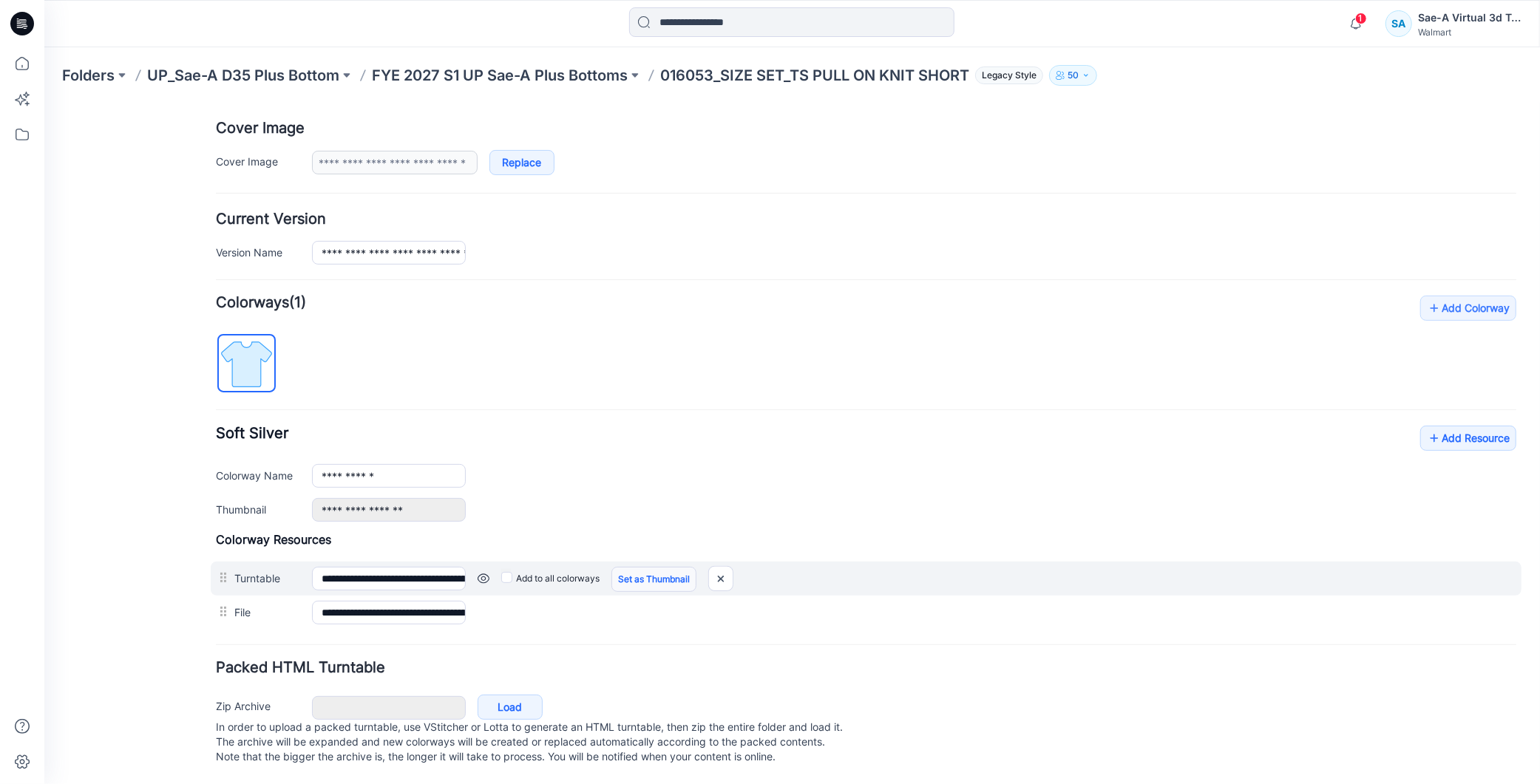
click at [651, 566] on link "Set as Thumbnail" at bounding box center [654, 579] width 85 height 25
type input "**********"
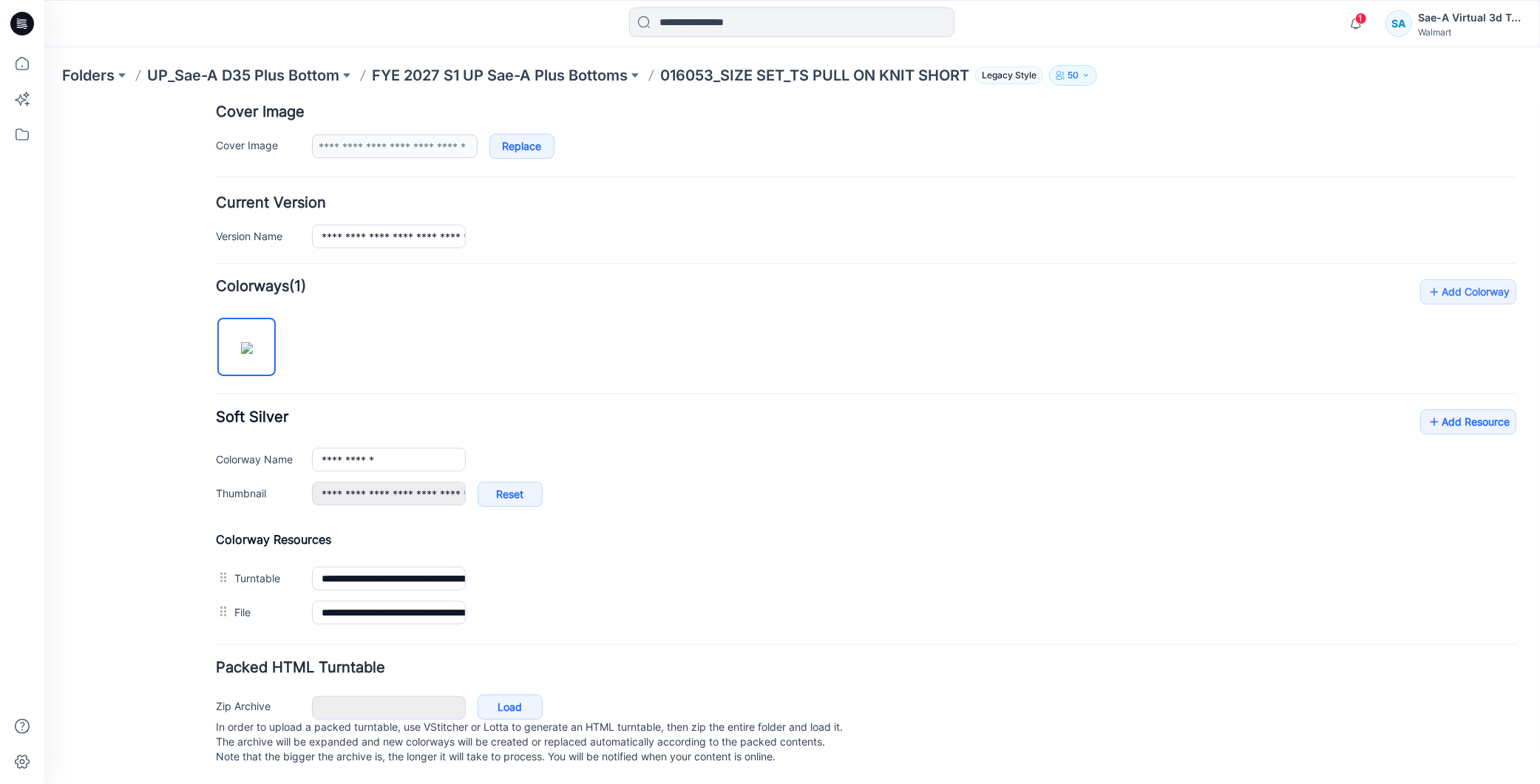
scroll to position [0, 0]
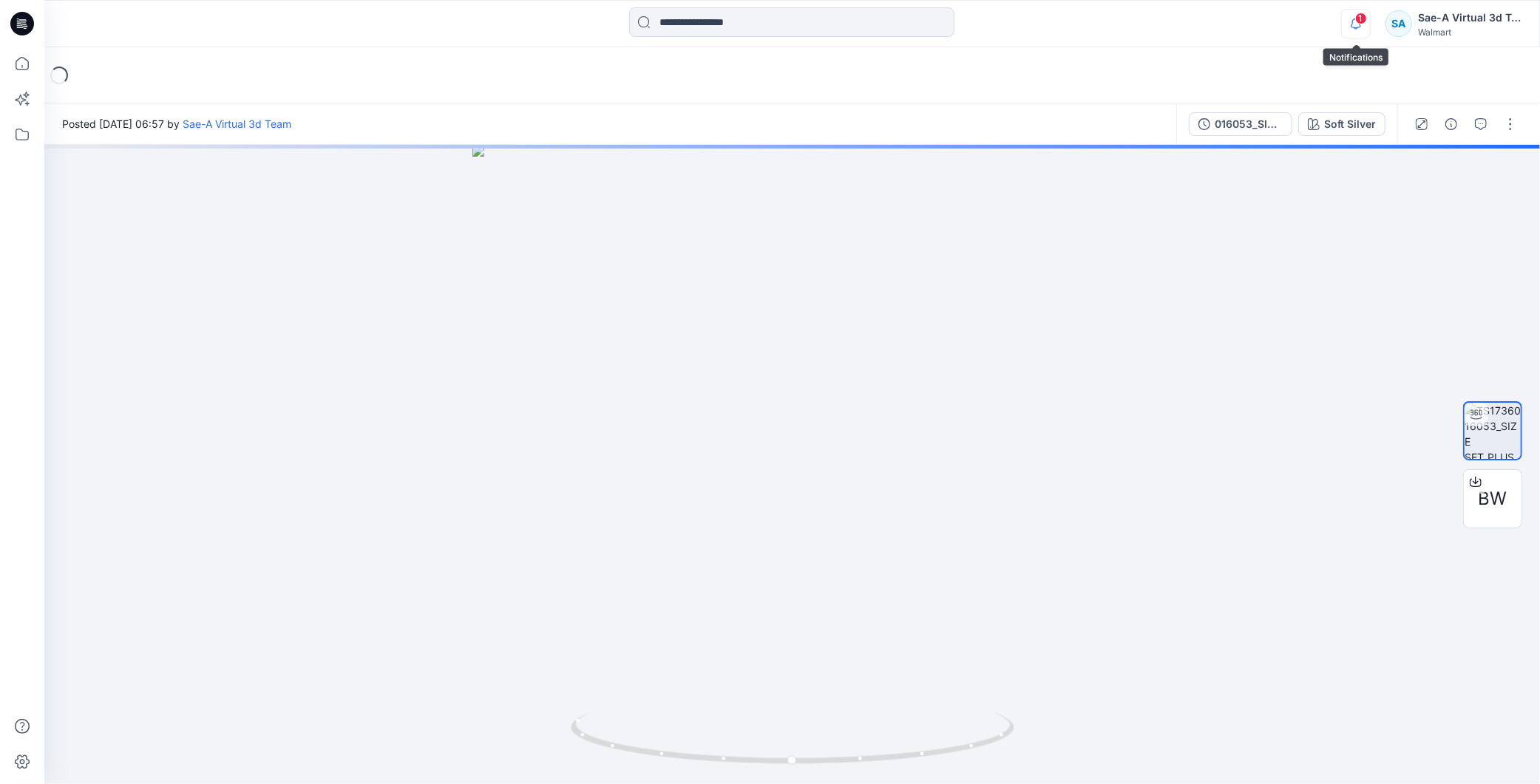
click at [1356, 30] on icon "button" at bounding box center [1356, 23] width 28 height 30
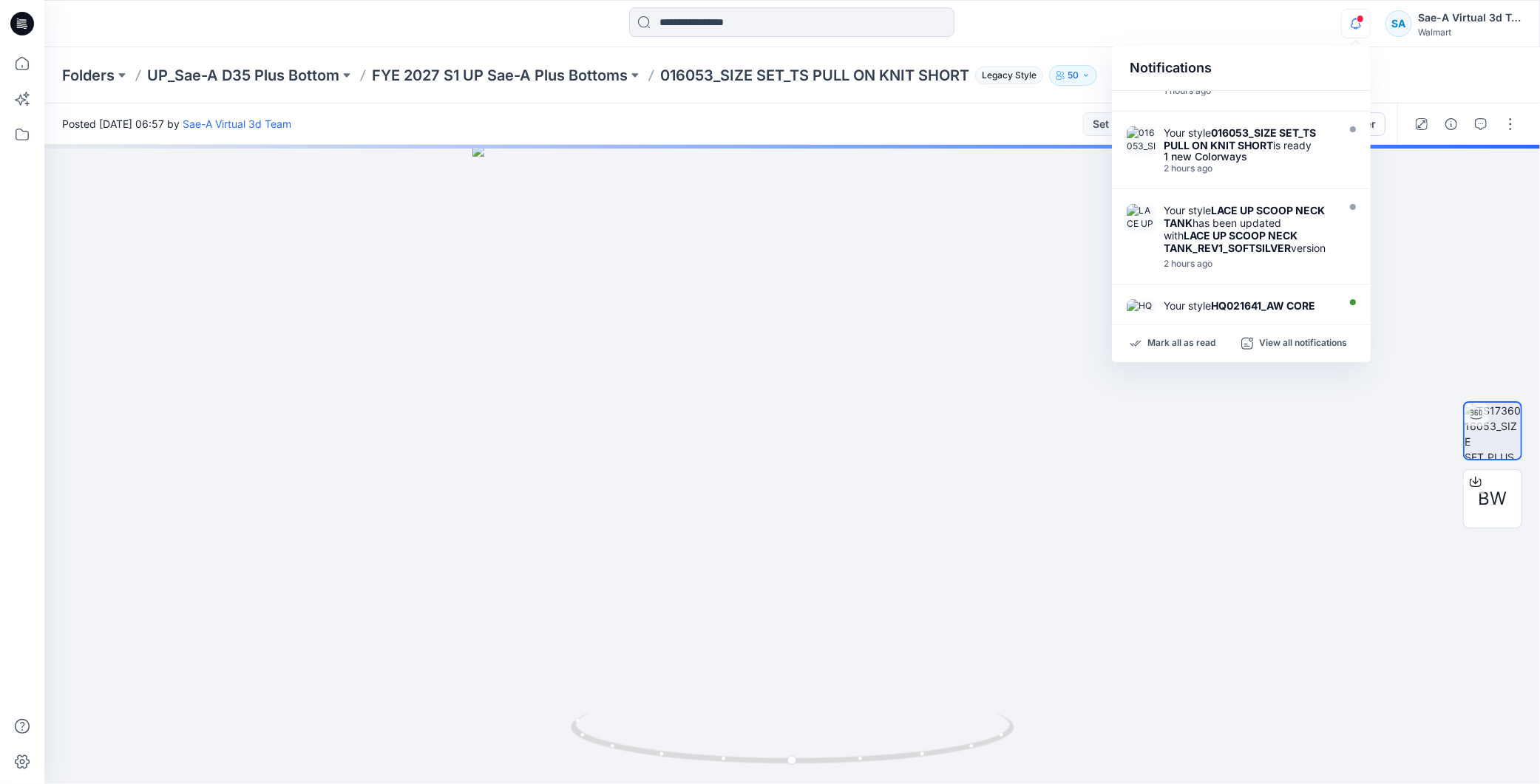
scroll to position [647, 0]
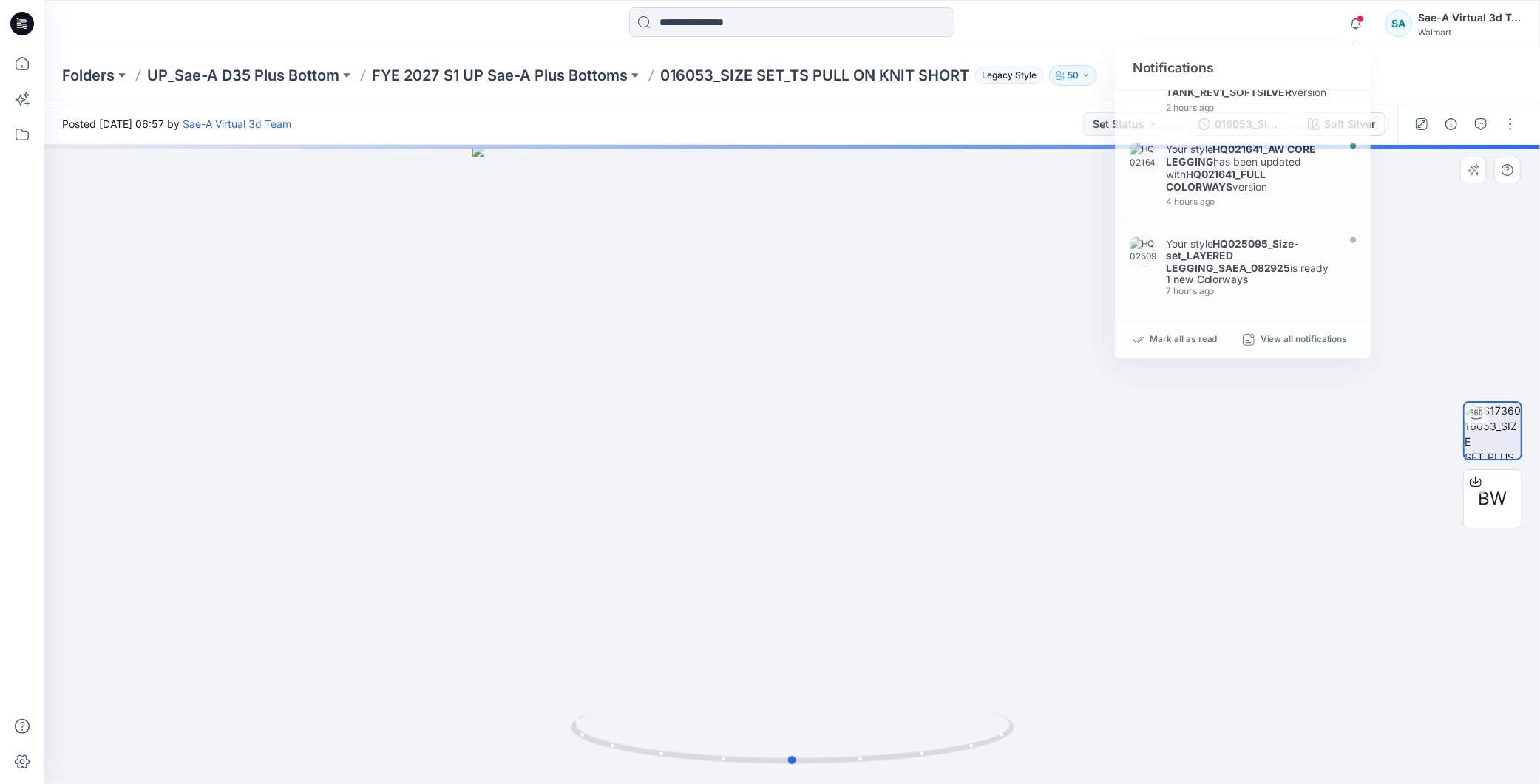
click at [1299, 478] on div at bounding box center [792, 464] width 1496 height 640
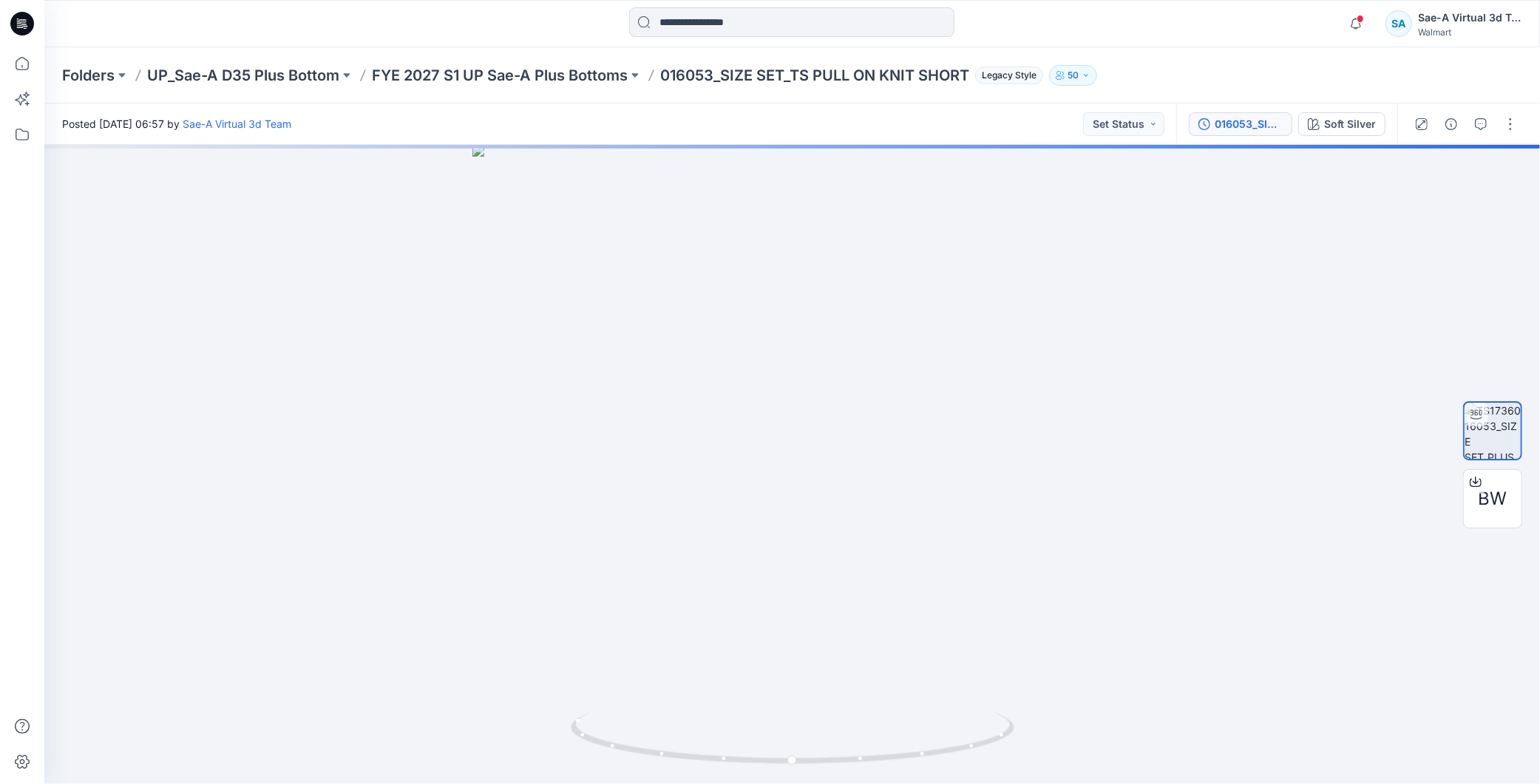
click at [1234, 124] on div "016053_SIZE SET_TS PULL ON KNIT SHORT" at bounding box center [1249, 124] width 68 height 17
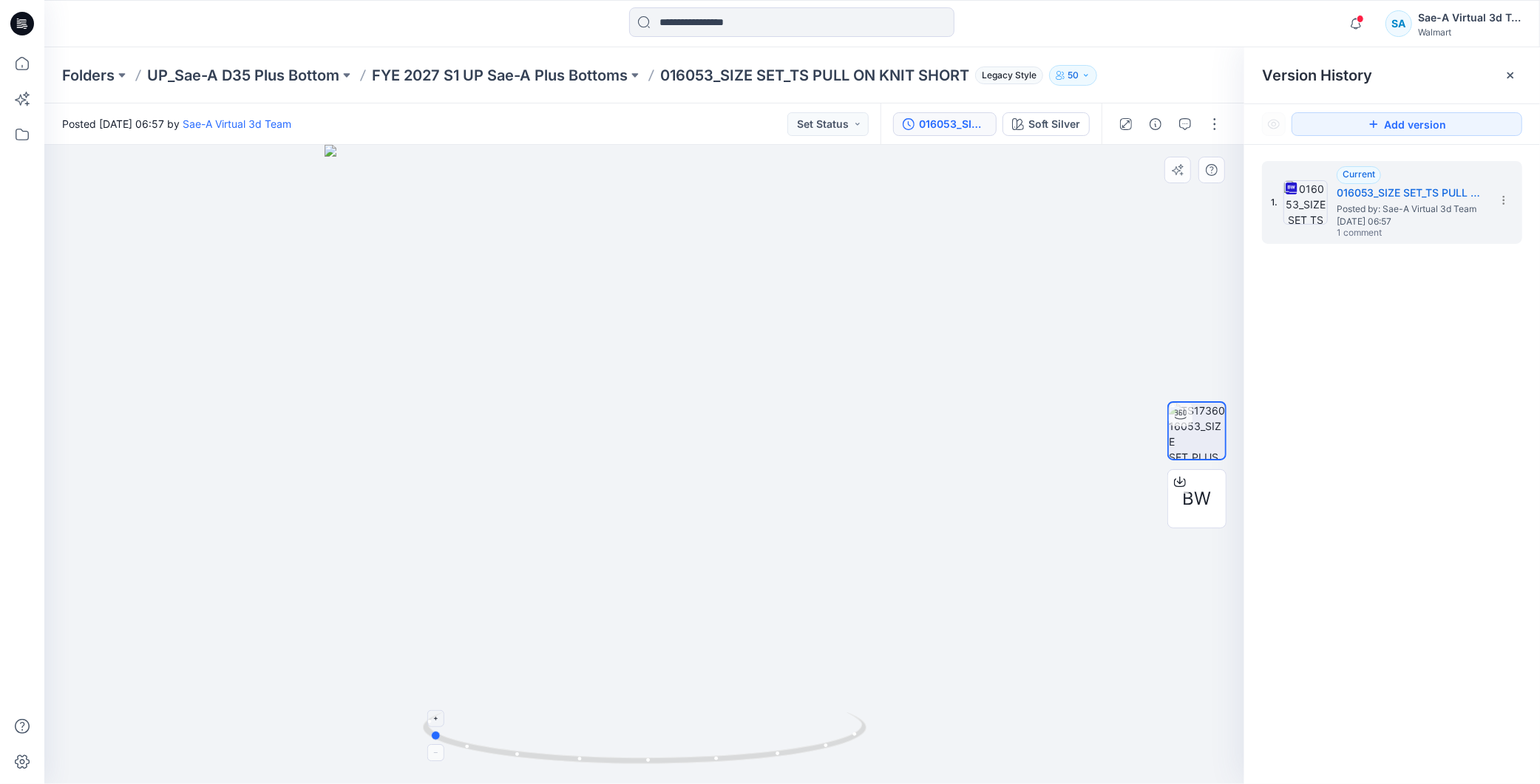
drag, startPoint x: 813, startPoint y: 765, endPoint x: 622, endPoint y: 745, distance: 192.0
click at [622, 745] on icon at bounding box center [647, 740] width 447 height 56
click at [1386, 440] on div "1. Current 016053_SIZE SET_TS PULL ON KNIT SHORT Posted by: Sae-A Virtual 3d Te…" at bounding box center [1393, 474] width 296 height 660
click at [1217, 127] on button "button" at bounding box center [1214, 124] width 24 height 23
click at [1142, 157] on button "Edit" at bounding box center [1153, 157] width 136 height 27
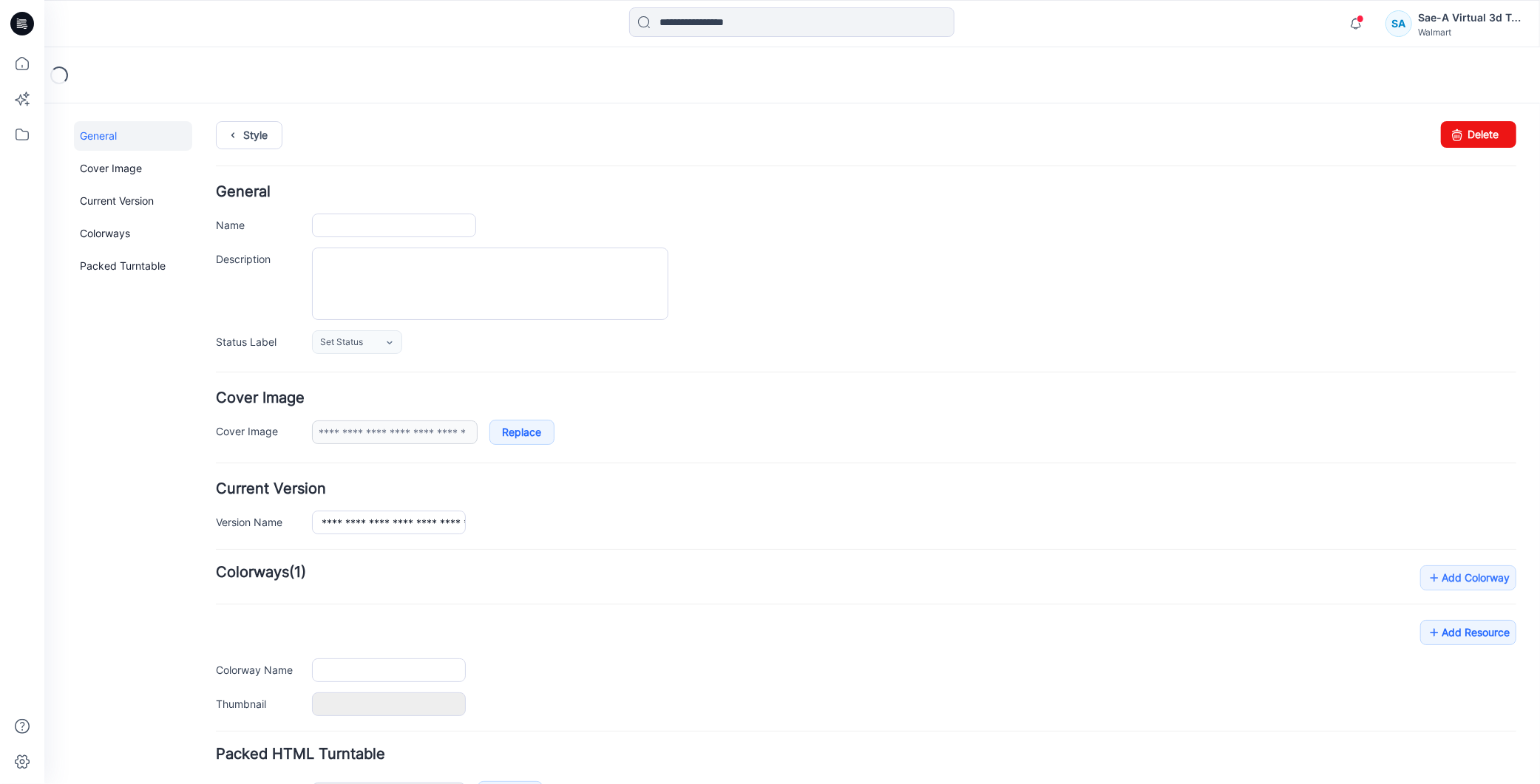
type input "**********"
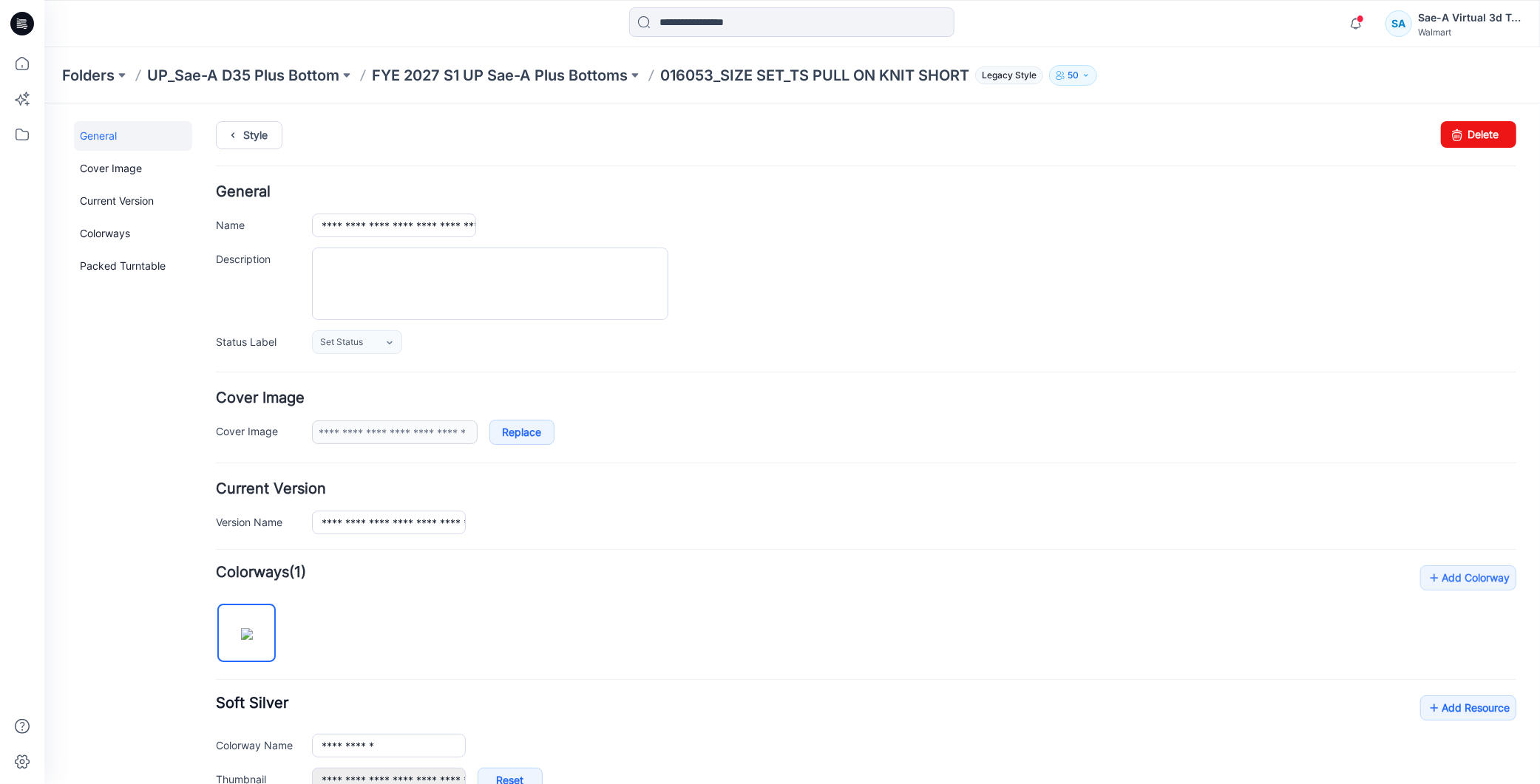
scroll to position [304, 0]
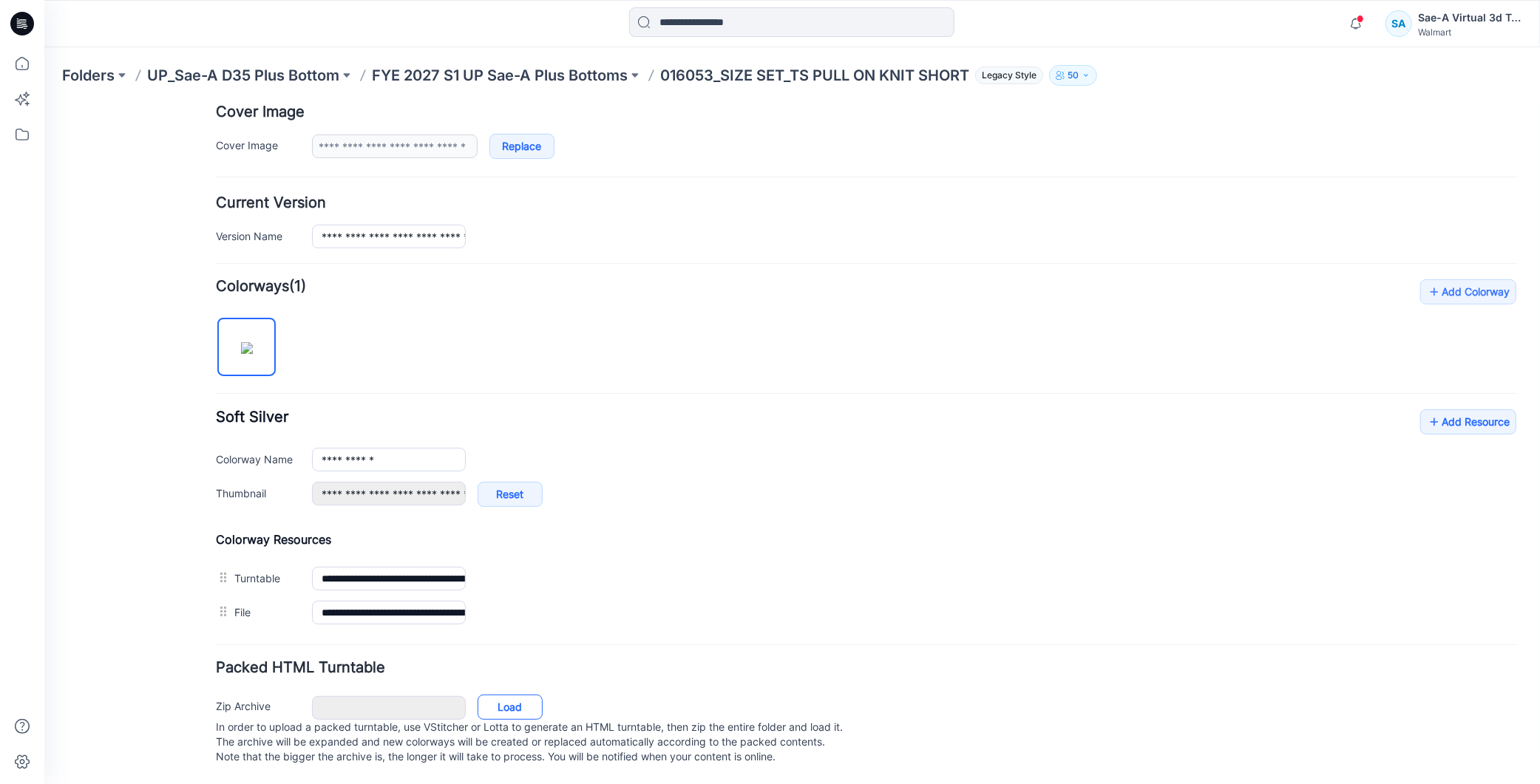
click at [490, 694] on link "Load" at bounding box center [509, 707] width 65 height 25
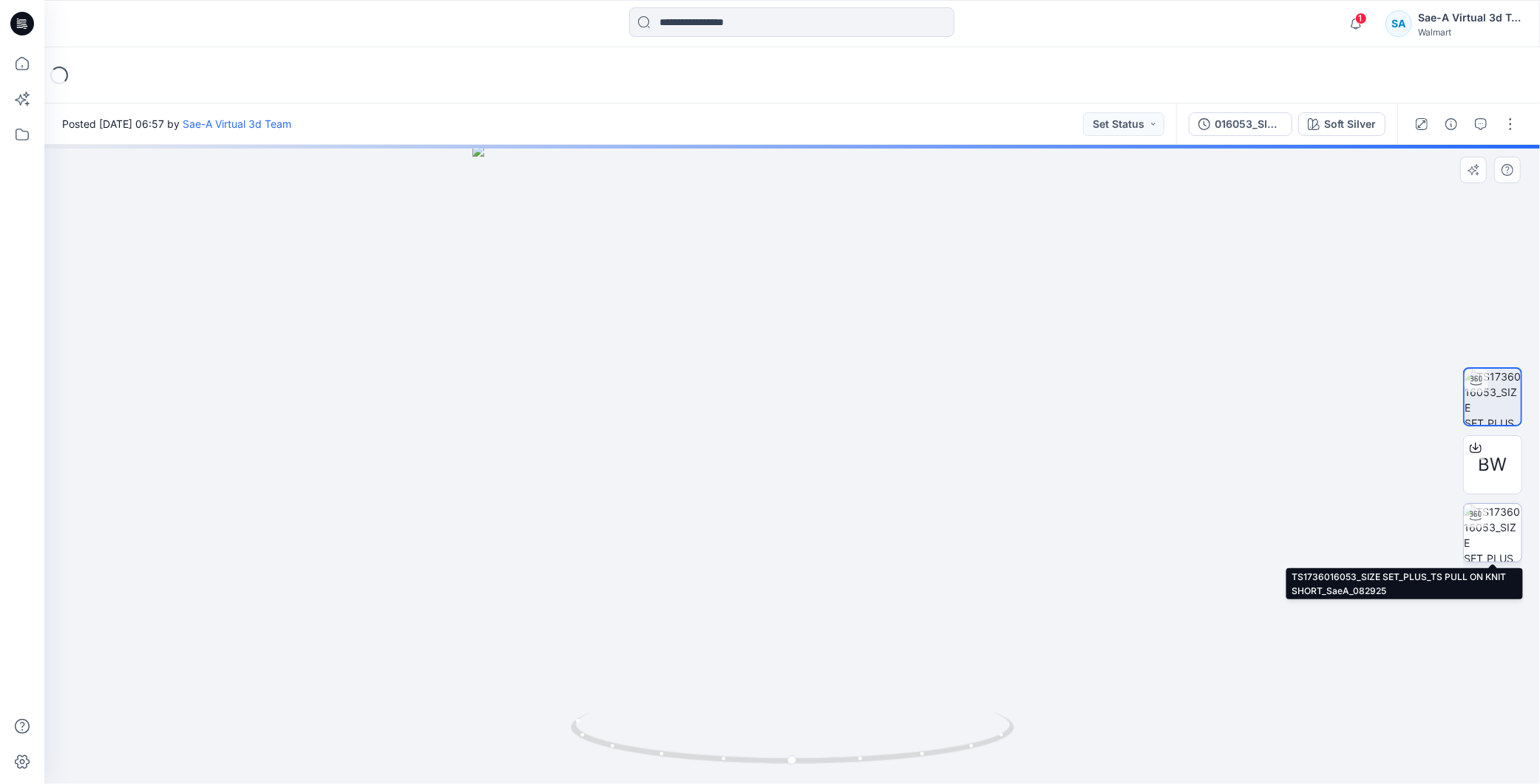
click at [1495, 523] on img at bounding box center [1493, 533] width 57 height 57
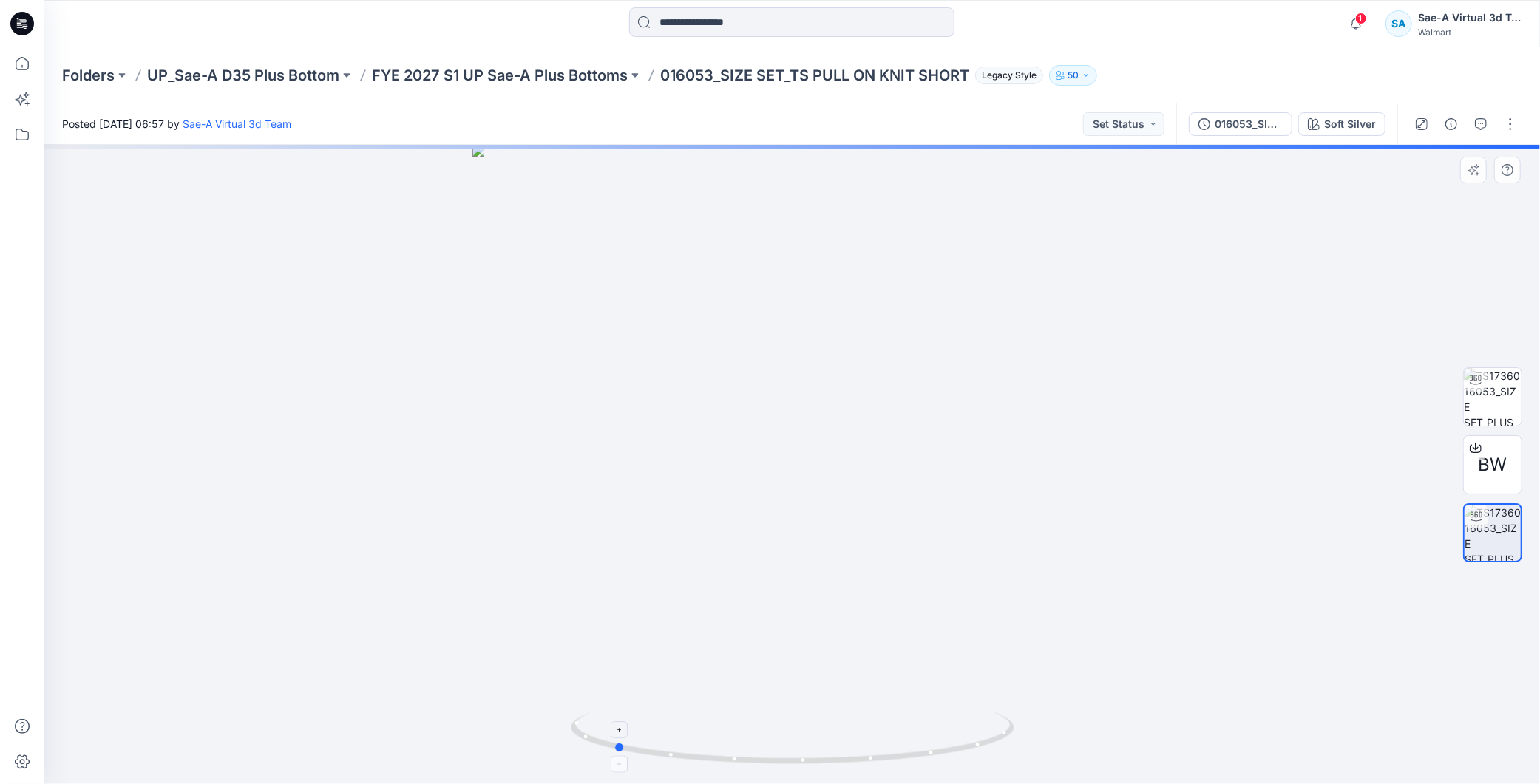
drag, startPoint x: 965, startPoint y: 750, endPoint x: 793, endPoint y: 759, distance: 172.2
click at [793, 759] on icon at bounding box center [795, 740] width 447 height 56
drag, startPoint x: 1505, startPoint y: 128, endPoint x: 1470, endPoint y: 143, distance: 38.1
click at [1505, 128] on button "button" at bounding box center [1510, 124] width 24 height 23
click at [1415, 157] on p "Edit" at bounding box center [1416, 157] width 18 height 16
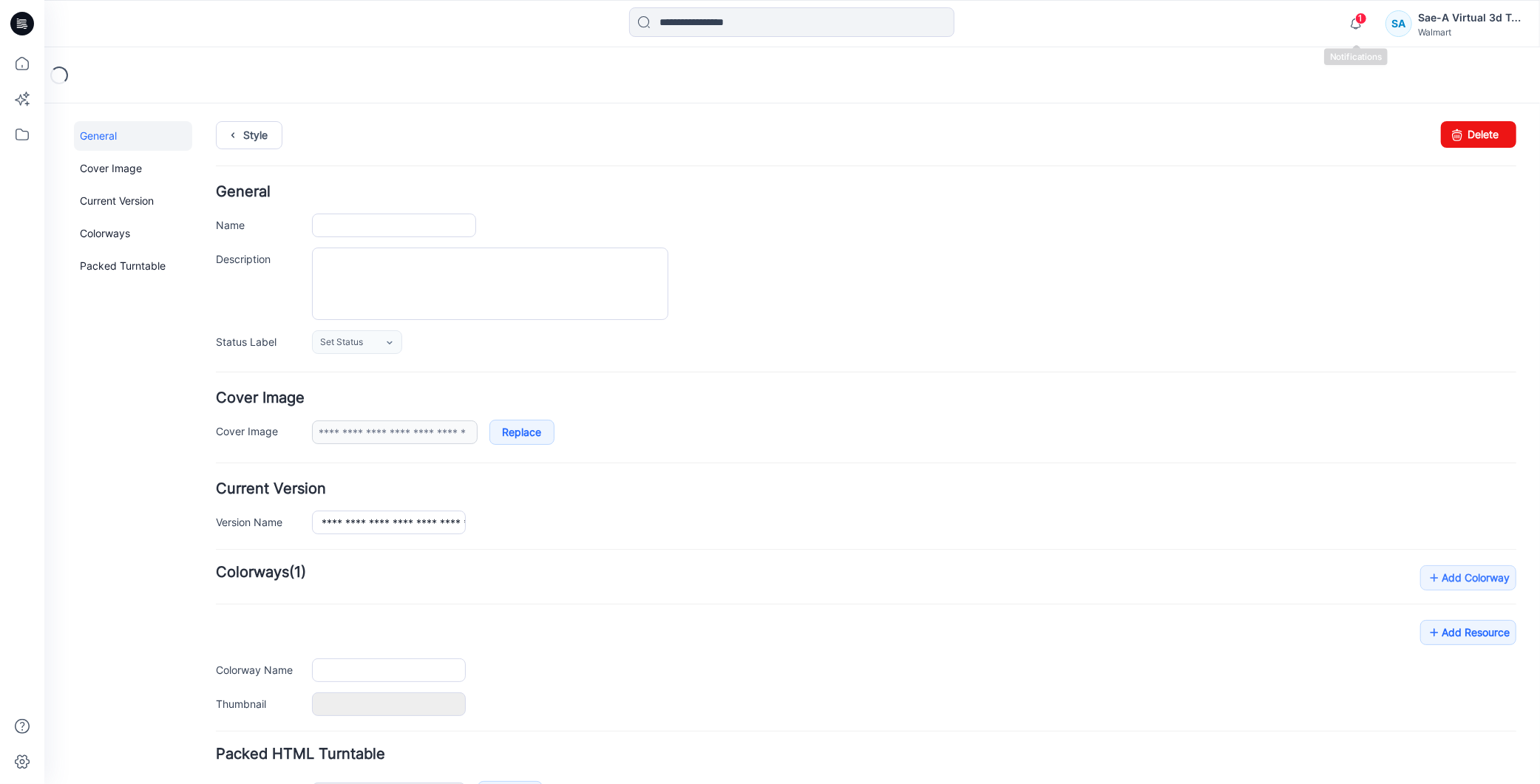
click at [1355, 17] on span "1" at bounding box center [1362, 18] width 12 height 12
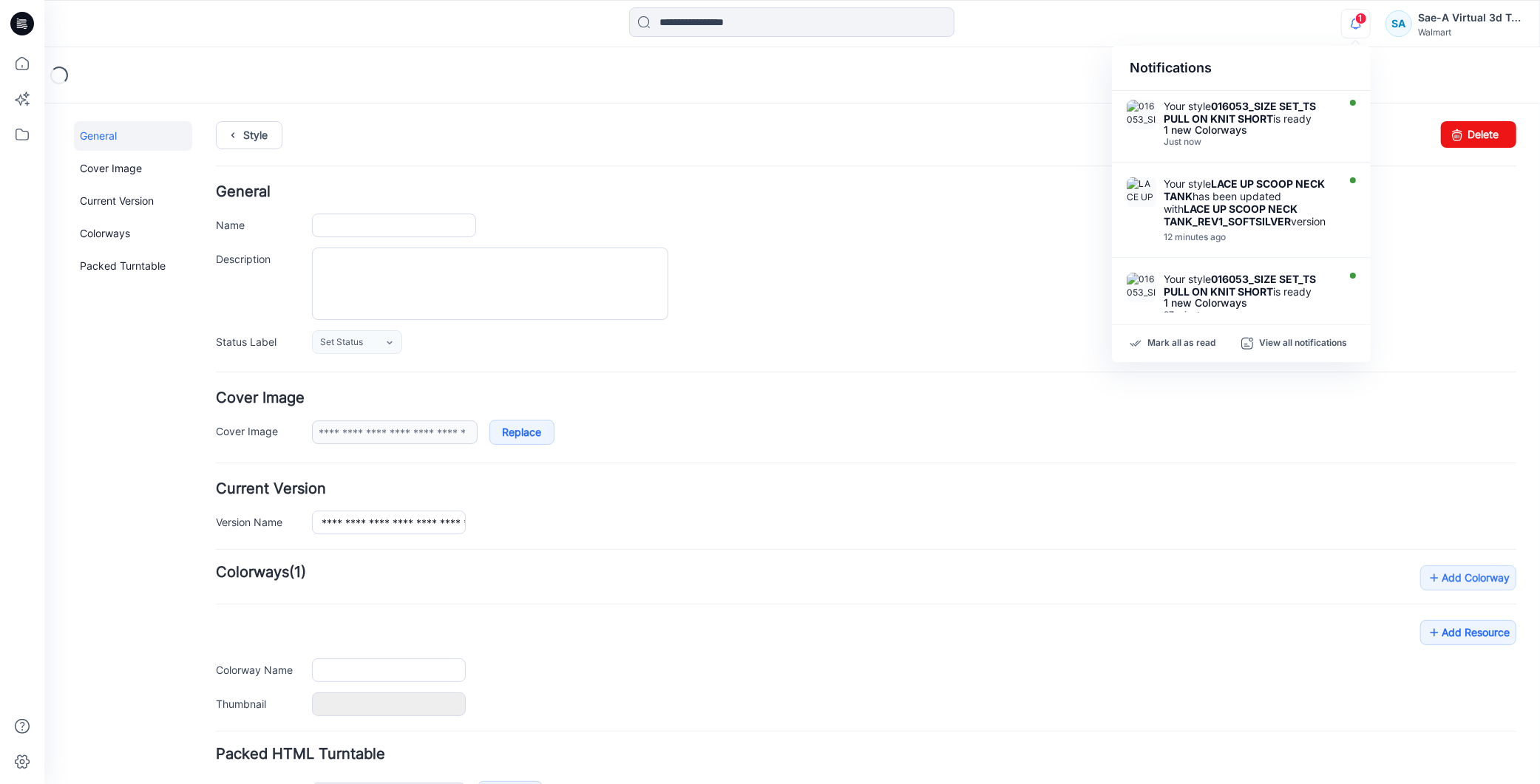
type input "**********"
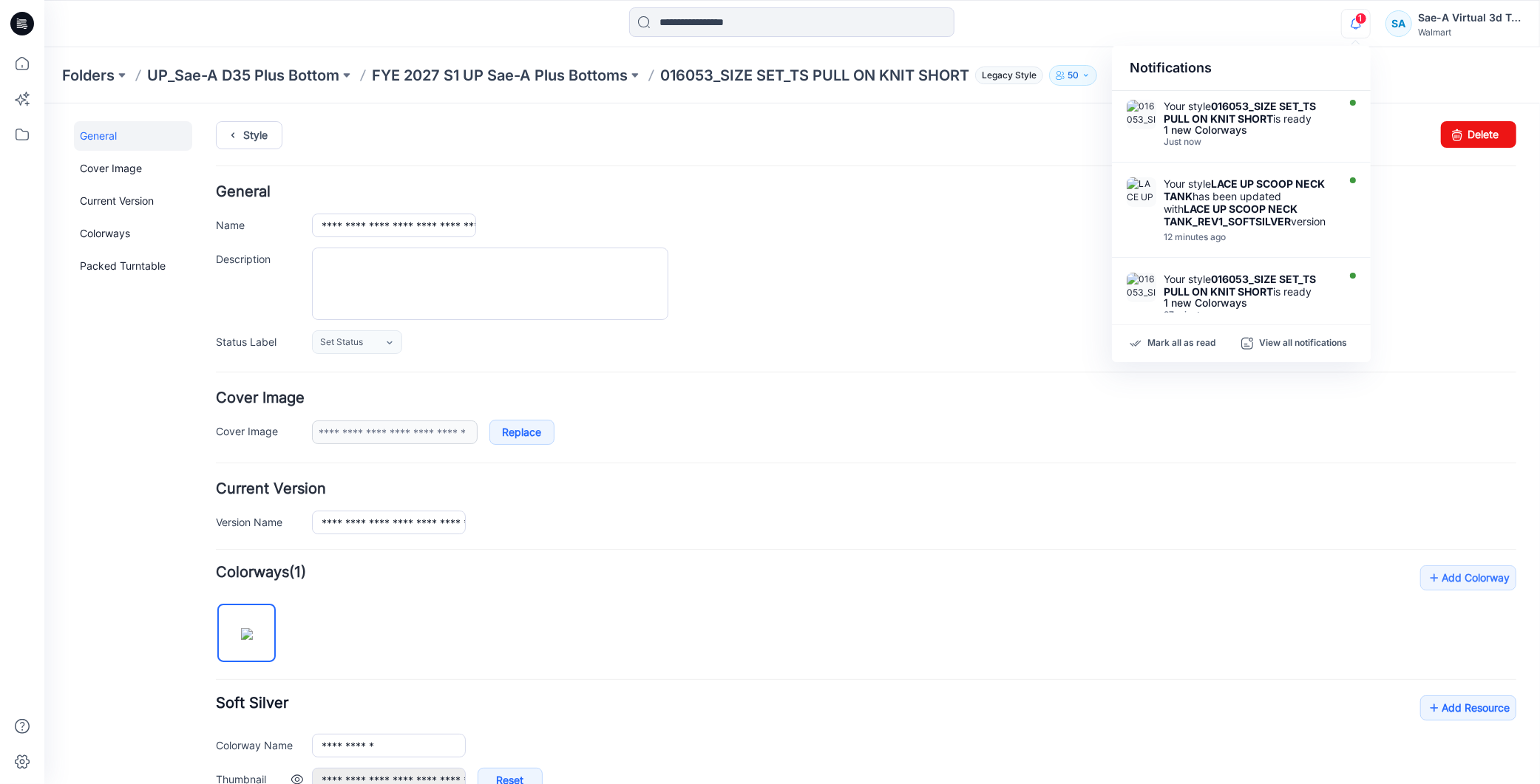
scroll to position [337, 0]
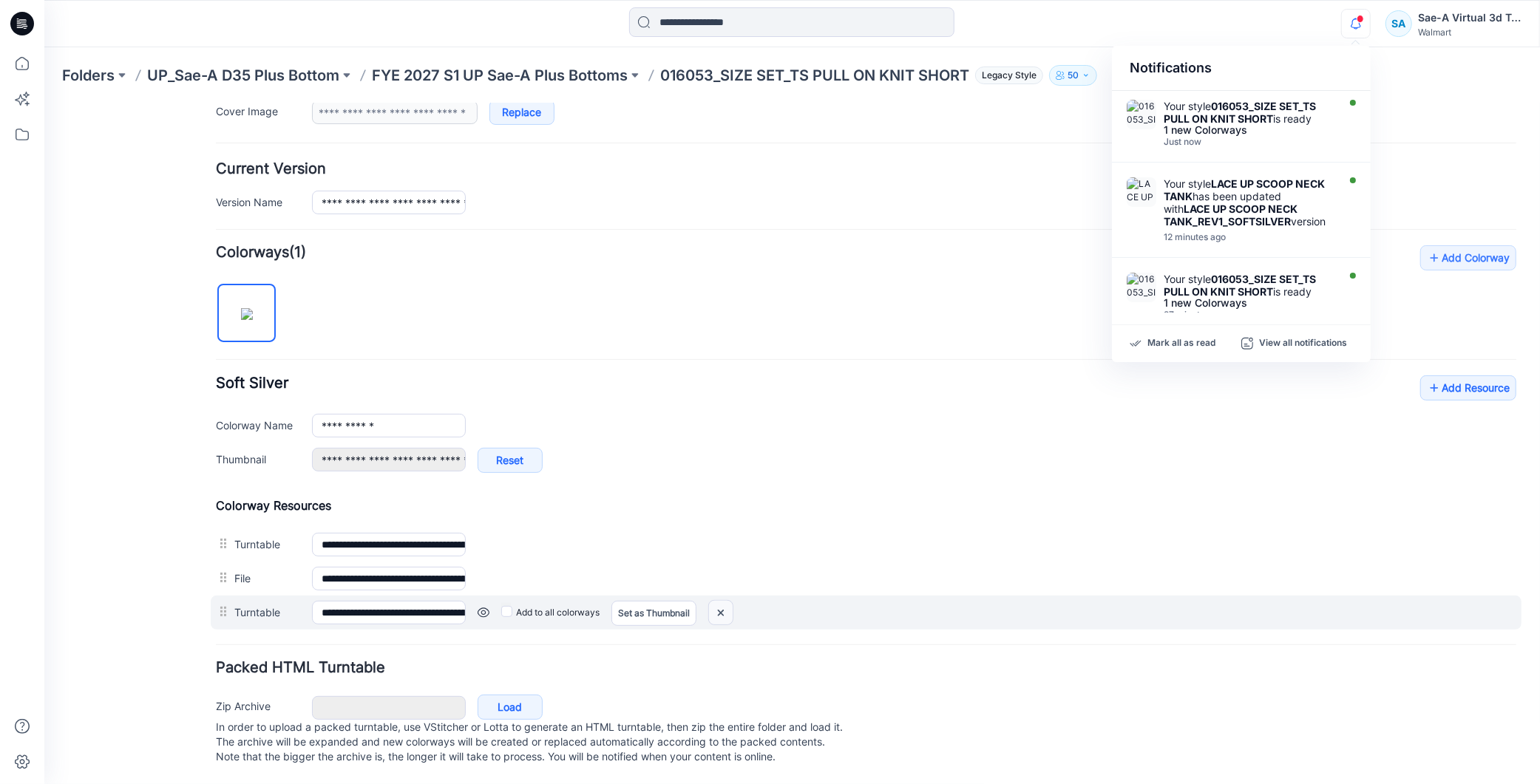
drag, startPoint x: 720, startPoint y: 589, endPoint x: 890, endPoint y: 204, distance: 420.9
click at [44, 103] on img at bounding box center [44, 103] width 0 height 0
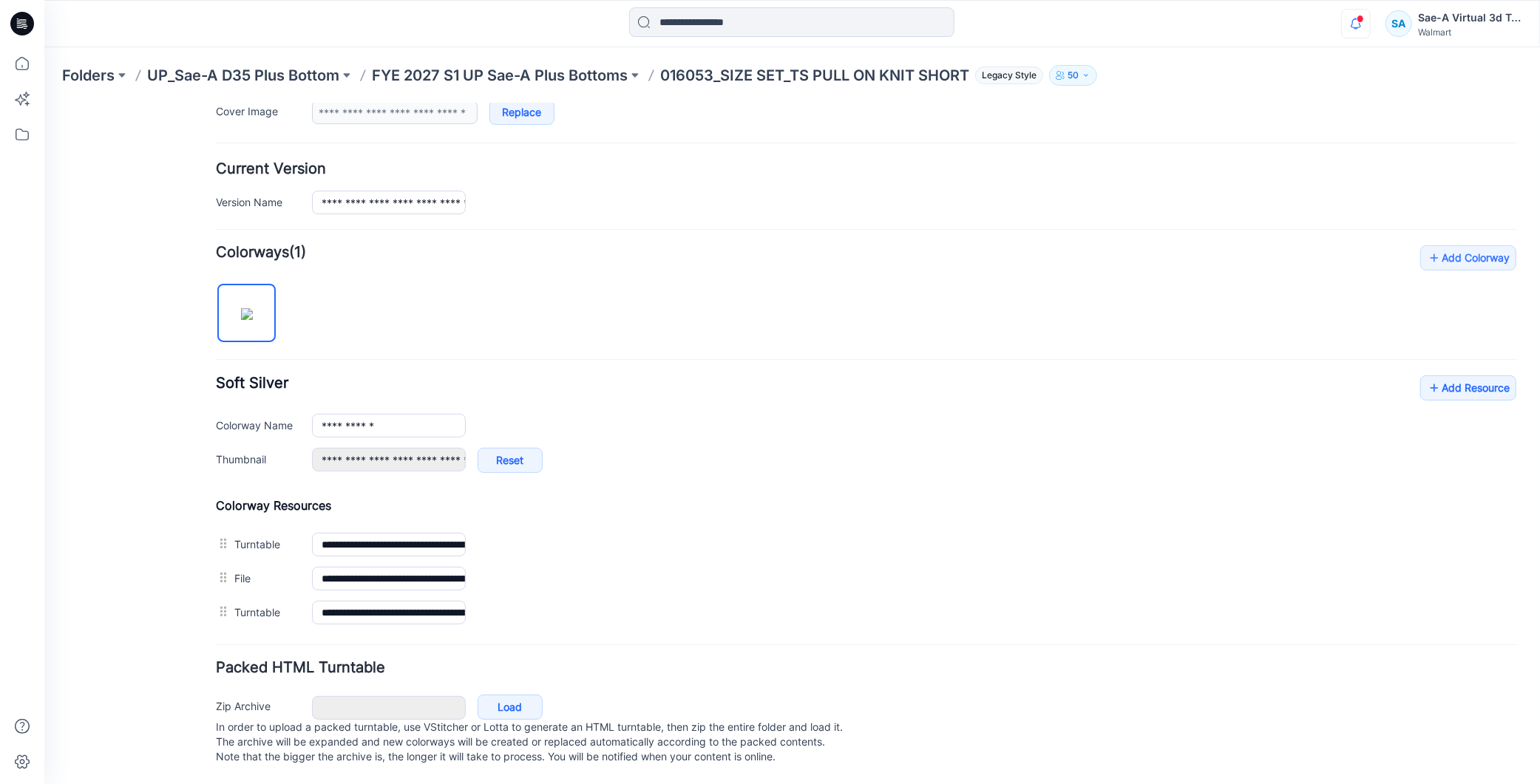
scroll to position [304, 0]
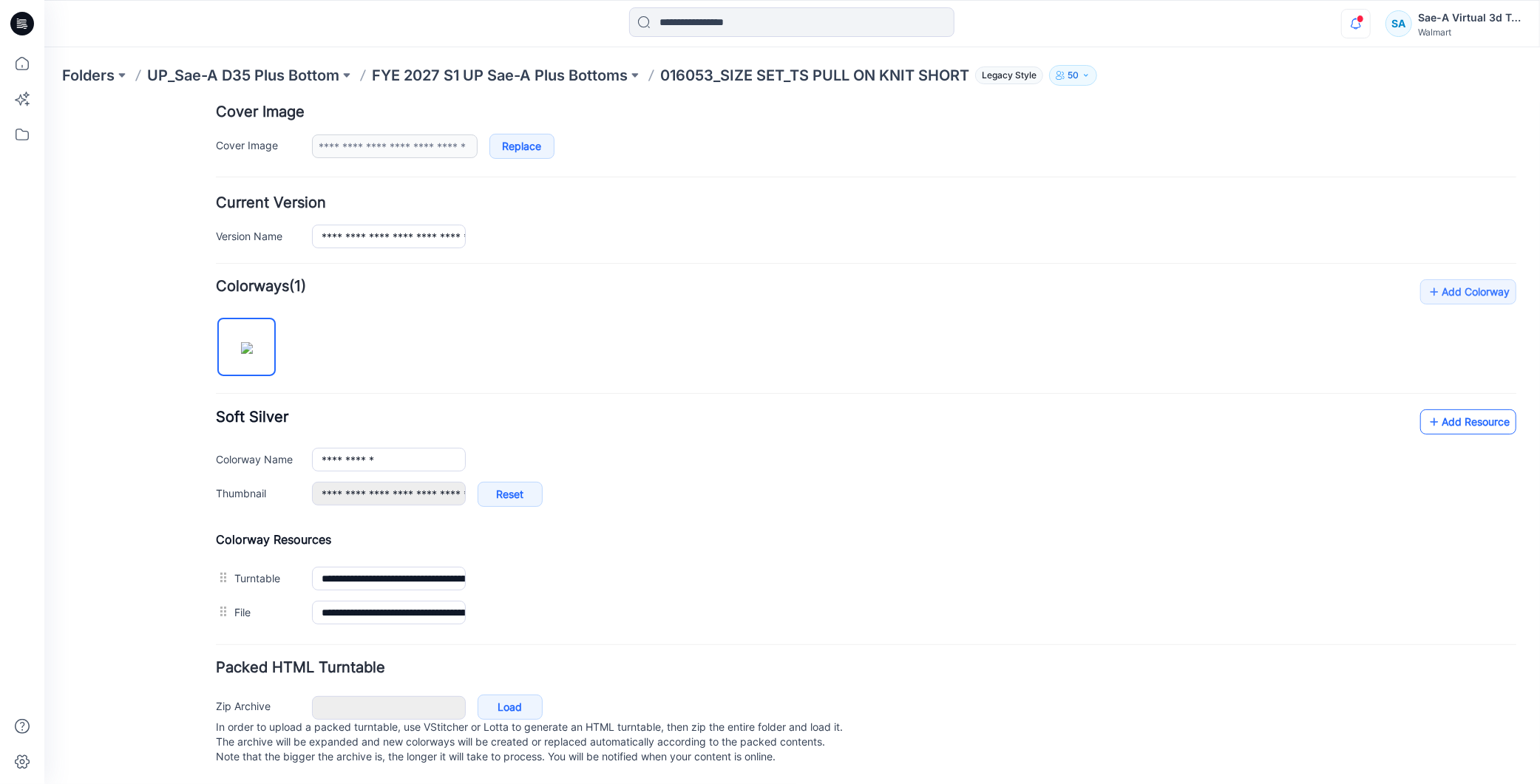
click at [1446, 409] on link "Add Resource" at bounding box center [1468, 421] width 96 height 25
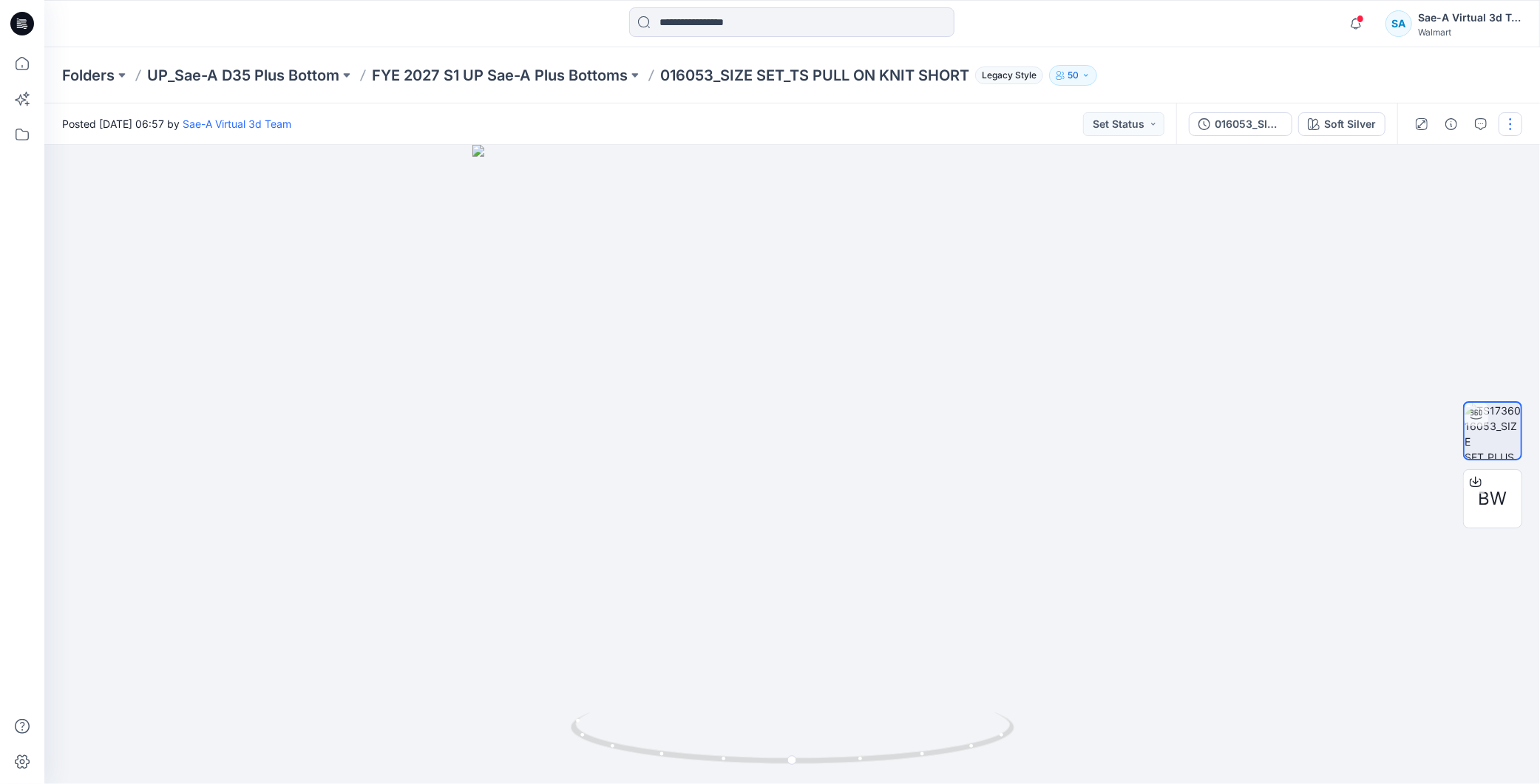
click at [1511, 125] on button "button" at bounding box center [1510, 124] width 24 height 23
click at [1432, 167] on button "Edit" at bounding box center [1449, 157] width 136 height 27
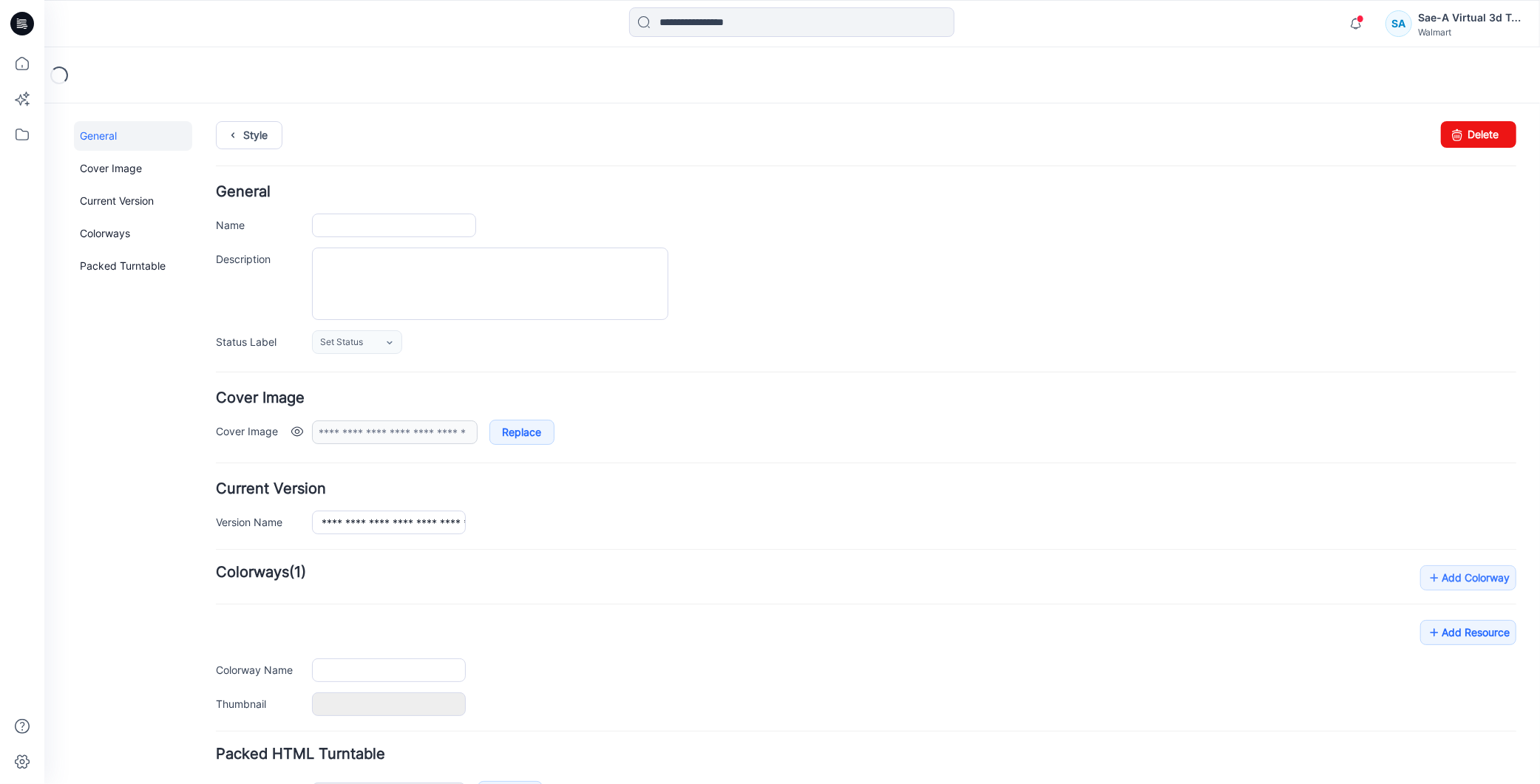
type input "**********"
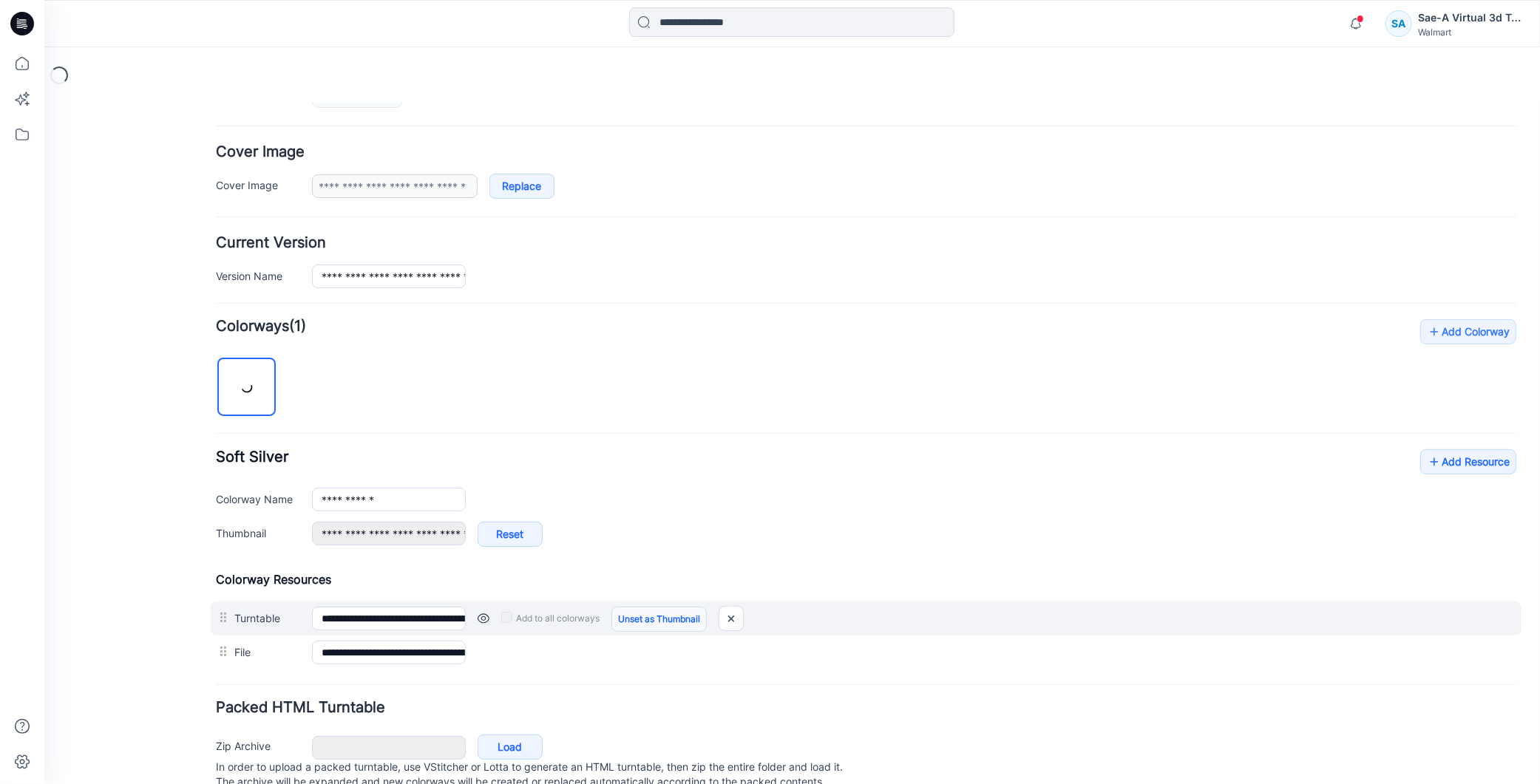
scroll to position [304, 0]
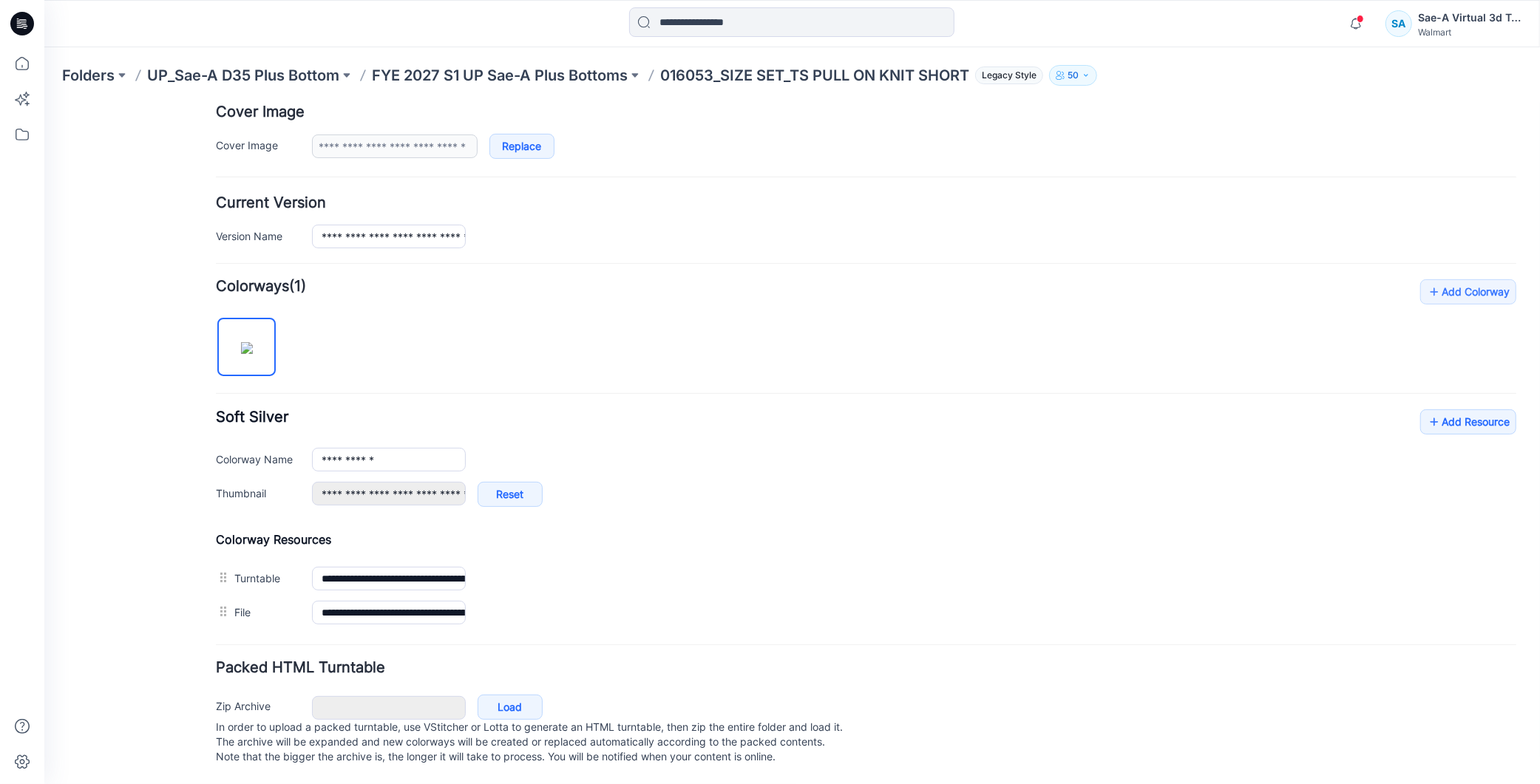
click at [1474, 387] on div "**********" at bounding box center [865, 453] width 1301 height 351
click at [1458, 409] on link "Add Resource" at bounding box center [1468, 421] width 96 height 25
click at [1468, 409] on link "Add Resource" at bounding box center [1468, 421] width 96 height 25
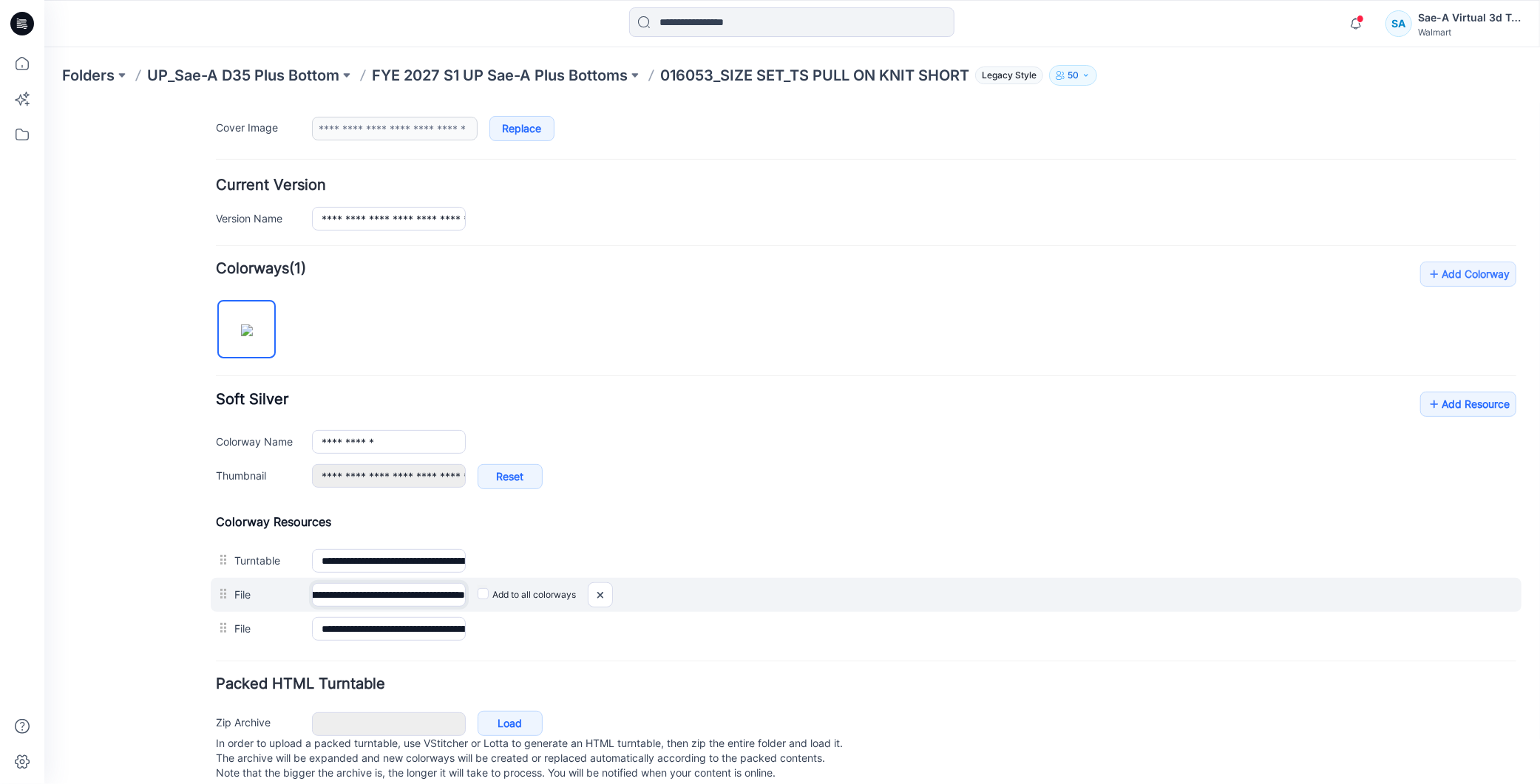
scroll to position [0, 243]
drag, startPoint x: 386, startPoint y: 593, endPoint x: 525, endPoint y: 596, distance: 139.0
click at [525, 596] on div "**********" at bounding box center [865, 593] width 1311 height 34
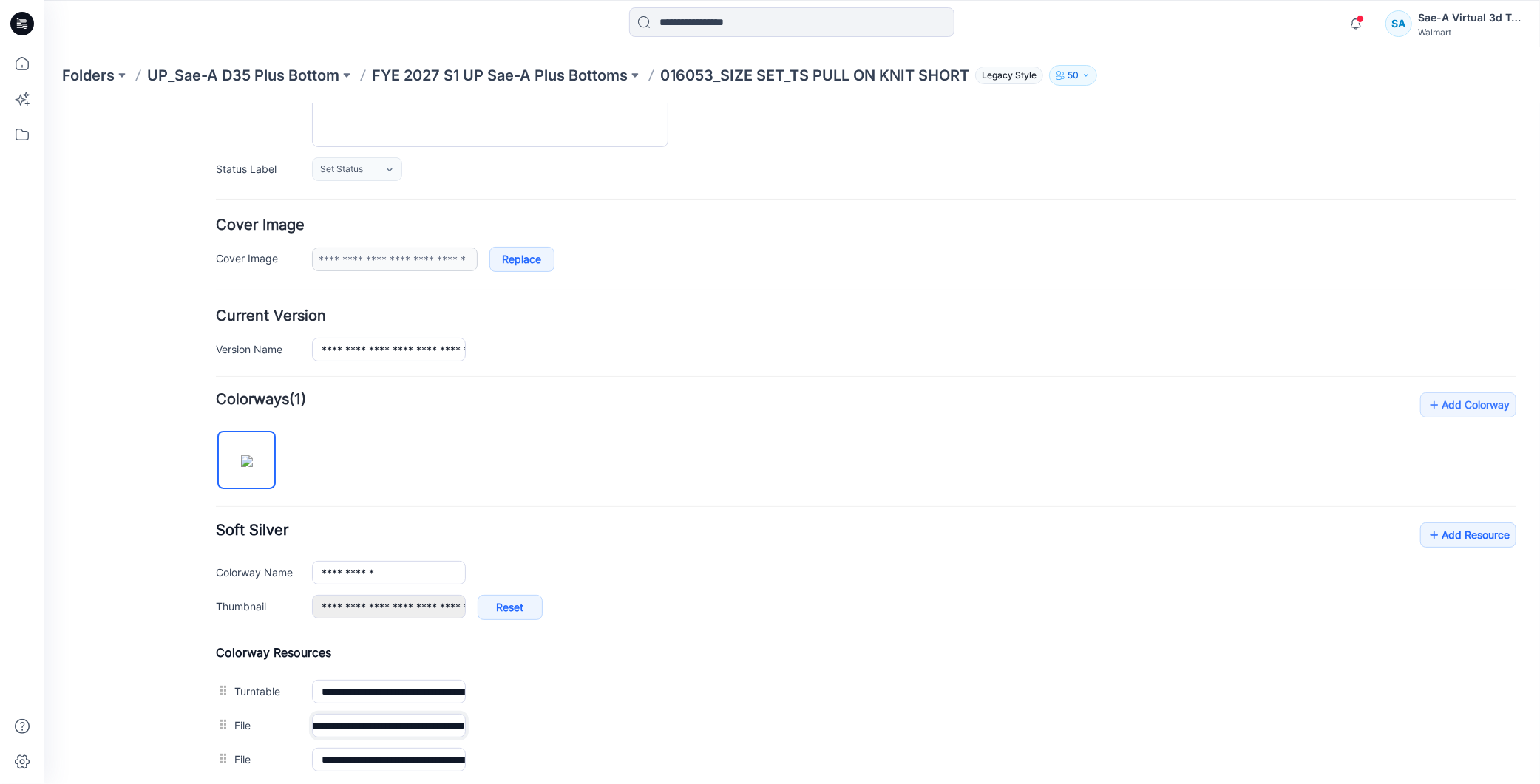
scroll to position [0, 0]
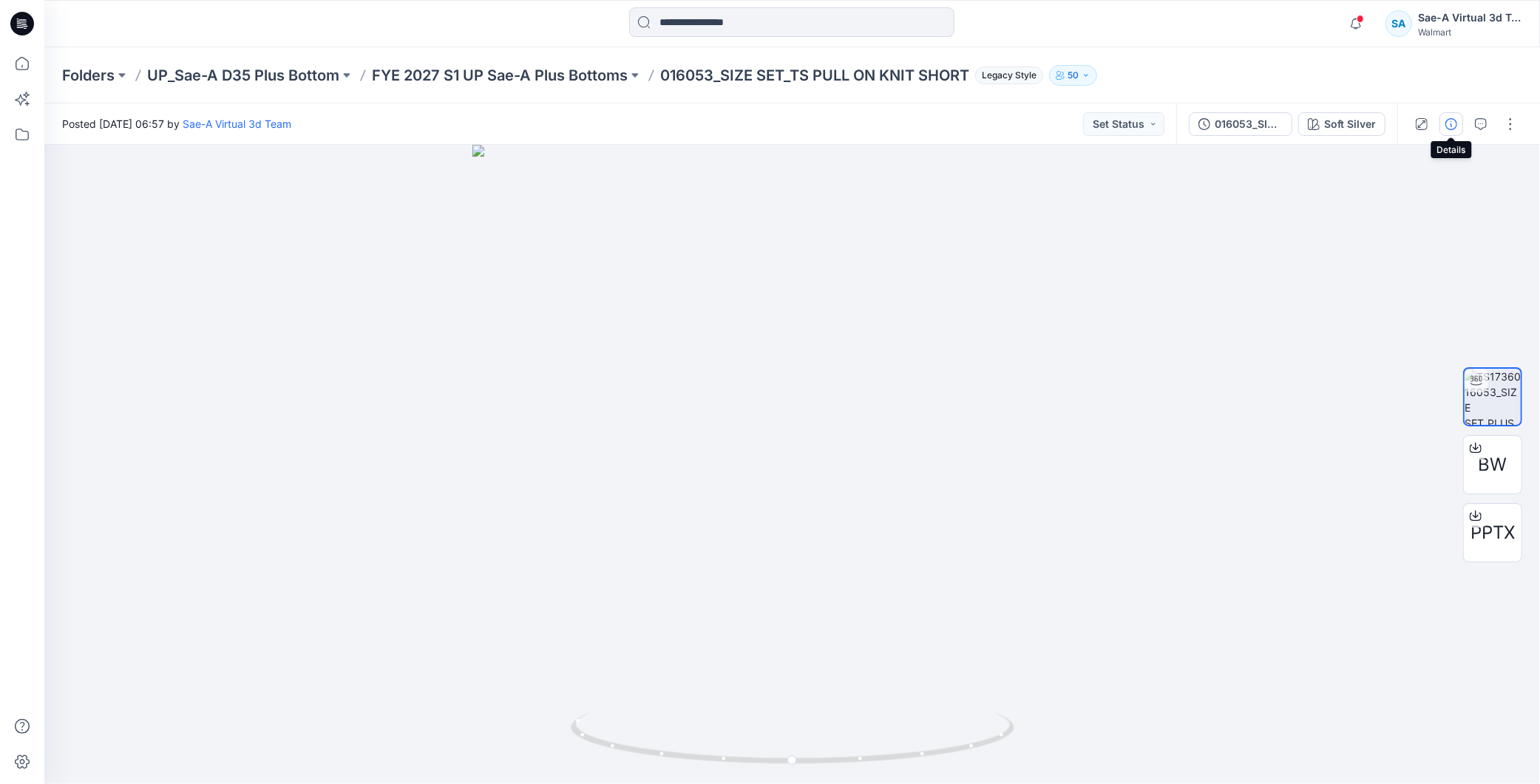
click at [1449, 121] on icon "button" at bounding box center [1452, 124] width 12 height 12
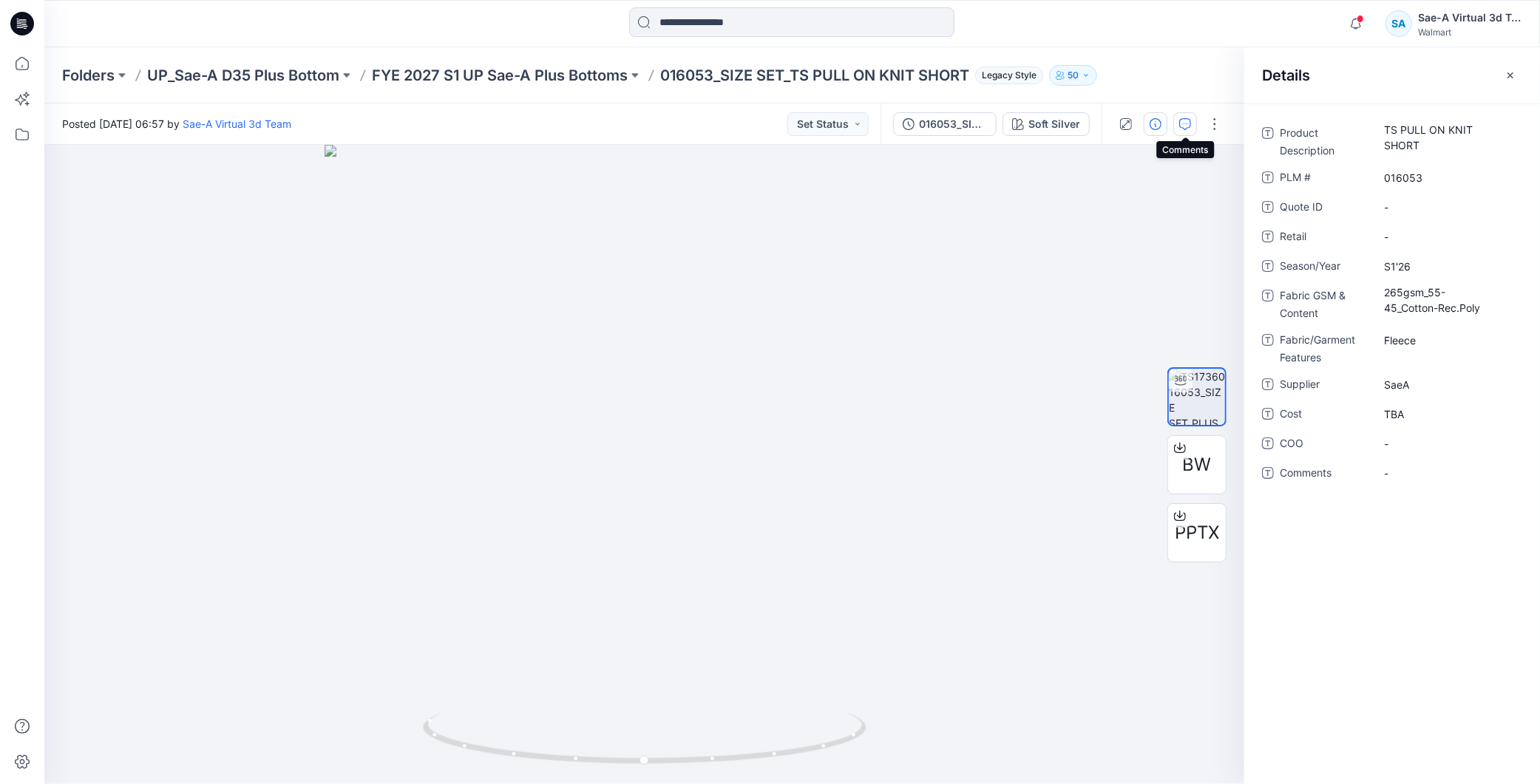
click at [1184, 130] on button "button" at bounding box center [1185, 124] width 24 height 23
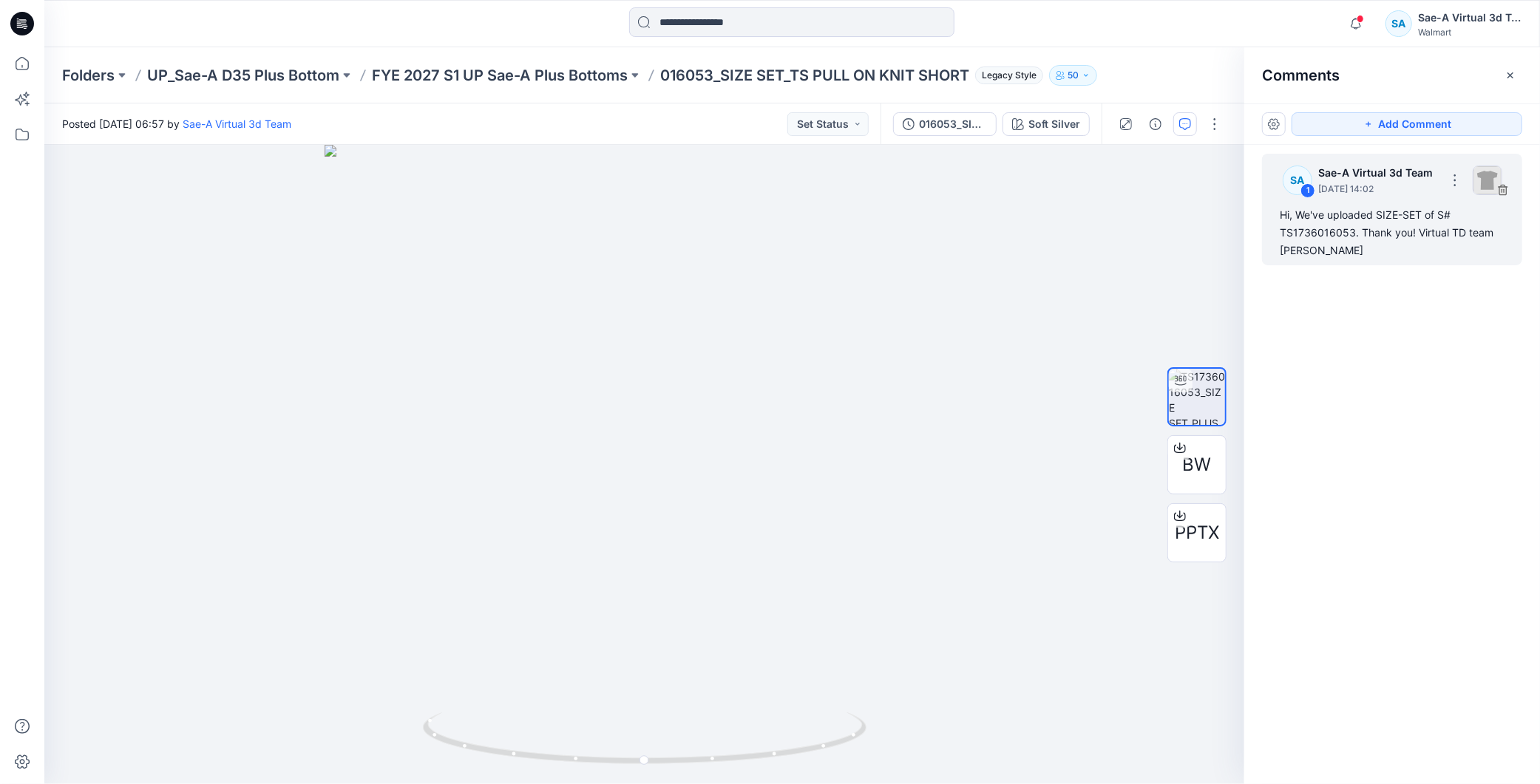
click at [1337, 238] on div "Hi, We've uploaded SIZE-SET of S# TS1736016053. Thank you! Virtual TD team Mira…" at bounding box center [1392, 232] width 225 height 53
drag, startPoint x: 1310, startPoint y: 249, endPoint x: 1275, endPoint y: 220, distance: 45.5
click at [1275, 220] on div "SA 1 Sae-A Virtual 3d Team August 29, 2025 14:02 Hi, We've uploaded SIZE-SET of…" at bounding box center [1392, 210] width 260 height 111
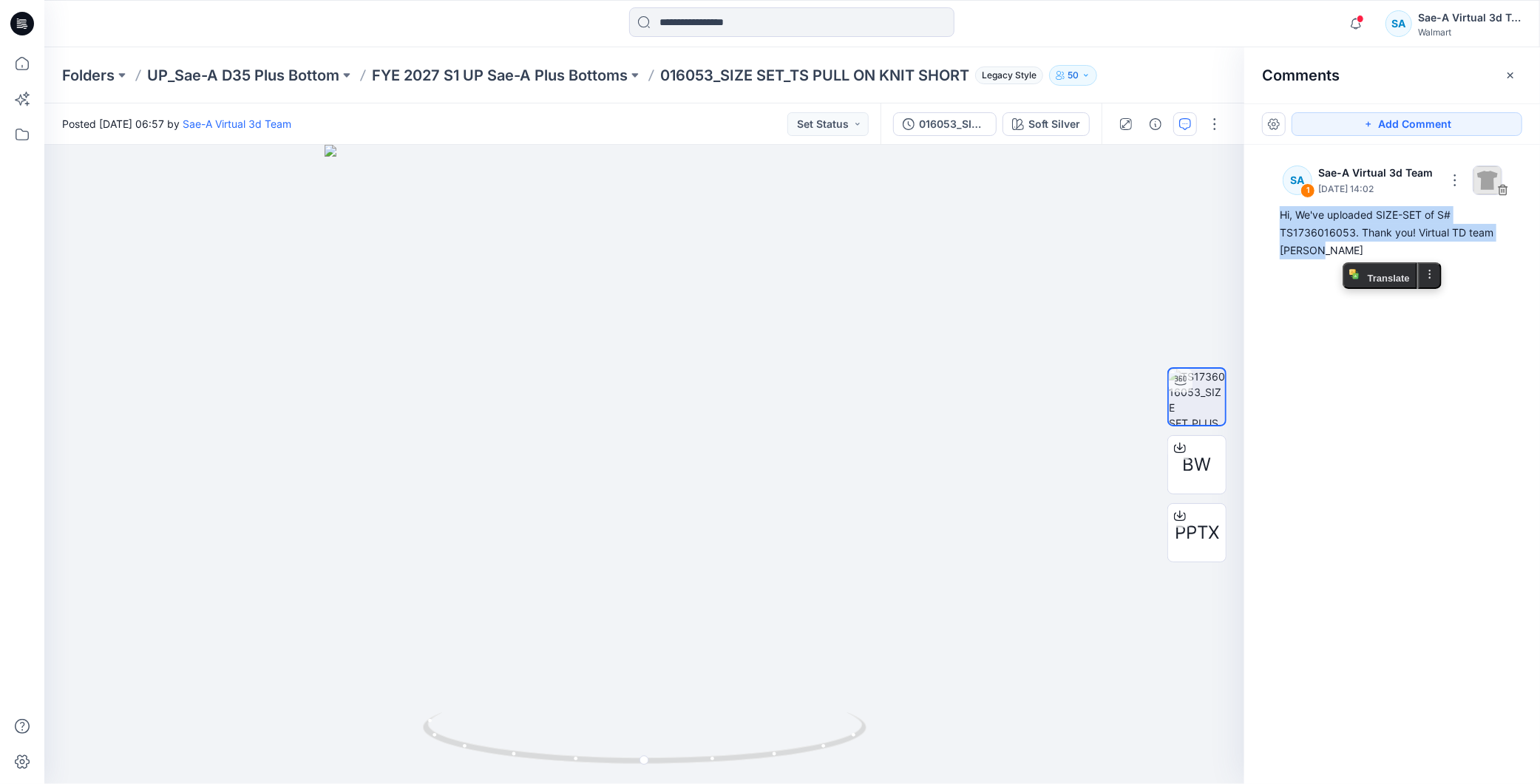
copy div "Hi, We've uploaded SIZE-SET of S# TS1736016053. Thank you! Virtual TD team Mira…"
click at [1443, 366] on div "SA 1 Sae-A Virtual 3d Team August 29, 2025 14:02 Hi, We've uploaded SIZE-SET of…" at bounding box center [1393, 437] width 296 height 585
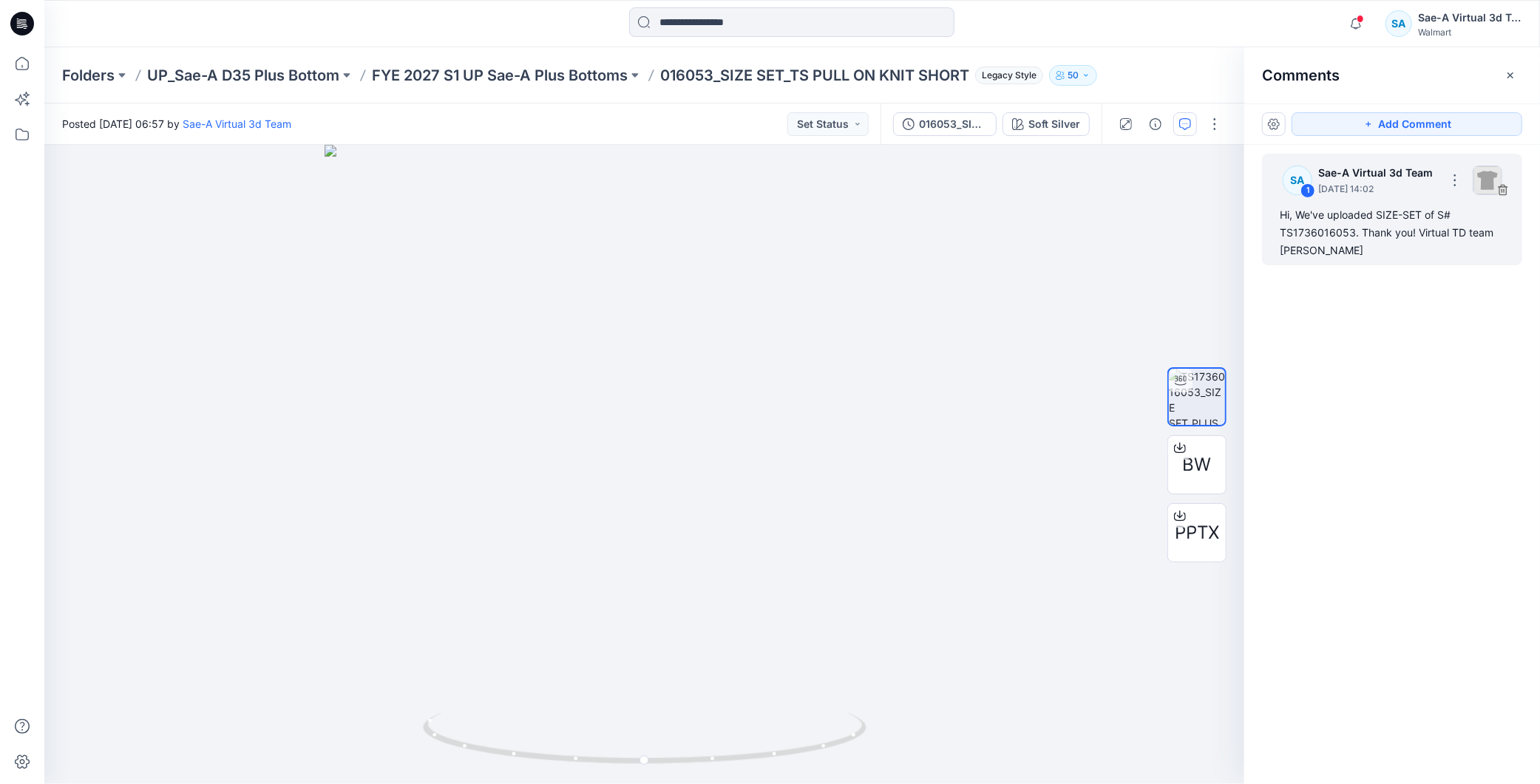
click at [1500, 197] on div "SA 1 Sae-A Virtual 3d Team August 29, 2025 14:02" at bounding box center [1388, 179] width 233 height 41
click at [1499, 190] on img at bounding box center [1488, 180] width 30 height 30
click at [1503, 190] on div "SA 1 Sae-A Virtual 3d Team August 29, 2025 14:02" at bounding box center [1392, 179] width 243 height 41
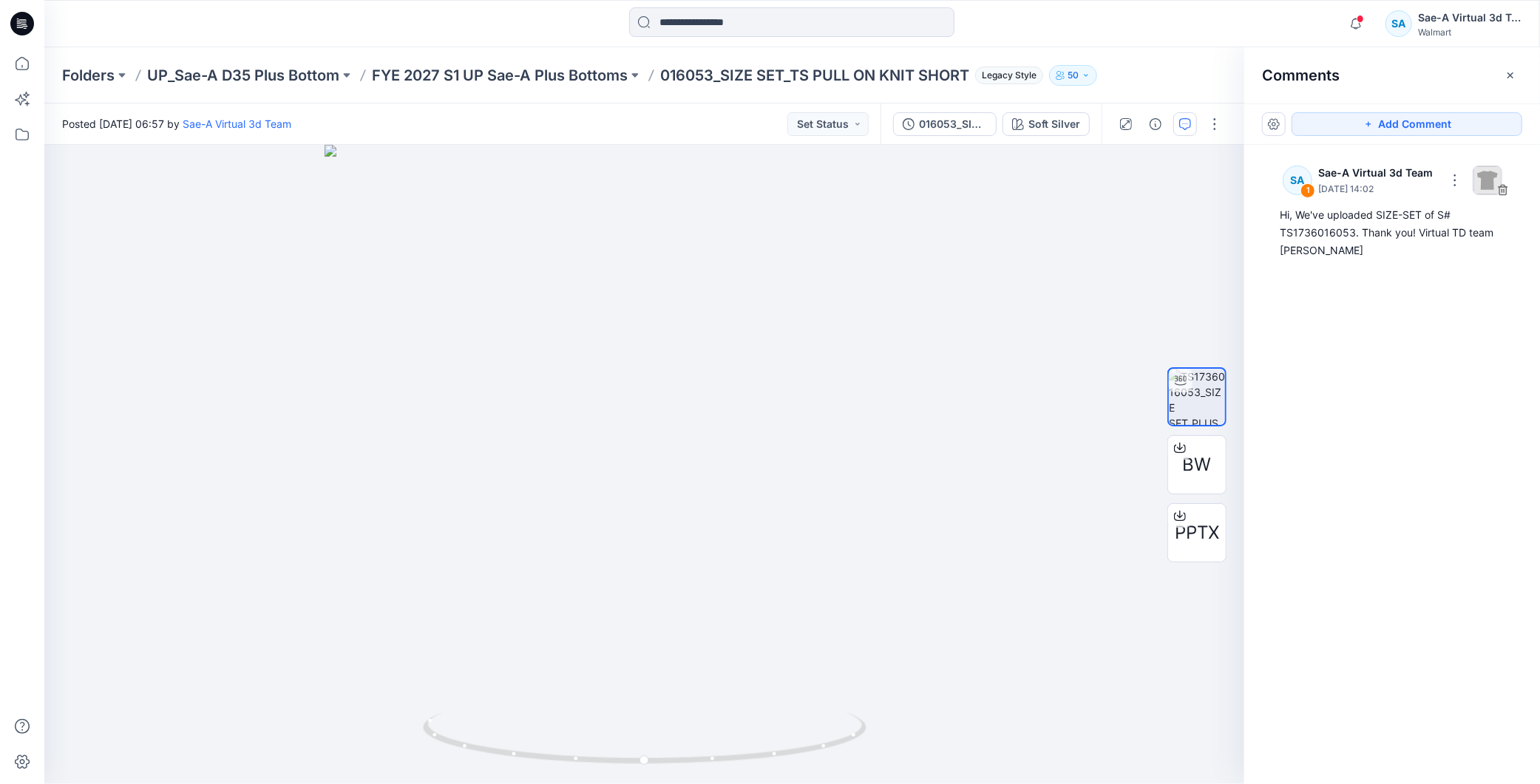
click at [1416, 371] on div "SA 1 Sae-A Virtual 3d Team August 29, 2025 14:02 Hi, We've uploaded SIZE-SET of…" at bounding box center [1393, 437] width 296 height 585
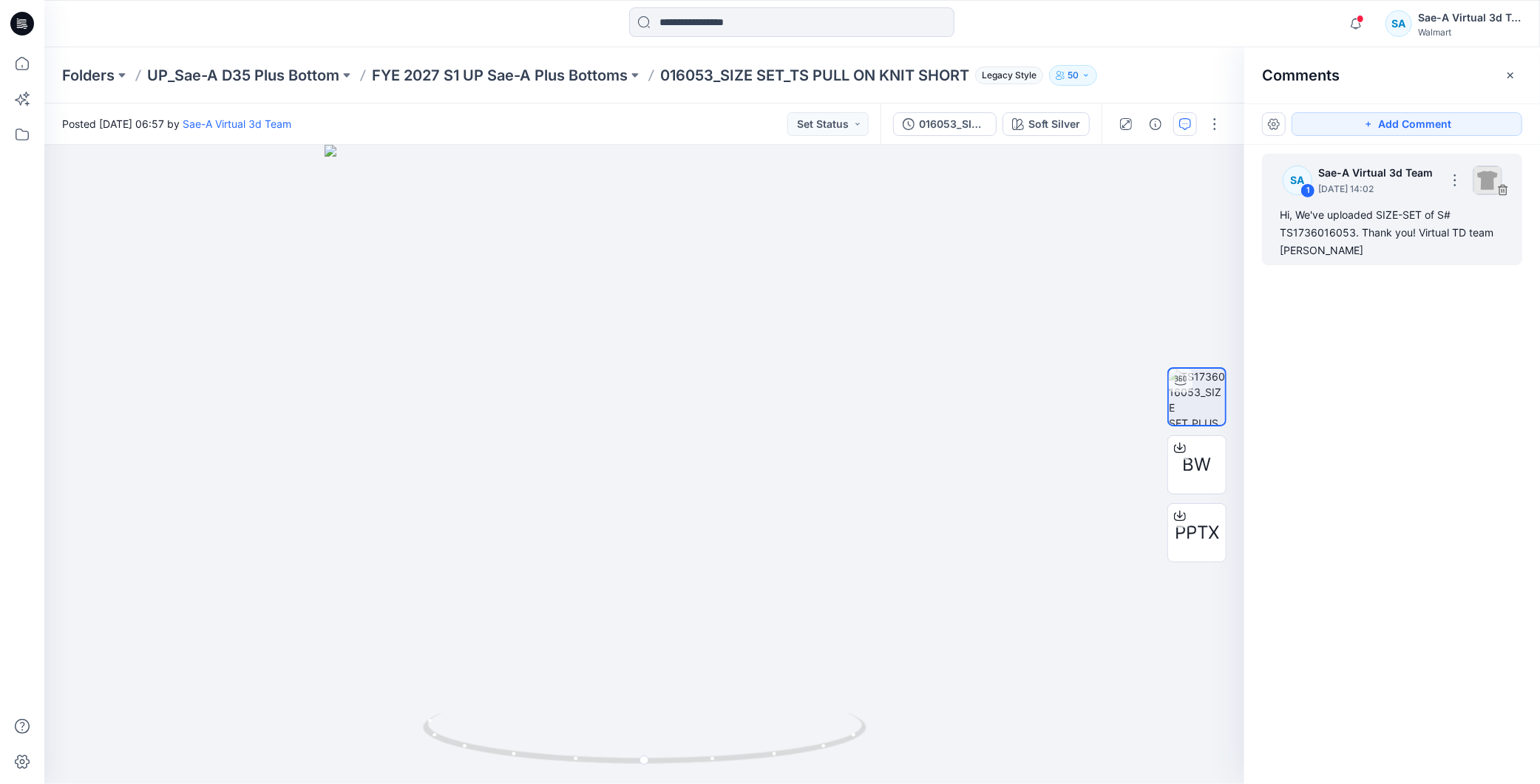
drag, startPoint x: 1307, startPoint y: 192, endPoint x: 1334, endPoint y: 190, distance: 27.1
click at [1308, 192] on div "1" at bounding box center [1308, 191] width 15 height 15
drag, startPoint x: 1369, startPoint y: 200, endPoint x: 1459, endPoint y: 183, distance: 91.6
click at [1459, 183] on button "button" at bounding box center [1455, 180] width 24 height 23
click at [1454, 228] on p "Delete thread" at bounding box center [1456, 226] width 66 height 16
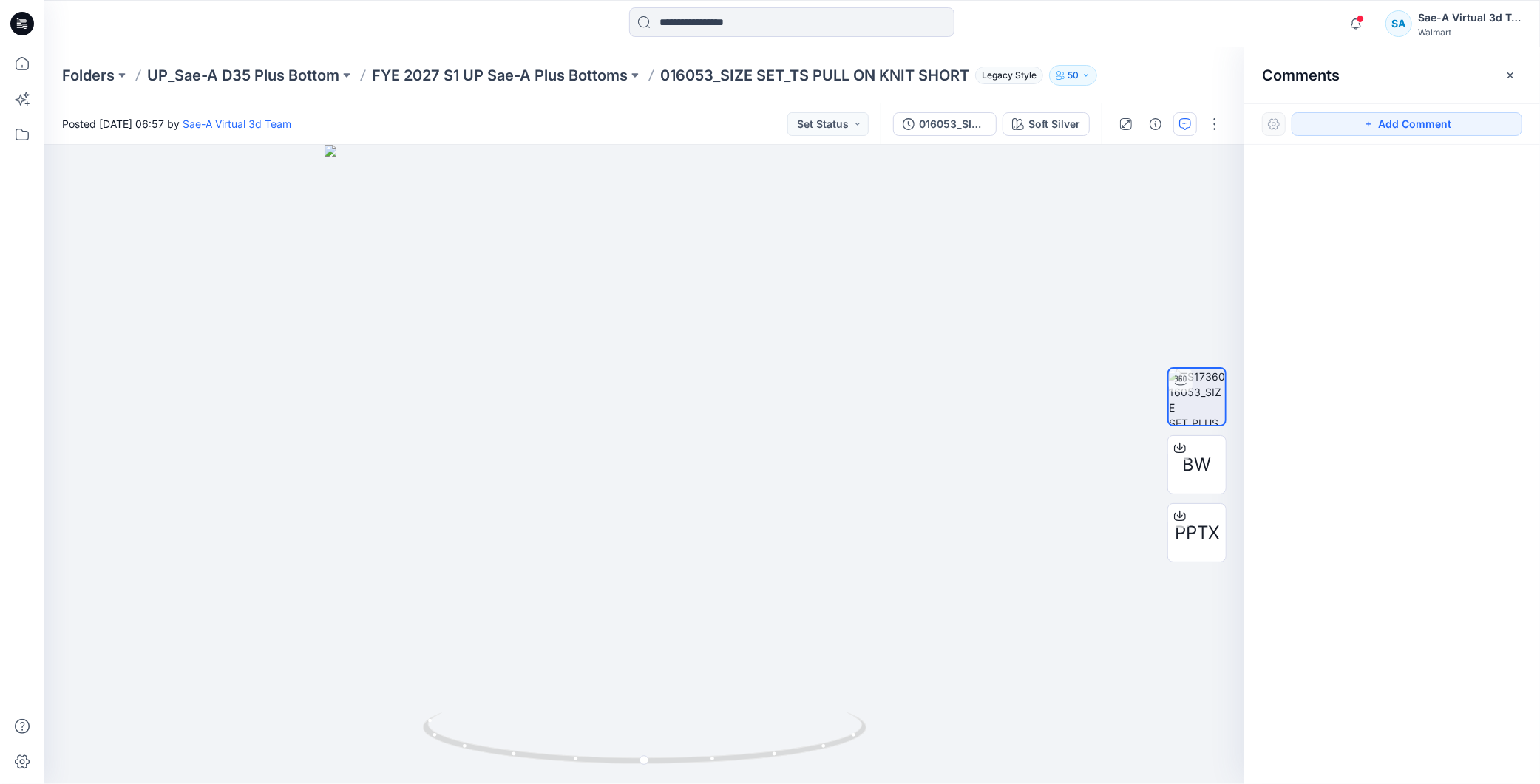
drag, startPoint x: 1402, startPoint y: 314, endPoint x: 1402, endPoint y: 288, distance: 26.0
click at [1402, 299] on div at bounding box center [1393, 437] width 296 height 585
click at [1382, 124] on button "Add Comment" at bounding box center [1407, 124] width 231 height 23
click at [1013, 599] on div "2" at bounding box center [644, 464] width 1200 height 640
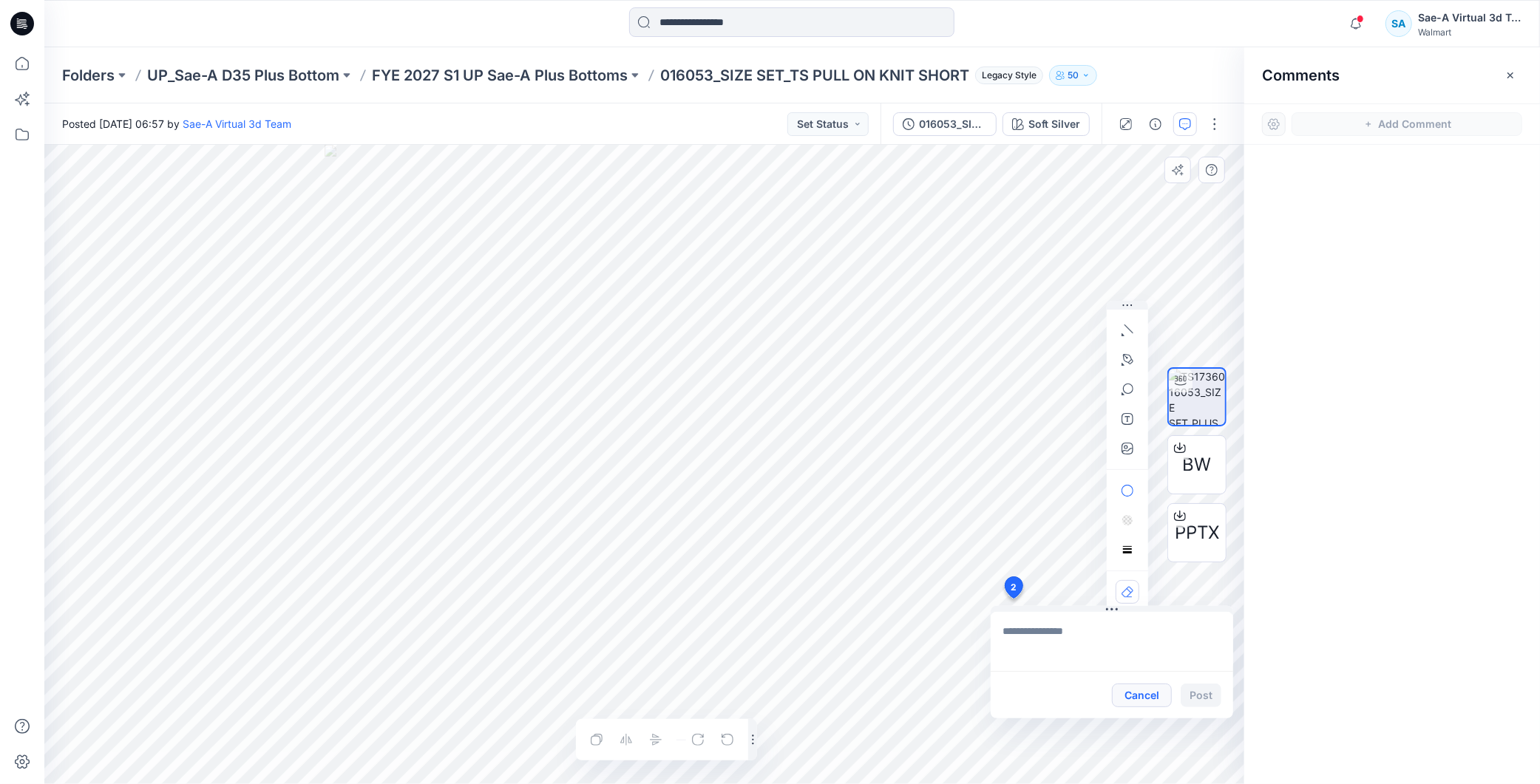
click at [1144, 690] on button "Cancel" at bounding box center [1142, 695] width 60 height 23
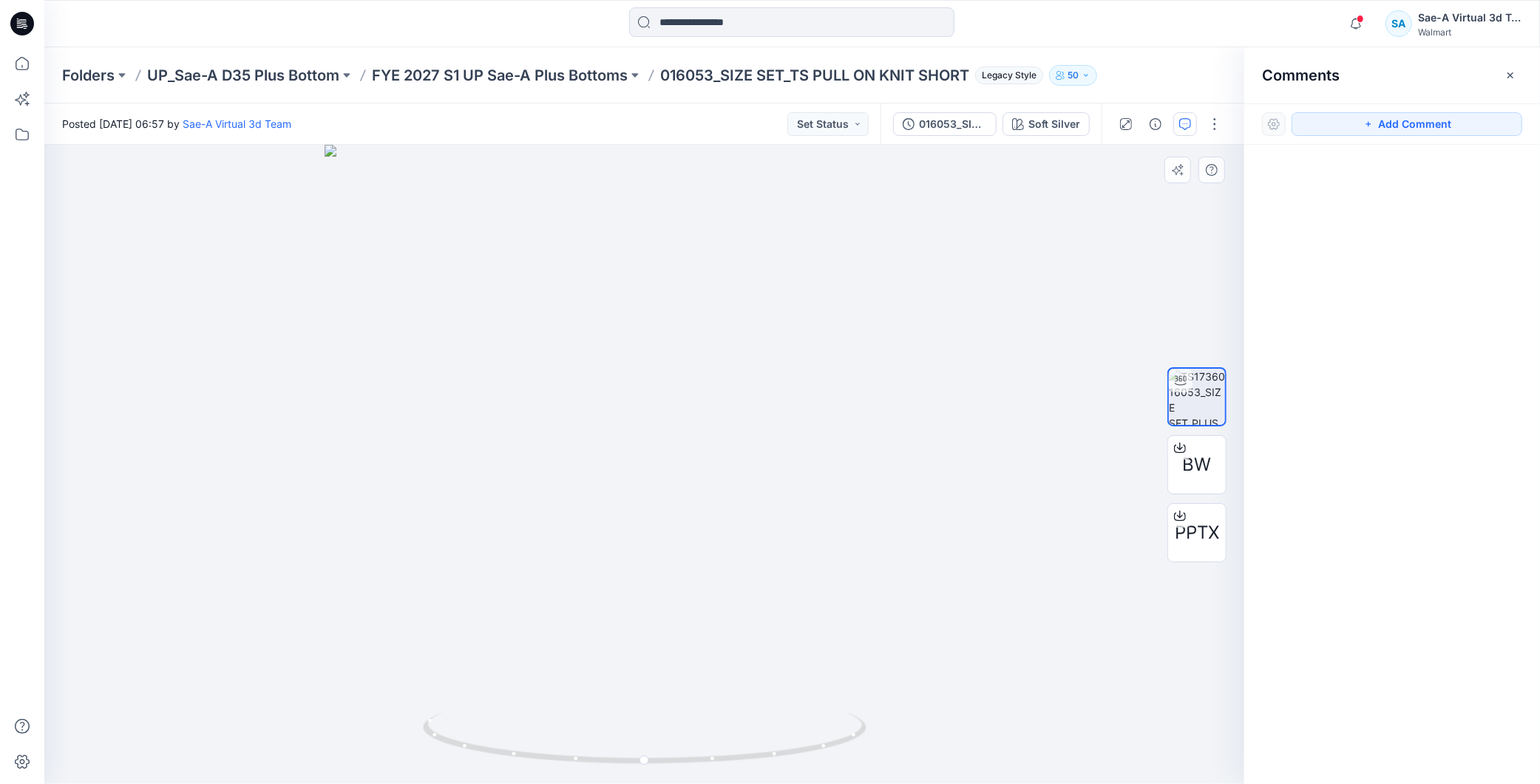
click at [1393, 250] on div at bounding box center [1393, 437] width 296 height 585
click at [1429, 129] on button "Add Comment" at bounding box center [1407, 124] width 231 height 23
click at [113, 184] on div "2" at bounding box center [644, 464] width 1200 height 640
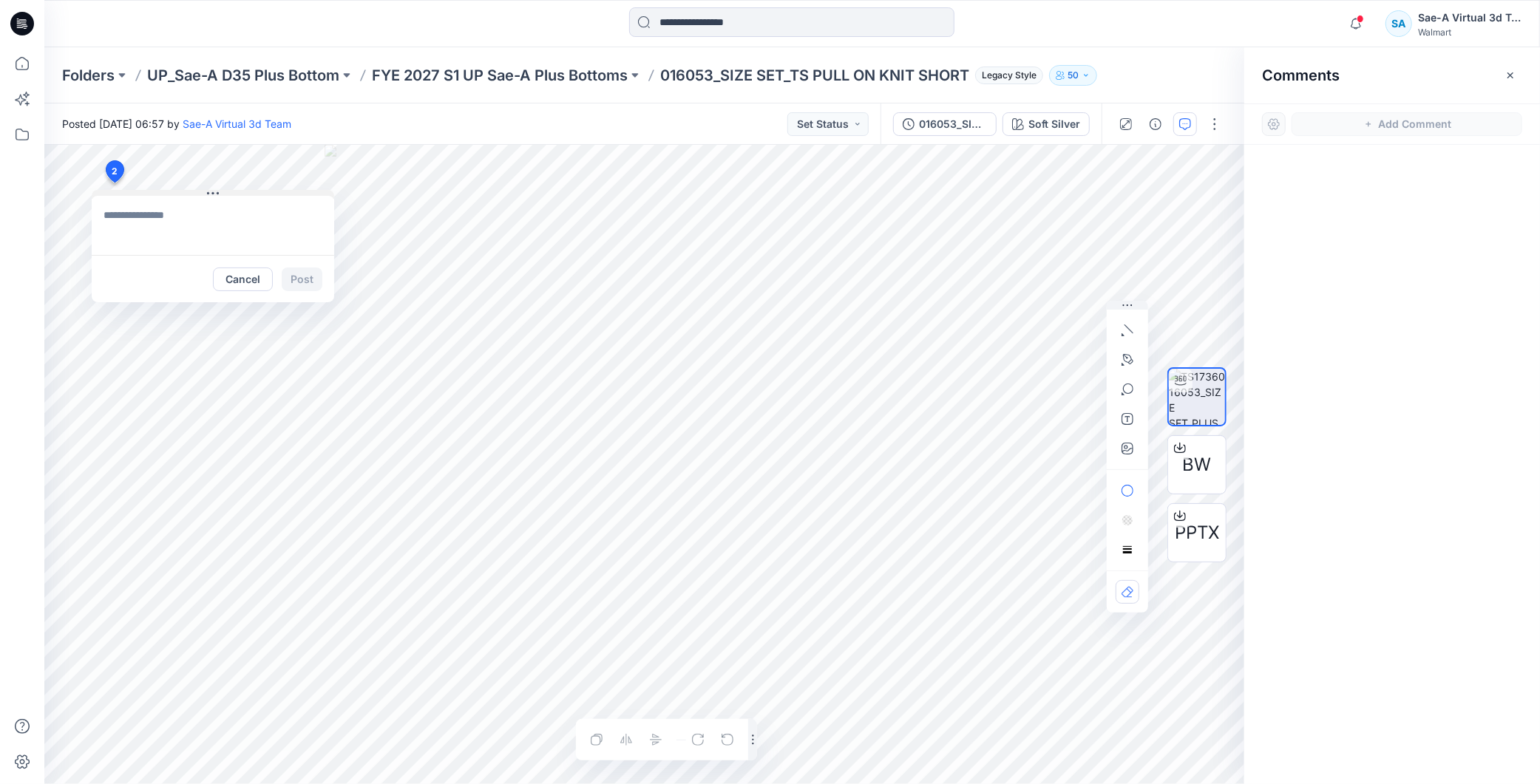
type textarea "**********"
click at [299, 271] on button "Post" at bounding box center [302, 278] width 41 height 23
click at [300, 271] on div "Cancel Post" at bounding box center [268, 278] width 110 height 23
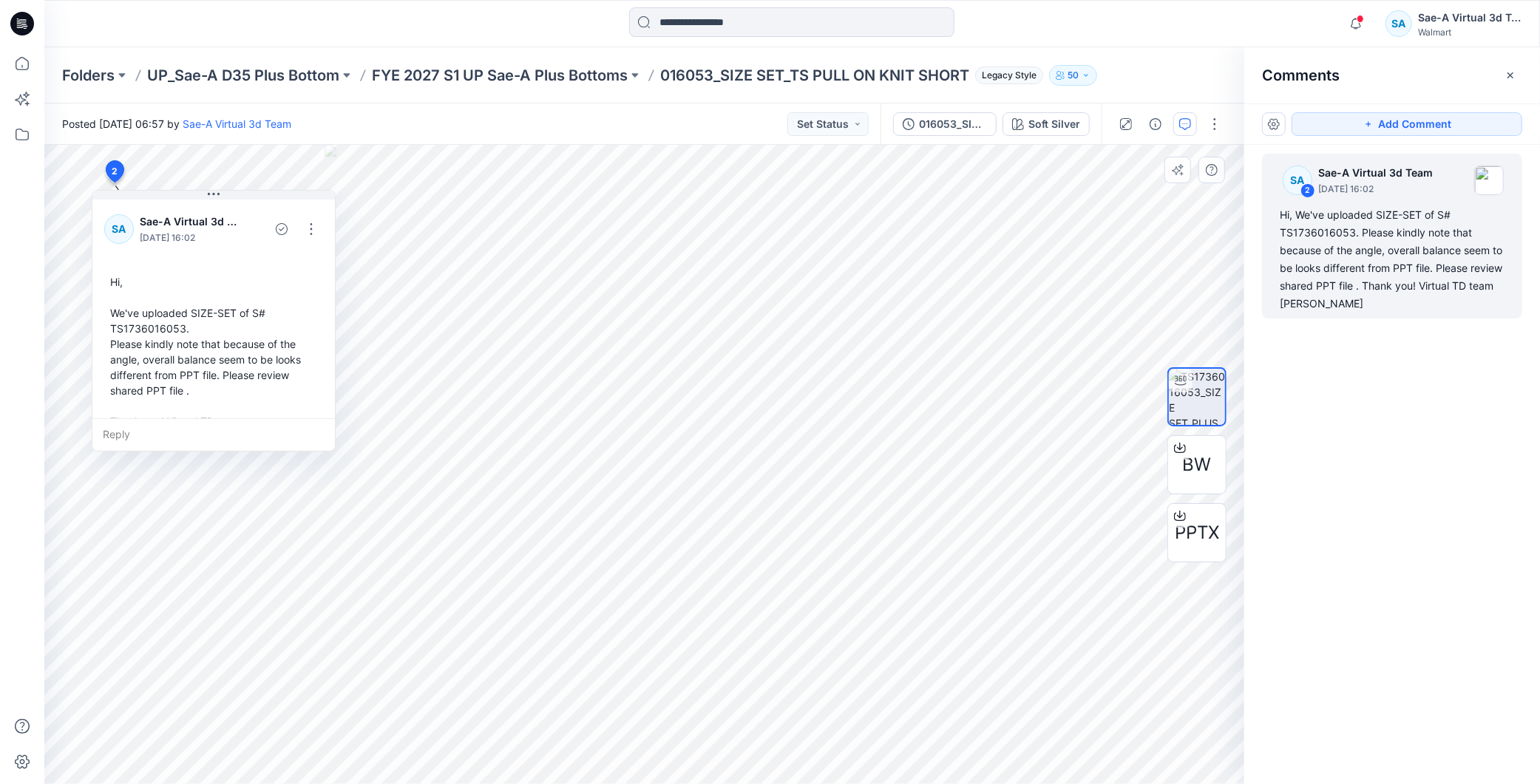
scroll to position [25, 0]
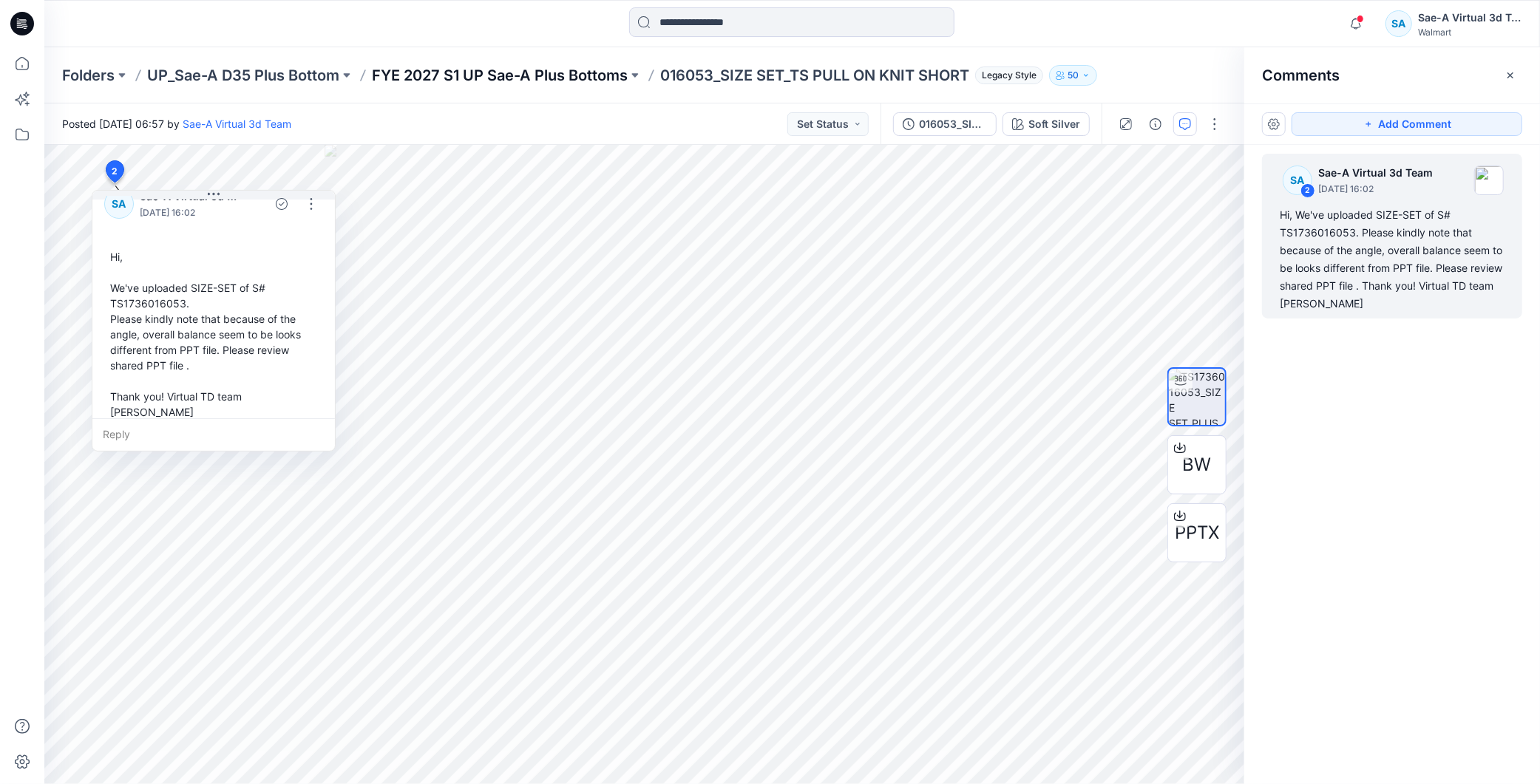
click at [610, 71] on p "FYE 2027 S1 UP Sae-A Plus Bottoms" at bounding box center [500, 76] width 256 height 21
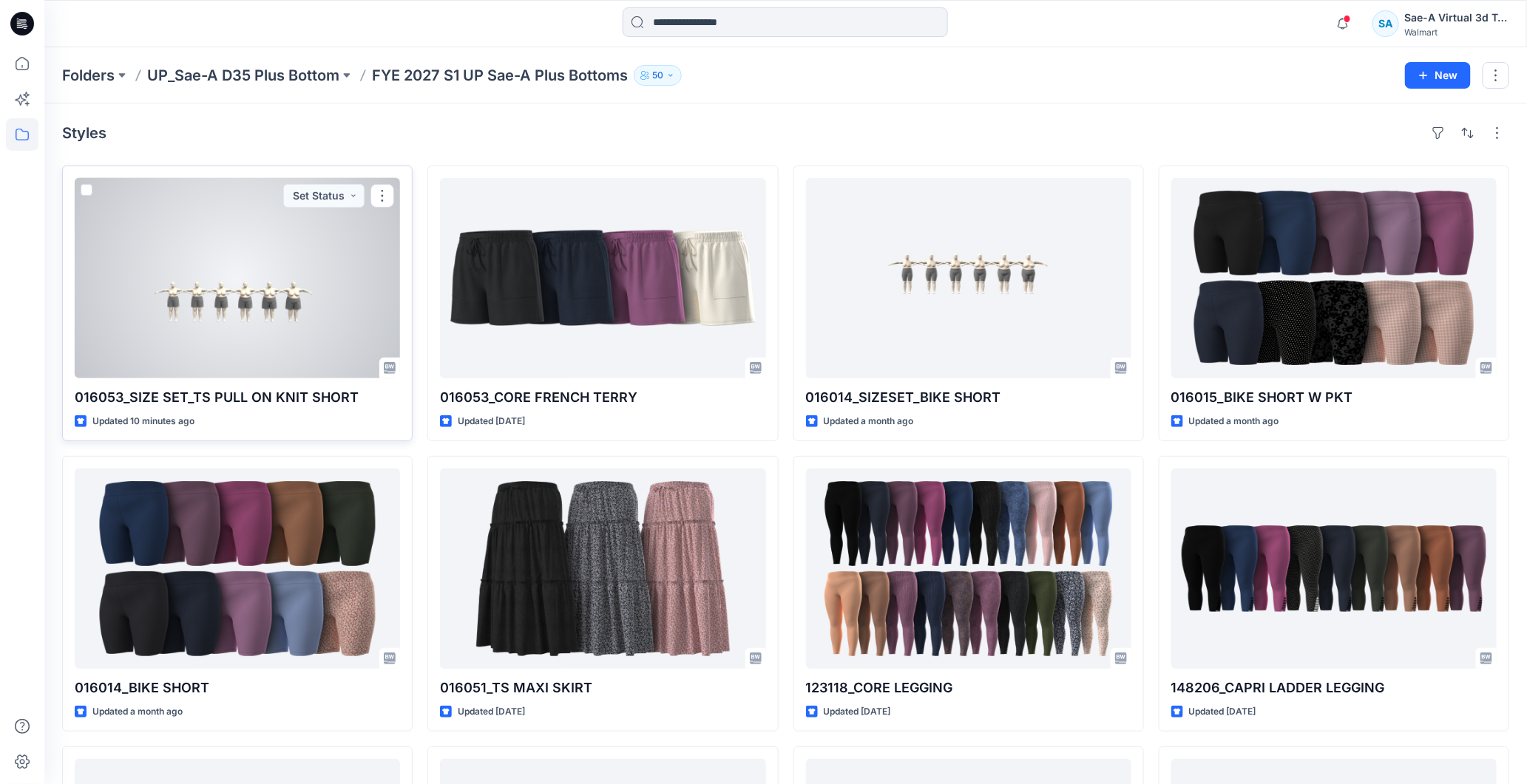
click at [274, 275] on div at bounding box center [238, 278] width 326 height 200
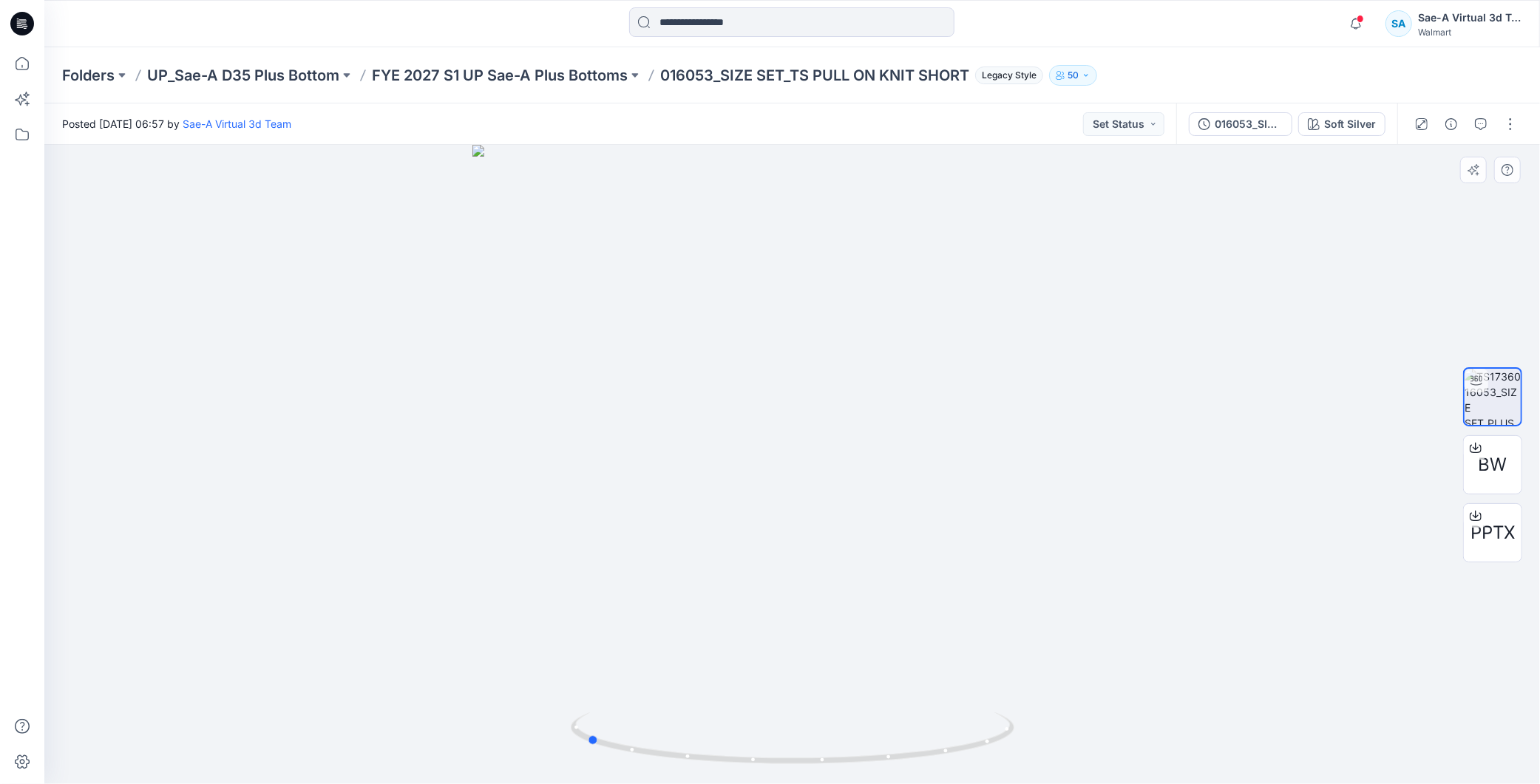
drag, startPoint x: 978, startPoint y: 756, endPoint x: 1214, endPoint y: 692, distance: 244.5
click at [1214, 692] on div at bounding box center [792, 464] width 1496 height 640
drag, startPoint x: 1022, startPoint y: 557, endPoint x: 1029, endPoint y: 337, distance: 220.1
click at [1274, 130] on div "016053_SIZE SET_TS PULL ON KNIT SHORT" at bounding box center [1249, 124] width 68 height 17
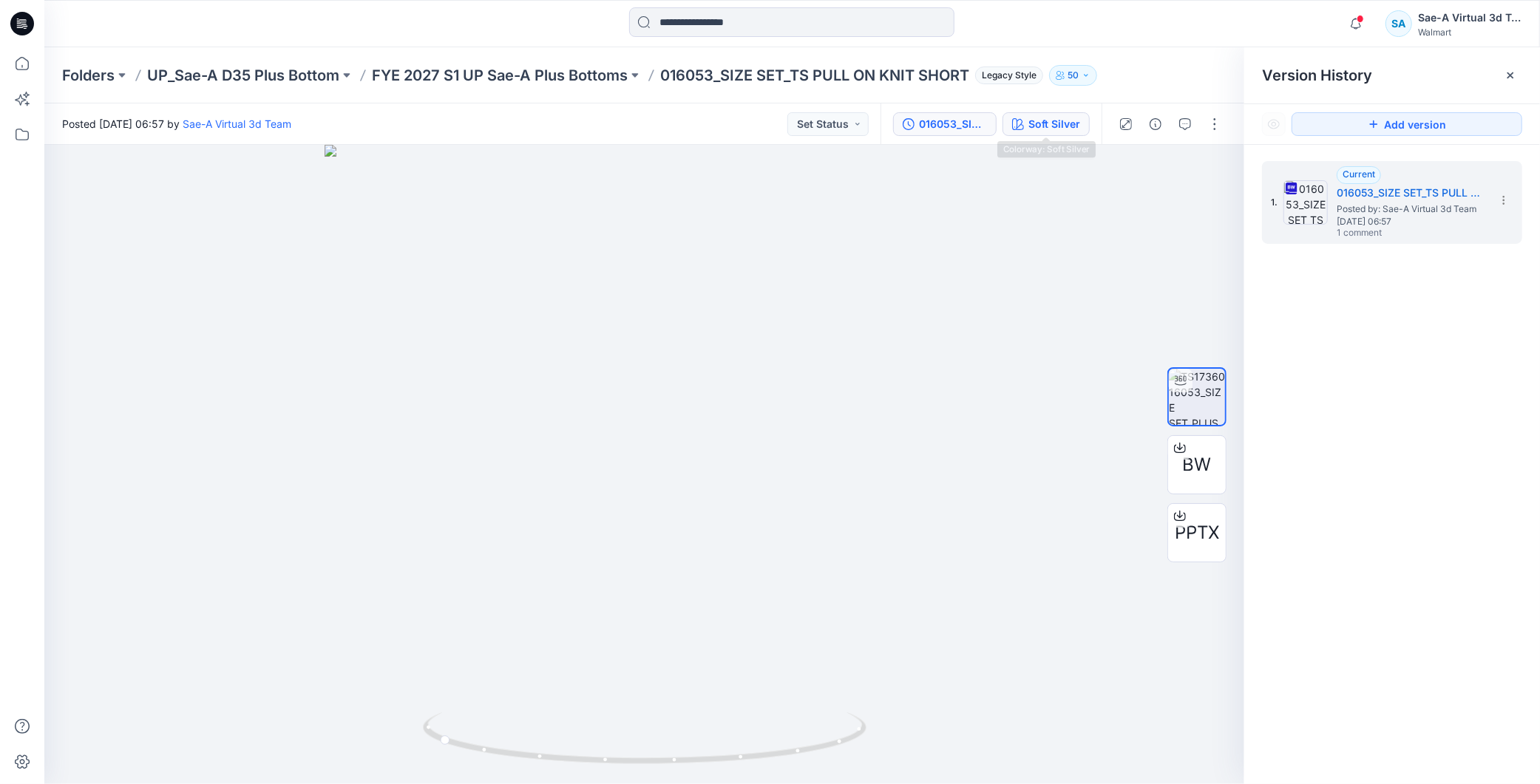
click at [1048, 131] on div "Soft Silver" at bounding box center [1054, 124] width 51 height 17
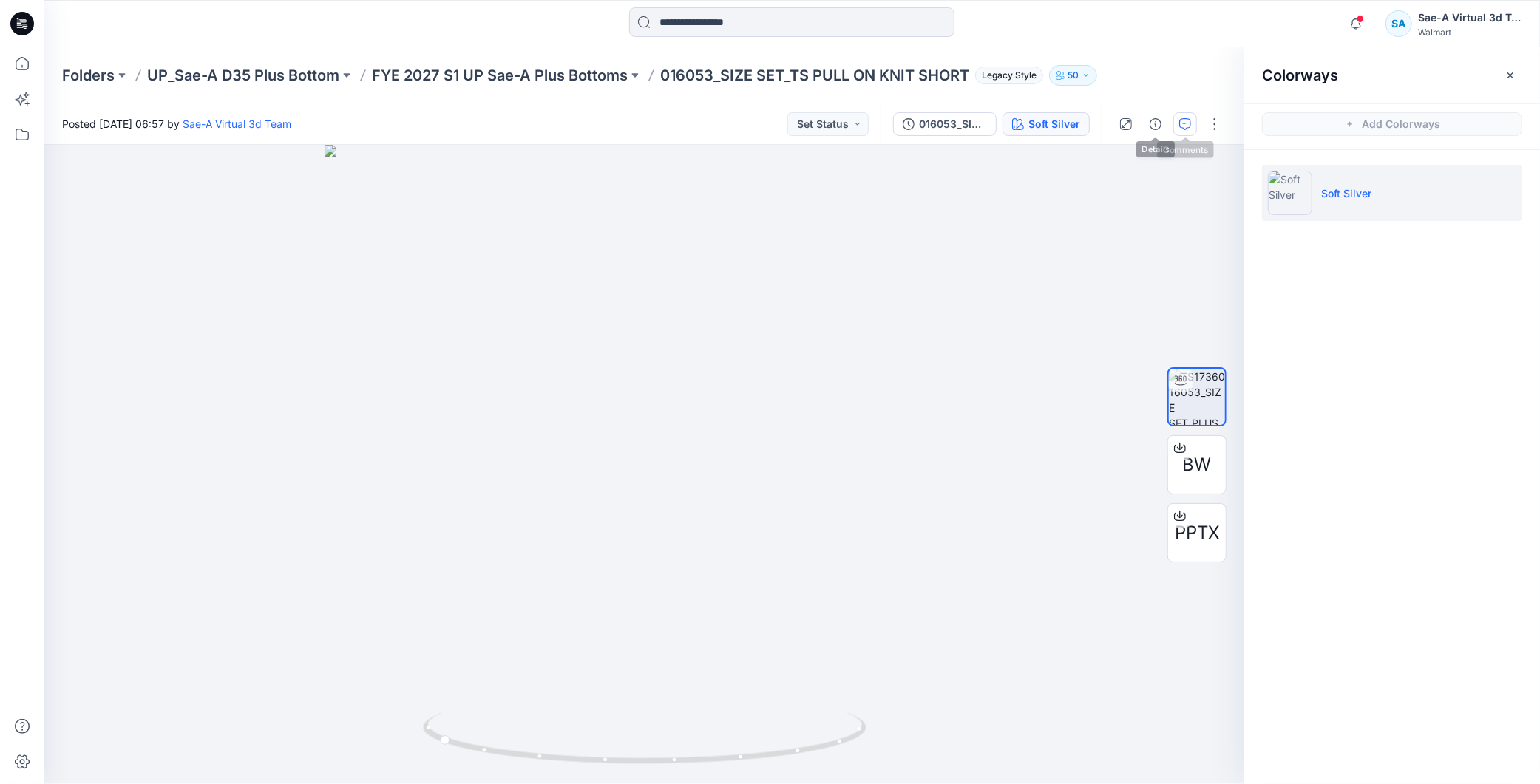
click at [1180, 123] on icon "button" at bounding box center [1186, 124] width 12 height 12
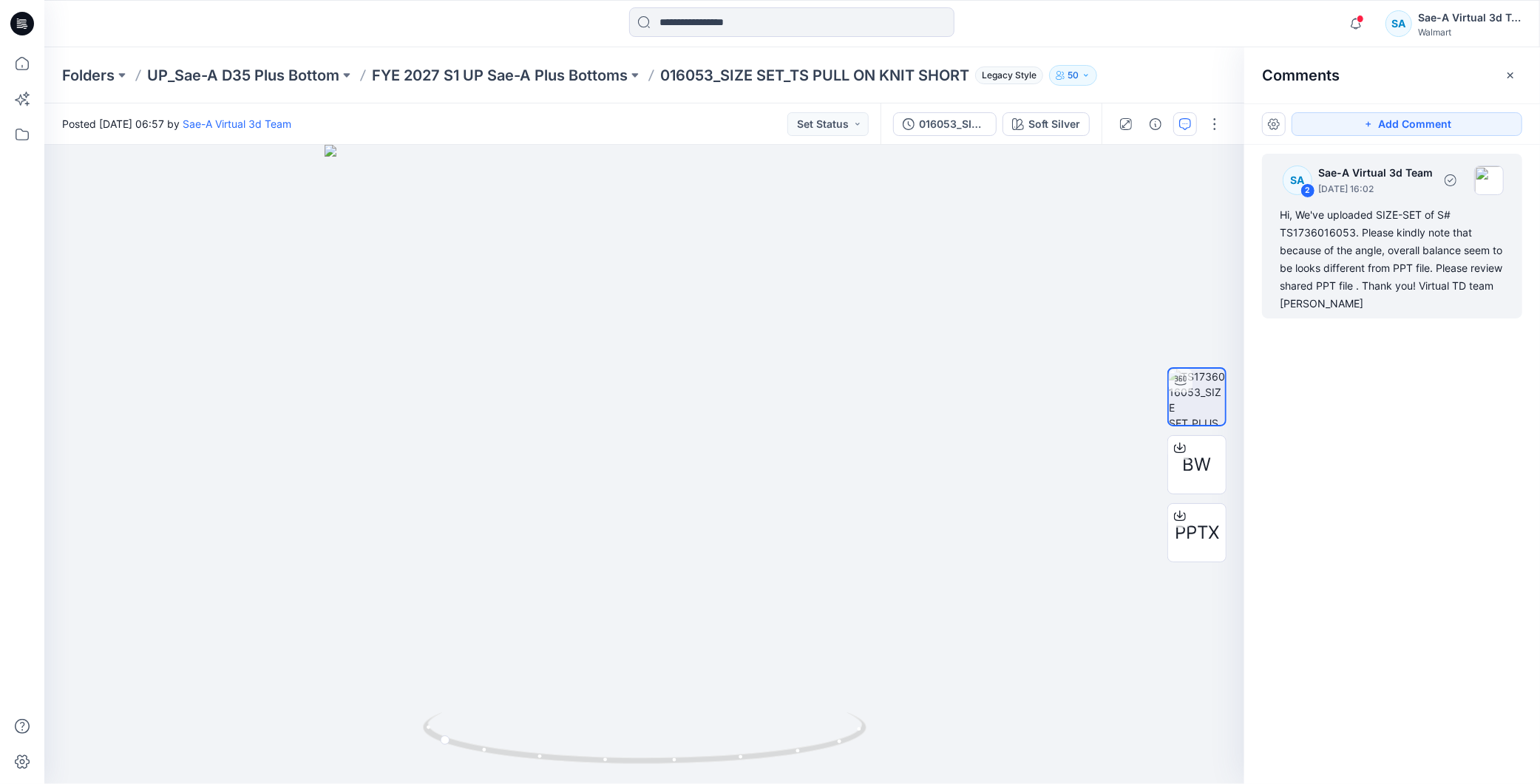
click at [1428, 253] on div "Hi, We've uploaded SIZE-SET of S# TS1736016053. Please kindly note that because…" at bounding box center [1392, 259] width 225 height 106
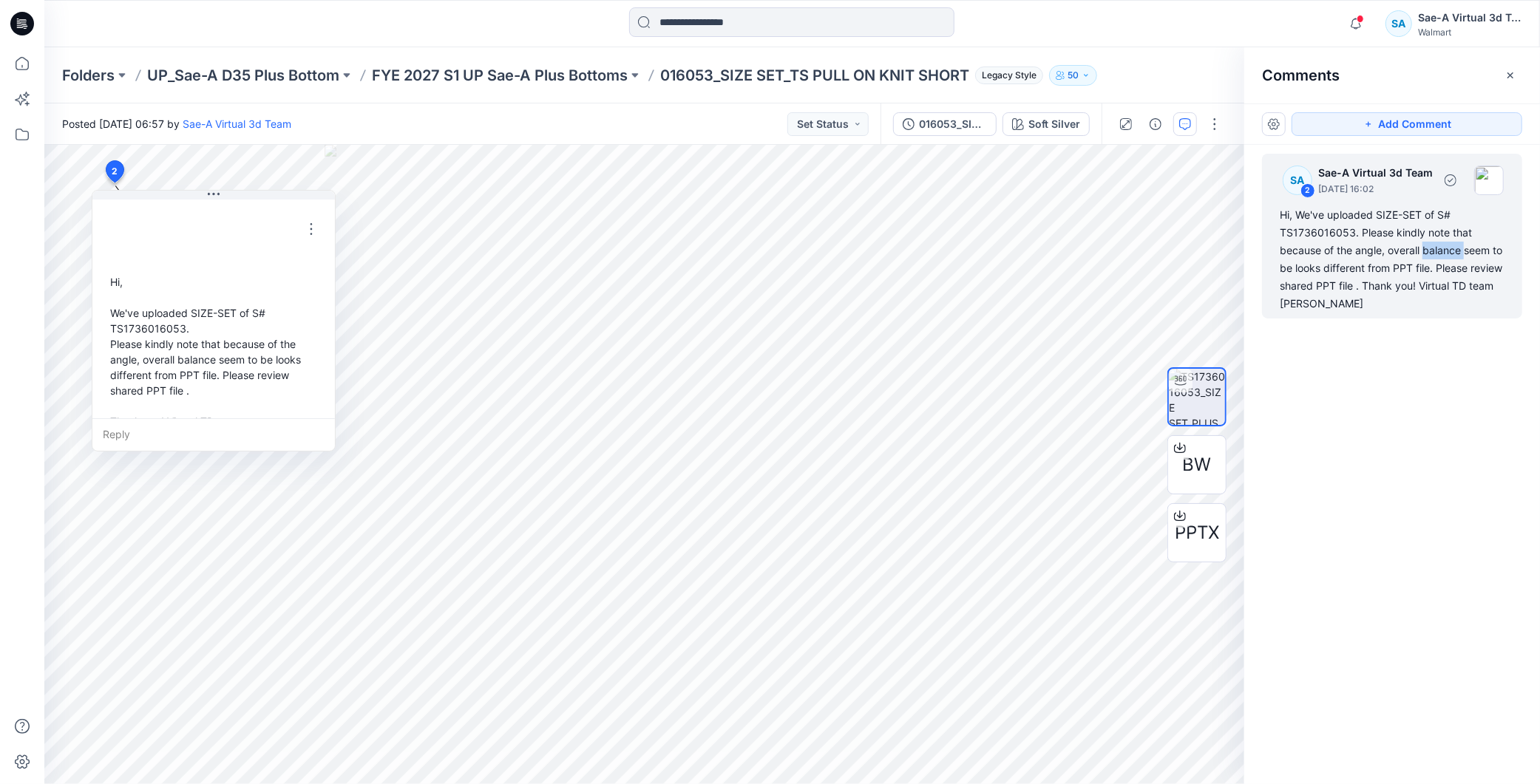
click at [1428, 253] on div "Hi, We've uploaded SIZE-SET of S# TS1736016053. Please kindly note that because…" at bounding box center [1392, 259] width 225 height 106
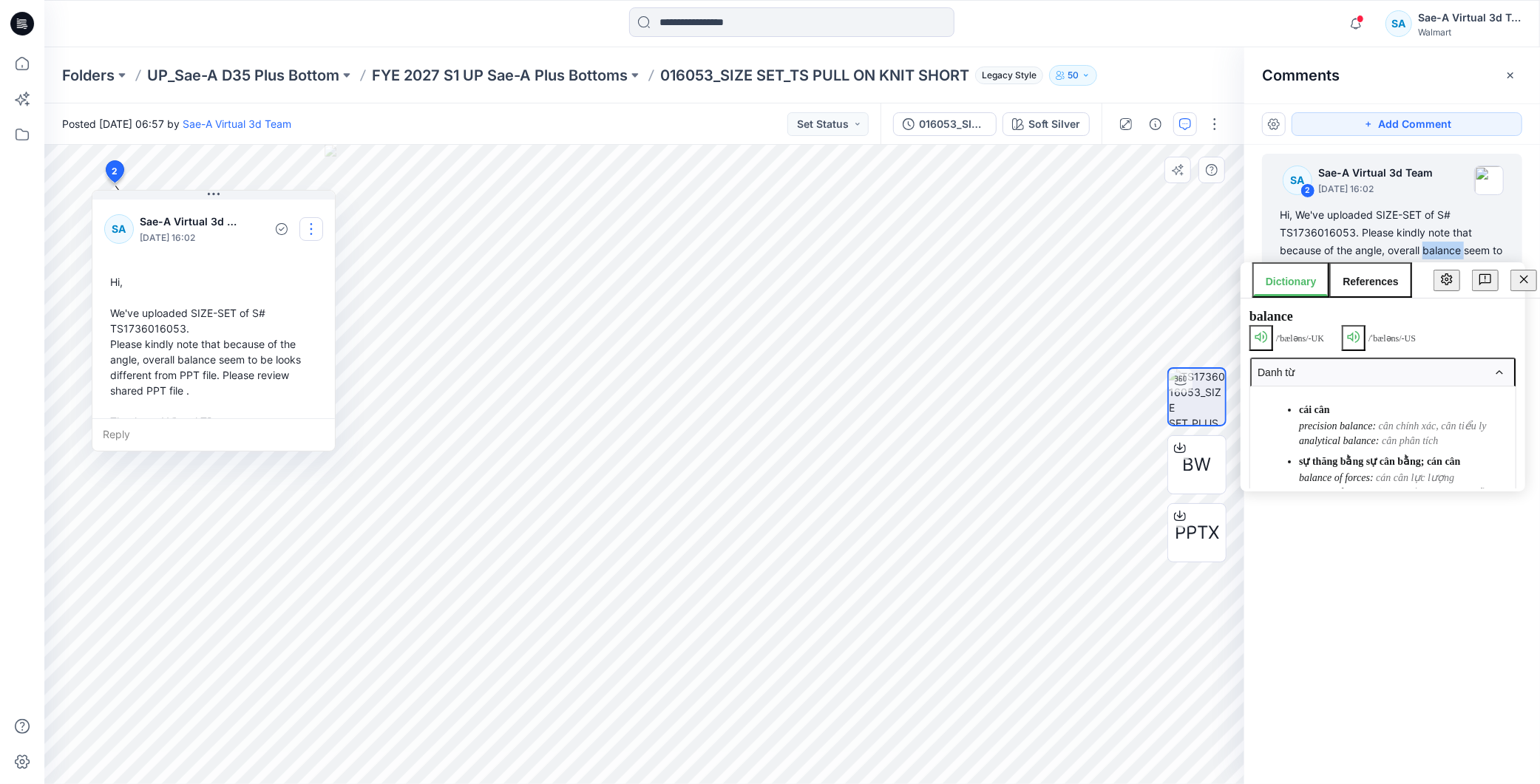
click at [312, 222] on button "button" at bounding box center [311, 229] width 24 height 23
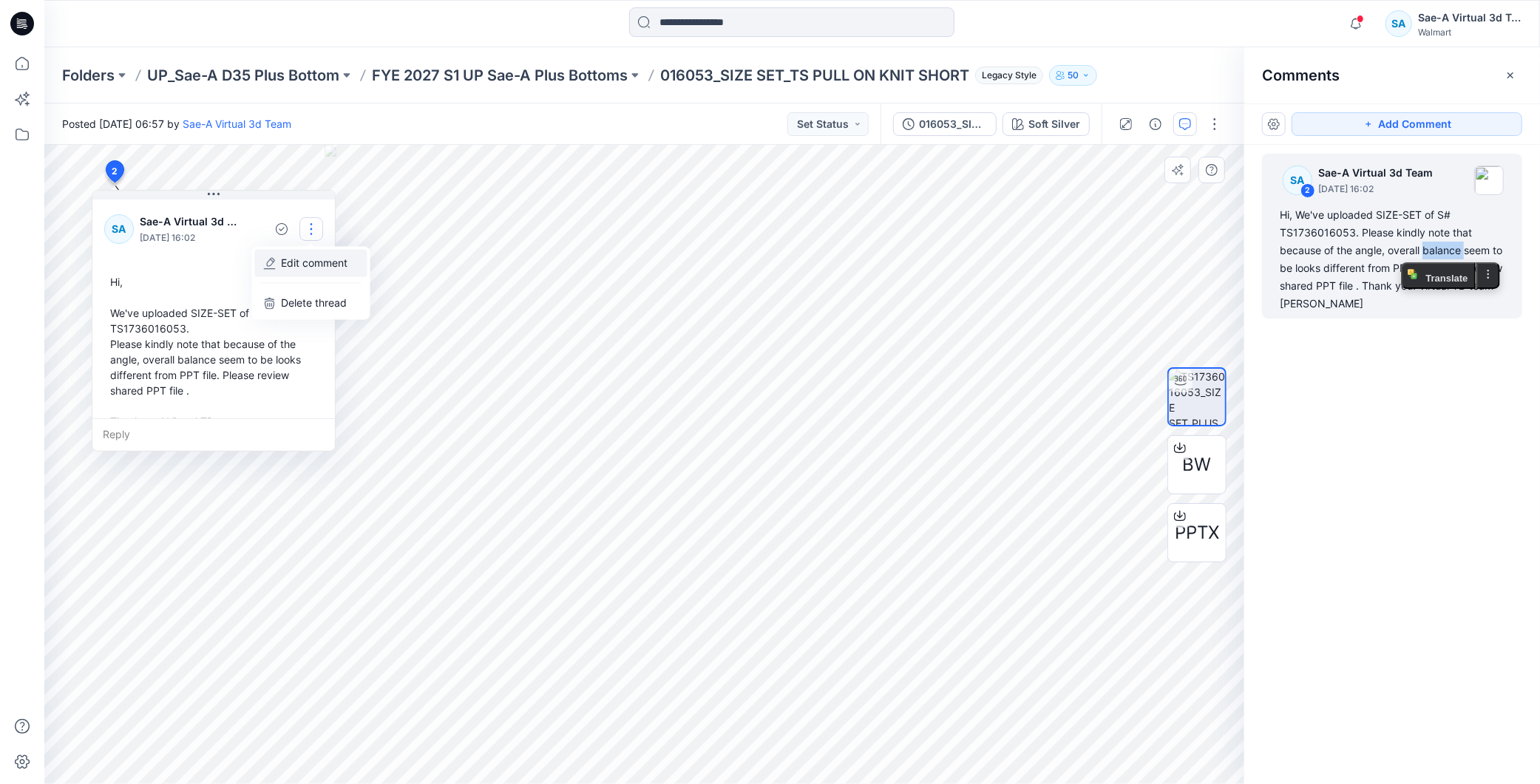
click at [304, 264] on p "Edit comment" at bounding box center [315, 264] width 66 height 16
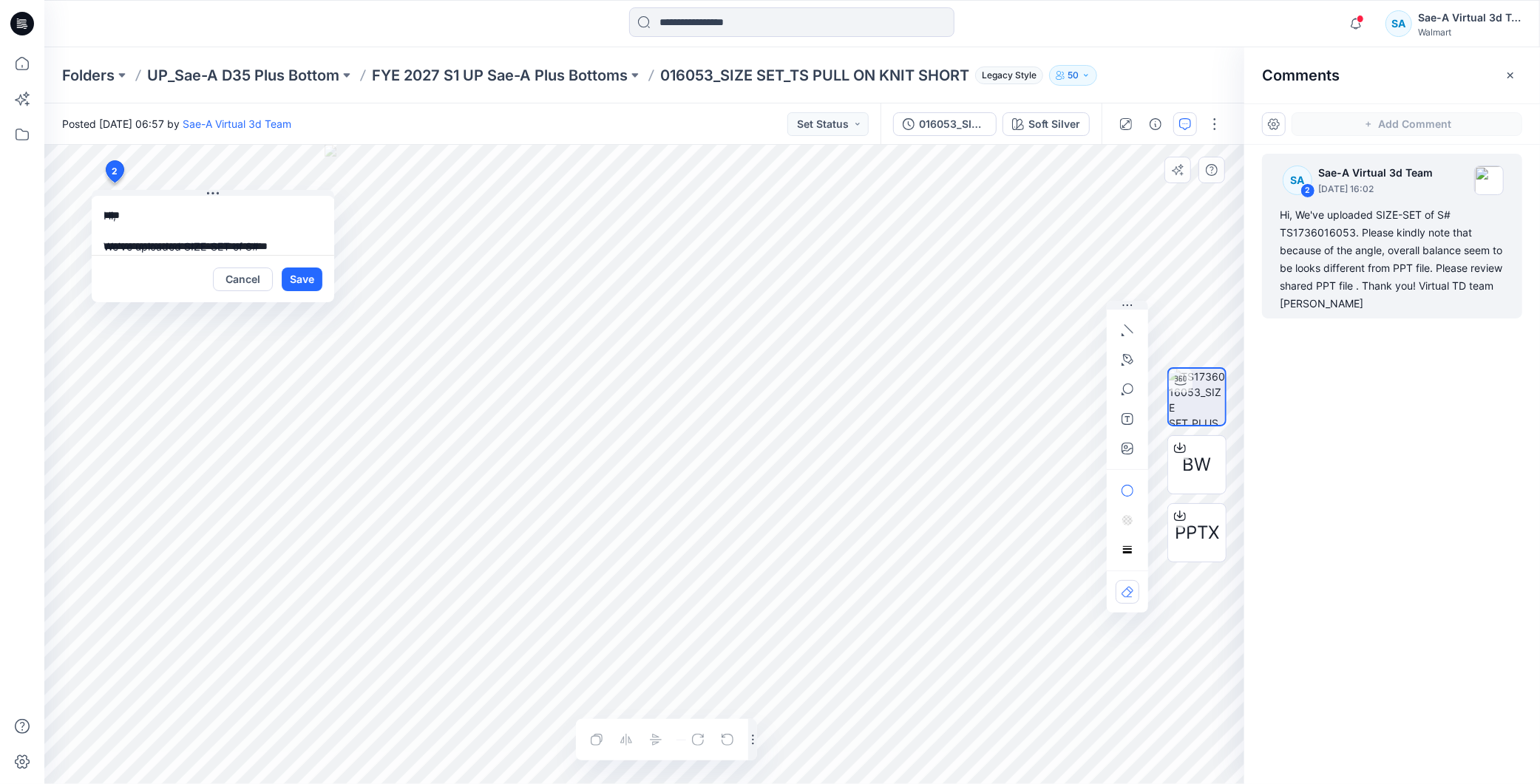
scroll to position [82, 0]
click at [289, 231] on textarea "**********" at bounding box center [212, 225] width 243 height 59
click at [299, 216] on textarea "**********" at bounding box center [212, 225] width 243 height 59
click at [301, 209] on textarea "**********" at bounding box center [212, 225] width 243 height 59
type textarea "**********"
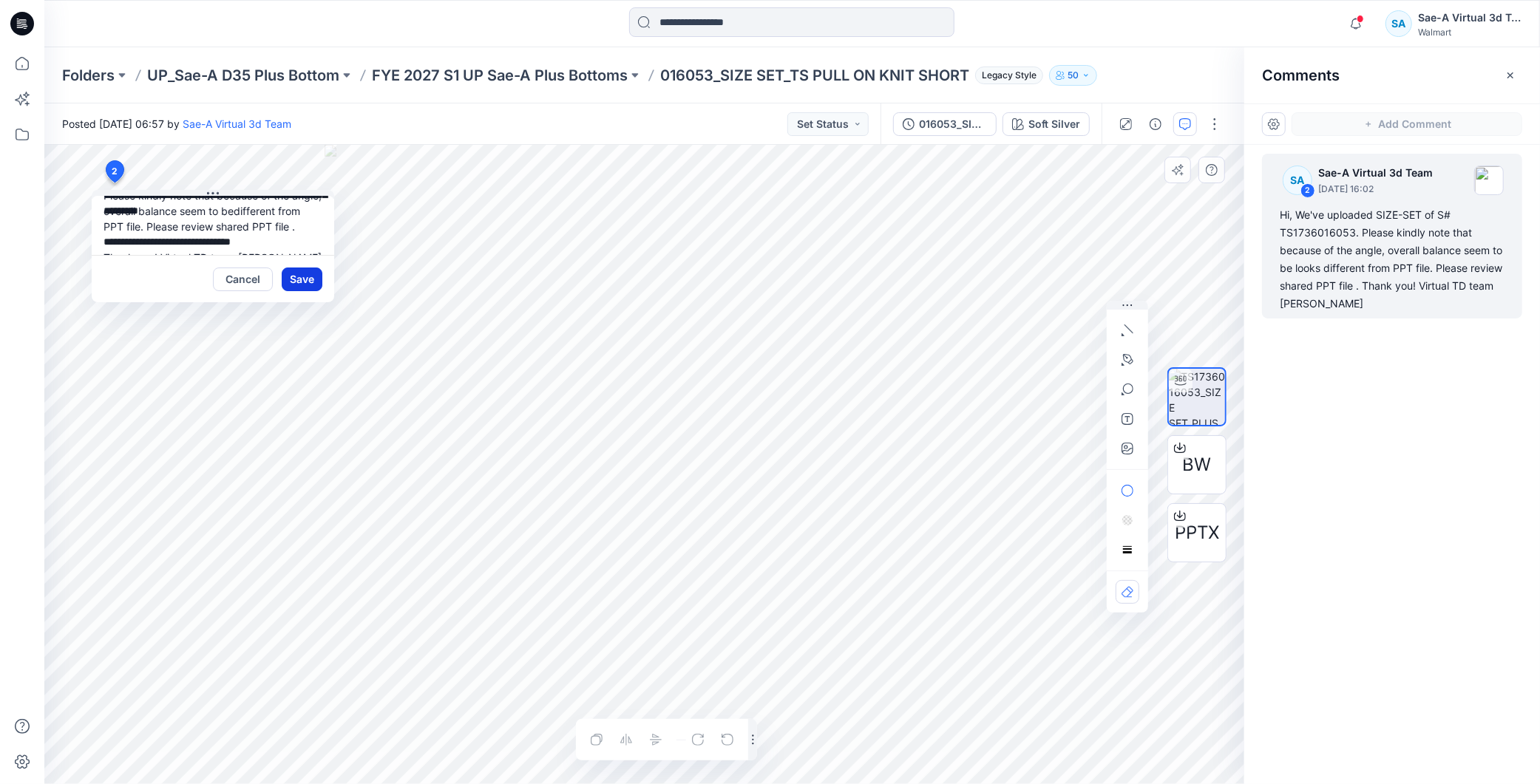
click at [305, 277] on button "Save" at bounding box center [302, 278] width 41 height 23
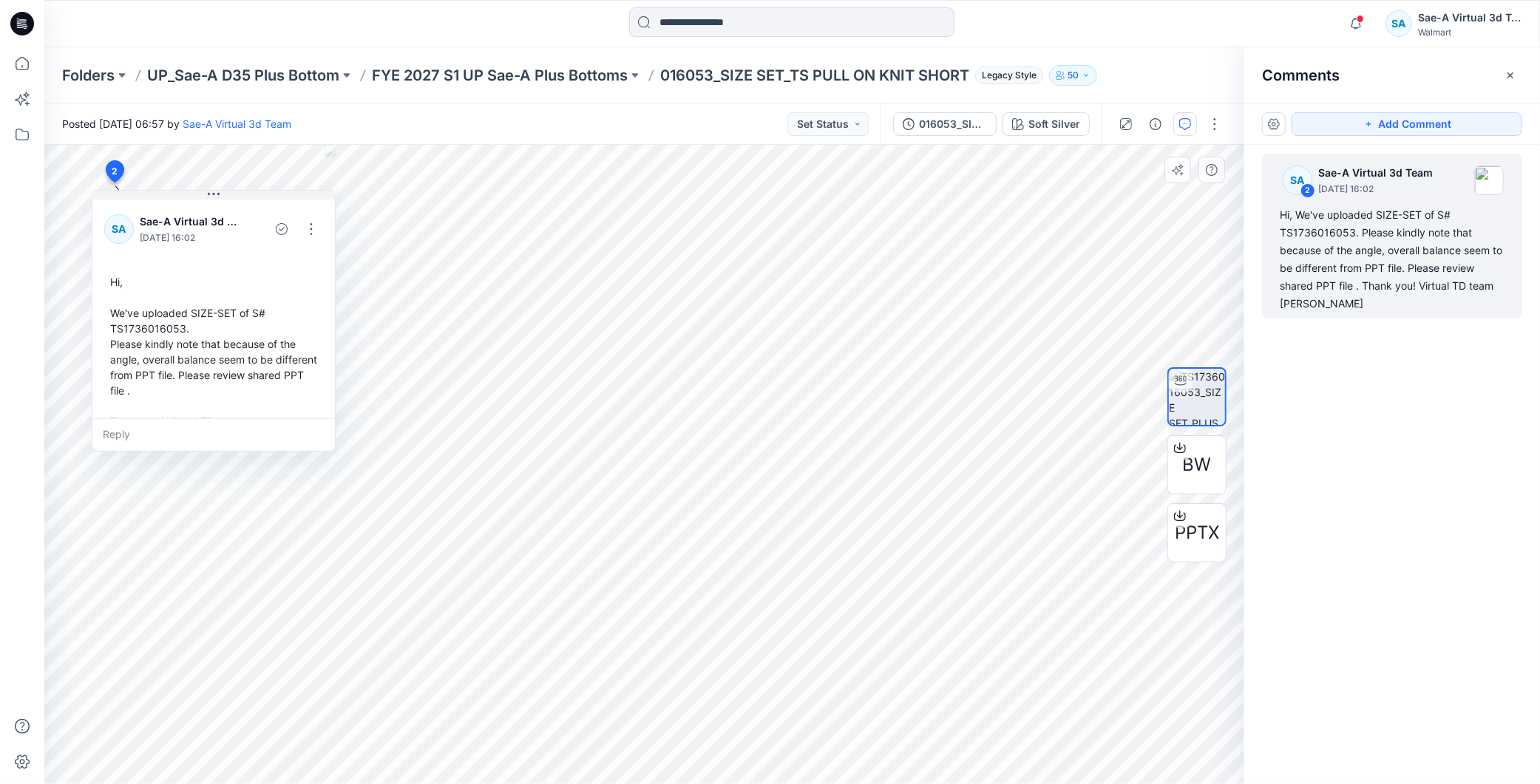
scroll to position [25, 0]
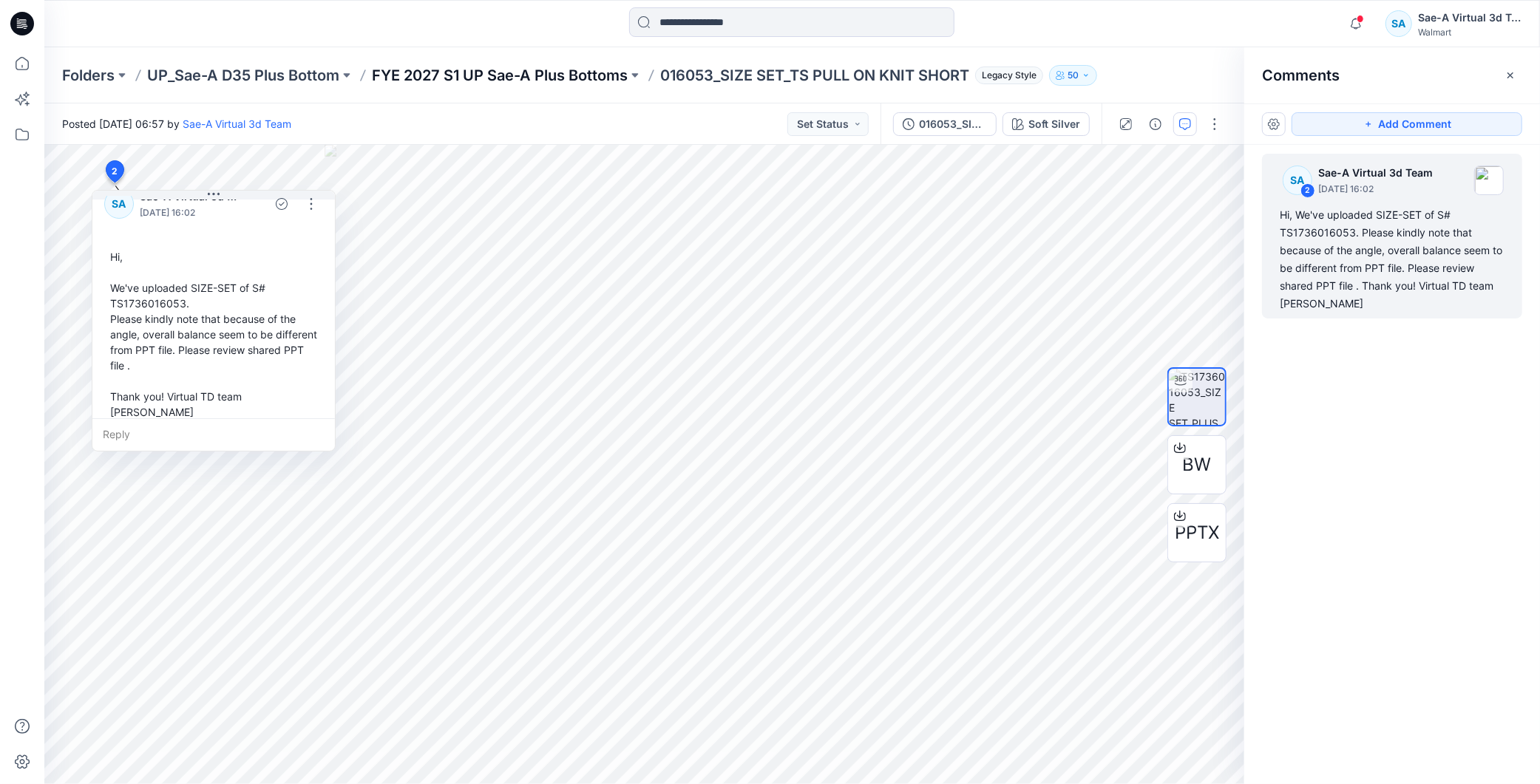
click at [589, 75] on p "FYE 2027 S1 UP Sae-A Plus Bottoms" at bounding box center [500, 76] width 256 height 21
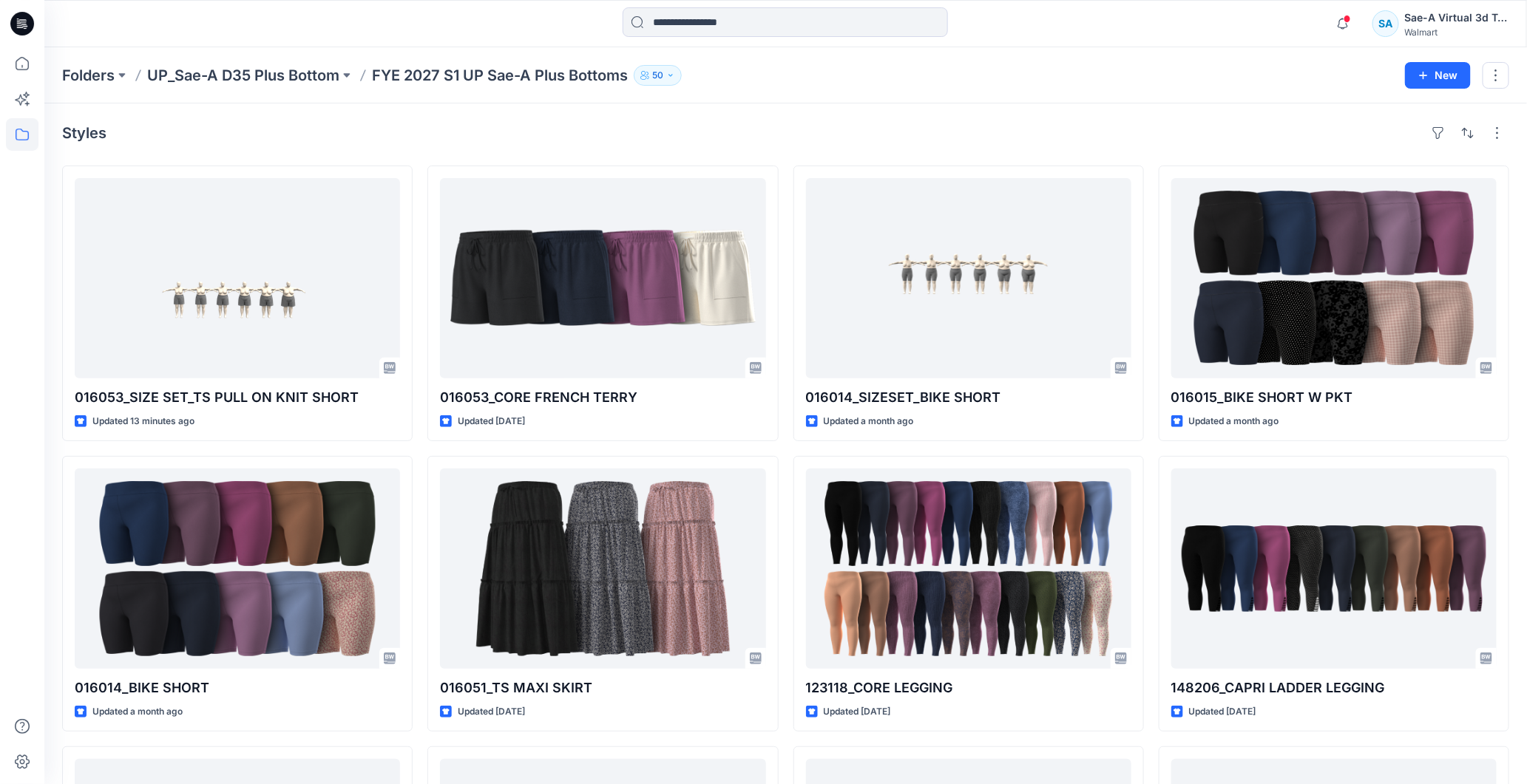
click at [22, 16] on icon at bounding box center [22, 23] width 24 height 23
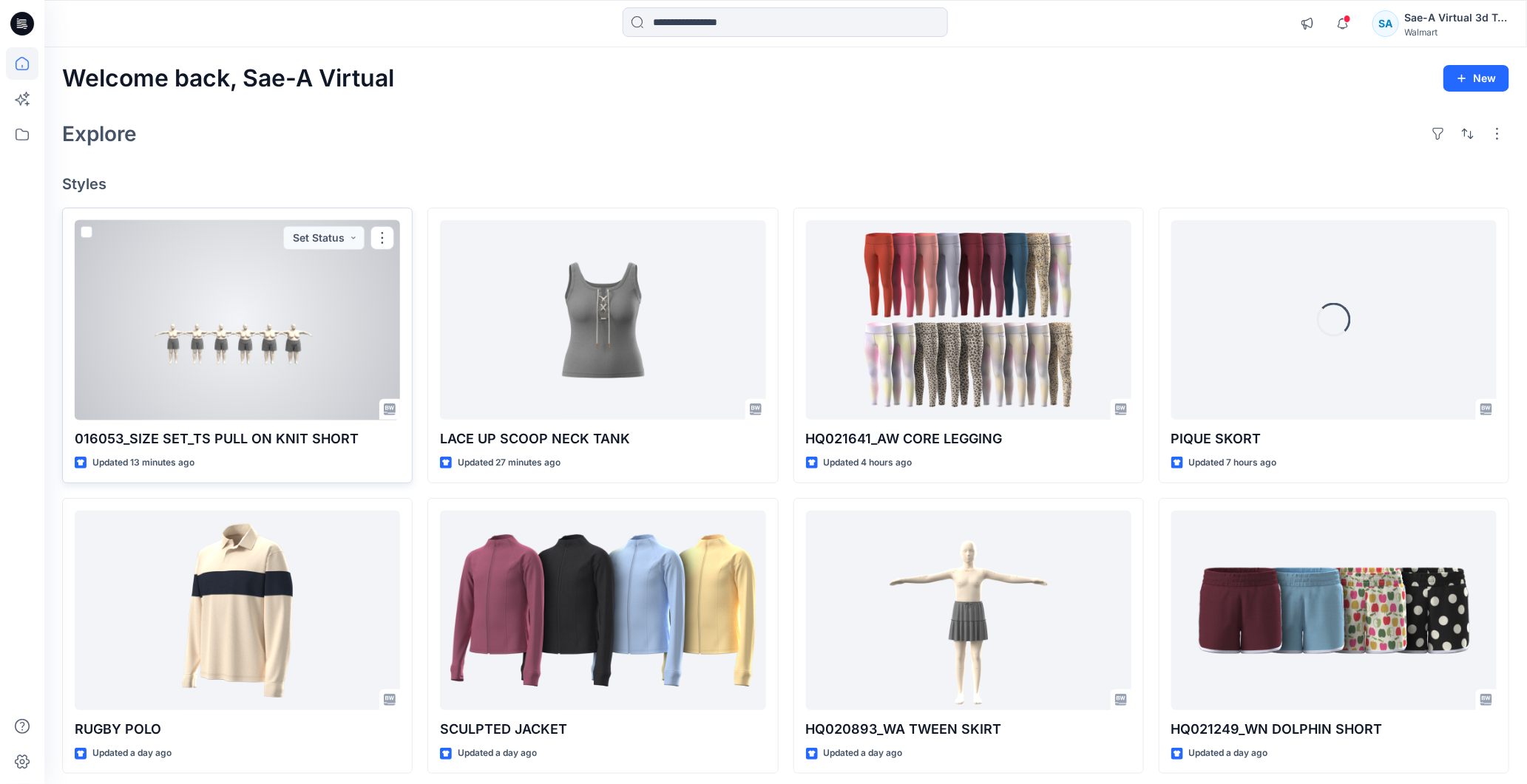
click at [253, 293] on div at bounding box center [238, 320] width 326 height 200
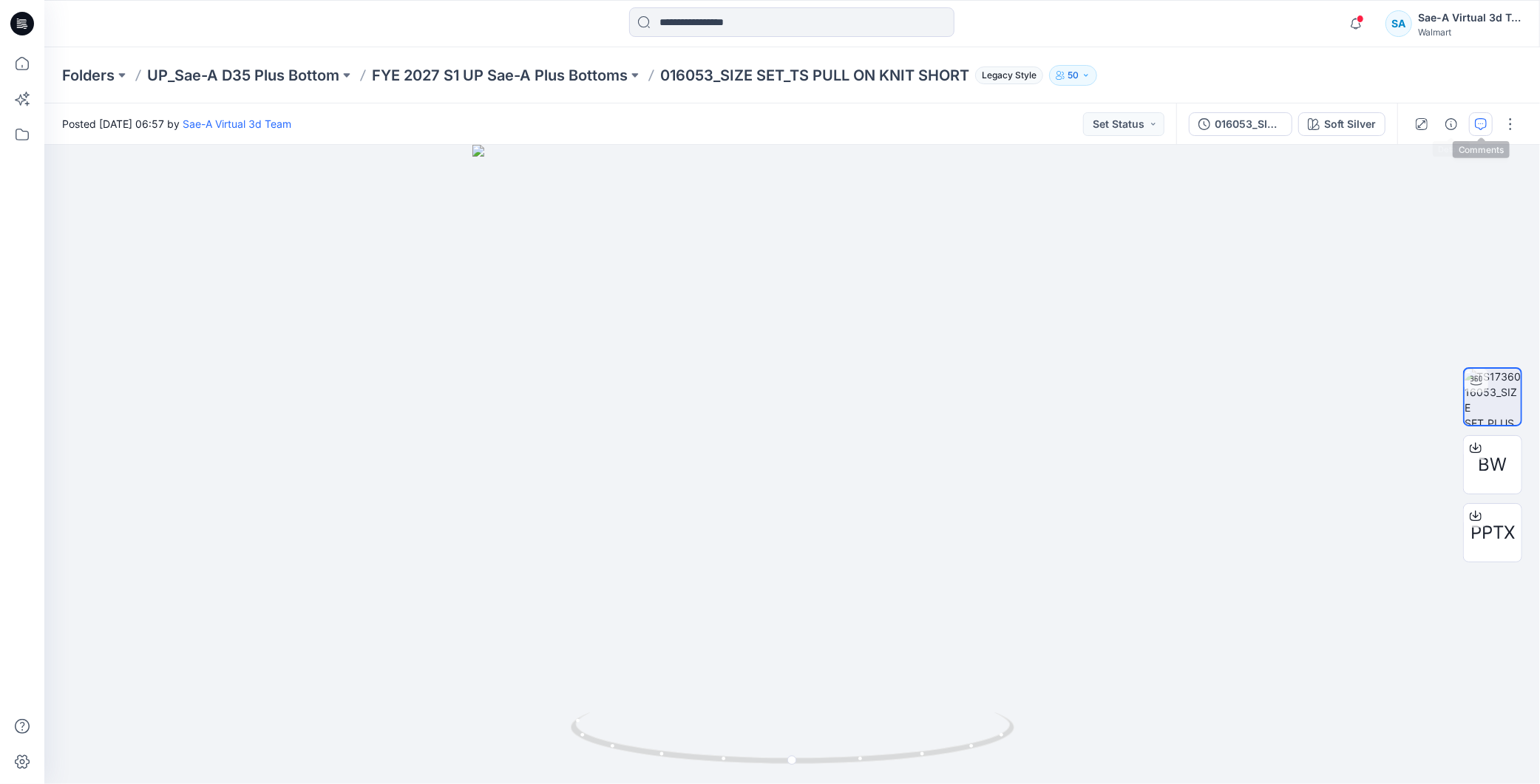
click at [1480, 127] on icon "button" at bounding box center [1482, 124] width 12 height 12
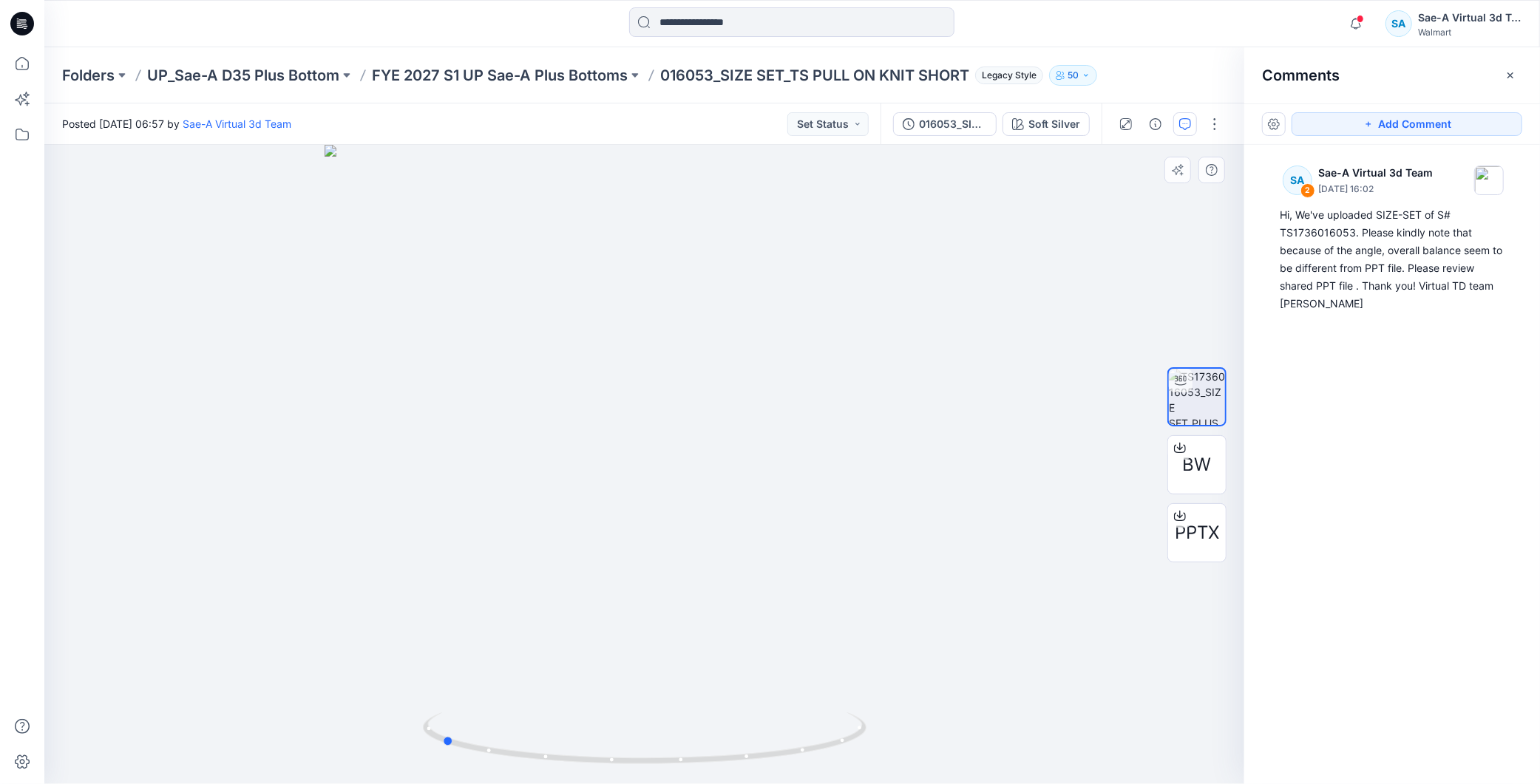
drag, startPoint x: 838, startPoint y: 735, endPoint x: 1025, endPoint y: 715, distance: 188.1
click at [1025, 715] on div at bounding box center [644, 464] width 1200 height 640
drag, startPoint x: 888, startPoint y: 533, endPoint x: 891, endPoint y: 355, distance: 178.0
drag, startPoint x: 810, startPoint y: 484, endPoint x: 794, endPoint y: 479, distance: 16.8
drag, startPoint x: 803, startPoint y: 766, endPoint x: 630, endPoint y: 759, distance: 173.1
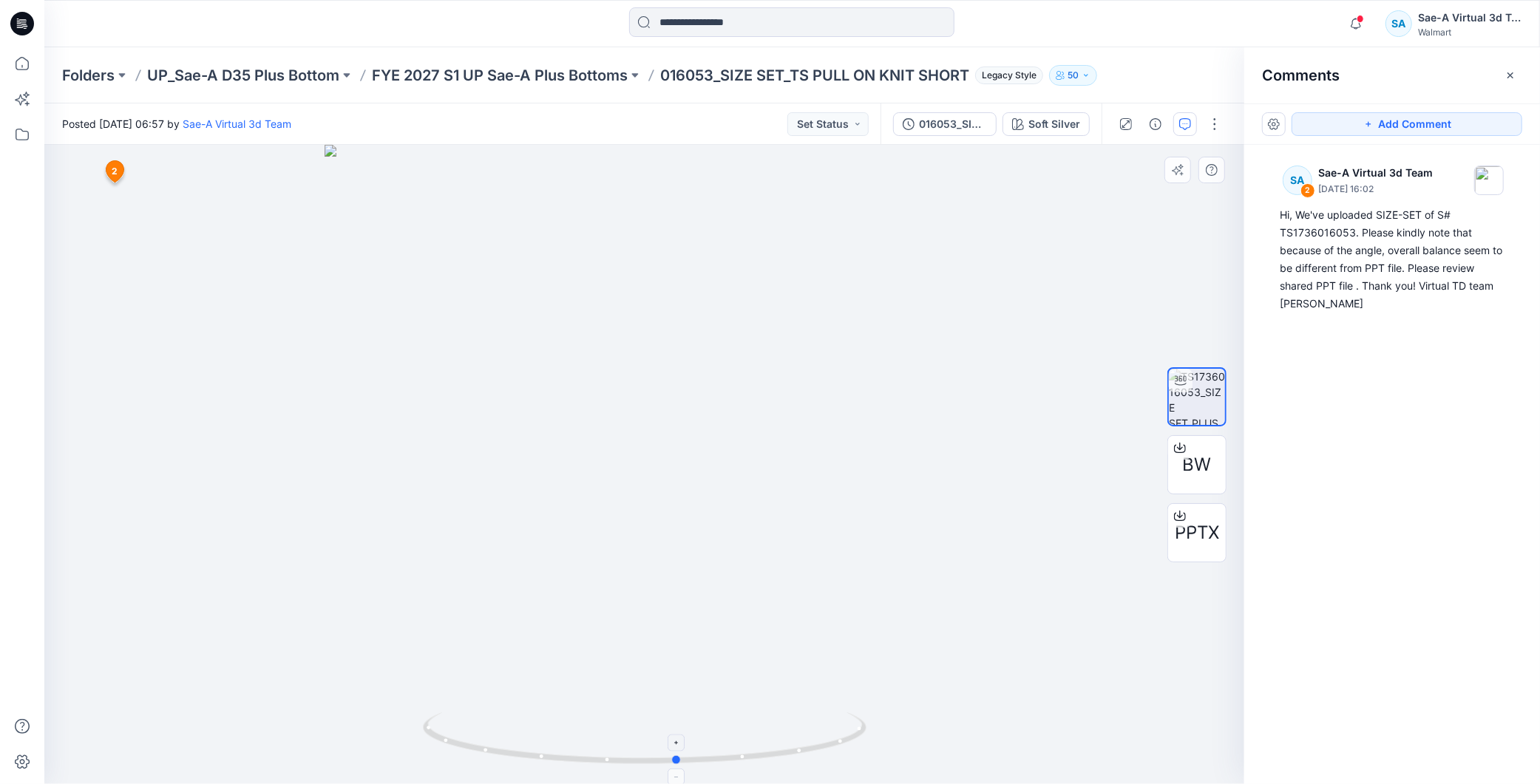
click at [630, 759] on icon at bounding box center [647, 740] width 447 height 56
click at [592, 78] on p "FYE 2027 S1 UP Sae-A Plus Bottoms" at bounding box center [500, 76] width 256 height 21
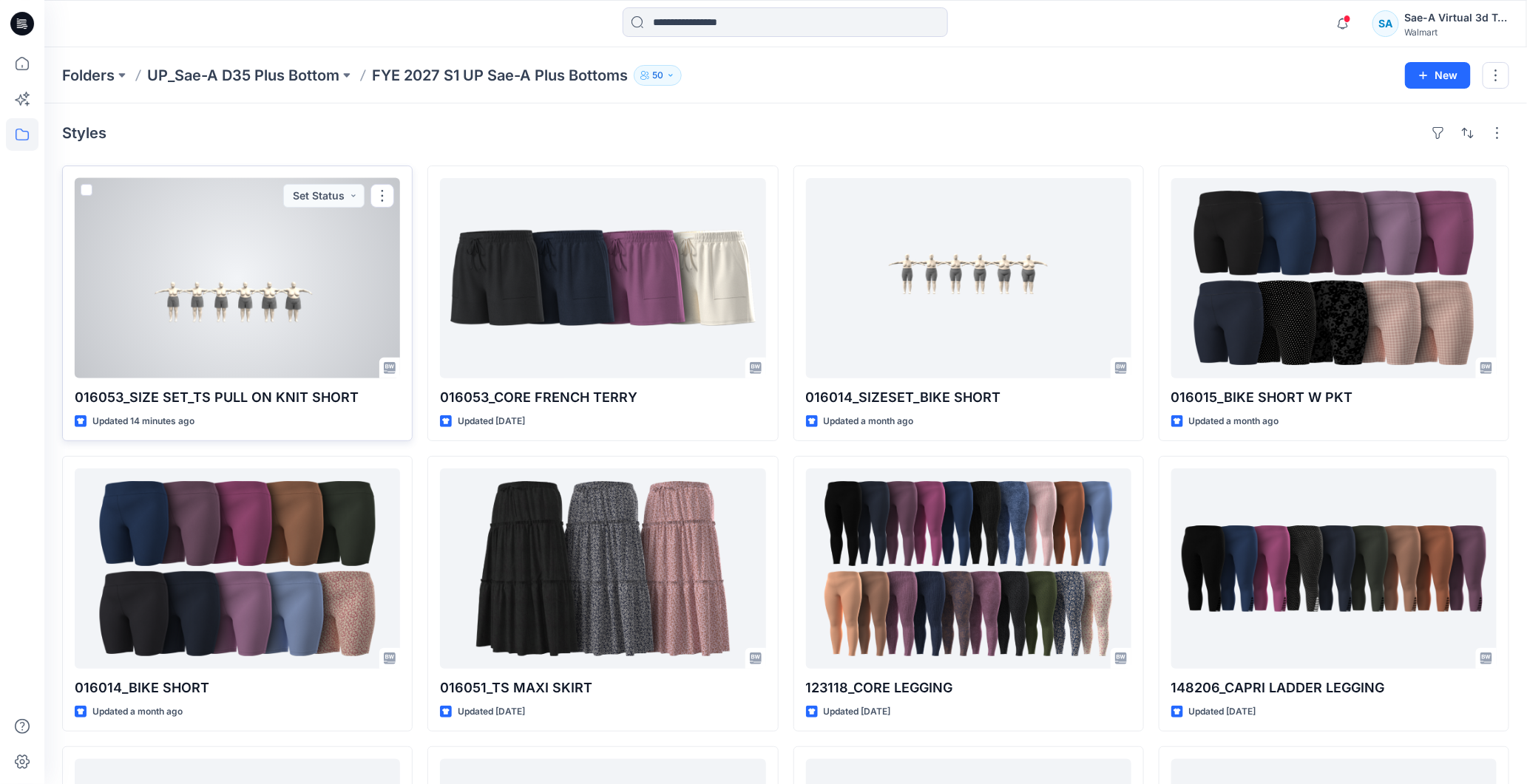
click at [169, 315] on div at bounding box center [238, 278] width 326 height 200
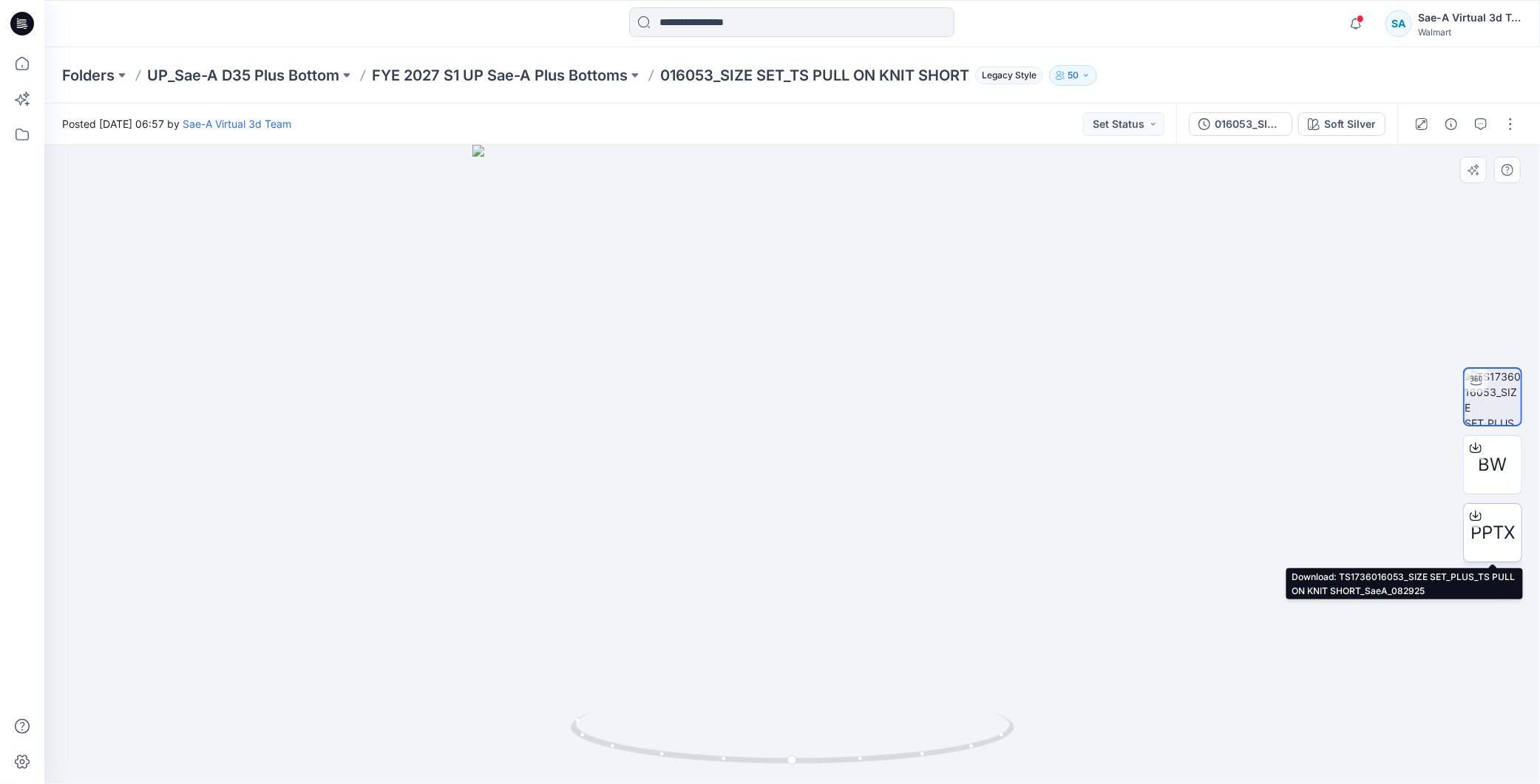
click at [1481, 515] on icon at bounding box center [1476, 516] width 12 height 8
click at [563, 75] on p "FYE 2027 S1 UP Sae-A Plus Bottoms" at bounding box center [500, 76] width 256 height 21
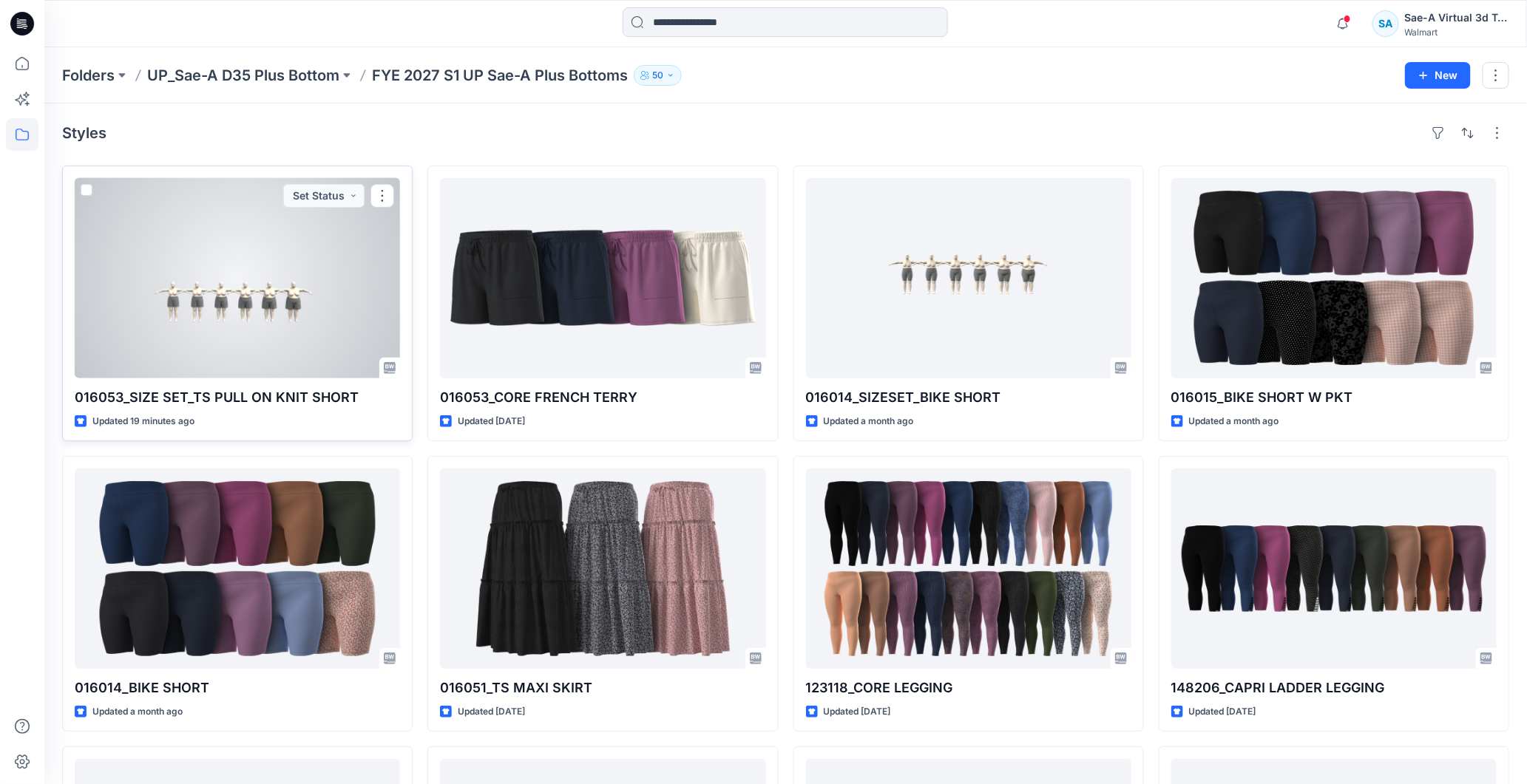
click at [192, 292] on div at bounding box center [238, 278] width 326 height 200
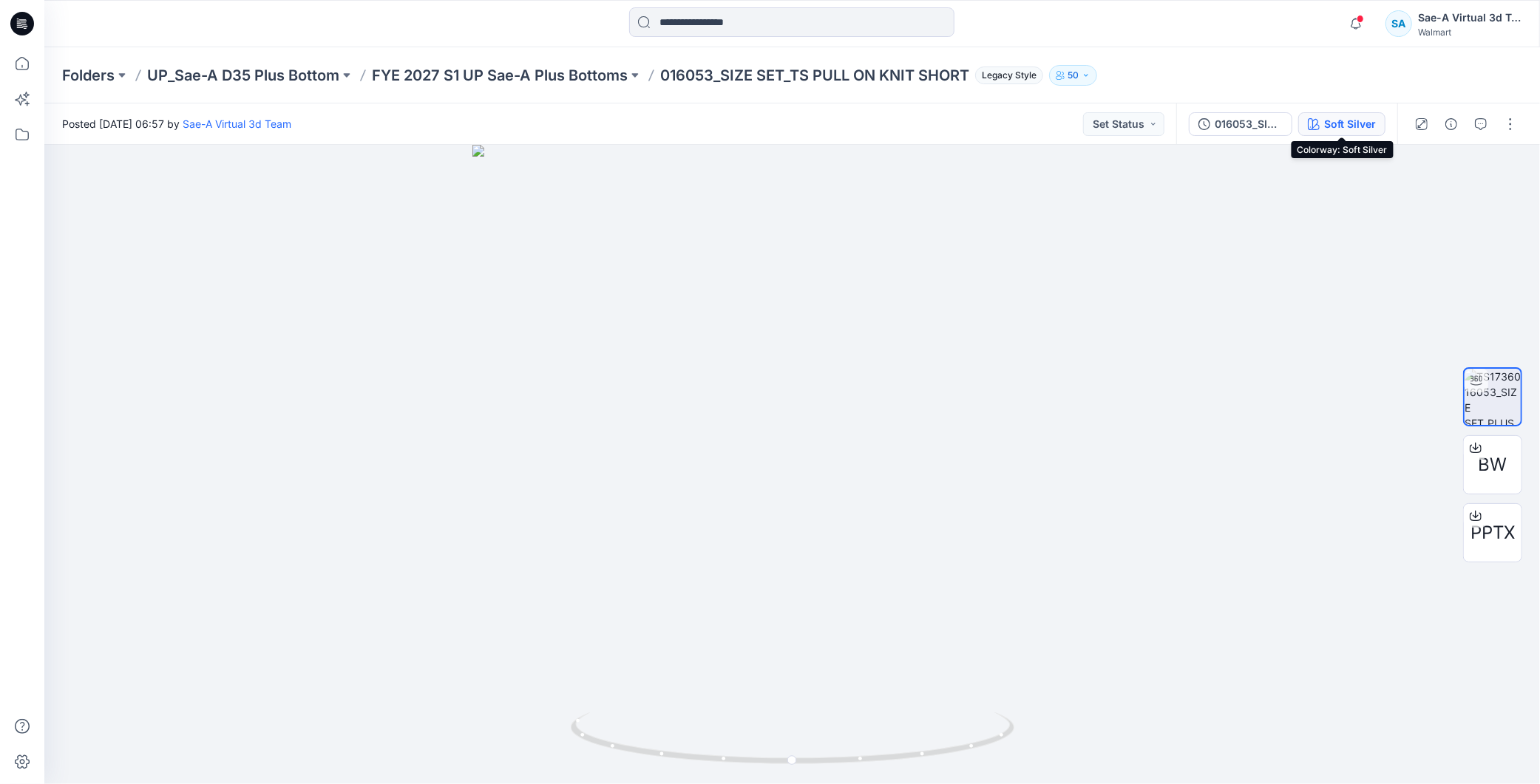
click at [1350, 129] on div "Soft Silver" at bounding box center [1349, 124] width 51 height 17
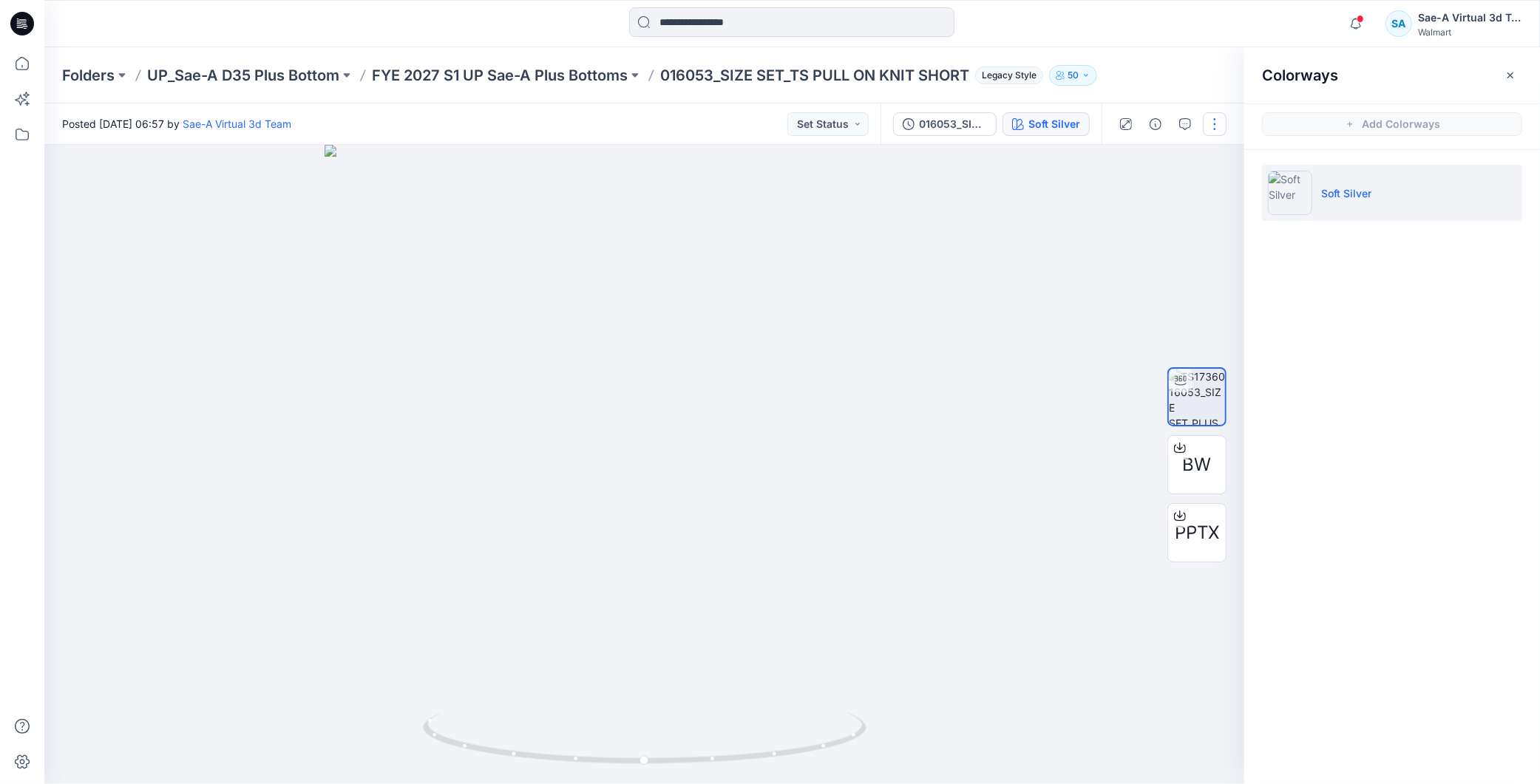
click at [1211, 131] on button "button" at bounding box center [1214, 124] width 24 height 23
click at [1133, 158] on button "Edit" at bounding box center [1153, 157] width 136 height 27
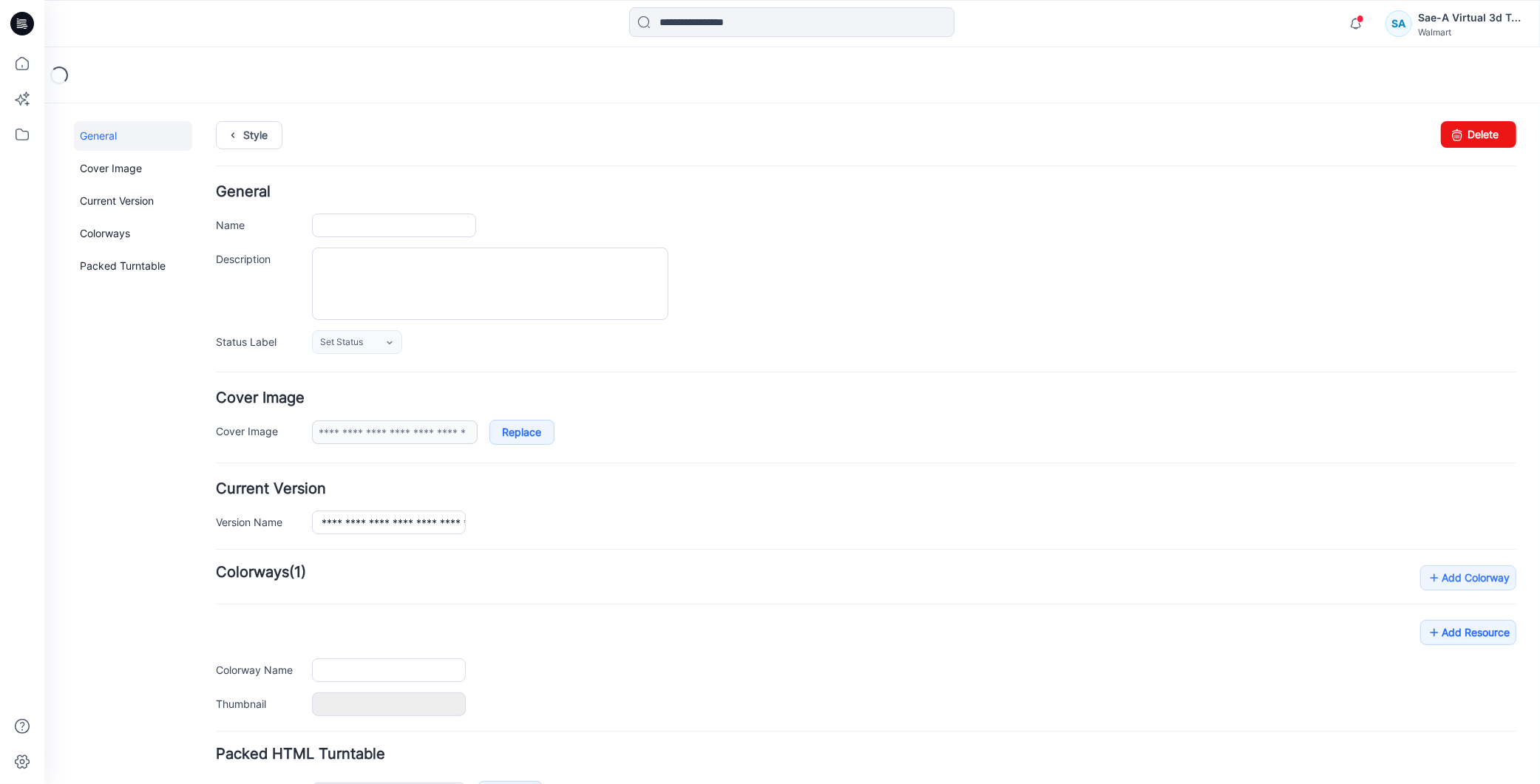
type input "**********"
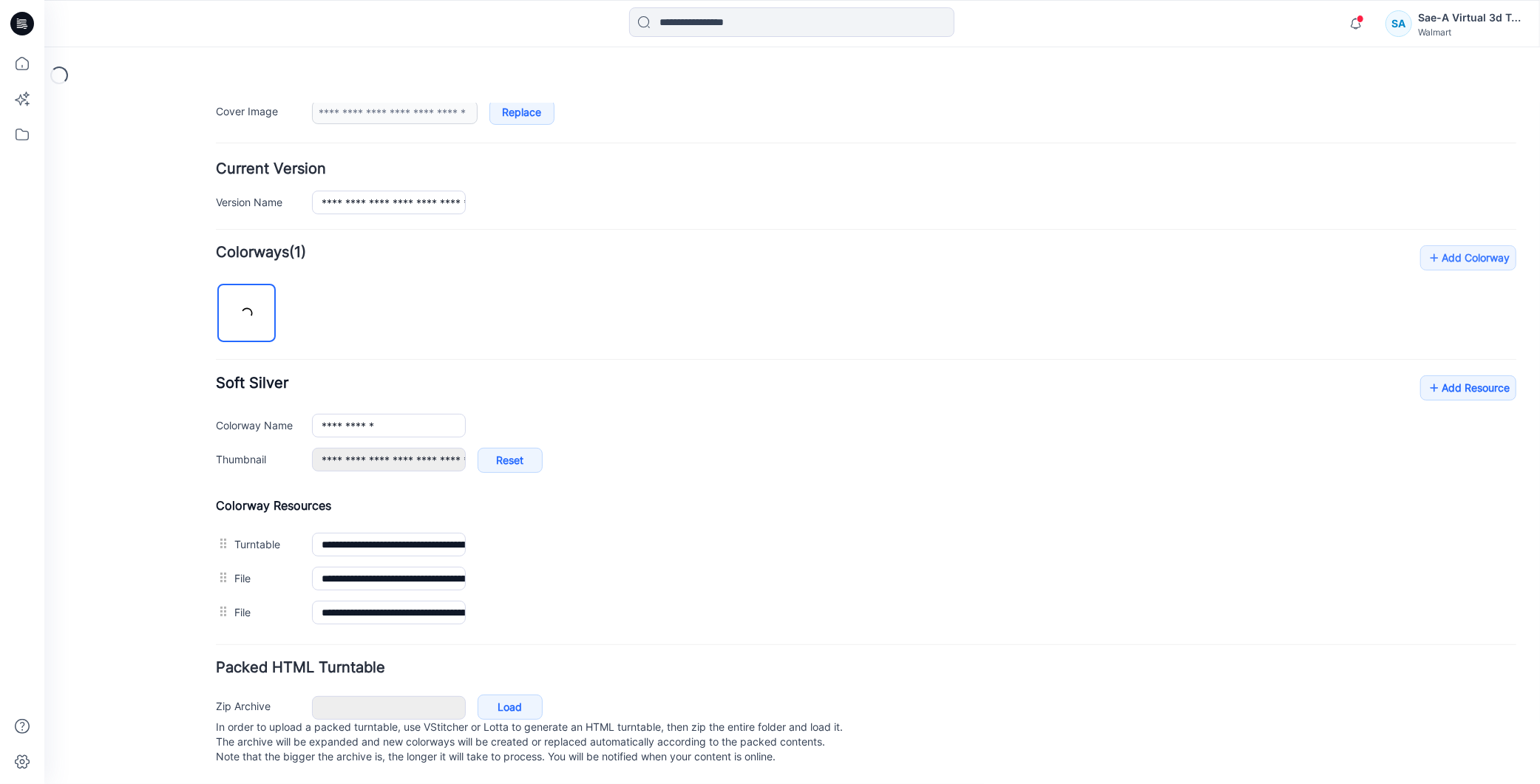
scroll to position [337, 0]
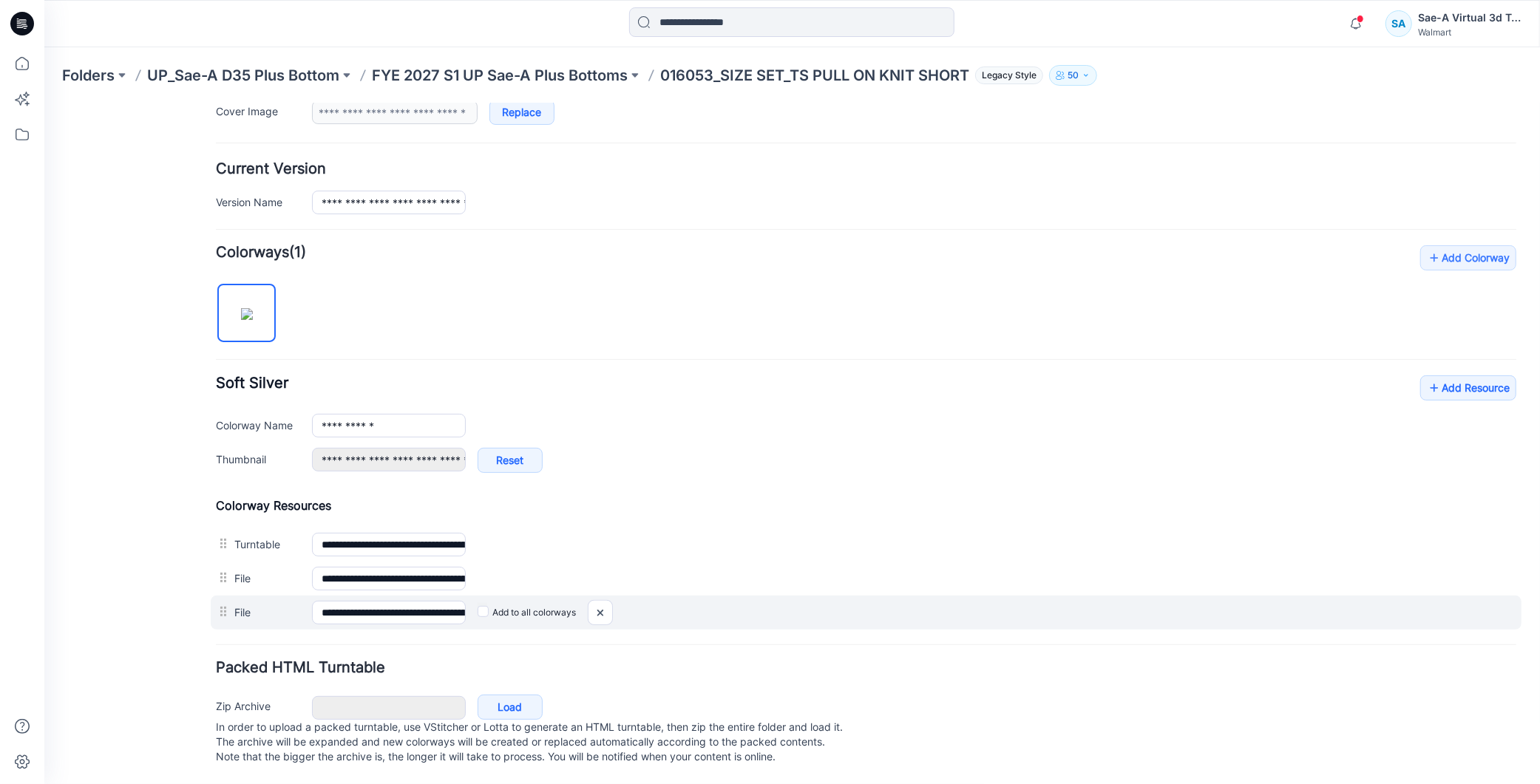
click at [244, 603] on label "File" at bounding box center [265, 611] width 63 height 17
click at [312, 600] on input "**********" at bounding box center [388, 612] width 154 height 23
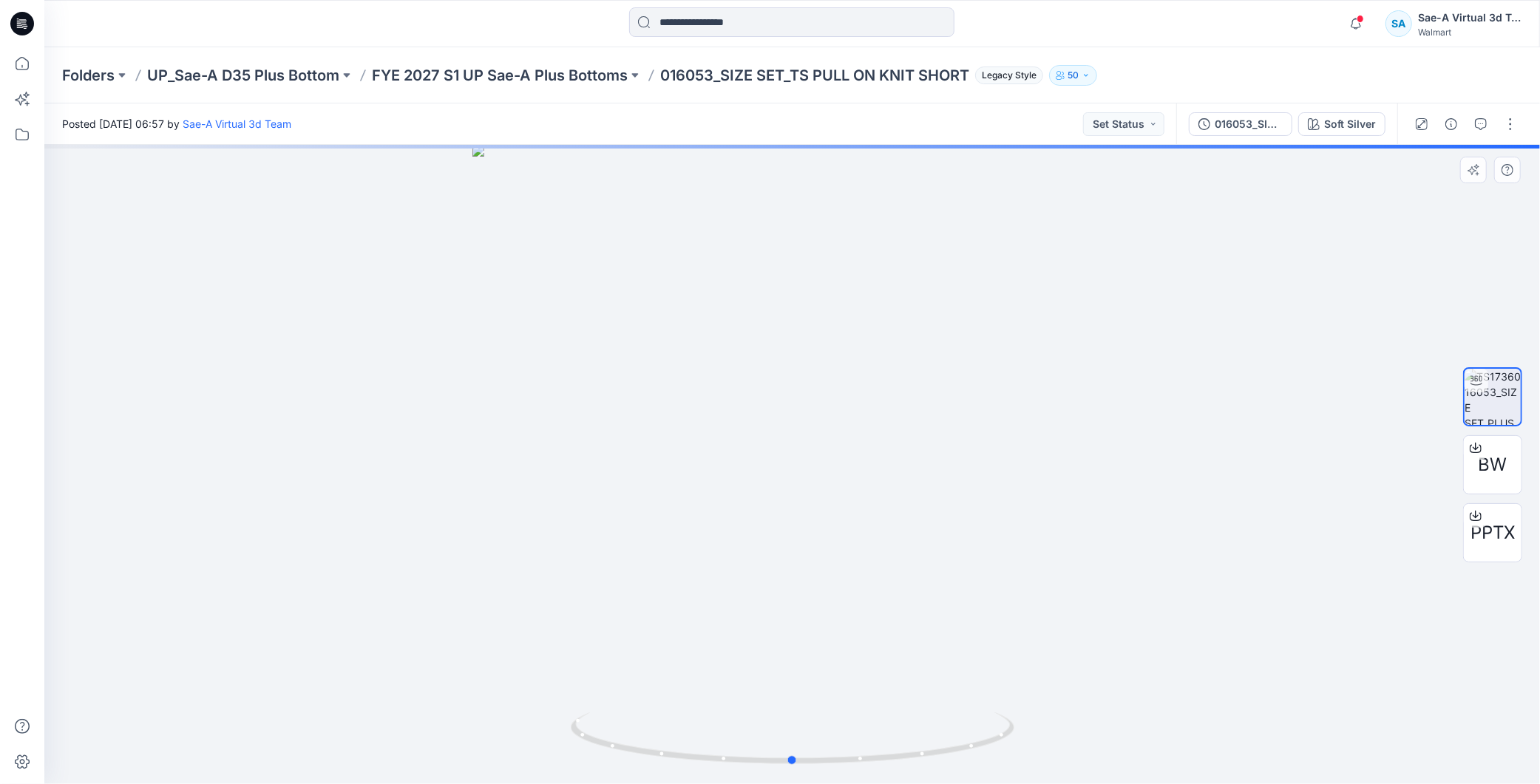
click at [1412, 403] on div at bounding box center [792, 464] width 1496 height 640
click at [1505, 387] on img at bounding box center [1493, 397] width 57 height 57
click at [1362, 18] on span at bounding box center [1361, 18] width 7 height 8
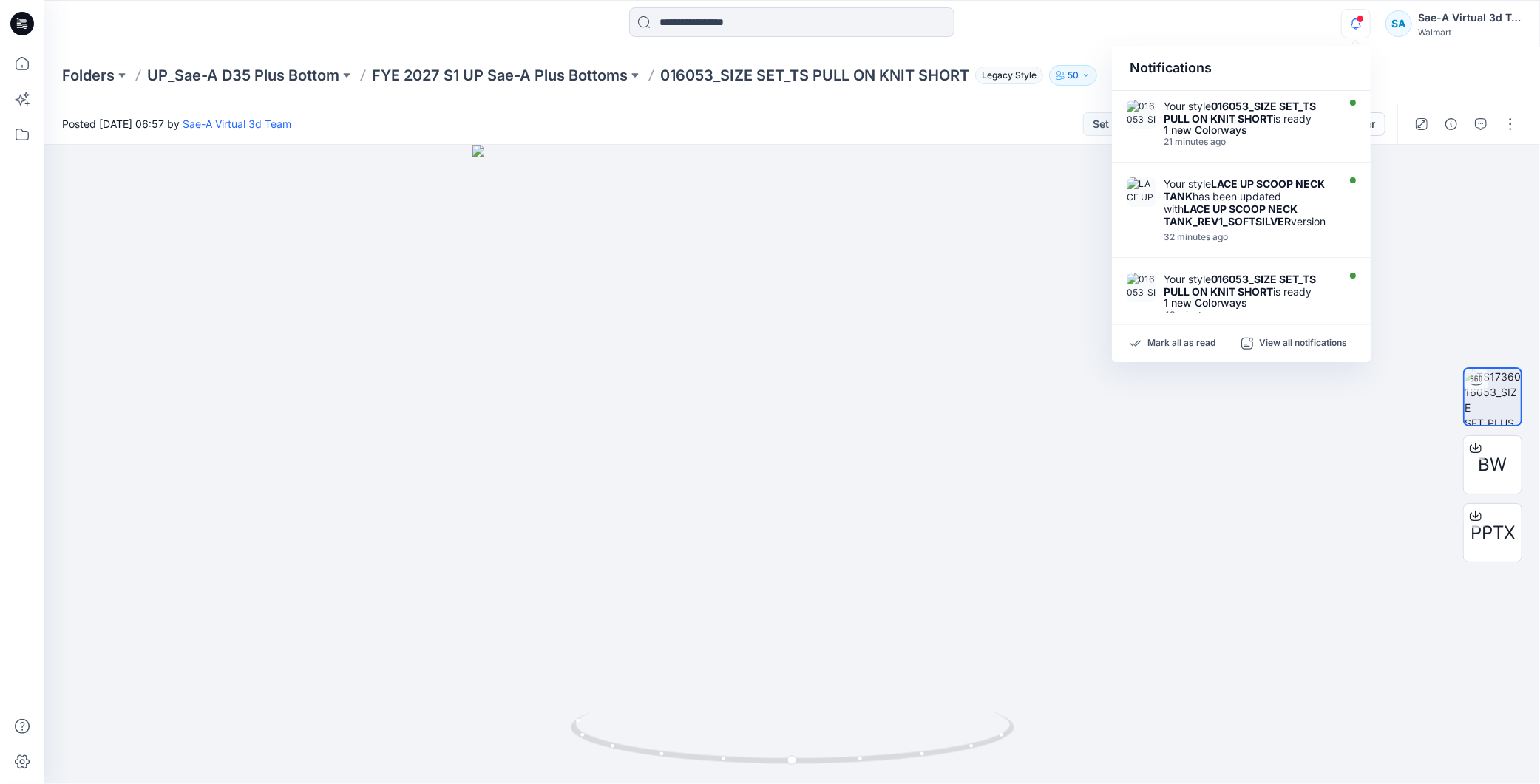
click at [1288, 25] on div "Notifications Your style 016053_SIZE SET_TS PULL ON KNIT SHORT is ready 1 new C…" at bounding box center [792, 23] width 1496 height 32
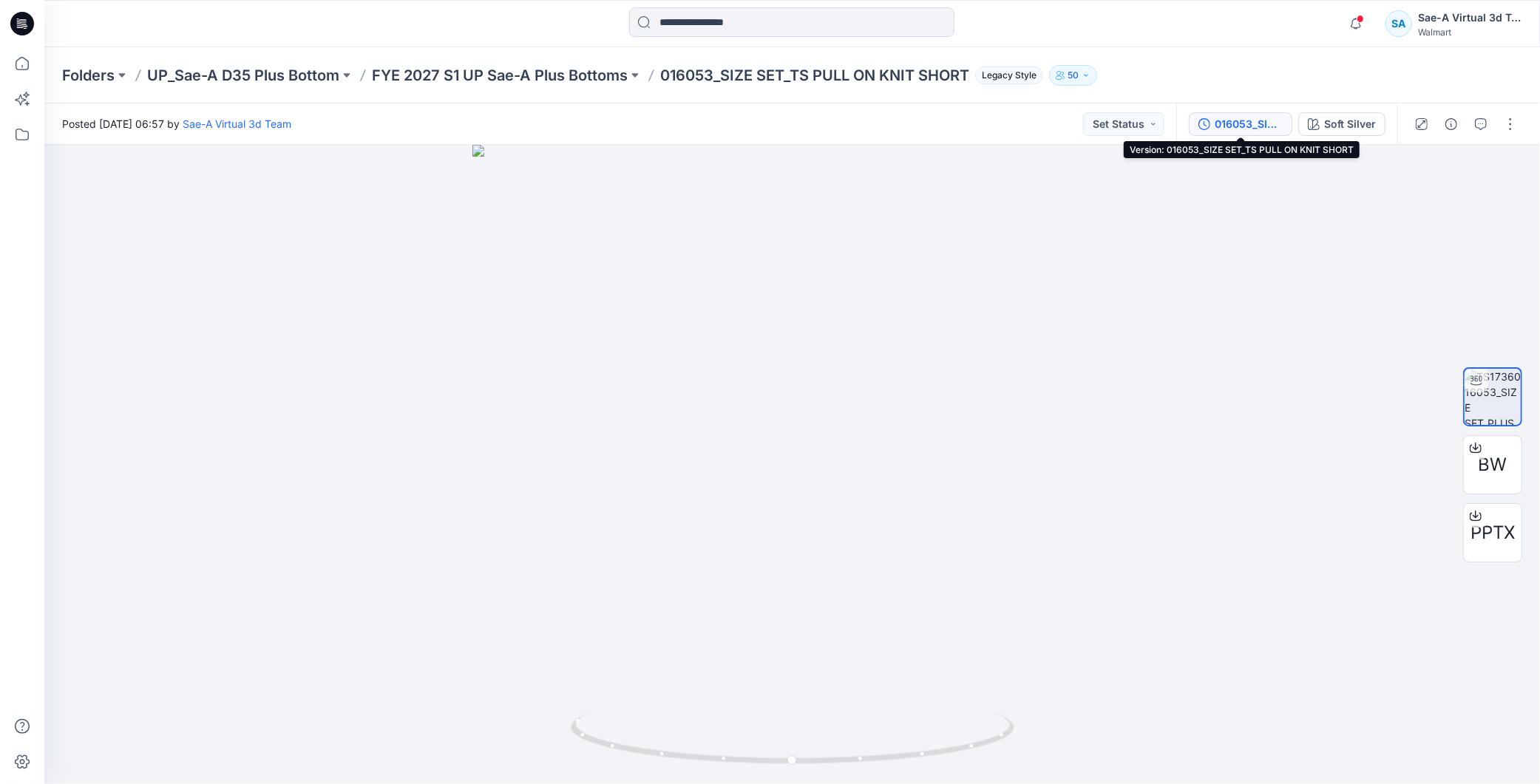
click at [1232, 120] on div "016053_SIZE SET_TS PULL ON KNIT SHORT" at bounding box center [1249, 124] width 68 height 17
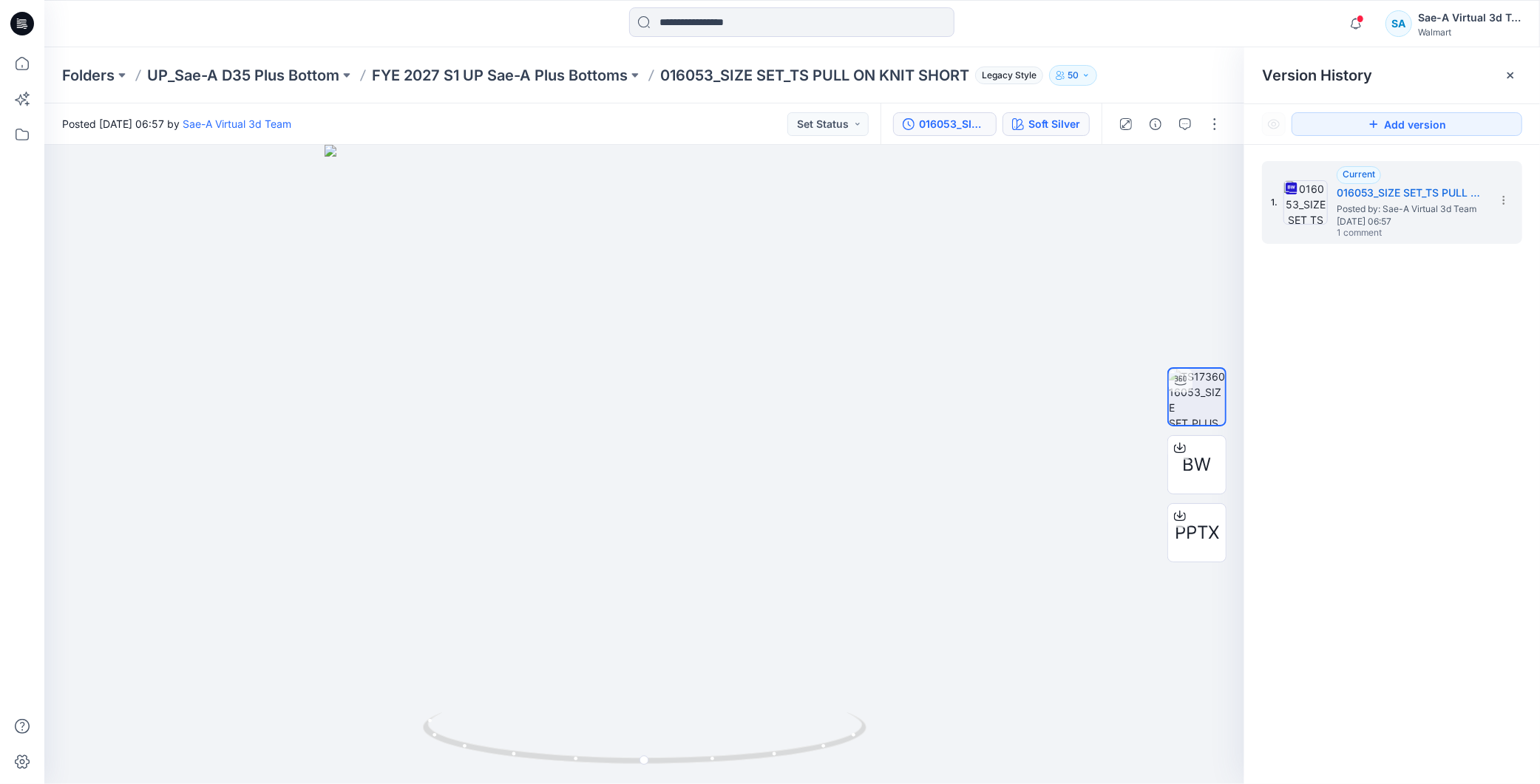
click at [1058, 130] on button "Soft Silver" at bounding box center [1046, 124] width 87 height 23
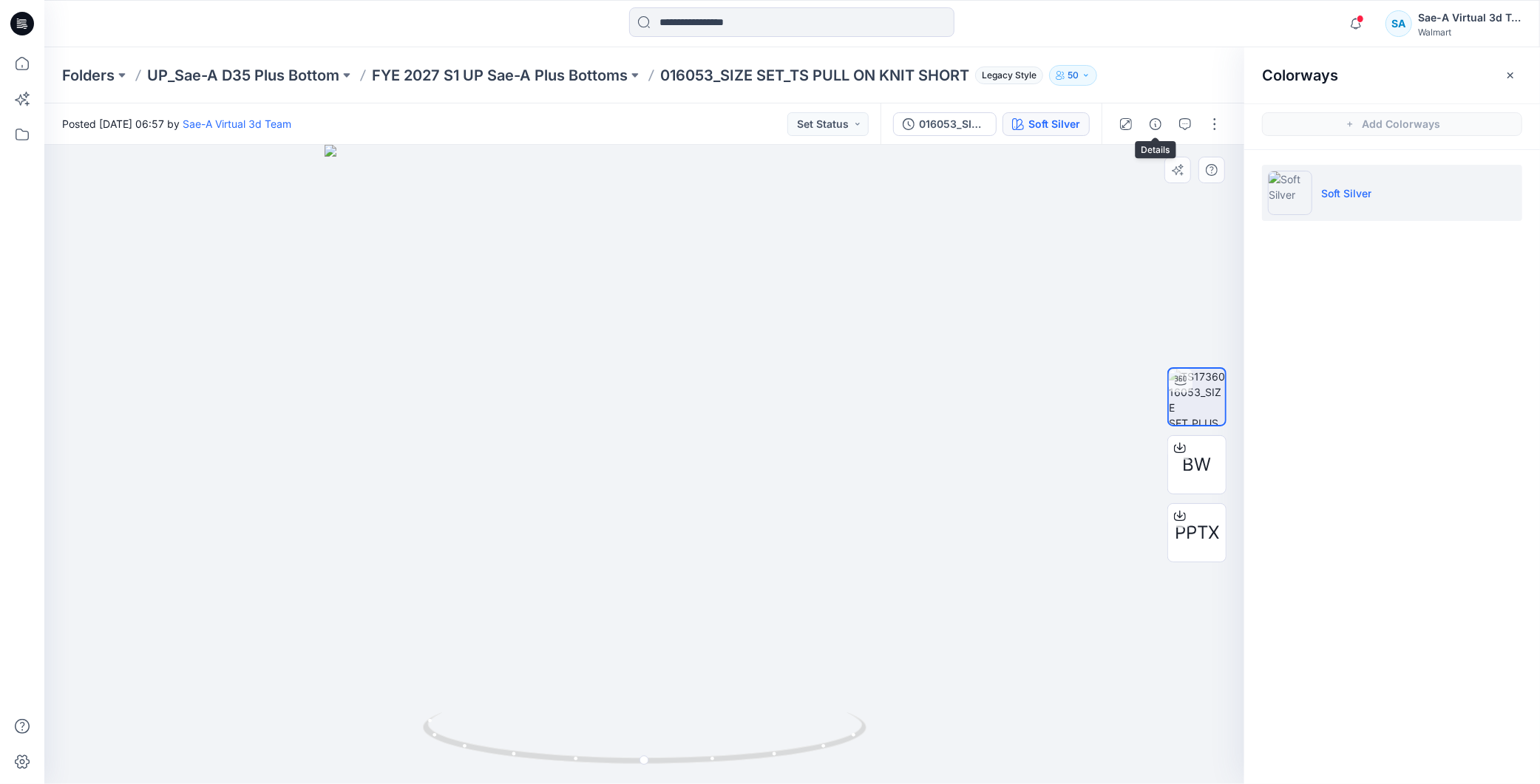
drag, startPoint x: 1155, startPoint y: 130, endPoint x: 1189, endPoint y: 157, distance: 43.4
click at [1156, 130] on button "button" at bounding box center [1155, 124] width 24 height 23
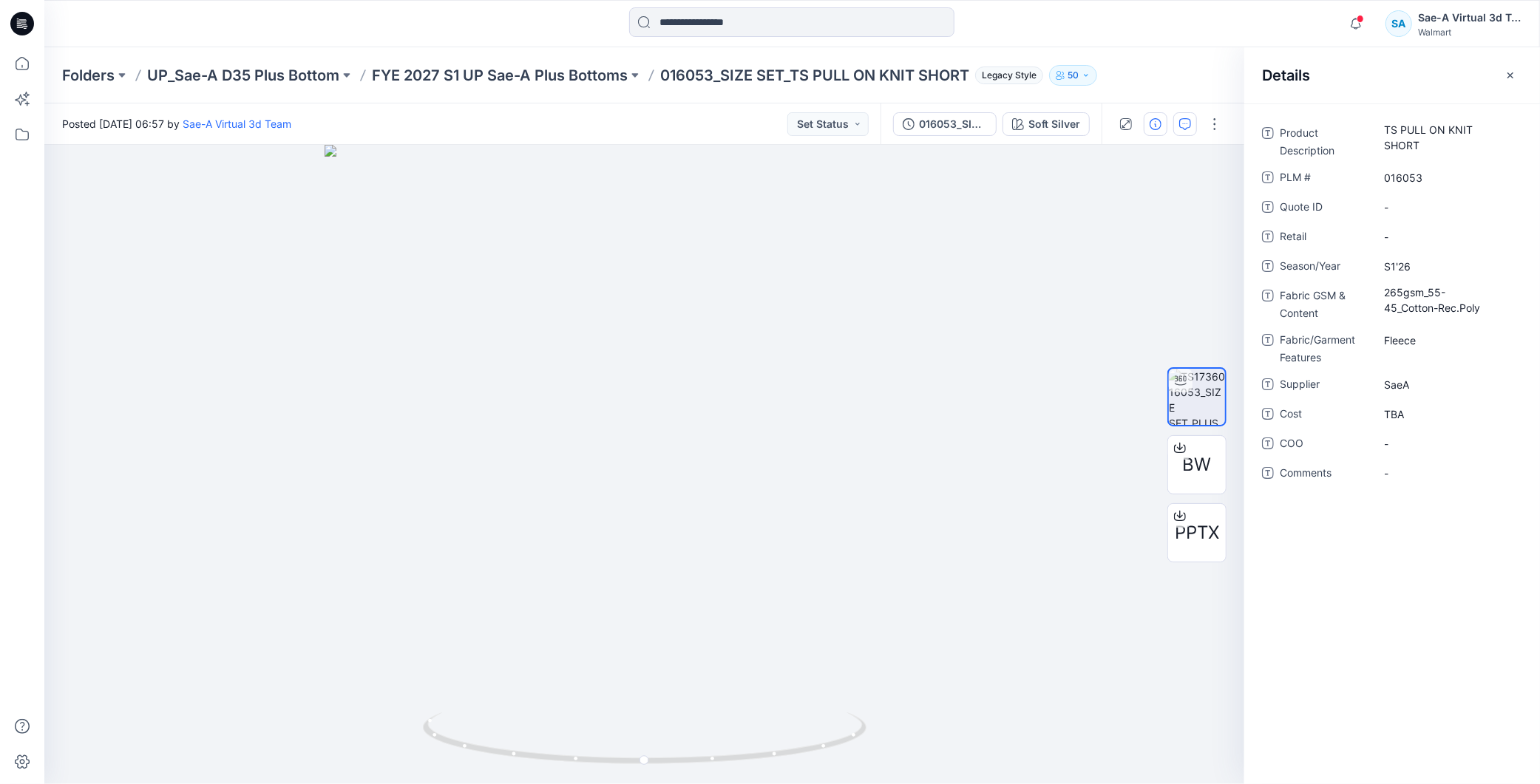
click at [1189, 124] on icon "button" at bounding box center [1186, 124] width 12 height 12
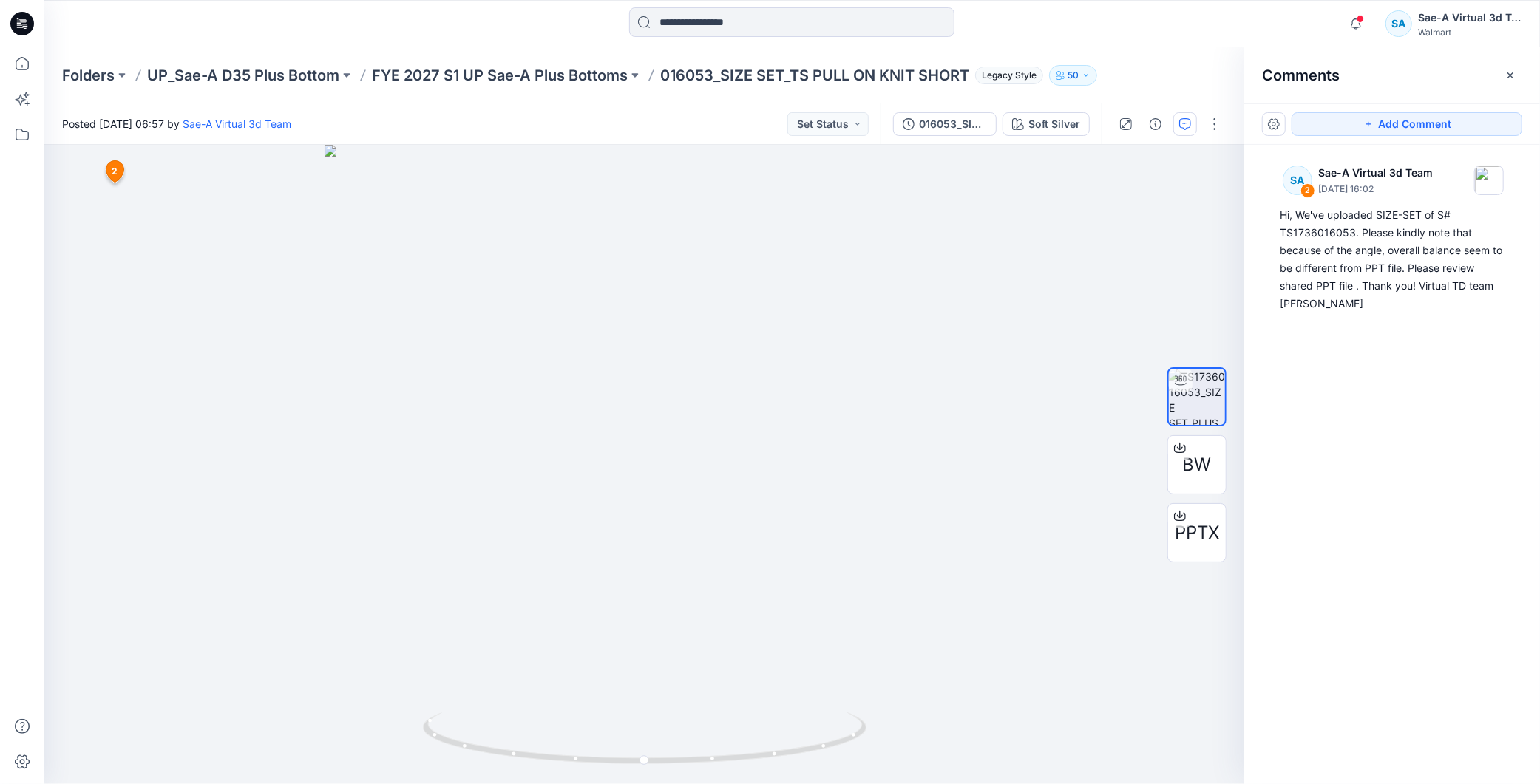
click at [31, 24] on icon at bounding box center [22, 23] width 24 height 23
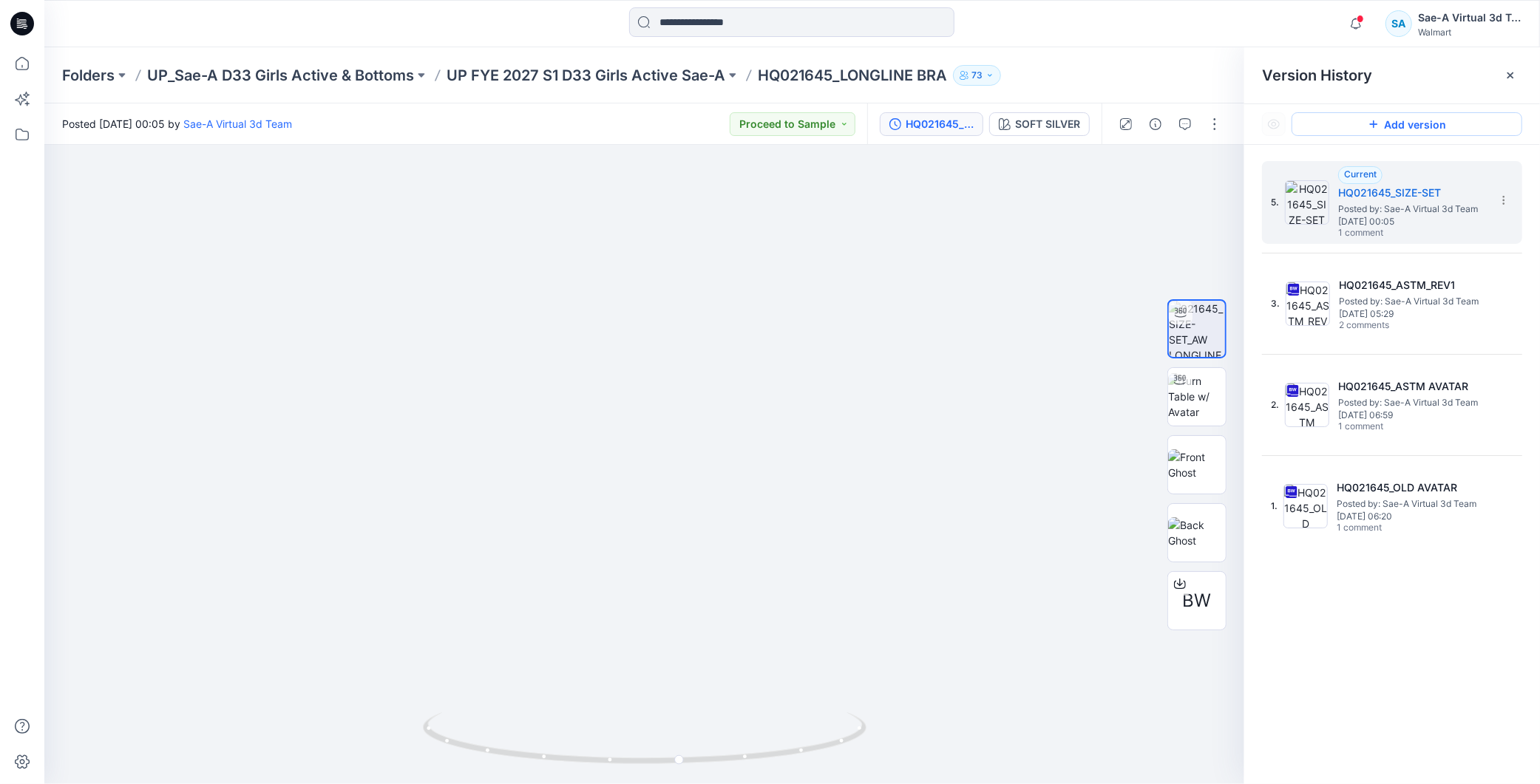
click at [1433, 120] on button "Add version" at bounding box center [1407, 124] width 231 height 23
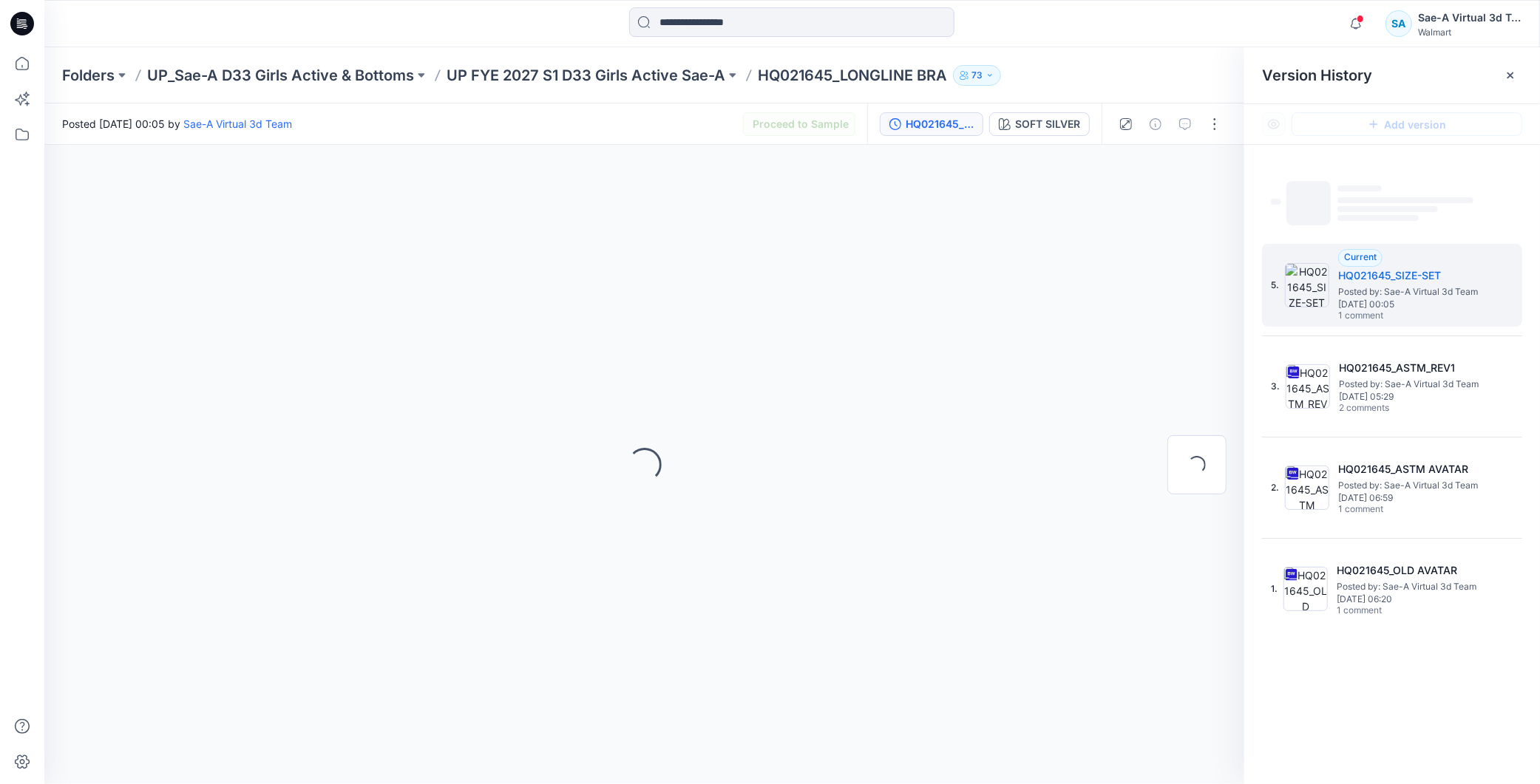
click at [400, 95] on div "Folders UP_Sae-A D33 Girls Active & Bottoms UP FYE 2027 S1 D33 Girls Active Sae…" at bounding box center [792, 75] width 1496 height 57
click at [1055, 419] on div "Loading..." at bounding box center [644, 464] width 1200 height 640
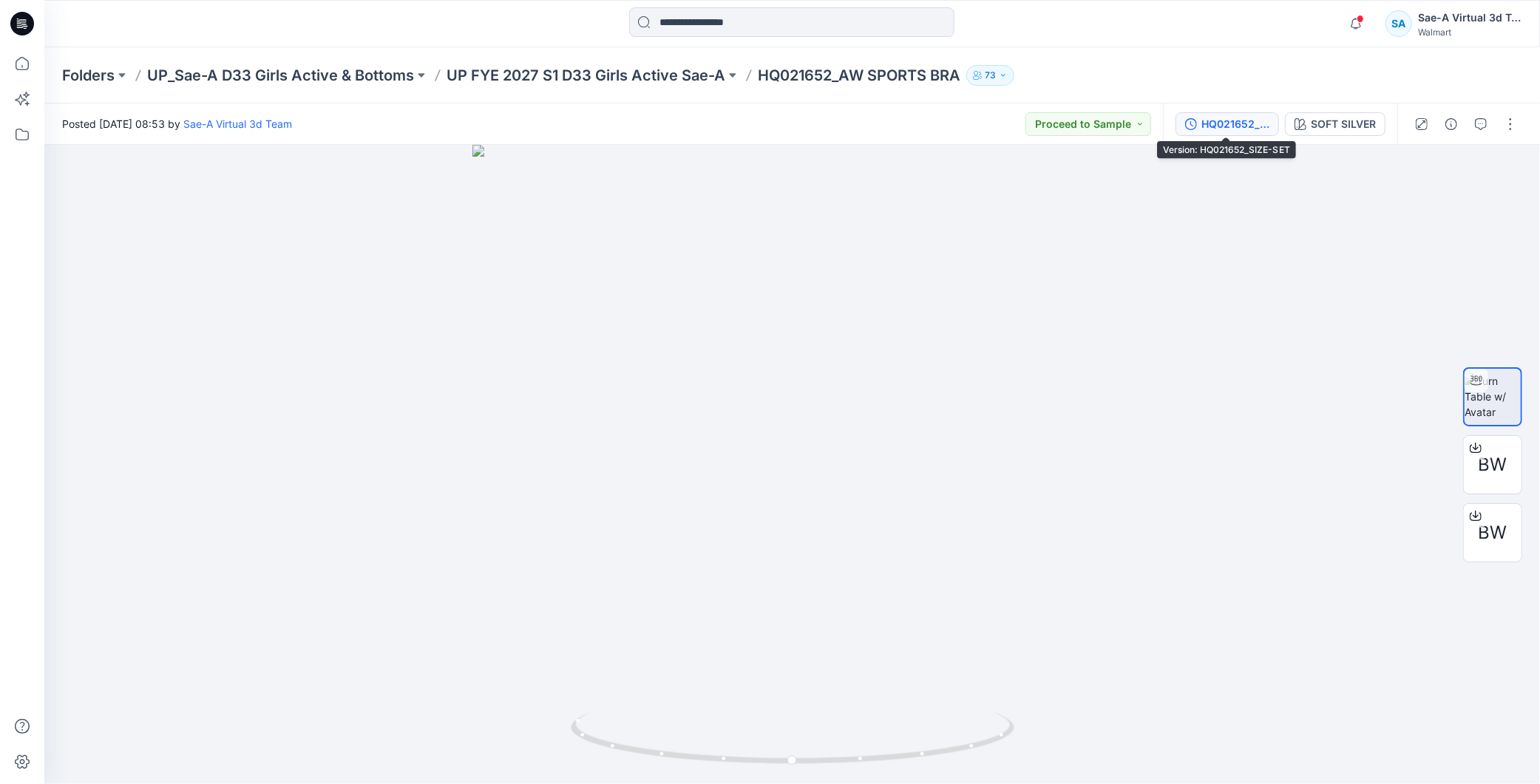
click at [1210, 127] on div "HQ021652_SIZE-SET" at bounding box center [1235, 124] width 68 height 17
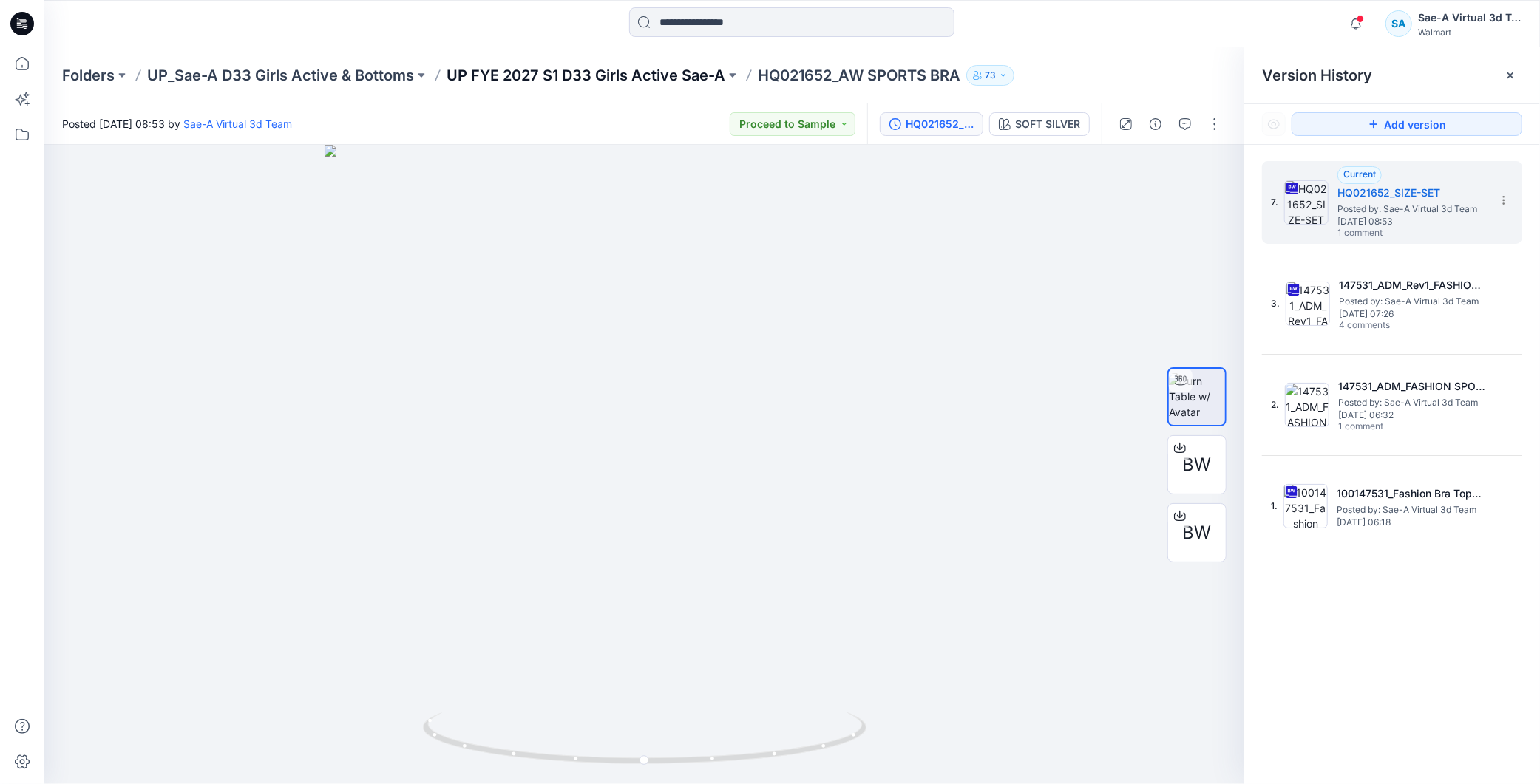
click at [674, 72] on p "UP FYE 2027 S1 D33 Girls Active Sae-A" at bounding box center [586, 76] width 279 height 21
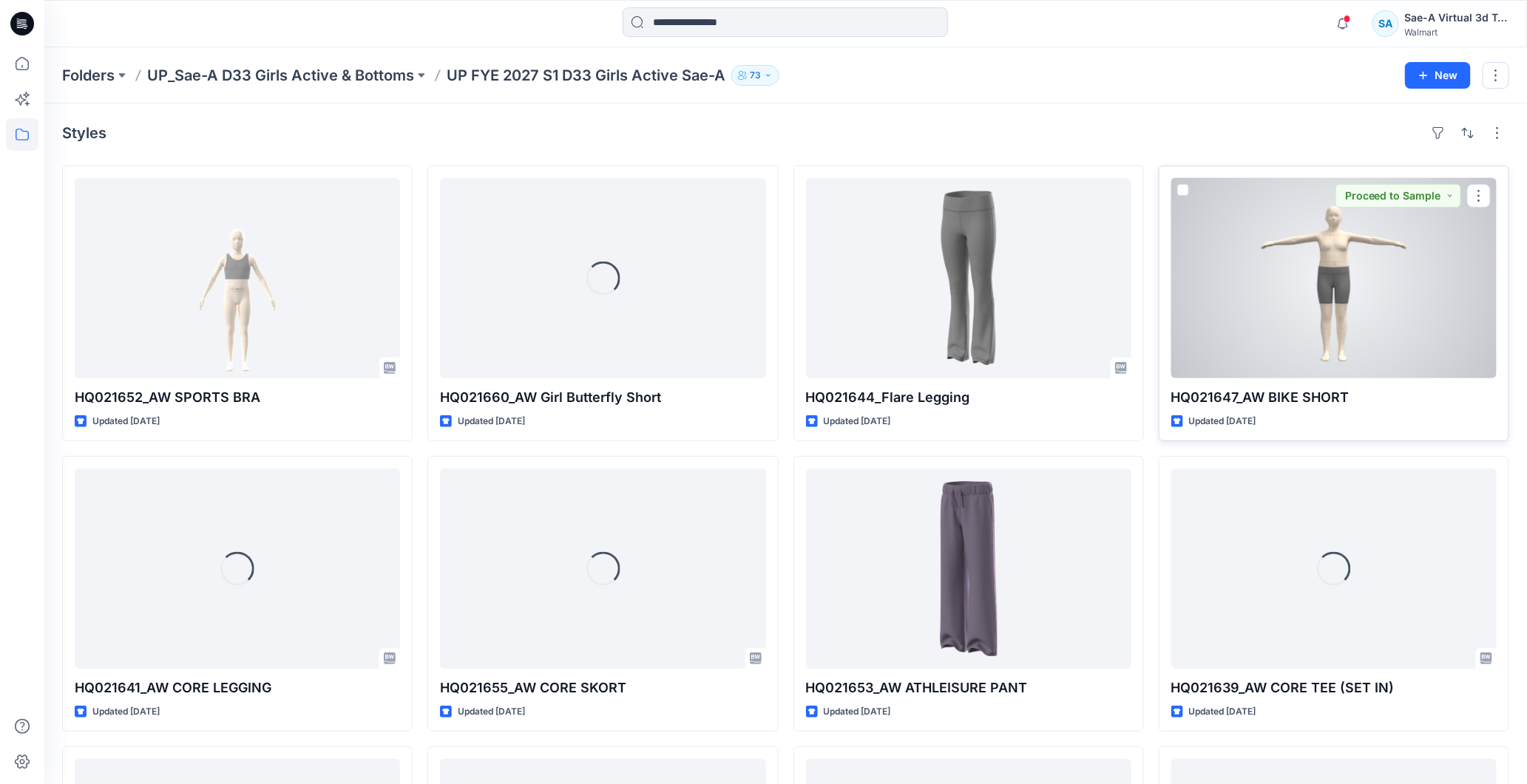
click at [1367, 303] on div at bounding box center [1334, 278] width 326 height 200
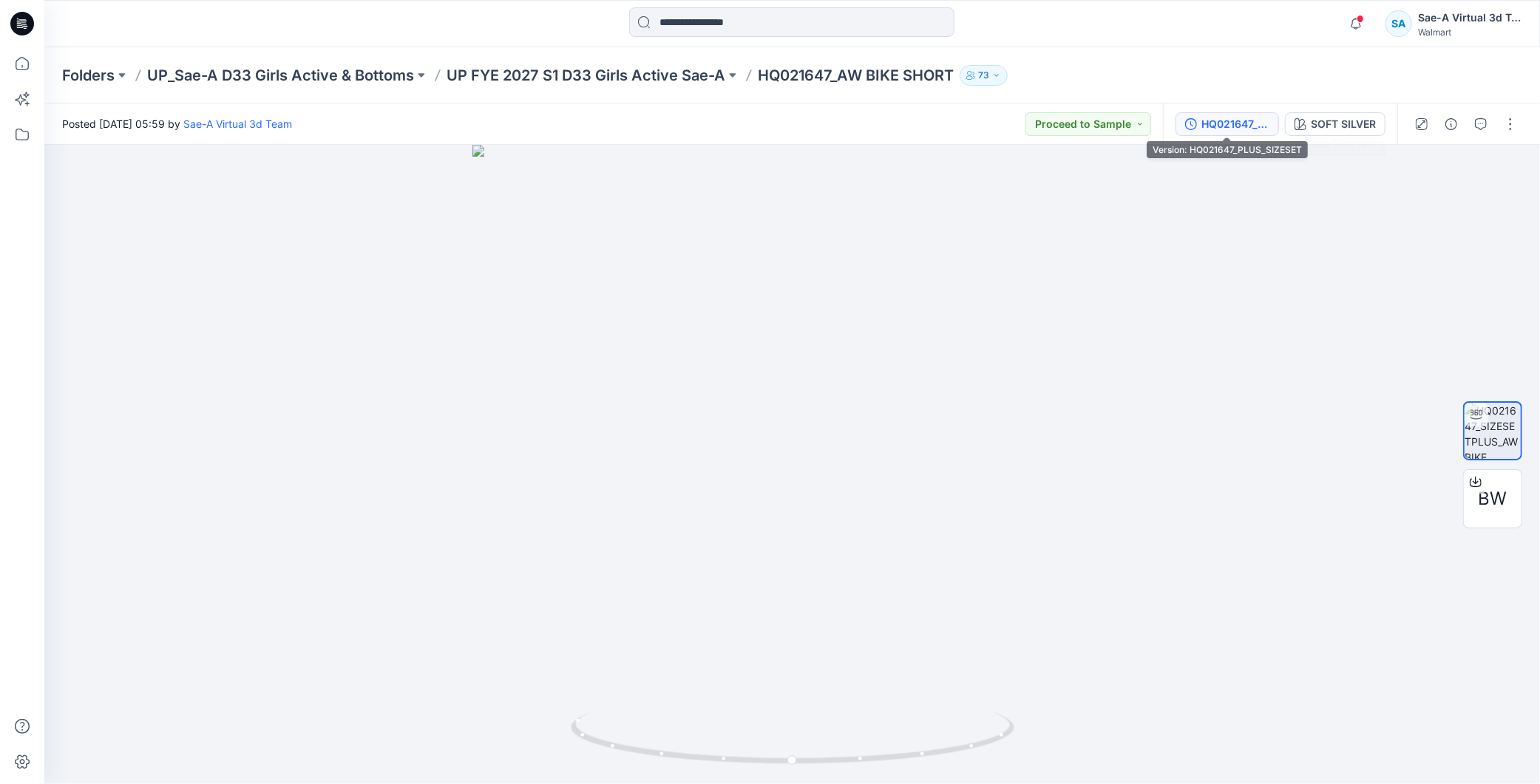
click at [1248, 128] on div "HQ021647_PLUS_SIZESET" at bounding box center [1235, 124] width 68 height 17
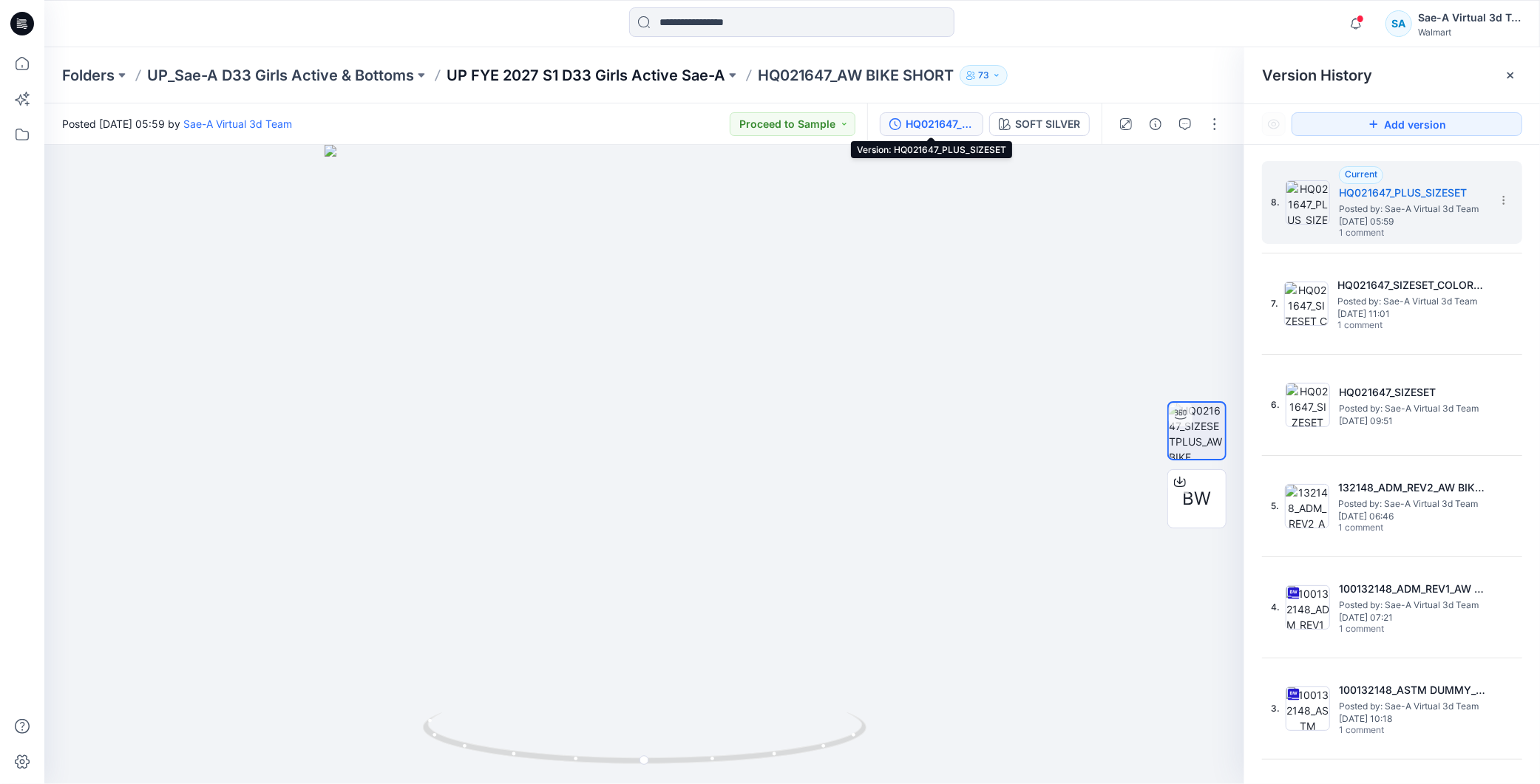
drag, startPoint x: 676, startPoint y: 63, endPoint x: 668, endPoint y: 72, distance: 12.0
click at [676, 64] on div "Folders UP_Sae-A D33 Girls Active & Bottoms UP FYE 2027 S1 D33 Girls Active Sae…" at bounding box center [792, 75] width 1496 height 57
click at [668, 72] on p "UP FYE 2027 S1 D33 Girls Active Sae-A" at bounding box center [586, 76] width 279 height 21
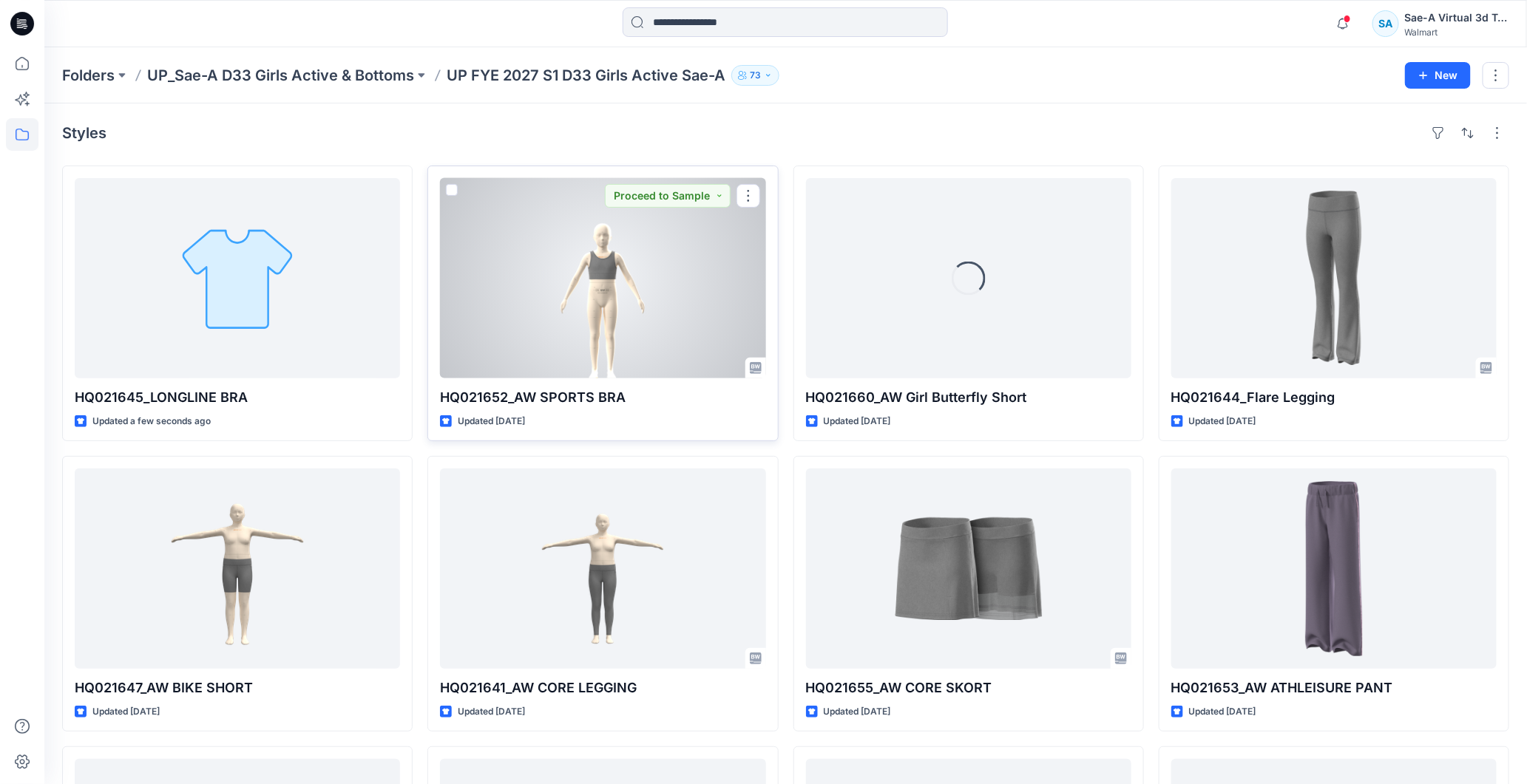
click at [617, 307] on div at bounding box center [602, 278] width 326 height 200
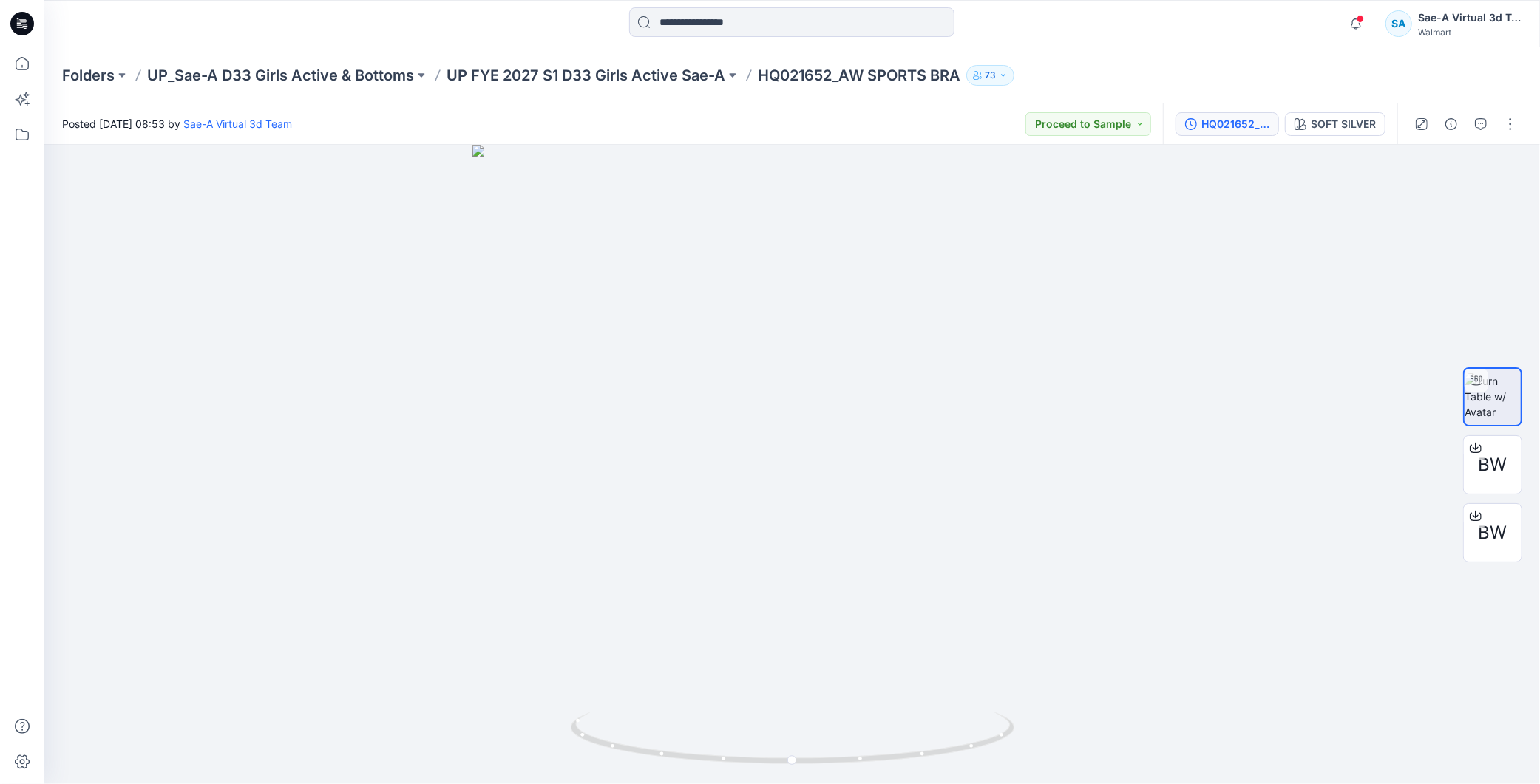
click at [1244, 134] on button "HQ021652_SIZE-SET" at bounding box center [1227, 124] width 104 height 23
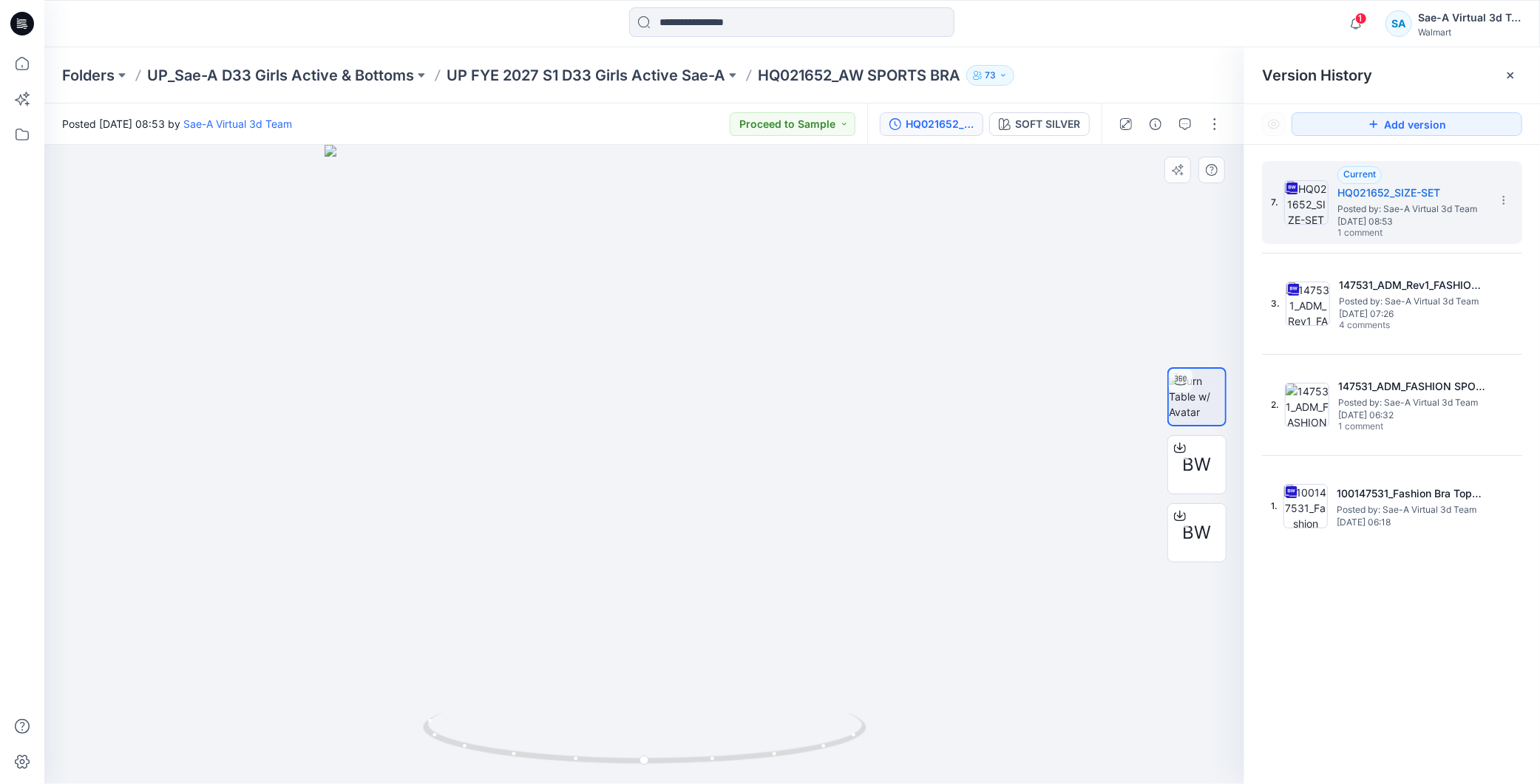
drag, startPoint x: 955, startPoint y: 462, endPoint x: 965, endPoint y: 454, distance: 12.8
click at [955, 462] on div at bounding box center [644, 464] width 1200 height 640
click at [1178, 445] on icon at bounding box center [1180, 448] width 12 height 12
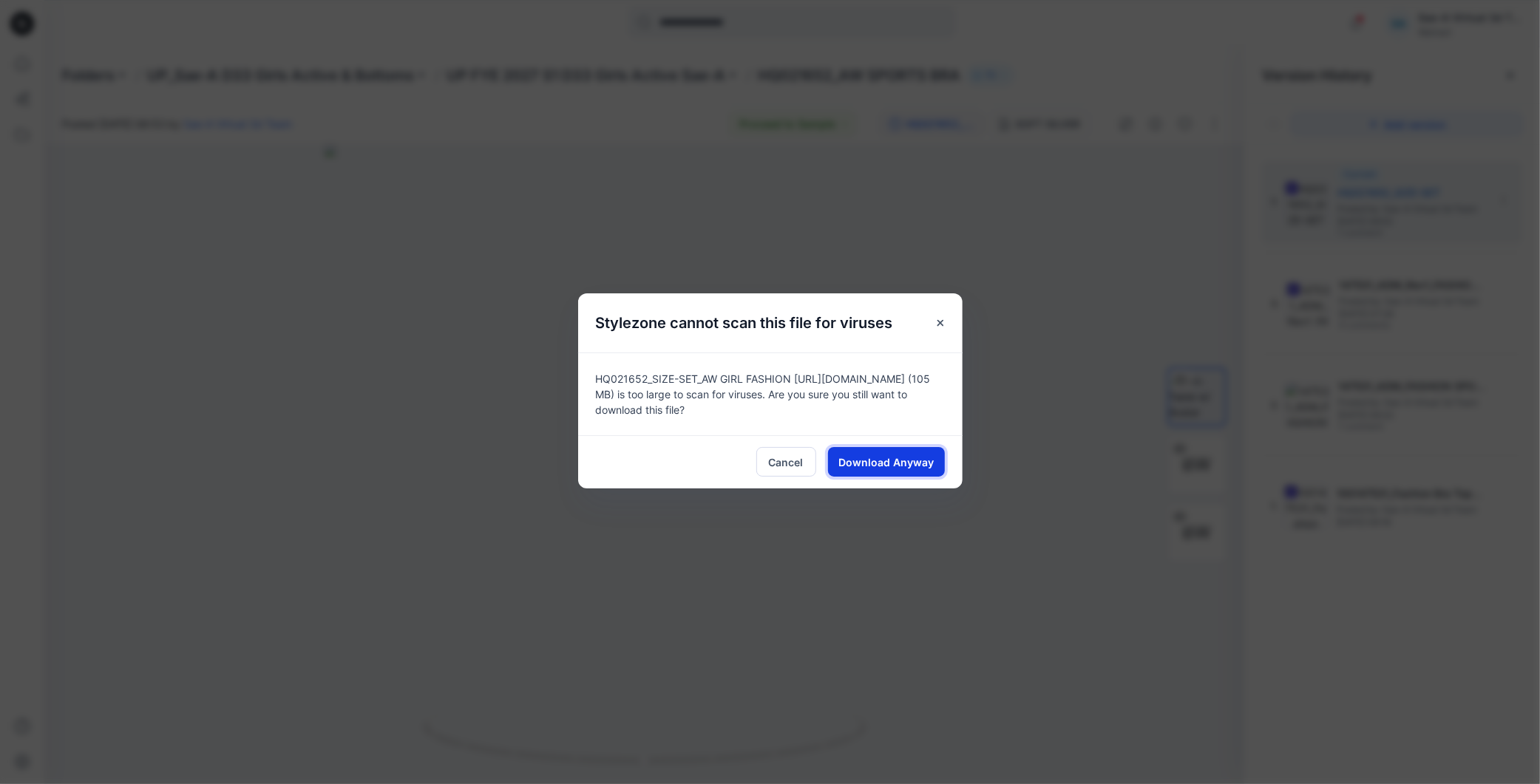
click at [854, 460] on span "Download Anyway" at bounding box center [886, 462] width 96 height 16
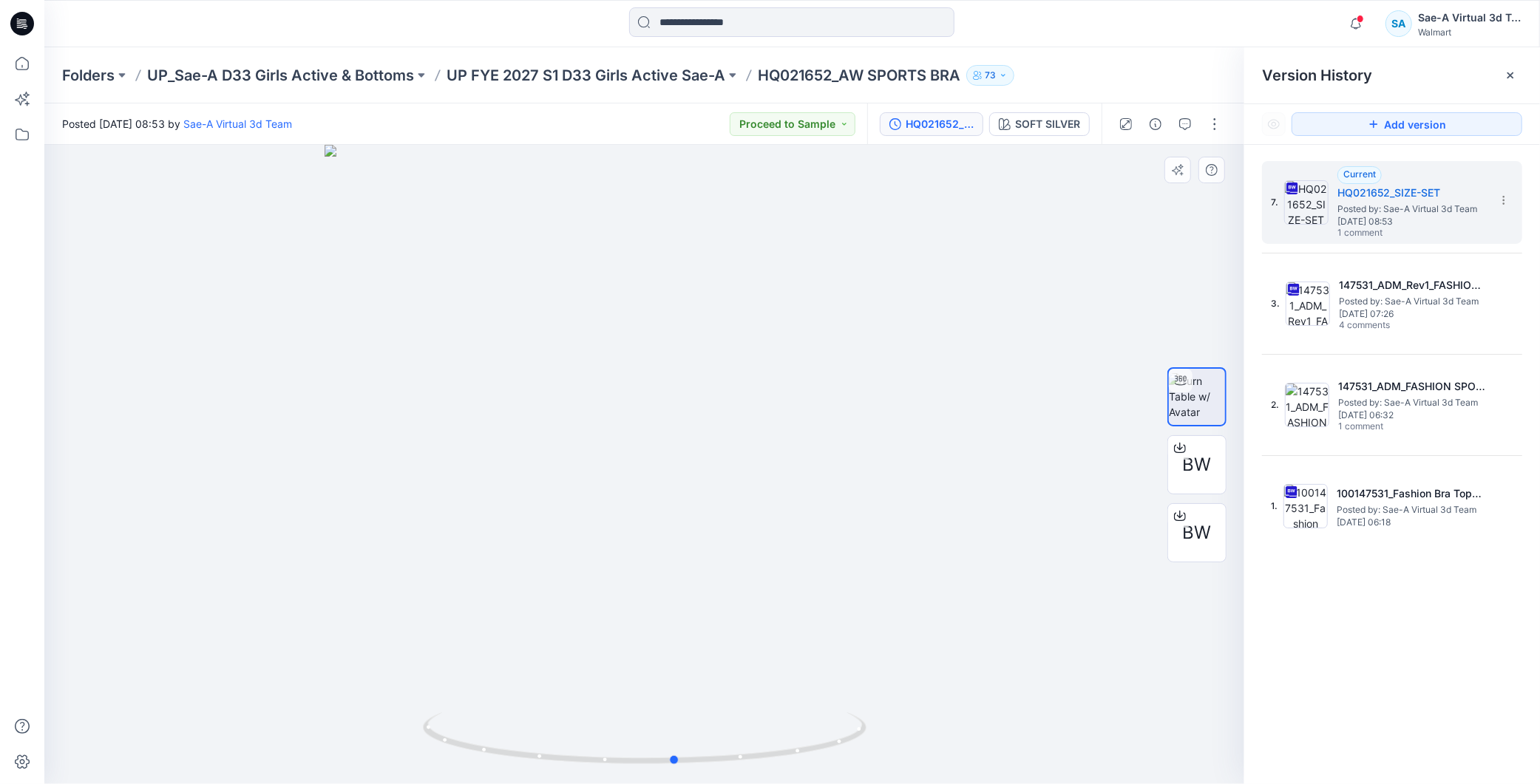
drag, startPoint x: 716, startPoint y: 762, endPoint x: 706, endPoint y: 779, distance: 19.7
click at [706, 779] on div at bounding box center [644, 464] width 1200 height 640
click at [1320, 692] on div "7. Current HQ021652_SIZE-SET Posted by: Sae-A Virtual 3d Team Tuesday, August 2…" at bounding box center [1393, 474] width 296 height 660
click at [1192, 123] on button "button" at bounding box center [1185, 124] width 24 height 23
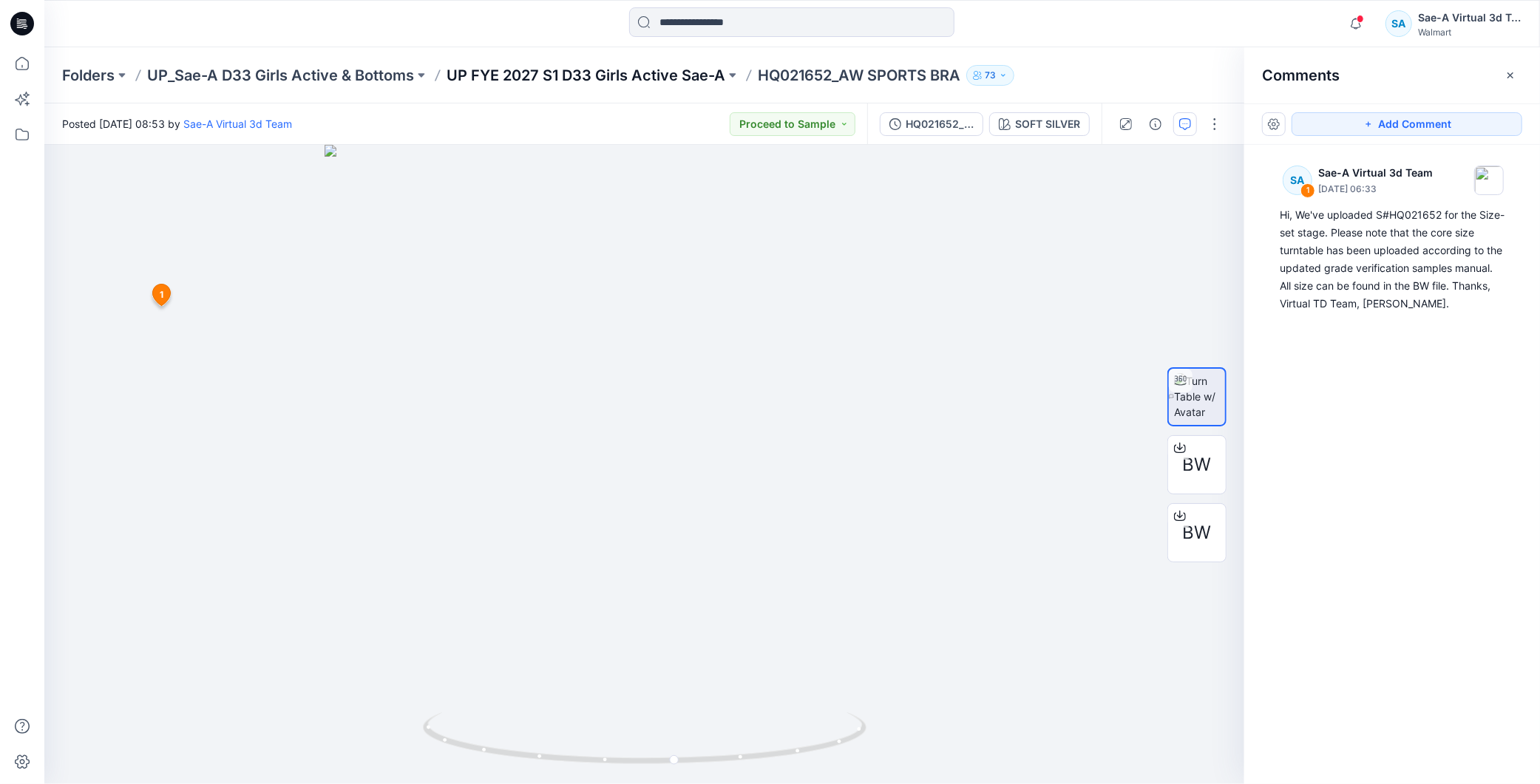
click at [653, 67] on p "UP FYE 2027 S1 D33 Girls Active Sae-A" at bounding box center [586, 76] width 279 height 21
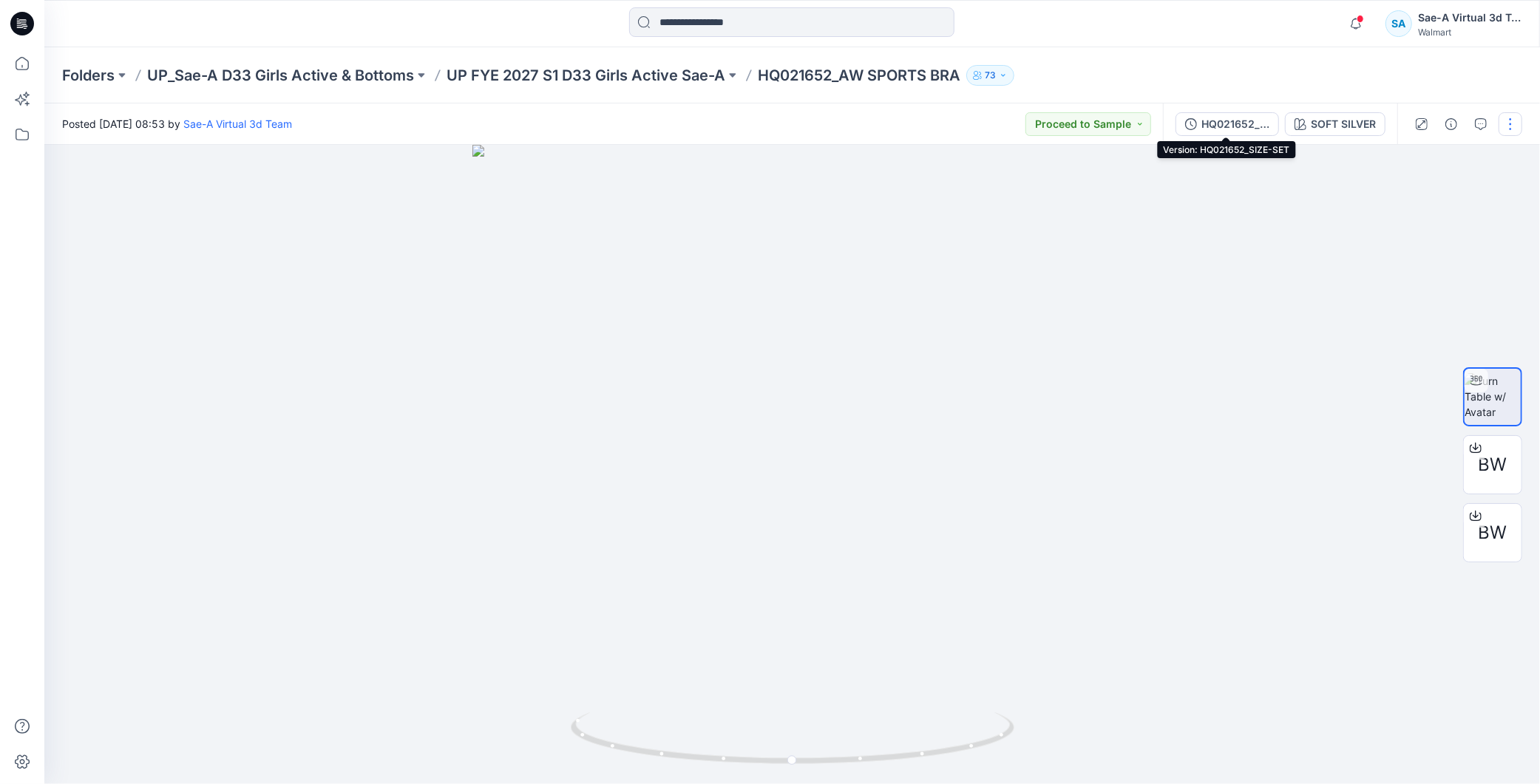
drag, startPoint x: 1196, startPoint y: 127, endPoint x: 1222, endPoint y: 127, distance: 26.0
click at [1196, 127] on button "HQ021652_SIZE-SET" at bounding box center [1227, 124] width 104 height 23
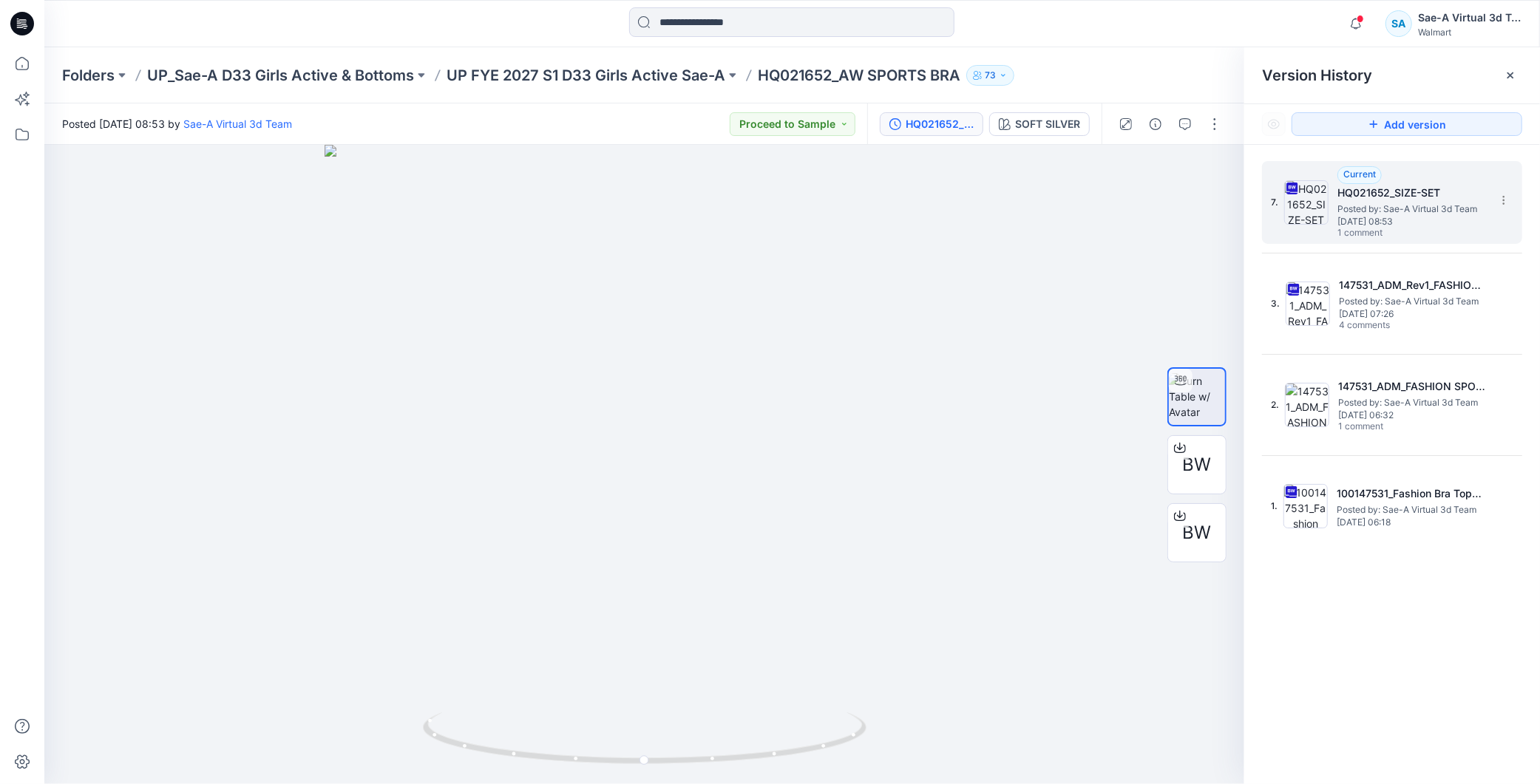
click at [1377, 196] on h5 "HQ021652_SIZE-SET" at bounding box center [1412, 193] width 148 height 17
click at [1186, 124] on icon "button" at bounding box center [1186, 124] width 12 height 12
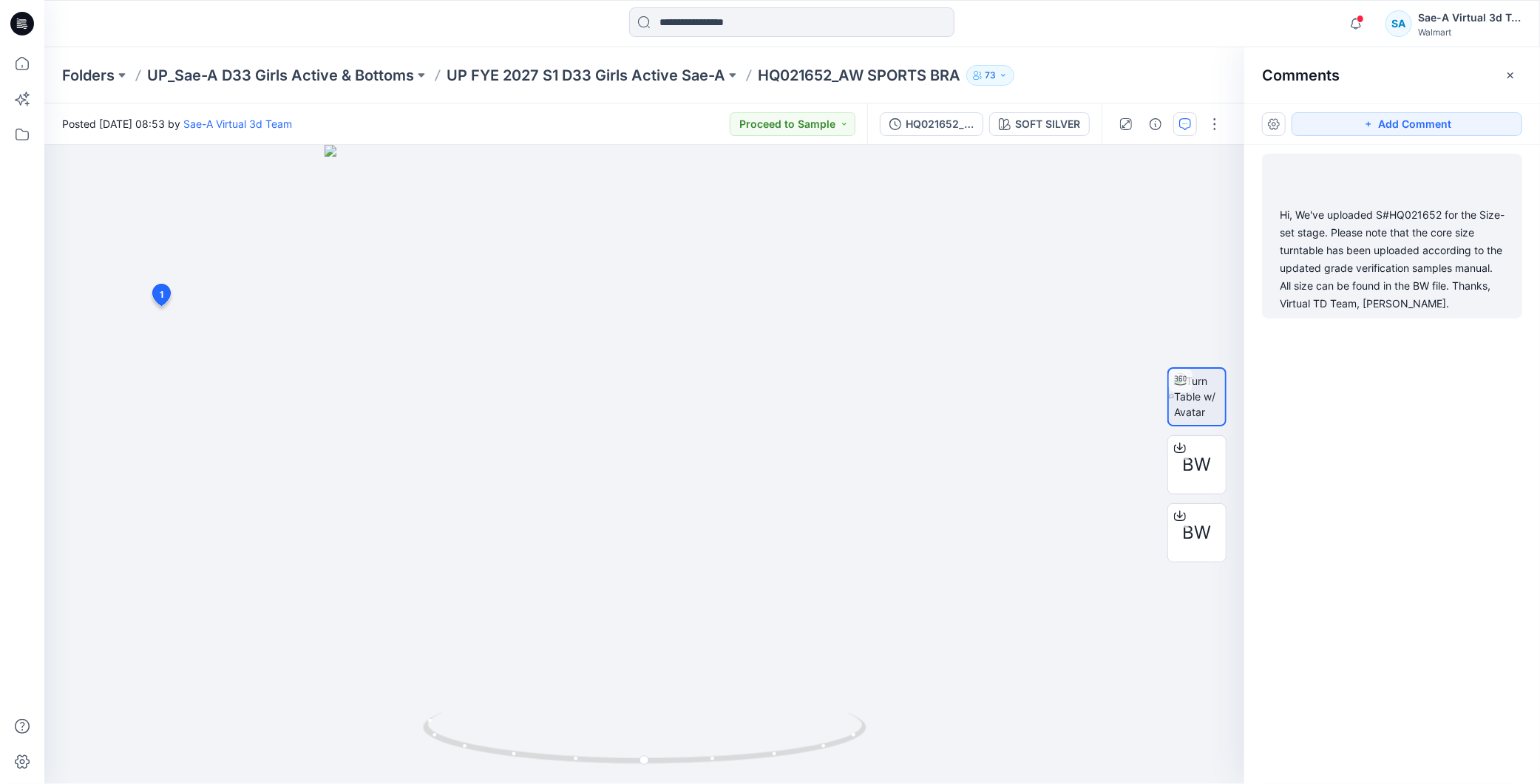
click at [1394, 247] on div "Hi, We've uploaded S#HQ021652 for the Size-set stage. Please note that the core…" at bounding box center [1392, 259] width 225 height 106
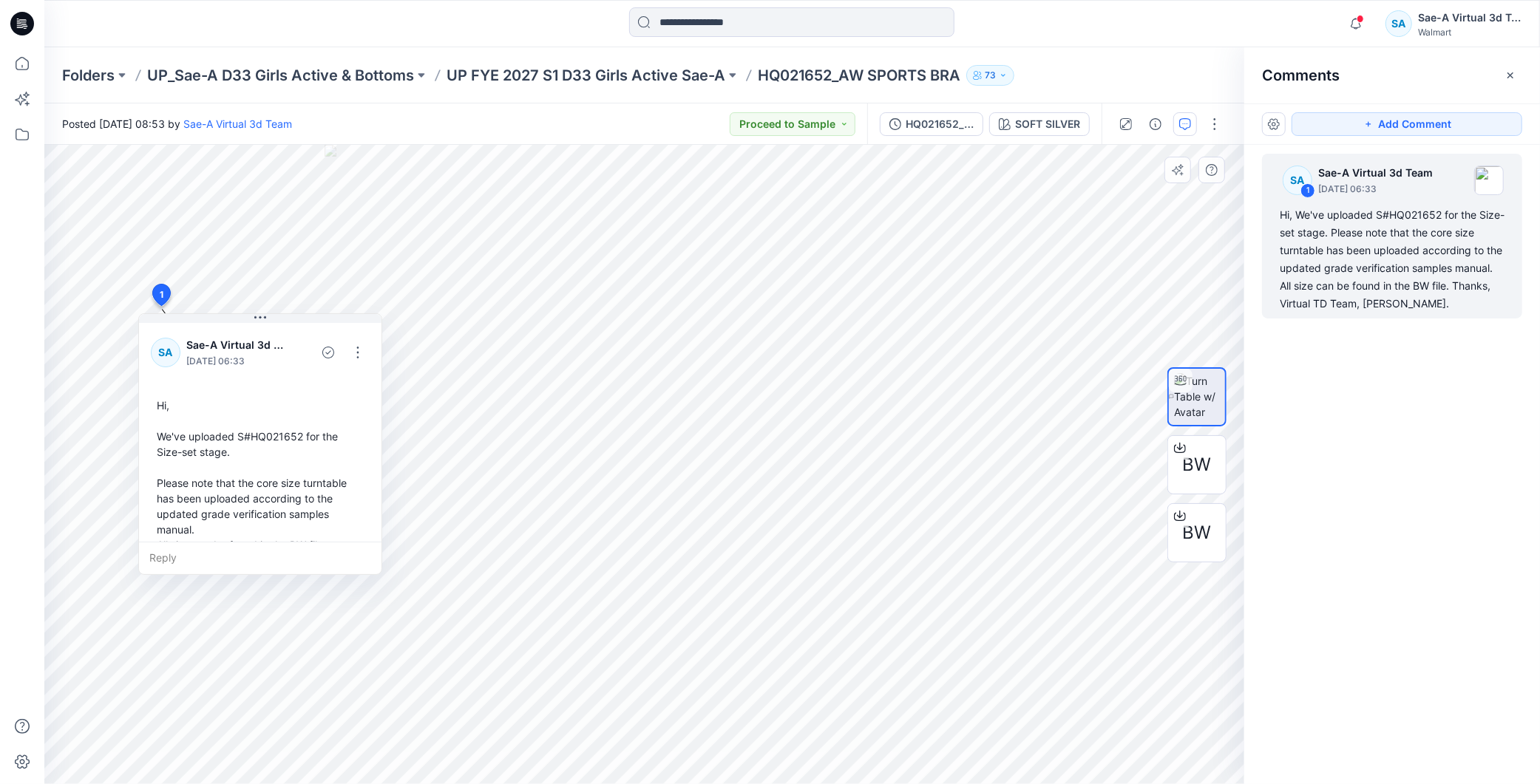
scroll to position [57, 0]
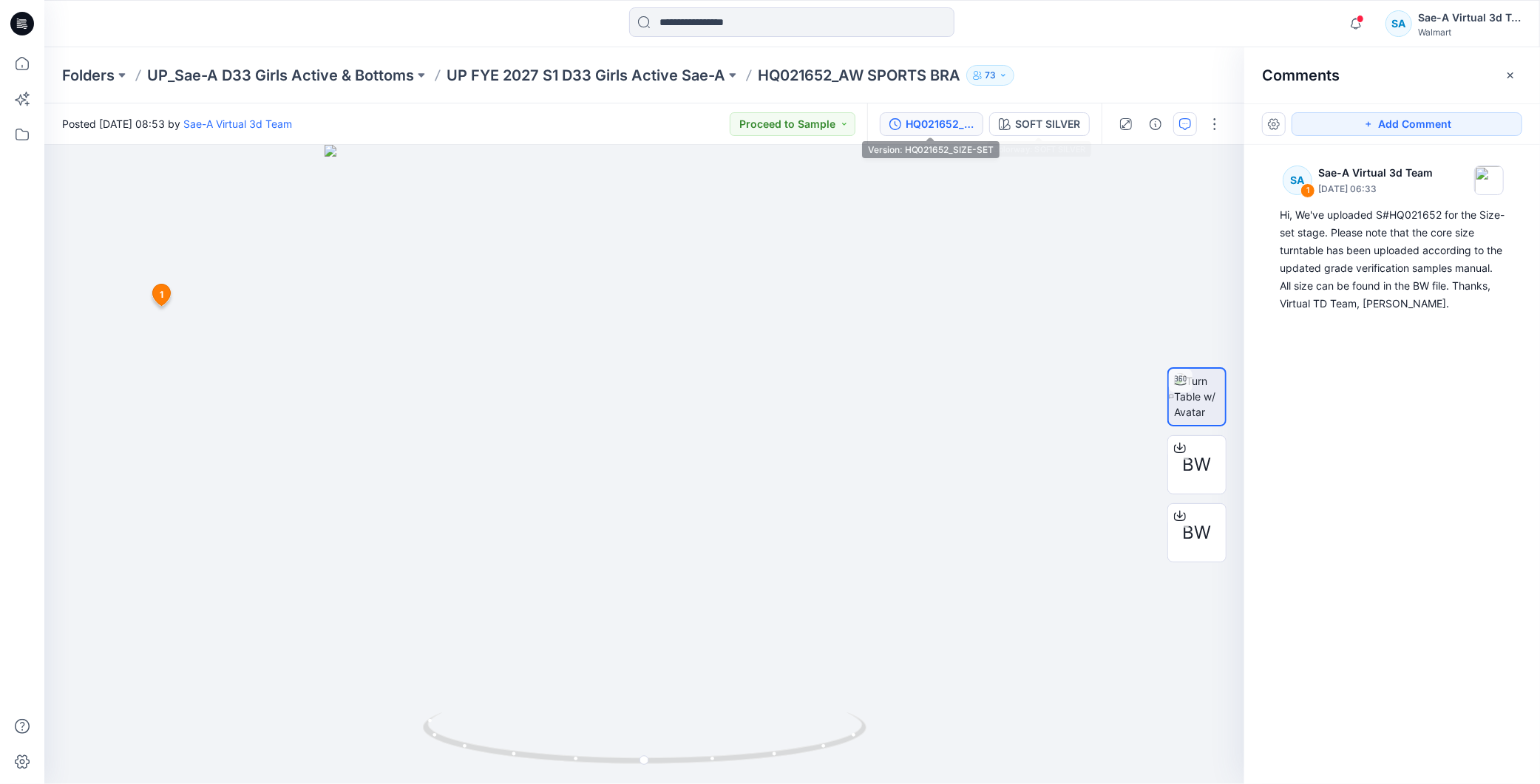
click at [925, 124] on div "HQ021652_SIZE-SET" at bounding box center [940, 124] width 68 height 17
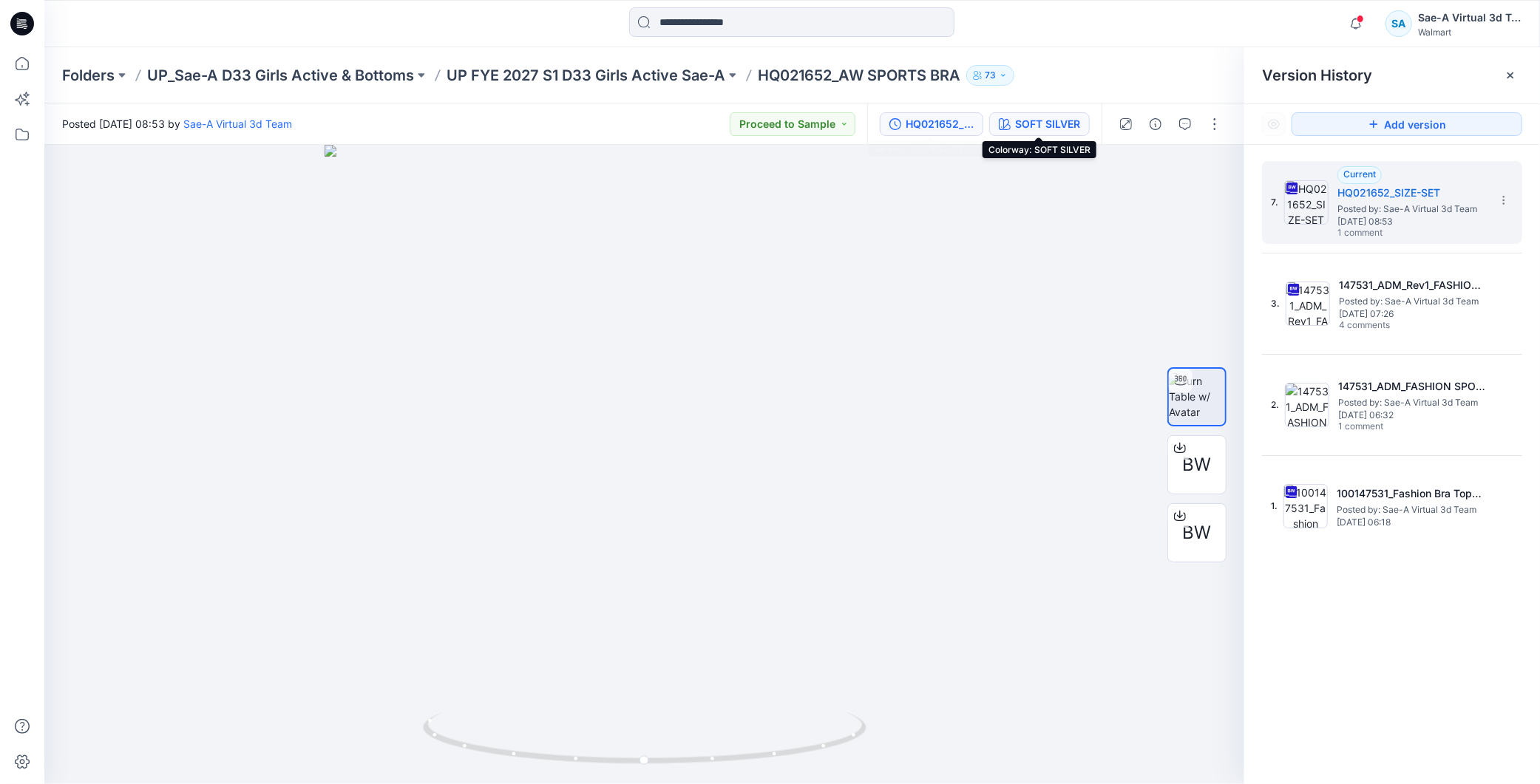
click at [1056, 121] on div "SOFT SILVER" at bounding box center [1047, 124] width 65 height 17
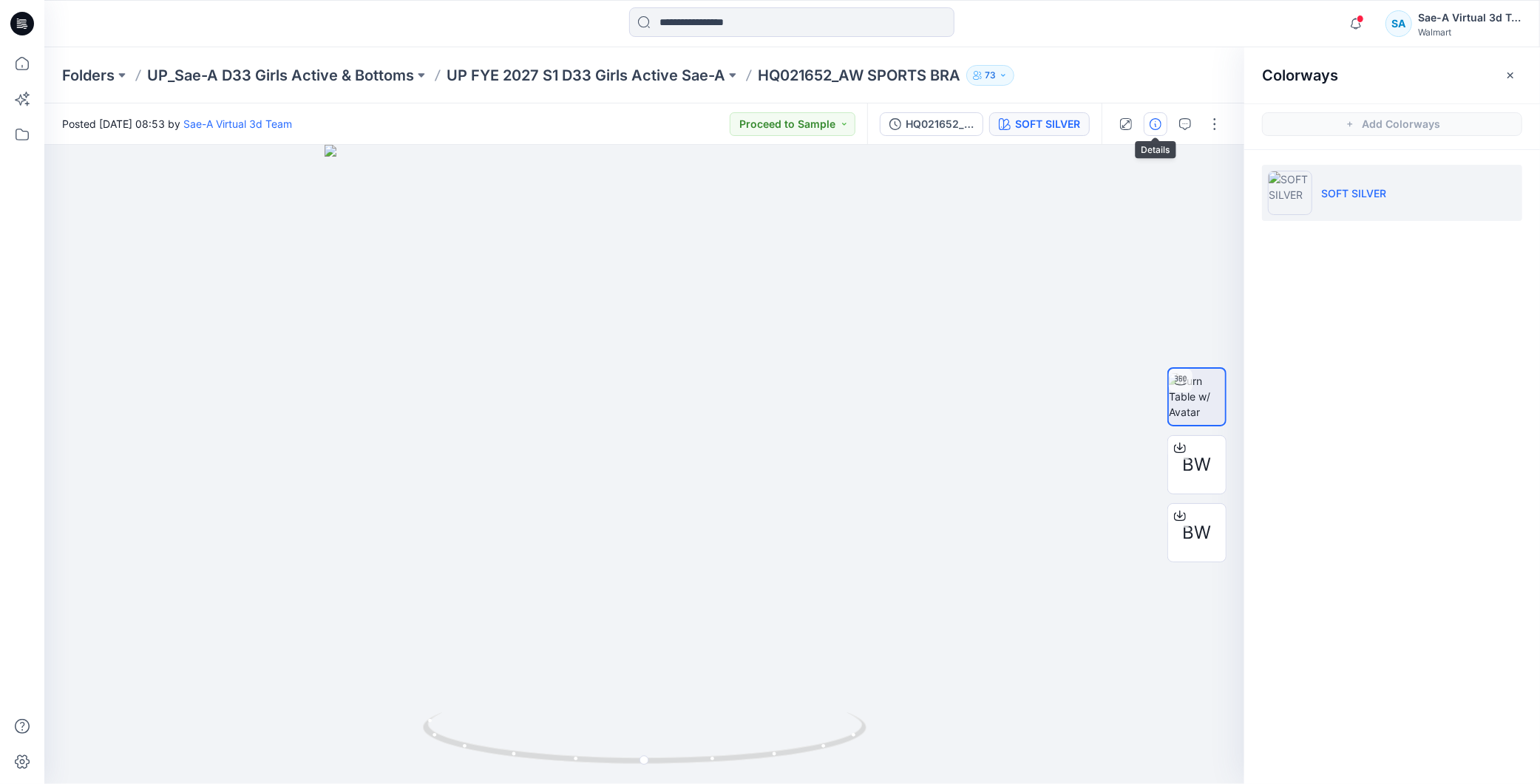
click at [1154, 120] on icon "button" at bounding box center [1156, 124] width 12 height 12
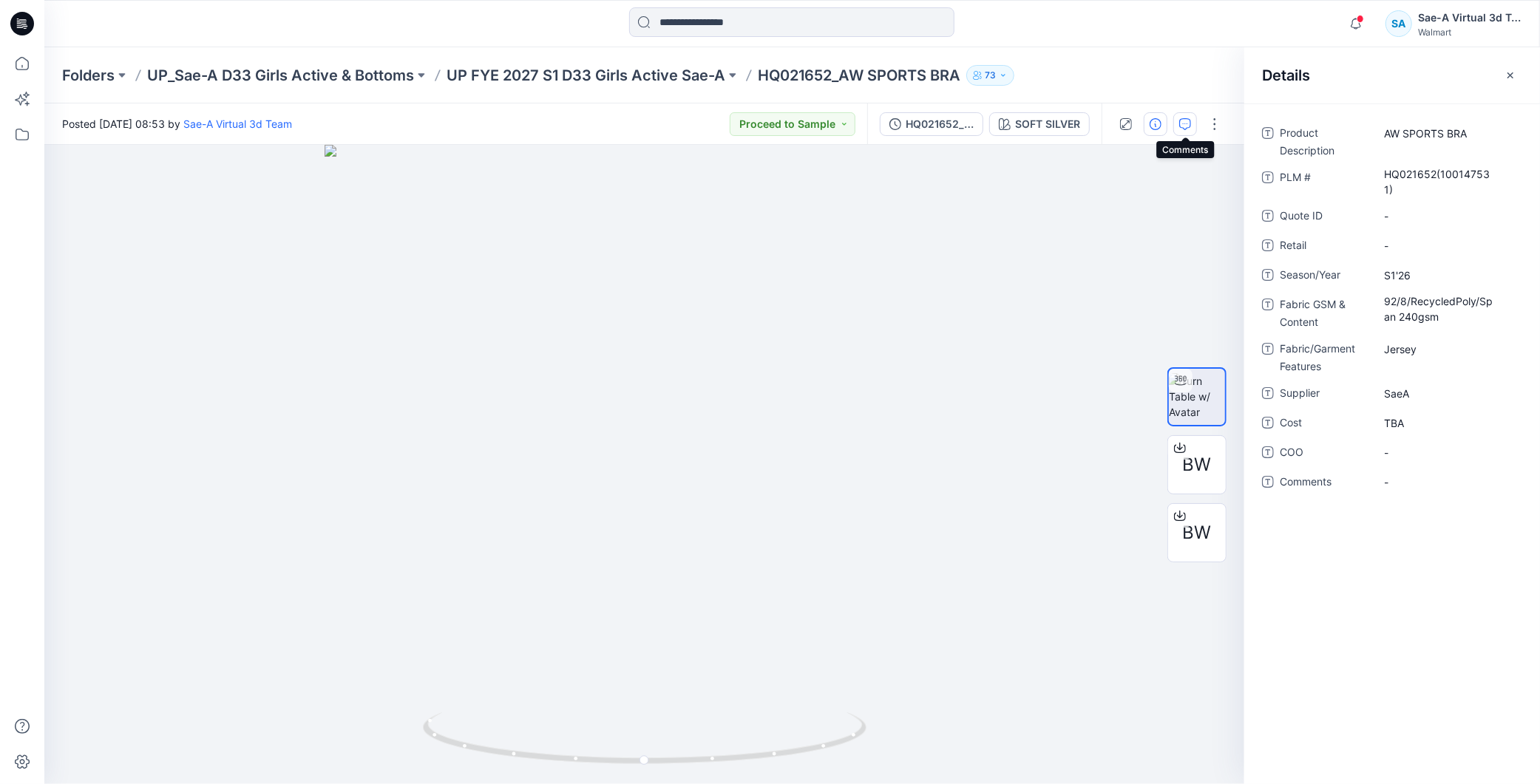
click at [1180, 124] on icon "button" at bounding box center [1186, 124] width 12 height 12
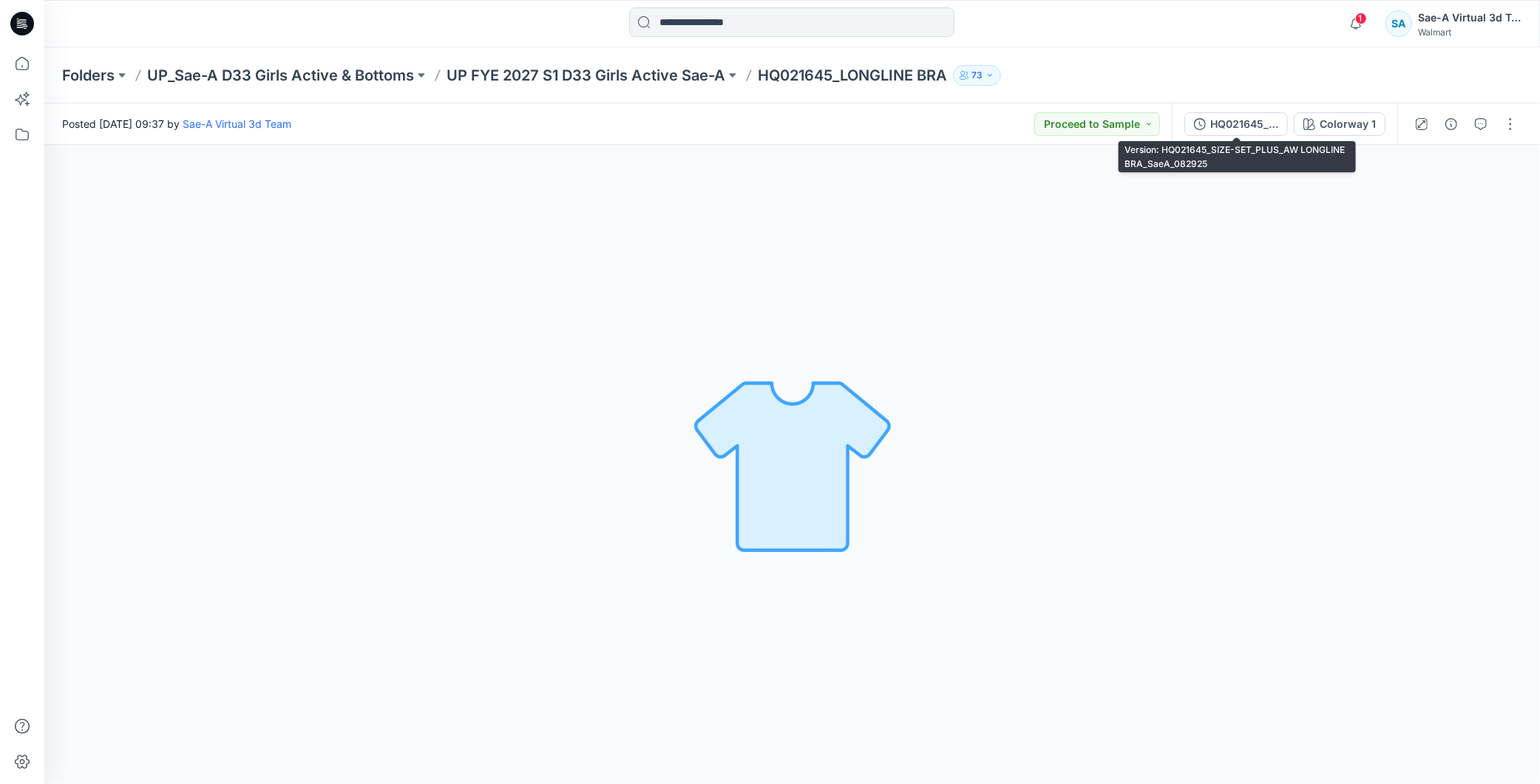
click at [1254, 116] on div "HQ021645_SIZE-SET_PLUS_AW LONGLINE BRA_SaeA_082925" at bounding box center [1245, 124] width 68 height 17
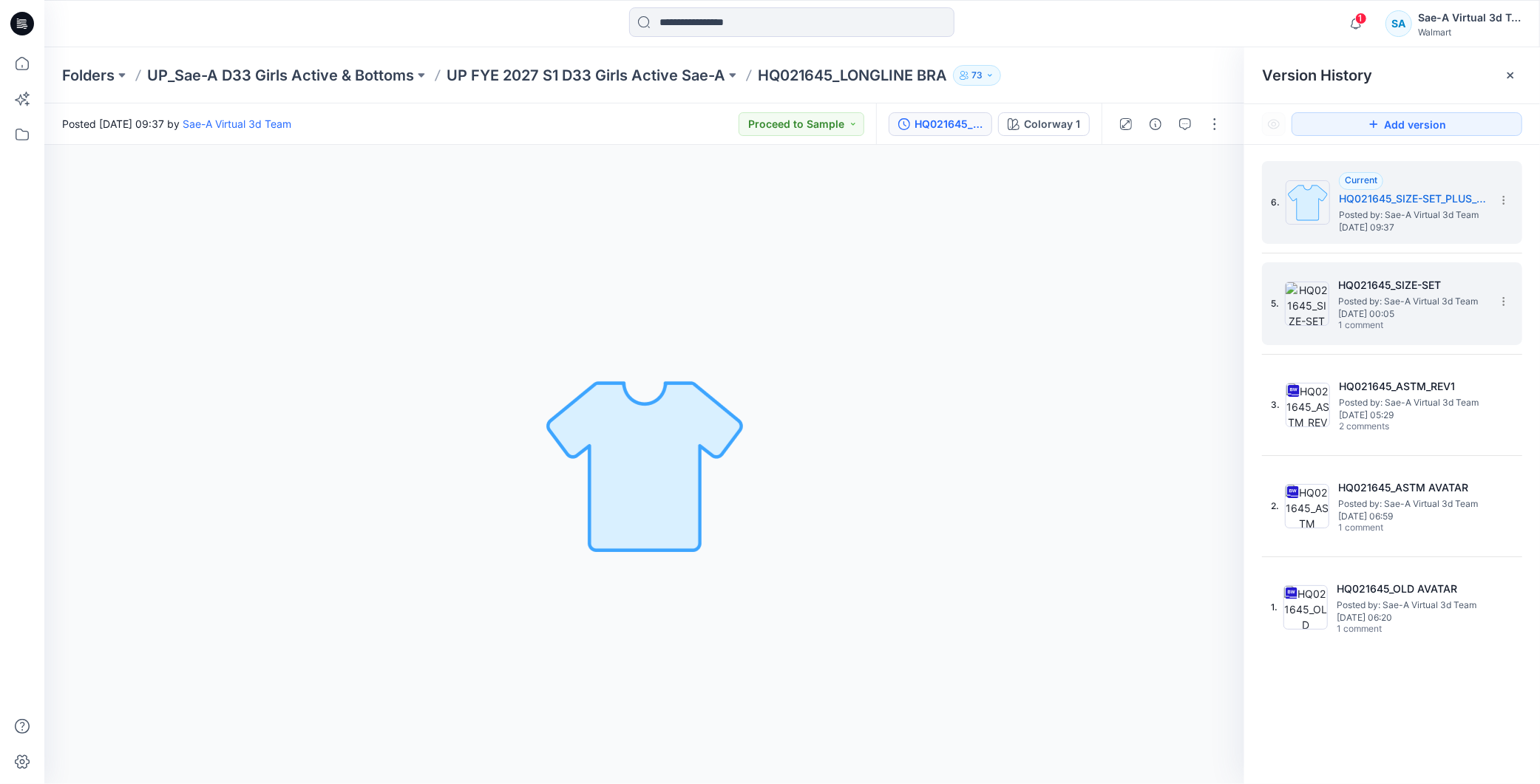
click at [1386, 303] on span "Posted by: Sae-A Virtual 3d Team" at bounding box center [1412, 301] width 148 height 15
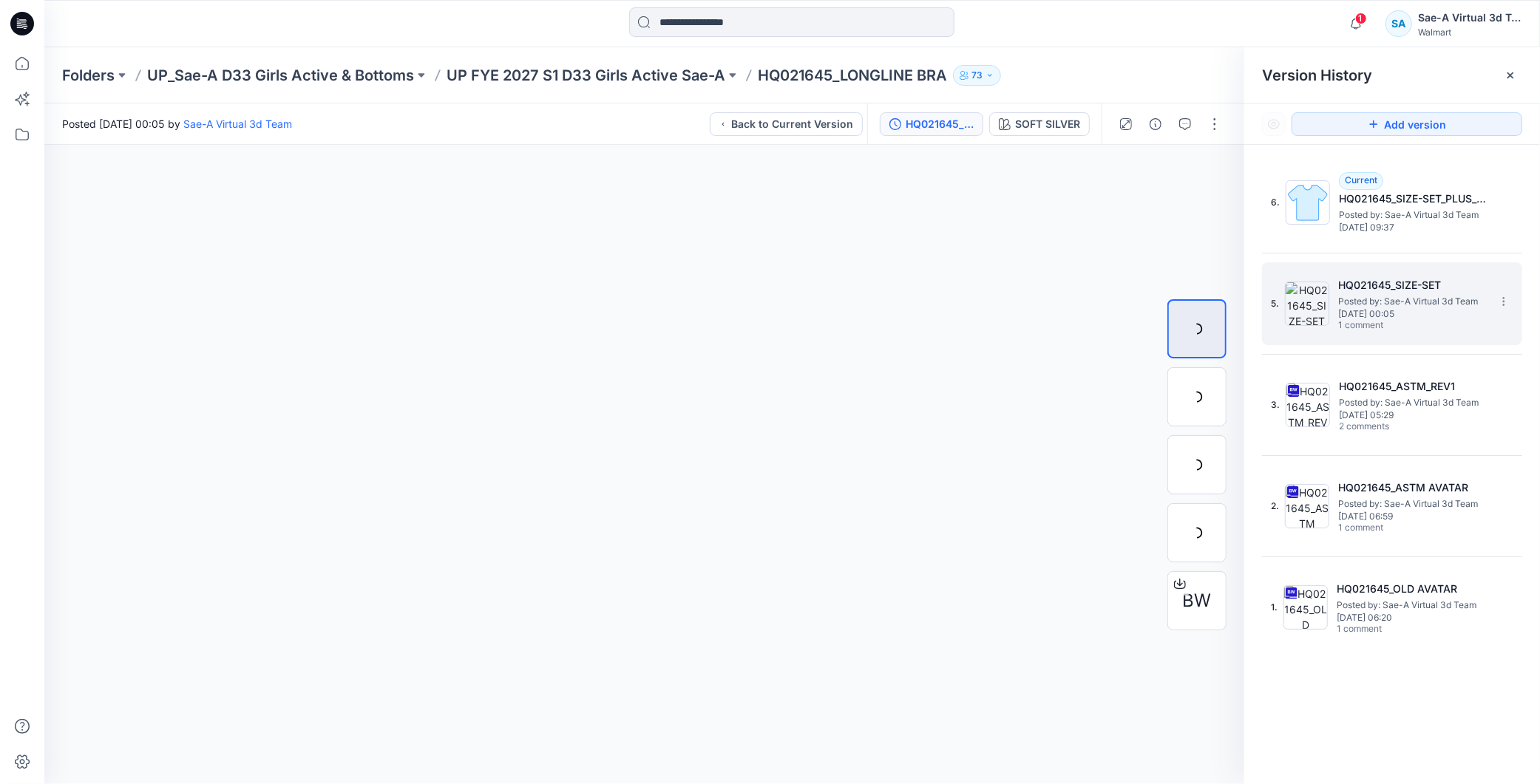
click at [1422, 285] on h5 "HQ021645_SIZE-SET" at bounding box center [1412, 285] width 148 height 17
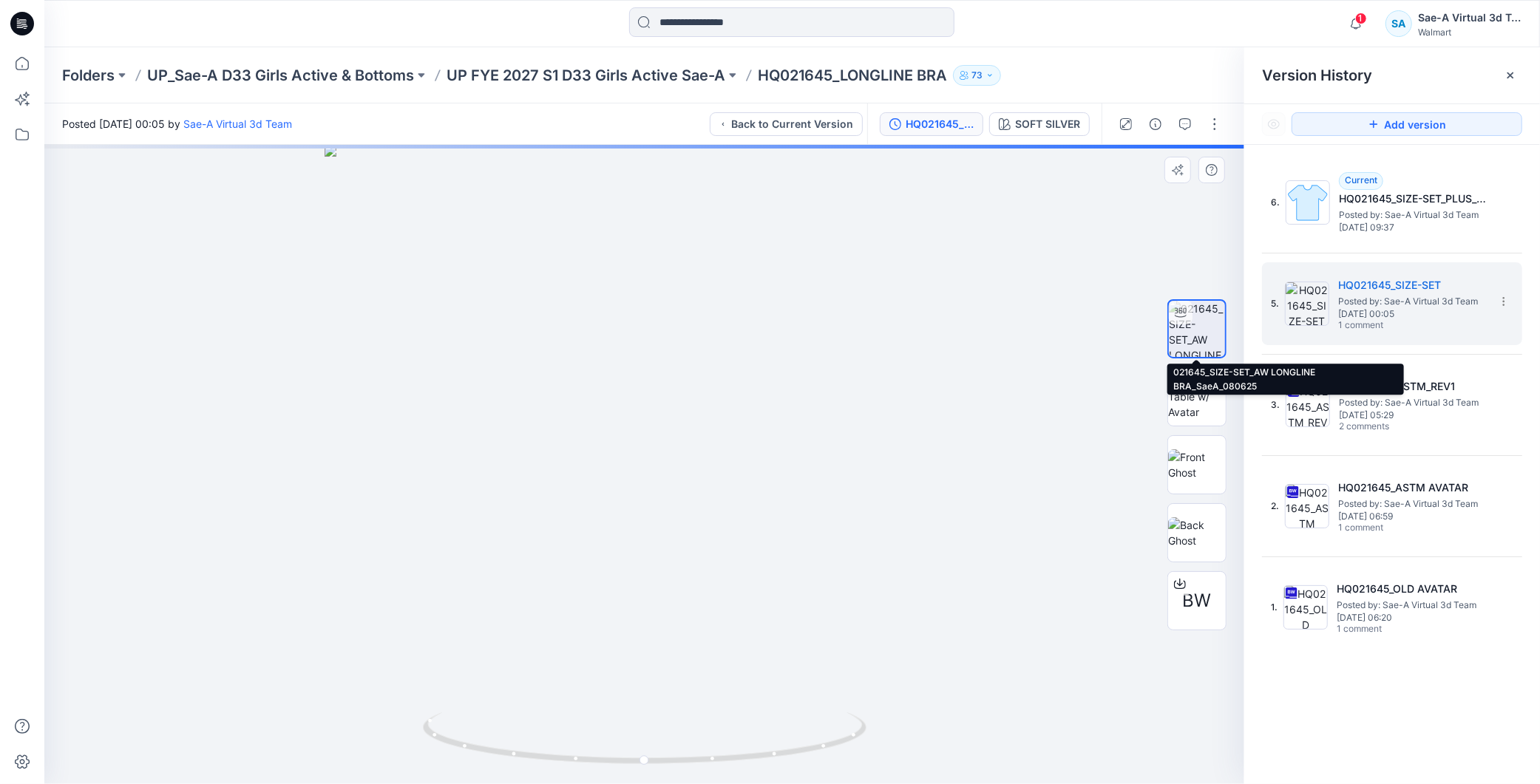
click at [1214, 323] on img at bounding box center [1197, 329] width 57 height 57
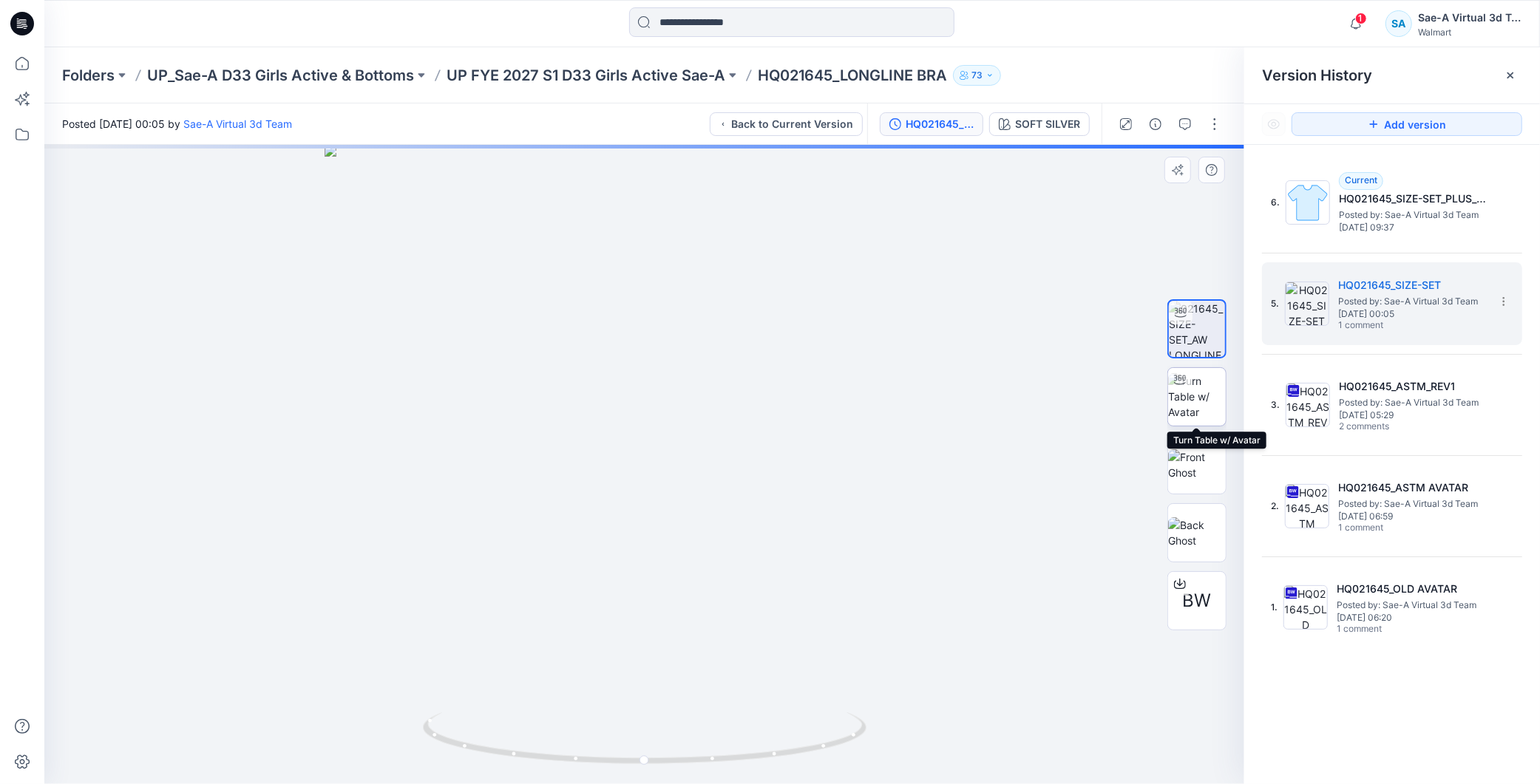
click at [1195, 393] on img at bounding box center [1197, 397] width 57 height 47
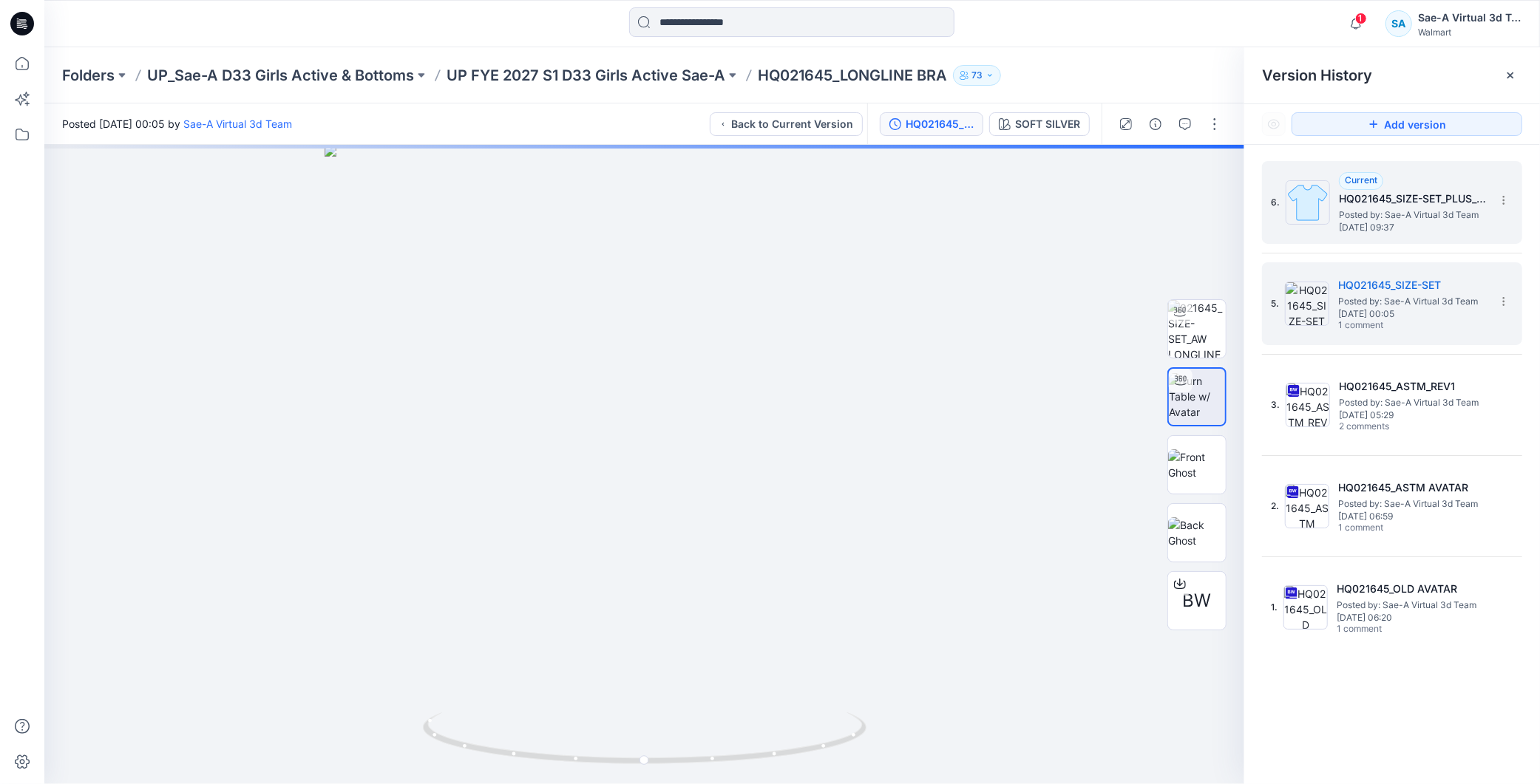
click at [1400, 199] on h5 "HQ021645_SIZE-SET_PLUS_AW LONGLINE BRA_SaeA_082925" at bounding box center [1413, 198] width 148 height 17
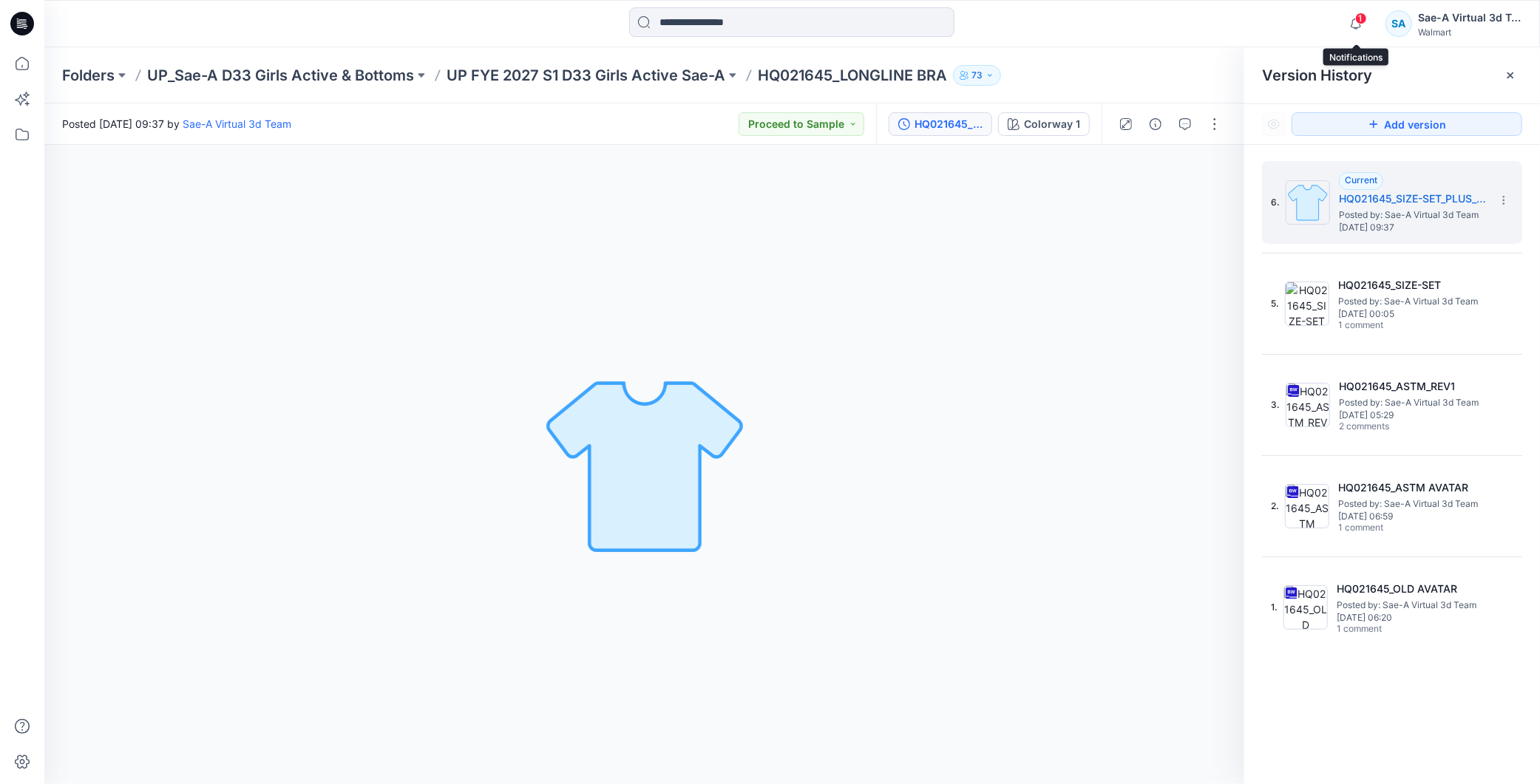
click at [1362, 17] on span "1" at bounding box center [1362, 18] width 12 height 12
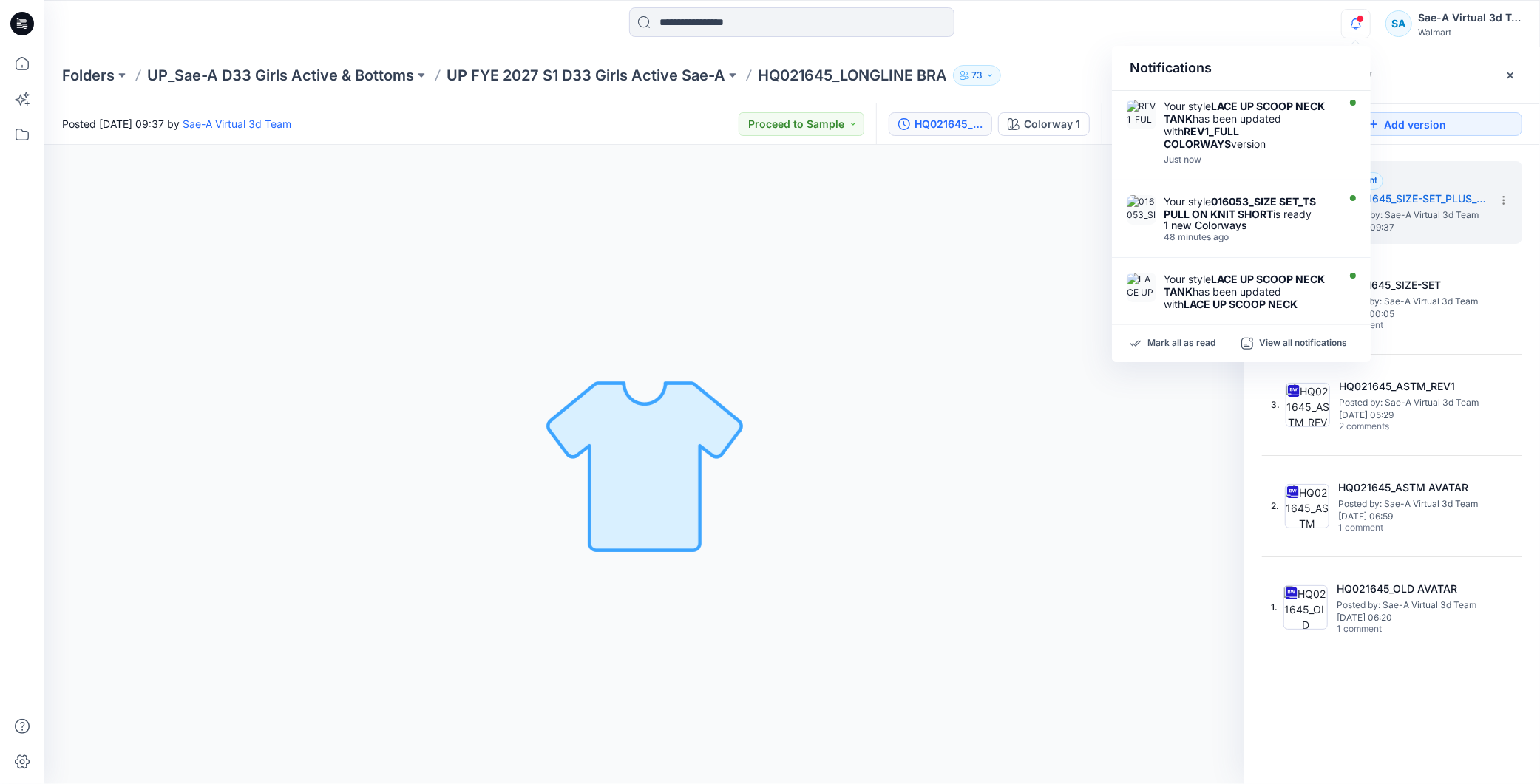
click at [1115, 488] on div "Colorway 1 Loading... Material Properties Loading..." at bounding box center [644, 464] width 1200 height 640
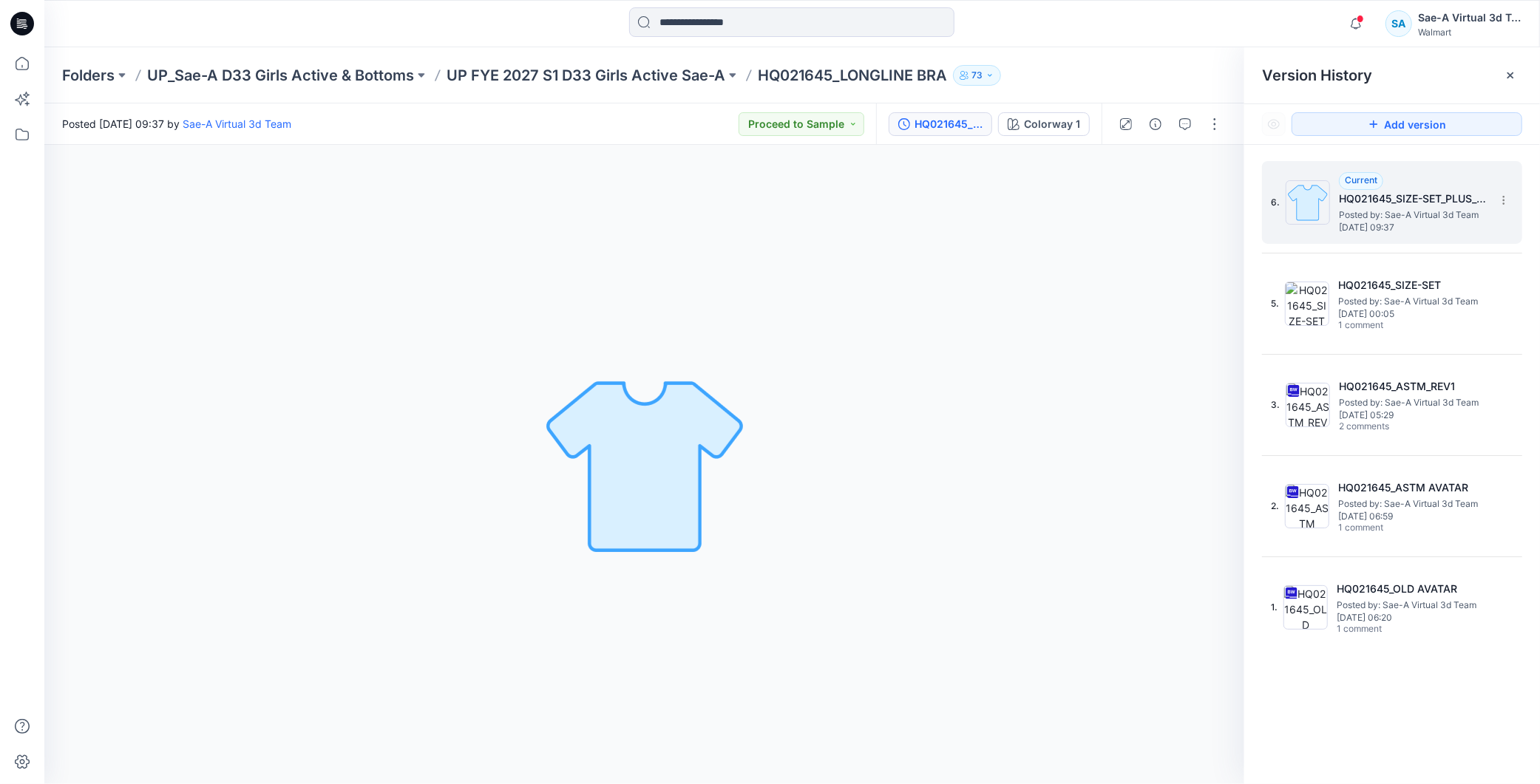
click at [1379, 199] on h5 "HQ021645_SIZE-SET_PLUS_AW LONGLINE BRA_SaeA_082925" at bounding box center [1413, 198] width 148 height 17
click at [1426, 209] on span "Posted by: Sae-A Virtual 3d Team" at bounding box center [1413, 215] width 148 height 15
click at [1362, 19] on span at bounding box center [1361, 18] width 7 height 8
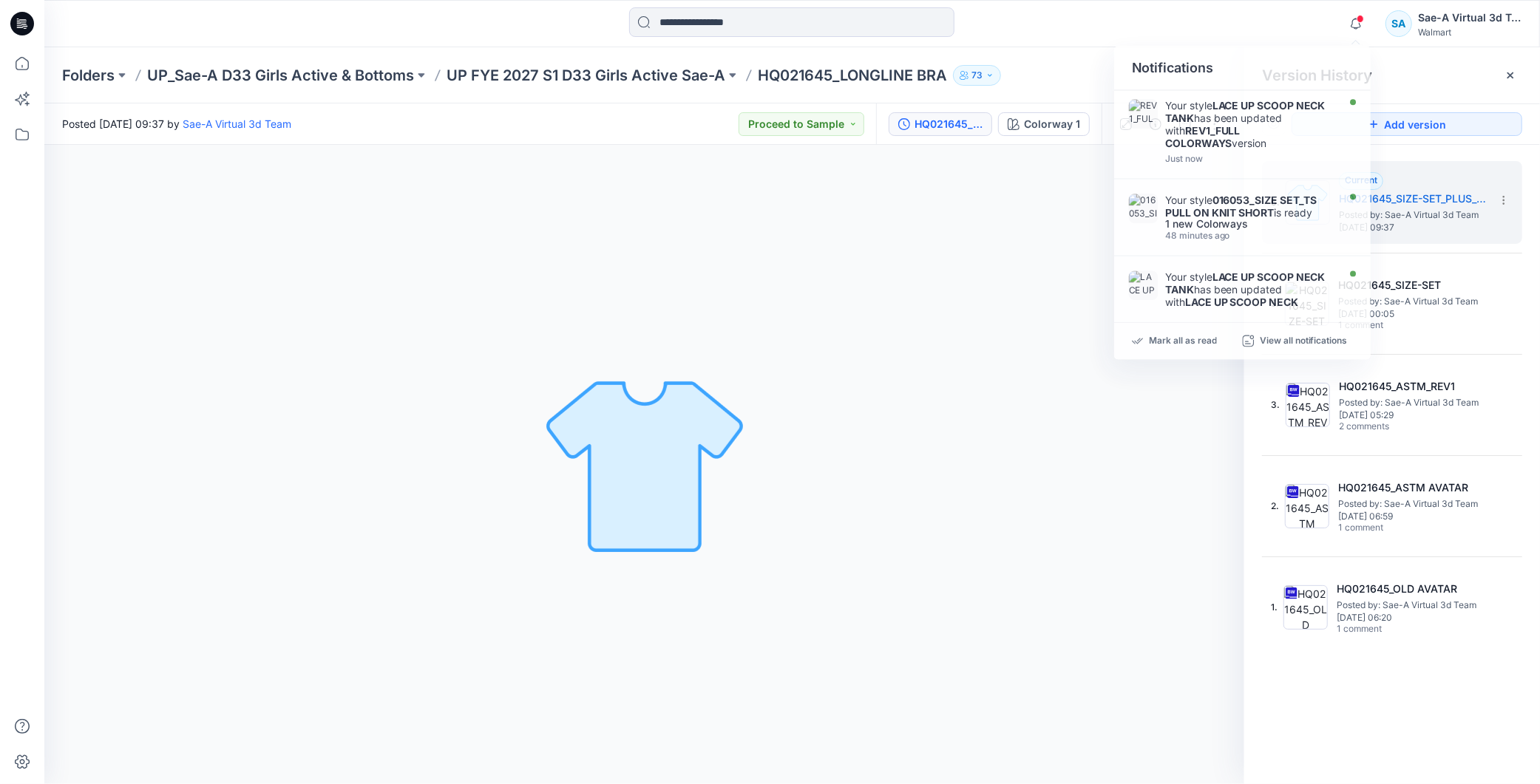
click at [1130, 430] on div "Colorway 1 Loading... Material Properties Loading..." at bounding box center [644, 464] width 1200 height 640
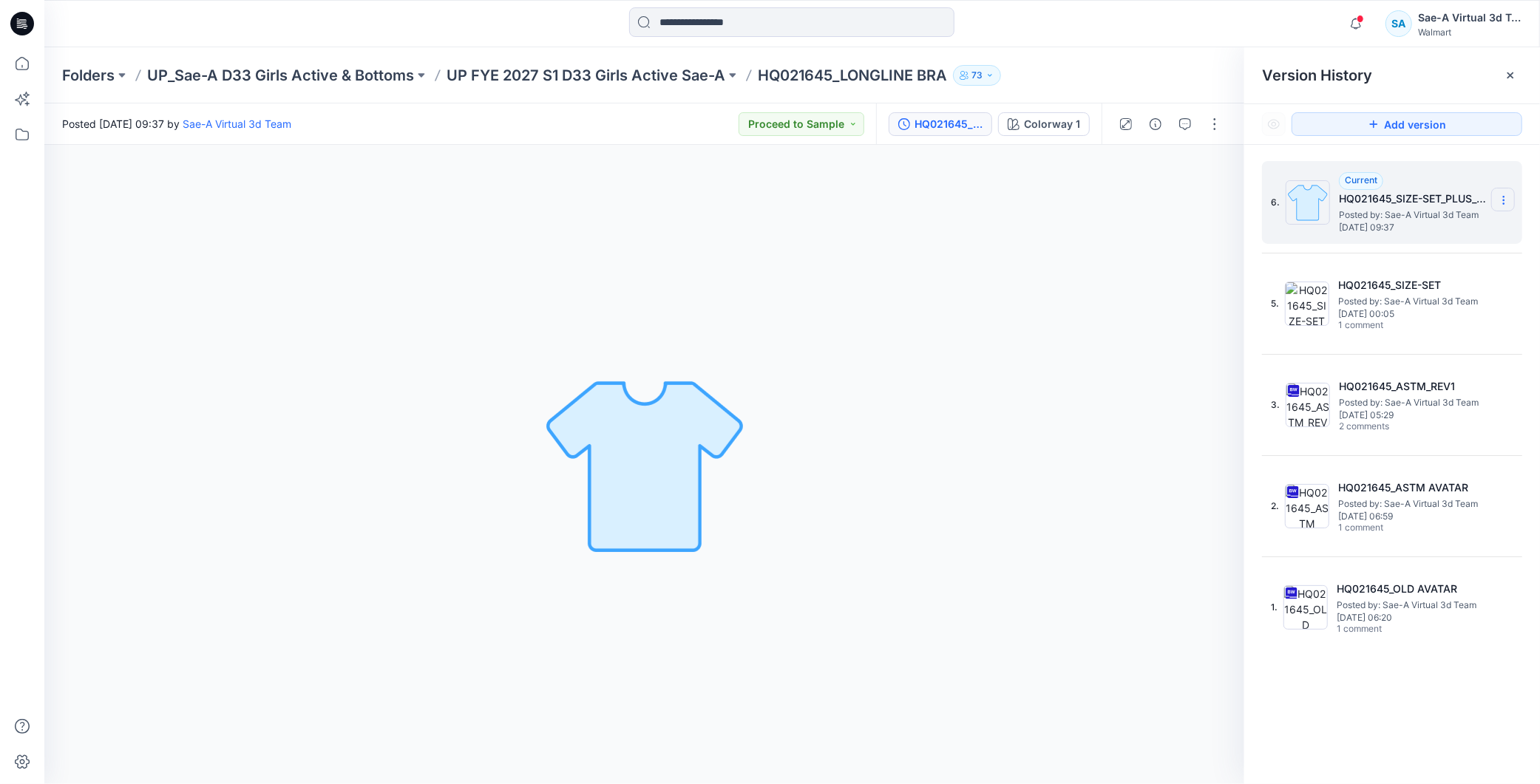
click at [1500, 198] on icon at bounding box center [1504, 200] width 12 height 12
drag, startPoint x: 1416, startPoint y: 266, endPoint x: 1433, endPoint y: 260, distance: 18.0
click at [1416, 266] on span "Rename Version" at bounding box center [1406, 259] width 77 height 17
click at [1448, 197] on input "**********" at bounding box center [1430, 198] width 163 height 23
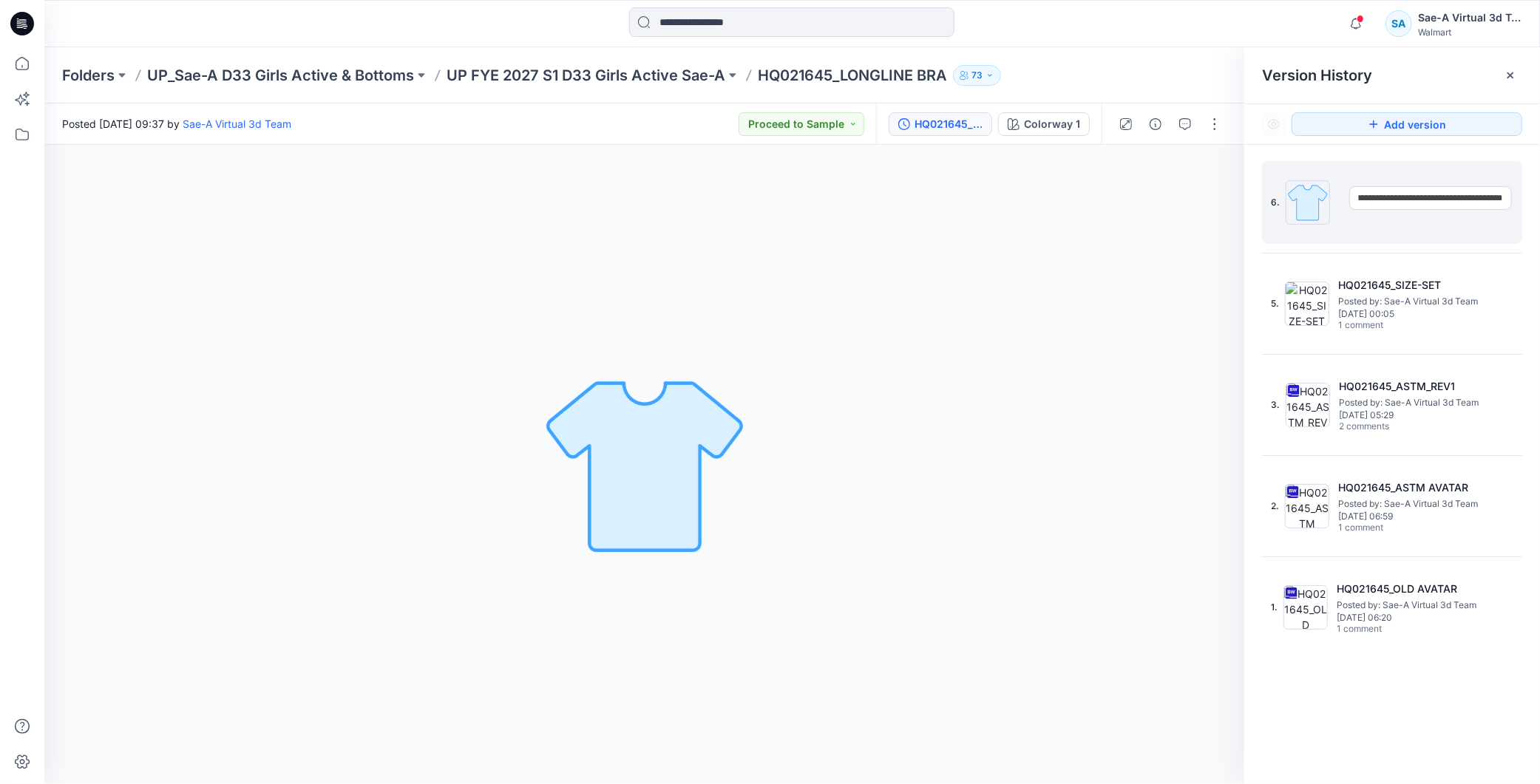
drag, startPoint x: 1402, startPoint y: 197, endPoint x: 1540, endPoint y: 204, distance: 138.2
click at [1540, 204] on div "**********" at bounding box center [1393, 474] width 296 height 660
type input "**********"
click at [1195, 49] on div "Folders UP_Sae-A D33 Girls Active & Bottoms UP FYE 2027 S1 D33 Girls Active Sae…" at bounding box center [792, 75] width 1496 height 57
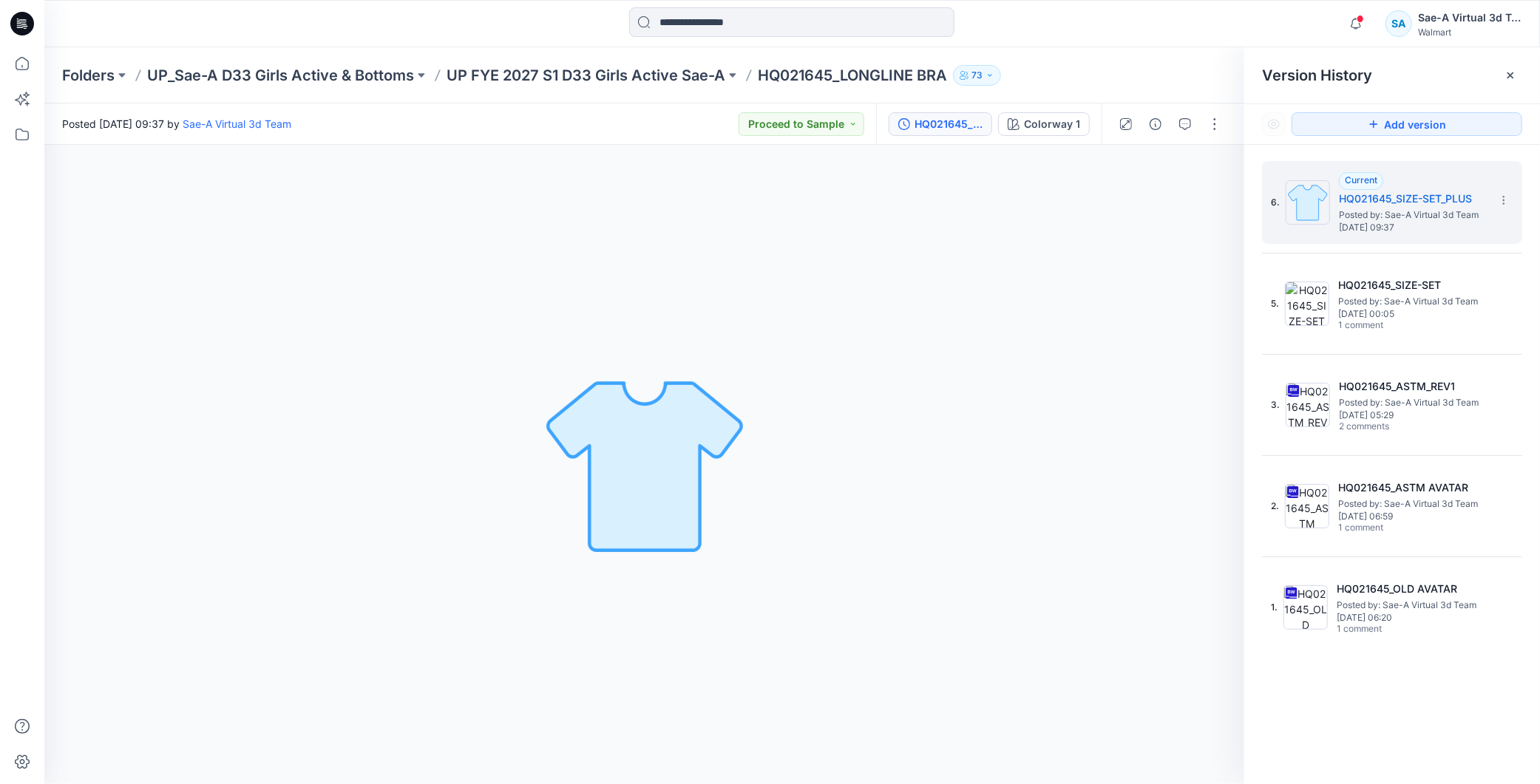
drag, startPoint x: 194, startPoint y: 437, endPoint x: 194, endPoint y: 446, distance: 9.0
click at [194, 440] on div "Colorway 1 Loading... Material Properties Loading..." at bounding box center [644, 464] width 1200 height 640
click at [1214, 120] on button "button" at bounding box center [1214, 124] width 24 height 23
click at [1127, 193] on p "Edit" at bounding box center [1121, 199] width 18 height 16
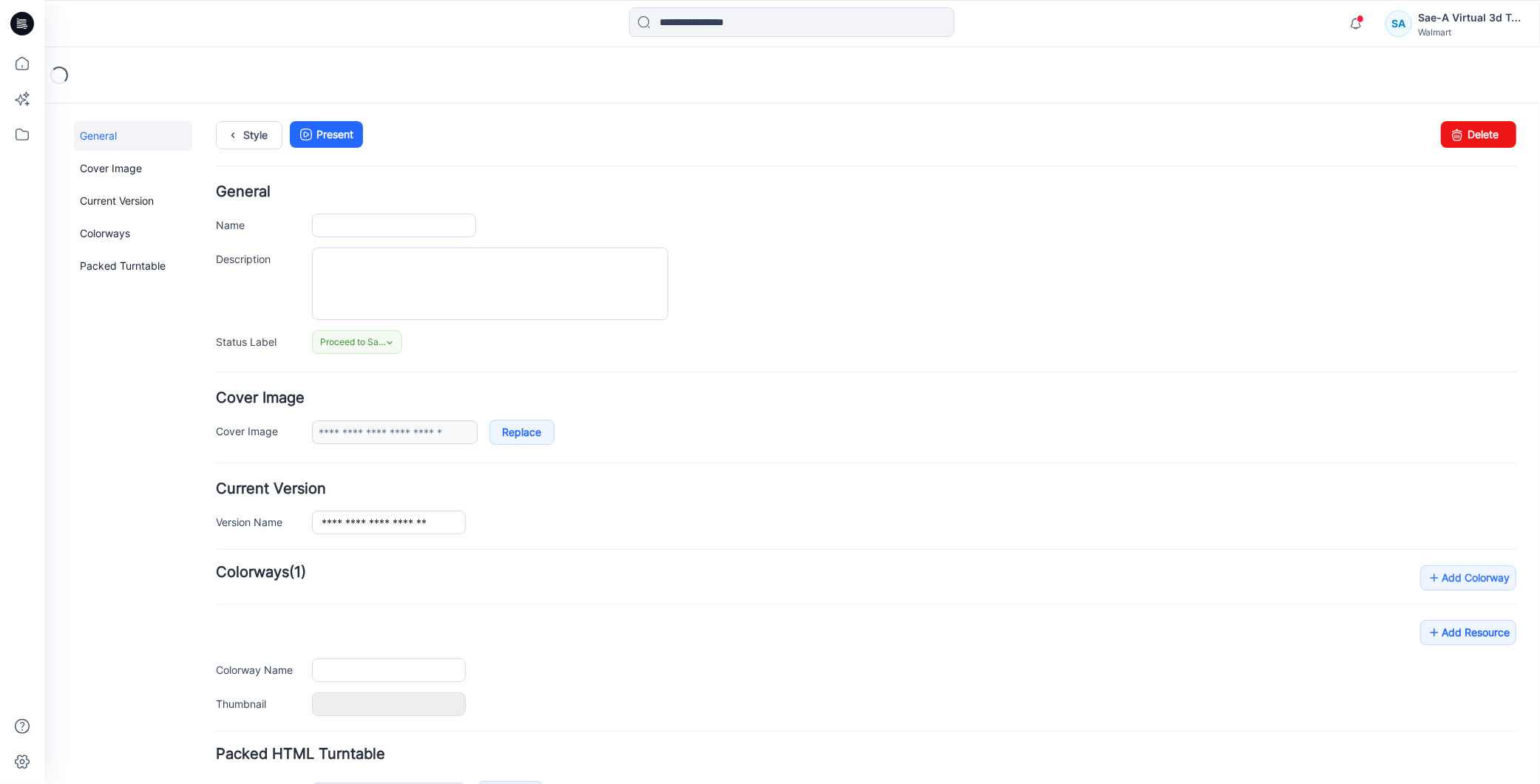
type input "**********"
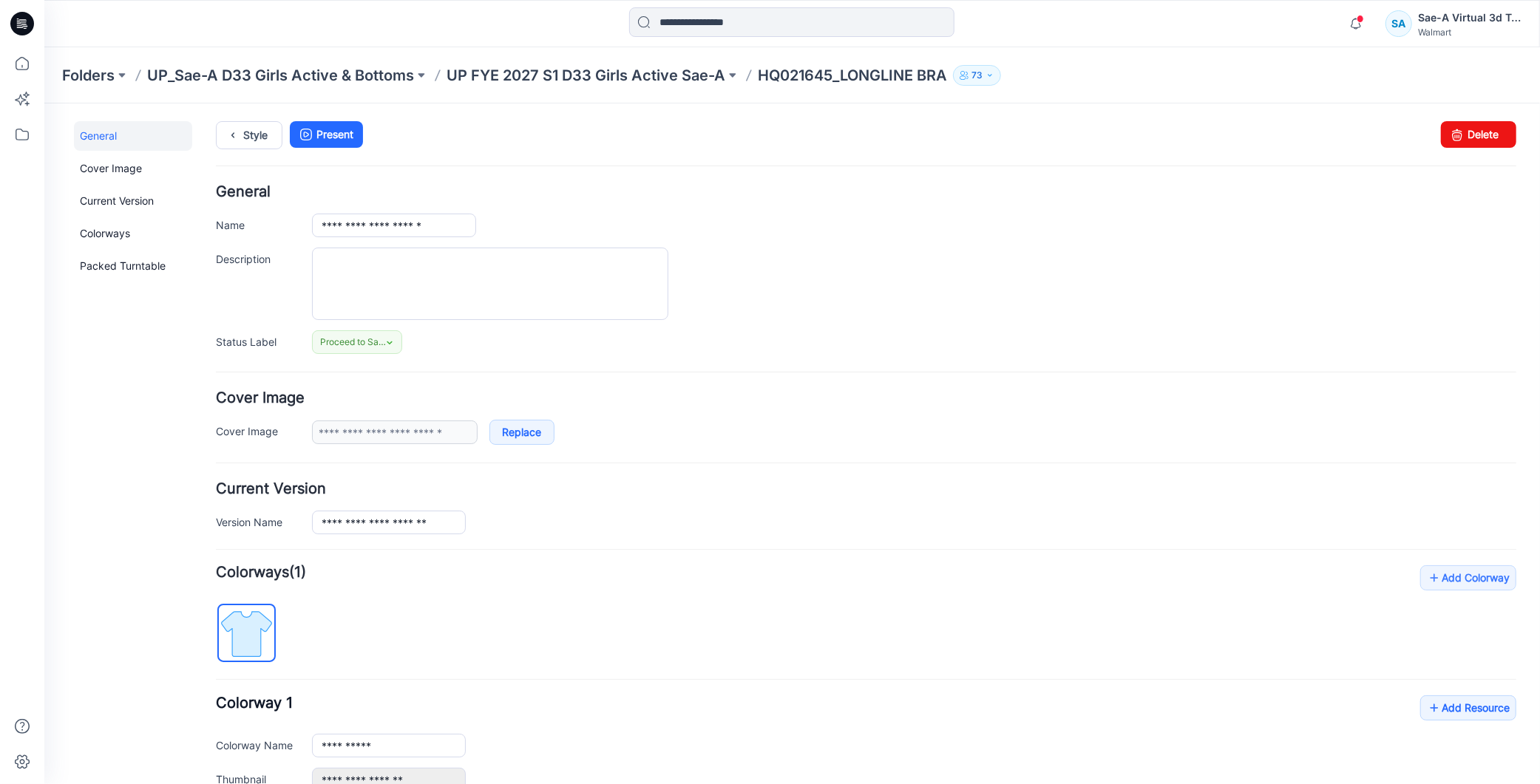
scroll to position [179, 0]
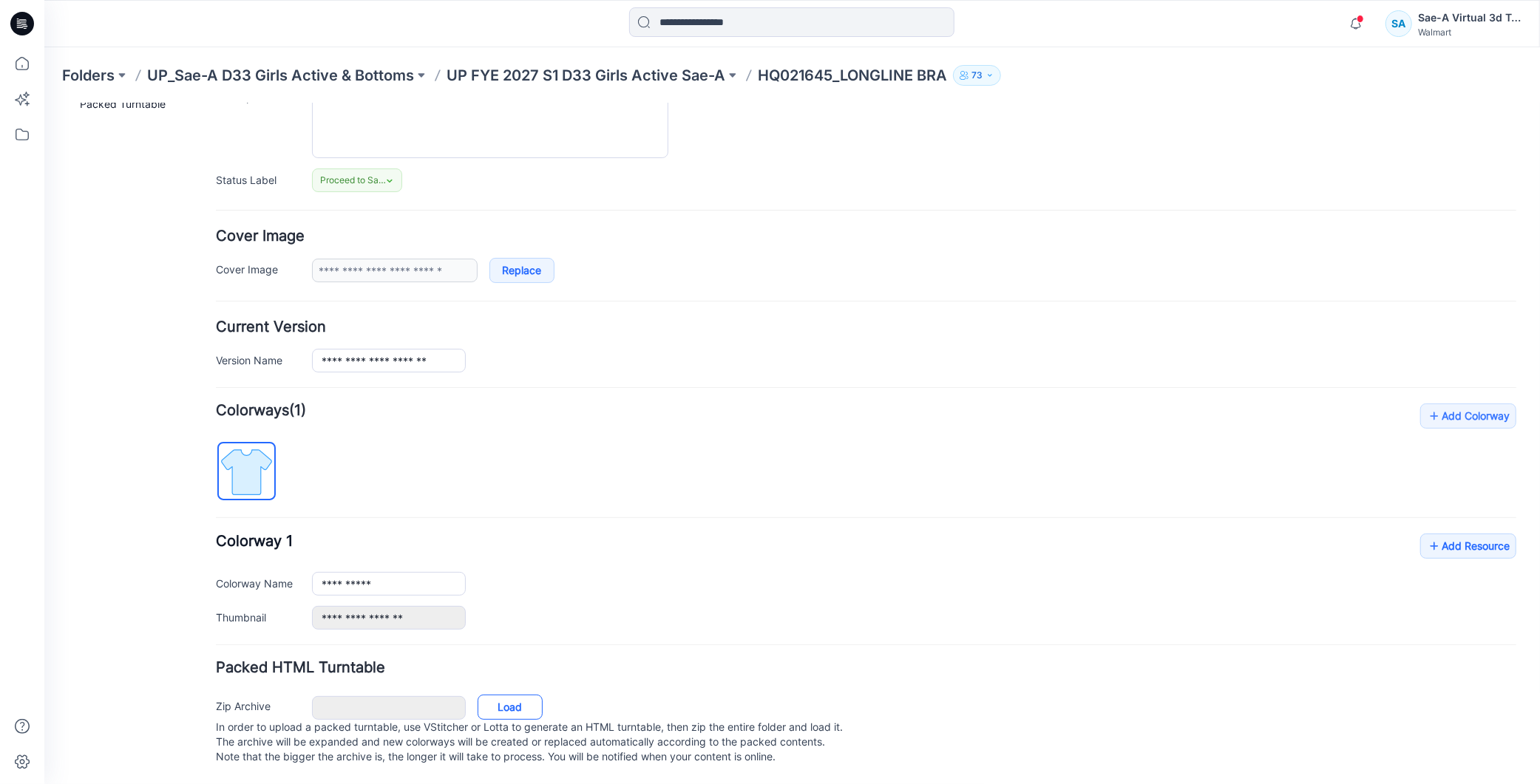
click at [514, 694] on link "Load" at bounding box center [509, 707] width 65 height 25
click at [1453, 534] on link "Add Resource" at bounding box center [1468, 546] width 96 height 25
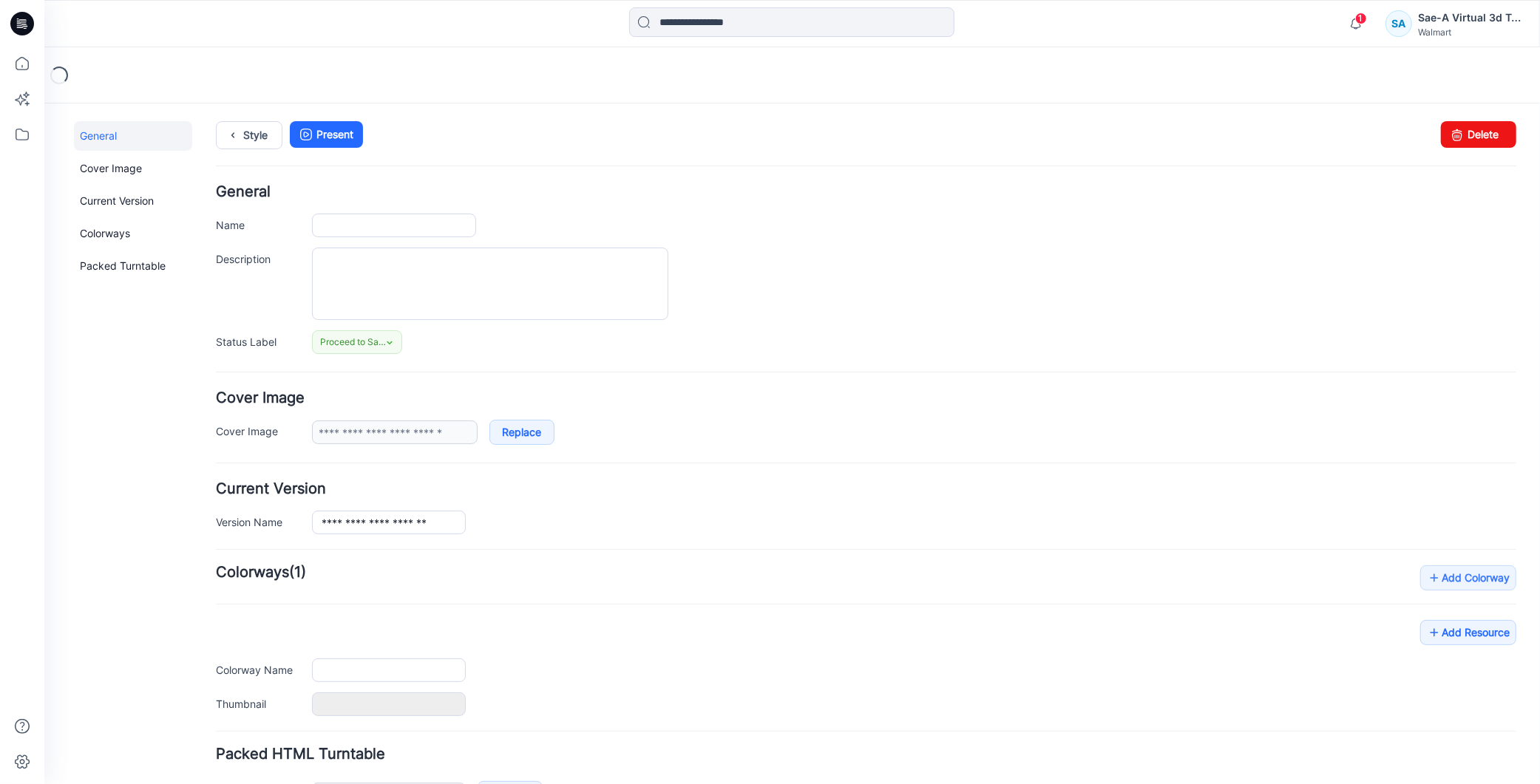
type input "**********"
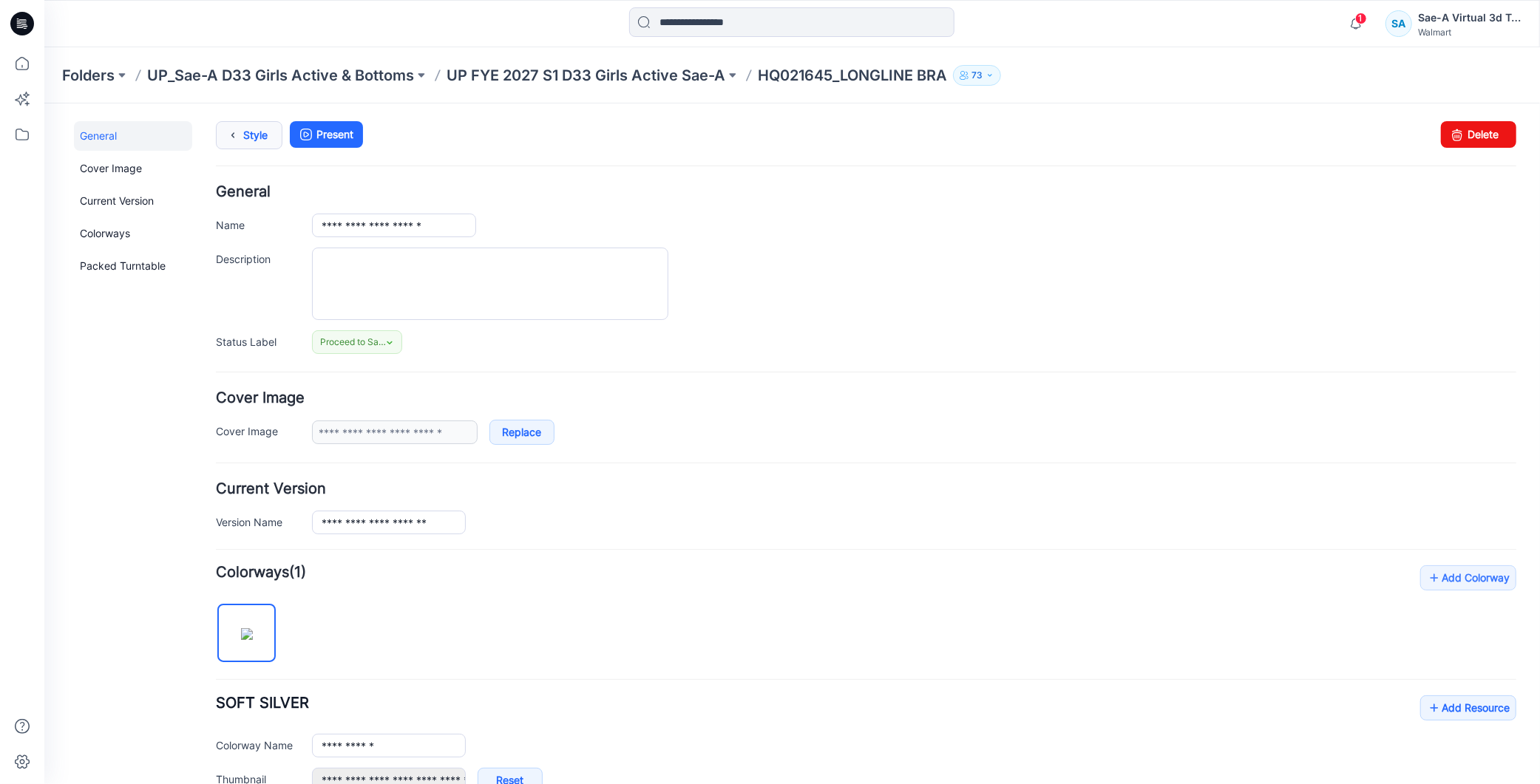
click at [252, 136] on link "Style" at bounding box center [248, 134] width 66 height 28
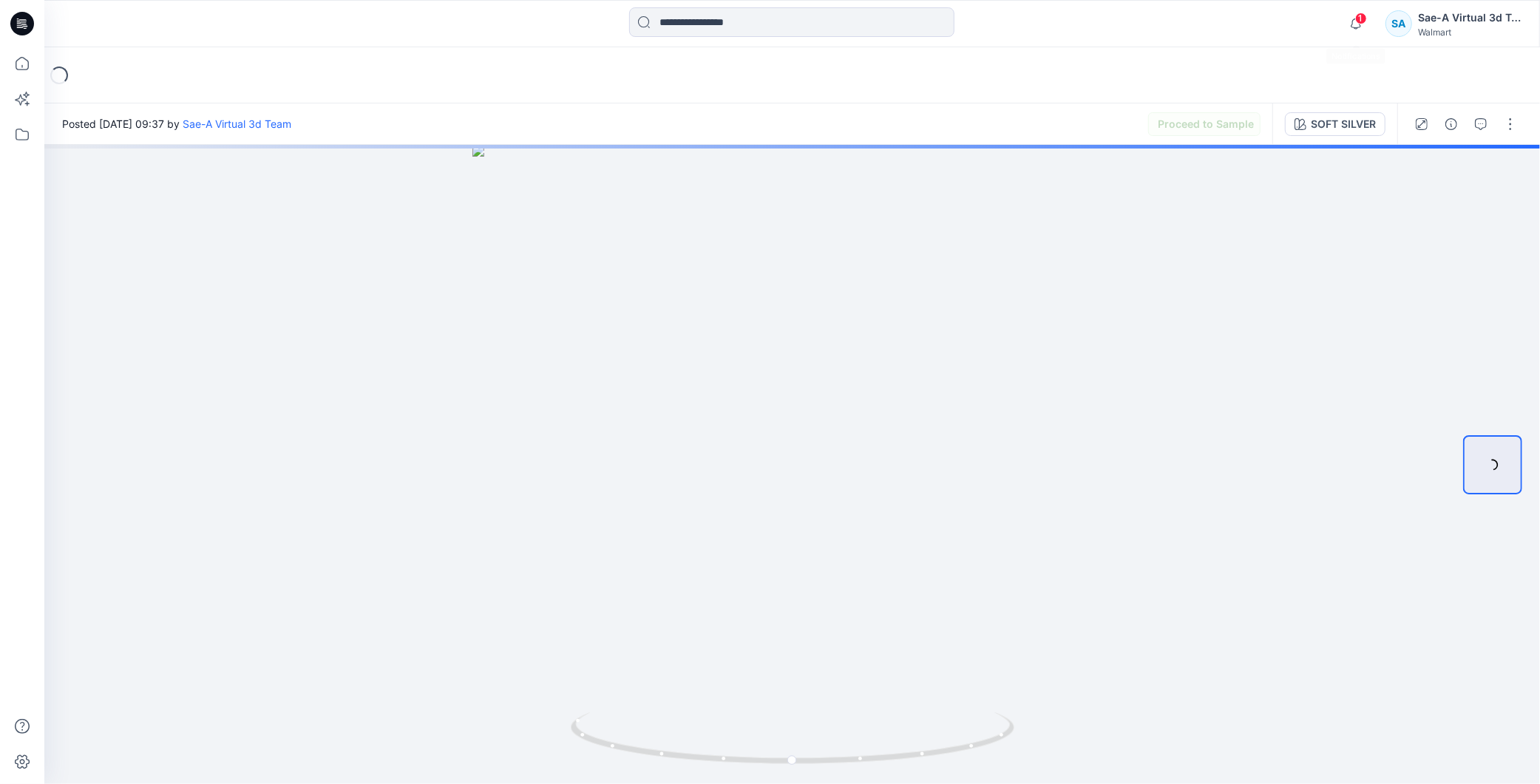
click at [1363, 21] on span "1" at bounding box center [1362, 18] width 12 height 12
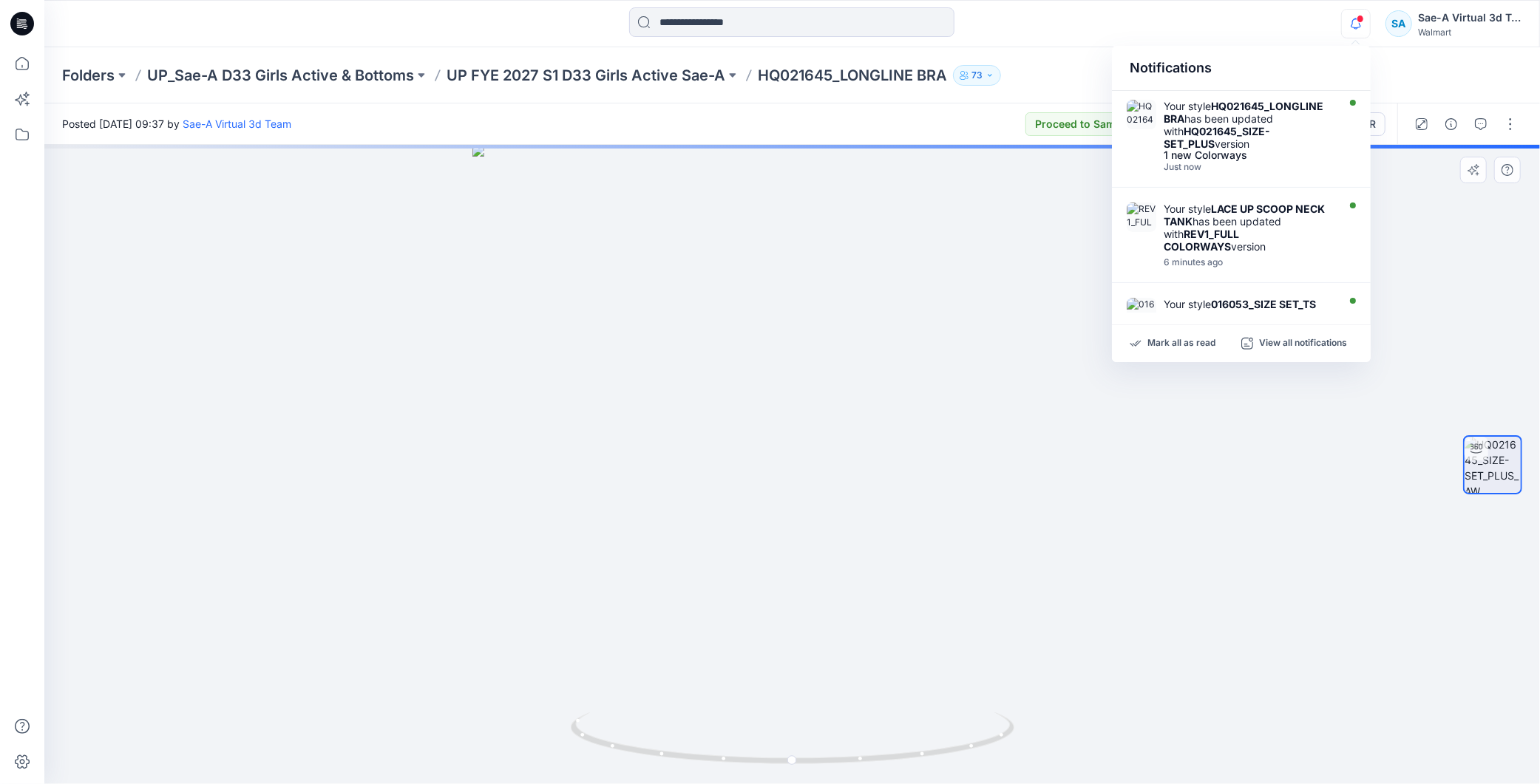
click at [1083, 599] on div at bounding box center [792, 464] width 1496 height 640
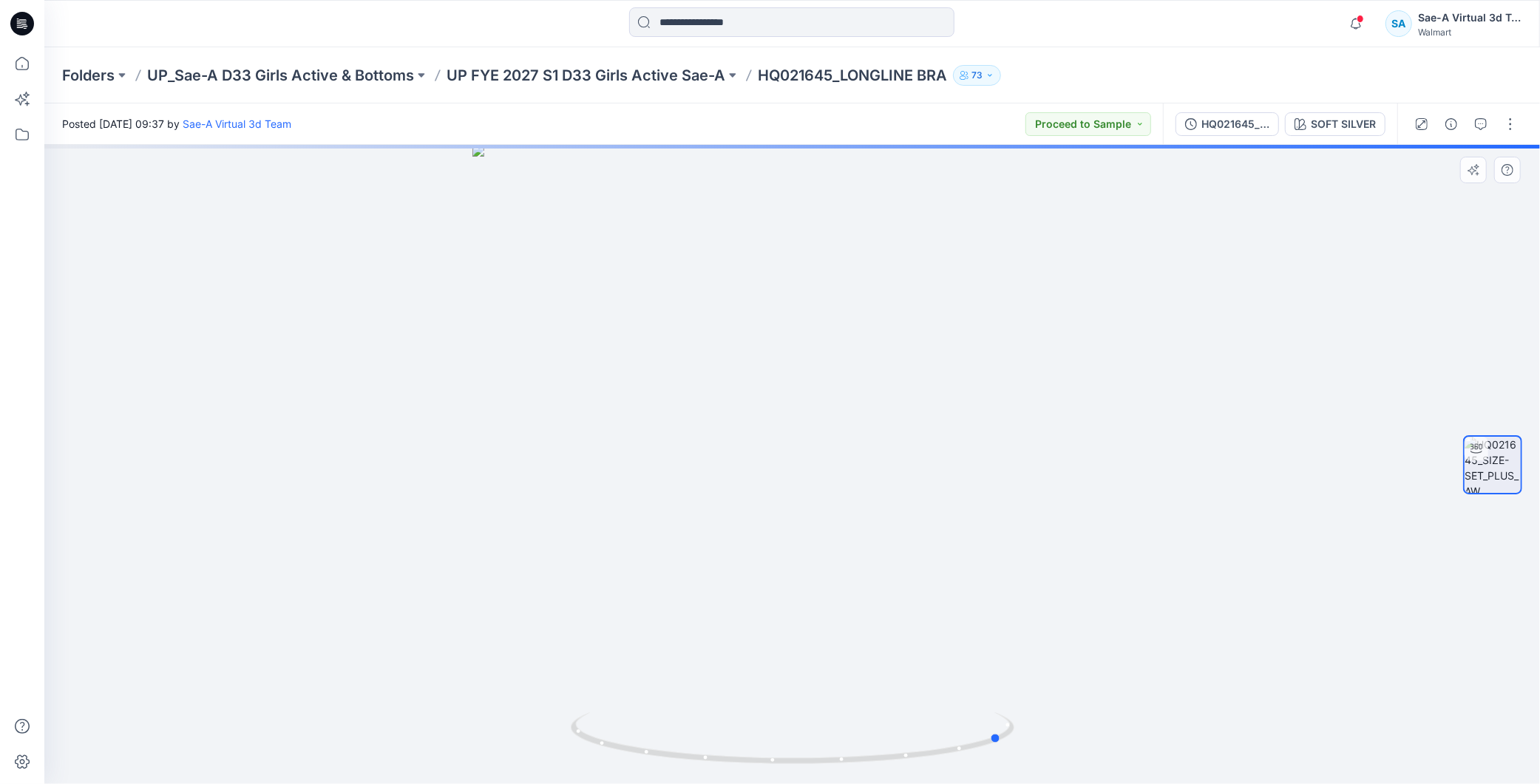
drag, startPoint x: 947, startPoint y: 737, endPoint x: 1046, endPoint y: 704, distance: 104.4
click at [1053, 706] on div at bounding box center [792, 464] width 1496 height 640
click at [662, 70] on p "UP FYE 2027 S1 D33 Girls Active Sae-A" at bounding box center [586, 76] width 279 height 21
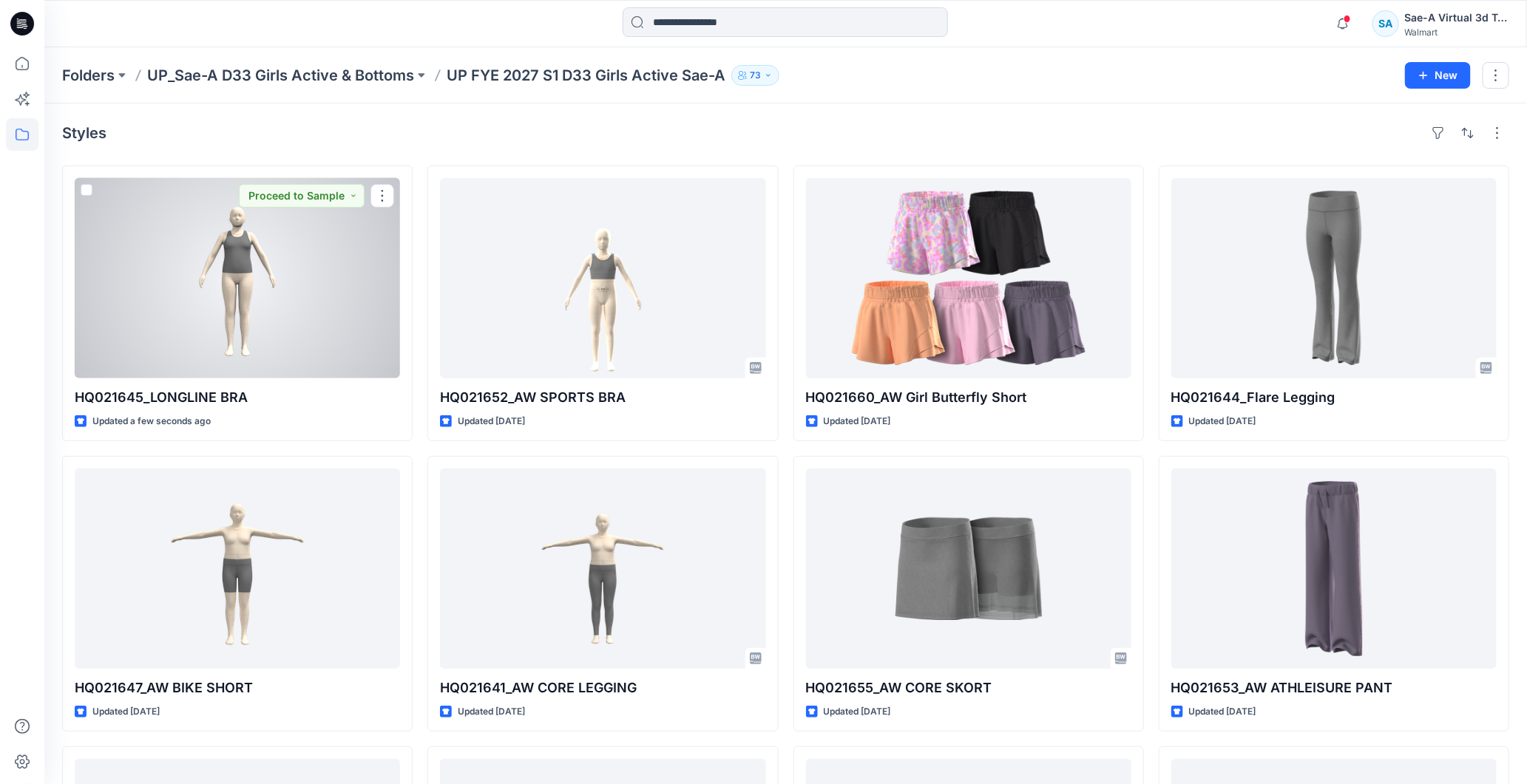
drag, startPoint x: 314, startPoint y: 287, endPoint x: 42, endPoint y: 253, distance: 274.1
click at [314, 287] on div at bounding box center [238, 278] width 326 height 200
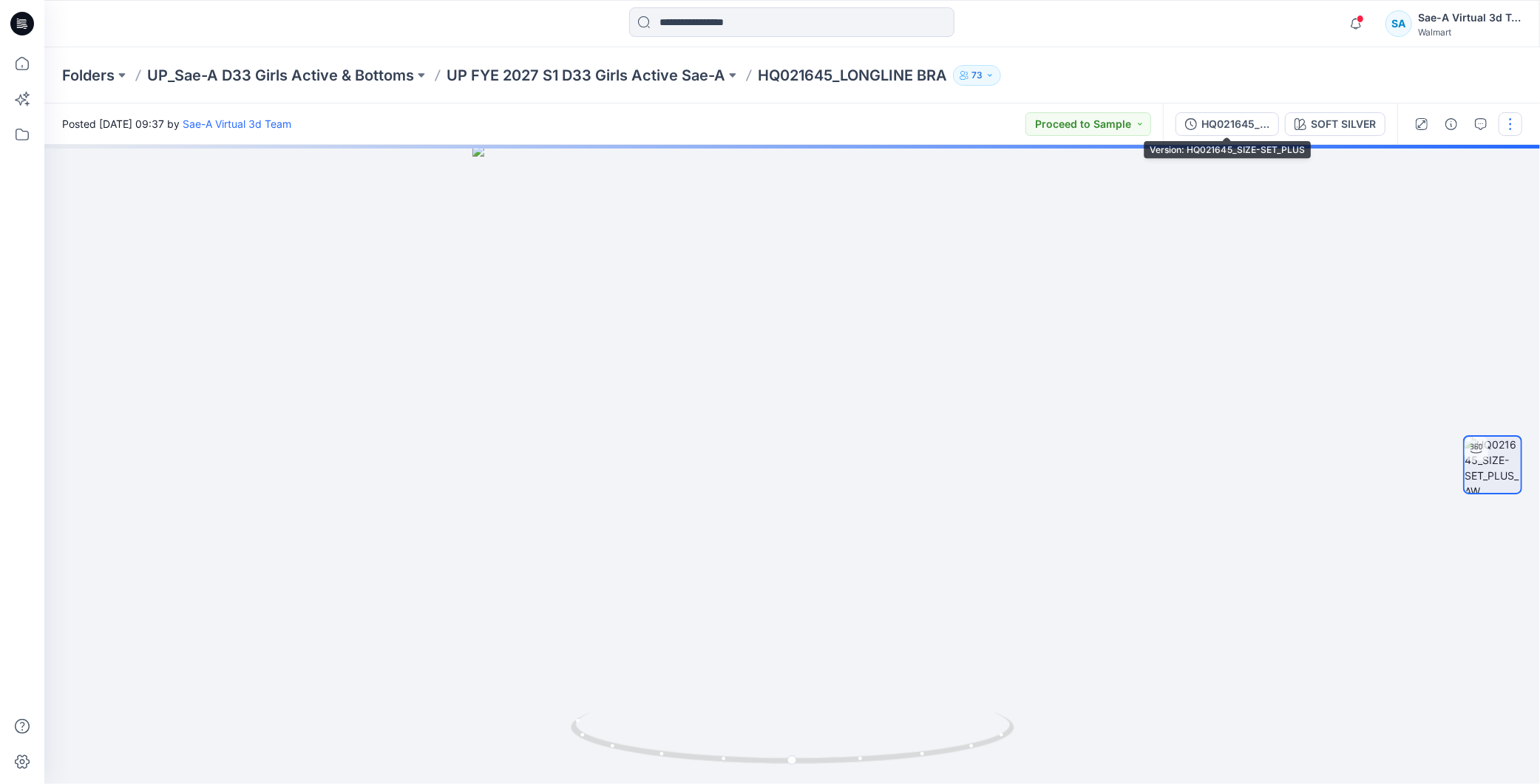
click at [1214, 130] on div "HQ021645_SIZE-SET_PLUS" at bounding box center [1235, 124] width 68 height 17
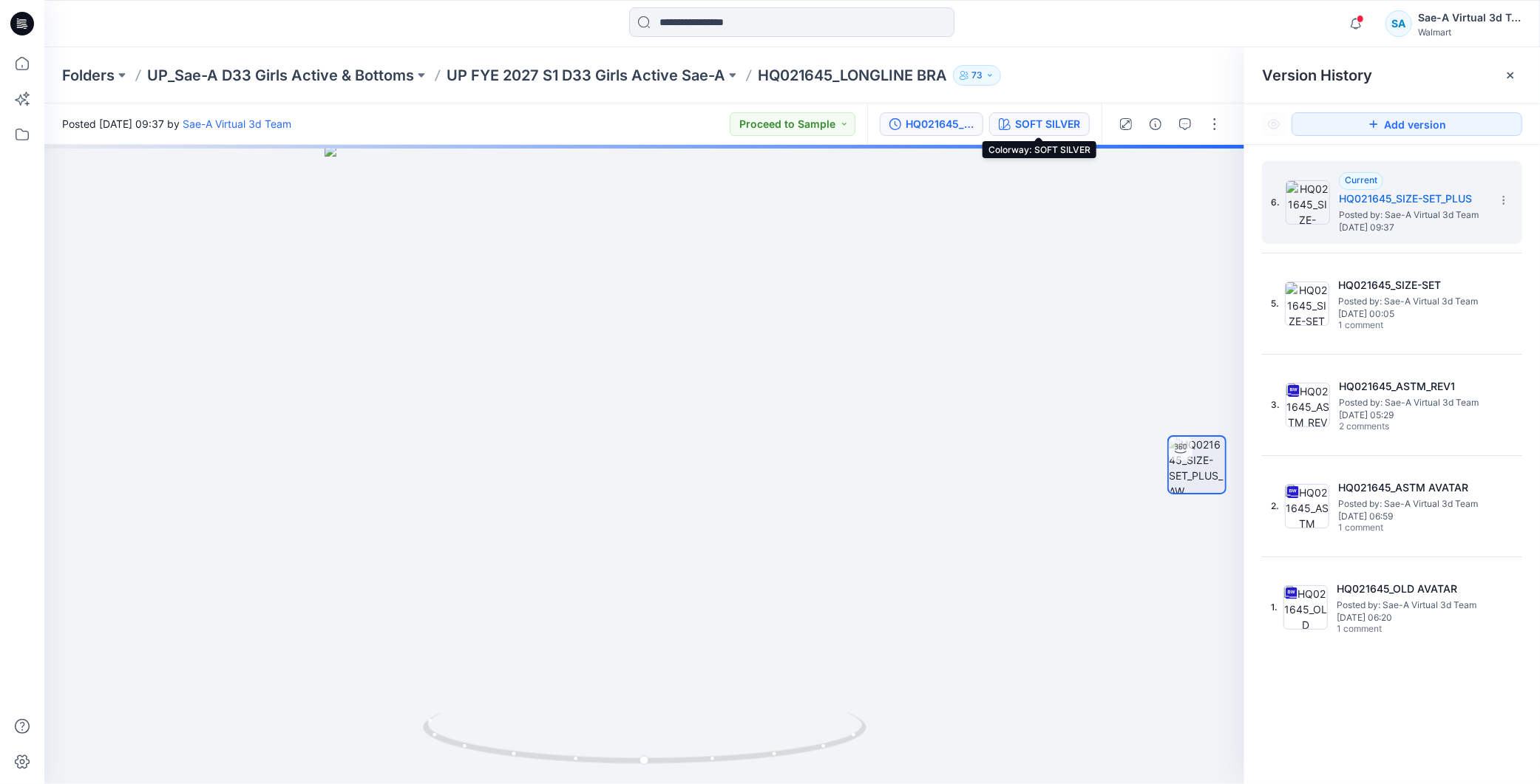
click at [1036, 116] on div "SOFT SILVER" at bounding box center [1047, 124] width 65 height 17
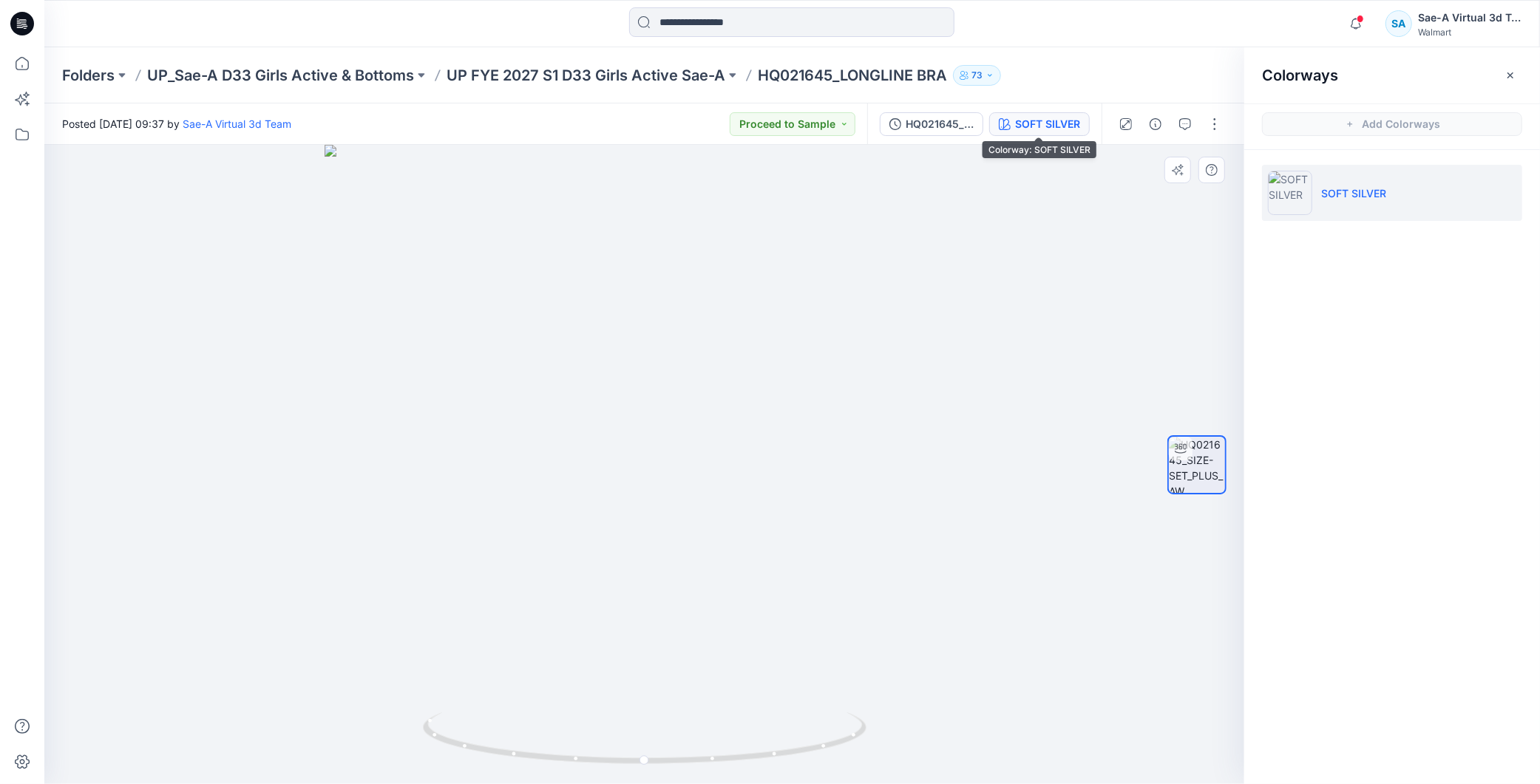
drag, startPoint x: 1028, startPoint y: 126, endPoint x: 1277, endPoint y: 150, distance: 250.2
click at [1028, 126] on div "SOFT SILVER" at bounding box center [1047, 124] width 65 height 17
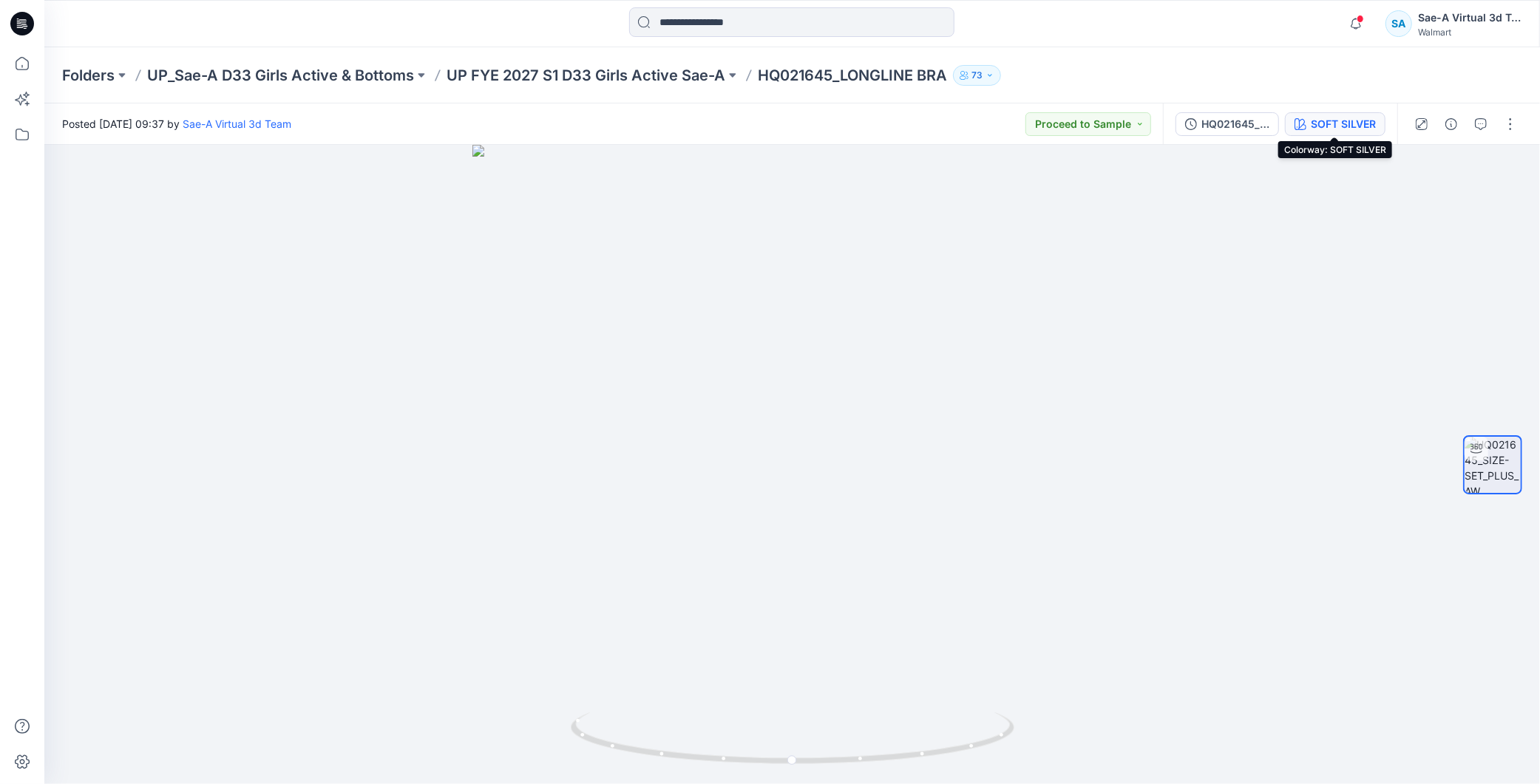
click at [1341, 131] on div "SOFT SILVER" at bounding box center [1343, 124] width 65 height 17
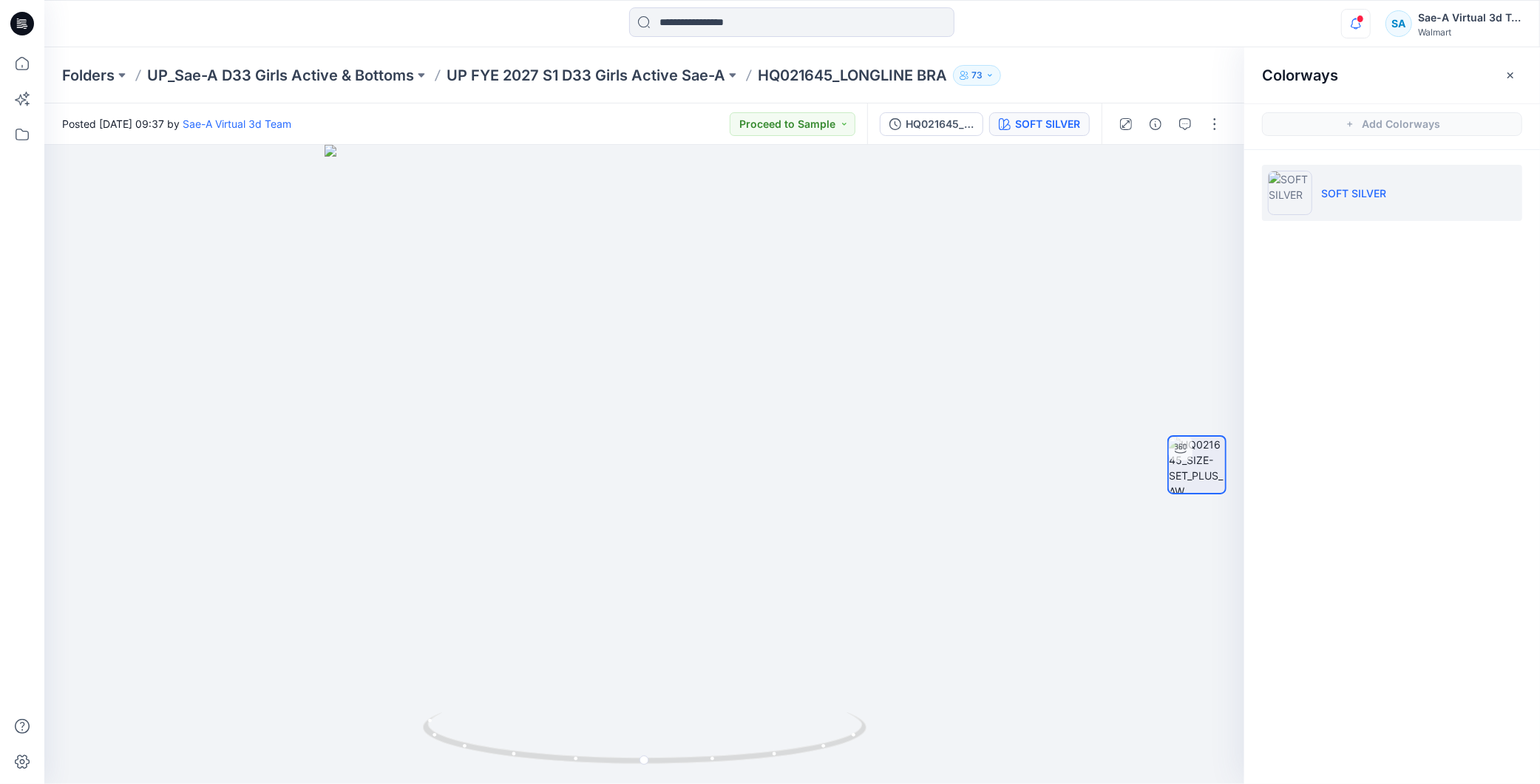
click at [1357, 23] on icon "button" at bounding box center [1356, 23] width 28 height 30
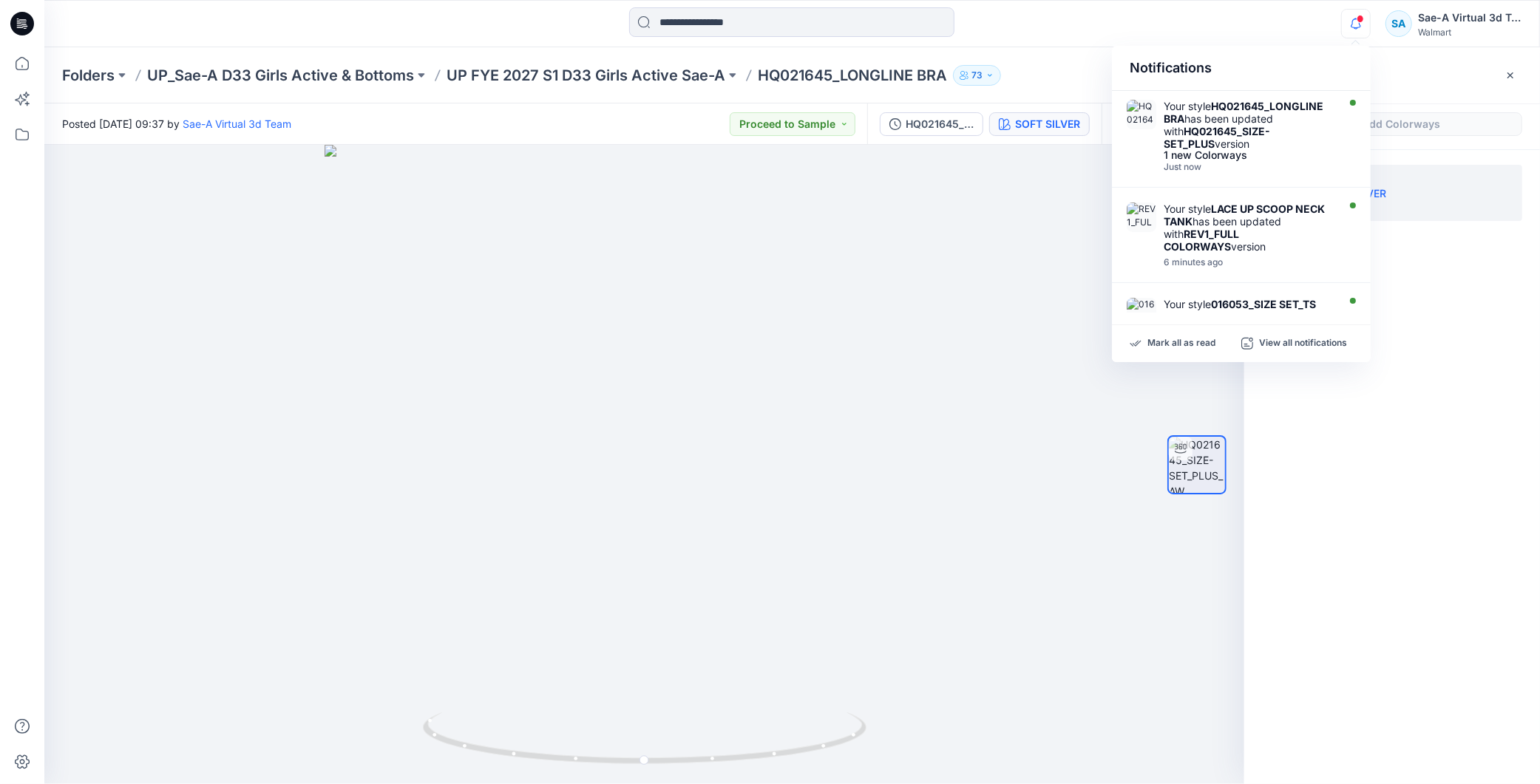
click at [1520, 404] on div "Colorways Add Colorways SOFT SILVER" at bounding box center [1393, 415] width 296 height 737
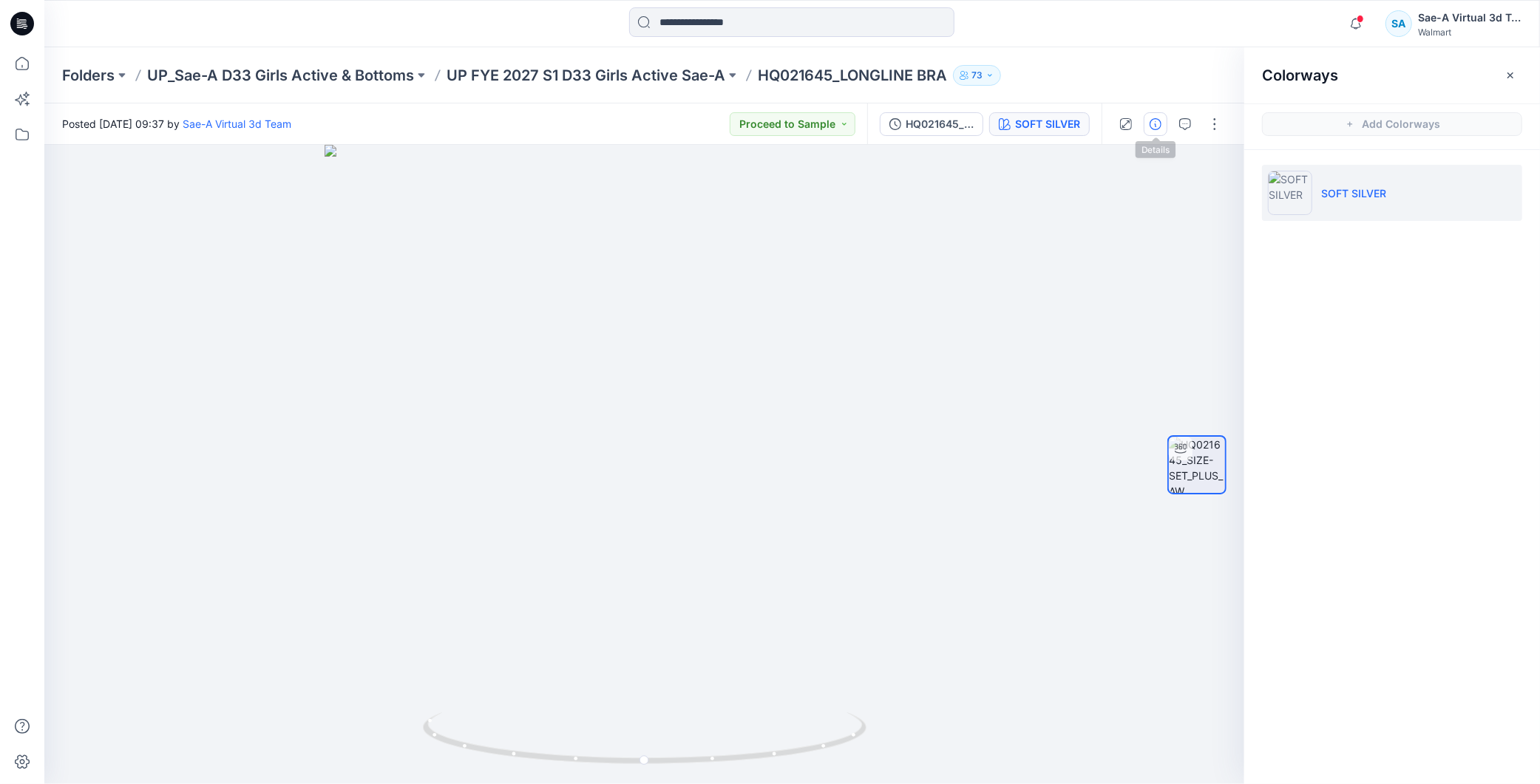
click at [1160, 123] on icon "button" at bounding box center [1156, 124] width 12 height 12
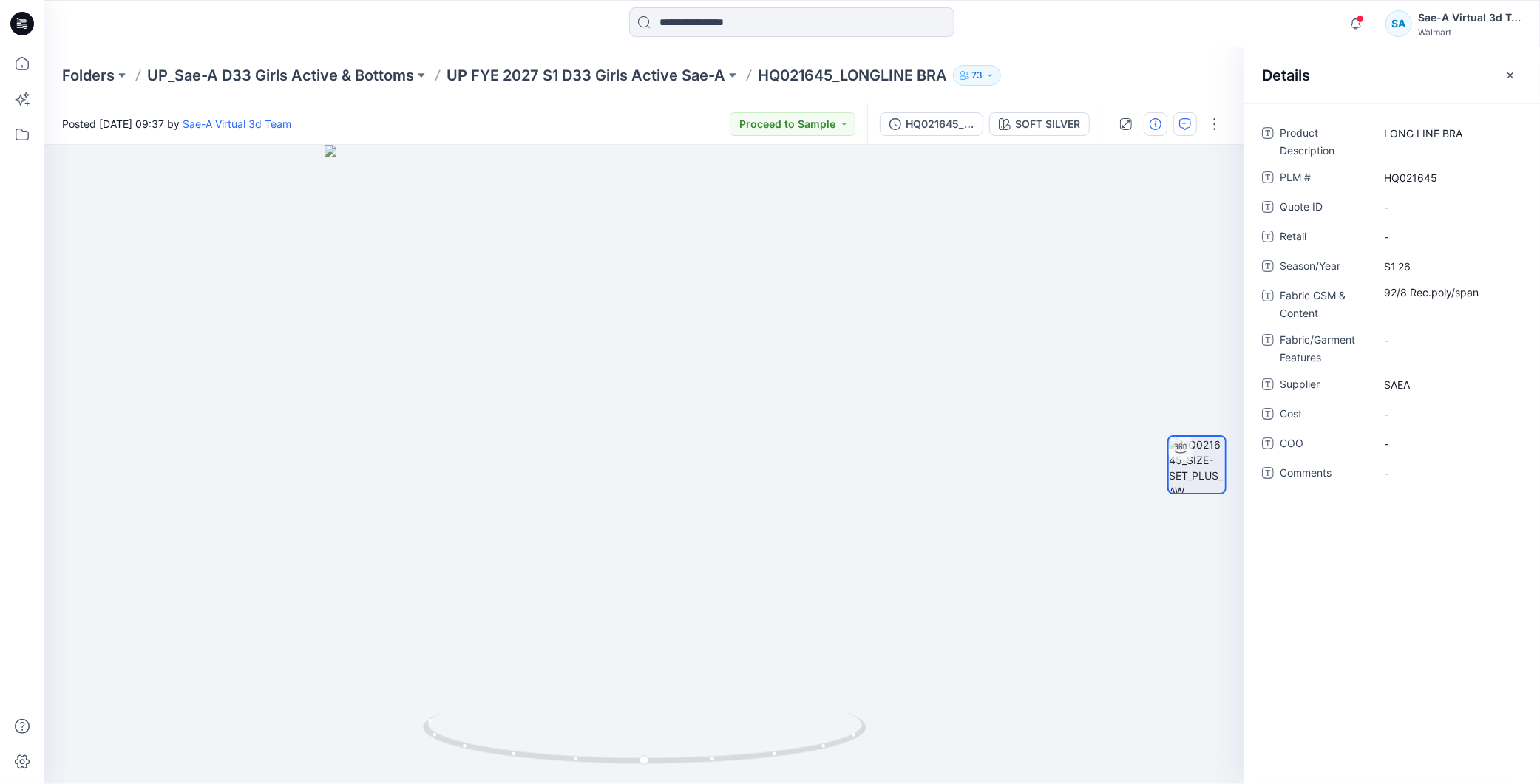
click at [1184, 121] on icon "button" at bounding box center [1186, 124] width 12 height 12
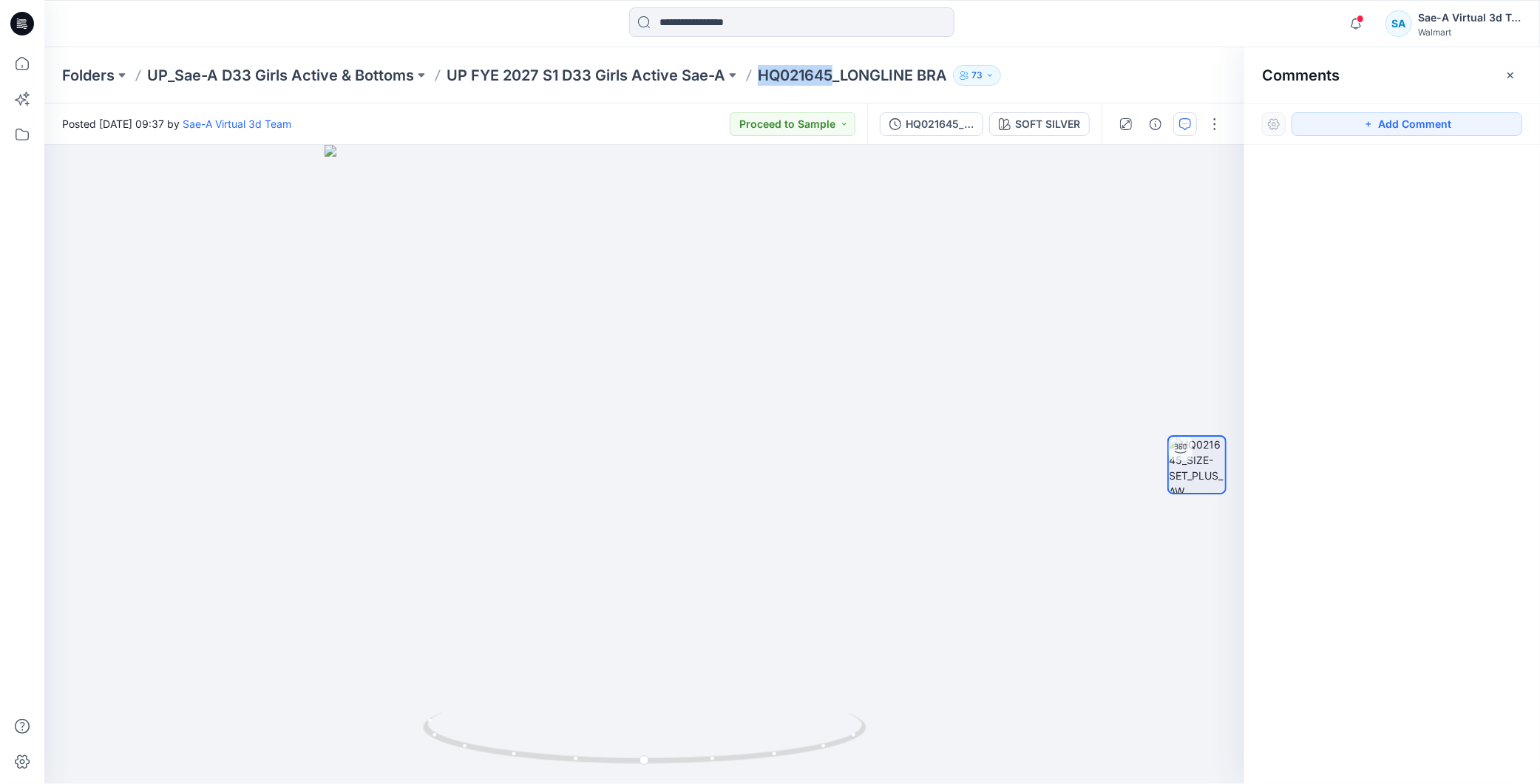
drag, startPoint x: 837, startPoint y: 74, endPoint x: 763, endPoint y: 76, distance: 74.0
click at [760, 76] on p "HQ021645_LONGLINE BRA" at bounding box center [852, 76] width 189 height 21
copy p "HQ021645"
drag, startPoint x: 1358, startPoint y: 127, endPoint x: 1334, endPoint y: 131, distance: 24.3
click at [1357, 126] on button "Add Comment" at bounding box center [1407, 124] width 231 height 23
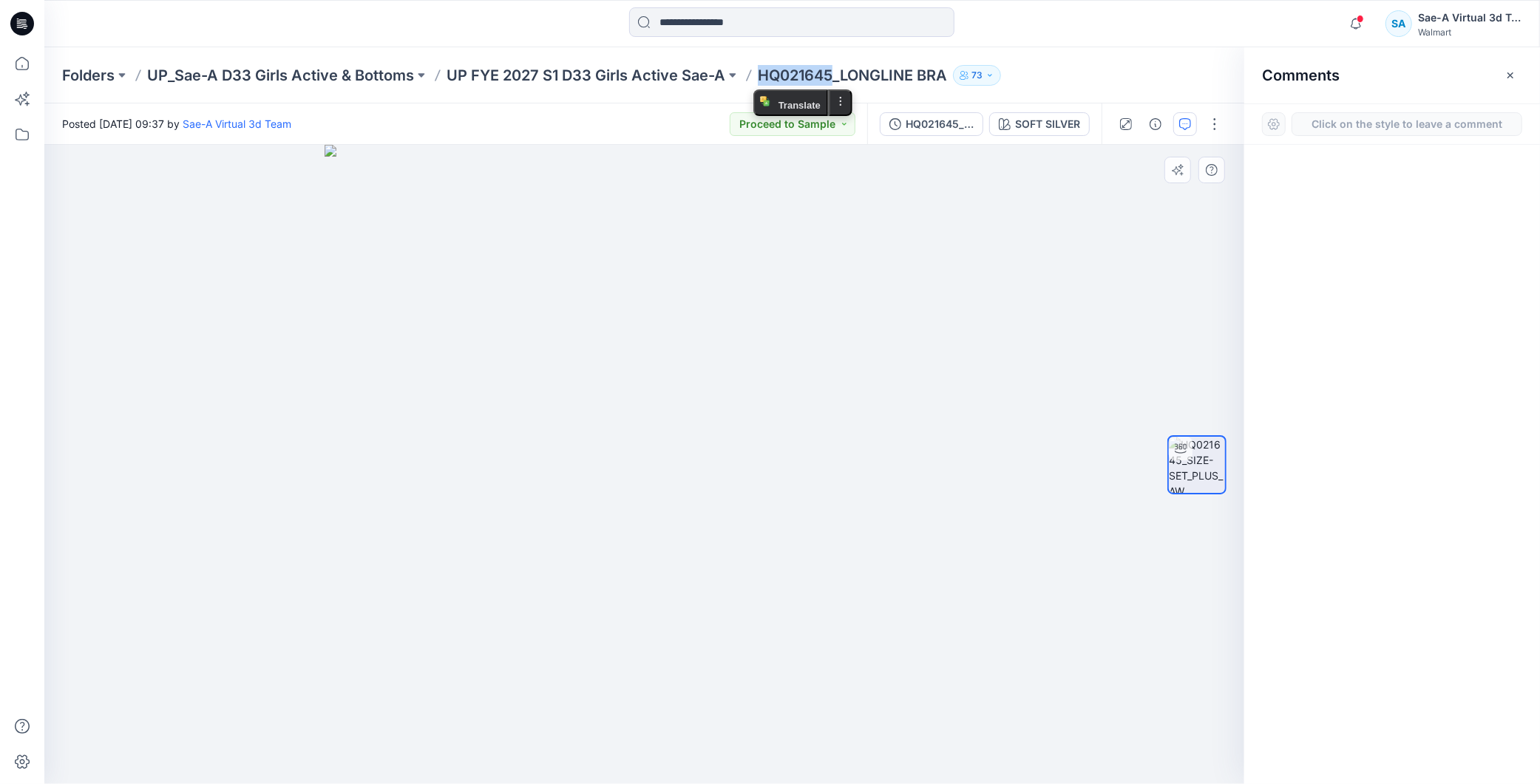
click at [145, 161] on div "1" at bounding box center [644, 464] width 1200 height 640
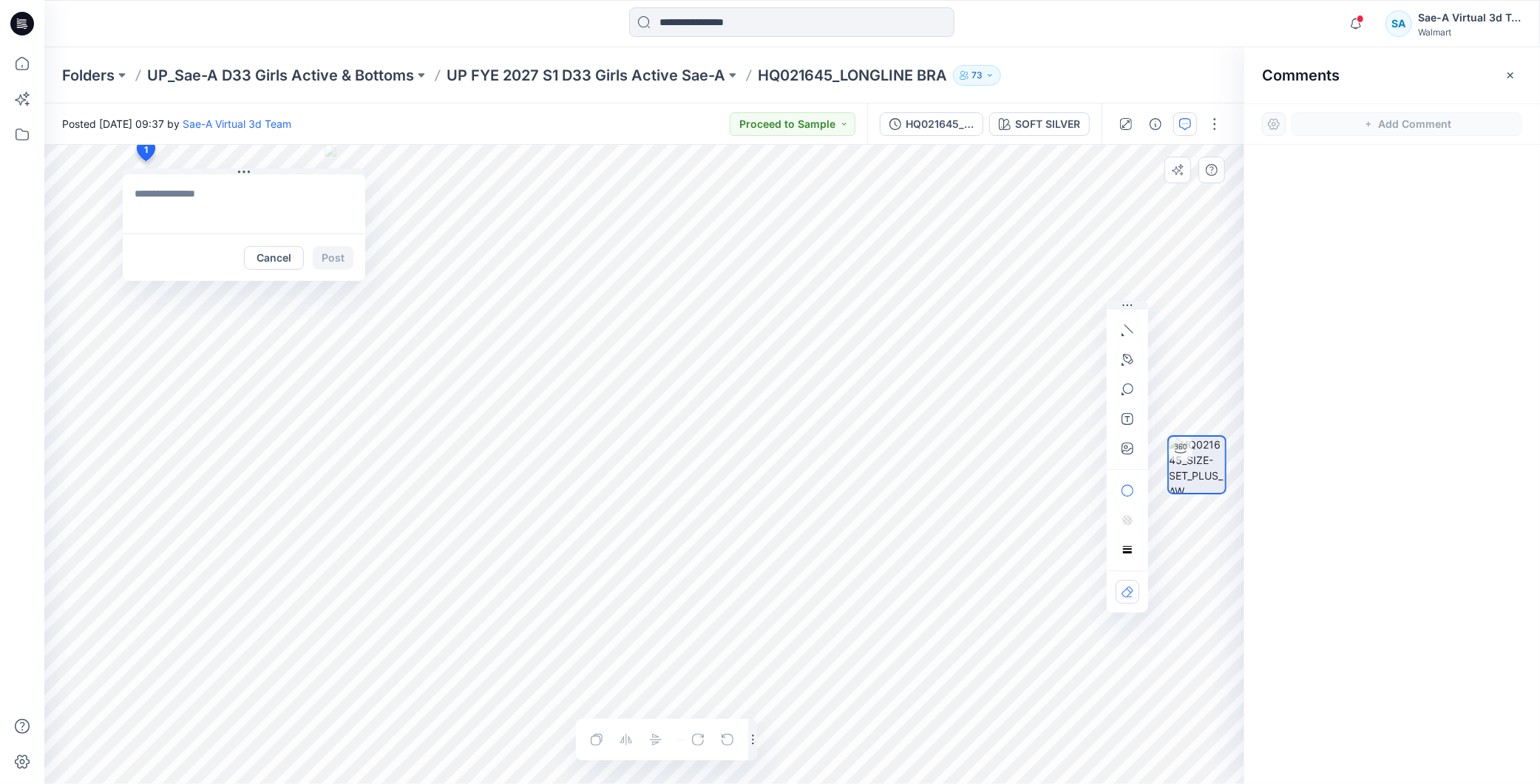
type textarea "**********"
click at [333, 253] on button "Post" at bounding box center [333, 258] width 41 height 23
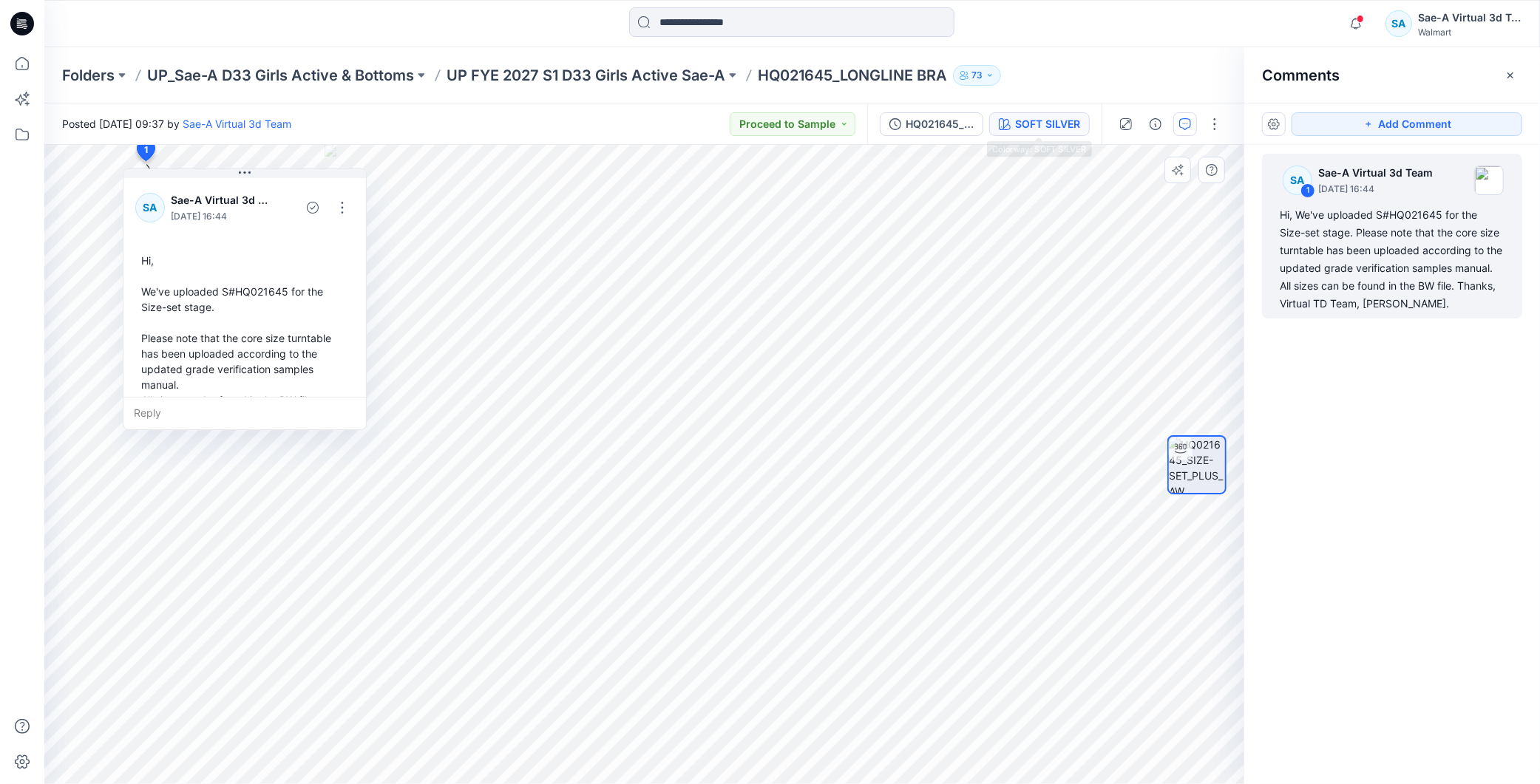
click at [1044, 117] on div "SOFT SILVER" at bounding box center [1047, 124] width 65 height 17
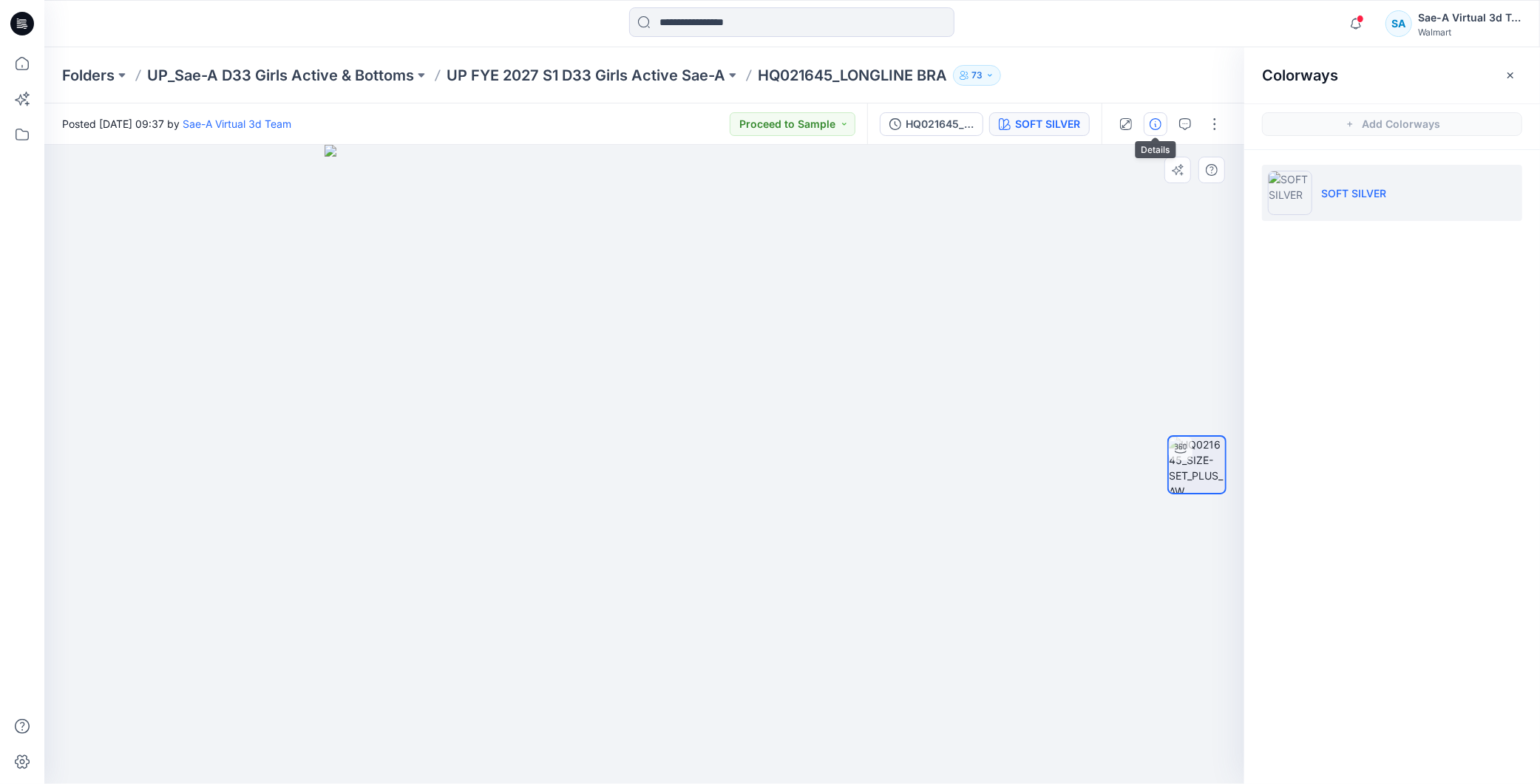
click at [1162, 121] on button "button" at bounding box center [1155, 124] width 24 height 23
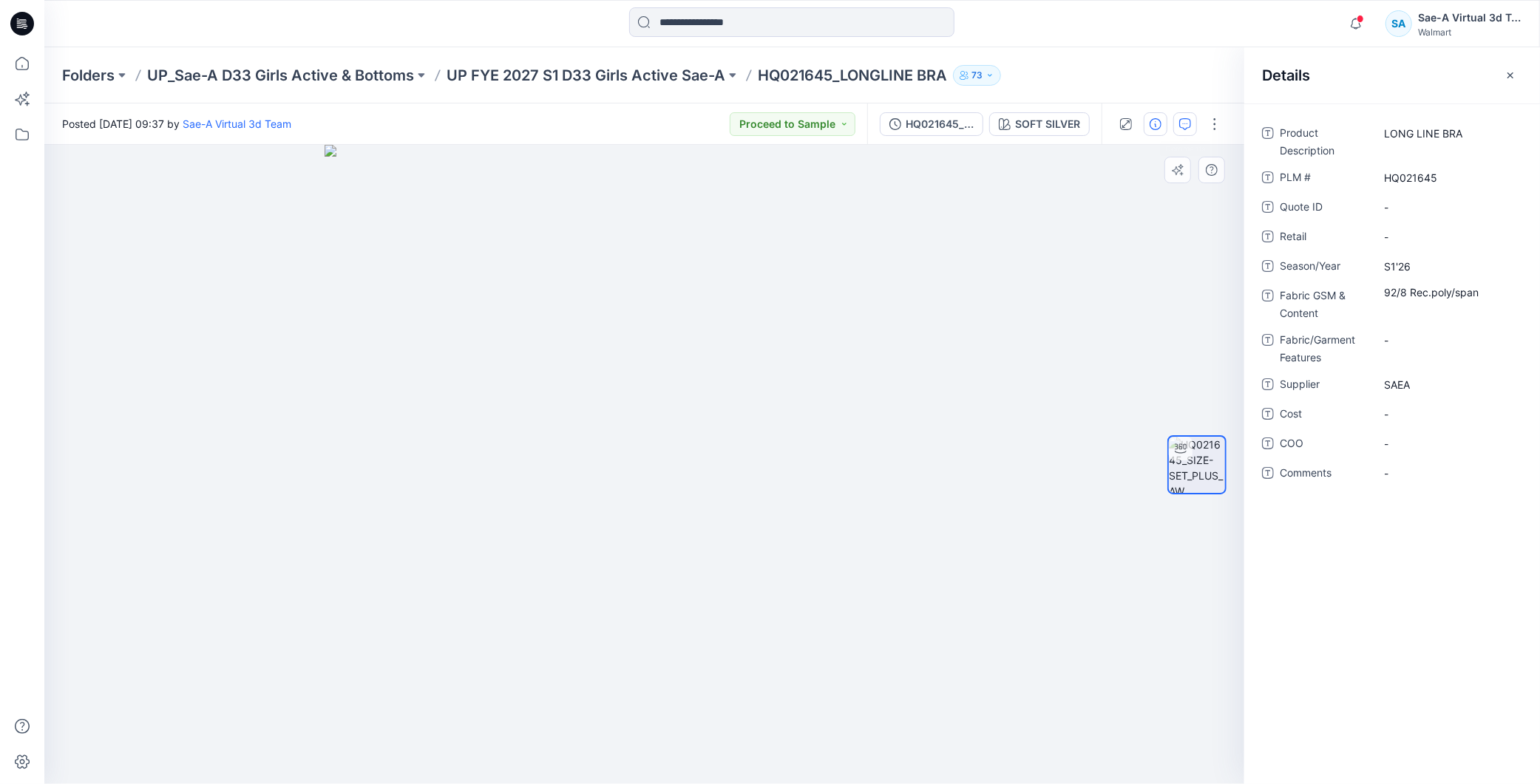
click at [1180, 129] on icon "button" at bounding box center [1186, 124] width 12 height 12
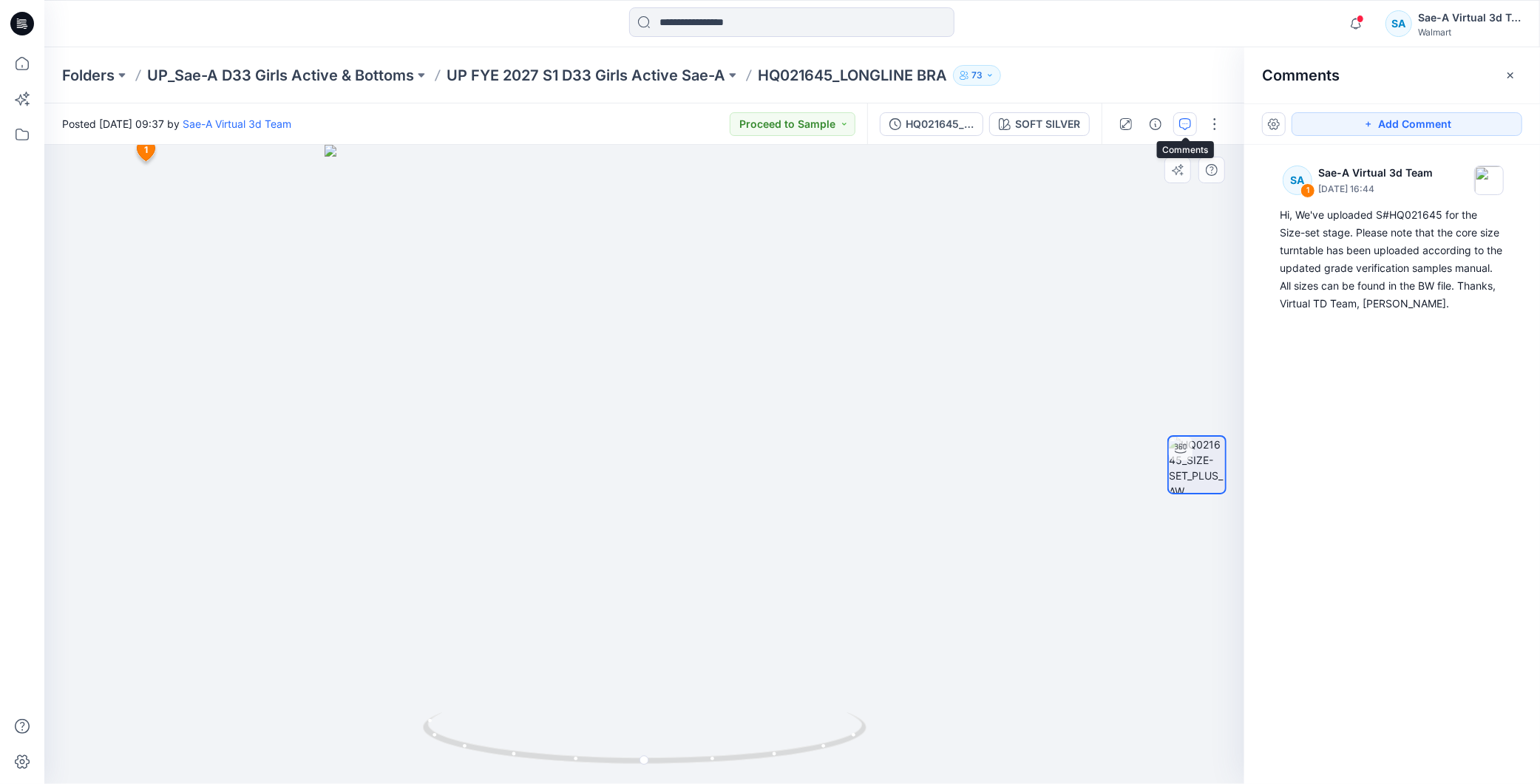
click at [1373, 409] on div "SA 1 Sae-A Virtual 3d Team August 29, 2025 16:44 Hi, We've uploaded S#HQ021645 …" at bounding box center [1393, 437] width 296 height 585
click at [1208, 135] on button "button" at bounding box center [1214, 124] width 24 height 23
click at [1132, 191] on button "Edit" at bounding box center [1153, 198] width 136 height 27
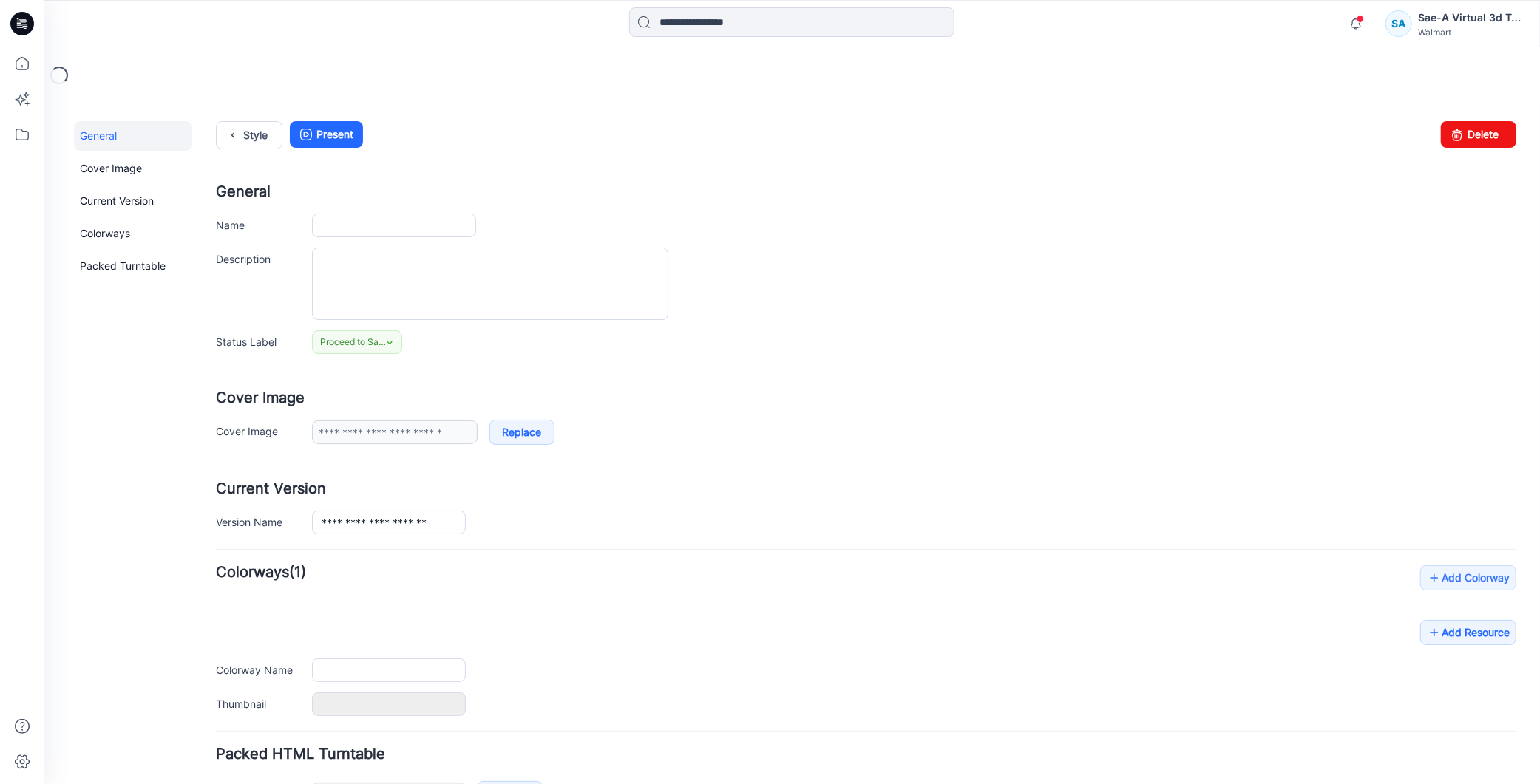
type input "**********"
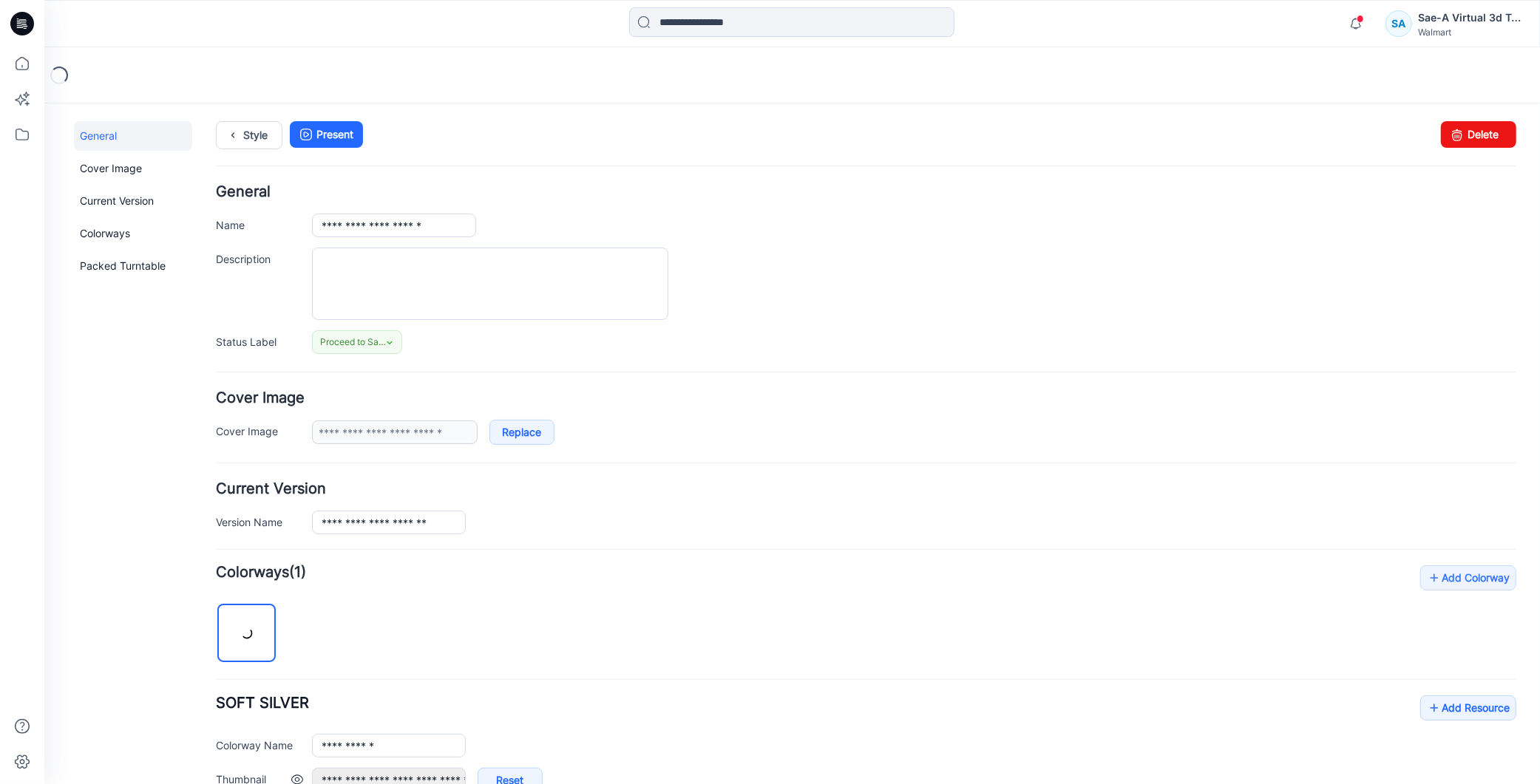
scroll to position [269, 0]
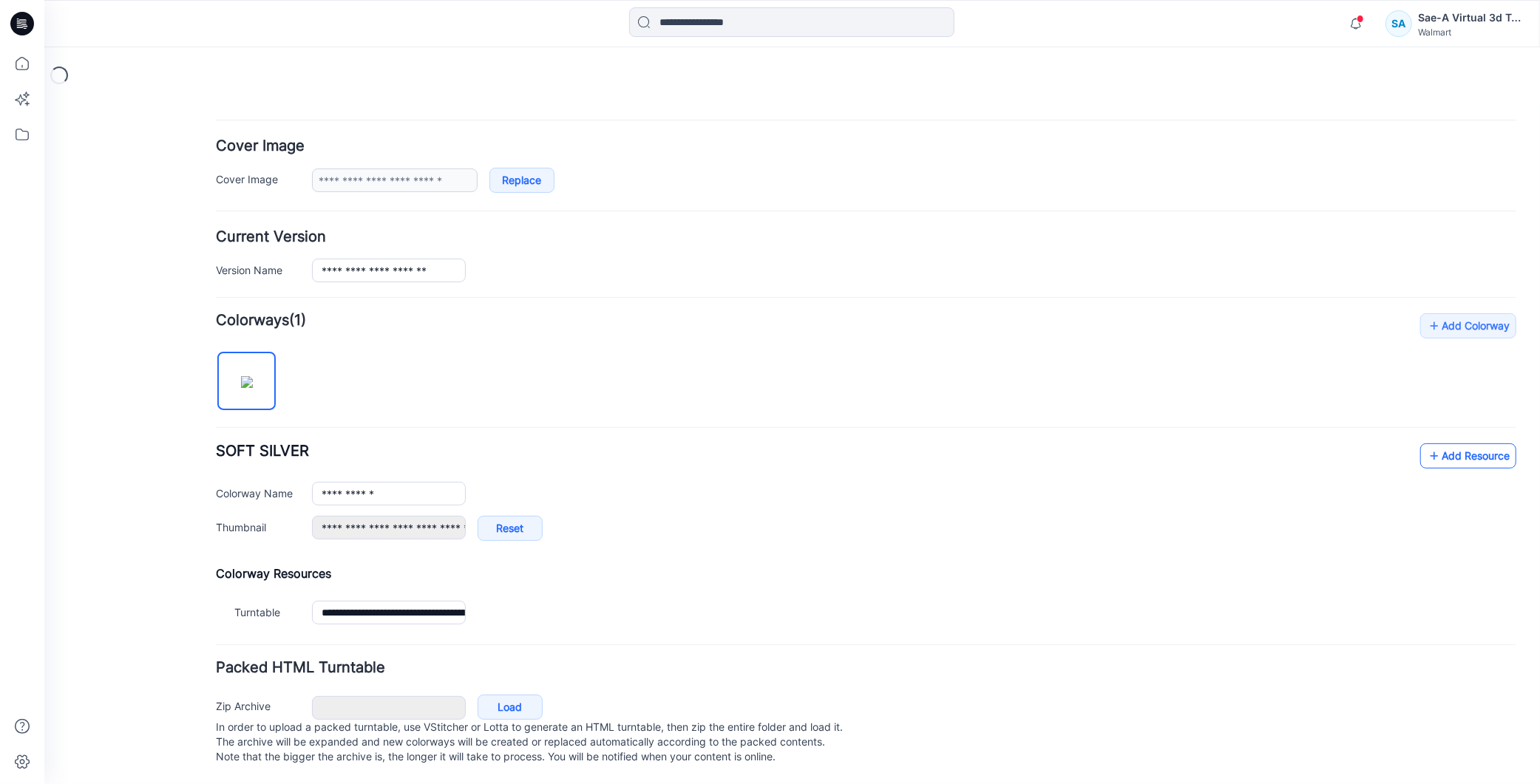
click at [1427, 447] on icon at bounding box center [1434, 455] width 15 height 23
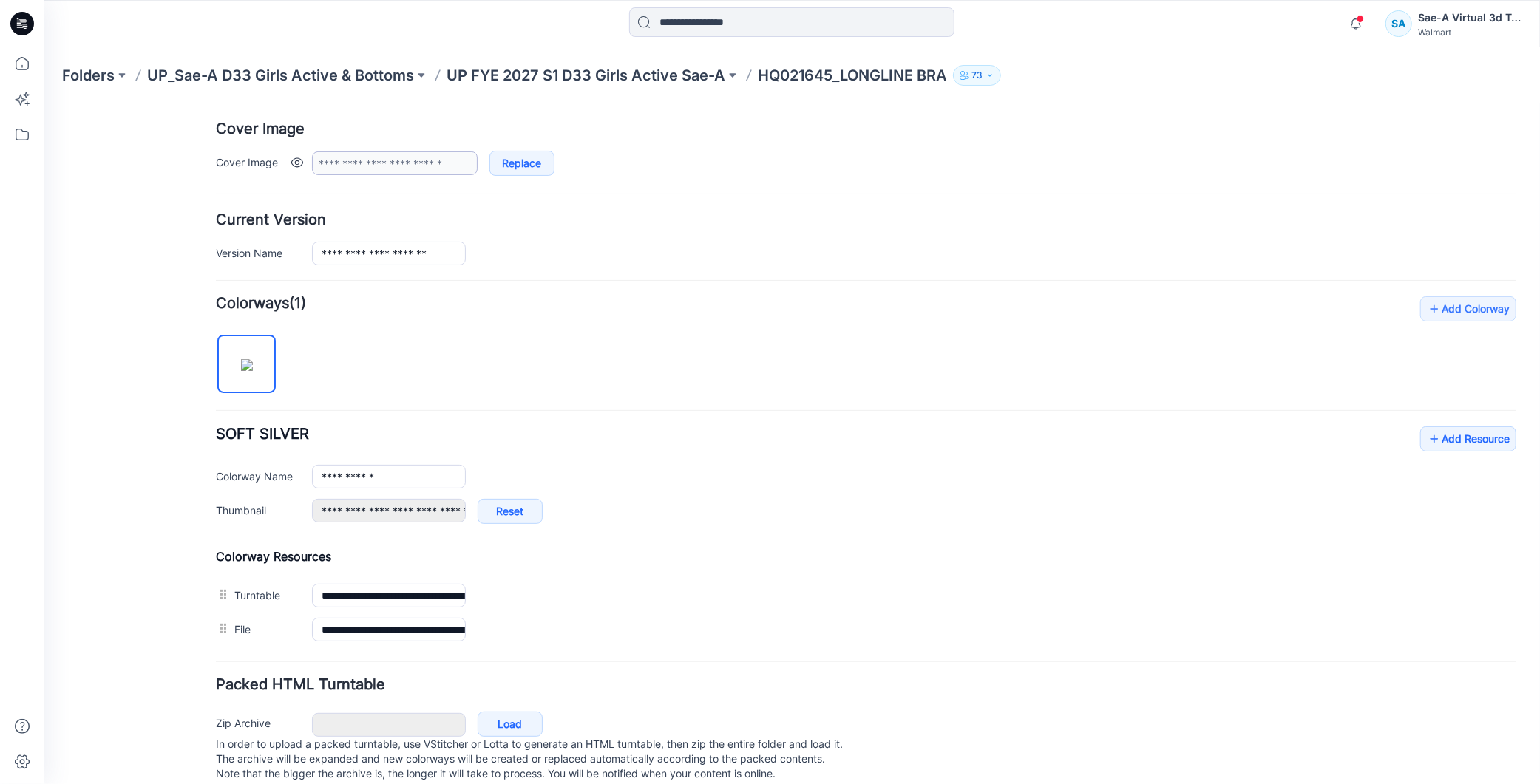
scroll to position [0, 0]
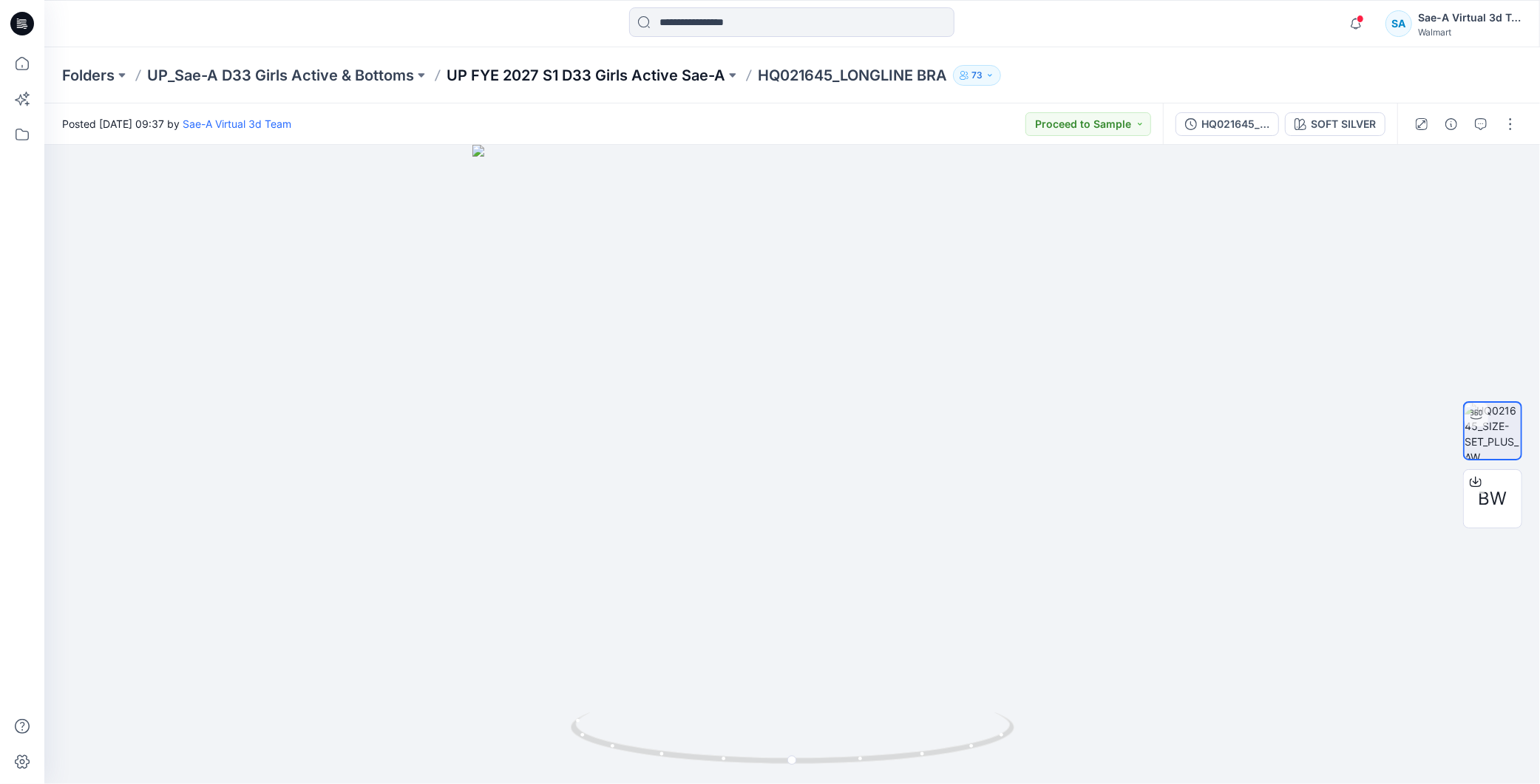
click at [682, 70] on p "UP FYE 2027 S1 D33 Girls Active Sae-A" at bounding box center [586, 76] width 279 height 21
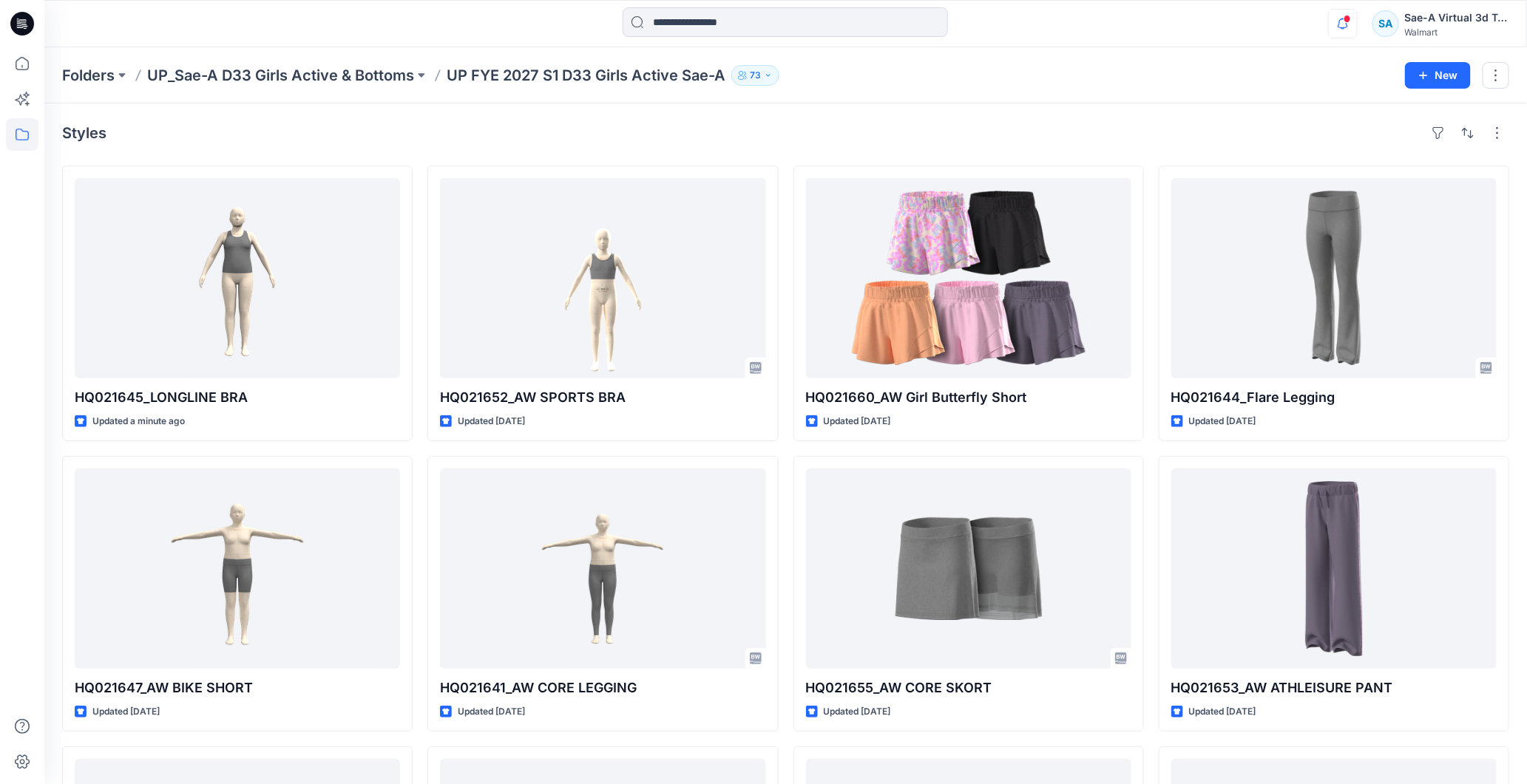
click at [1357, 20] on div "Notifications Your style HQ021645_LONGLINE BRA has been updated with HQ021645_S…" at bounding box center [1418, 23] width 180 height 32
click at [1355, 21] on icon "button" at bounding box center [1342, 23] width 28 height 30
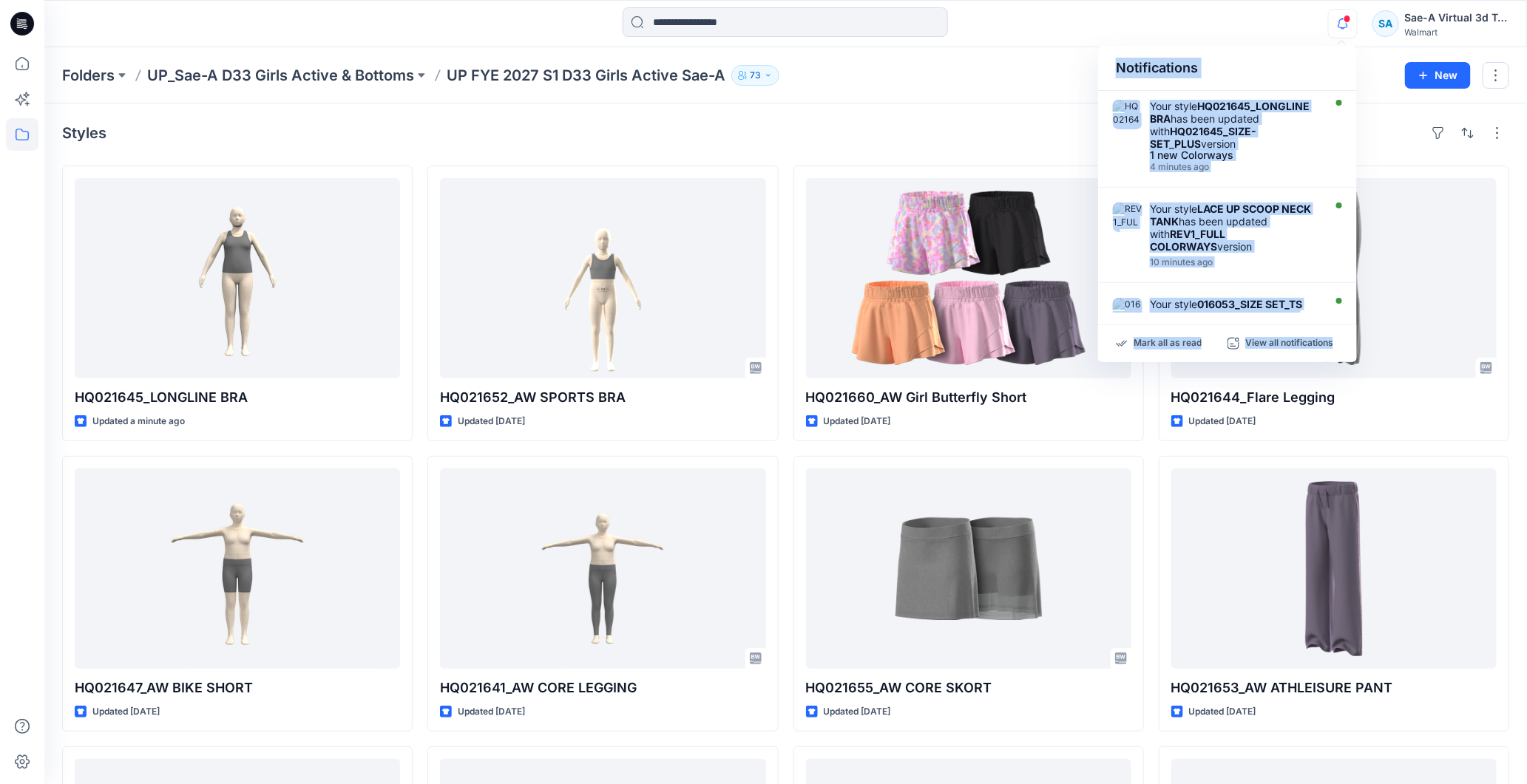
drag, startPoint x: 1242, startPoint y: 6, endPoint x: 1309, endPoint y: 27, distance: 70.2
click at [1243, 6] on div "Notifications Your style HQ021645_LONGLINE BRA has been updated with HQ021645_S…" at bounding box center [785, 23] width 1483 height 47
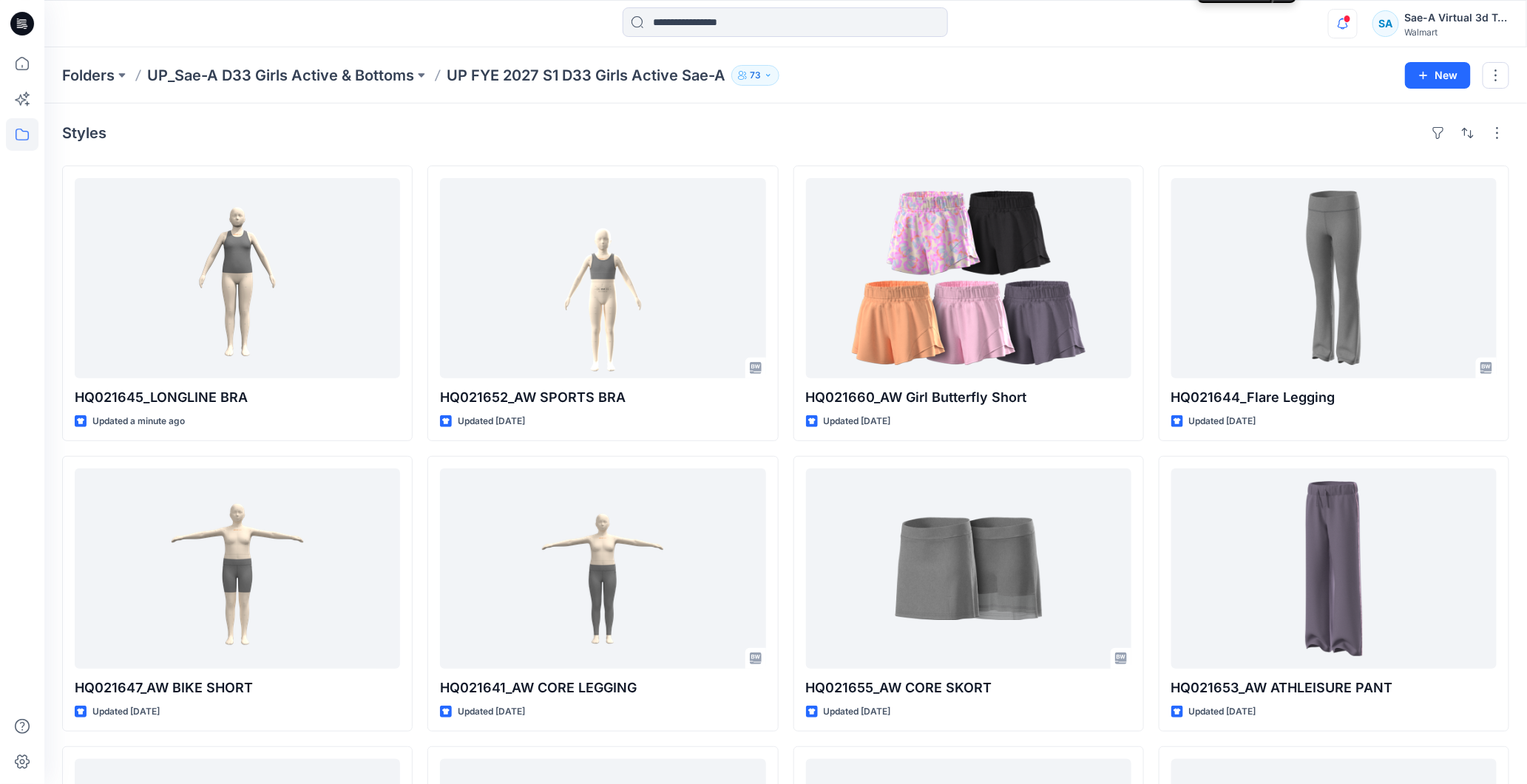
click at [1342, 23] on icon "button" at bounding box center [1342, 23] width 28 height 30
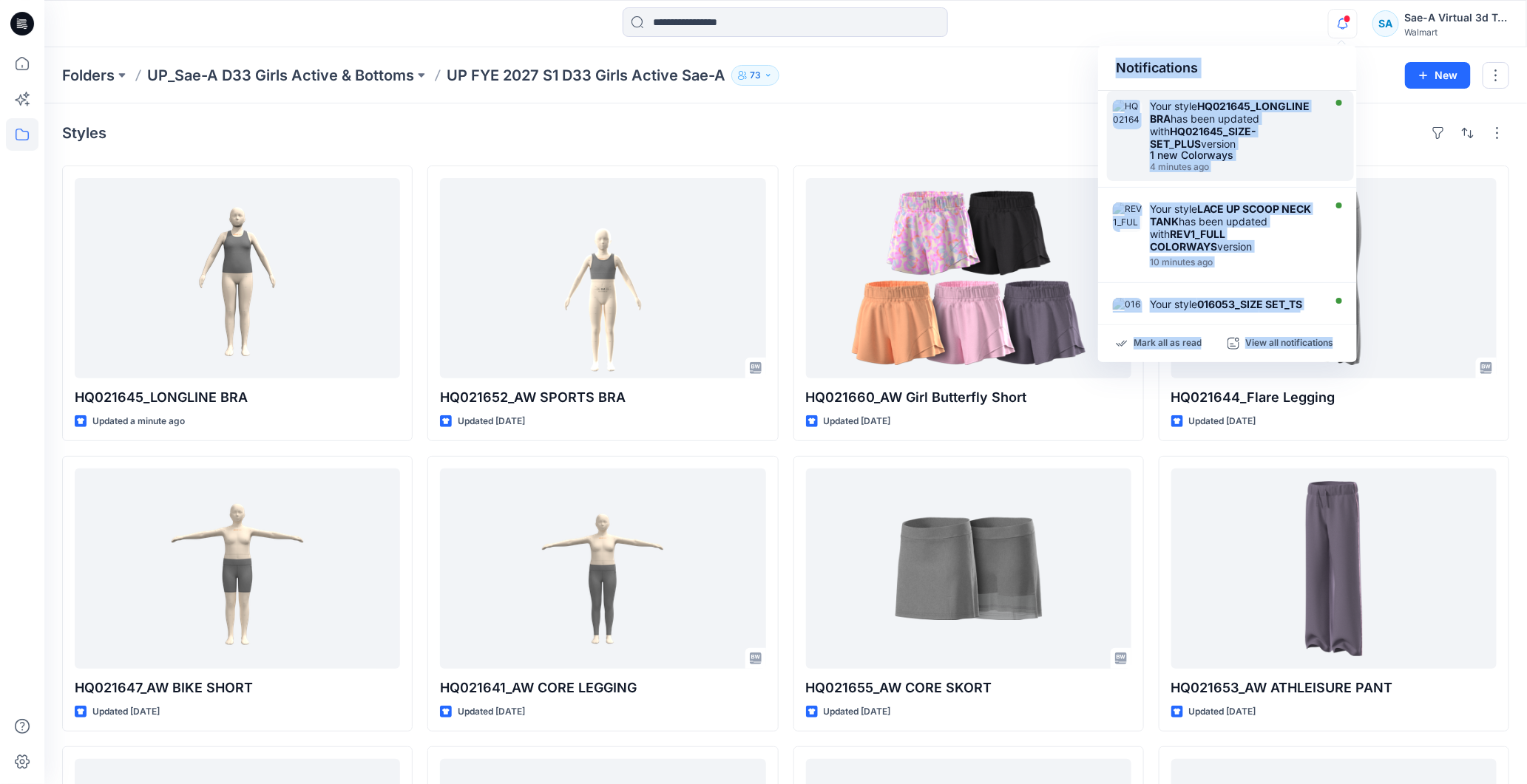
click at [1256, 130] on strong "HQ021645_SIZE-SET_PLUS" at bounding box center [1203, 137] width 106 height 25
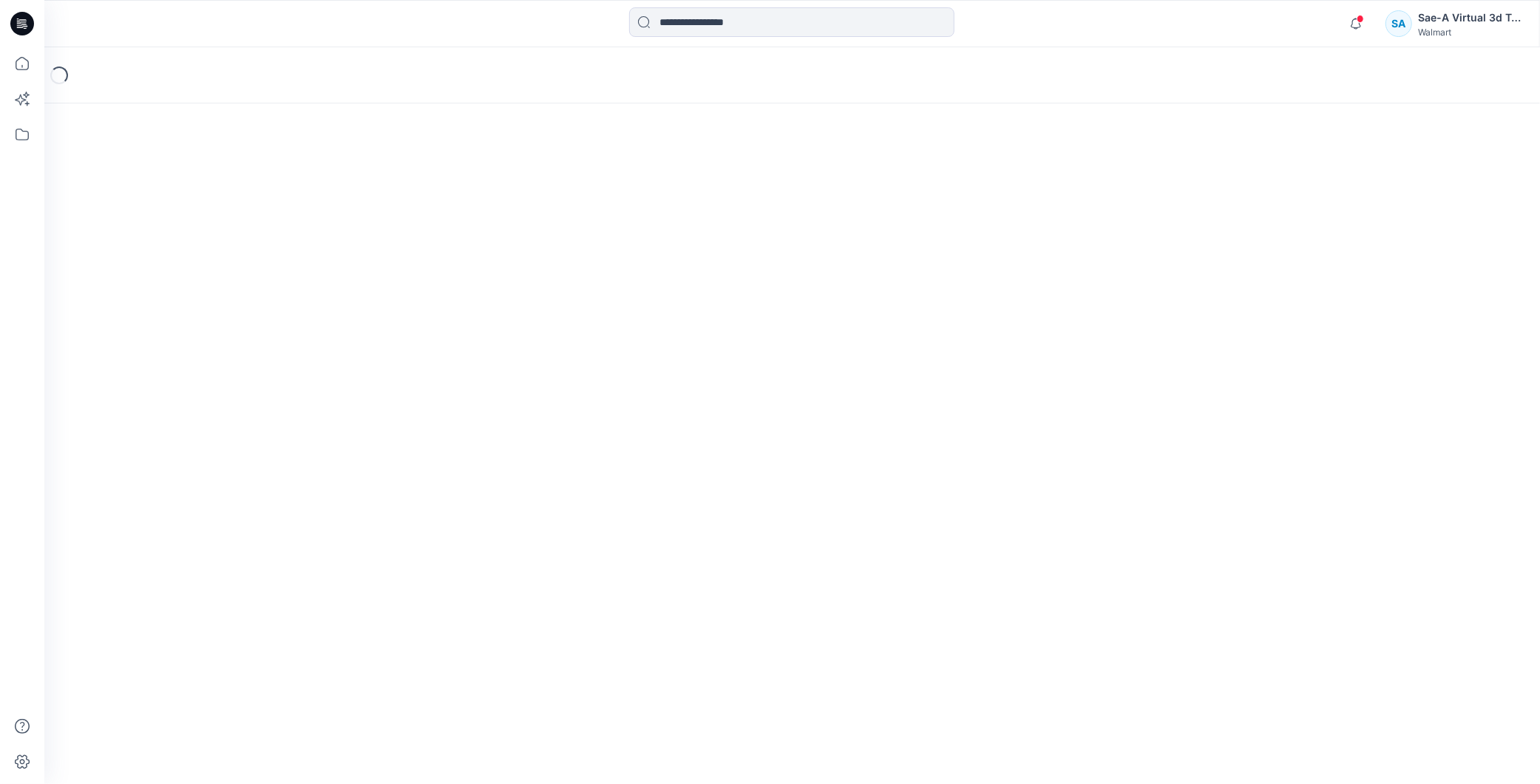
click at [1280, 41] on div "Notifications Your style HQ021645_LONGLINE BRA has been updated with HQ021645_S…" at bounding box center [792, 23] width 1496 height 47
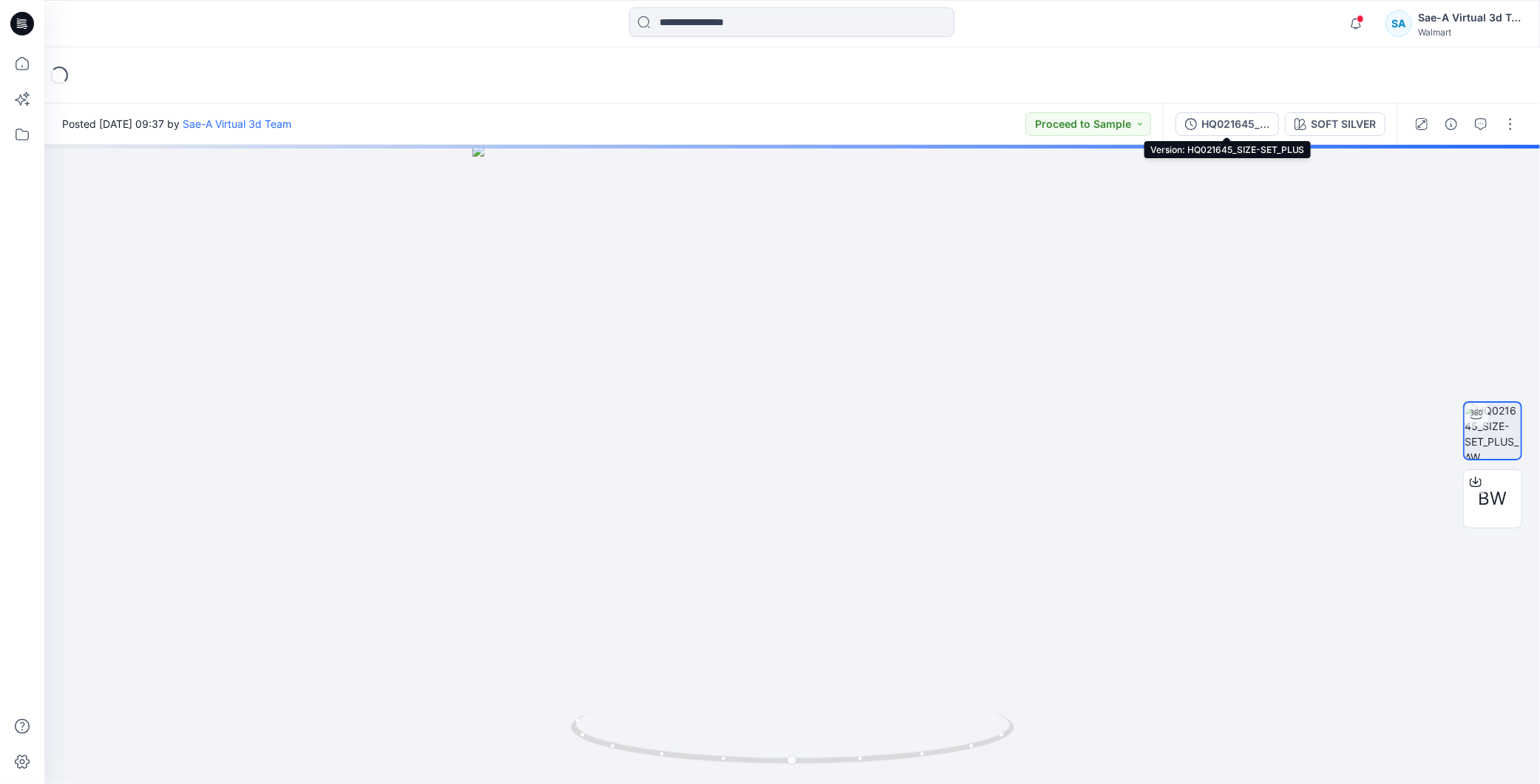
click at [1214, 131] on div "HQ021645_SIZE-SET_PLUS" at bounding box center [1235, 124] width 68 height 17
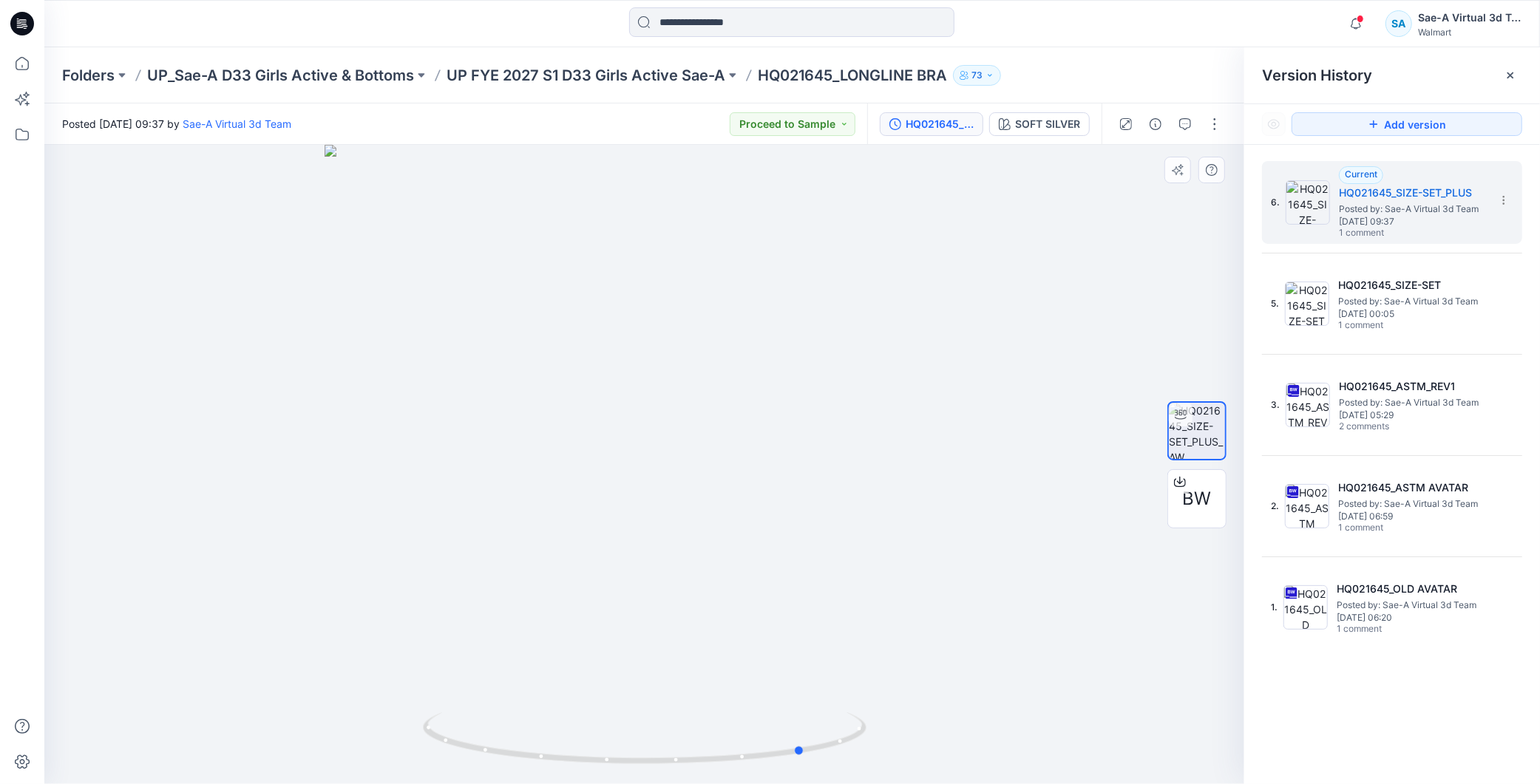
drag, startPoint x: 762, startPoint y: 745, endPoint x: 922, endPoint y: 751, distance: 160.1
click at [922, 751] on div at bounding box center [644, 464] width 1200 height 640
click at [1184, 129] on icon "button" at bounding box center [1186, 124] width 12 height 12
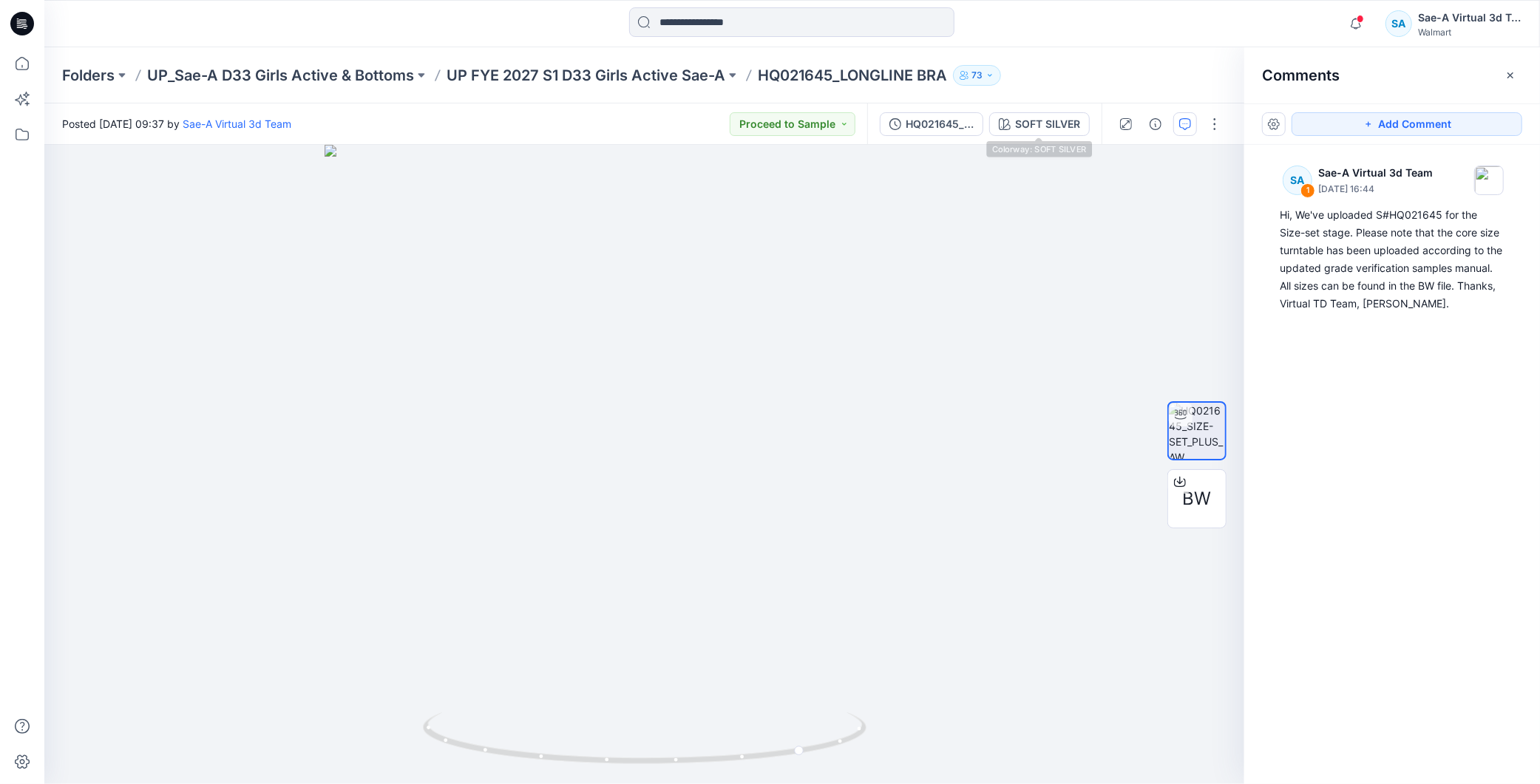
click at [945, 109] on div "HQ021645_SIZE-SET_PLUS SOFT SILVER" at bounding box center [984, 124] width 234 height 42
drag, startPoint x: 784, startPoint y: 749, endPoint x: 677, endPoint y: 758, distance: 107.4
click at [677, 758] on icon at bounding box center [647, 740] width 447 height 56
drag, startPoint x: 705, startPoint y: 278, endPoint x: 696, endPoint y: 427, distance: 149.3
drag, startPoint x: 733, startPoint y: 718, endPoint x: 823, endPoint y: 712, distance: 90.2
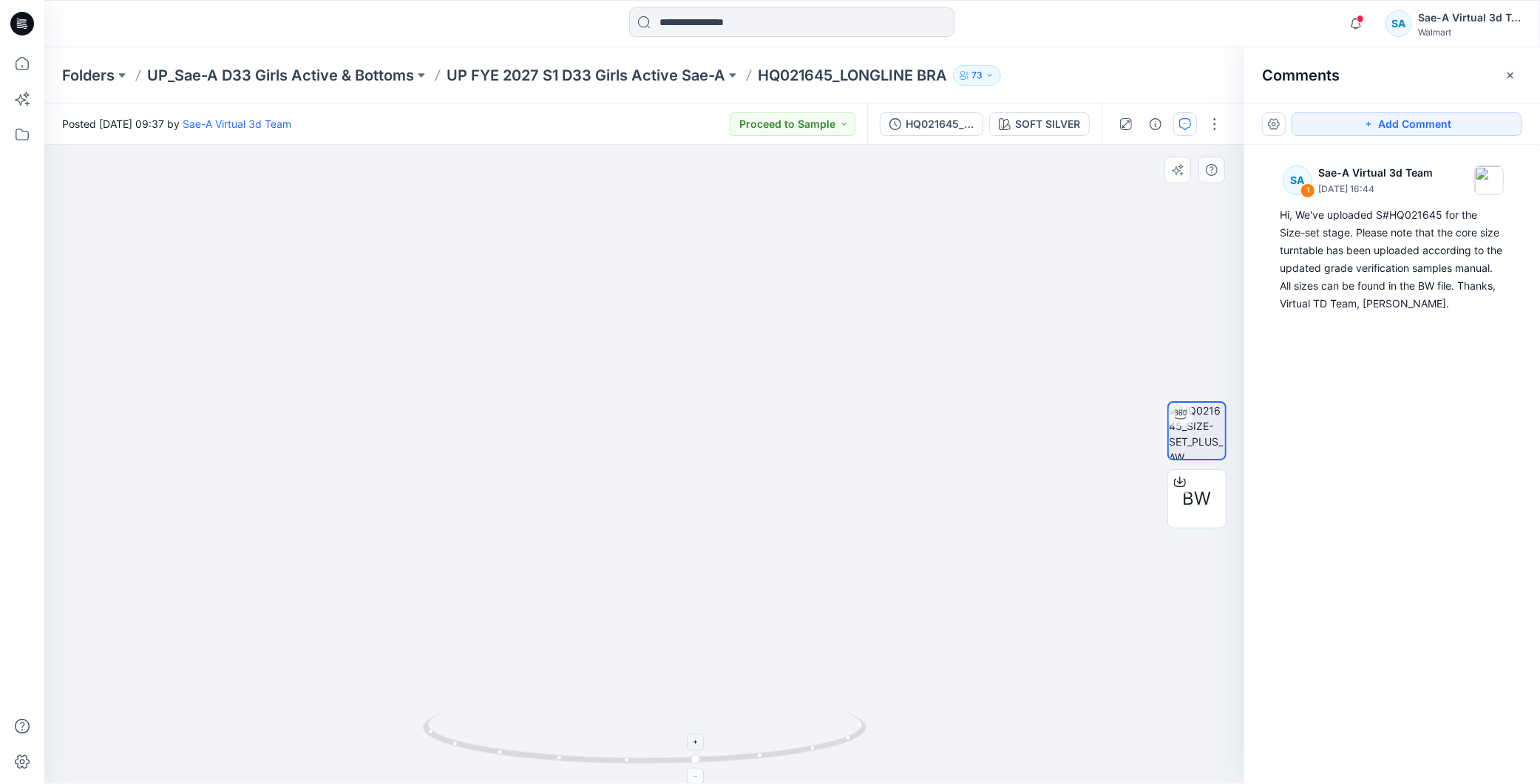
click at [823, 712] on div at bounding box center [644, 464] width 1200 height 640
drag, startPoint x: 757, startPoint y: 757, endPoint x: 963, endPoint y: 742, distance: 206.5
click at [963, 742] on div at bounding box center [644, 464] width 1200 height 640
drag, startPoint x: 771, startPoint y: 700, endPoint x: 831, endPoint y: 714, distance: 61.6
click at [596, 712] on div at bounding box center [644, 464] width 1200 height 640
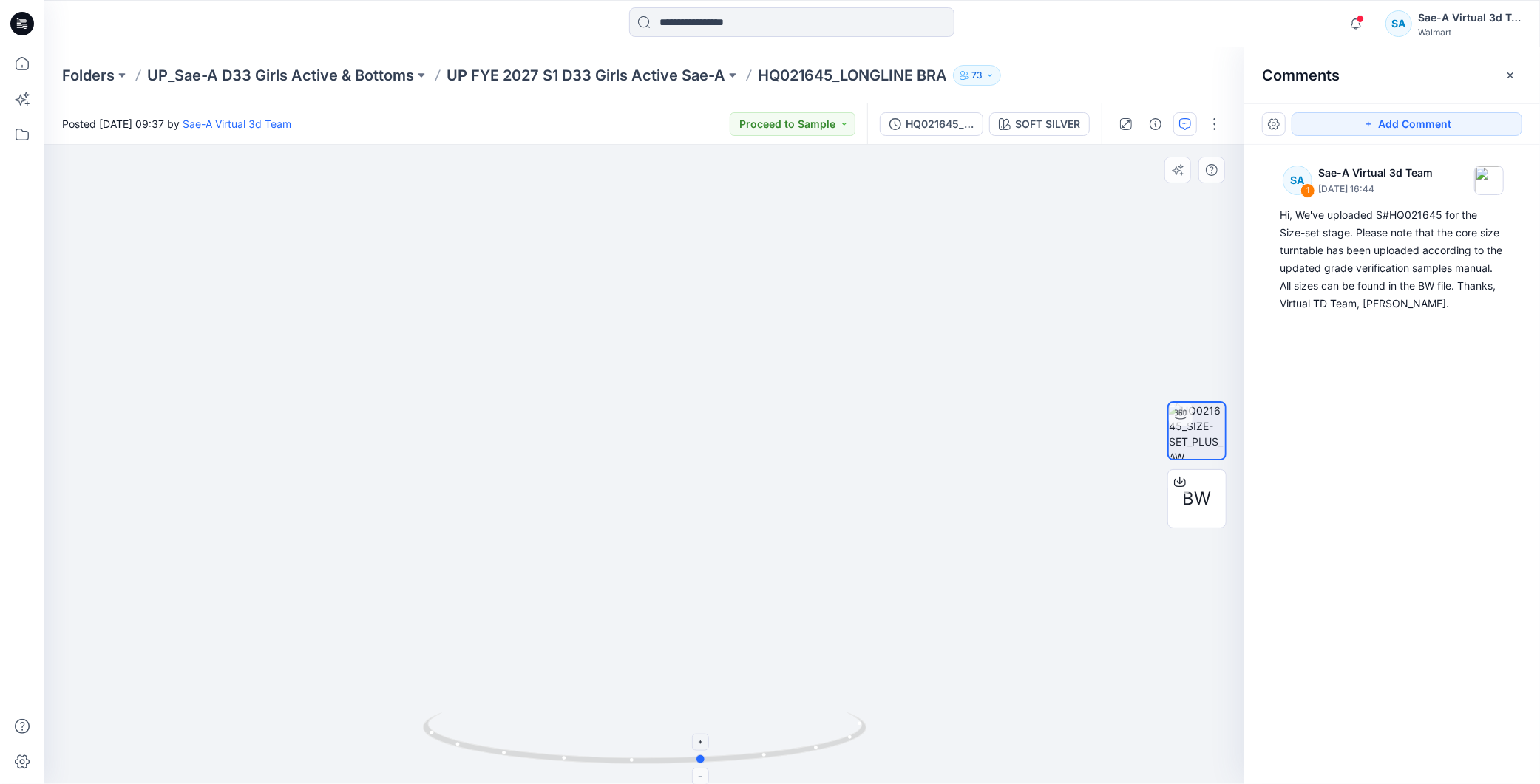
drag, startPoint x: 788, startPoint y: 761, endPoint x: 607, endPoint y: 764, distance: 181.0
click at [607, 764] on icon at bounding box center [647, 740] width 447 height 56
click at [1048, 118] on div "SOFT SILVER" at bounding box center [1047, 124] width 65 height 17
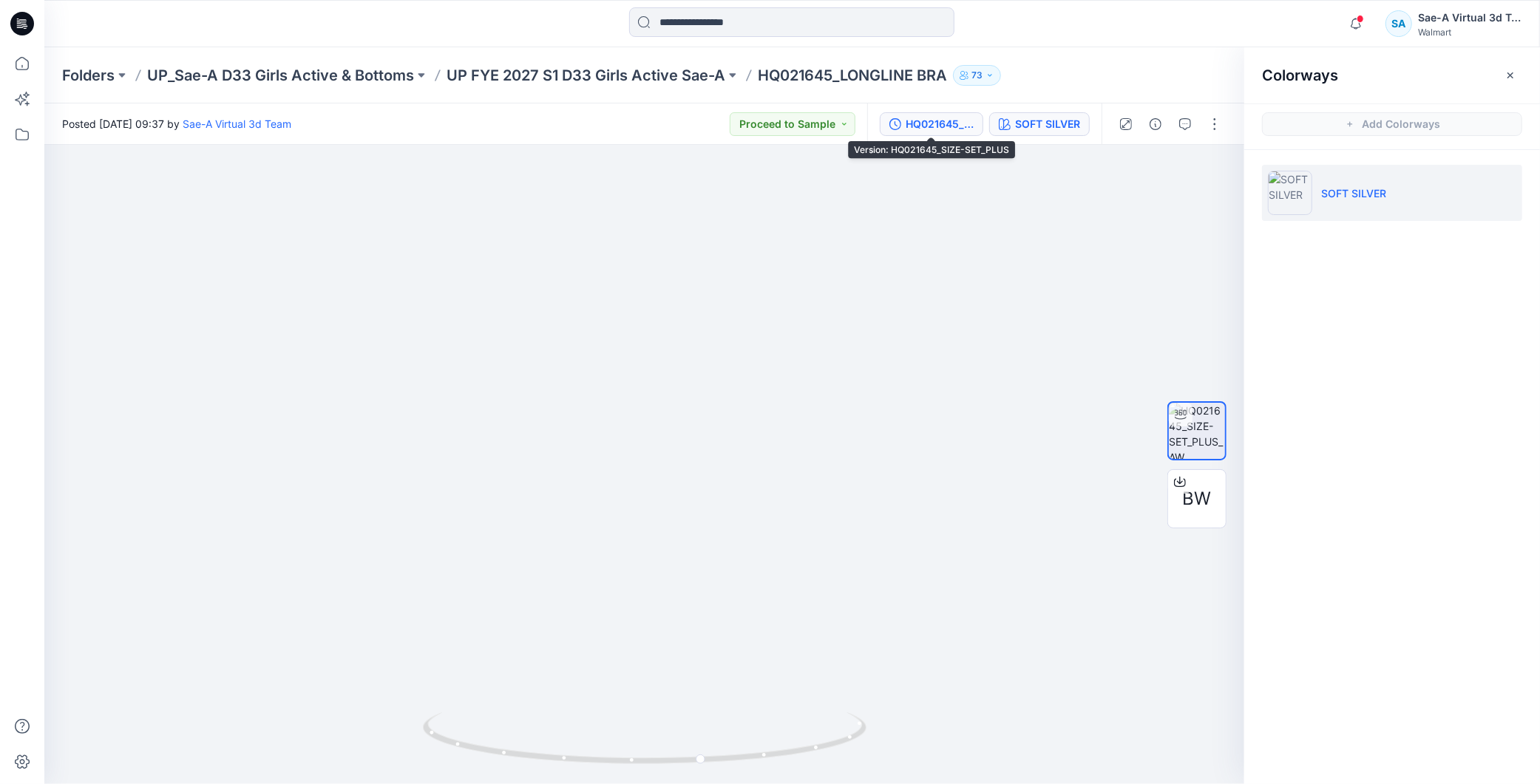
click at [952, 120] on div "HQ021645_SIZE-SET_PLUS" at bounding box center [940, 124] width 68 height 17
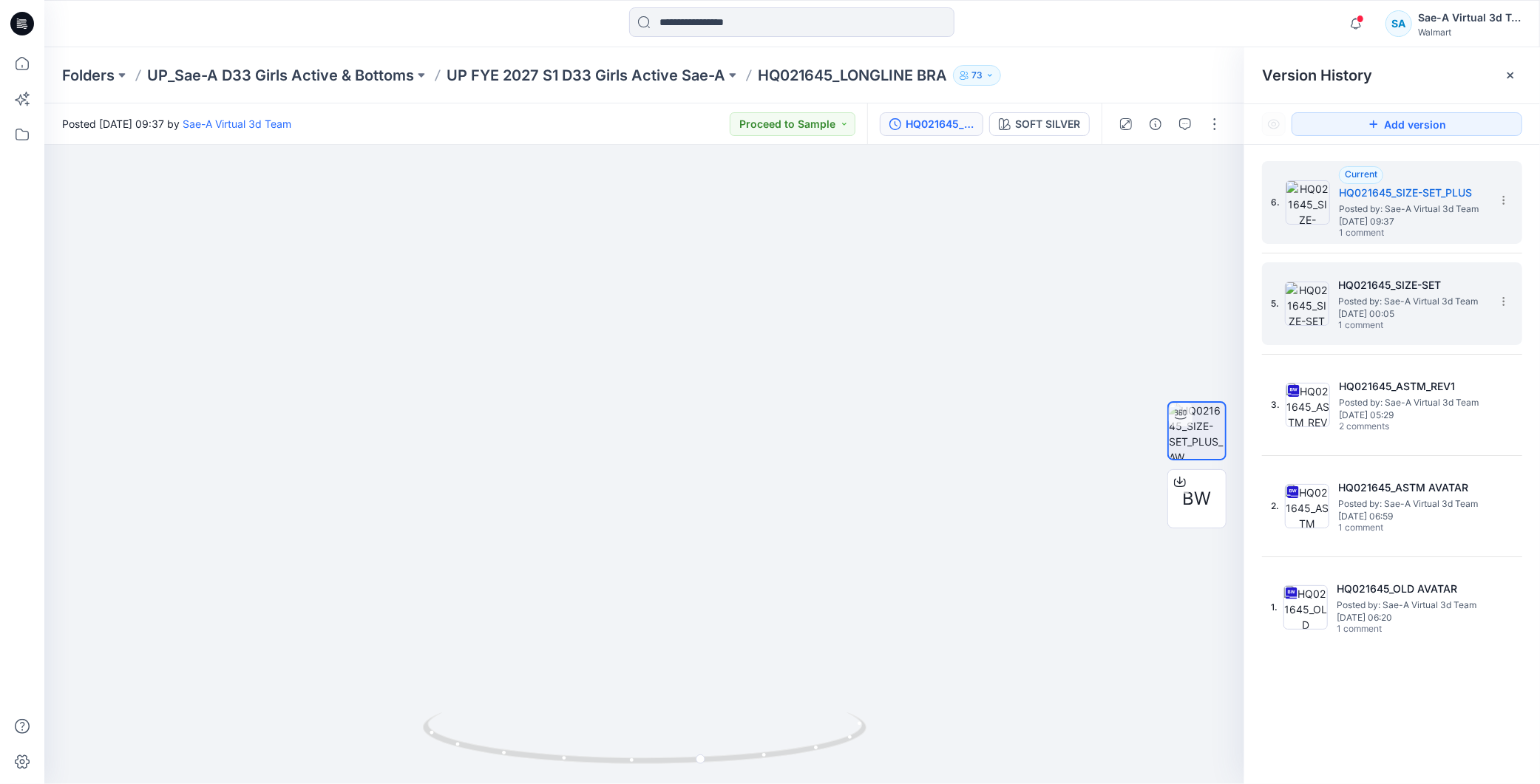
click at [1402, 298] on span "Posted by: Sae-A Virtual 3d Team" at bounding box center [1412, 301] width 148 height 15
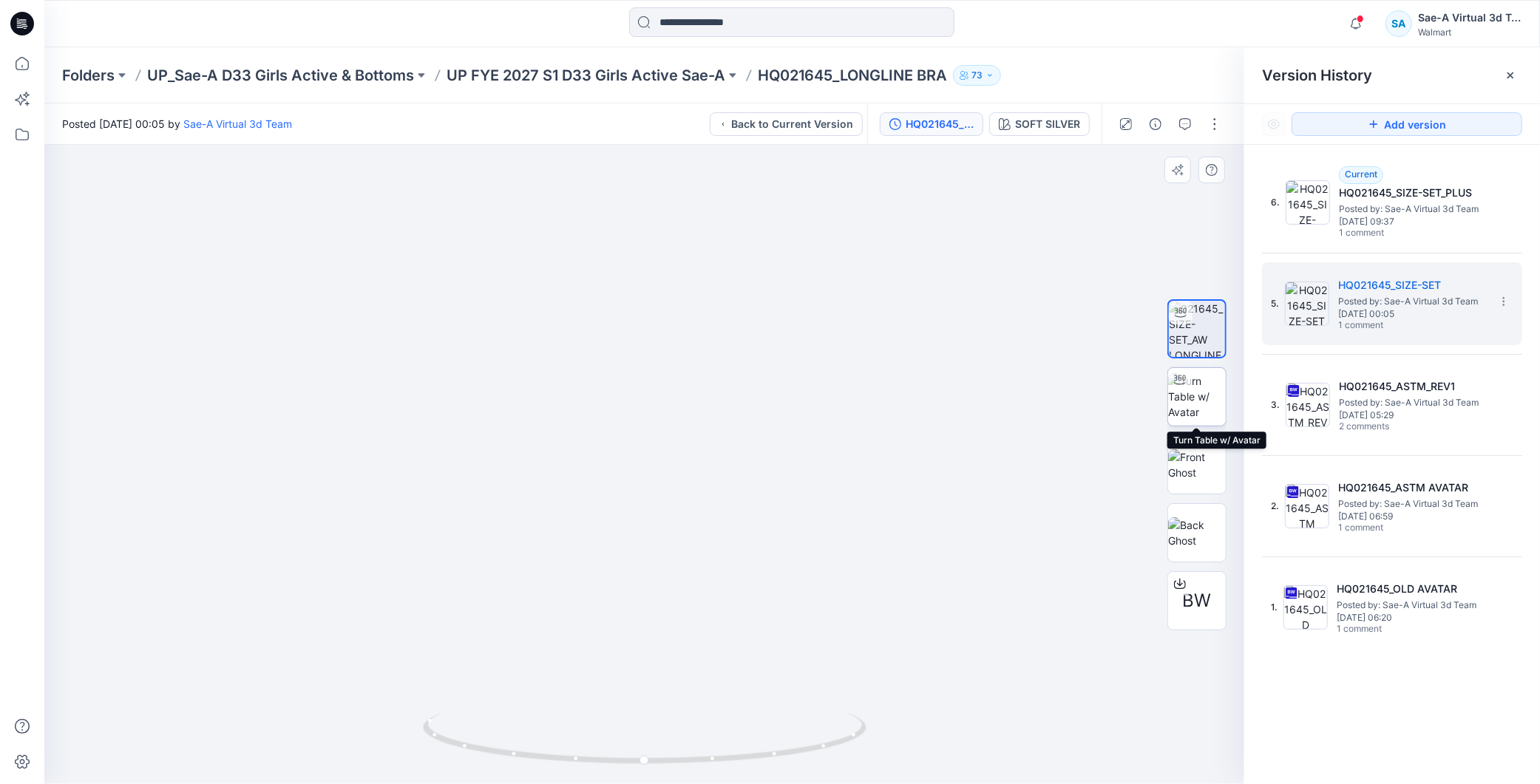
click at [1193, 395] on img at bounding box center [1197, 397] width 57 height 47
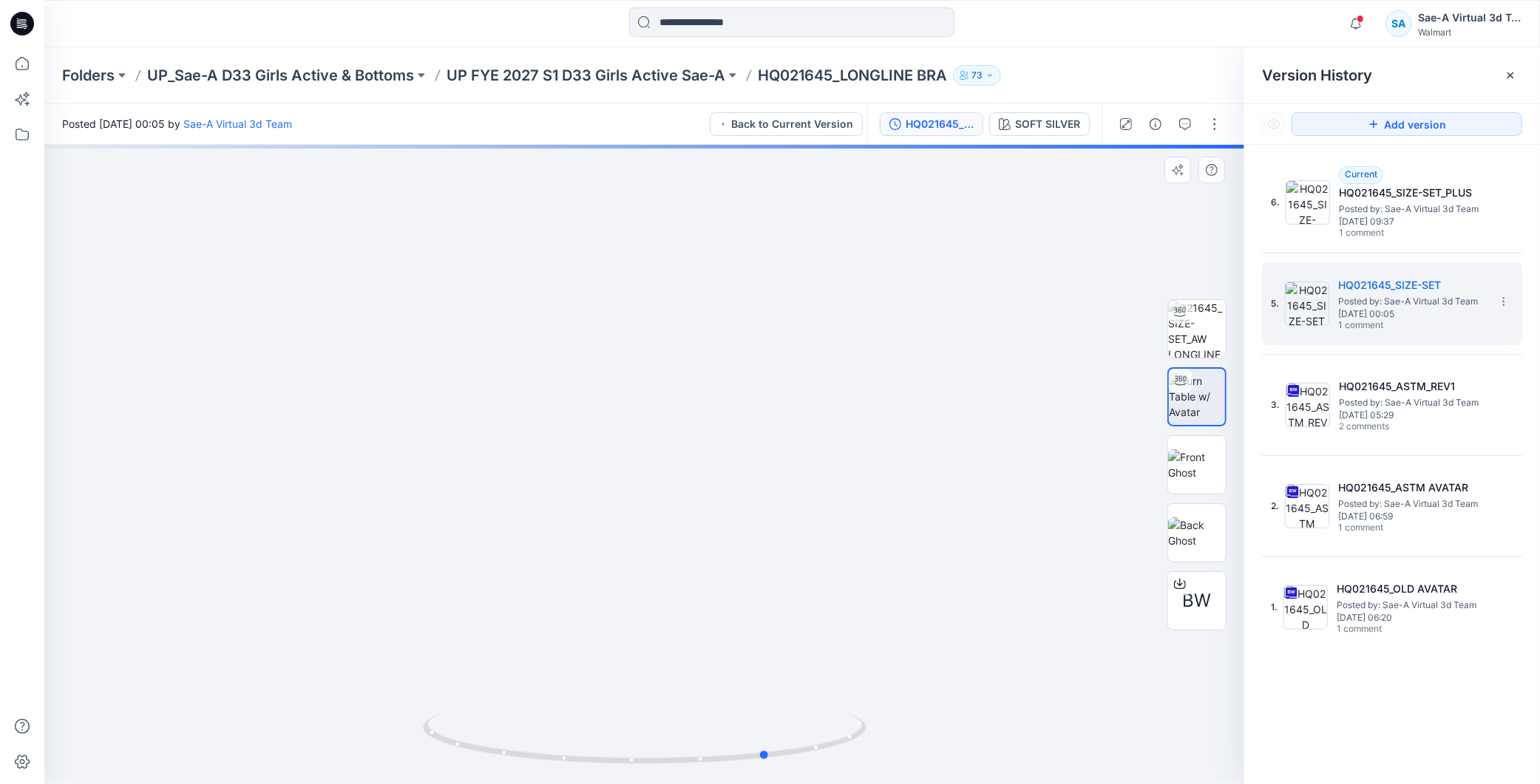
drag, startPoint x: 724, startPoint y: 767, endPoint x: 838, endPoint y: 656, distance: 159.1
click at [831, 728] on icon at bounding box center [647, 740] width 447 height 56
drag, startPoint x: 792, startPoint y: 757, endPoint x: 823, endPoint y: 759, distance: 31.1
click at [823, 759] on icon at bounding box center [647, 740] width 447 height 56
click at [836, 590] on div at bounding box center [644, 464] width 1200 height 640
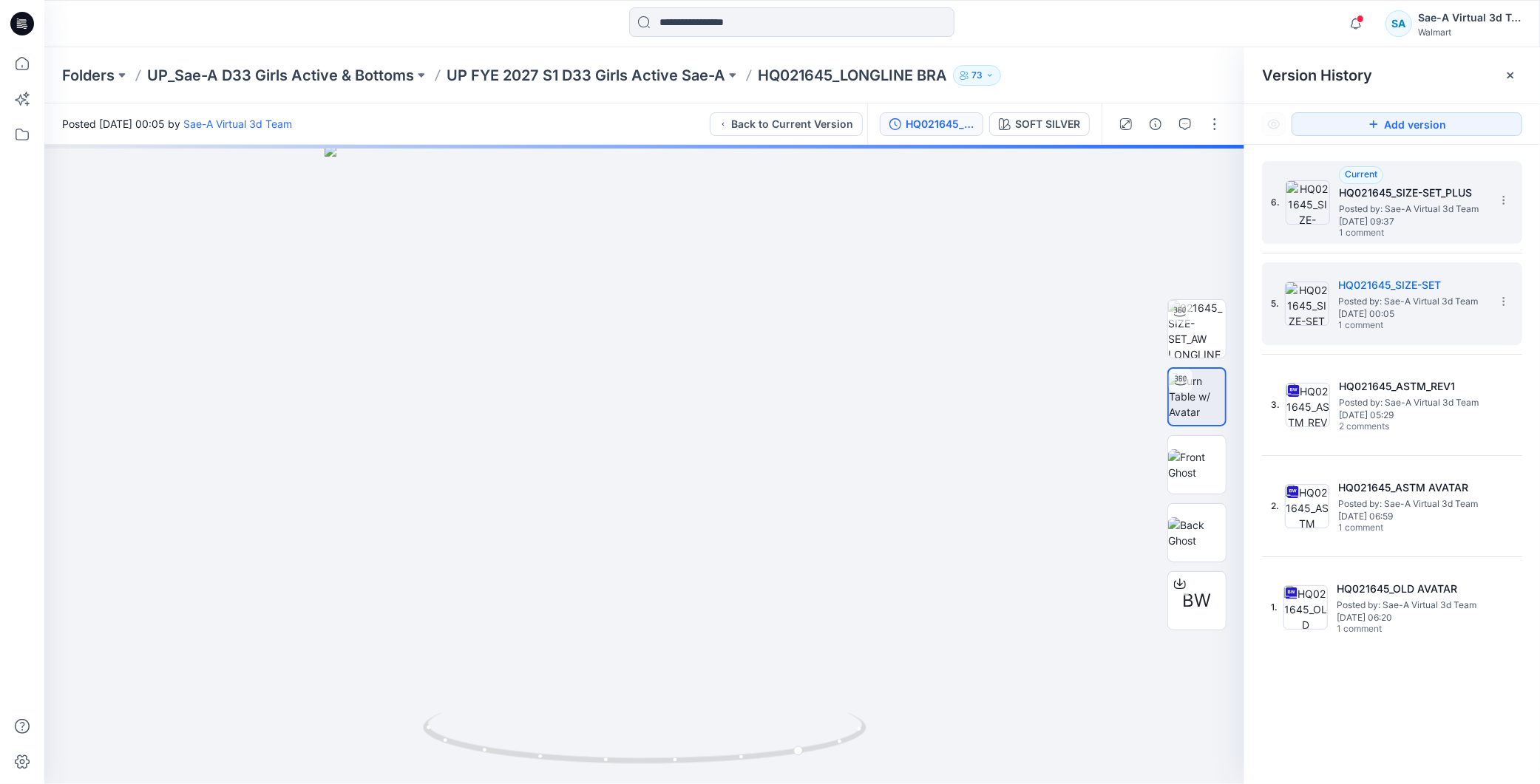
drag, startPoint x: 1410, startPoint y: 211, endPoint x: 1354, endPoint y: 204, distance: 56.4
click at [1410, 211] on span "Posted by: Sae-A Virtual 3d Team" at bounding box center [1413, 209] width 148 height 15
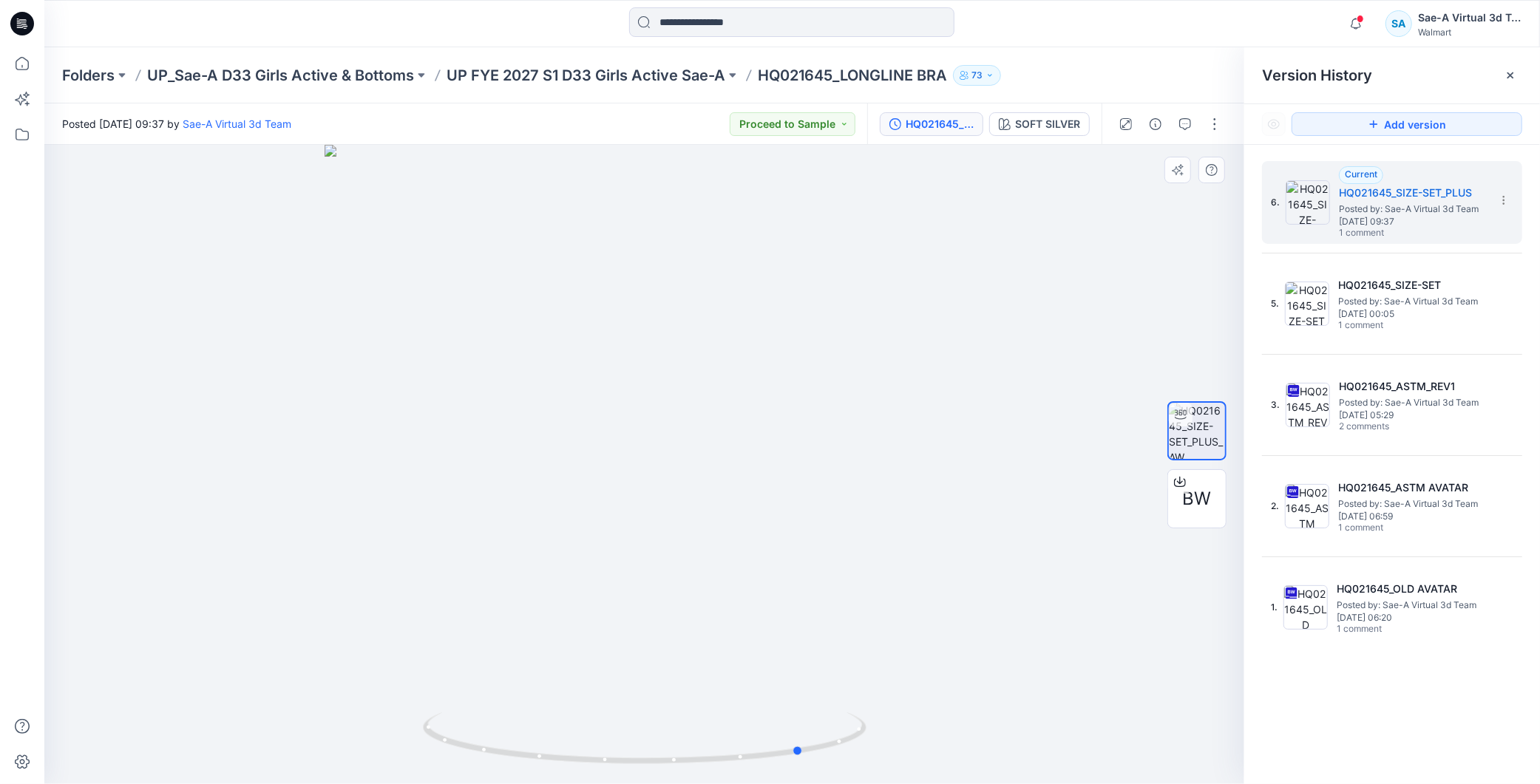
drag, startPoint x: 754, startPoint y: 720, endPoint x: 913, endPoint y: 722, distance: 159.0
click at [913, 722] on div at bounding box center [644, 464] width 1200 height 640
drag, startPoint x: 744, startPoint y: 281, endPoint x: 743, endPoint y: 493, distance: 212.0
drag, startPoint x: 750, startPoint y: 744, endPoint x: 719, endPoint y: 748, distance: 31.3
click at [719, 748] on icon at bounding box center [647, 740] width 447 height 56
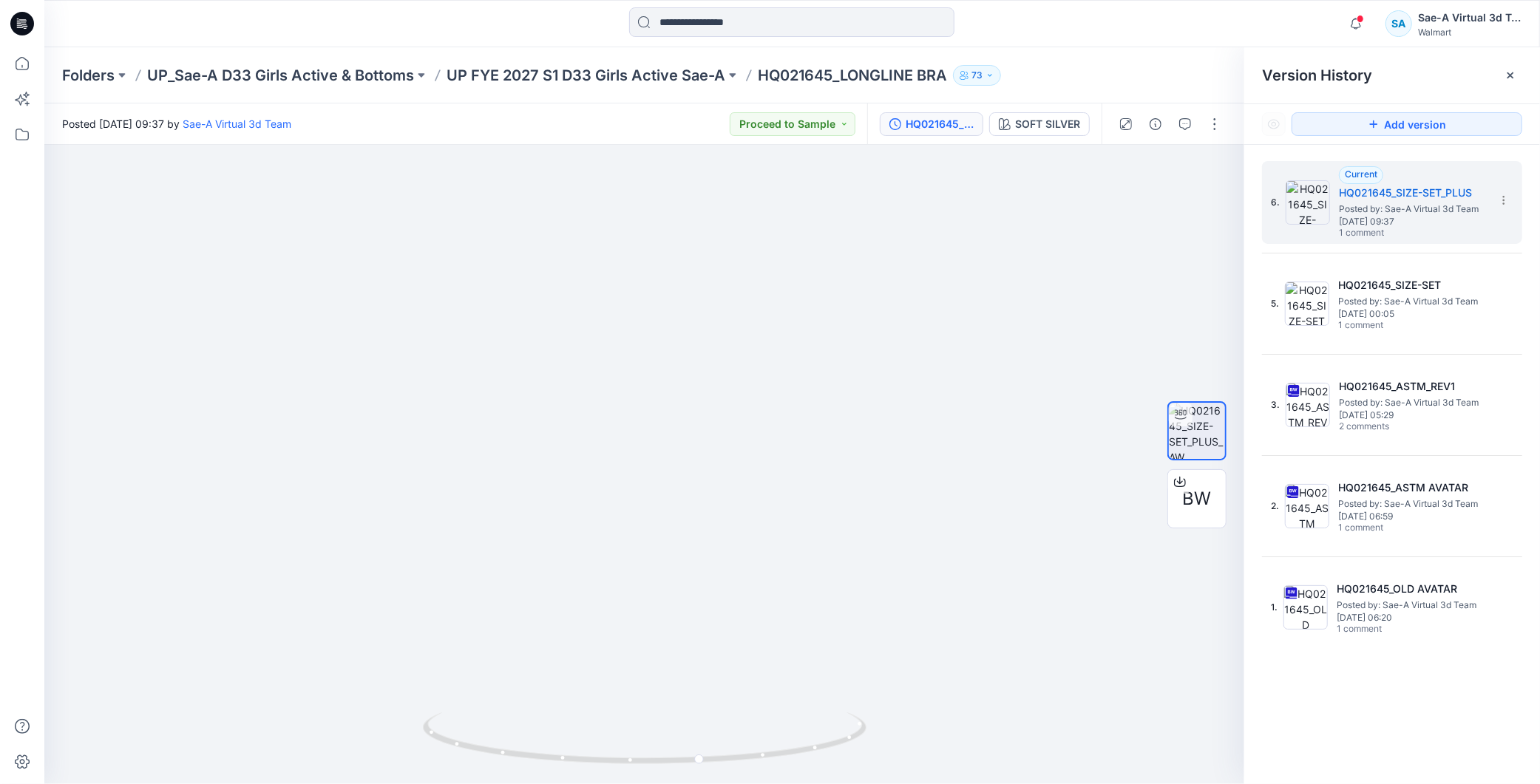
click at [584, 62] on div "Folders UP_Sae-A D33 Girls Active & Bottoms UP FYE 2027 S1 D33 Girls Active Sae…" at bounding box center [792, 75] width 1496 height 57
click at [594, 72] on p "UP FYE 2027 S1 D33 Girls Active Sae-A" at bounding box center [586, 76] width 279 height 21
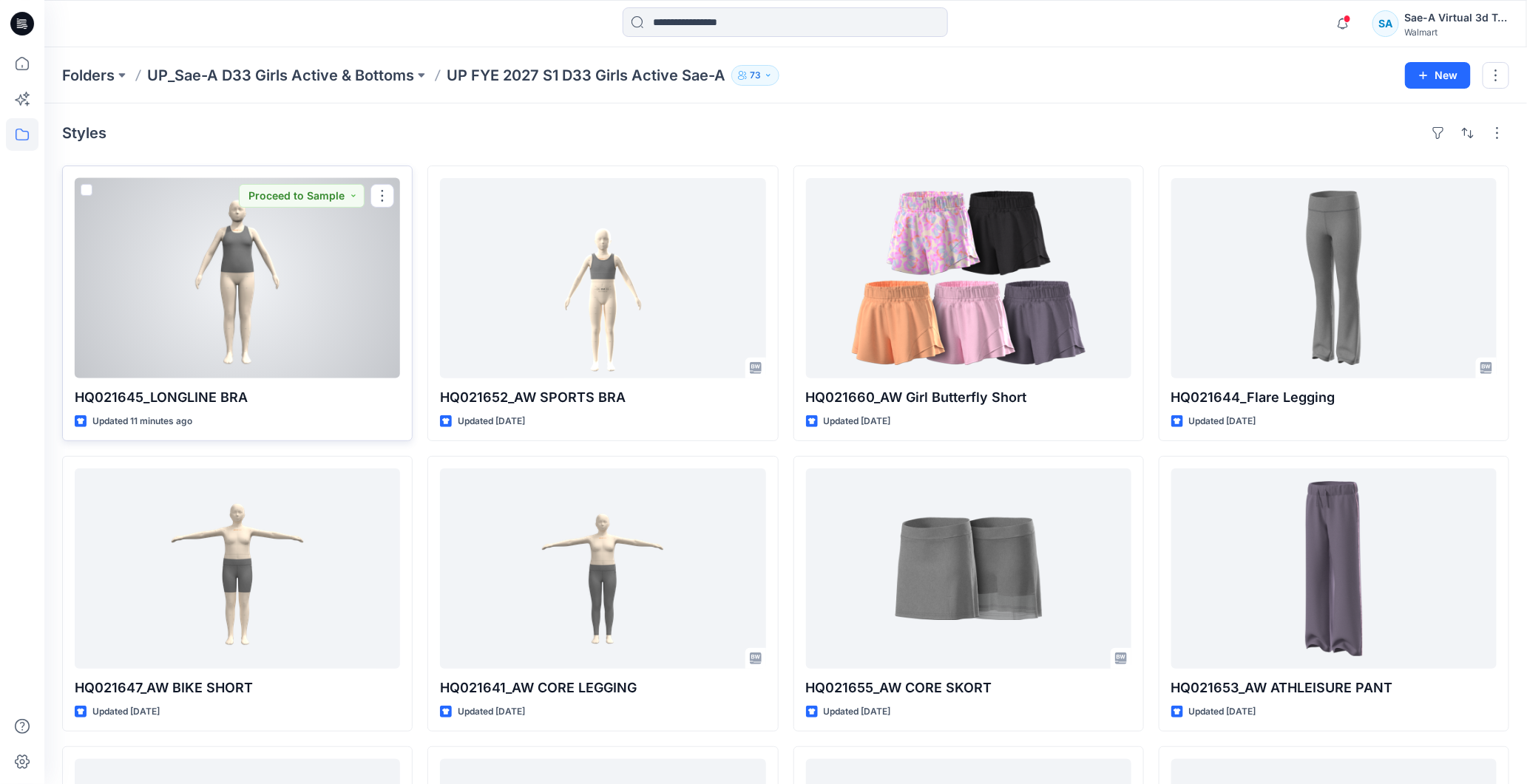
click at [298, 275] on div at bounding box center [238, 278] width 326 height 200
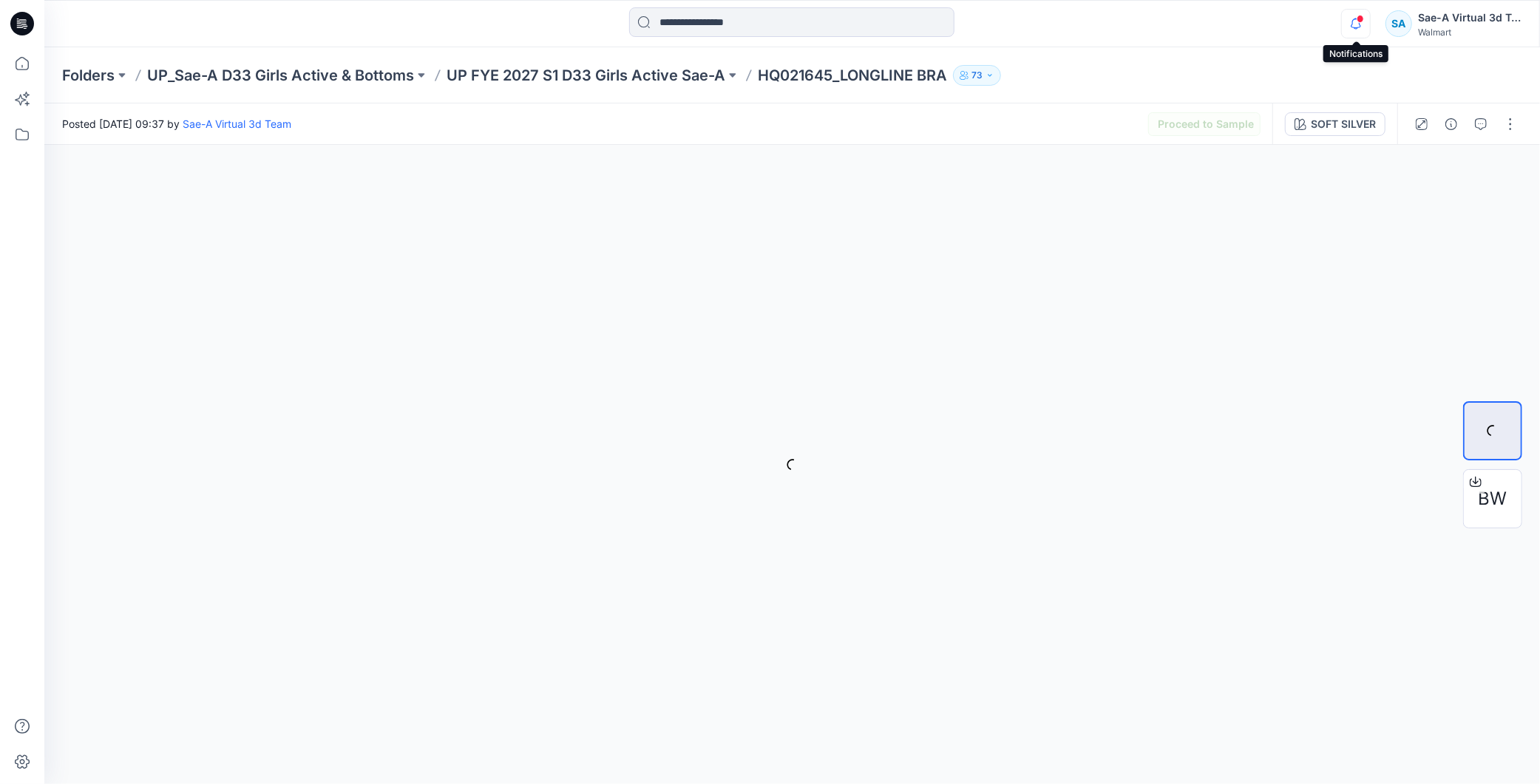
click at [1354, 26] on icon "button" at bounding box center [1356, 23] width 28 height 30
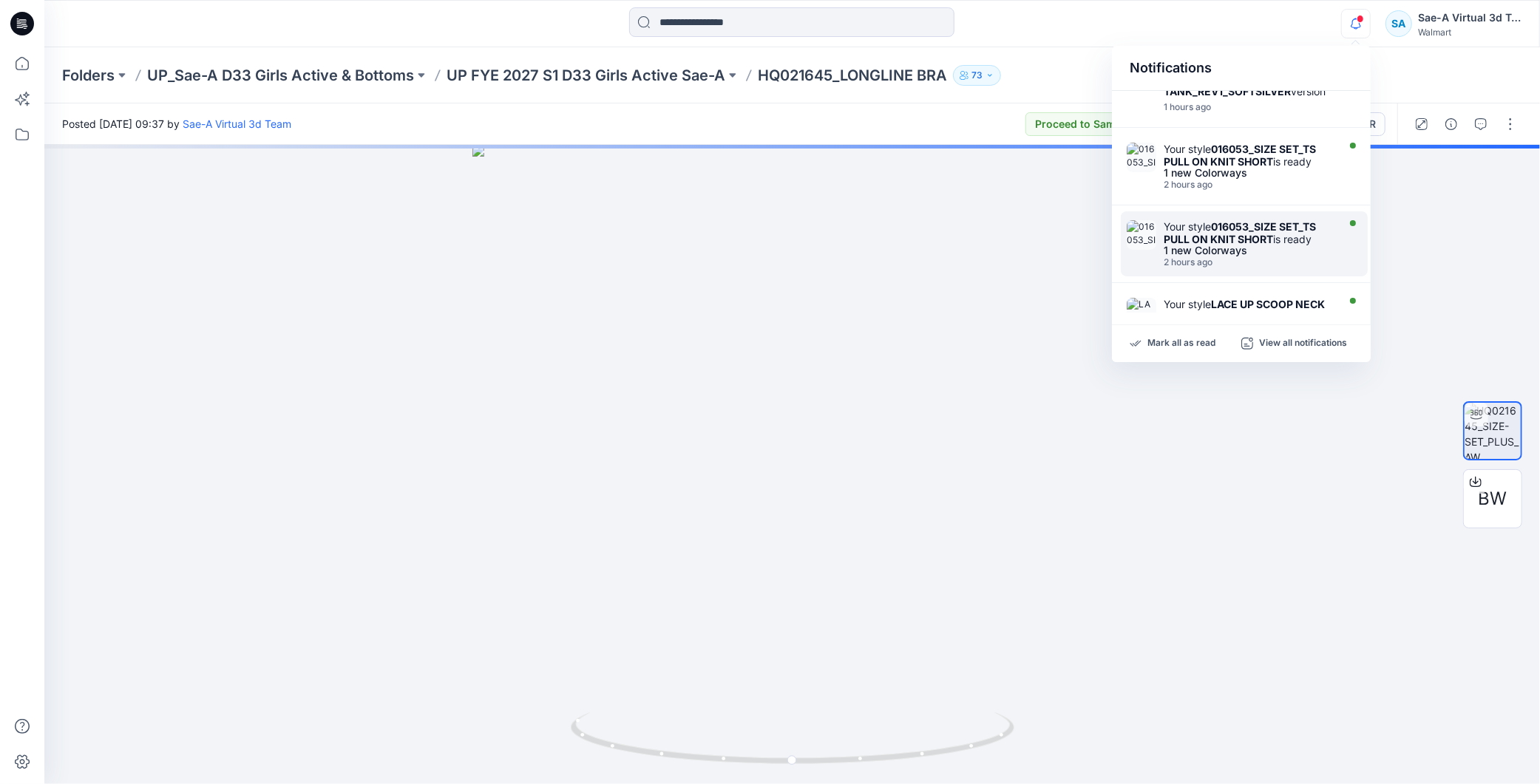
scroll to position [574, 0]
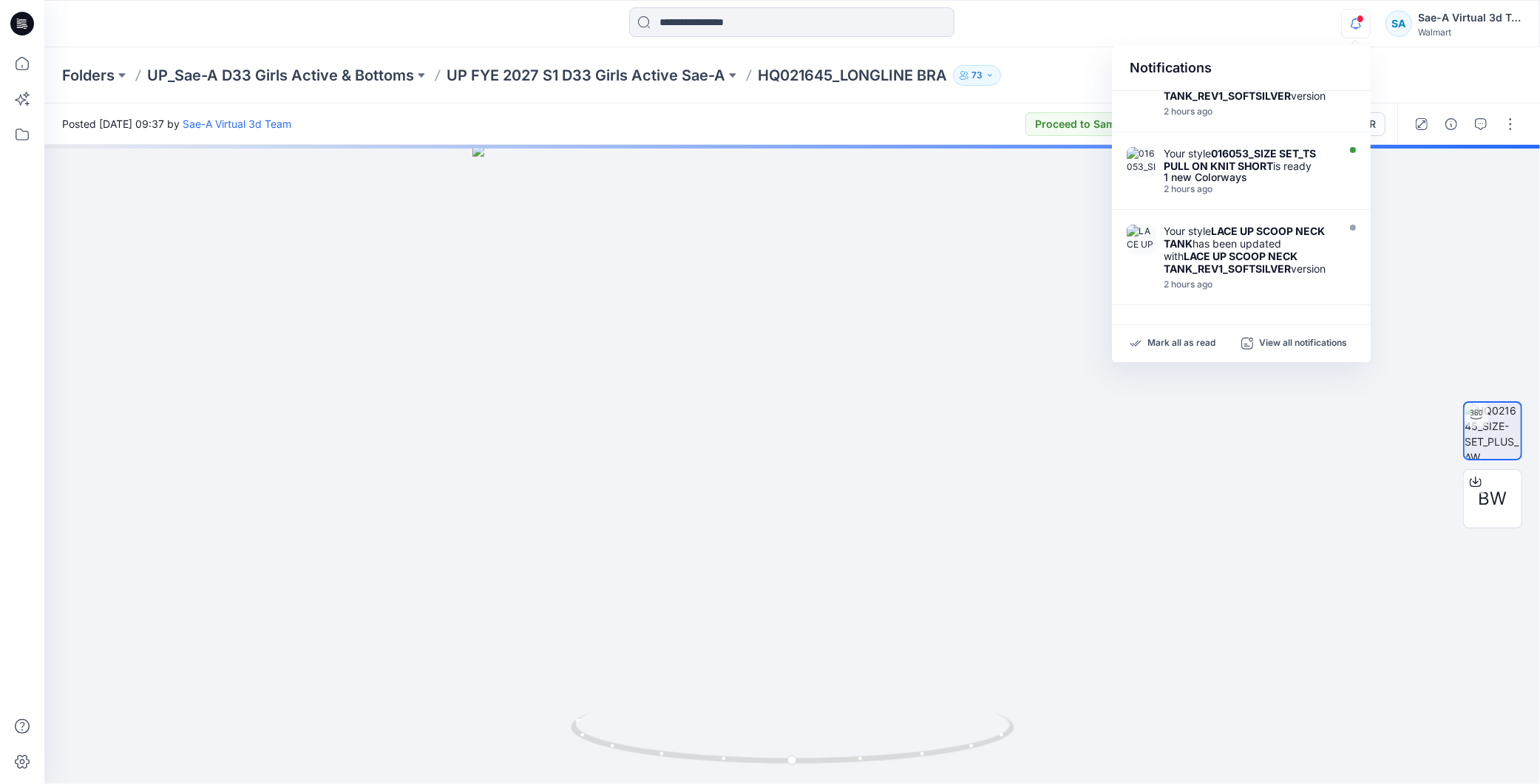
click at [1359, 25] on icon "button" at bounding box center [1356, 23] width 28 height 30
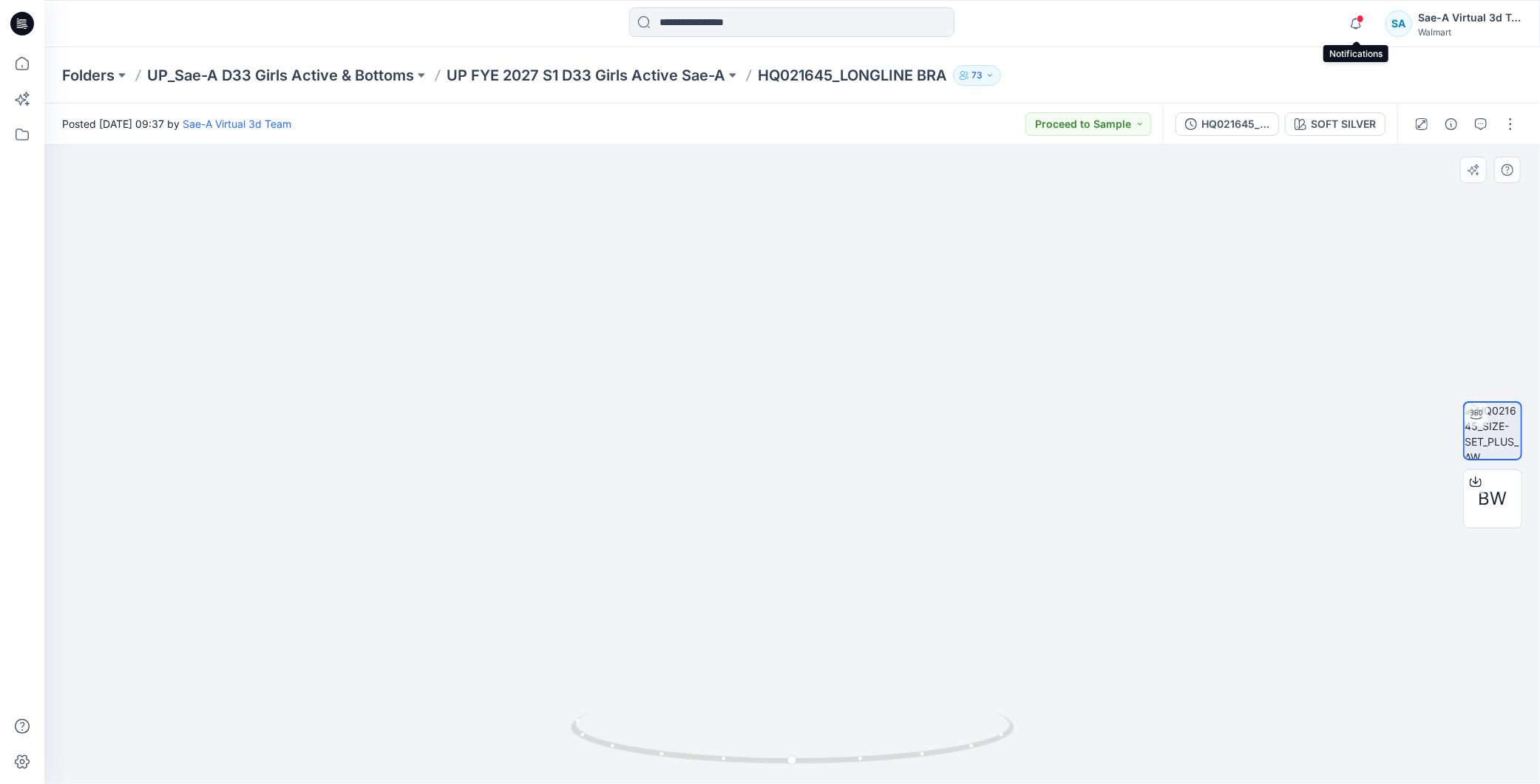
drag, startPoint x: 857, startPoint y: 325, endPoint x: 823, endPoint y: 613, distance: 290.0
drag, startPoint x: 920, startPoint y: 760, endPoint x: 1154, endPoint y: 740, distance: 234.9
click at [1154, 740] on div at bounding box center [792, 464] width 1496 height 640
click at [21, 20] on icon at bounding box center [22, 23] width 24 height 23
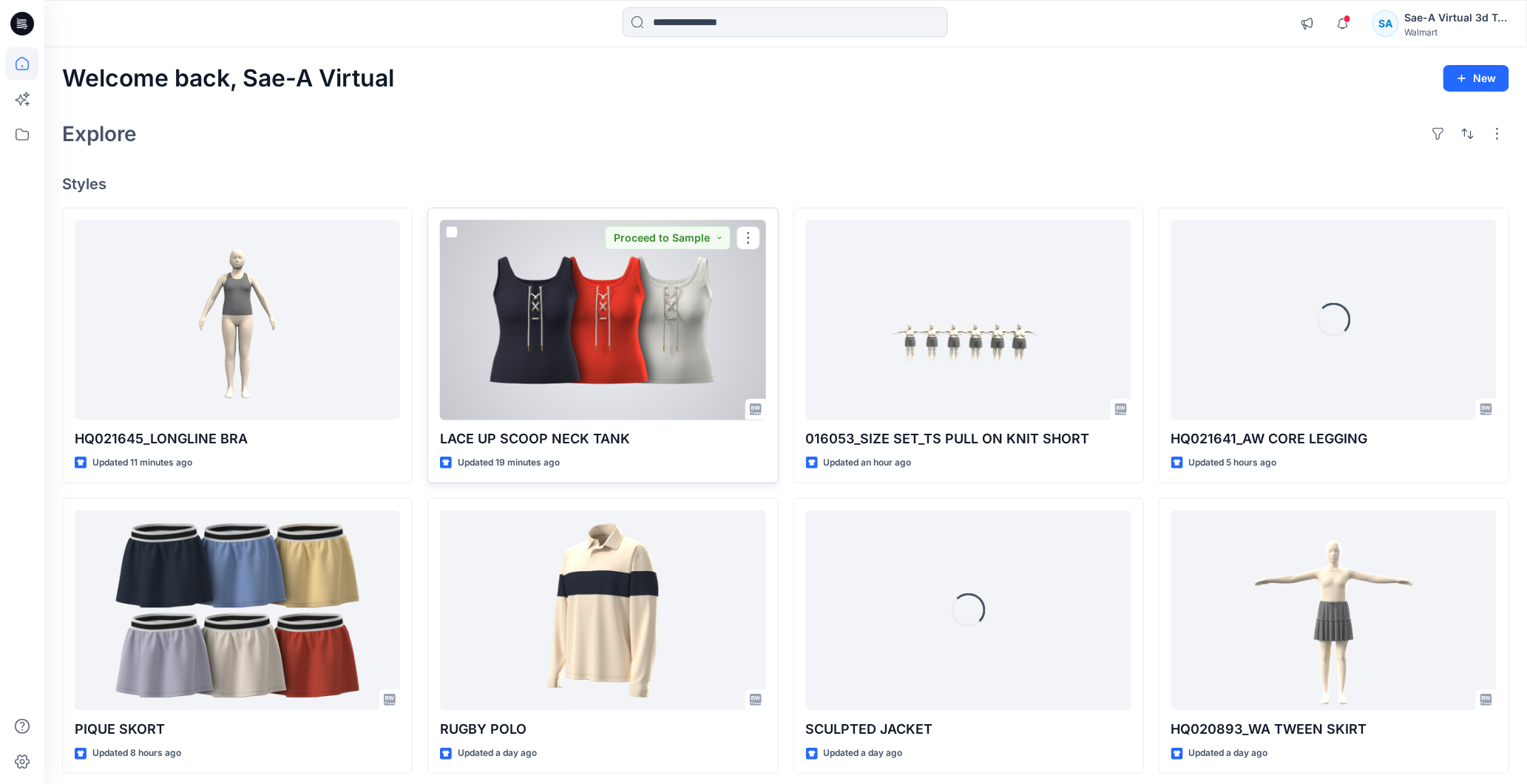
click at [631, 325] on div at bounding box center [602, 320] width 326 height 200
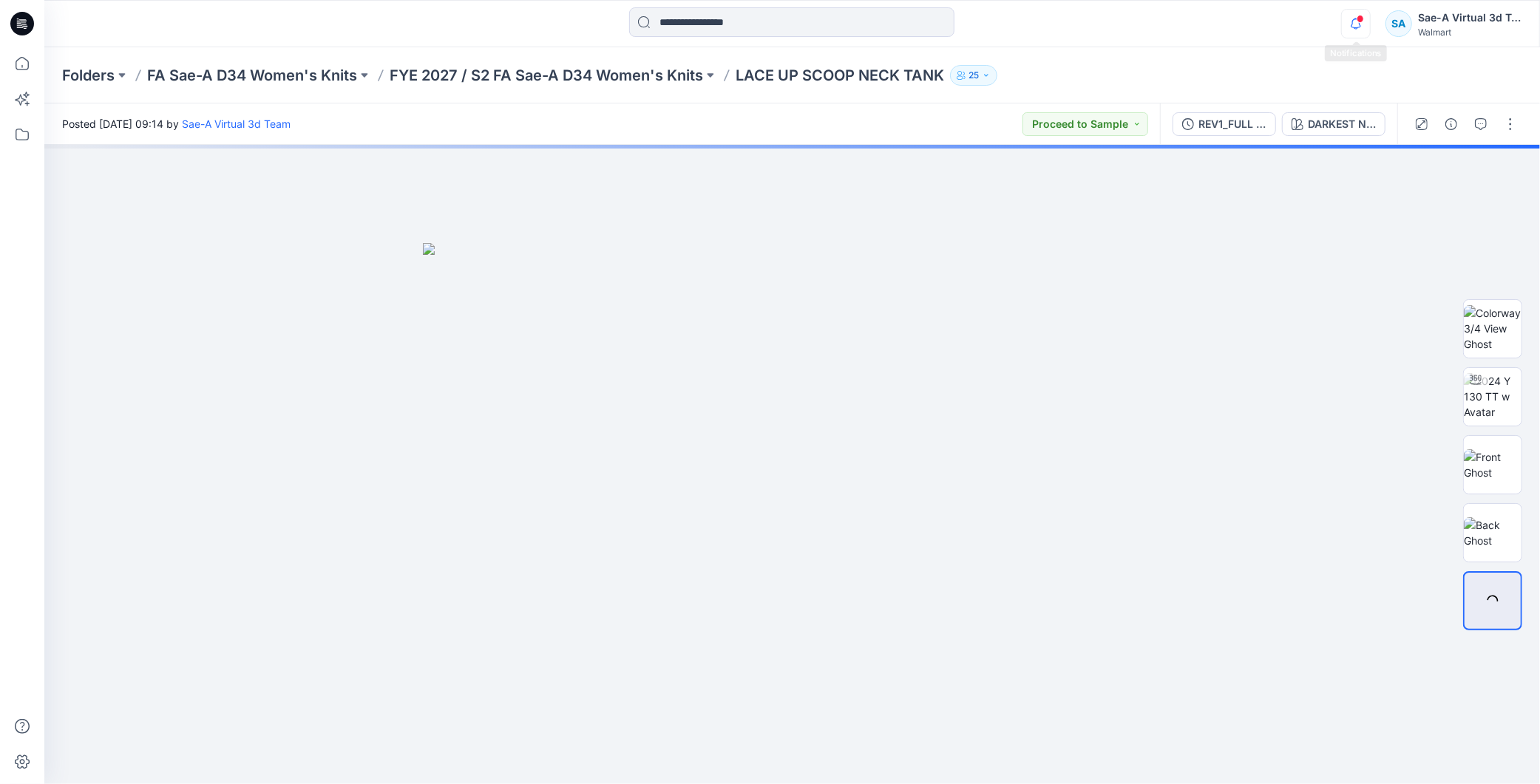
click at [1355, 11] on icon "button" at bounding box center [1356, 23] width 28 height 30
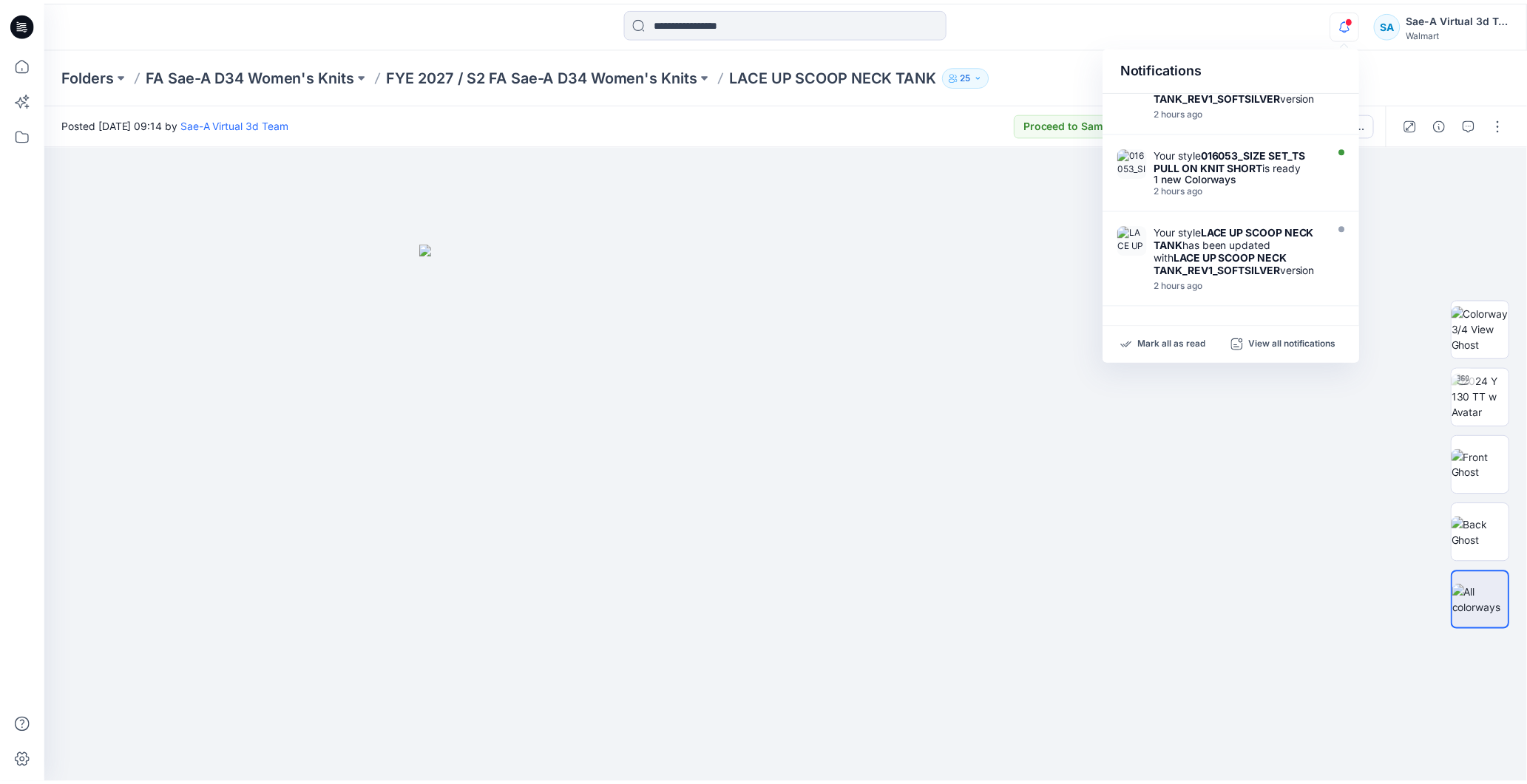
scroll to position [643, 0]
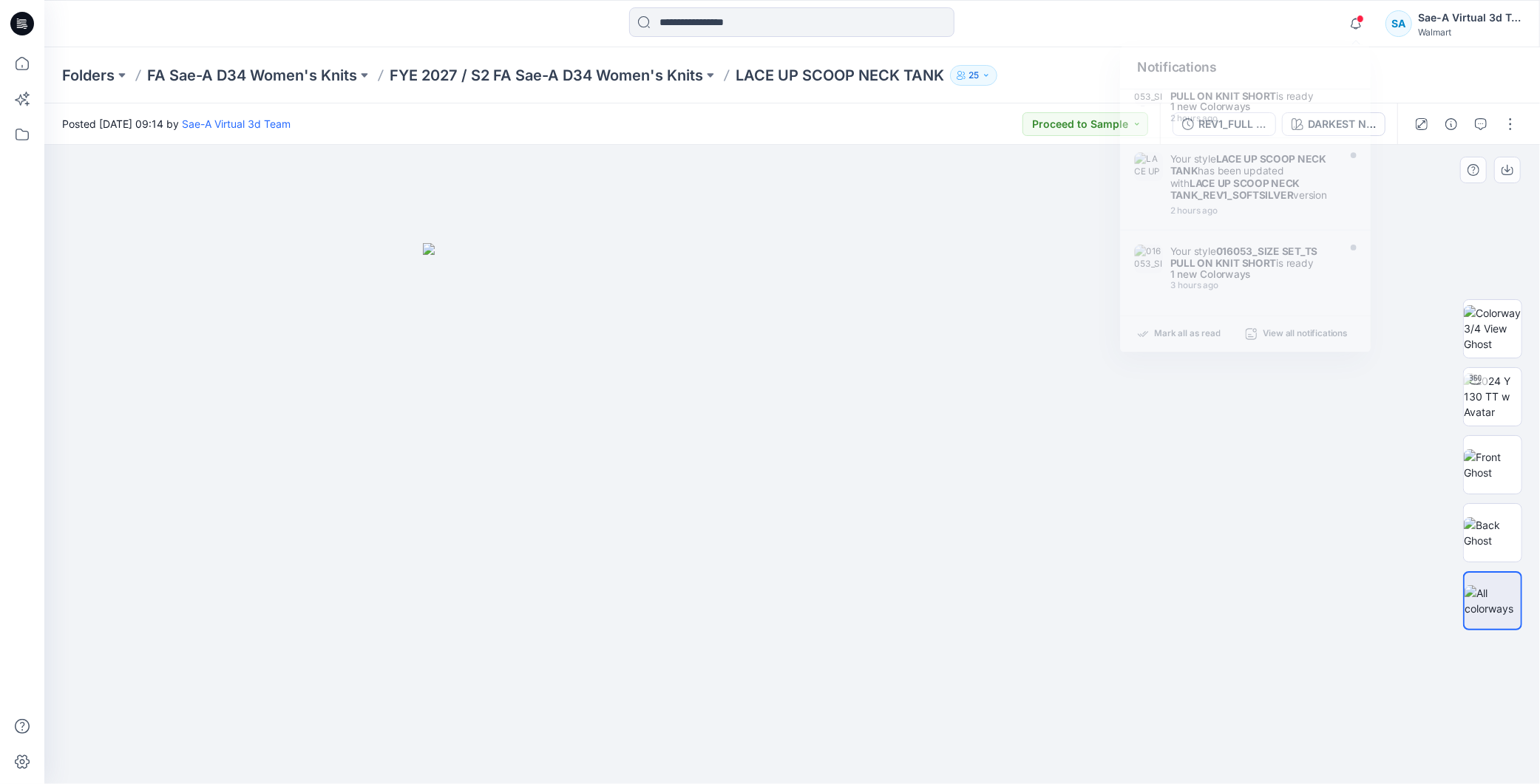
click at [1430, 238] on div at bounding box center [792, 464] width 1496 height 640
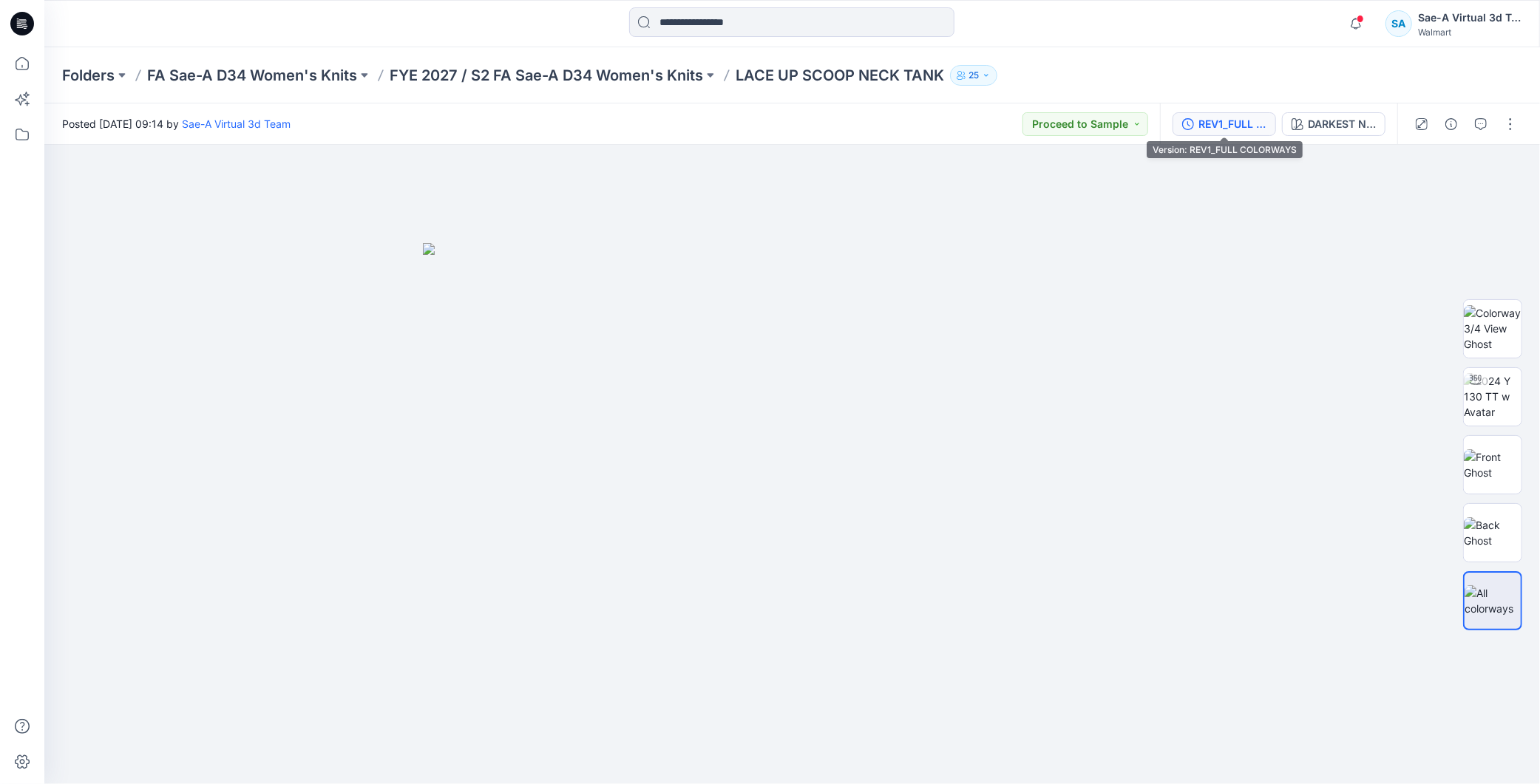
click at [1237, 122] on div "REV1_FULL COLORWAYS" at bounding box center [1233, 124] width 68 height 17
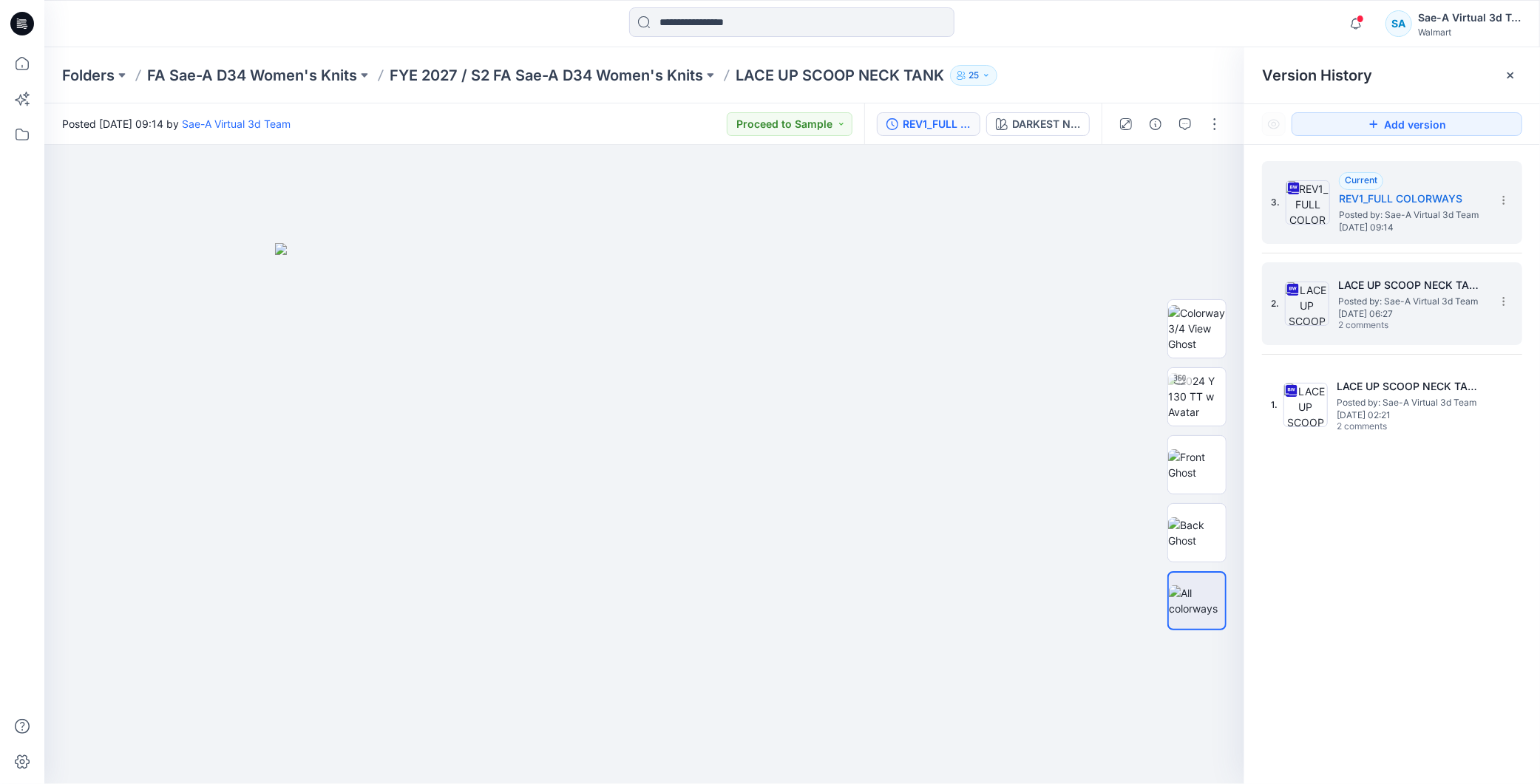
click at [1406, 290] on h5 "LACE UP SCOOP NECK TANK_REV1_SOFTSILVER" at bounding box center [1412, 285] width 148 height 17
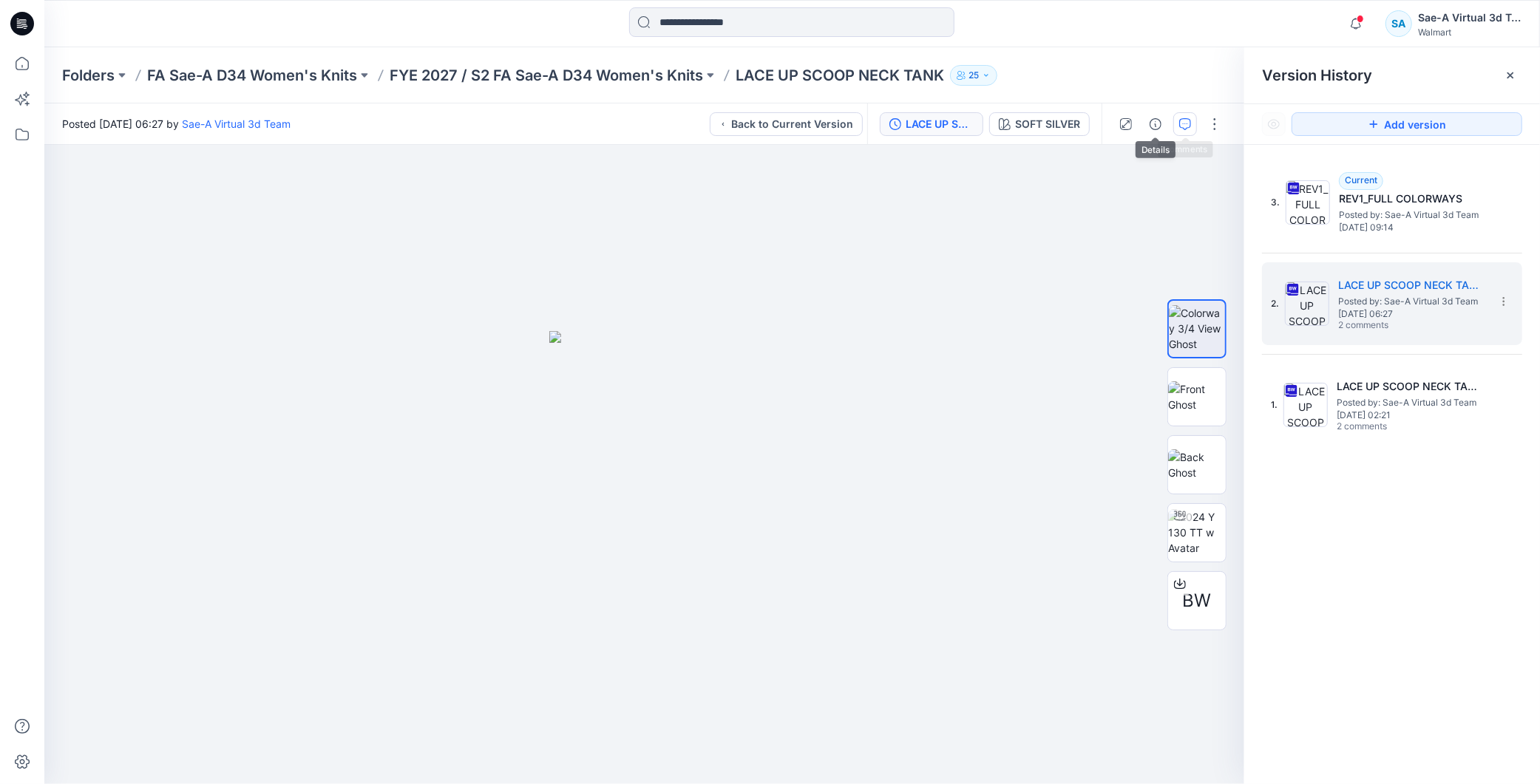
click at [1185, 126] on icon "button" at bounding box center [1186, 124] width 12 height 12
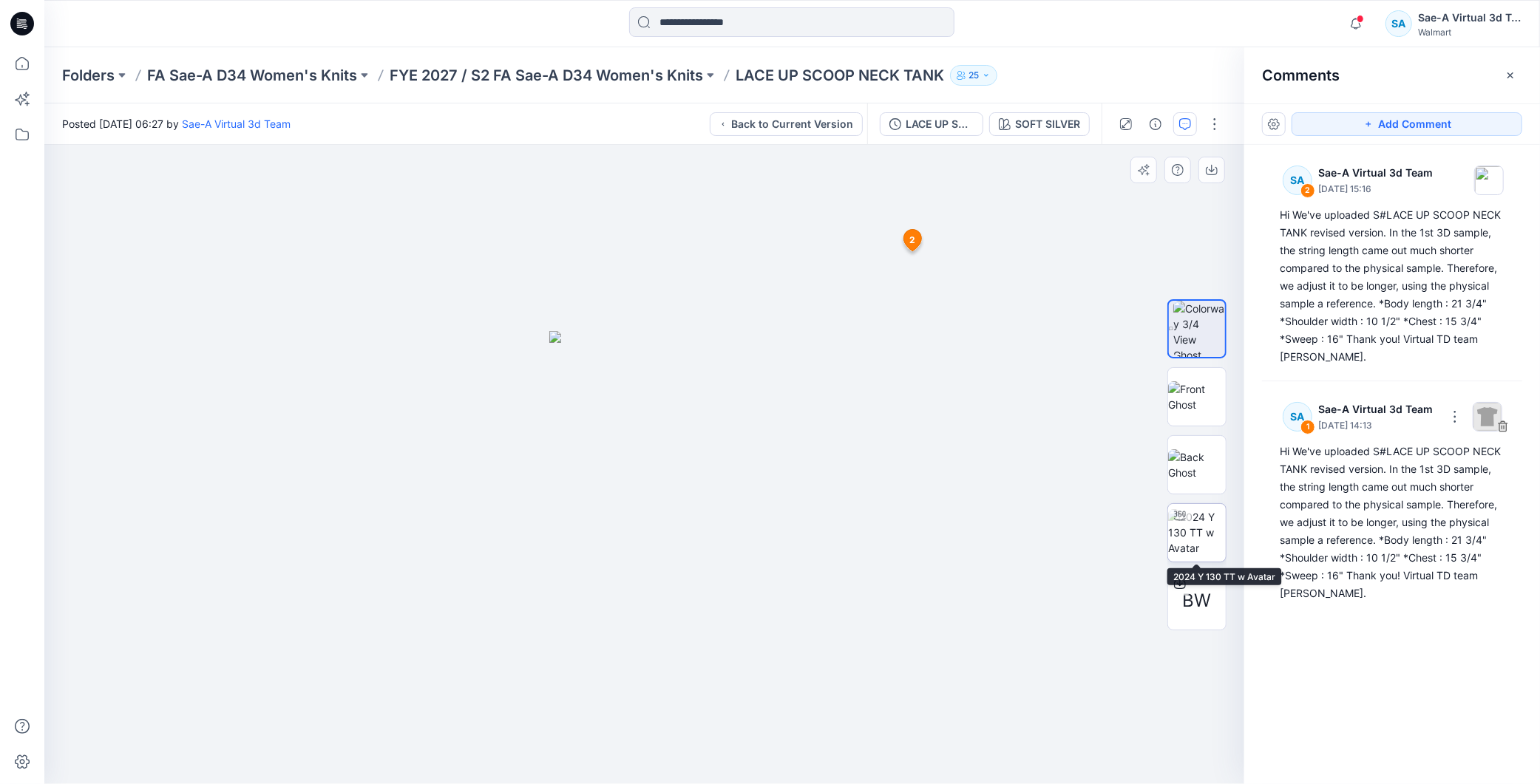
click at [1192, 552] on img at bounding box center [1197, 533] width 57 height 47
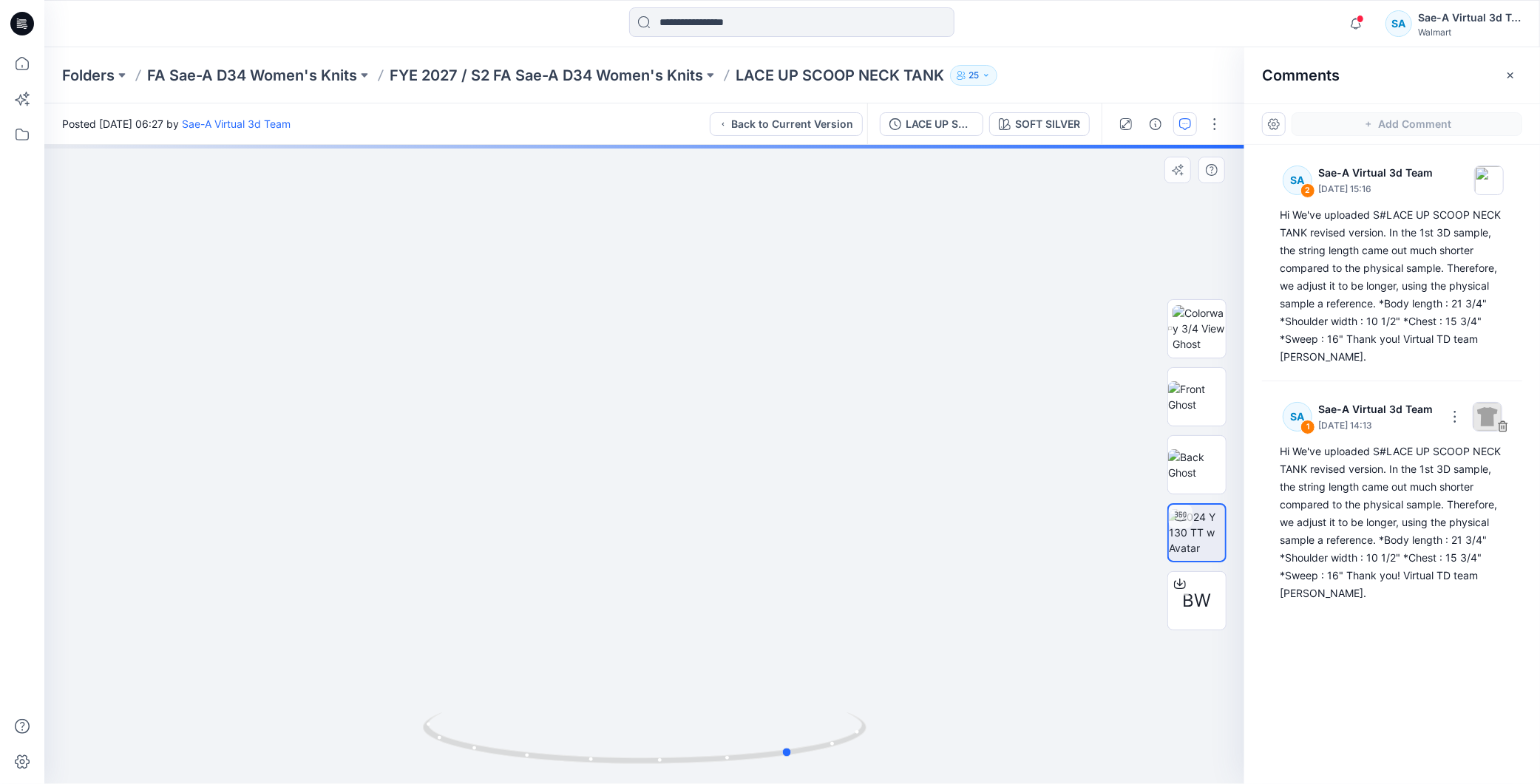
drag, startPoint x: 758, startPoint y: 757, endPoint x: 906, endPoint y: 751, distance: 148.1
click at [906, 751] on div at bounding box center [644, 464] width 1200 height 640
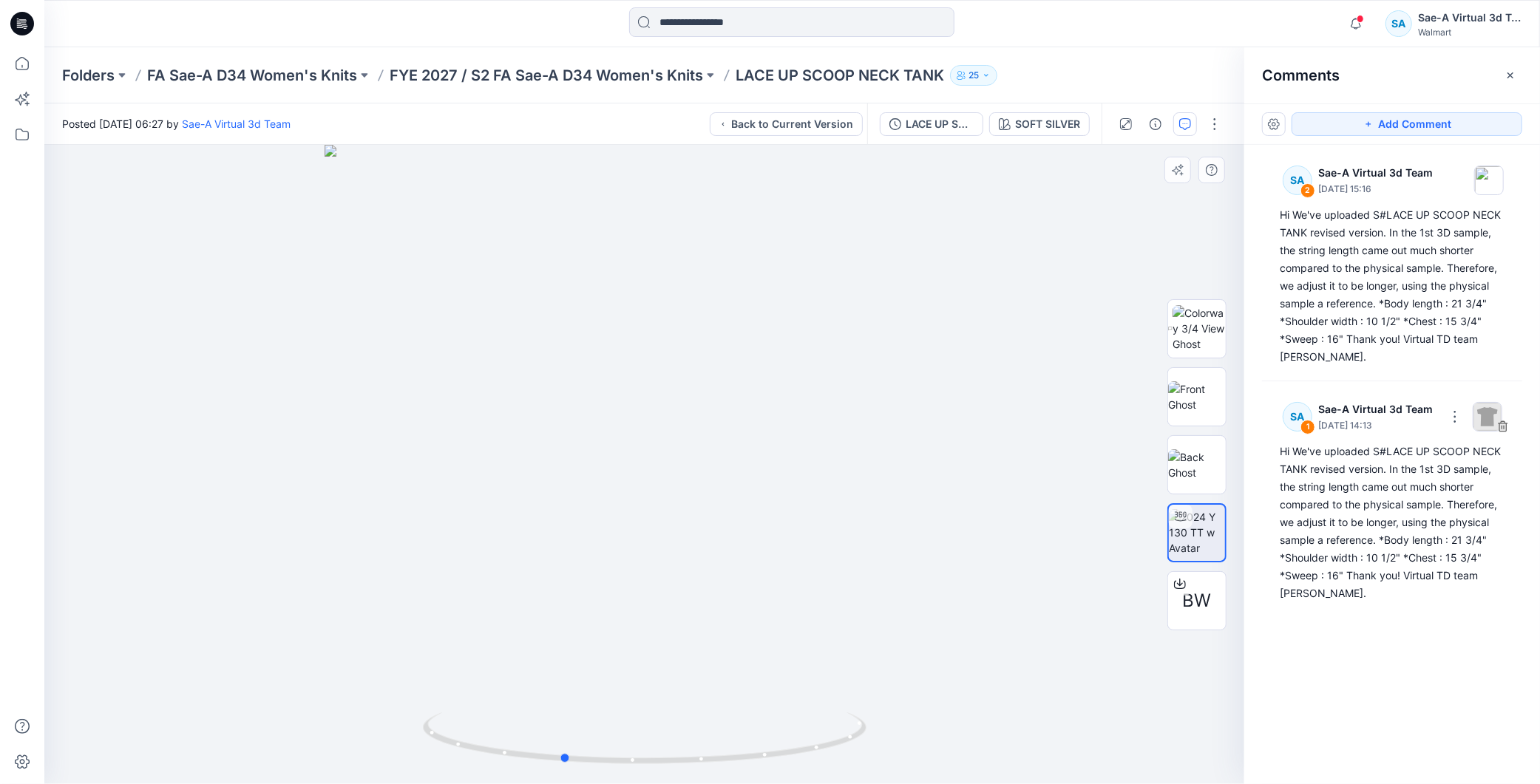
drag, startPoint x: 786, startPoint y: 745, endPoint x: 969, endPoint y: 694, distance: 190.0
click at [1005, 737] on div at bounding box center [644, 464] width 1200 height 640
click at [538, 86] on div "Folders FA Sae-A D34 Women's Knits FYE 2027 / S2 FA Sae-A D34 Women's Knits LAC…" at bounding box center [792, 75] width 1496 height 57
click at [51, 33] on div at bounding box center [232, 23] width 374 height 32
click at [27, 23] on icon at bounding box center [22, 23] width 24 height 23
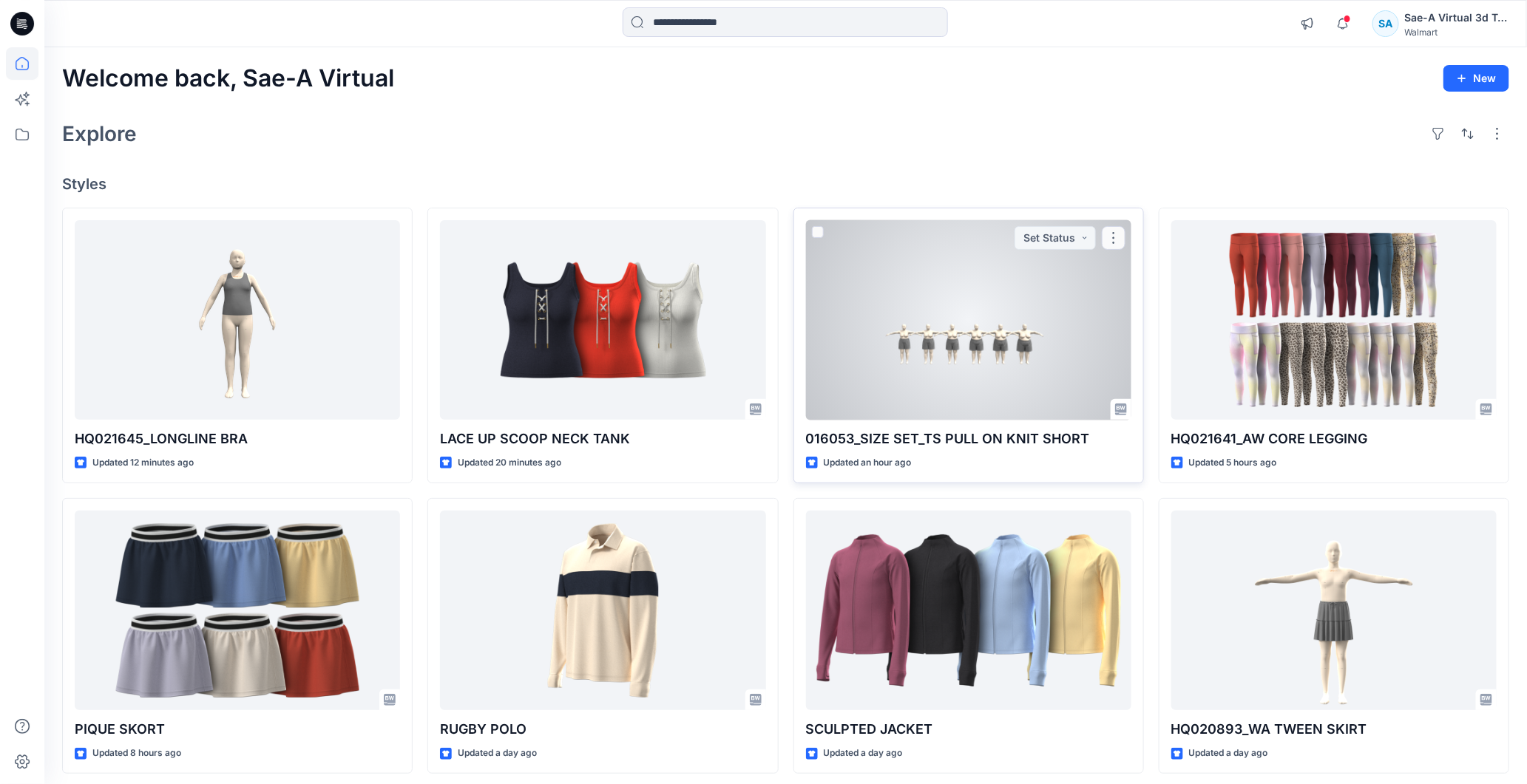
click at [1039, 356] on div at bounding box center [969, 320] width 326 height 200
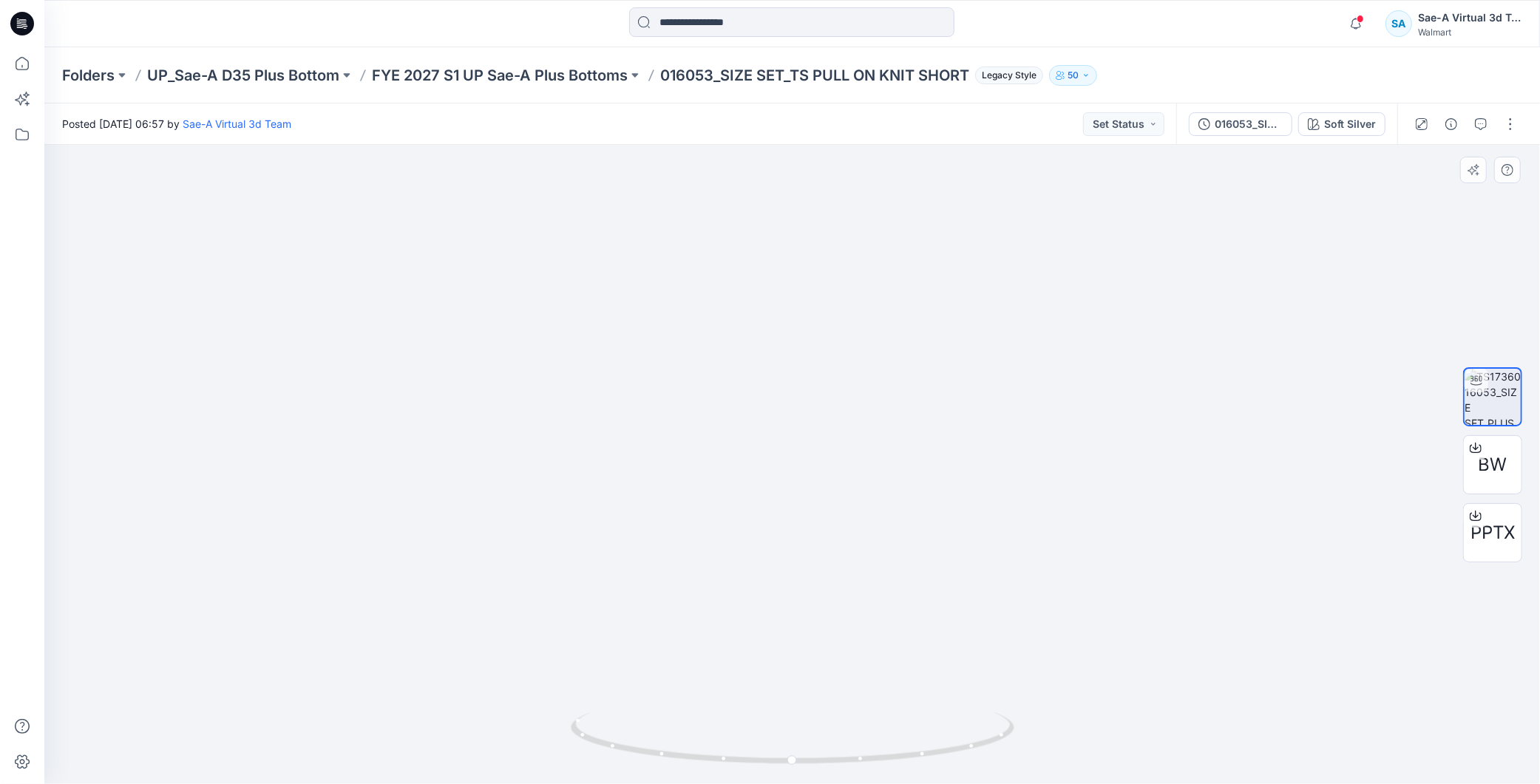
drag, startPoint x: 1001, startPoint y: 493, endPoint x: 1026, endPoint y: 259, distance: 235.3
drag, startPoint x: 925, startPoint y: 767, endPoint x: 1187, endPoint y: 695, distance: 271.7
click at [1187, 695] on div at bounding box center [792, 464] width 1496 height 640
drag, startPoint x: 1015, startPoint y: 486, endPoint x: 858, endPoint y: 572, distance: 179.0
click at [584, 71] on p "FYE 2027 S1 UP Sae-A Plus Bottoms" at bounding box center [500, 76] width 256 height 21
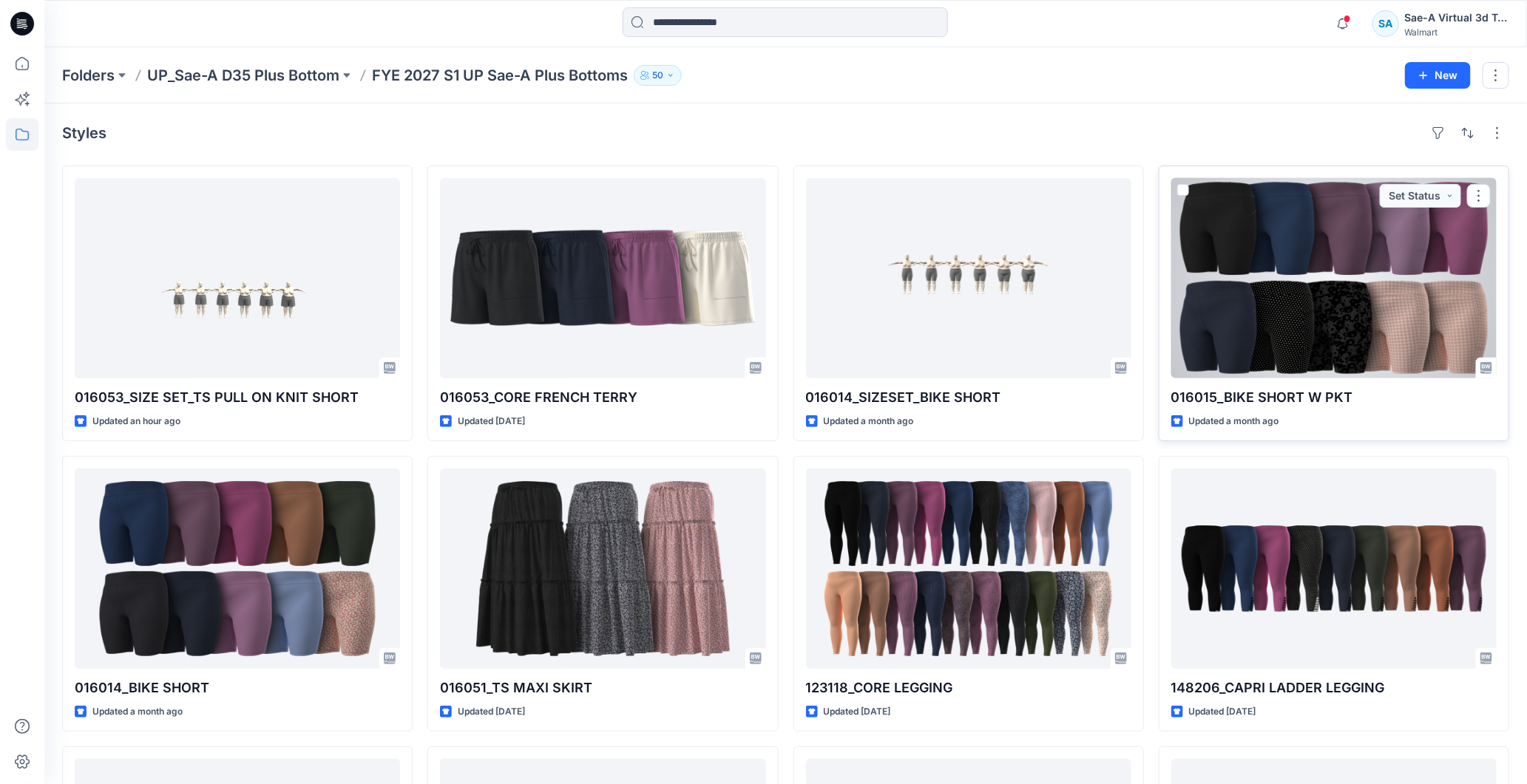
scroll to position [164, 0]
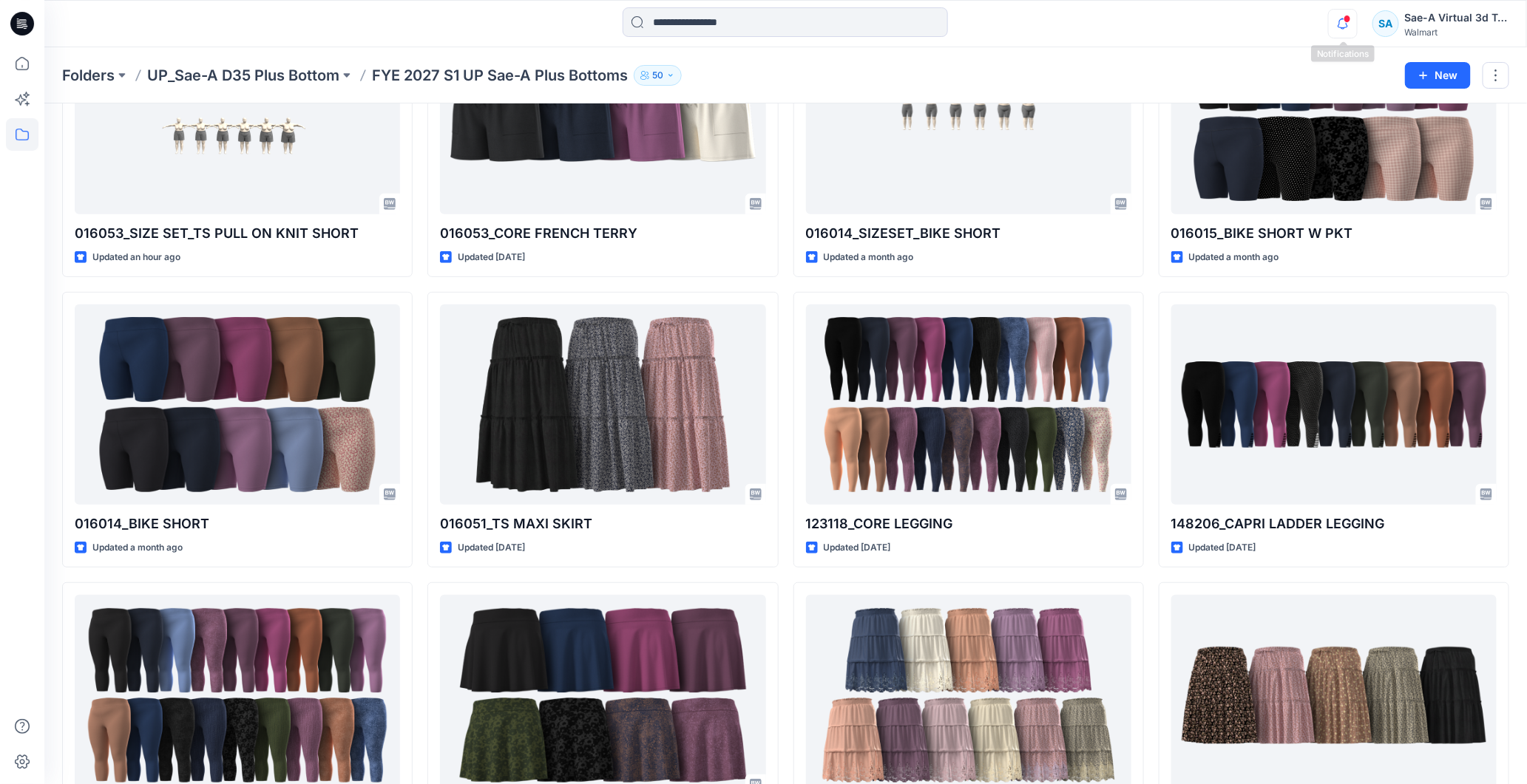
click at [1346, 27] on icon "button" at bounding box center [1343, 23] width 10 height 10
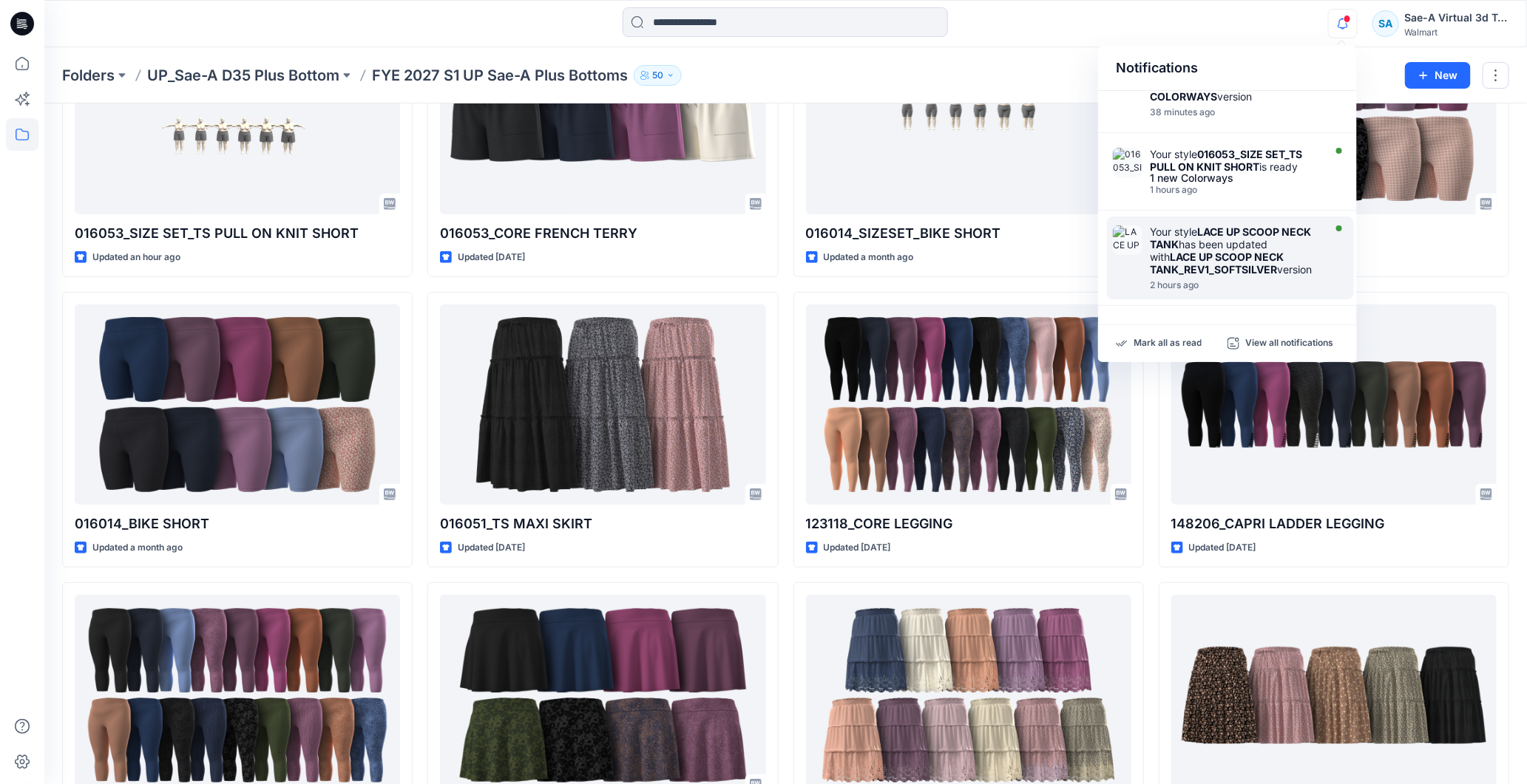
scroll to position [0, 0]
